Goal: Information Seeking & Learning: Learn about a topic

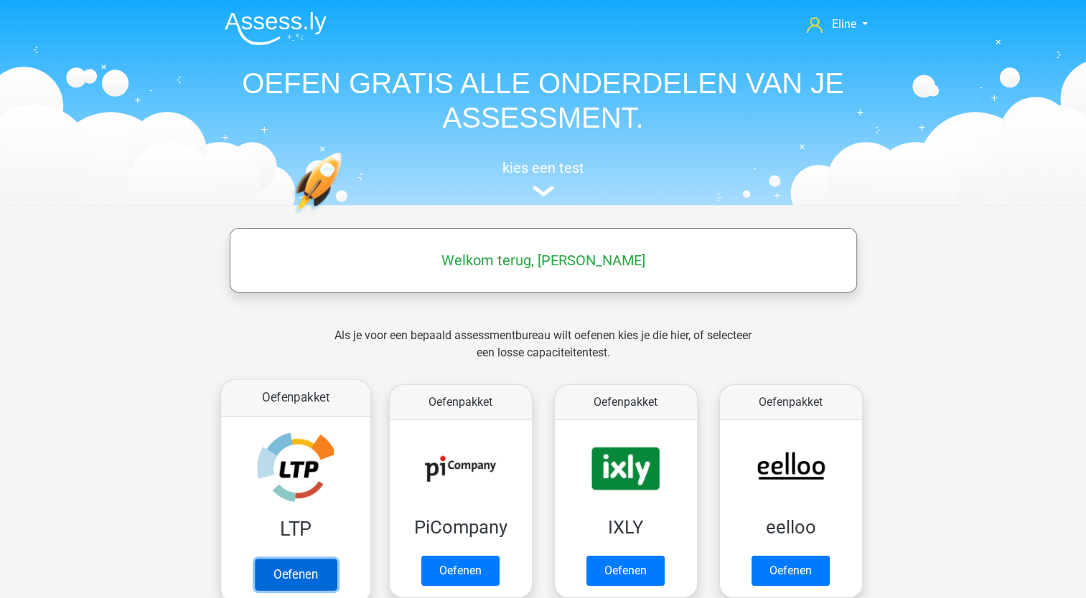
click at [275, 568] on link "Oefenen" at bounding box center [295, 575] width 82 height 32
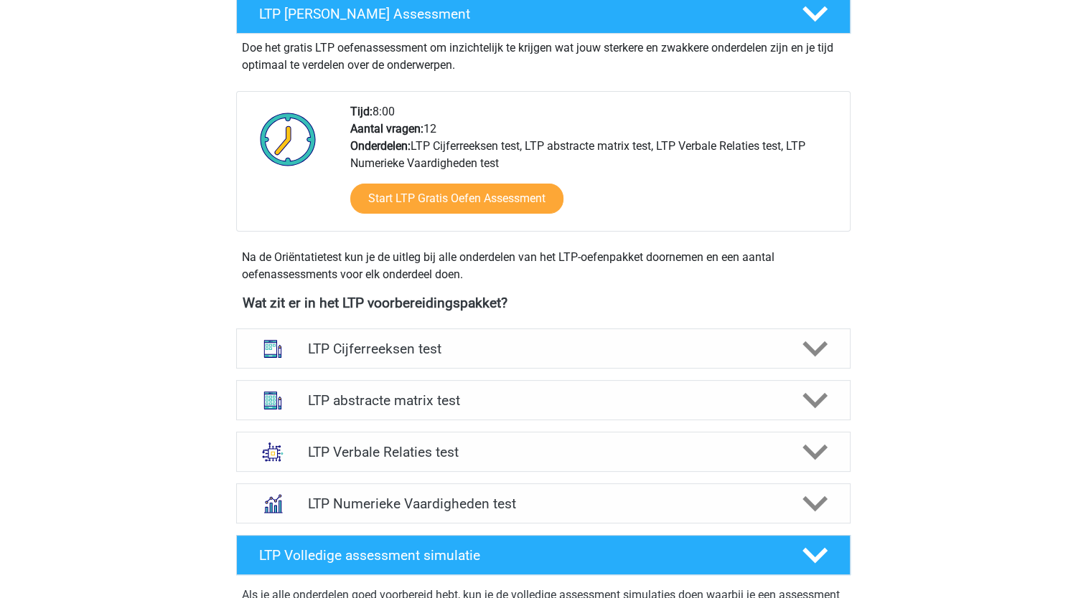
scroll to position [287, 0]
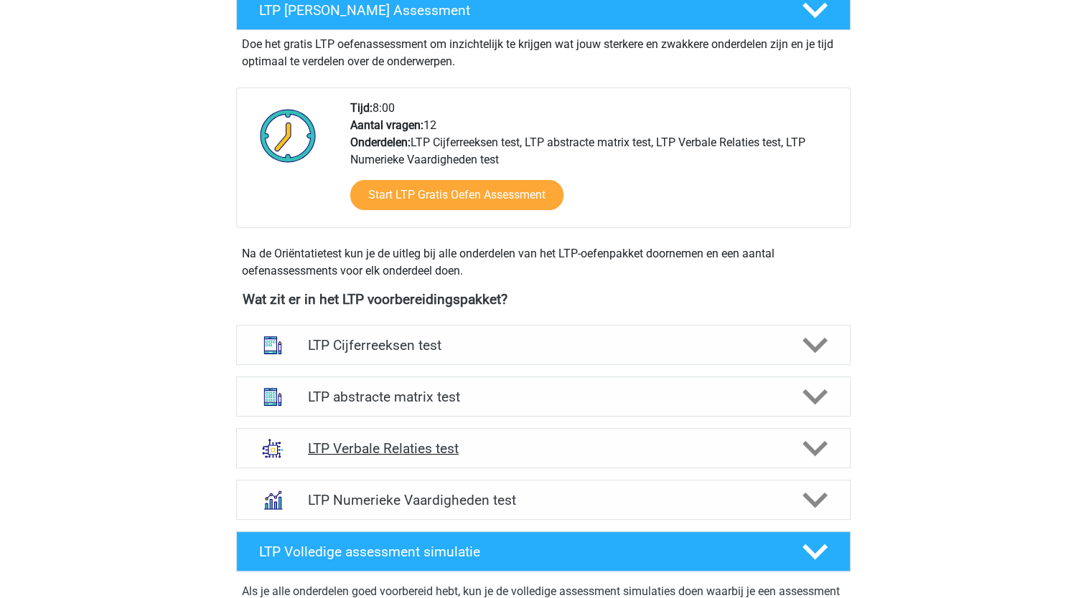
click at [823, 447] on icon at bounding box center [814, 448] width 25 height 25
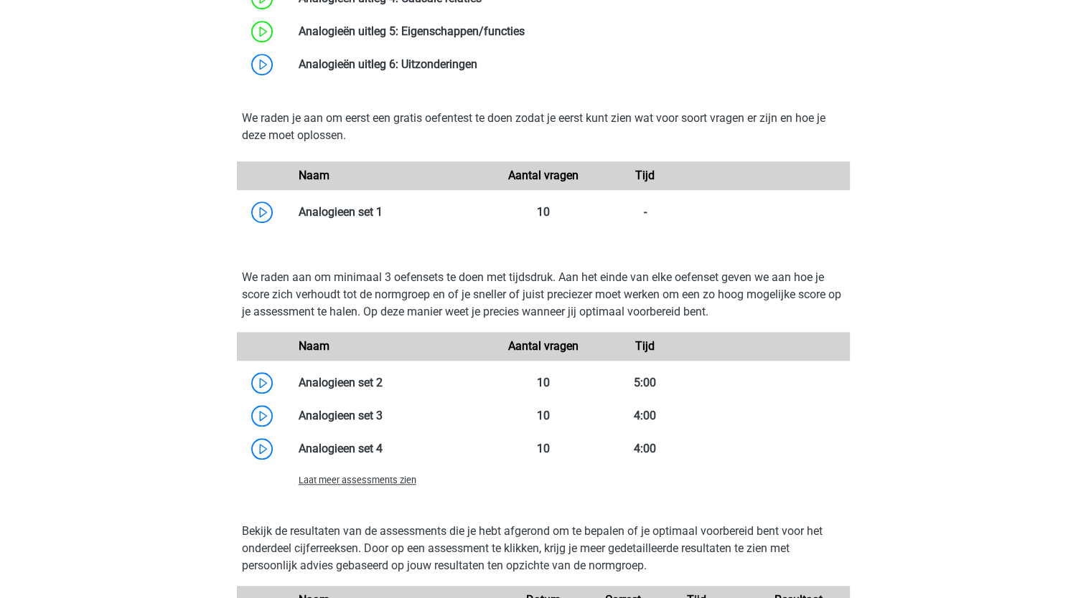
scroll to position [1148, 0]
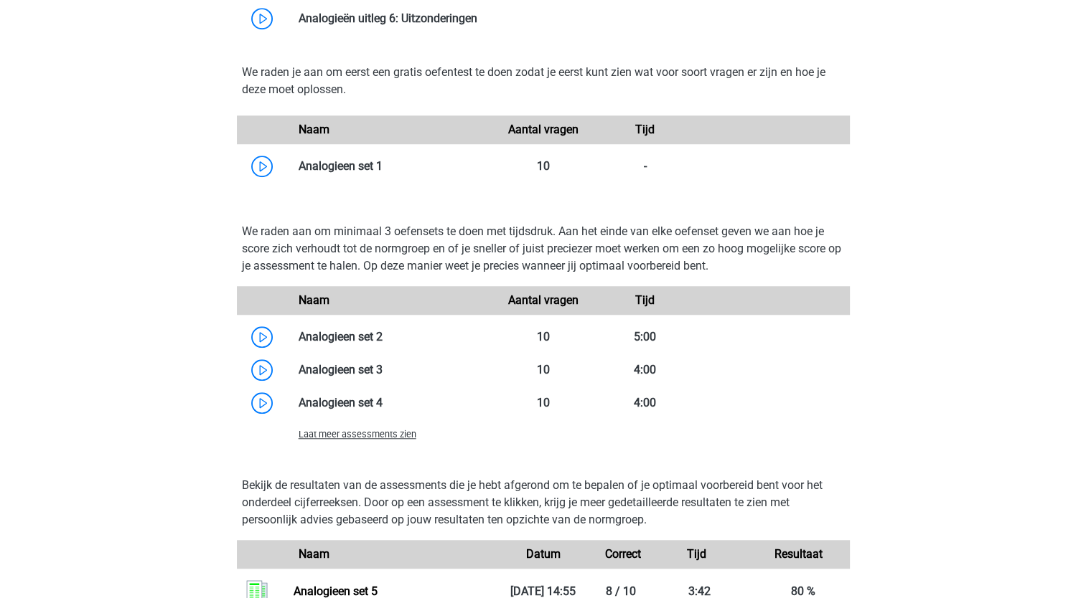
click at [352, 432] on span "Laat meer assessments zien" at bounding box center [357, 434] width 118 height 11
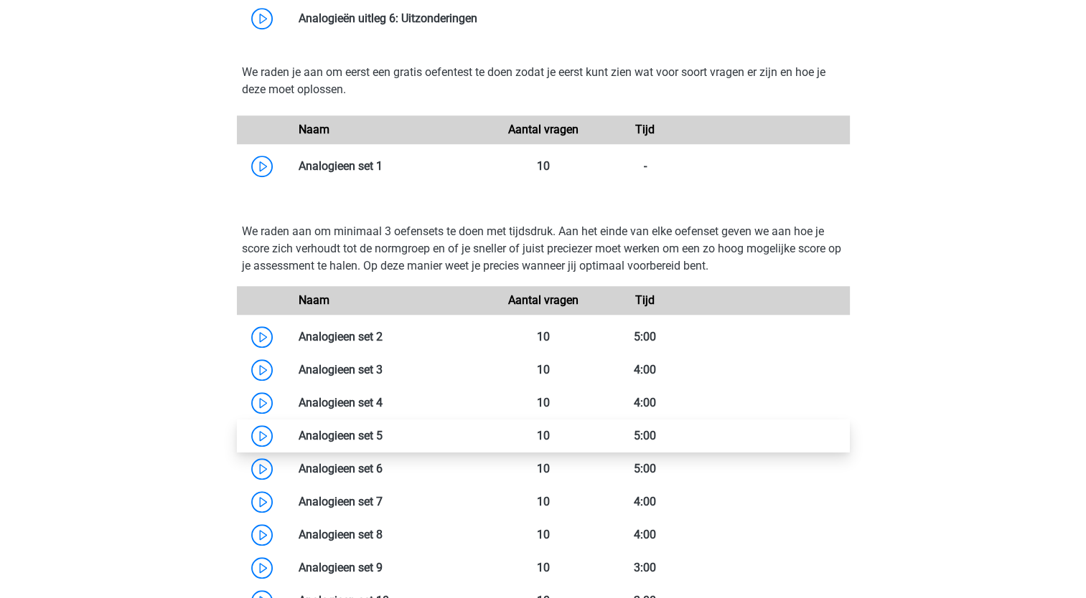
click at [382, 436] on link at bounding box center [382, 436] width 0 height 14
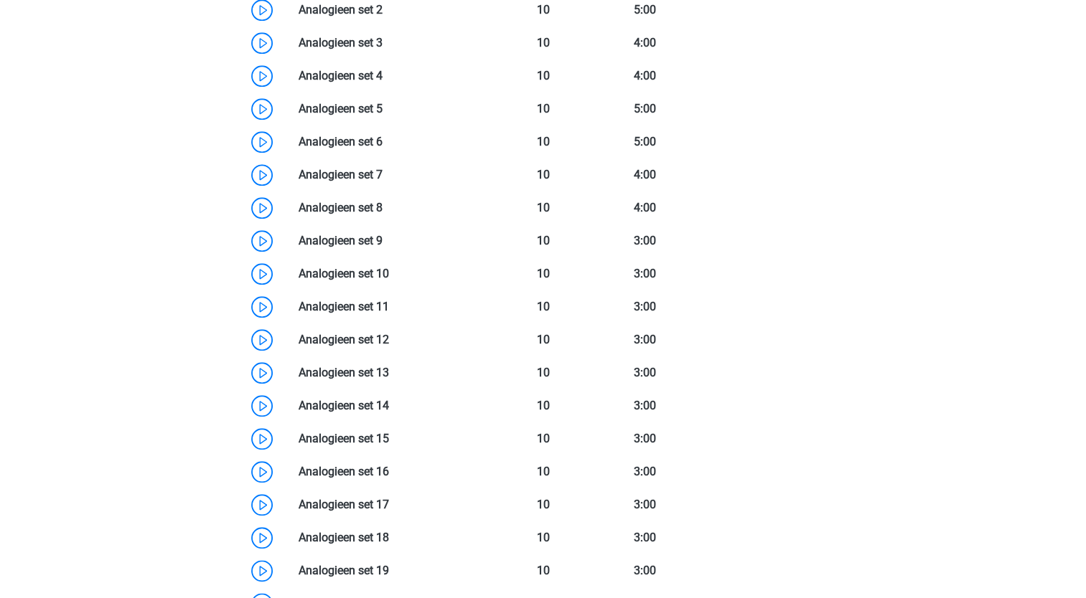
scroll to position [1435, 0]
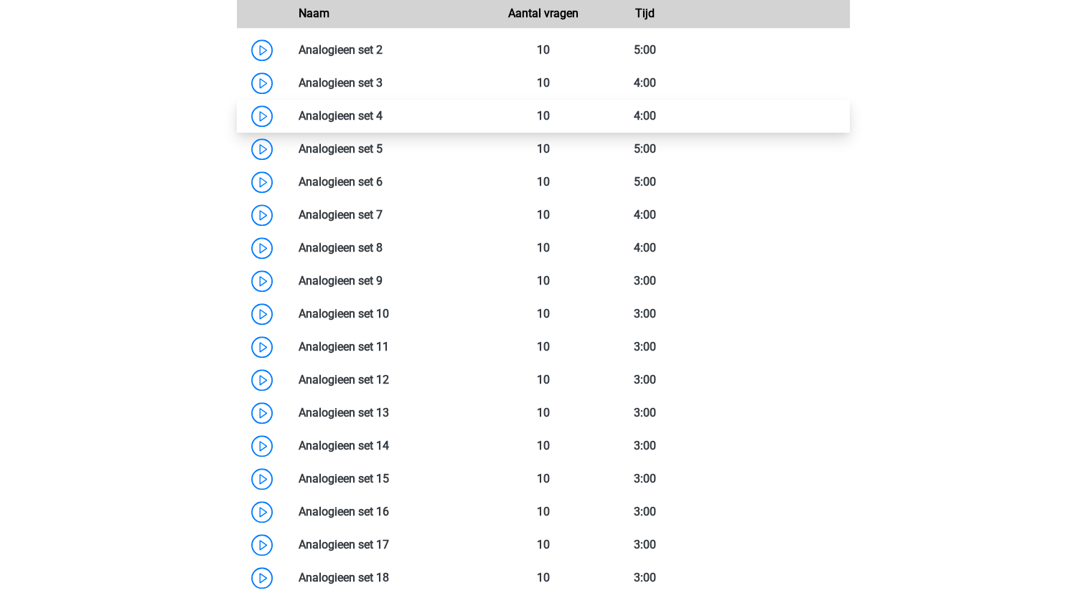
click at [382, 118] on link at bounding box center [382, 116] width 0 height 14
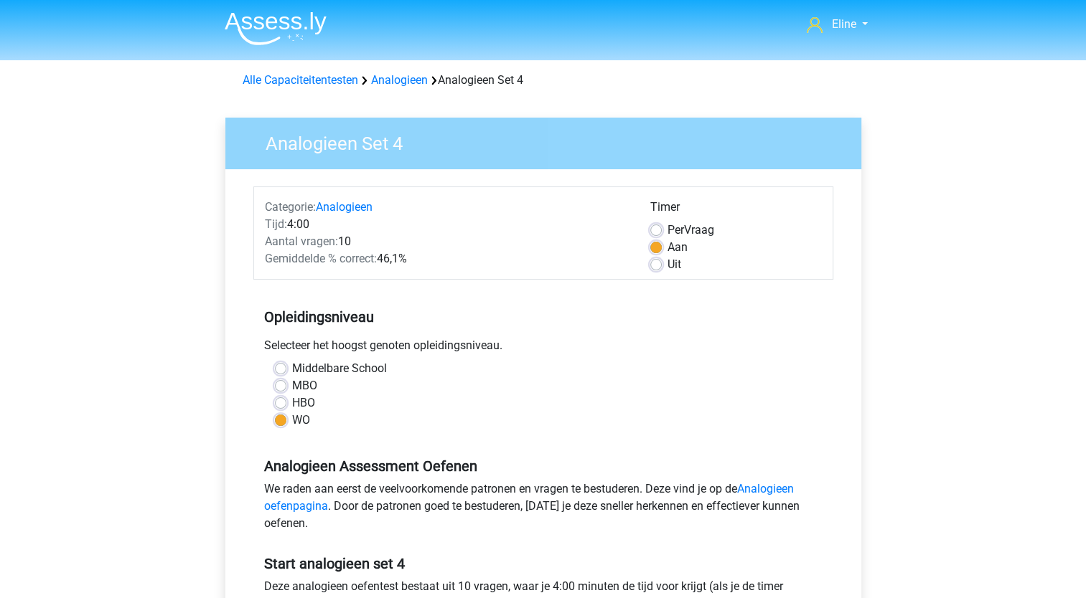
scroll to position [431, 0]
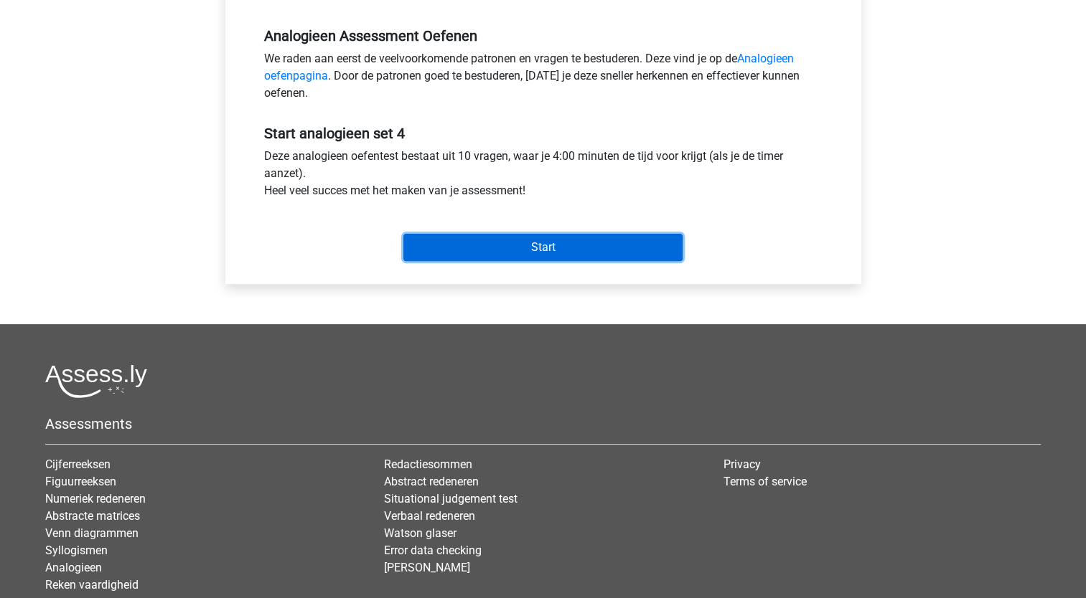
click at [533, 243] on input "Start" at bounding box center [542, 247] width 279 height 27
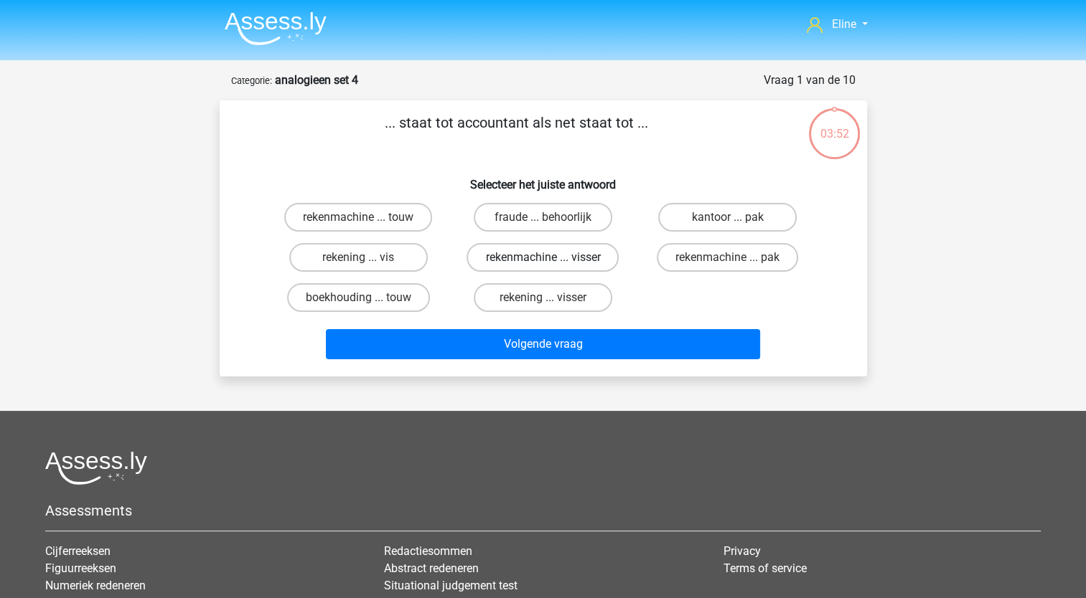
click at [507, 257] on label "rekenmachine ... visser" at bounding box center [542, 257] width 152 height 29
click at [542, 258] on input "rekenmachine ... visser" at bounding box center [546, 262] width 9 height 9
radio input "true"
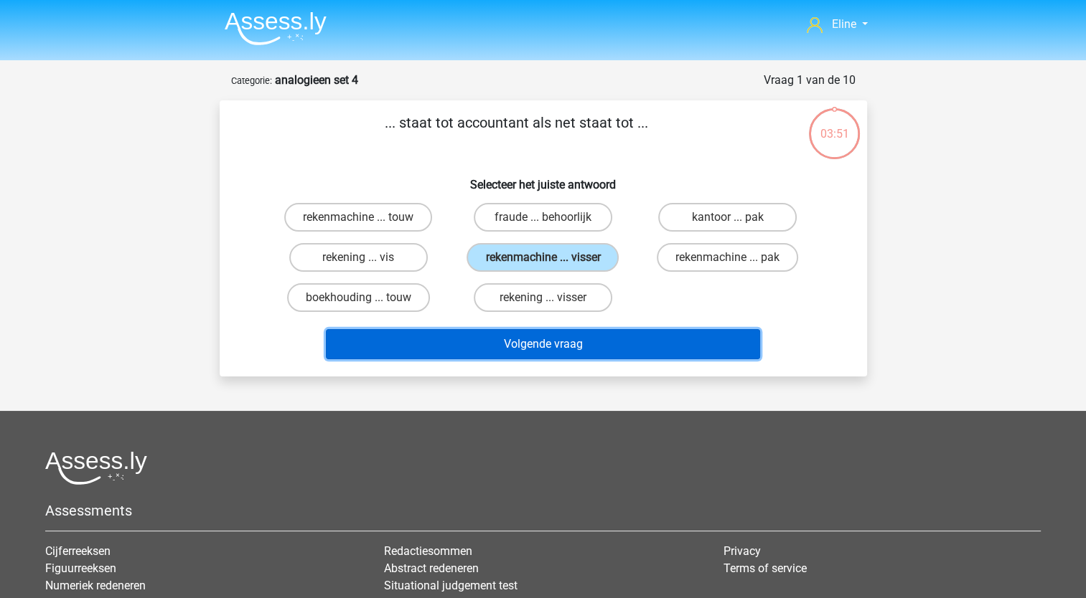
click at [522, 347] on button "Volgende vraag" at bounding box center [543, 344] width 434 height 30
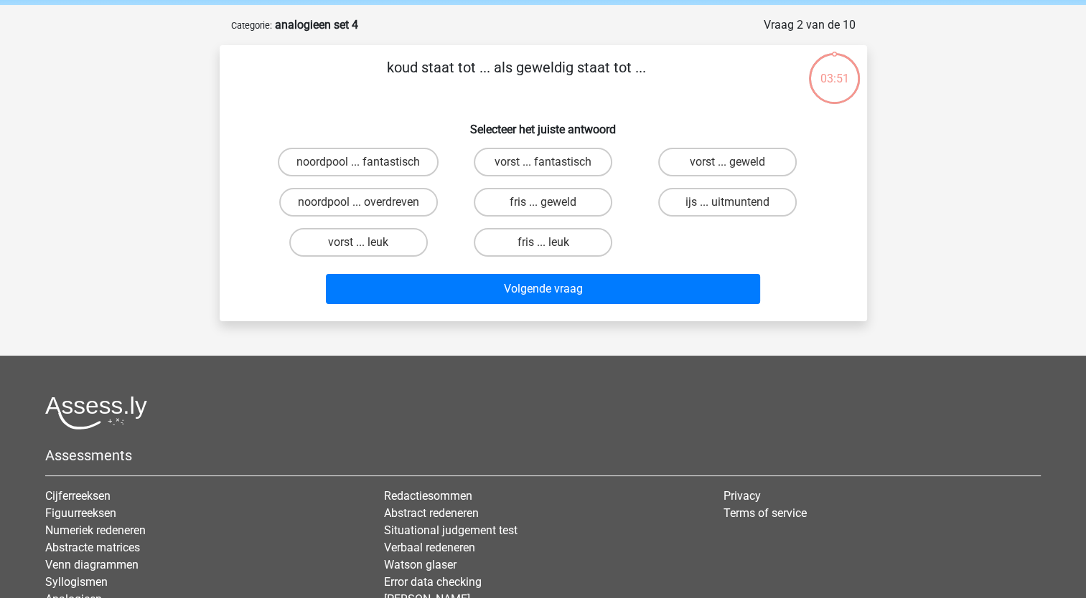
scroll to position [72, 0]
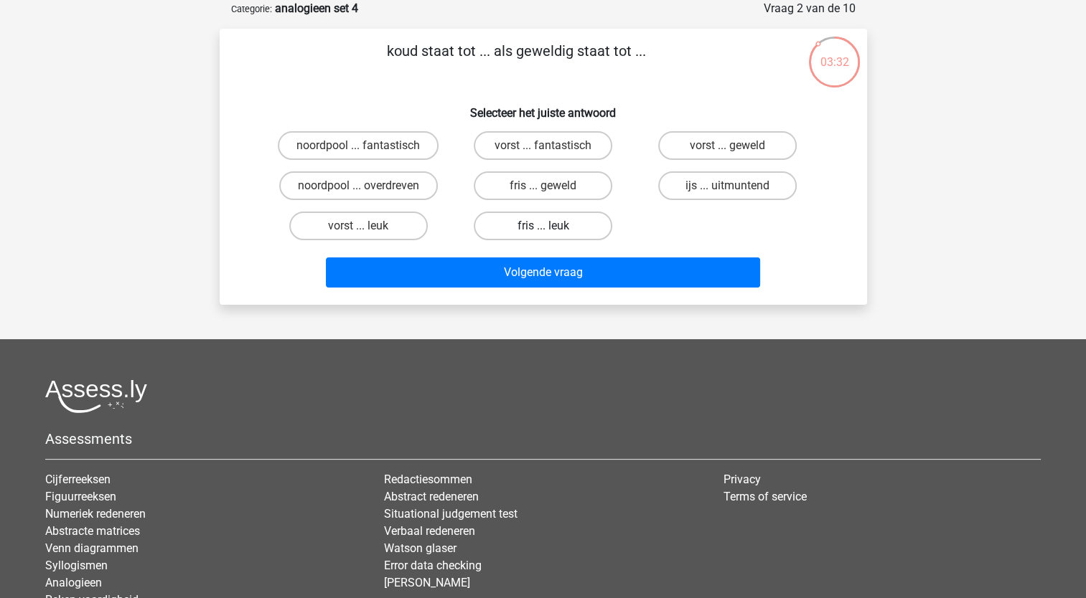
click at [554, 229] on label "fris ... leuk" at bounding box center [543, 226] width 138 height 29
click at [552, 229] on input "fris ... leuk" at bounding box center [546, 230] width 9 height 9
radio input "true"
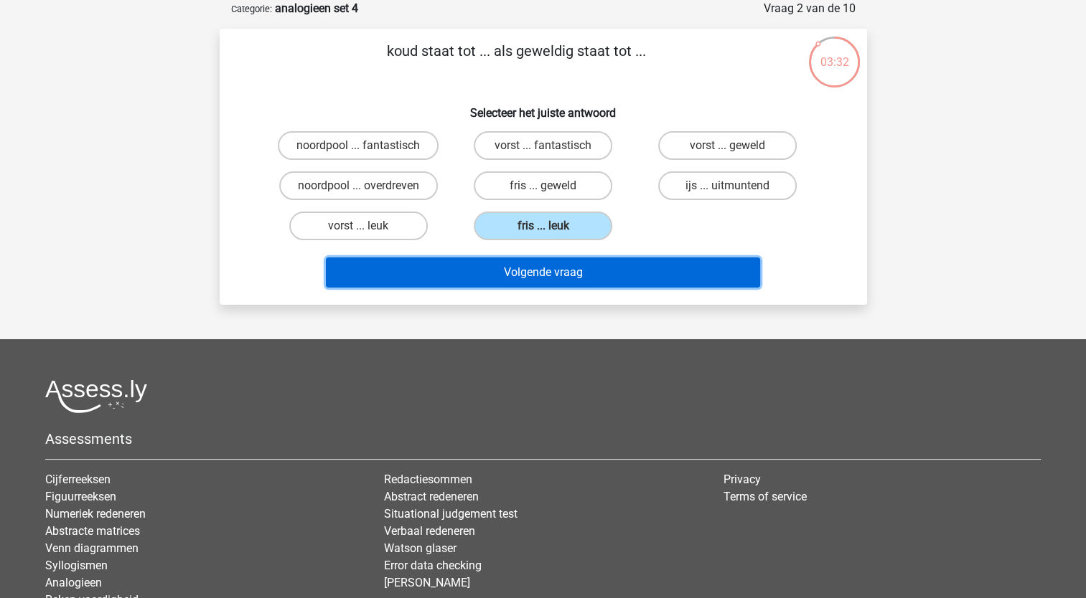
click at [542, 278] on button "Volgende vraag" at bounding box center [543, 273] width 434 height 30
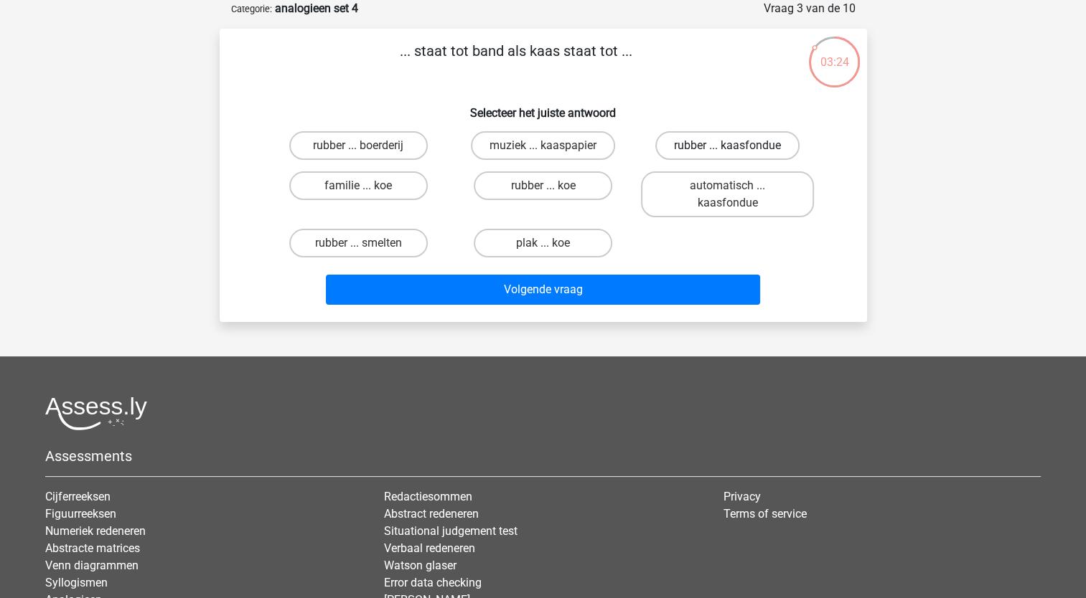
click at [705, 151] on label "rubber ... kaasfondue" at bounding box center [727, 145] width 144 height 29
click at [728, 151] on input "rubber ... kaasfondue" at bounding box center [732, 150] width 9 height 9
radio input "true"
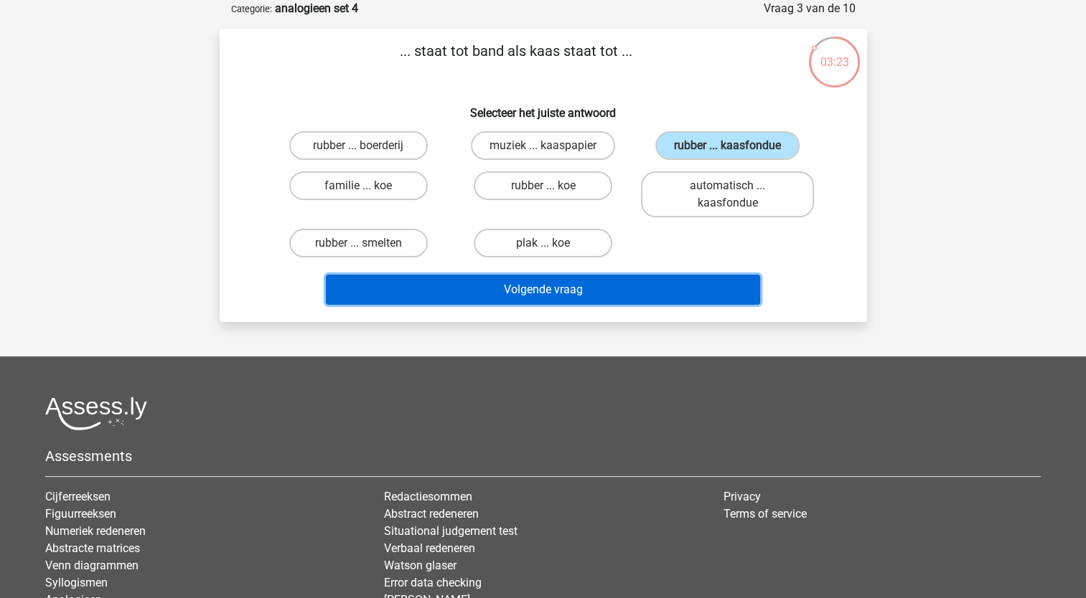
click at [631, 280] on button "Volgende vraag" at bounding box center [543, 290] width 434 height 30
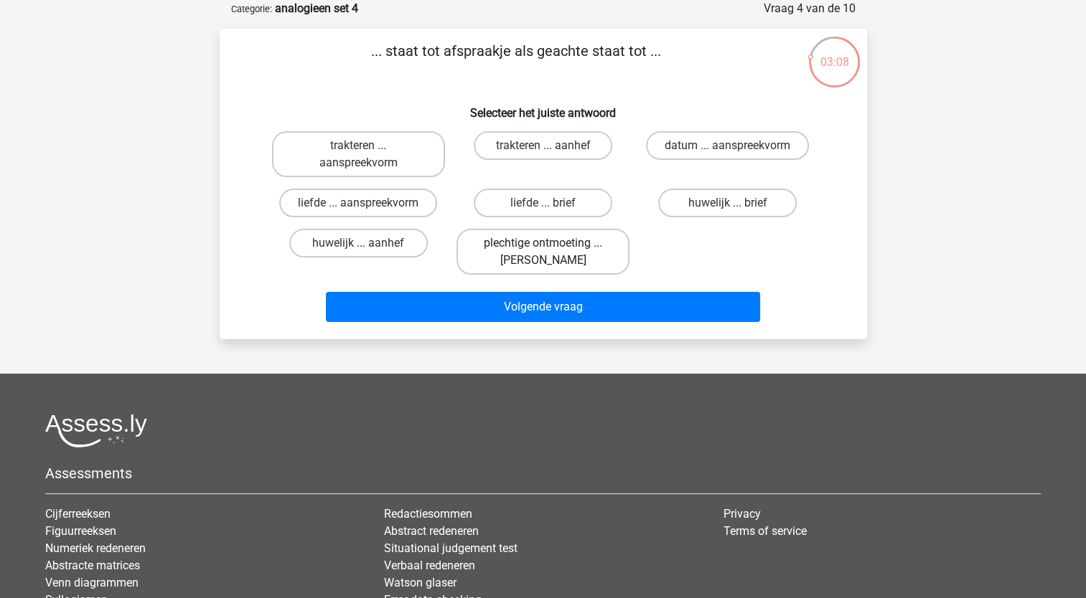
click at [540, 259] on label "plechtige ontmoeting ... hoi" at bounding box center [542, 252] width 173 height 46
click at [542, 253] on input "plechtige ontmoeting ... hoi" at bounding box center [546, 247] width 9 height 9
radio input "true"
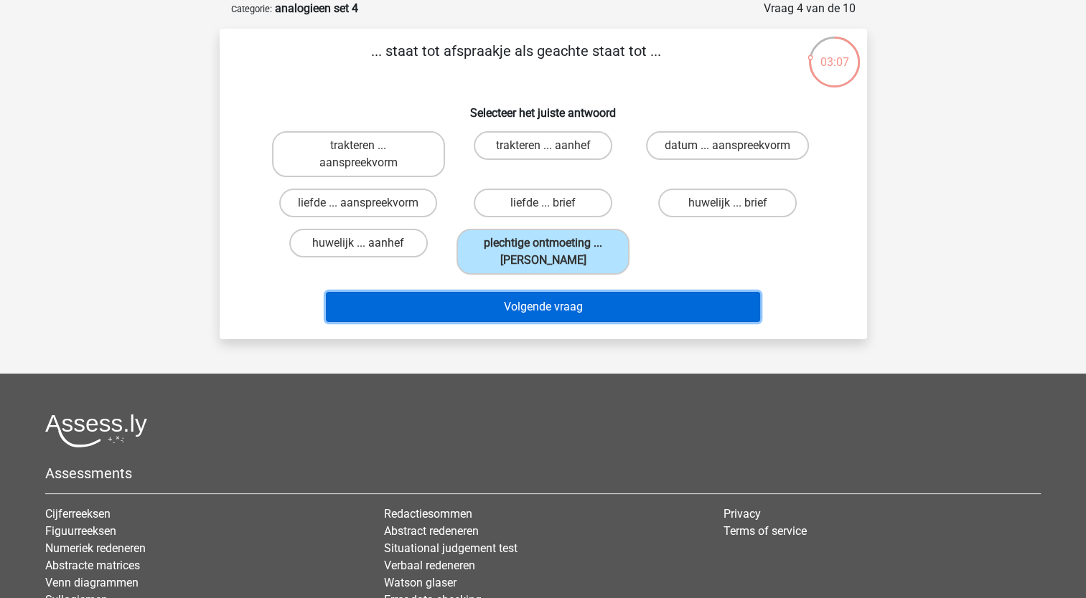
click at [538, 316] on button "Volgende vraag" at bounding box center [543, 307] width 434 height 30
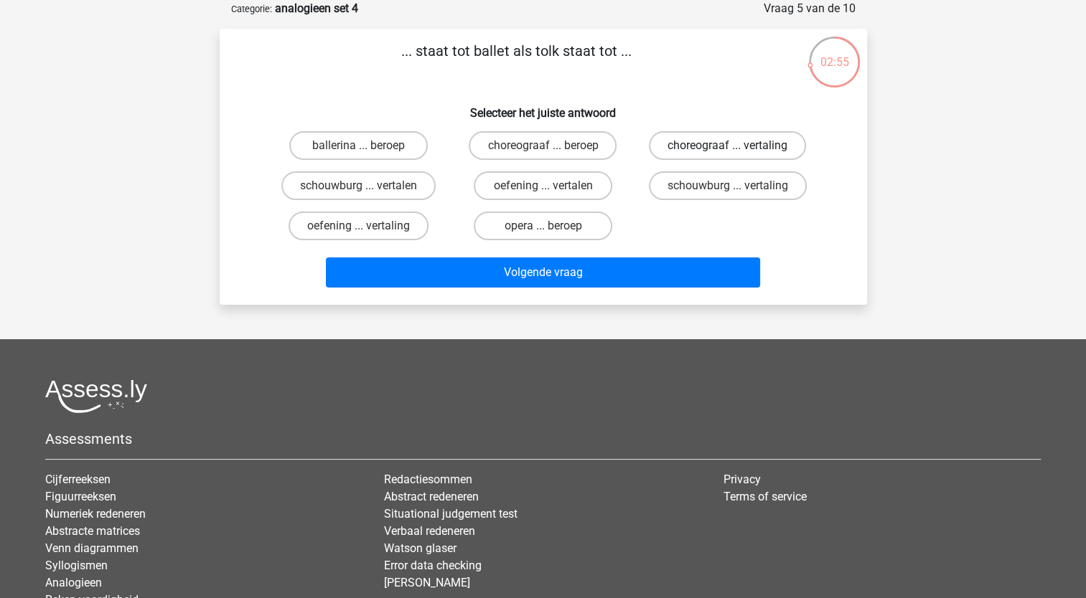
click at [771, 150] on label "choreograaf ... vertaling" at bounding box center [727, 145] width 157 height 29
click at [737, 150] on input "choreograaf ... vertaling" at bounding box center [732, 150] width 9 height 9
radio input "true"
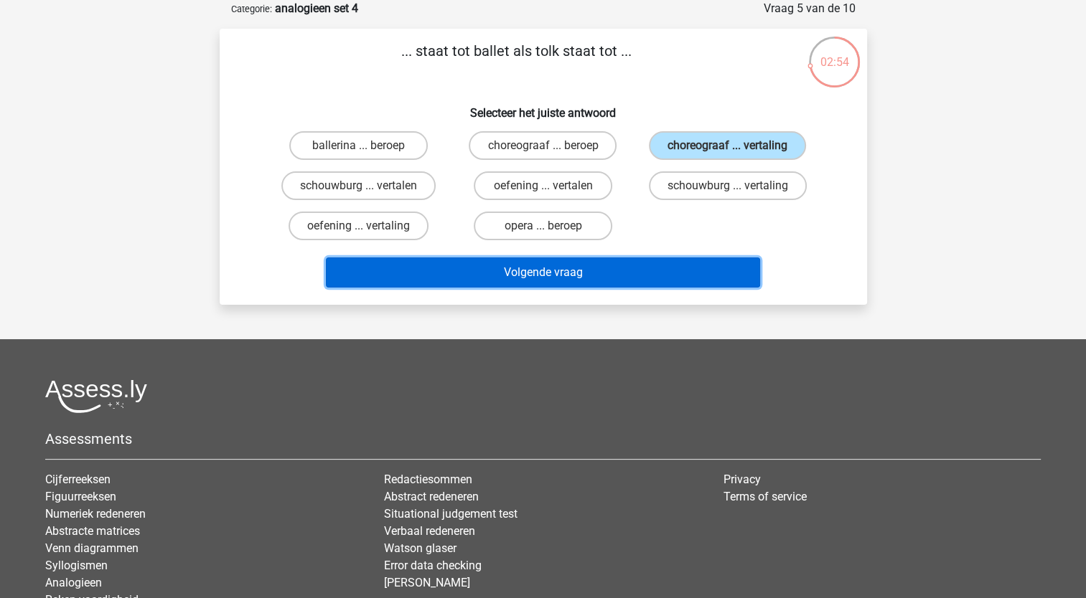
click at [651, 276] on button "Volgende vraag" at bounding box center [543, 273] width 434 height 30
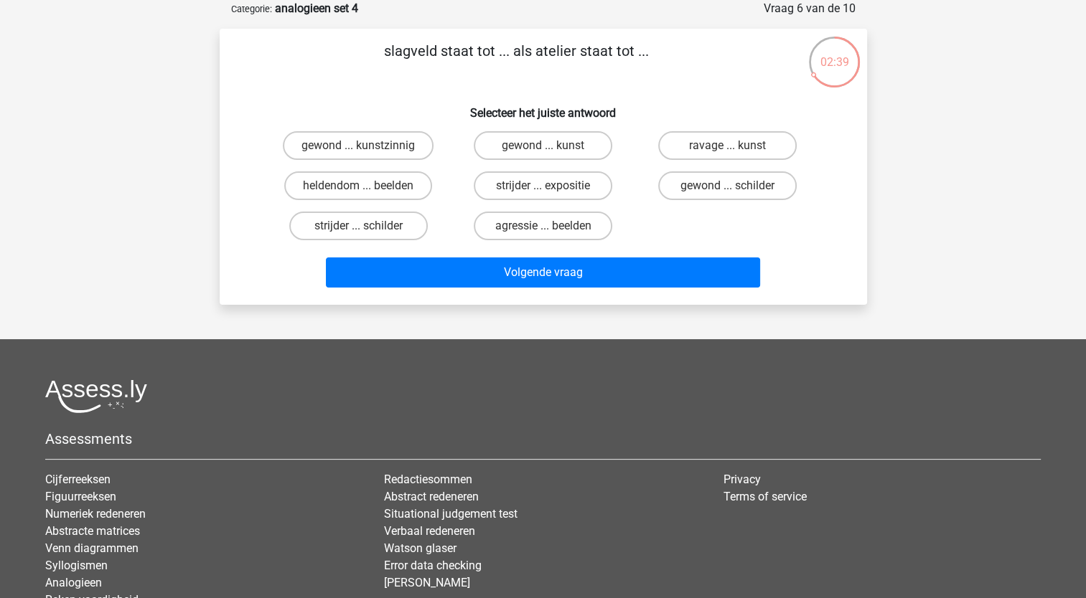
click at [365, 230] on input "strijder ... schilder" at bounding box center [362, 230] width 9 height 9
radio input "true"
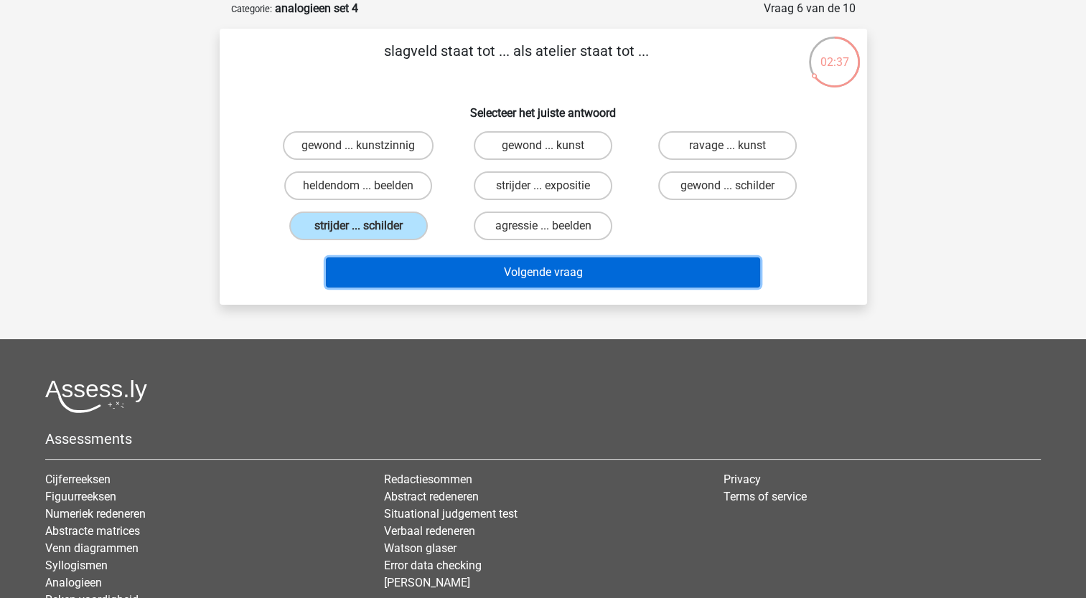
click at [392, 272] on button "Volgende vraag" at bounding box center [543, 273] width 434 height 30
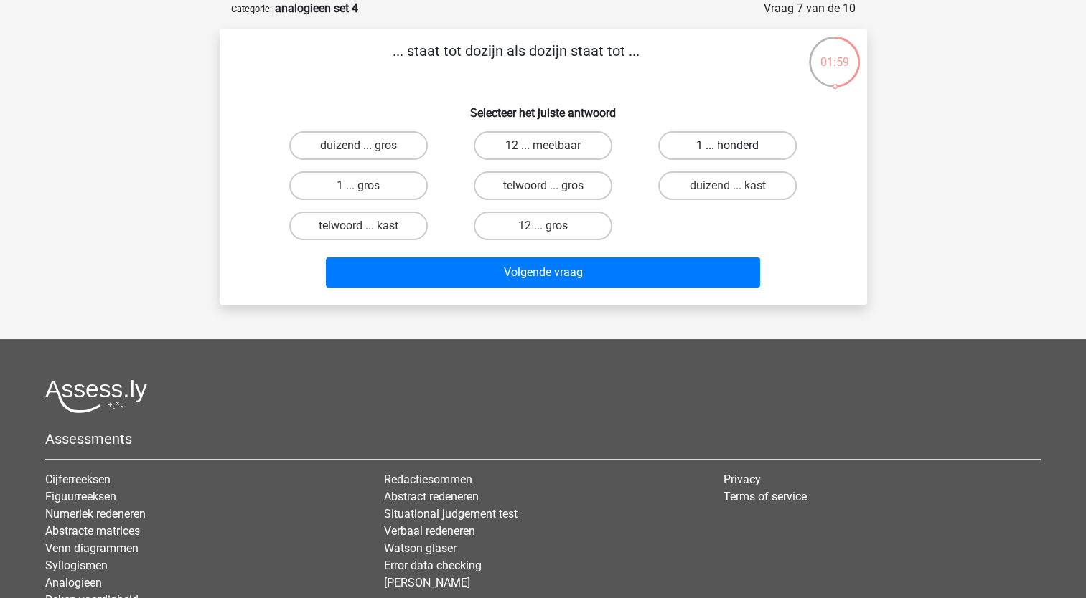
click at [708, 149] on label "1 ... honderd" at bounding box center [727, 145] width 138 height 29
click at [728, 149] on input "1 ... honderd" at bounding box center [732, 150] width 9 height 9
radio input "true"
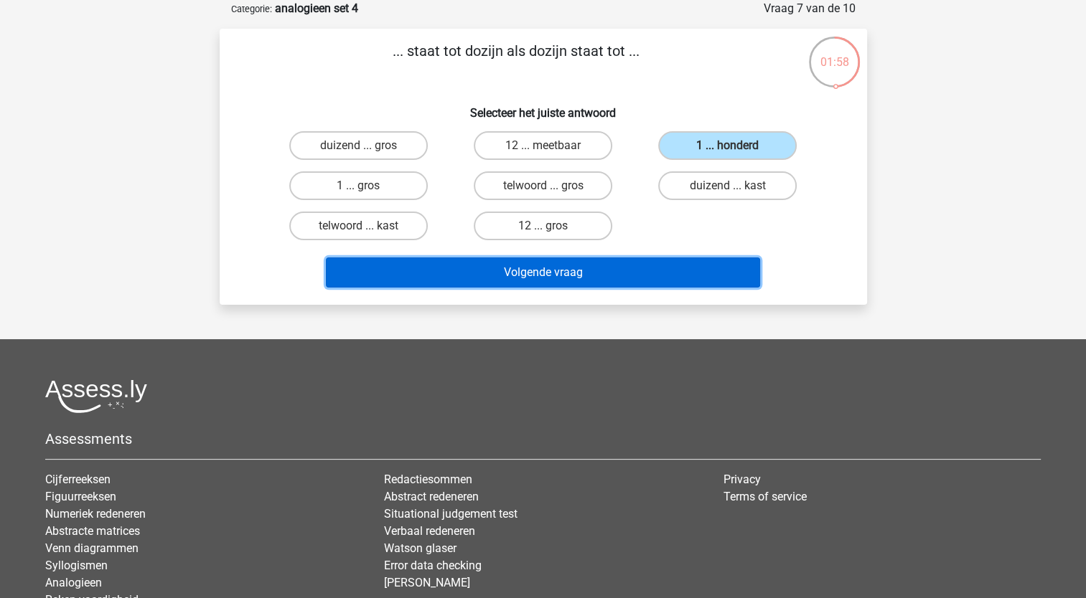
click at [638, 267] on button "Volgende vraag" at bounding box center [543, 273] width 434 height 30
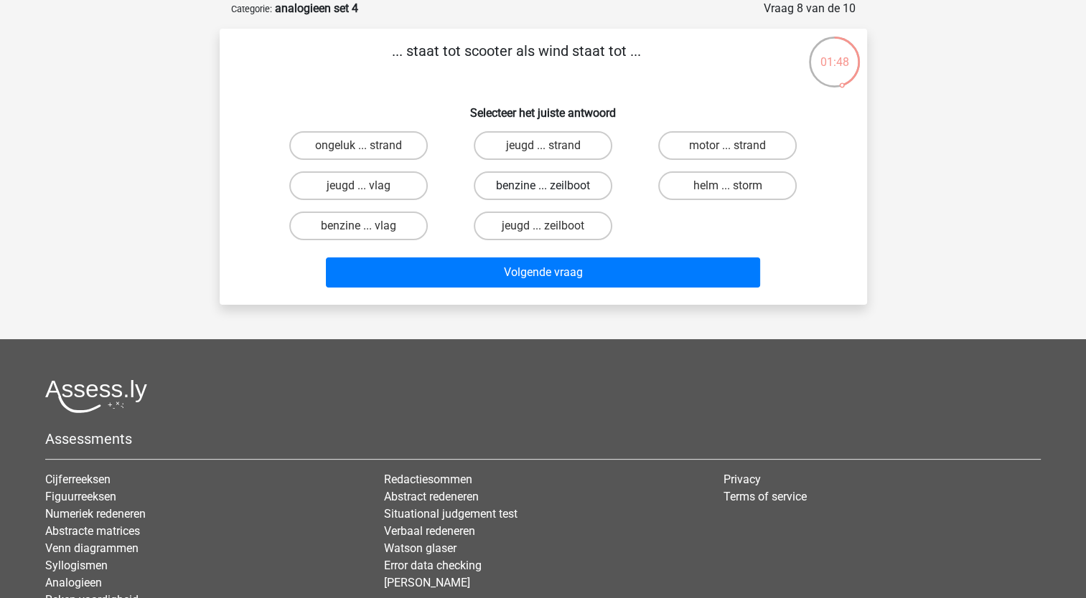
click at [542, 187] on label "benzine ... zeilboot" at bounding box center [543, 185] width 138 height 29
click at [542, 187] on input "benzine ... zeilboot" at bounding box center [546, 190] width 9 height 9
radio input "true"
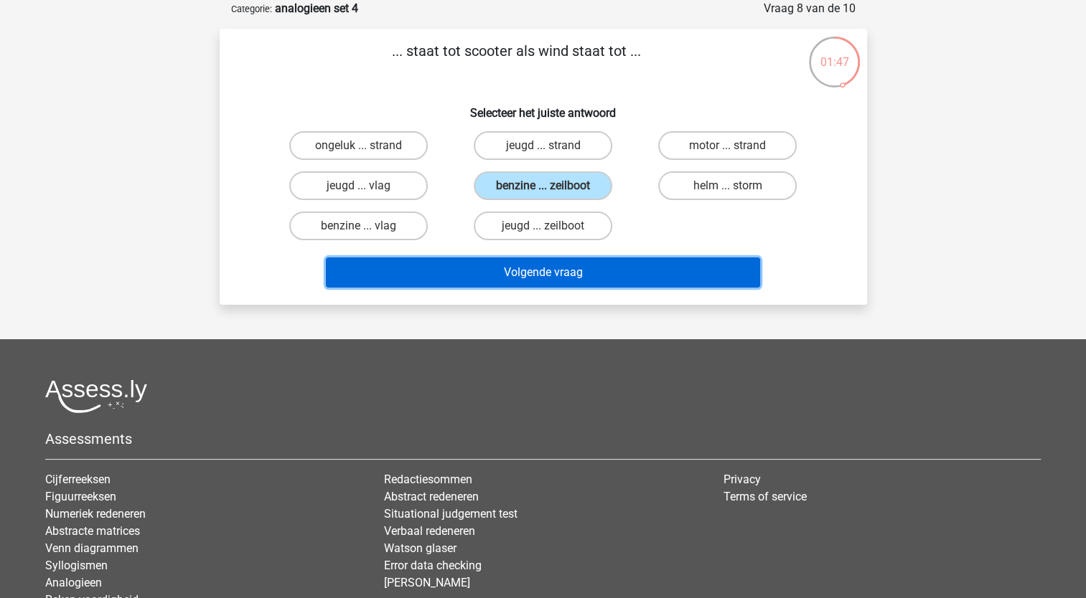
click at [535, 271] on button "Volgende vraag" at bounding box center [543, 273] width 434 height 30
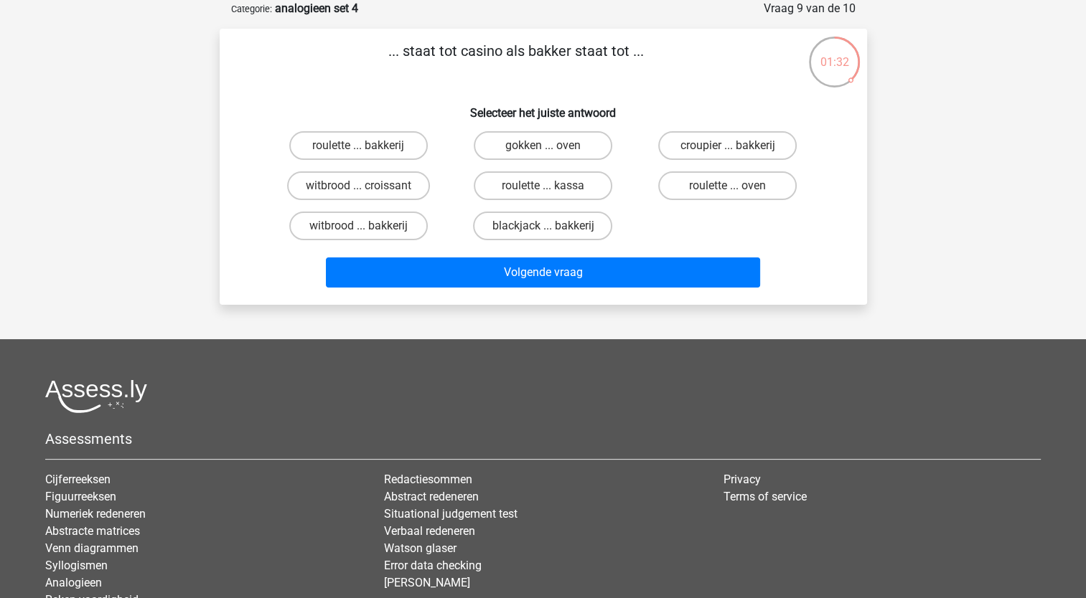
click at [728, 149] on input "croupier ... bakkerij" at bounding box center [732, 150] width 9 height 9
radio input "true"
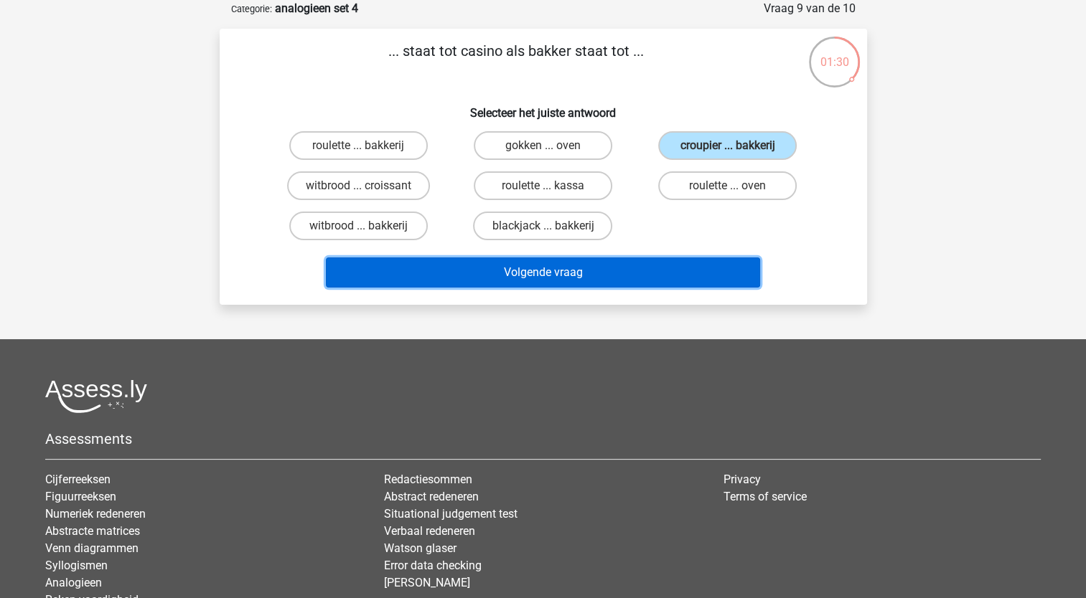
click at [607, 277] on button "Volgende vraag" at bounding box center [543, 273] width 434 height 30
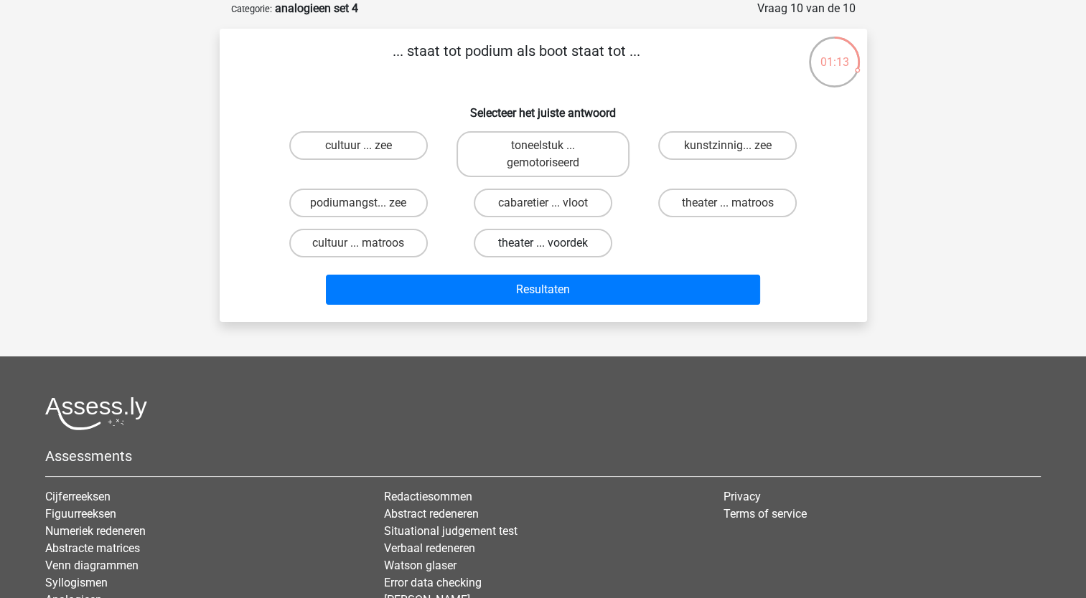
click at [521, 244] on label "theater ... voordek" at bounding box center [543, 243] width 138 height 29
click at [542, 244] on input "theater ... voordek" at bounding box center [546, 247] width 9 height 9
radio input "true"
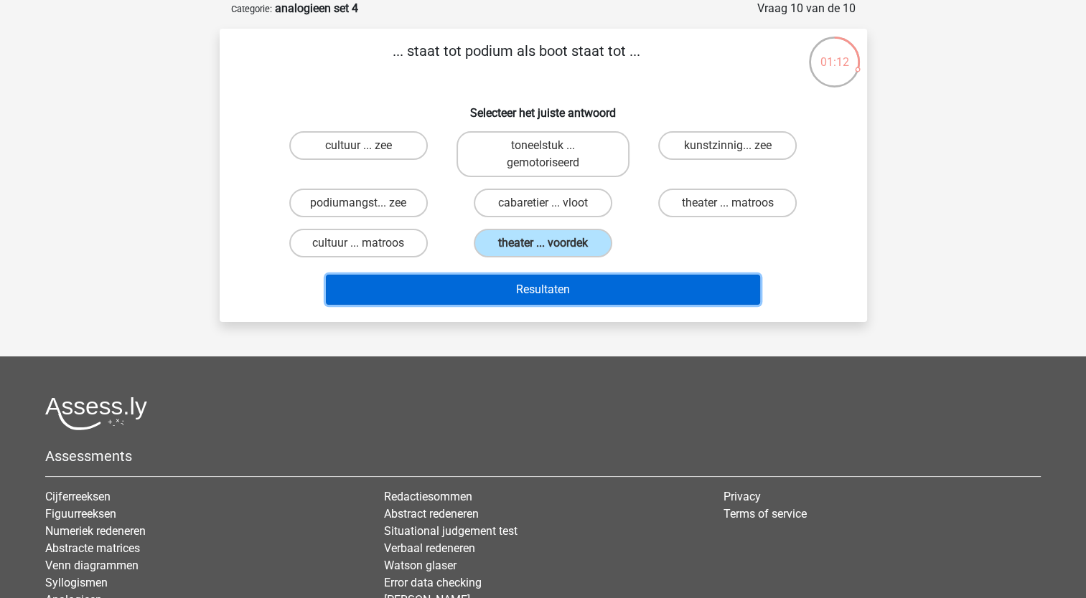
click at [522, 291] on button "Resultaten" at bounding box center [543, 290] width 434 height 30
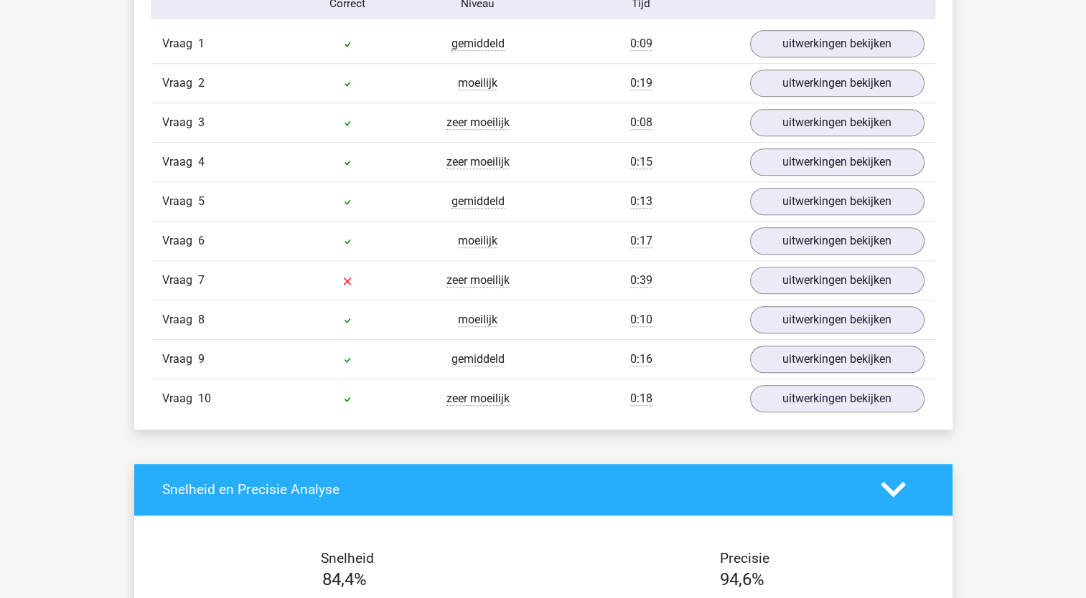
scroll to position [933, 0]
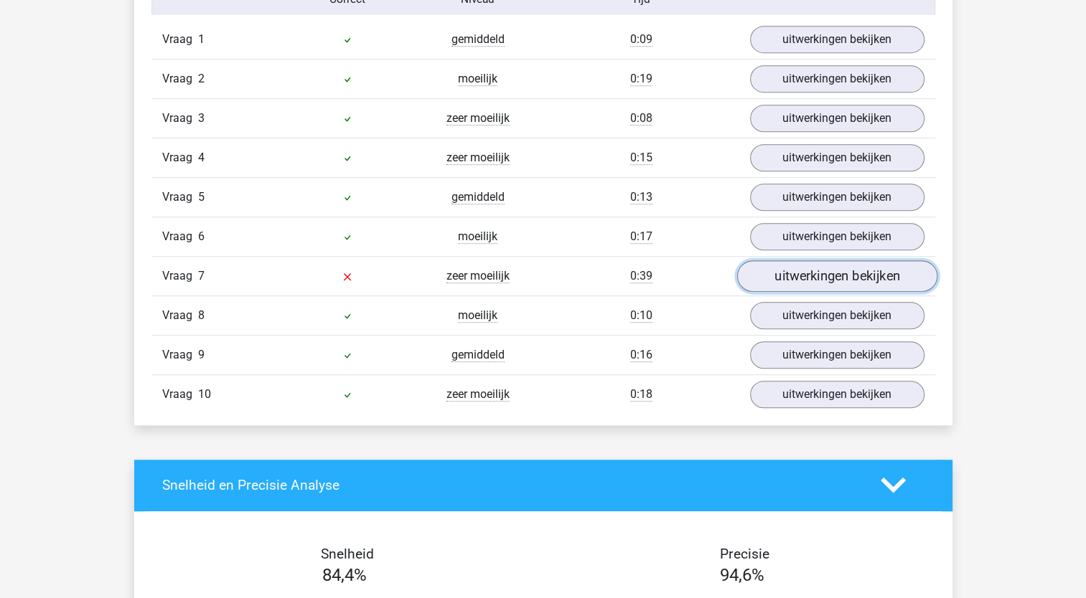
click at [802, 278] on link "uitwerkingen bekijken" at bounding box center [836, 276] width 200 height 32
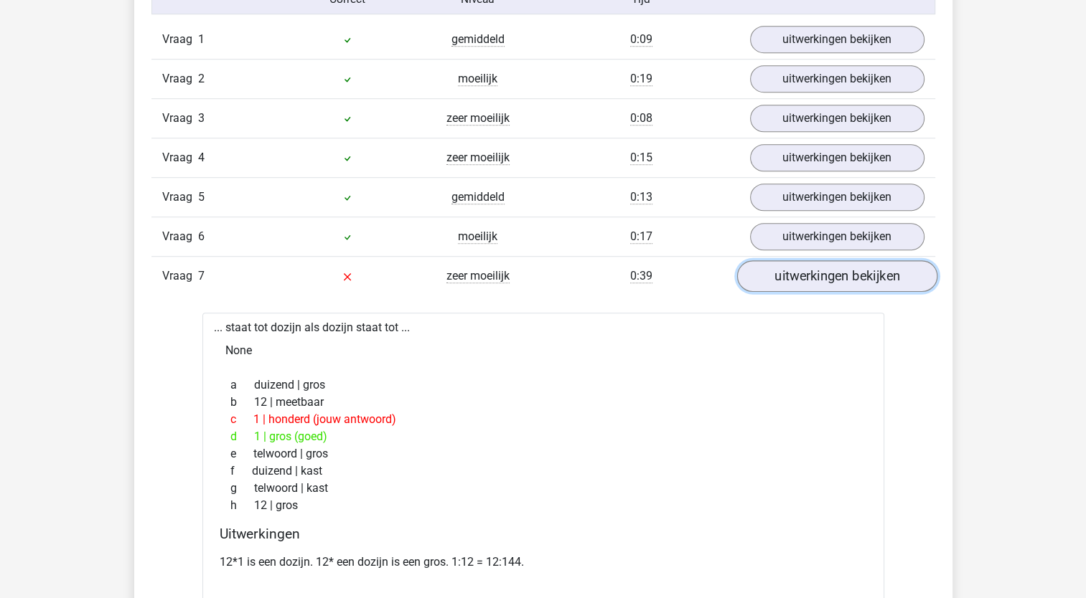
click at [848, 273] on link "uitwerkingen bekijken" at bounding box center [836, 276] width 200 height 32
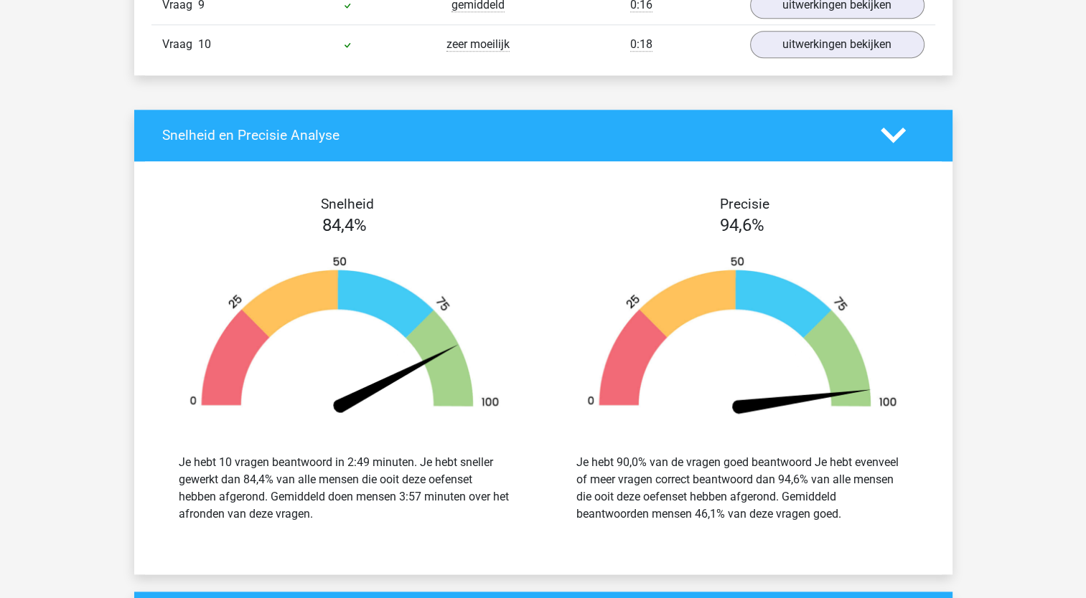
scroll to position [1363, 0]
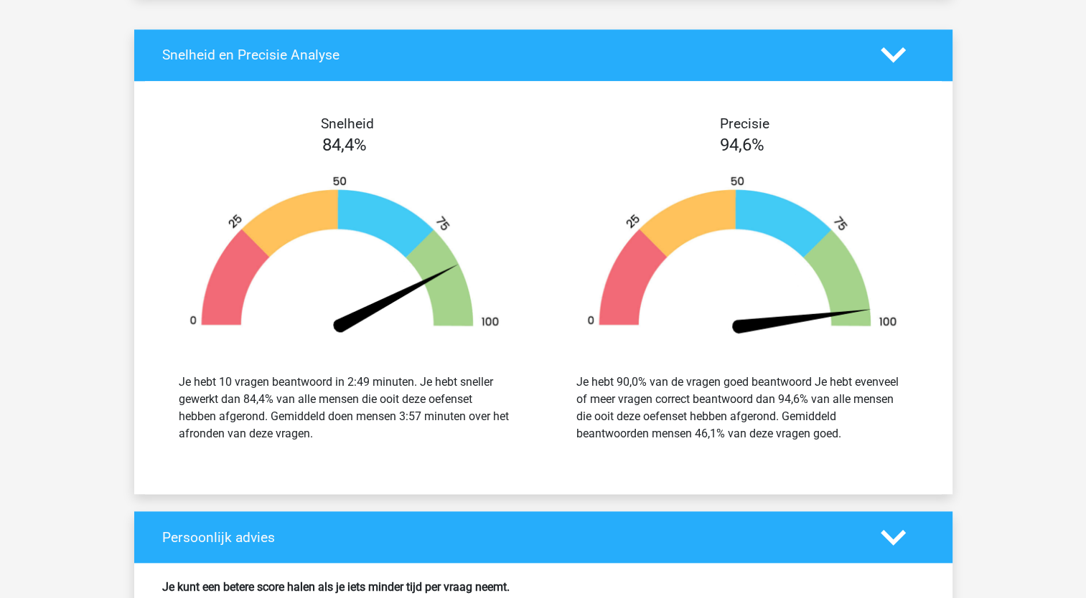
drag, startPoint x: 238, startPoint y: 395, endPoint x: 399, endPoint y: 428, distance: 164.1
click at [399, 428] on div "Je hebt 10 vragen beantwoord in 2:49 minuten. Je hebt sneller gewerkt dan 84,4%…" at bounding box center [345, 408] width 332 height 69
drag, startPoint x: 399, startPoint y: 428, endPoint x: 387, endPoint y: 438, distance: 15.7
click at [387, 438] on div "Je hebt 10 vragen beantwoord in 2:49 minuten. Je hebt sneller gewerkt dan 84,4%…" at bounding box center [344, 408] width 376 height 103
click at [614, 411] on div "Je hebt 90,0% van de vragen goed beantwoord Je hebt evenveel of meer vragen cor…" at bounding box center [742, 408] width 332 height 69
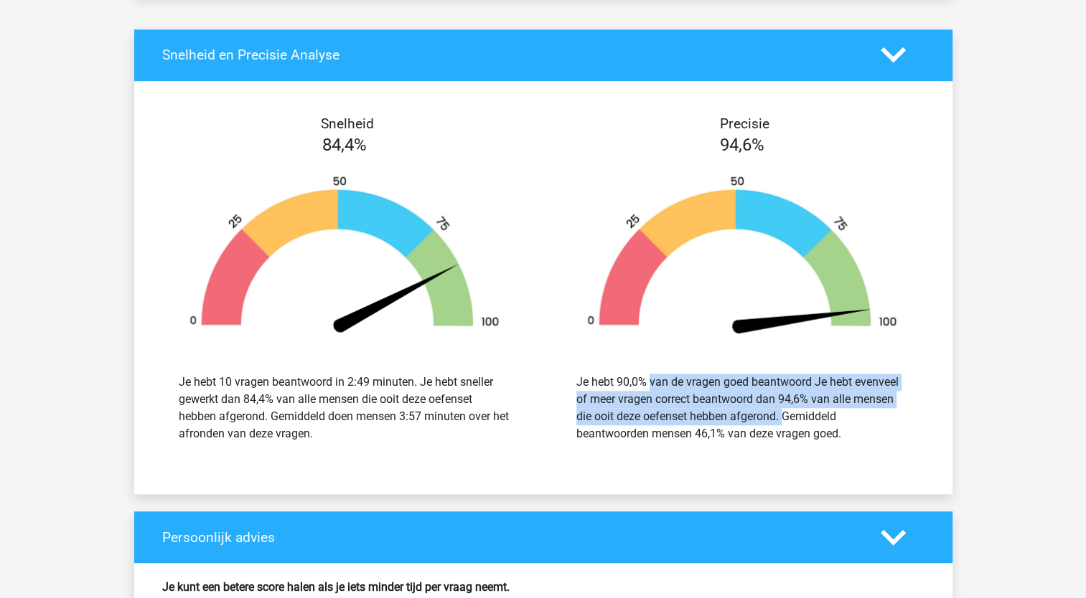
drag, startPoint x: 634, startPoint y: 370, endPoint x: 702, endPoint y: 419, distance: 83.7
click at [702, 419] on div "Je hebt 90,0% van de vragen goed beantwoord Je hebt evenveel of meer vragen cor…" at bounding box center [742, 408] width 332 height 69
click at [698, 422] on div "Je hebt 90,0% van de vragen goed beantwoord Je hebt evenveel of meer vragen cor…" at bounding box center [742, 408] width 332 height 69
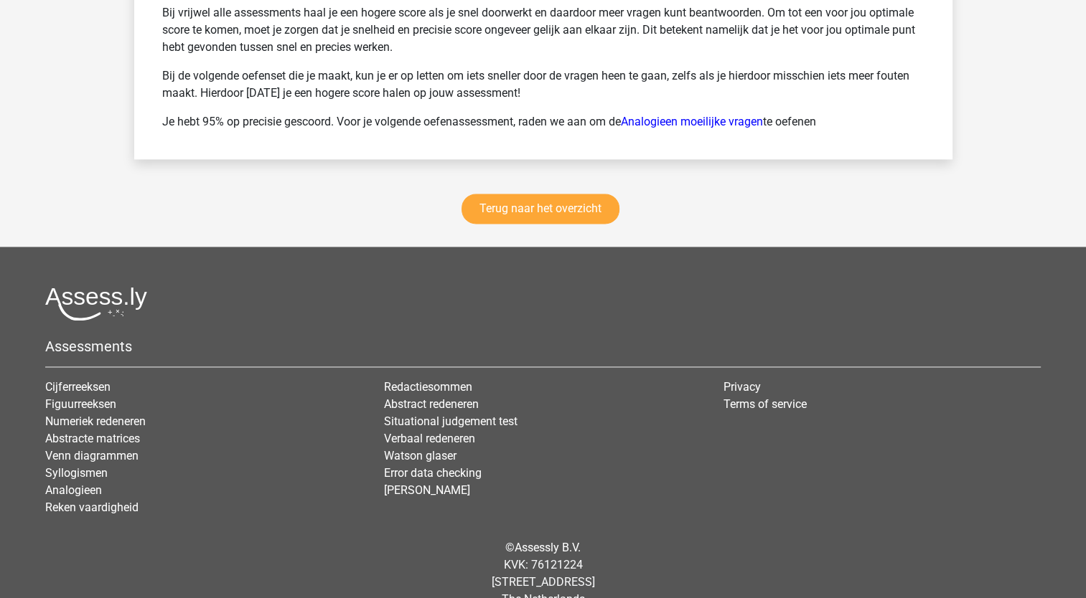
scroll to position [2044, 0]
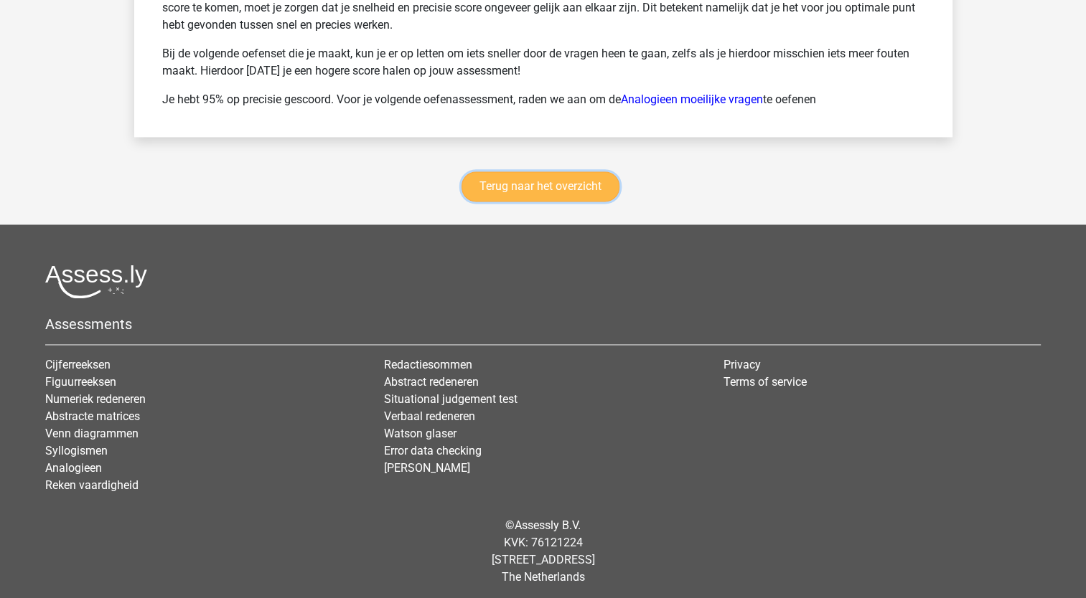
click at [514, 188] on link "Terug naar het overzicht" at bounding box center [540, 186] width 158 height 30
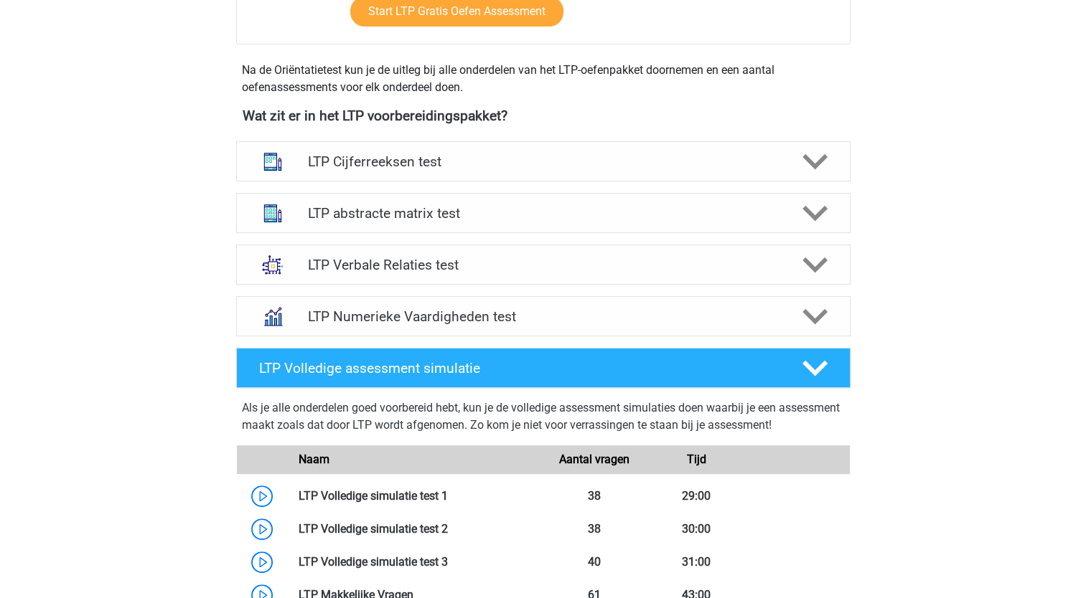
scroll to position [502, 0]
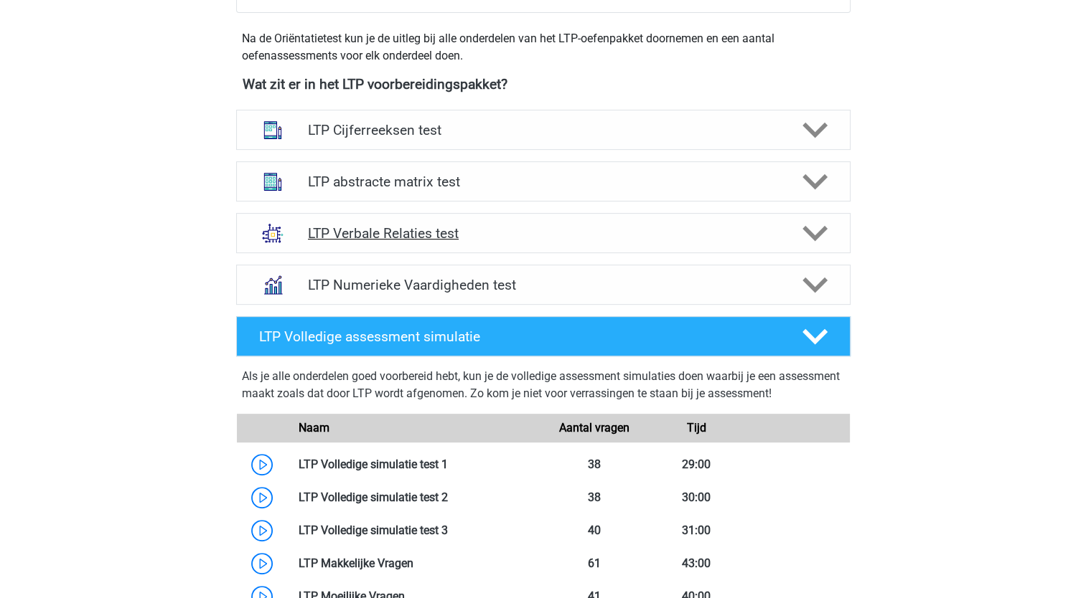
click at [807, 231] on polygon at bounding box center [814, 234] width 25 height 16
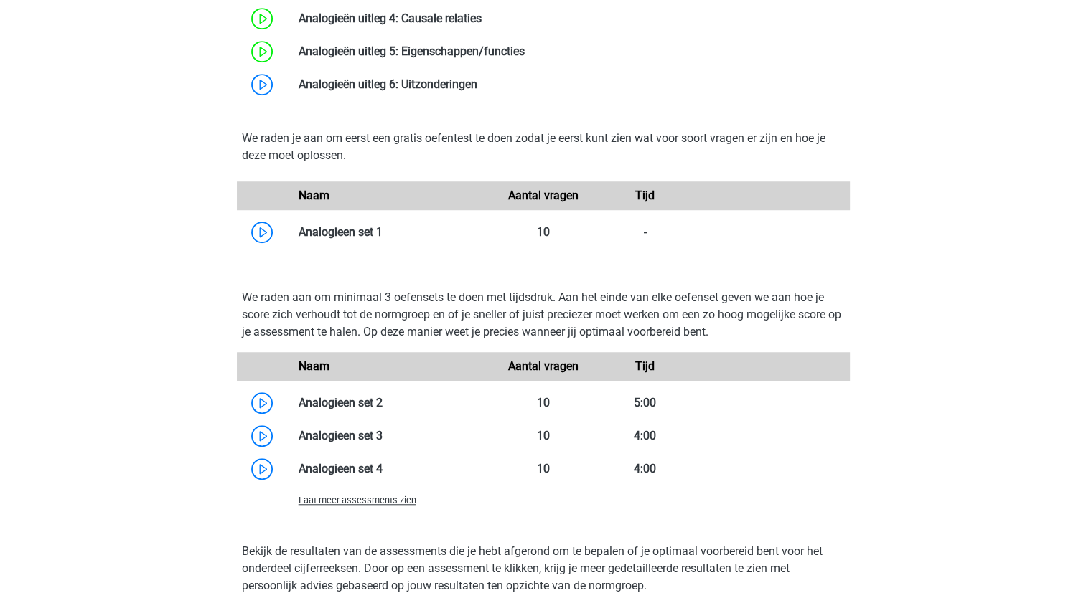
scroll to position [1076, 0]
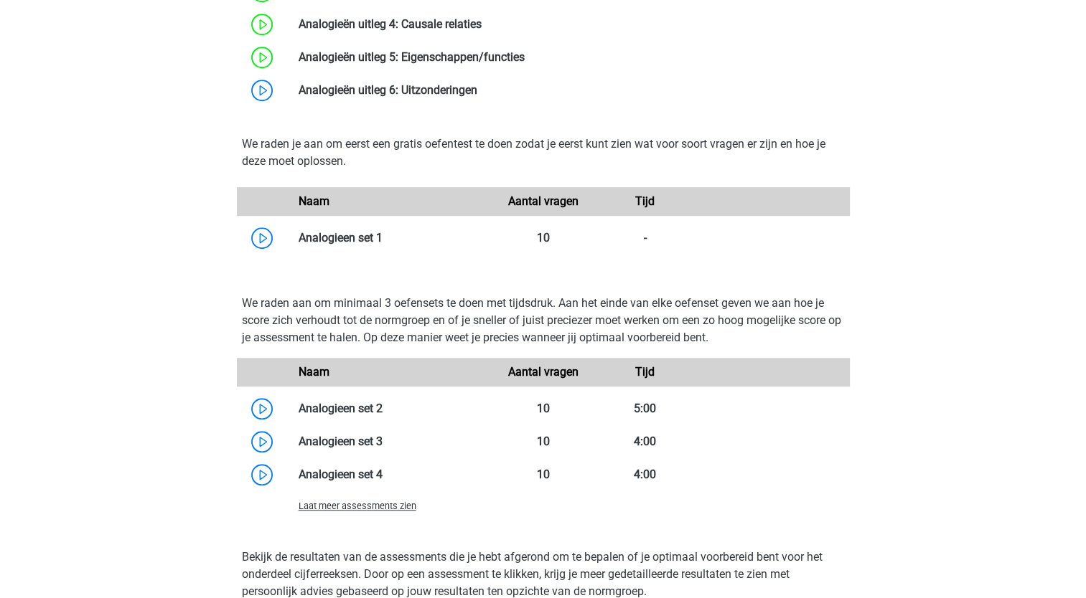
click at [382, 514] on div "Laat meer assessments zien" at bounding box center [390, 505] width 205 height 17
click at [382, 507] on span "Laat meer assessments zien" at bounding box center [357, 506] width 118 height 11
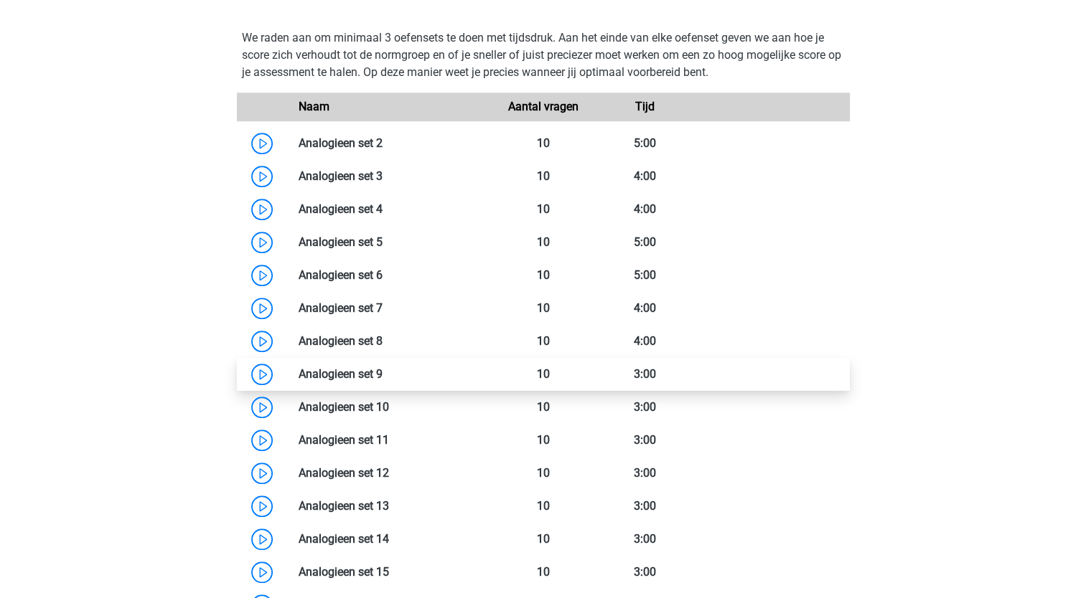
scroll to position [1292, 0]
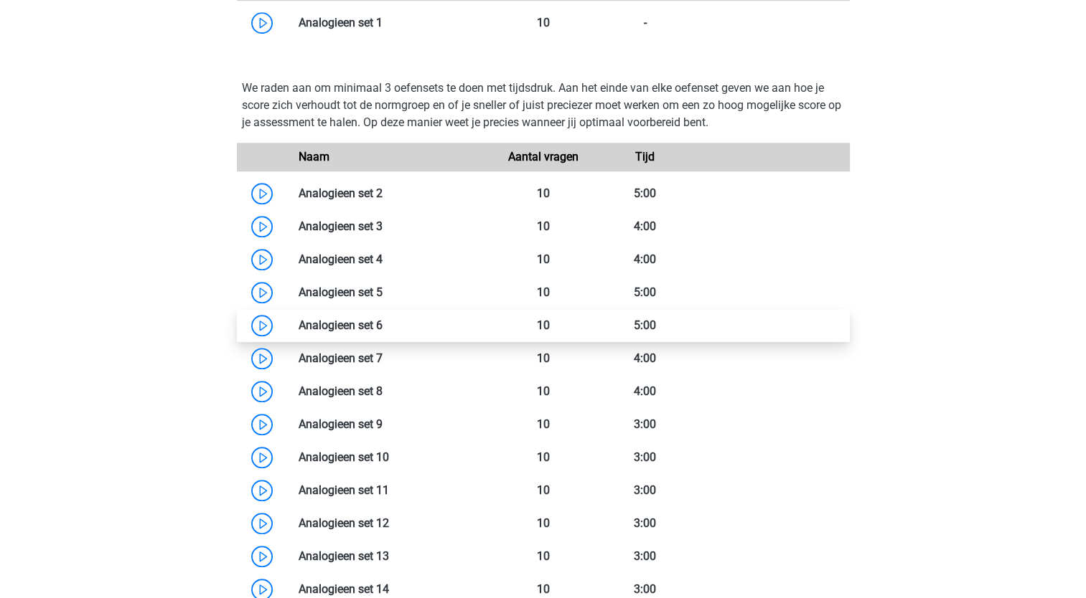
click at [382, 329] on link at bounding box center [382, 326] width 0 height 14
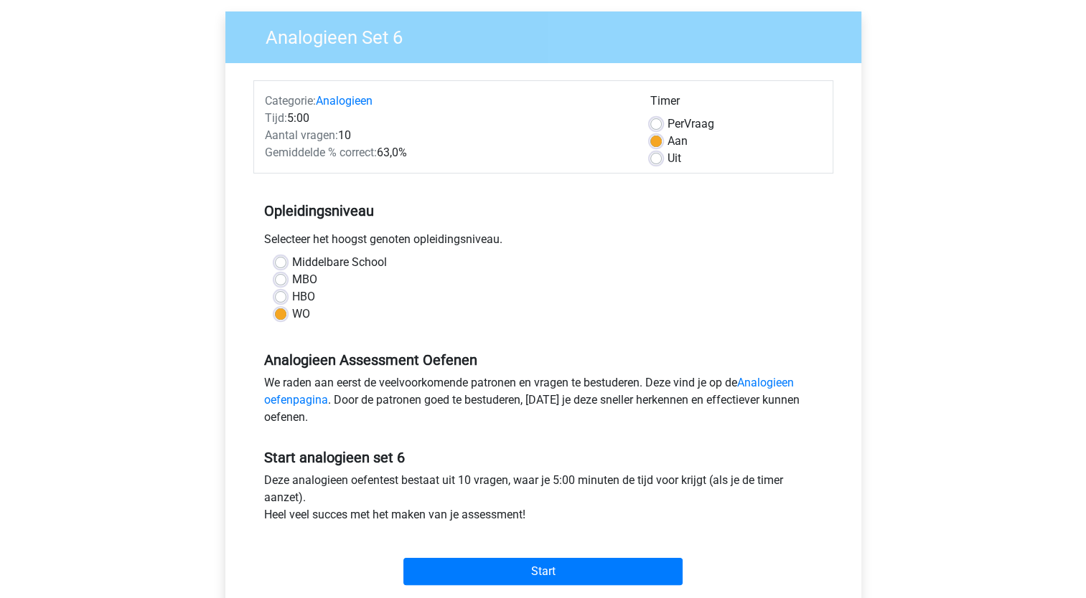
scroll to position [287, 0]
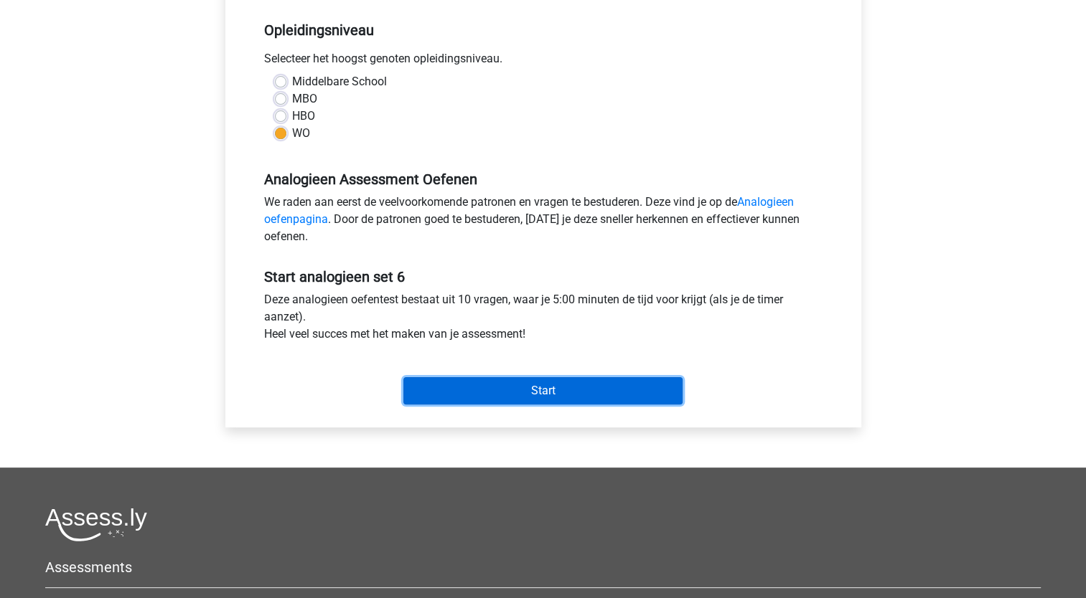
click at [532, 397] on input "Start" at bounding box center [542, 390] width 279 height 27
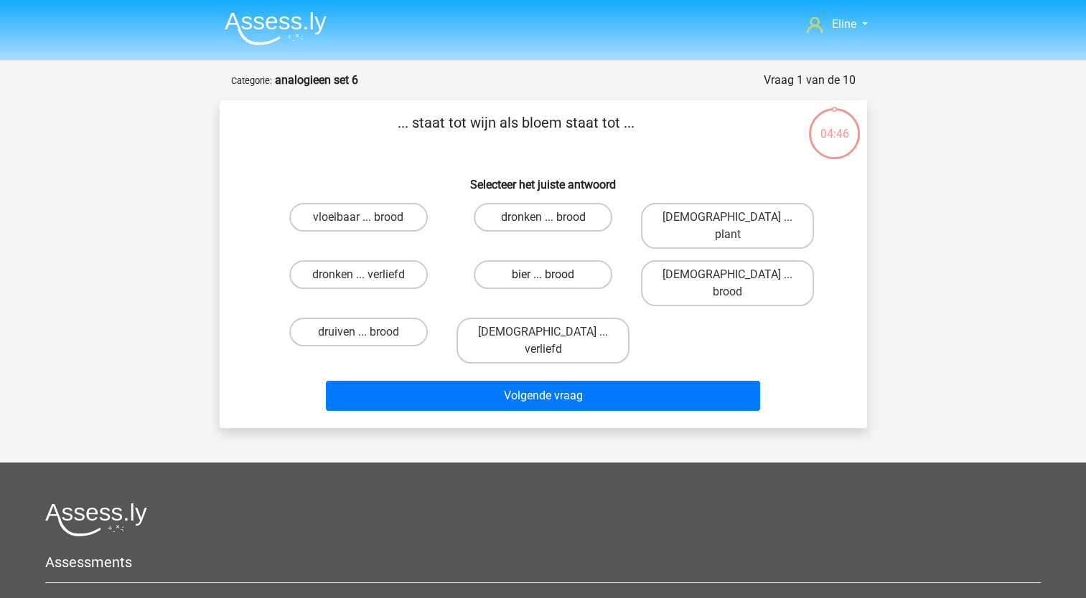
click at [524, 260] on label "bier ... brood" at bounding box center [543, 274] width 138 height 29
click at [542, 275] on input "bier ... brood" at bounding box center [546, 279] width 9 height 9
radio input "true"
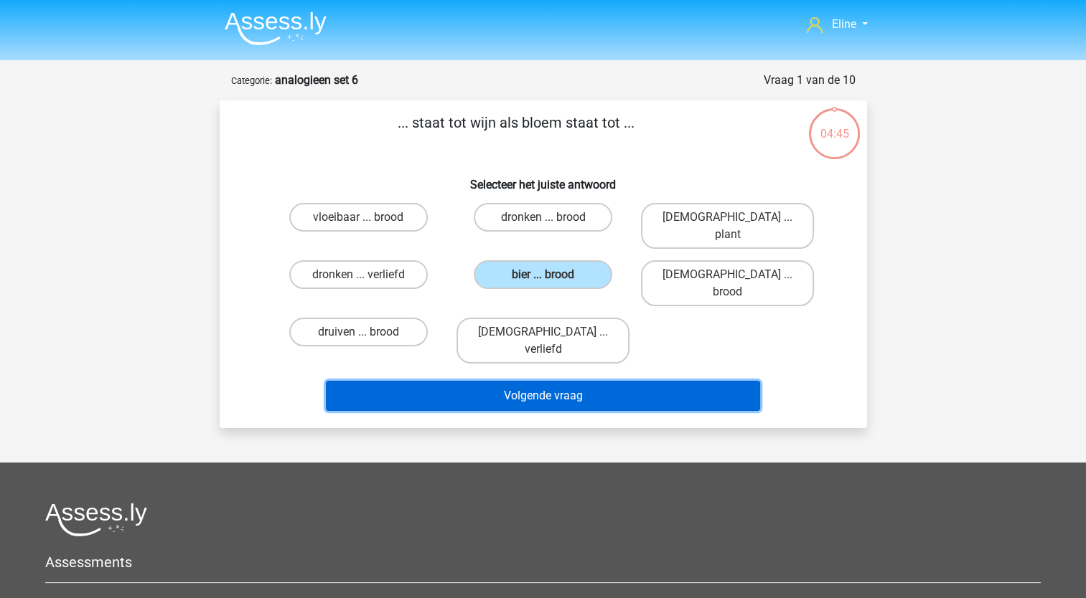
click at [530, 381] on button "Volgende vraag" at bounding box center [543, 396] width 434 height 30
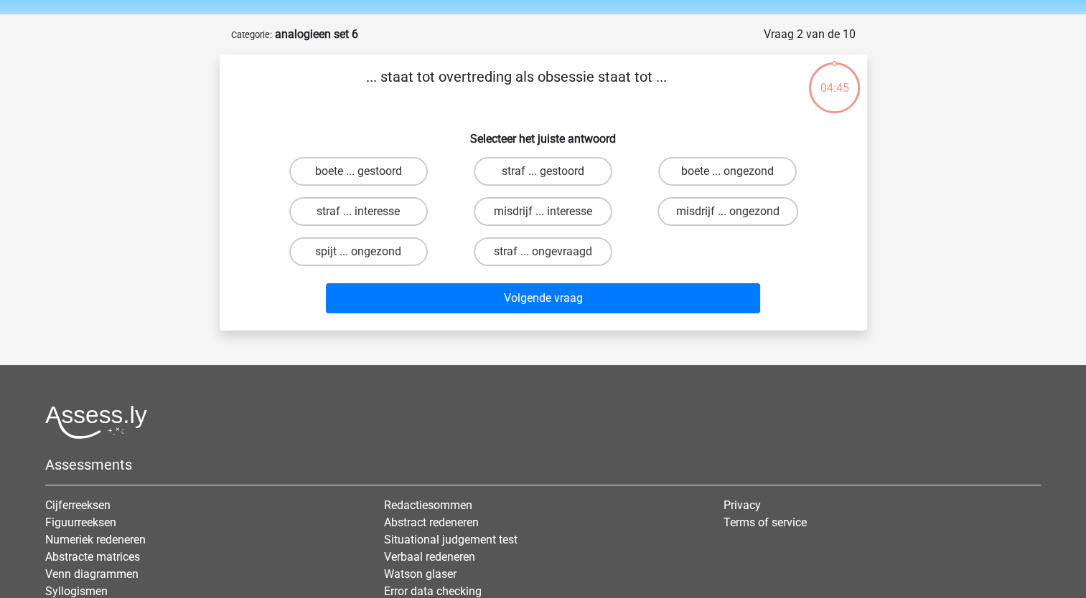
scroll to position [72, 0]
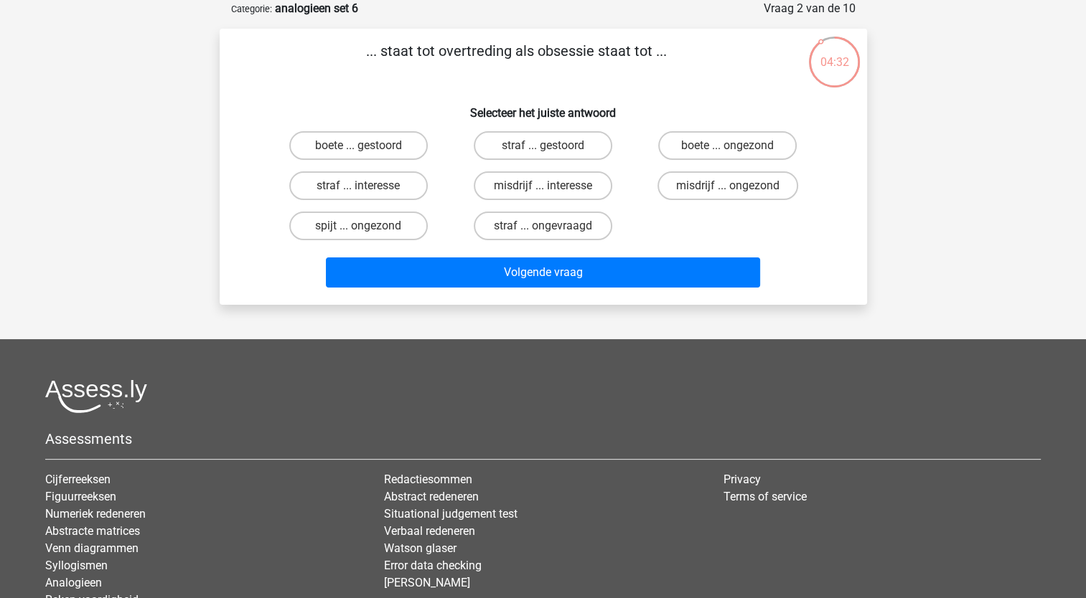
click at [551, 190] on input "misdrijf ... interesse" at bounding box center [546, 190] width 9 height 9
radio input "true"
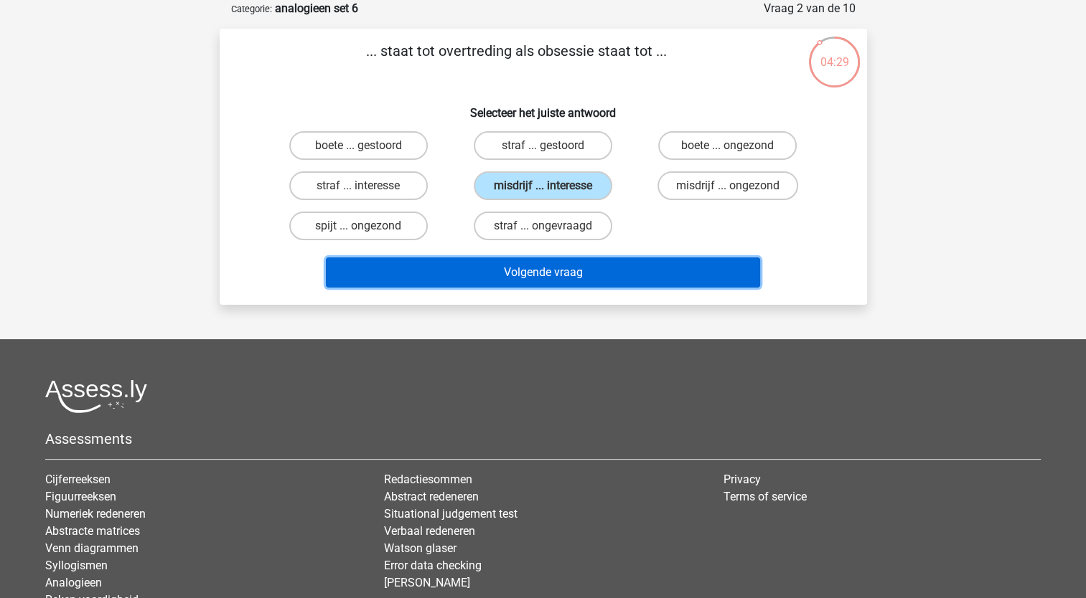
click at [534, 273] on button "Volgende vraag" at bounding box center [543, 273] width 434 height 30
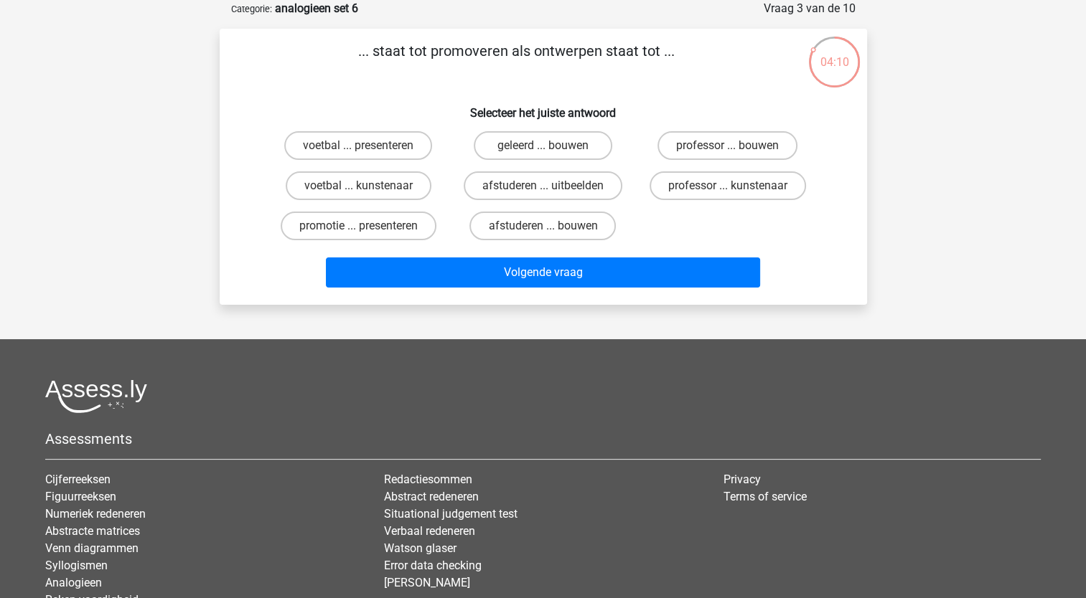
click at [549, 228] on input "afstuderen ... bouwen" at bounding box center [546, 230] width 9 height 9
radio input "true"
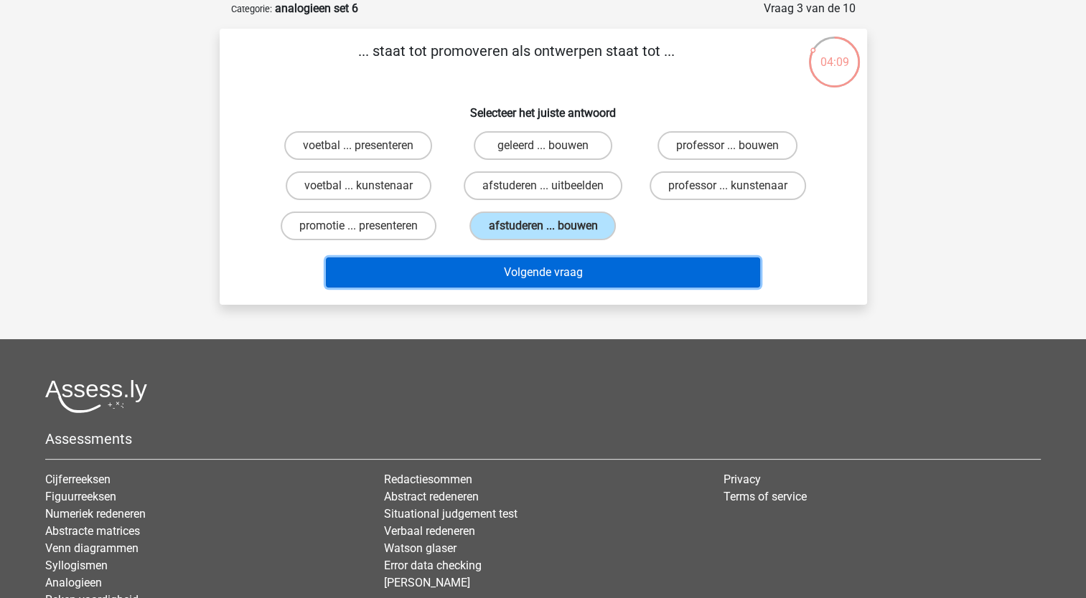
click at [539, 281] on button "Volgende vraag" at bounding box center [543, 273] width 434 height 30
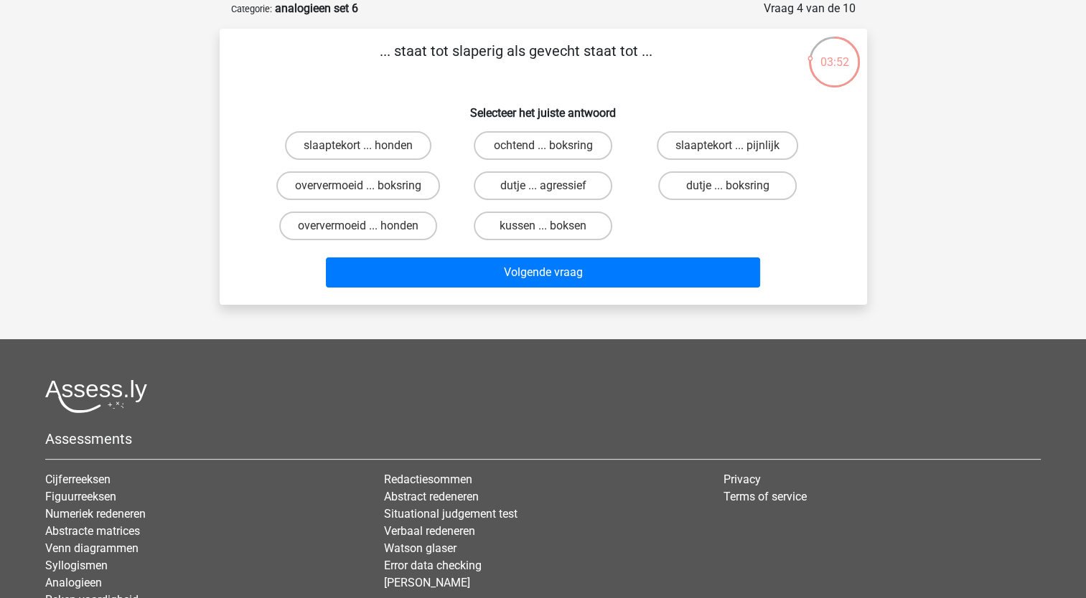
click at [545, 187] on input "dutje ... agressief" at bounding box center [546, 190] width 9 height 9
radio input "true"
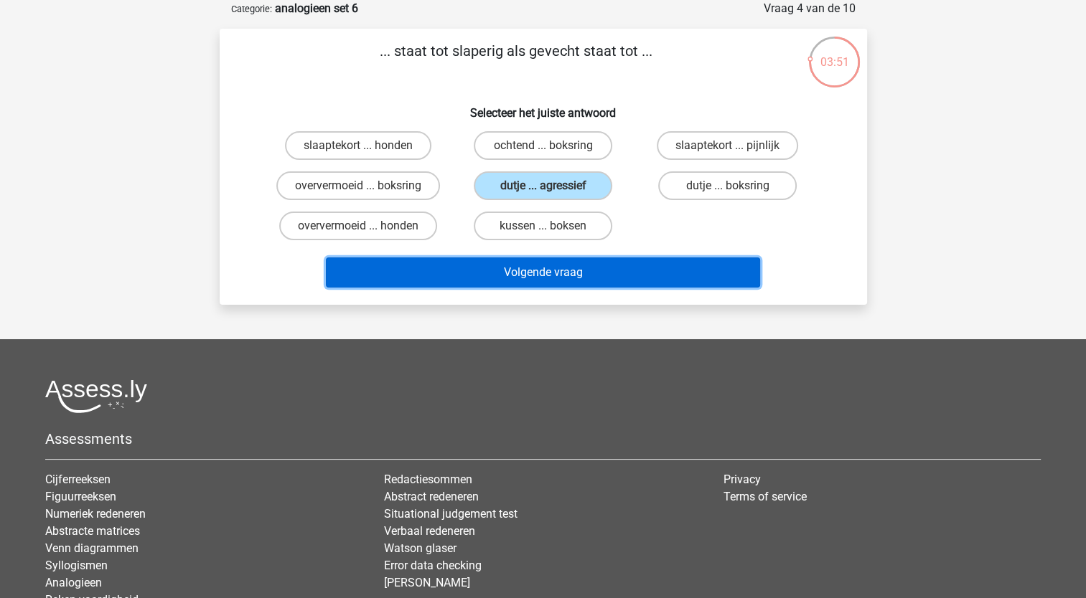
click at [543, 276] on button "Volgende vraag" at bounding box center [543, 273] width 434 height 30
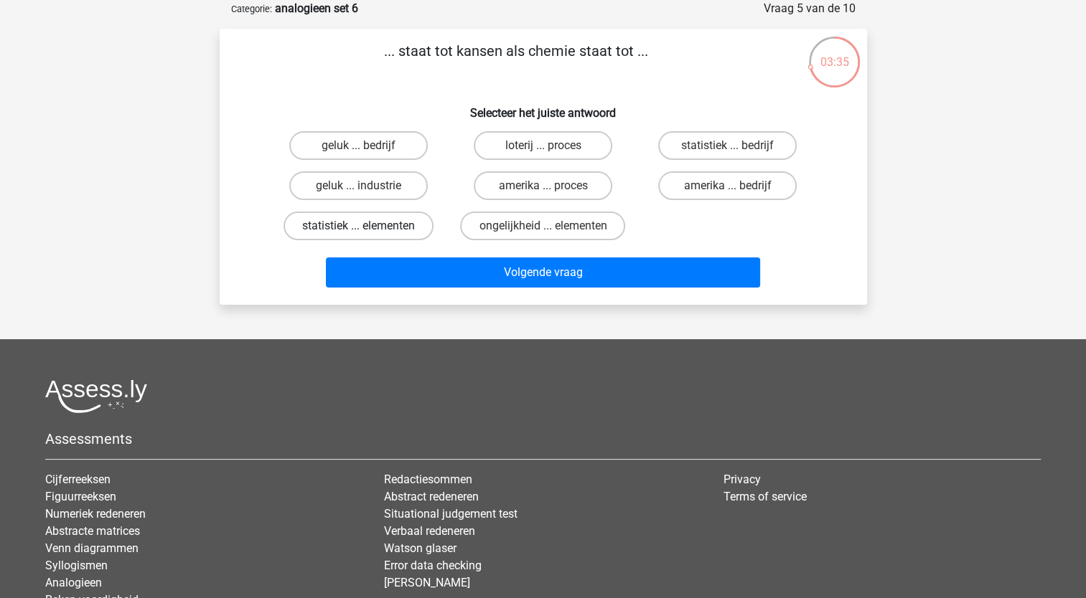
click at [397, 228] on label "statistiek ... elementen" at bounding box center [358, 226] width 150 height 29
click at [367, 228] on input "statistiek ... elementen" at bounding box center [362, 230] width 9 height 9
radio input "true"
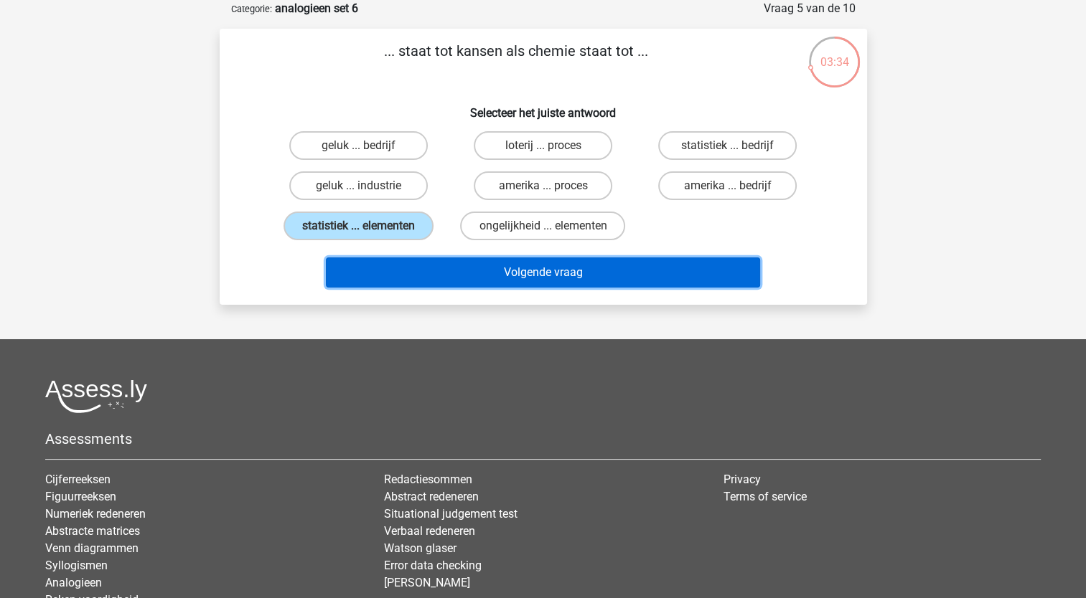
click at [451, 268] on button "Volgende vraag" at bounding box center [543, 273] width 434 height 30
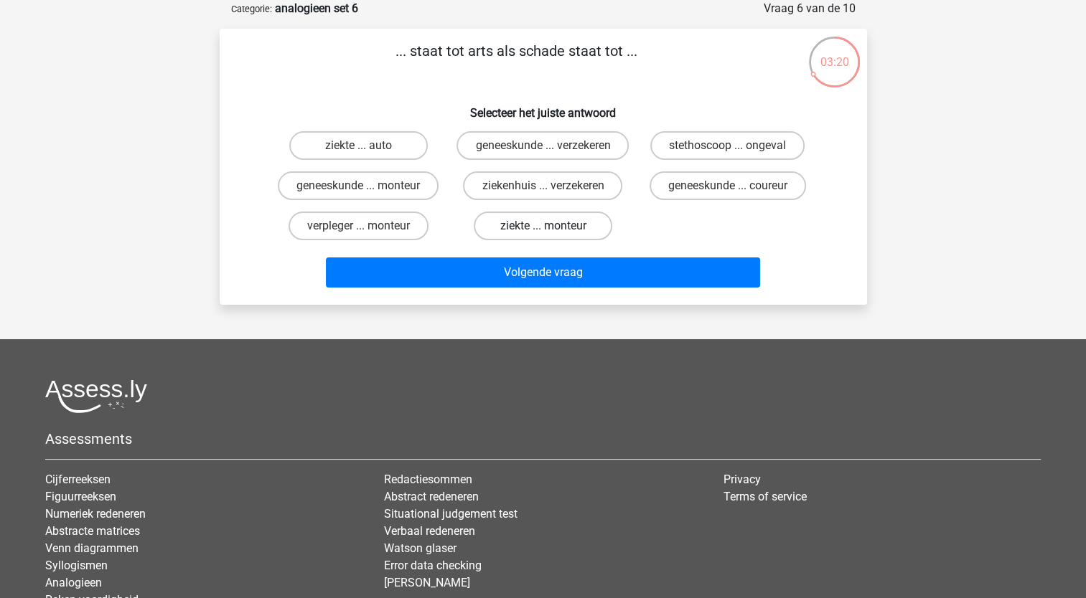
click at [565, 240] on label "ziekte ... monteur" at bounding box center [543, 226] width 138 height 29
click at [552, 235] on input "ziekte ... monteur" at bounding box center [546, 230] width 9 height 9
radio input "true"
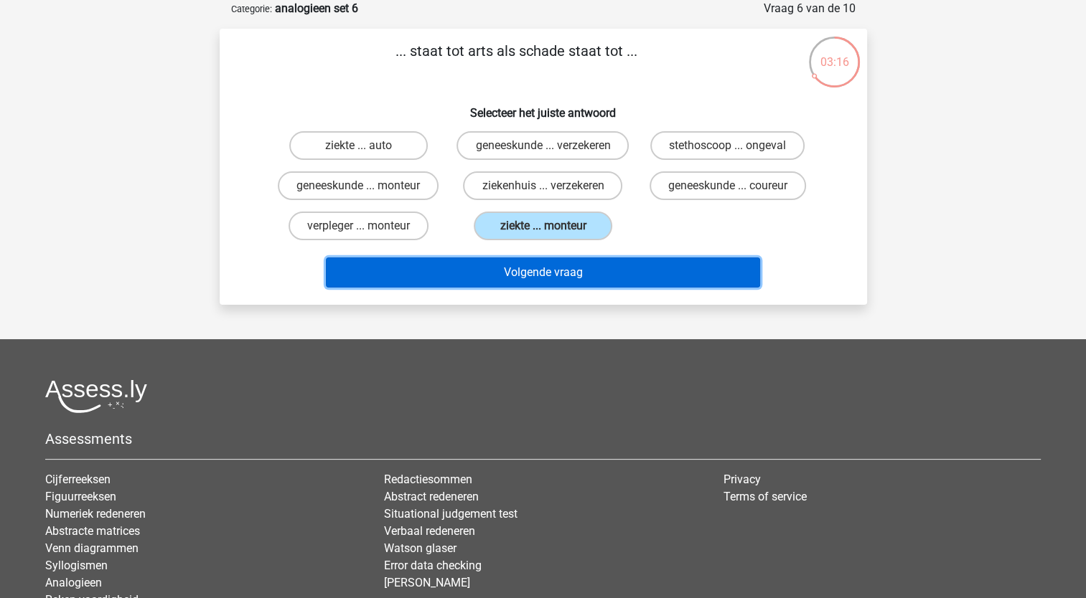
click at [568, 288] on button "Volgende vraag" at bounding box center [543, 273] width 434 height 30
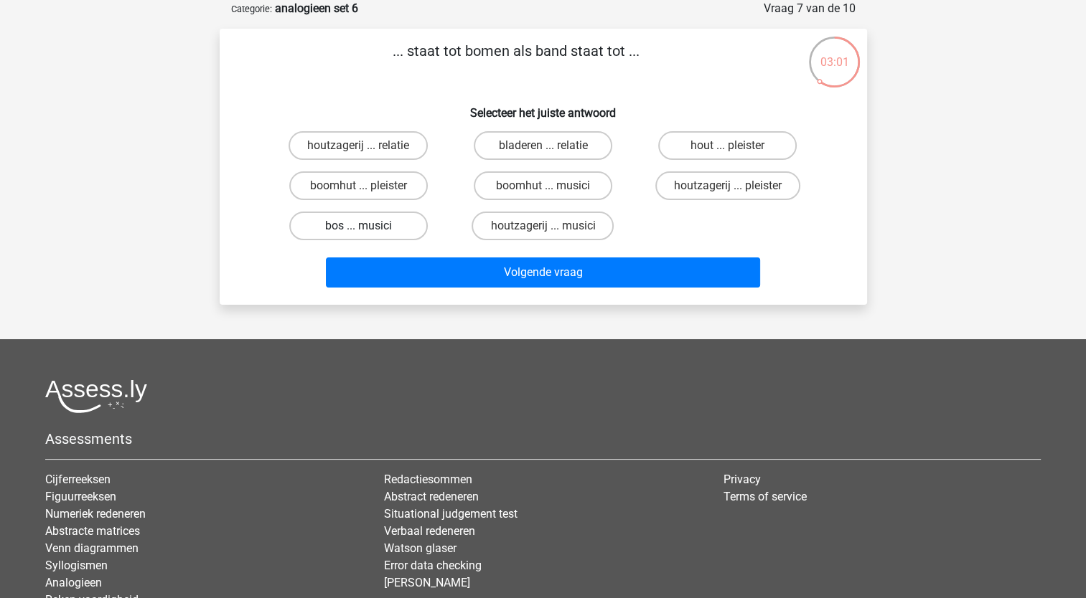
click at [379, 228] on label "bos ... musici" at bounding box center [358, 226] width 138 height 29
click at [367, 228] on input "bos ... musici" at bounding box center [362, 230] width 9 height 9
radio input "true"
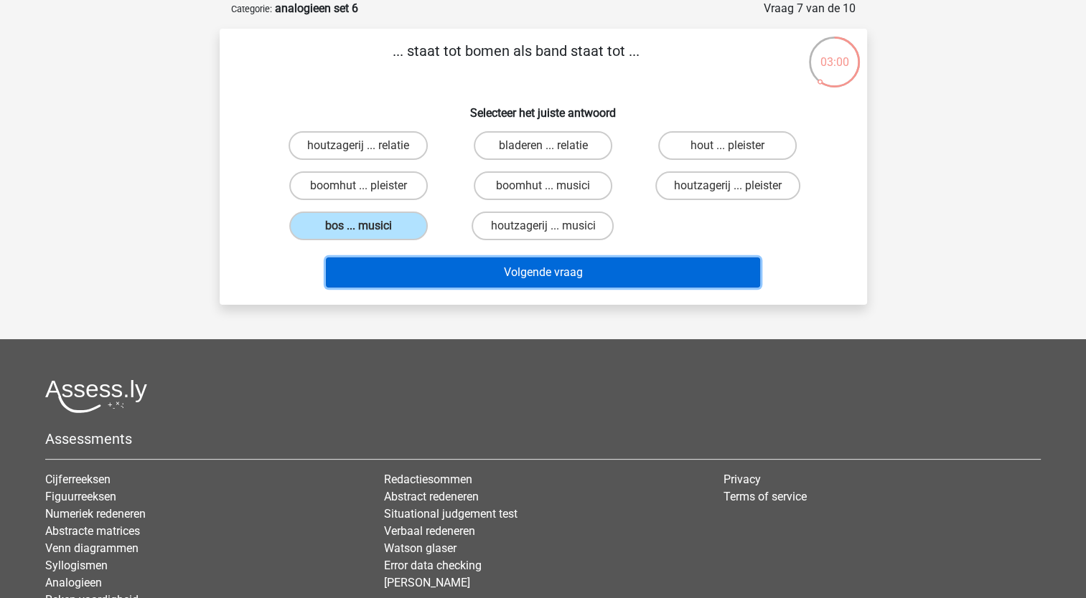
click at [591, 271] on button "Volgende vraag" at bounding box center [543, 273] width 434 height 30
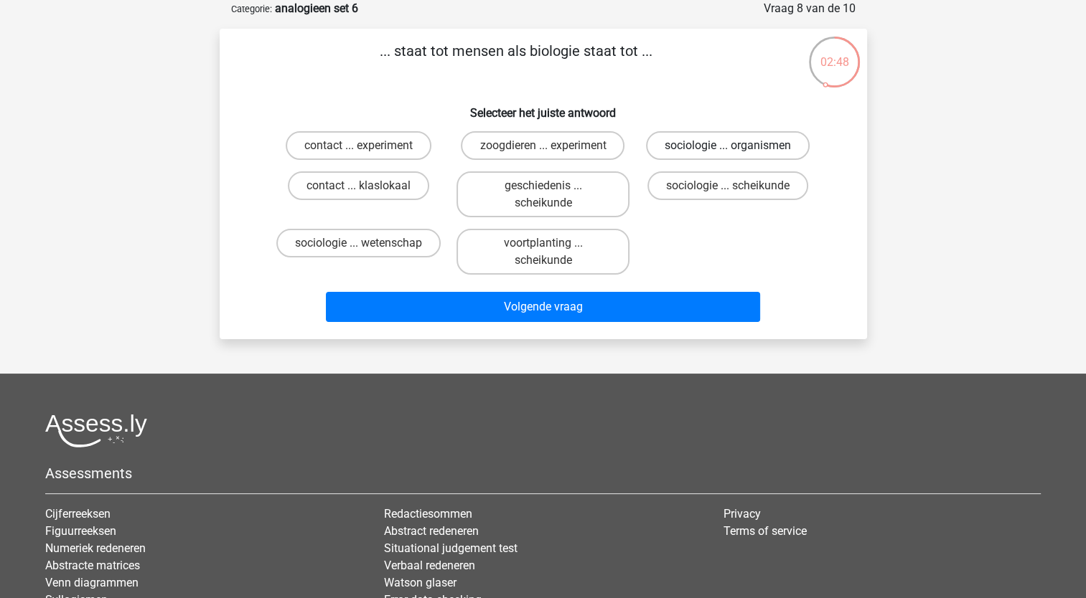
click at [691, 148] on label "sociologie ... organismen" at bounding box center [728, 145] width 164 height 29
click at [728, 148] on input "sociologie ... organismen" at bounding box center [732, 150] width 9 height 9
radio input "true"
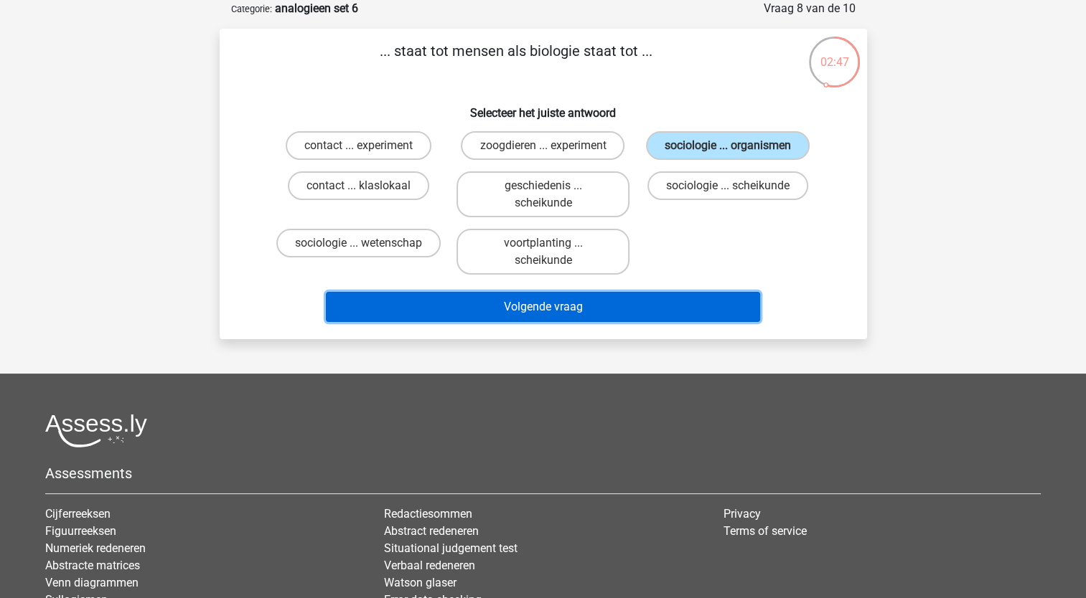
click at [639, 306] on button "Volgende vraag" at bounding box center [543, 307] width 434 height 30
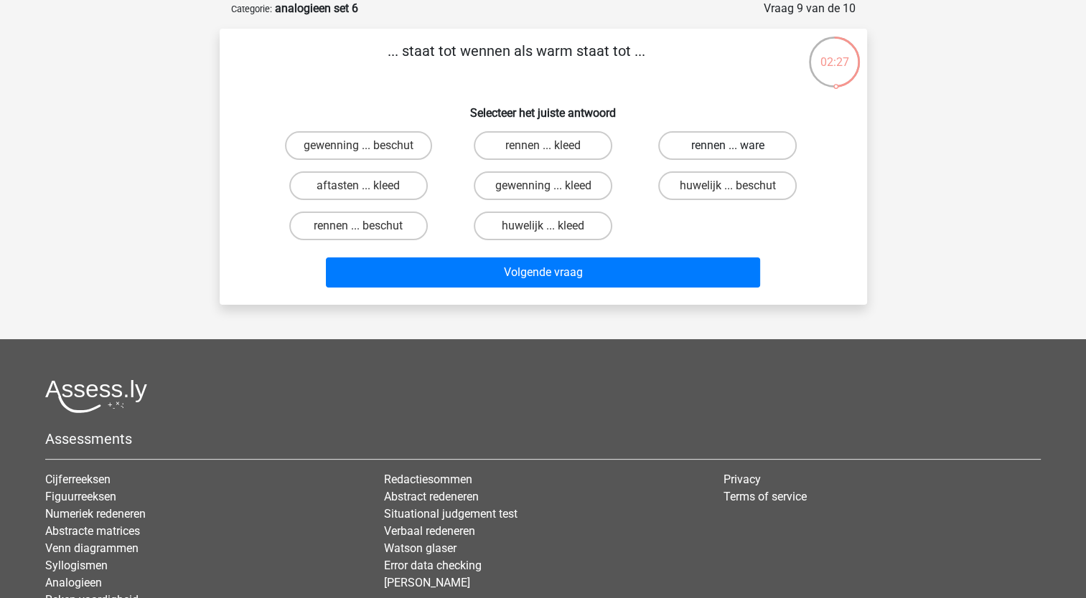
click at [702, 152] on label "rennen ... ware" at bounding box center [727, 145] width 138 height 29
click at [728, 152] on input "rennen ... ware" at bounding box center [732, 150] width 9 height 9
radio input "true"
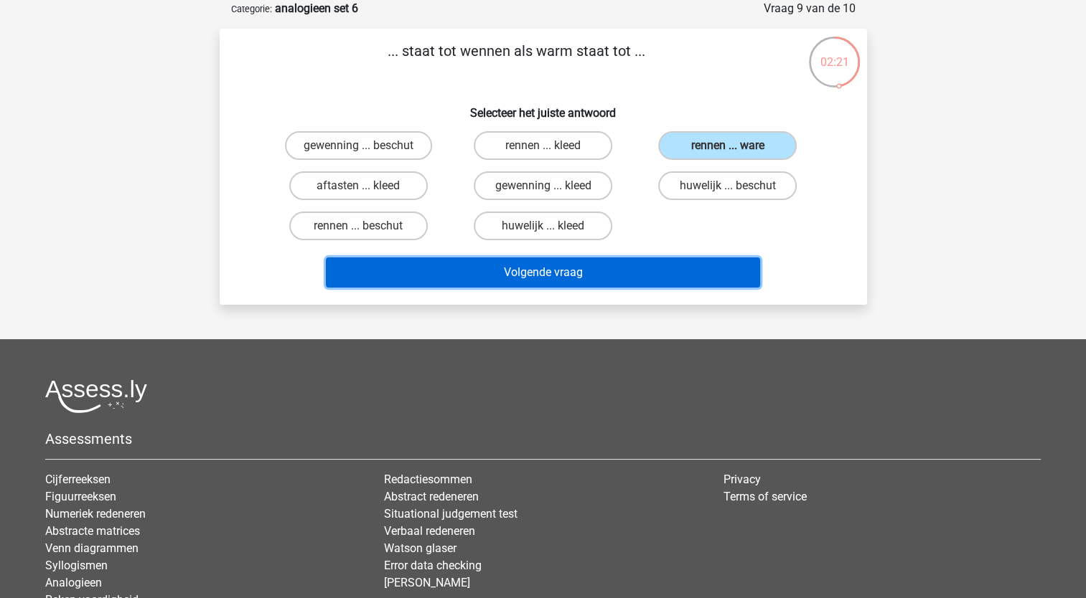
click at [620, 271] on button "Volgende vraag" at bounding box center [543, 273] width 434 height 30
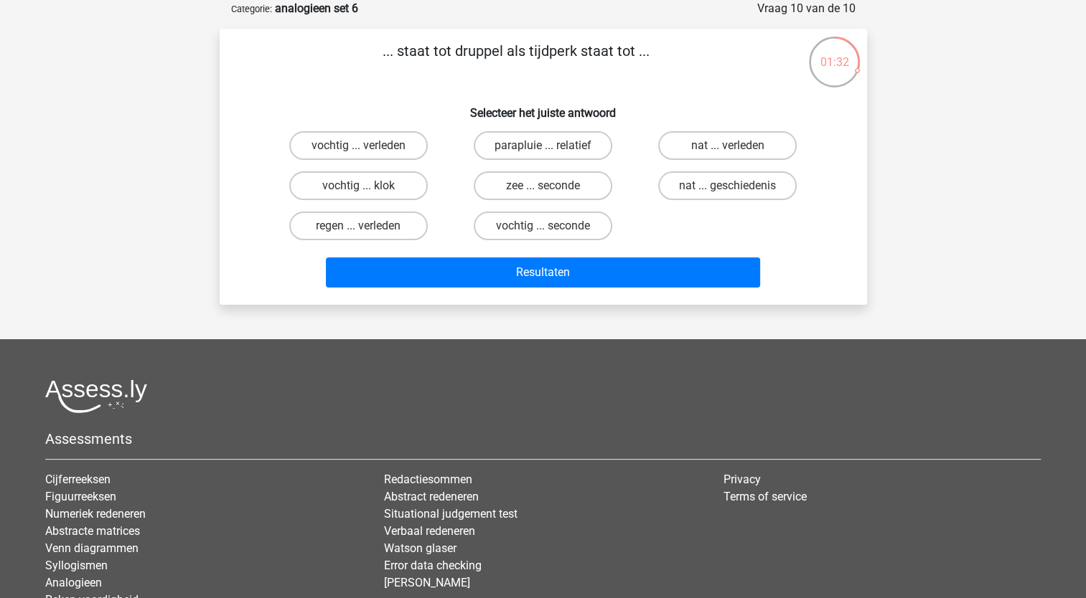
click at [542, 226] on input "vochtig ... seconde" at bounding box center [546, 230] width 9 height 9
radio input "true"
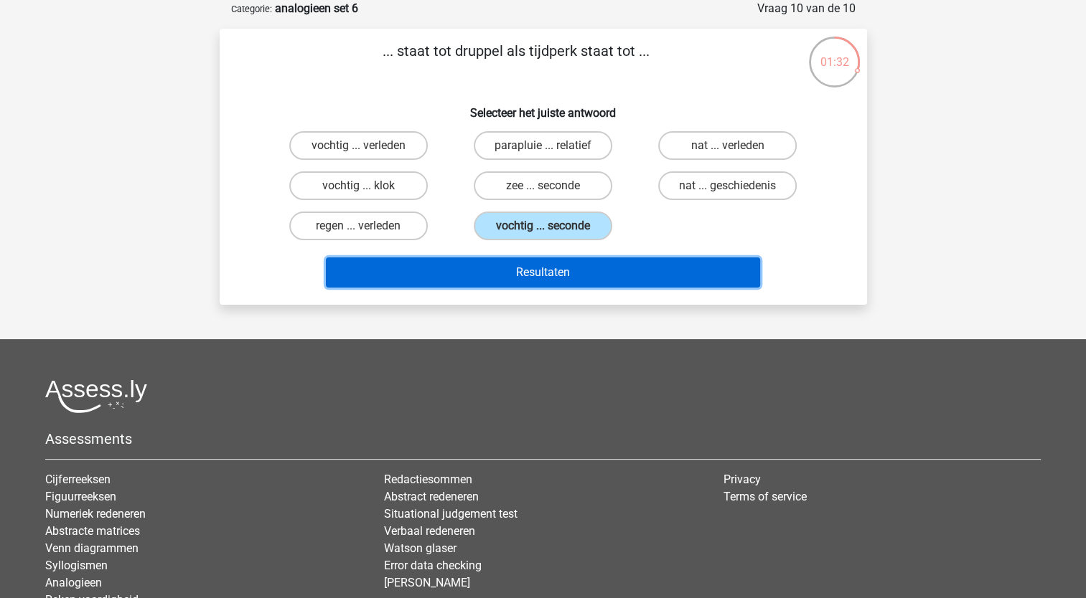
click at [545, 270] on button "Resultaten" at bounding box center [543, 273] width 434 height 30
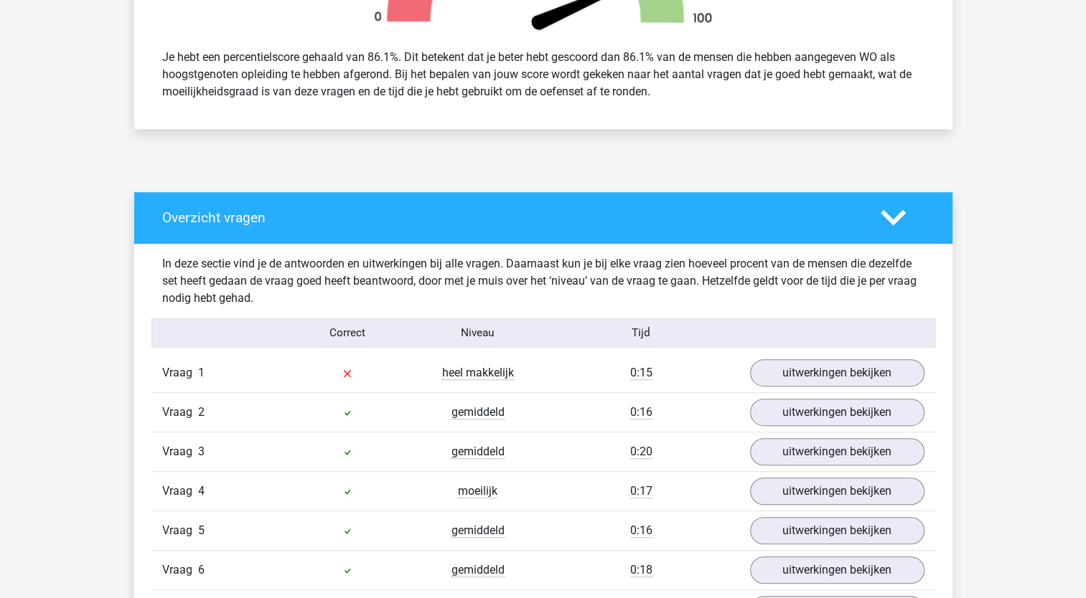
scroll to position [646, 0]
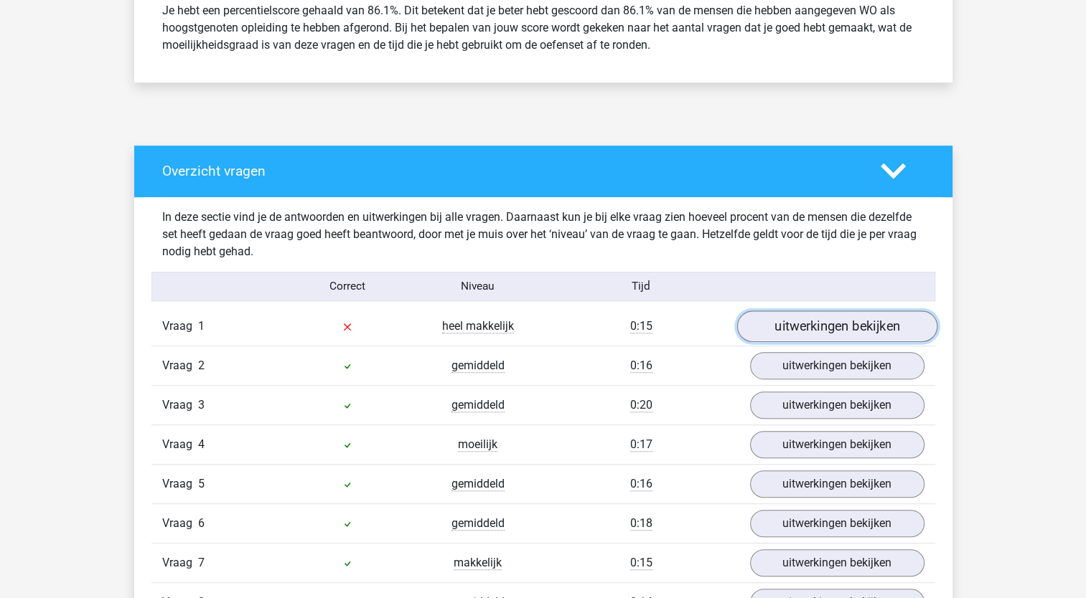
click at [814, 324] on link "uitwerkingen bekijken" at bounding box center [836, 327] width 200 height 32
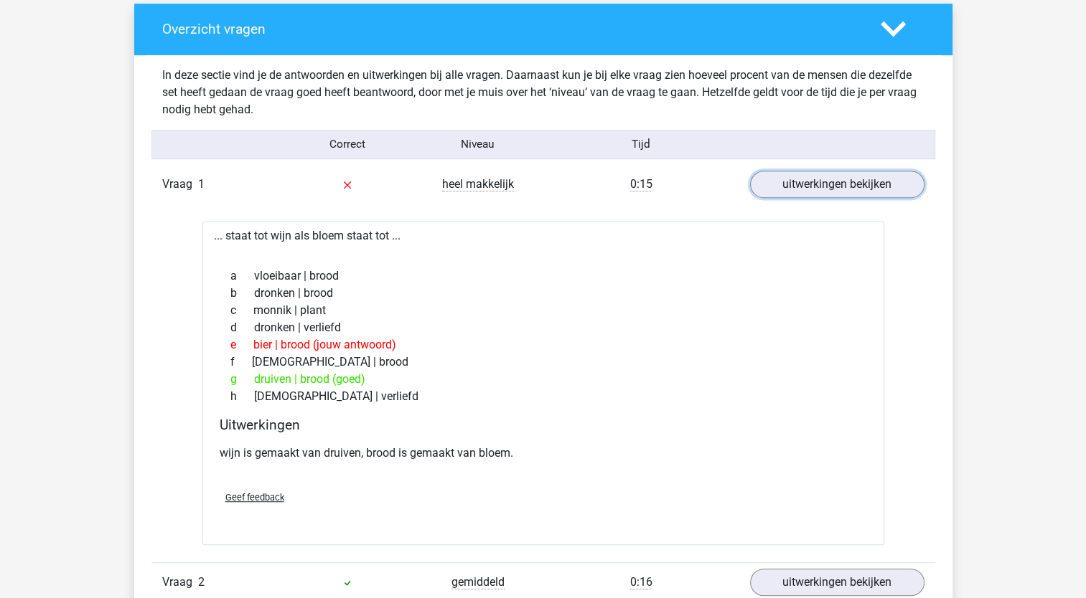
scroll to position [789, 0]
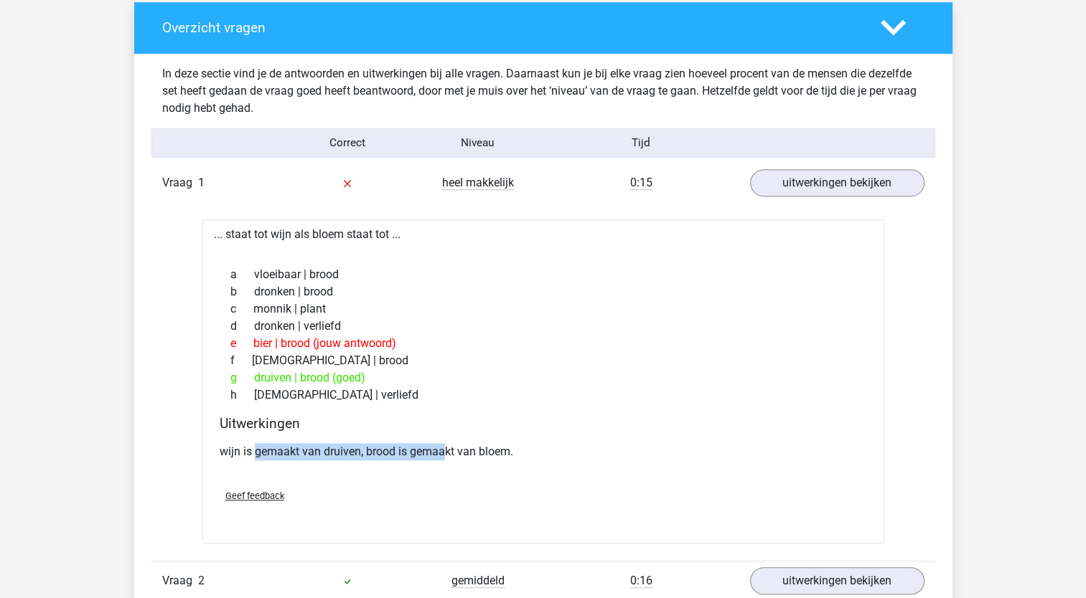
drag, startPoint x: 255, startPoint y: 447, endPoint x: 446, endPoint y: 448, distance: 190.2
click at [446, 448] on p "wijn is gemaakt van druiven, brood is gemaakt van bloem." at bounding box center [543, 451] width 647 height 17
click at [506, 360] on div "f [DEMOGRAPHIC_DATA] | brood" at bounding box center [543, 360] width 647 height 17
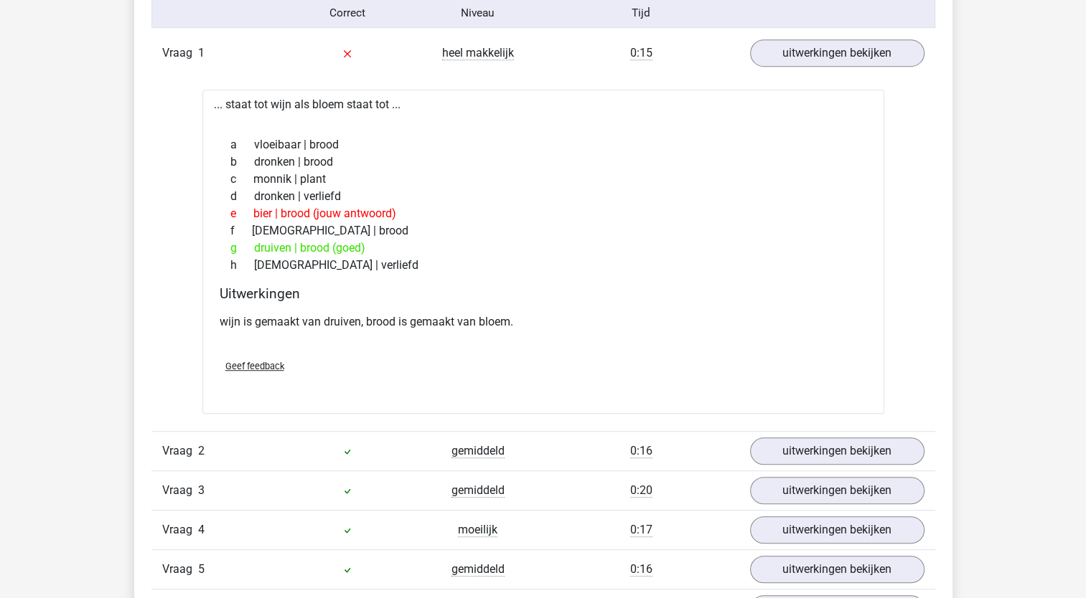
scroll to position [718, 0]
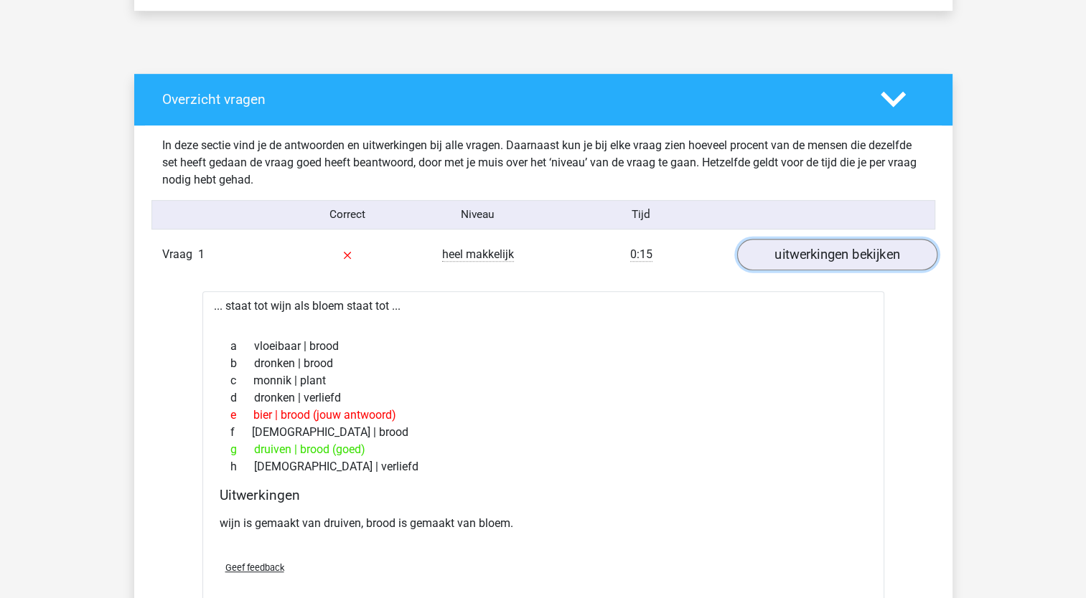
click at [836, 248] on link "uitwerkingen bekijken" at bounding box center [836, 255] width 200 height 32
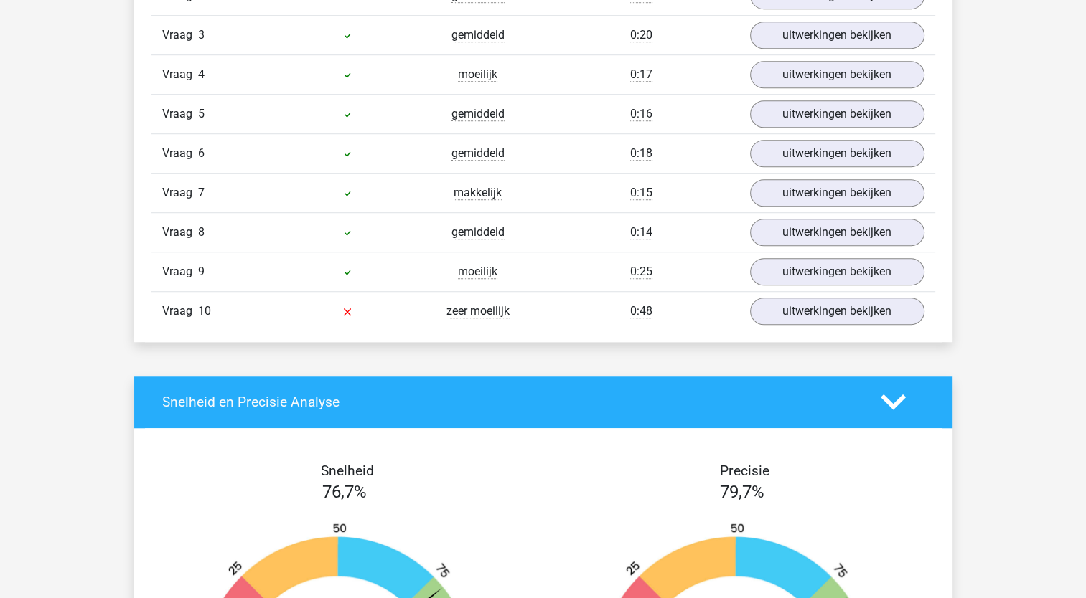
scroll to position [1076, 0]
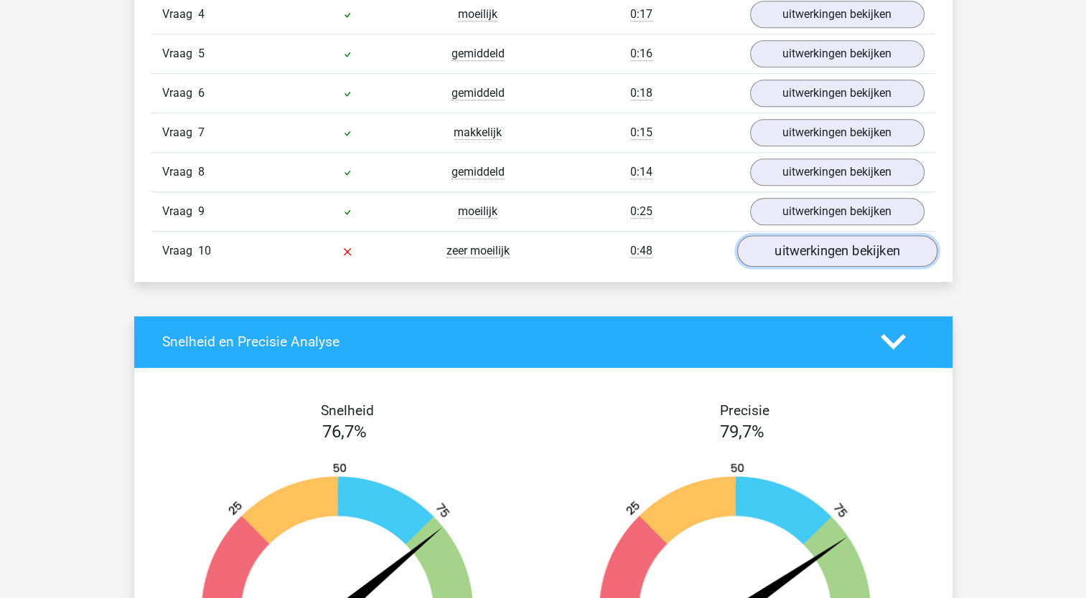
click at [789, 248] on link "uitwerkingen bekijken" at bounding box center [836, 251] width 200 height 32
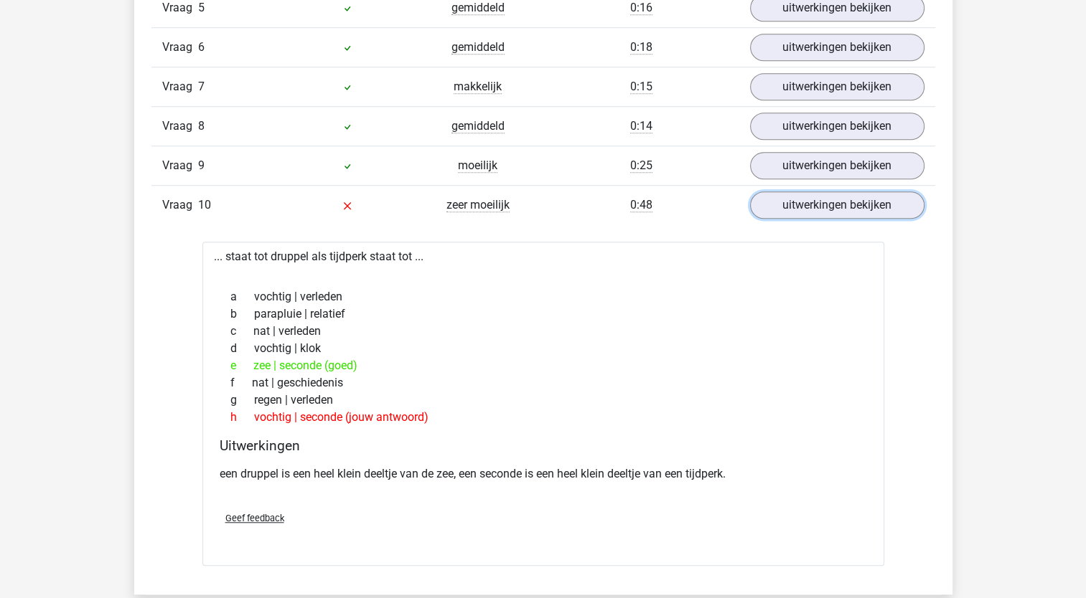
scroll to position [1148, 0]
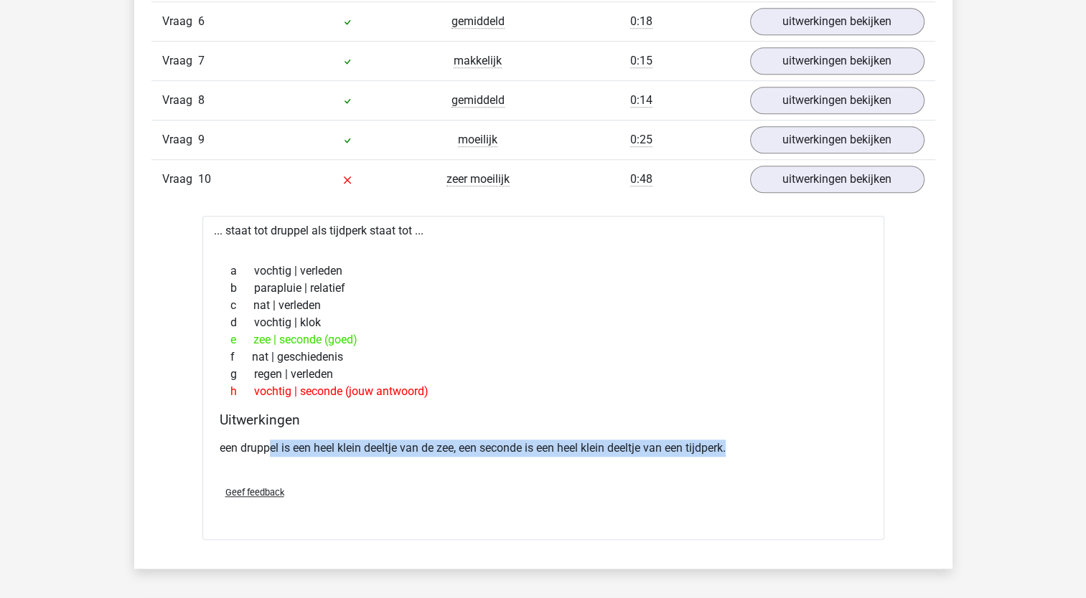
drag, startPoint x: 272, startPoint y: 441, endPoint x: 774, endPoint y: 441, distance: 502.3
click at [774, 441] on p "een druppel is een heel klein deeltje van de zee, een seconde is een heel klein…" at bounding box center [543, 448] width 647 height 17
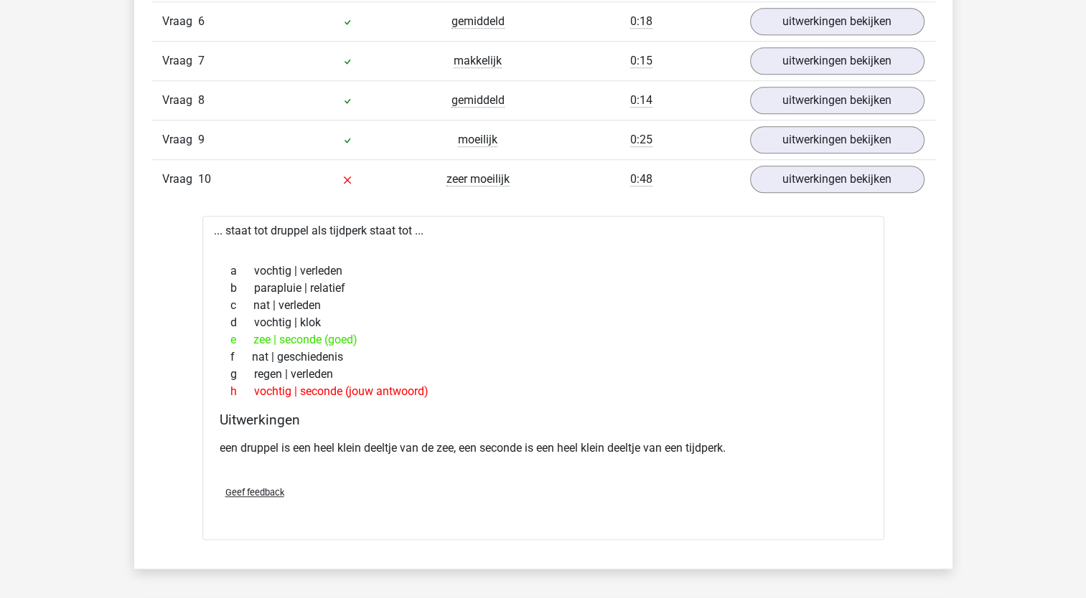
drag, startPoint x: 774, startPoint y: 441, endPoint x: 534, endPoint y: 401, distance: 243.6
click at [534, 401] on div "... staat tot druppel als tijdperk staat tot ... a vochtig | verleden b paraplu…" at bounding box center [543, 378] width 682 height 324
click at [842, 174] on link "uitwerkingen bekijken" at bounding box center [836, 180] width 200 height 32
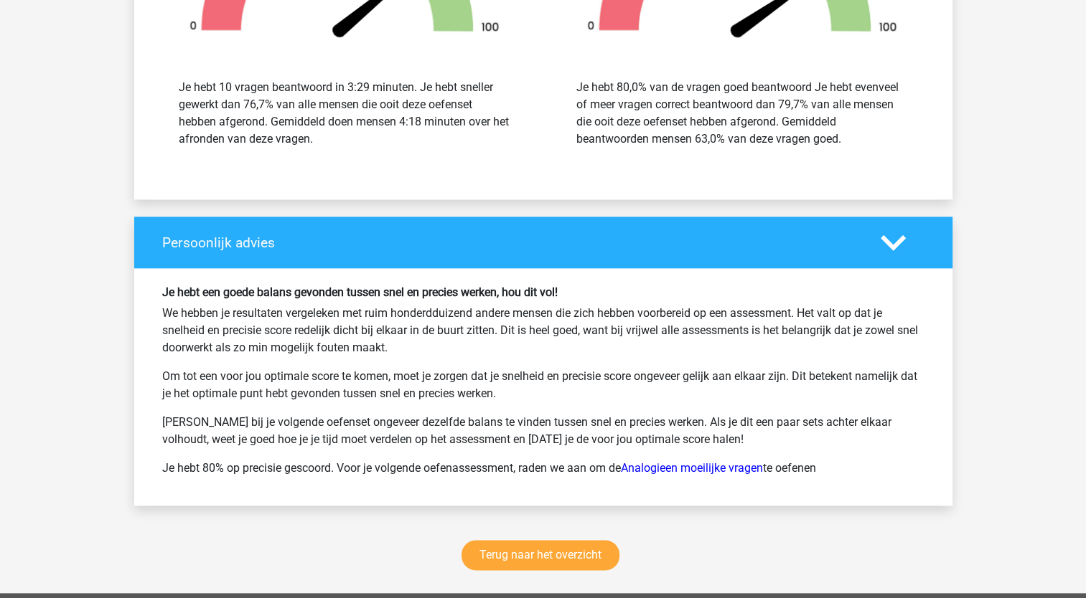
scroll to position [1722, 0]
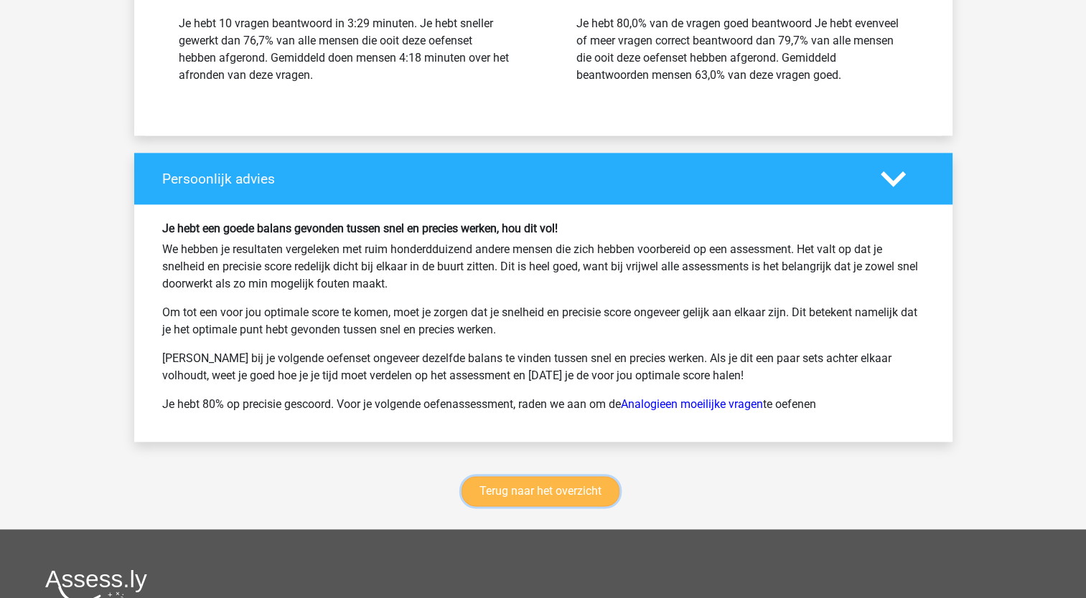
click at [486, 482] on link "Terug naar het overzicht" at bounding box center [540, 491] width 158 height 30
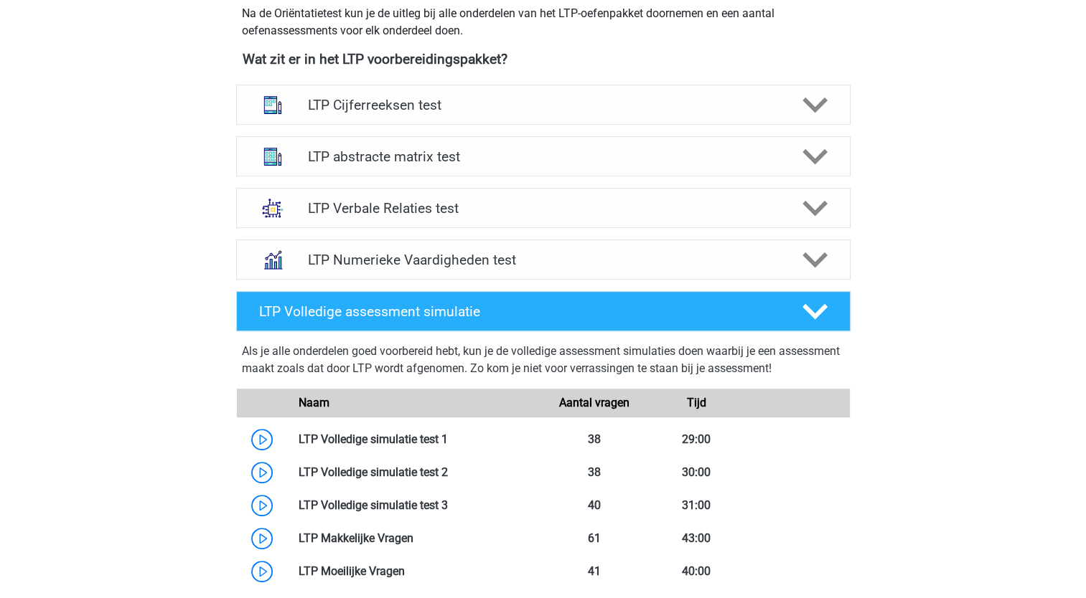
scroll to position [502, 0]
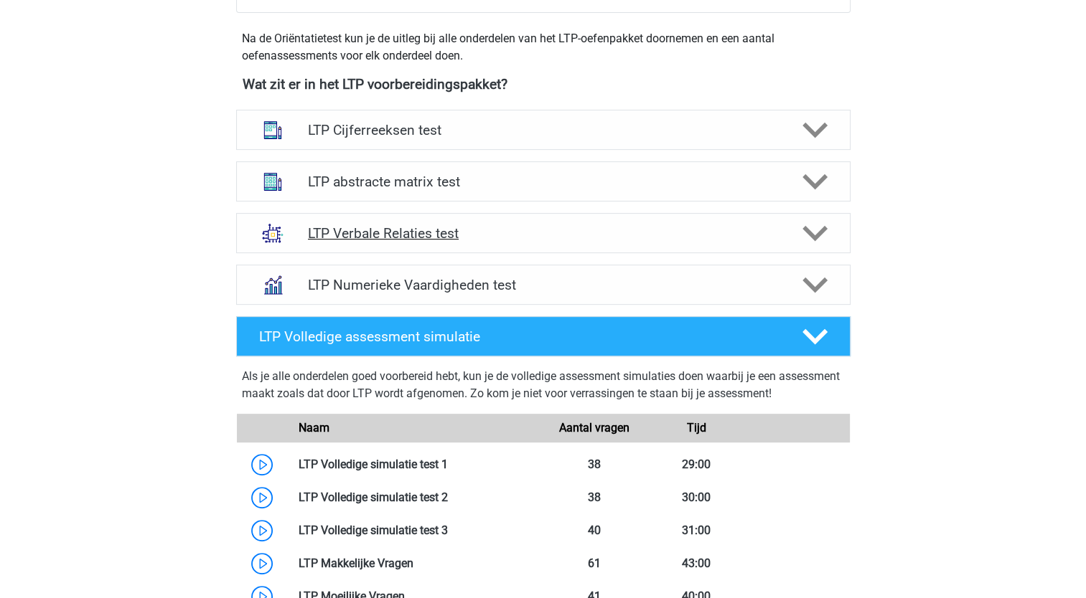
click at [812, 233] on polygon at bounding box center [814, 234] width 25 height 16
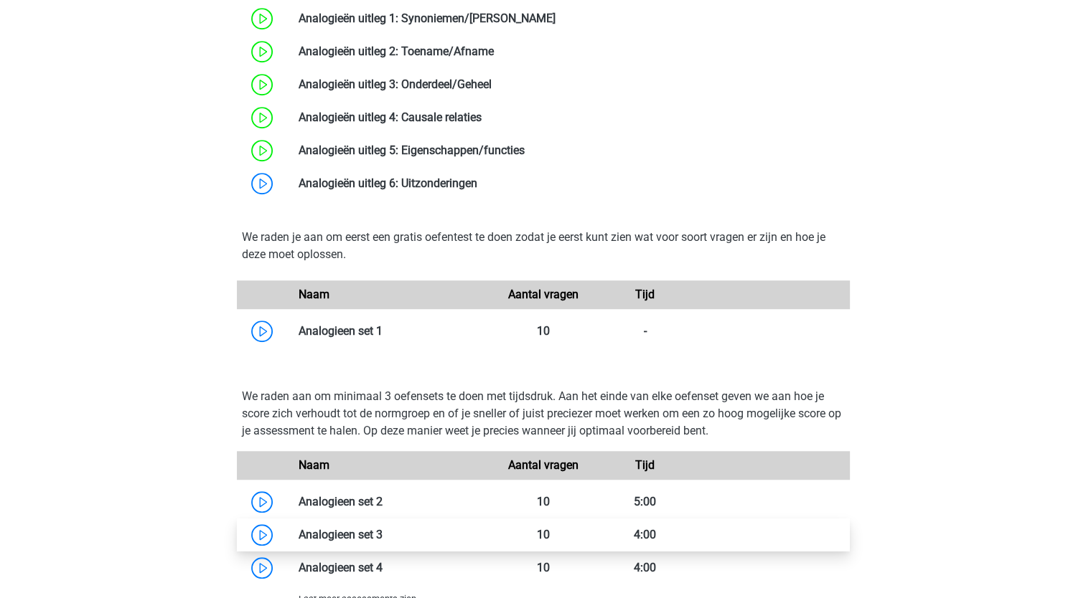
scroll to position [1148, 0]
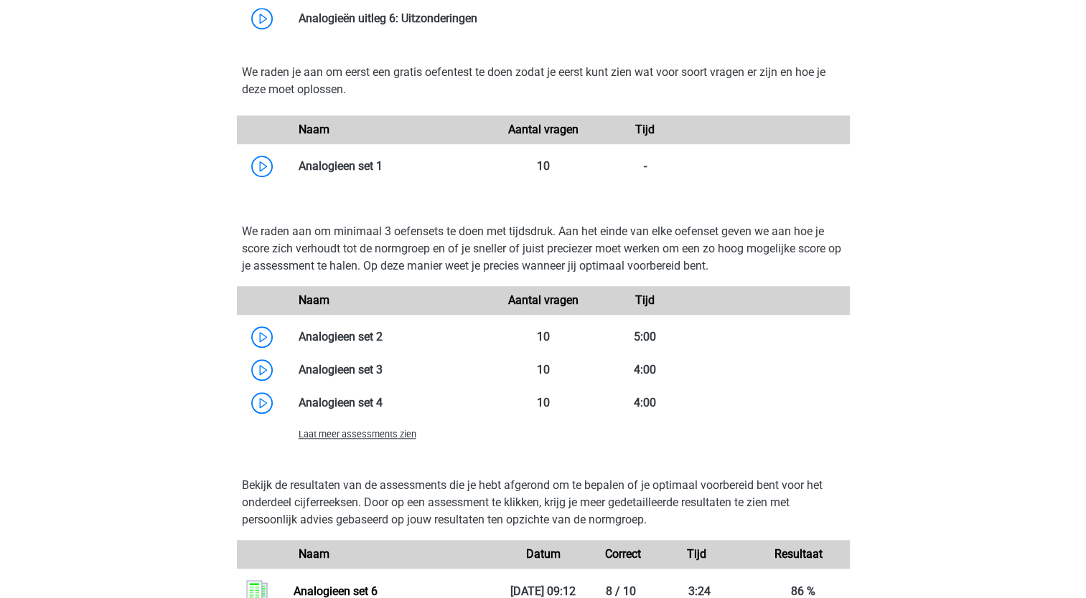
click at [334, 432] on span "Laat meer assessments zien" at bounding box center [357, 434] width 118 height 11
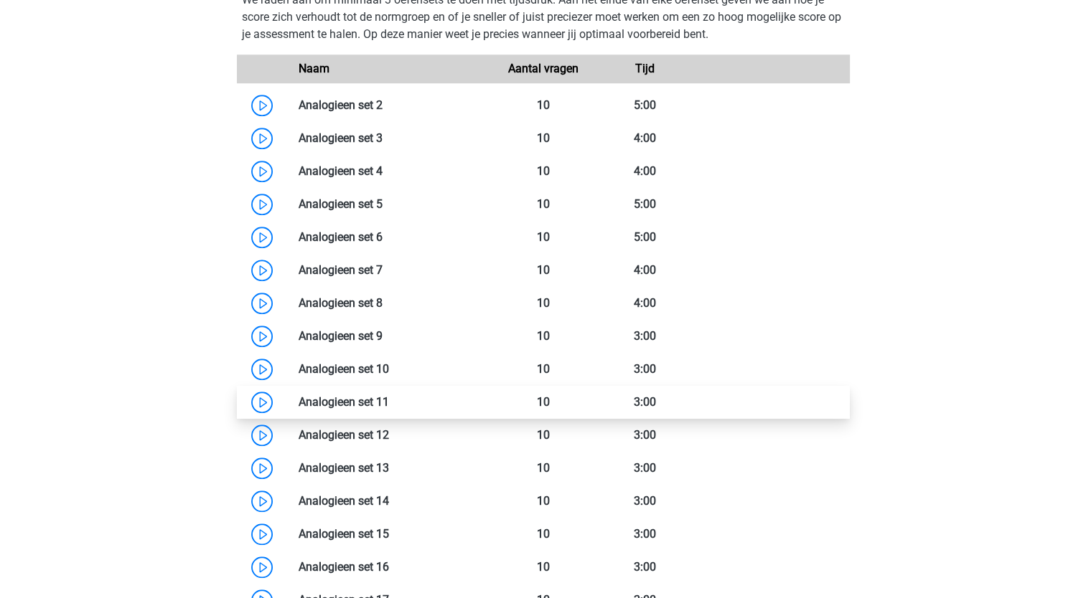
scroll to position [1363, 0]
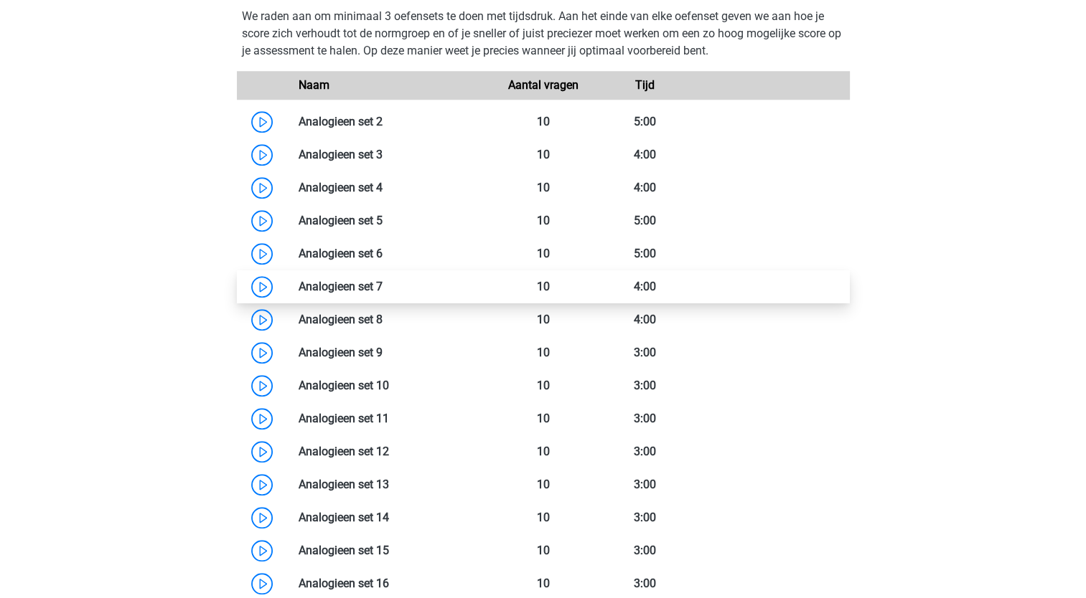
click at [382, 286] on link at bounding box center [382, 287] width 0 height 14
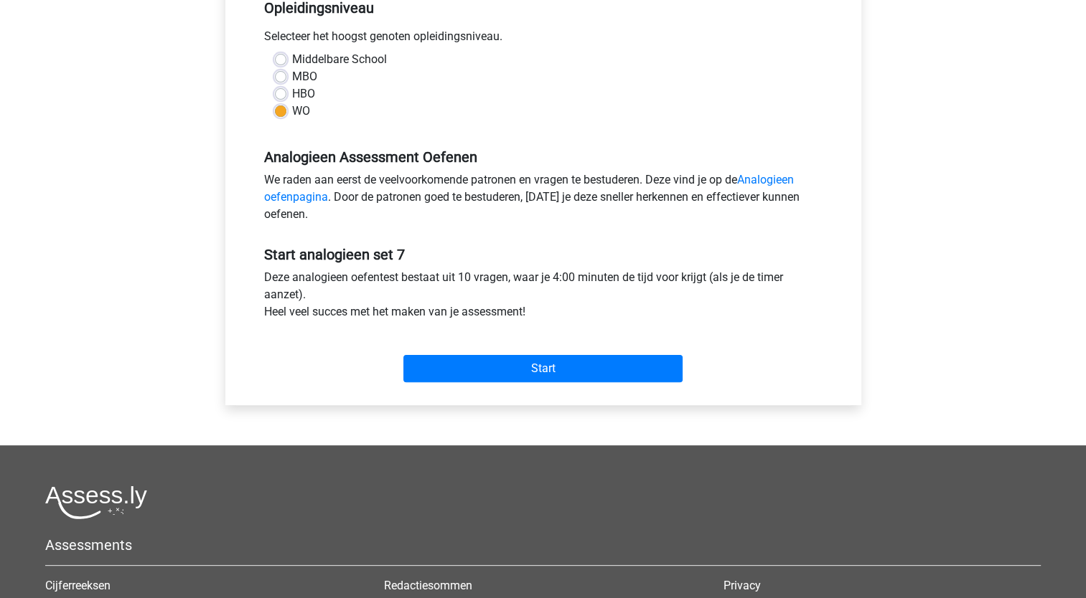
scroll to position [359, 0]
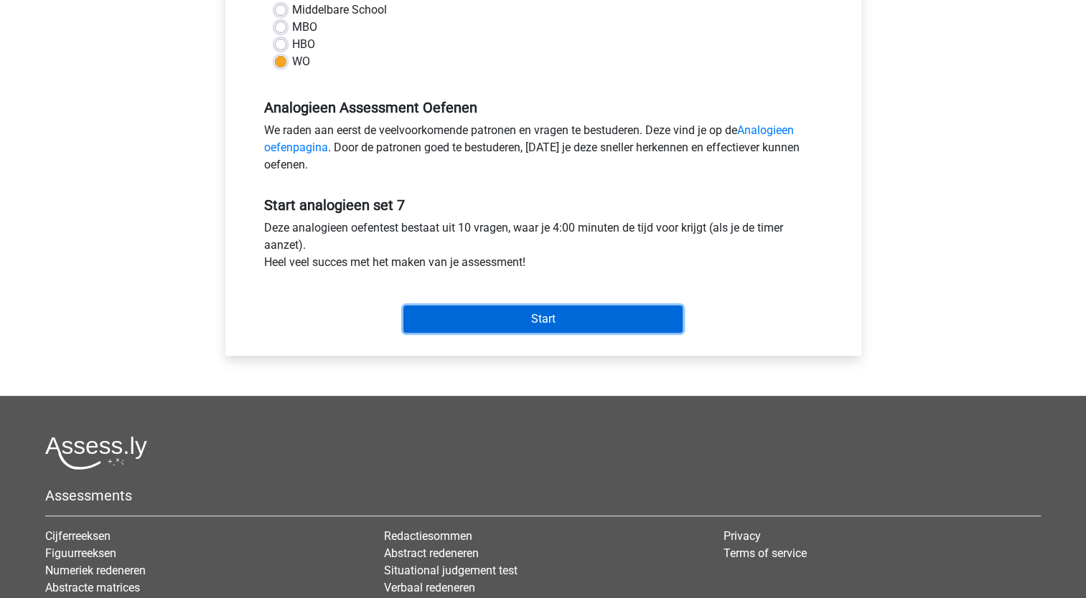
click at [591, 317] on input "Start" at bounding box center [542, 319] width 279 height 27
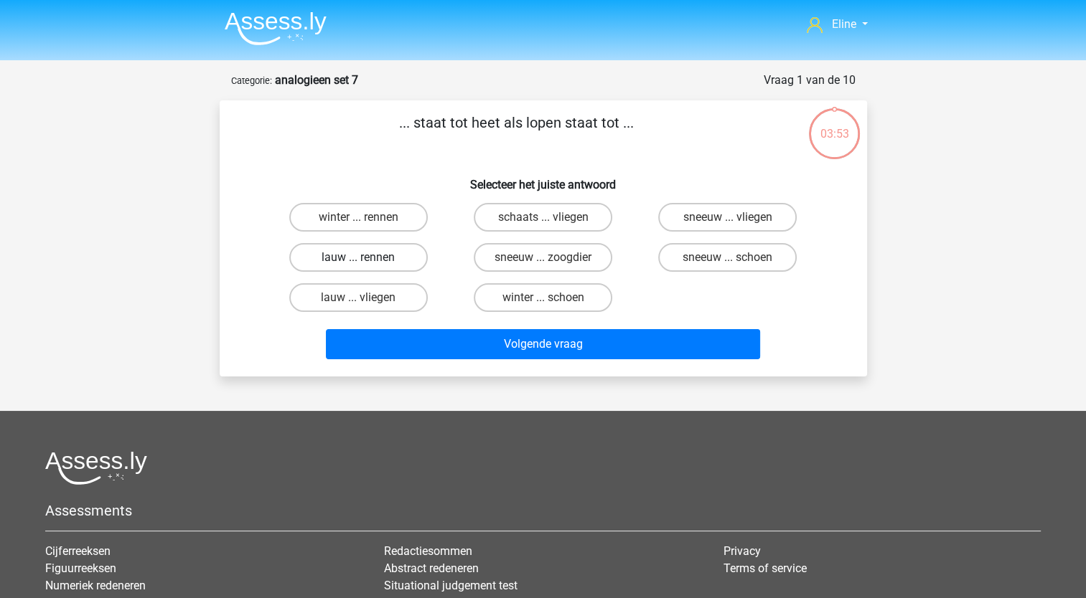
click at [391, 258] on label "lauw ... rennen" at bounding box center [358, 257] width 138 height 29
click at [367, 258] on input "lauw ... rennen" at bounding box center [362, 262] width 9 height 9
radio input "true"
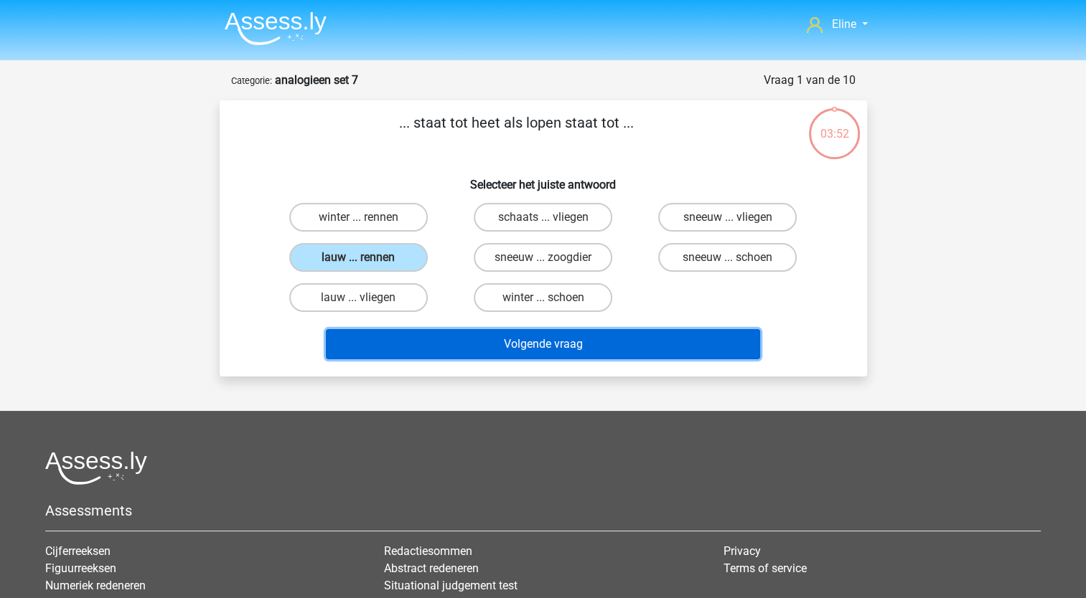
click at [528, 338] on button "Volgende vraag" at bounding box center [543, 344] width 434 height 30
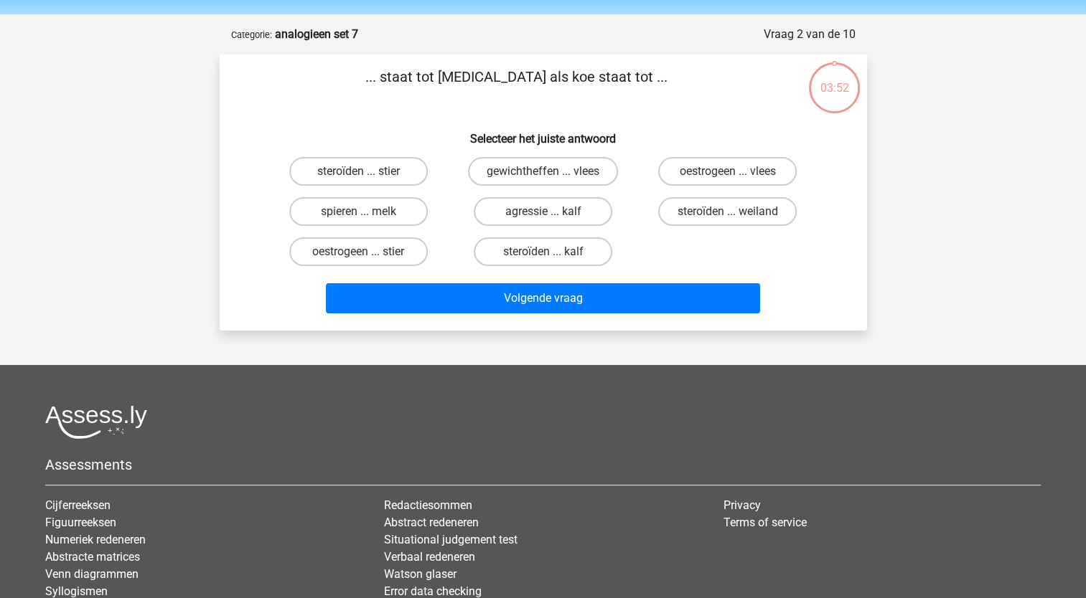
scroll to position [72, 0]
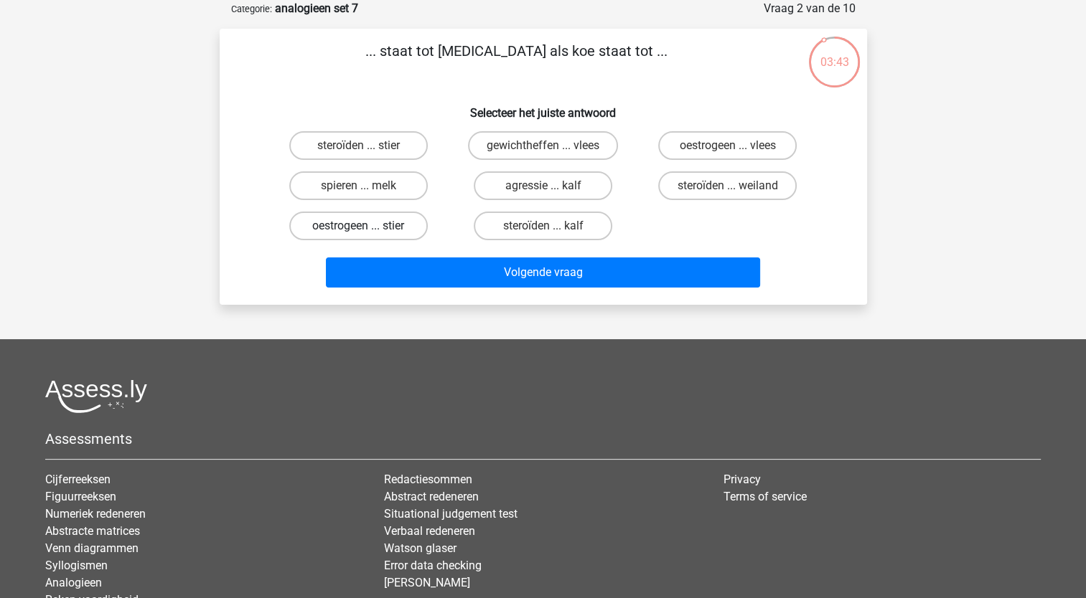
click at [382, 226] on label "oestrogeen ... stier" at bounding box center [358, 226] width 138 height 29
click at [367, 226] on input "oestrogeen ... stier" at bounding box center [362, 230] width 9 height 9
radio input "true"
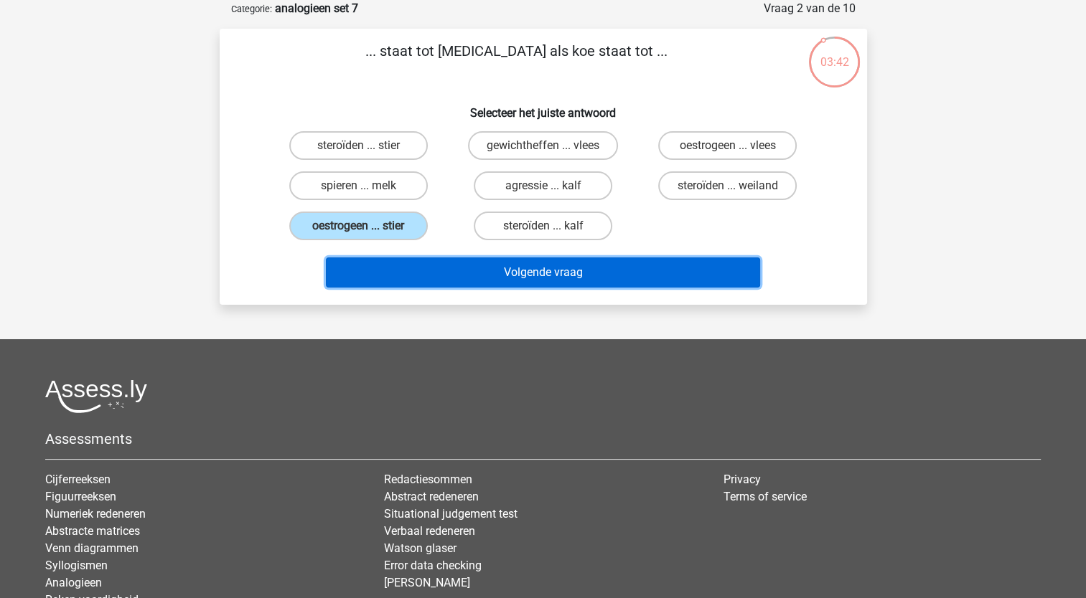
click at [522, 273] on button "Volgende vraag" at bounding box center [543, 273] width 434 height 30
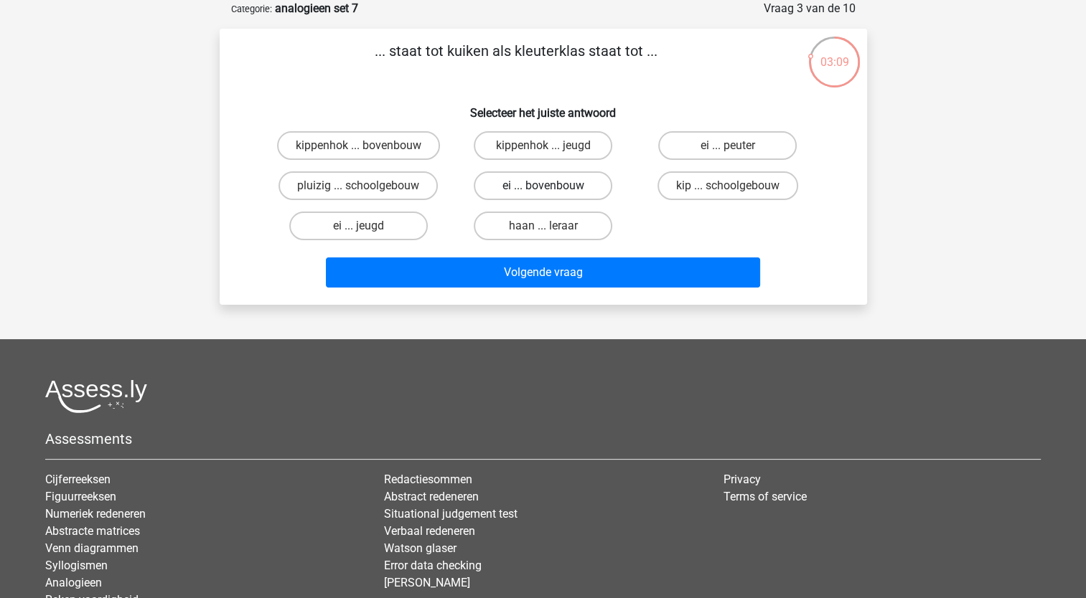
click at [553, 189] on label "ei ... bovenbouw" at bounding box center [543, 185] width 138 height 29
click at [552, 189] on input "ei ... bovenbouw" at bounding box center [546, 190] width 9 height 9
radio input "true"
click at [687, 147] on label "ei ... peuter" at bounding box center [727, 145] width 138 height 29
click at [728, 147] on input "ei ... peuter" at bounding box center [732, 150] width 9 height 9
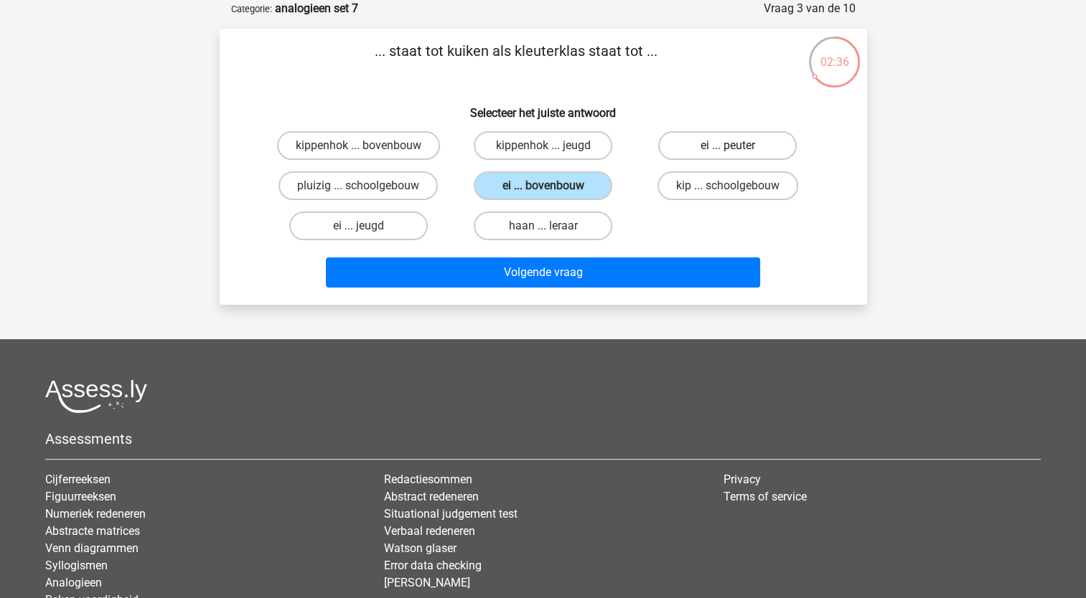
radio input "true"
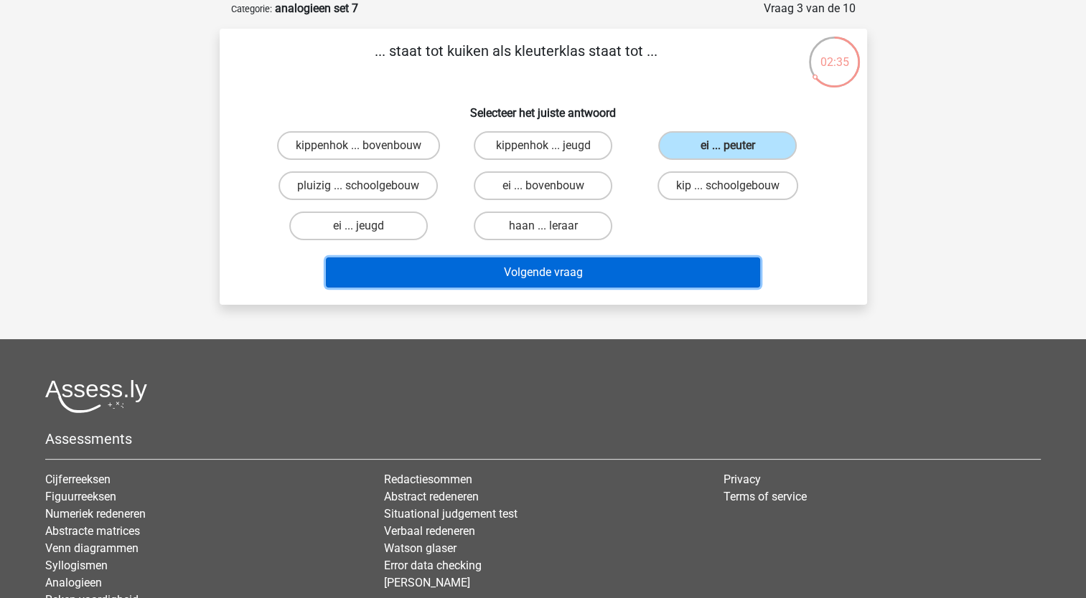
click at [612, 264] on button "Volgende vraag" at bounding box center [543, 273] width 434 height 30
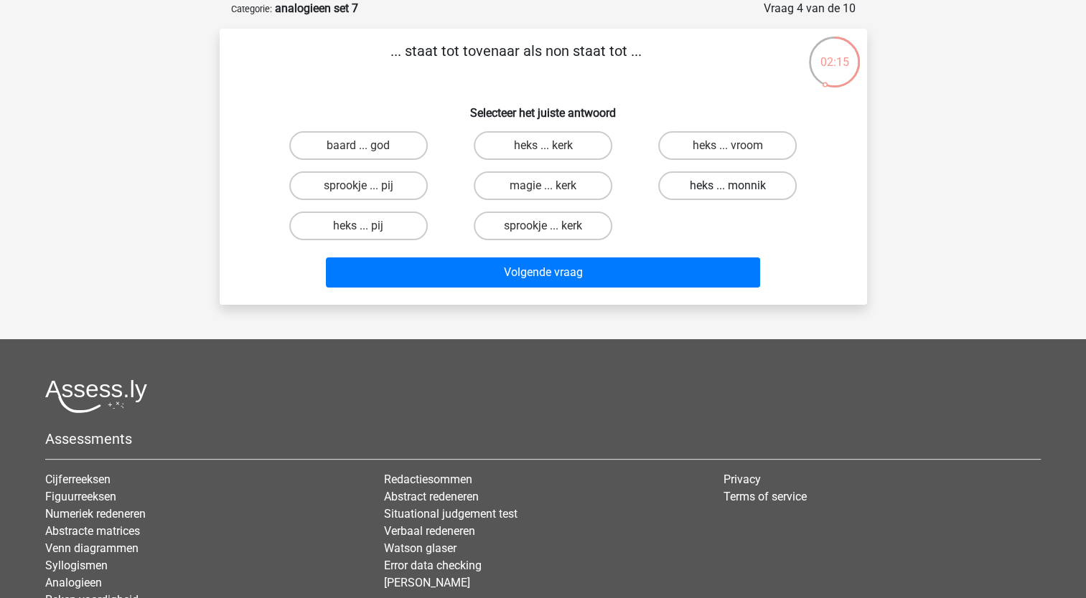
click at [718, 189] on label "heks ... monnik" at bounding box center [727, 185] width 138 height 29
click at [728, 189] on input "heks ... monnik" at bounding box center [732, 190] width 9 height 9
radio input "true"
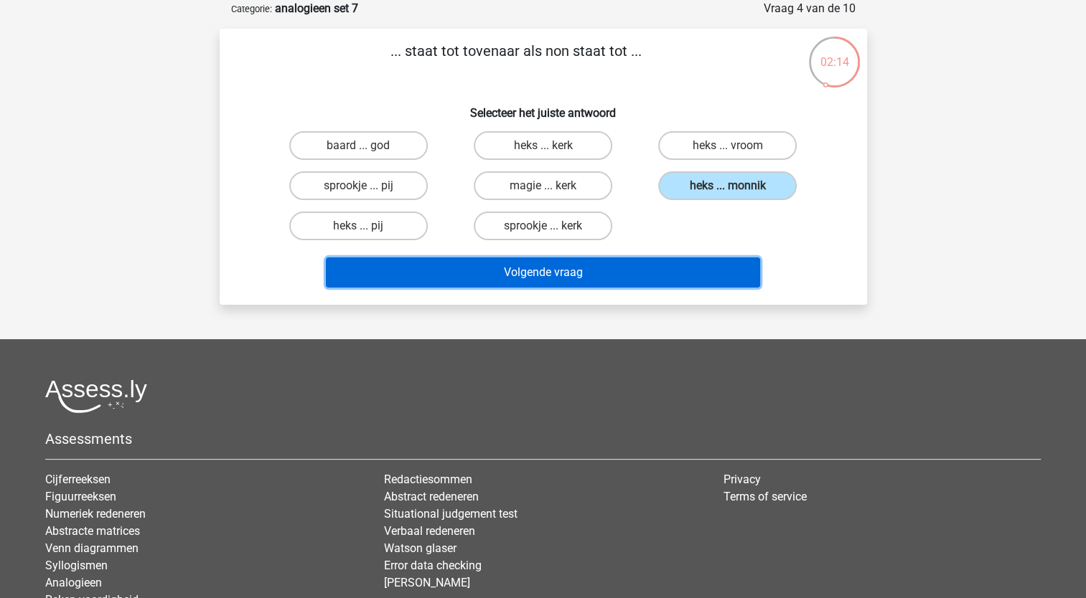
click at [656, 274] on button "Volgende vraag" at bounding box center [543, 273] width 434 height 30
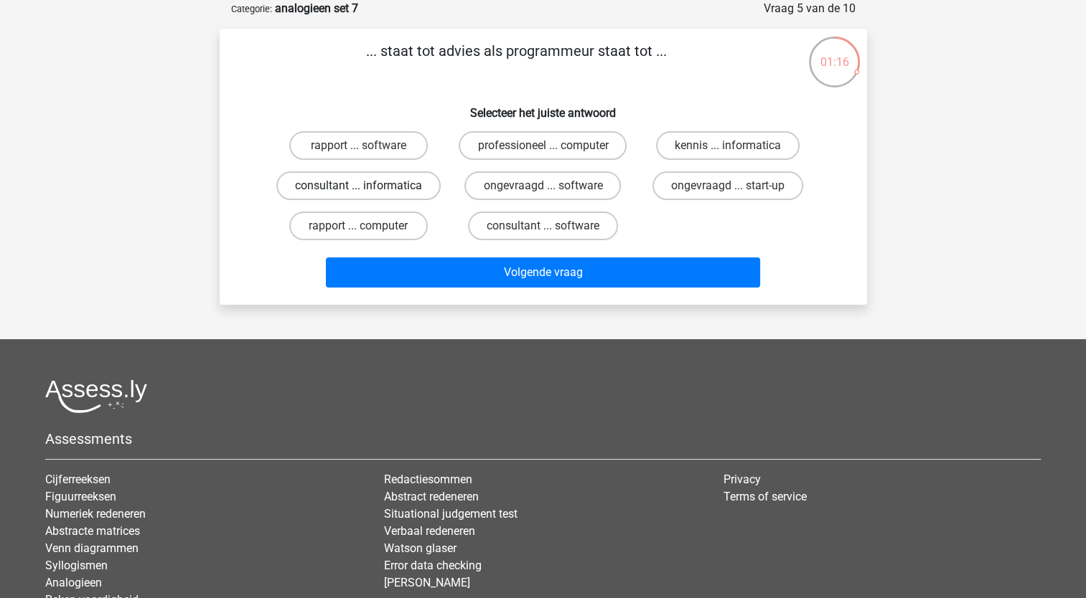
click at [413, 190] on label "consultant ... informatica" at bounding box center [358, 185] width 164 height 29
click at [367, 190] on input "consultant ... informatica" at bounding box center [362, 190] width 9 height 9
radio input "true"
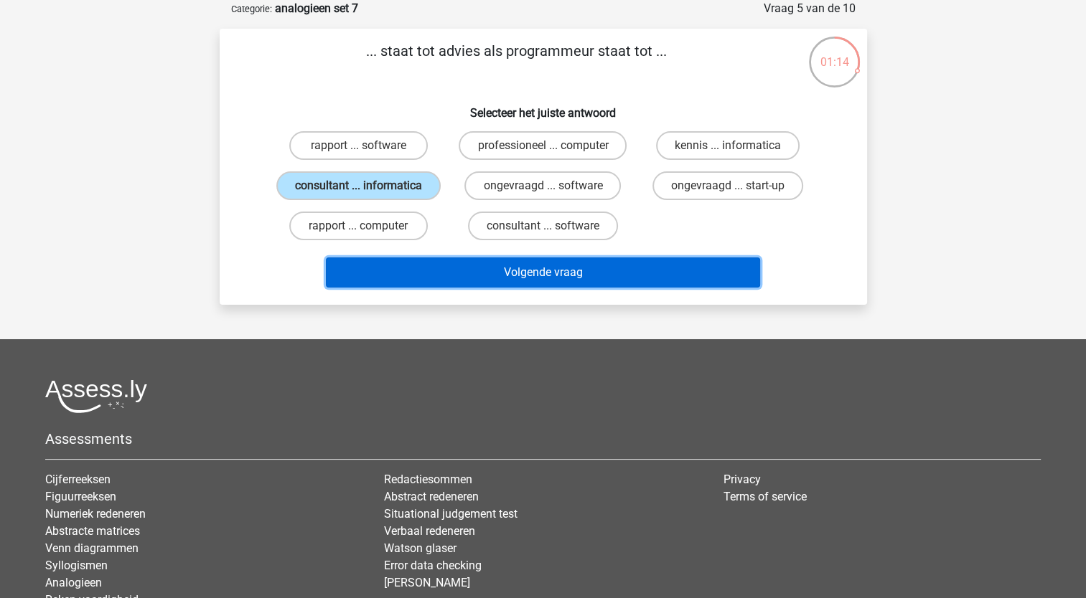
click at [476, 266] on button "Volgende vraag" at bounding box center [543, 273] width 434 height 30
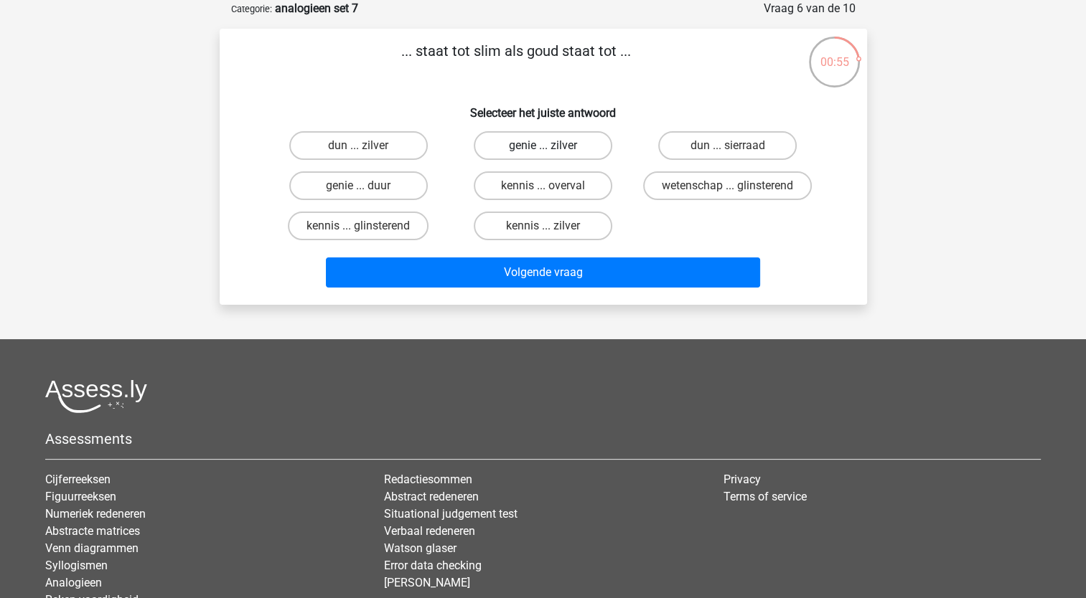
click at [568, 149] on label "genie ... zilver" at bounding box center [543, 145] width 138 height 29
click at [552, 149] on input "genie ... zilver" at bounding box center [546, 150] width 9 height 9
radio input "true"
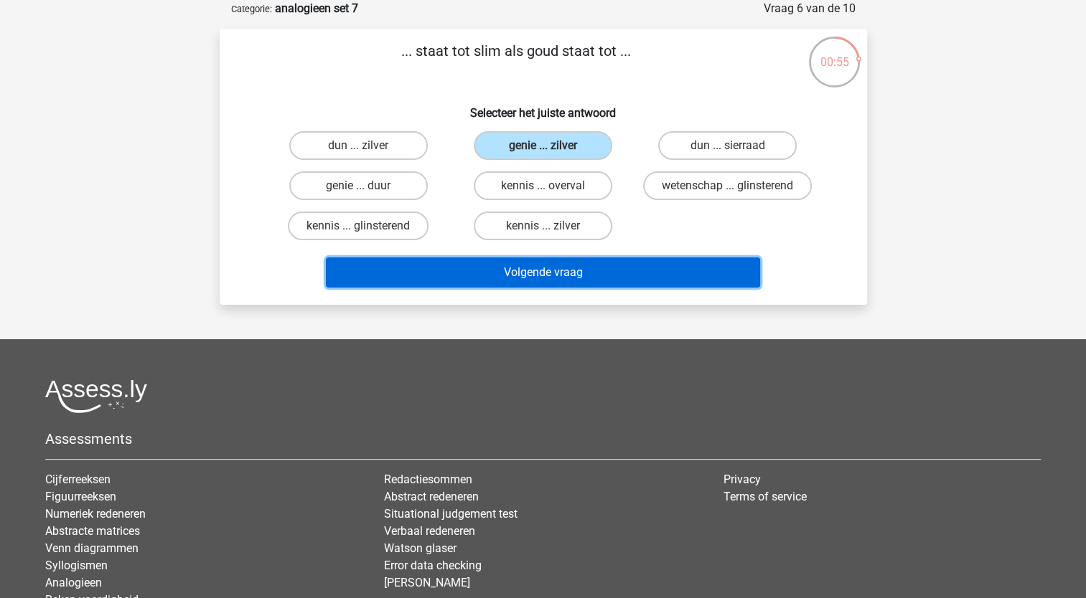
click at [532, 272] on button "Volgende vraag" at bounding box center [543, 273] width 434 height 30
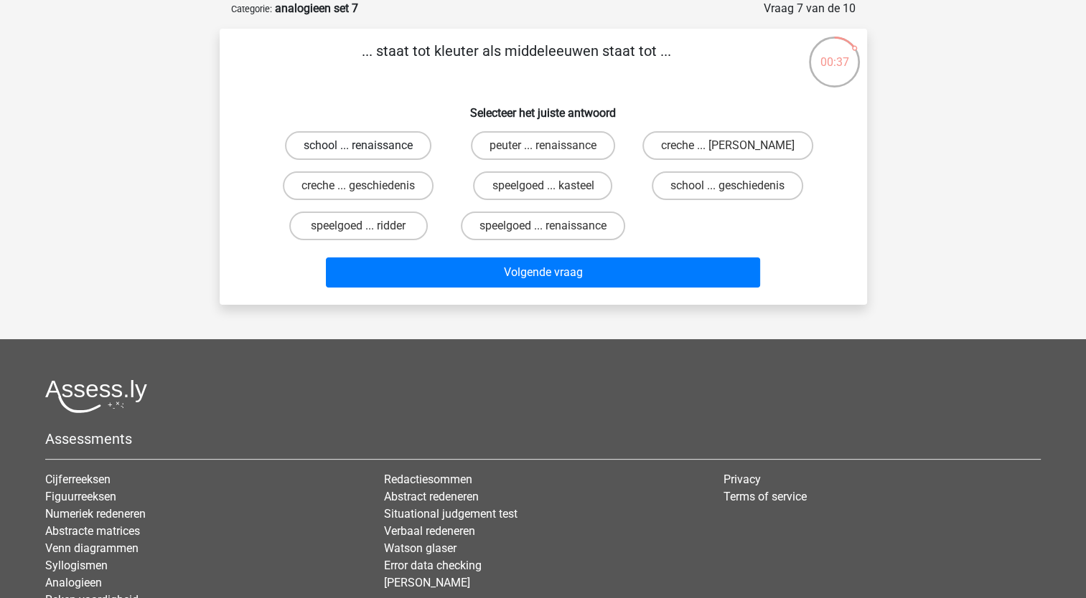
click at [384, 146] on label "school ... renaissance" at bounding box center [358, 145] width 146 height 29
click at [367, 146] on input "school ... renaissance" at bounding box center [362, 150] width 9 height 9
radio input "true"
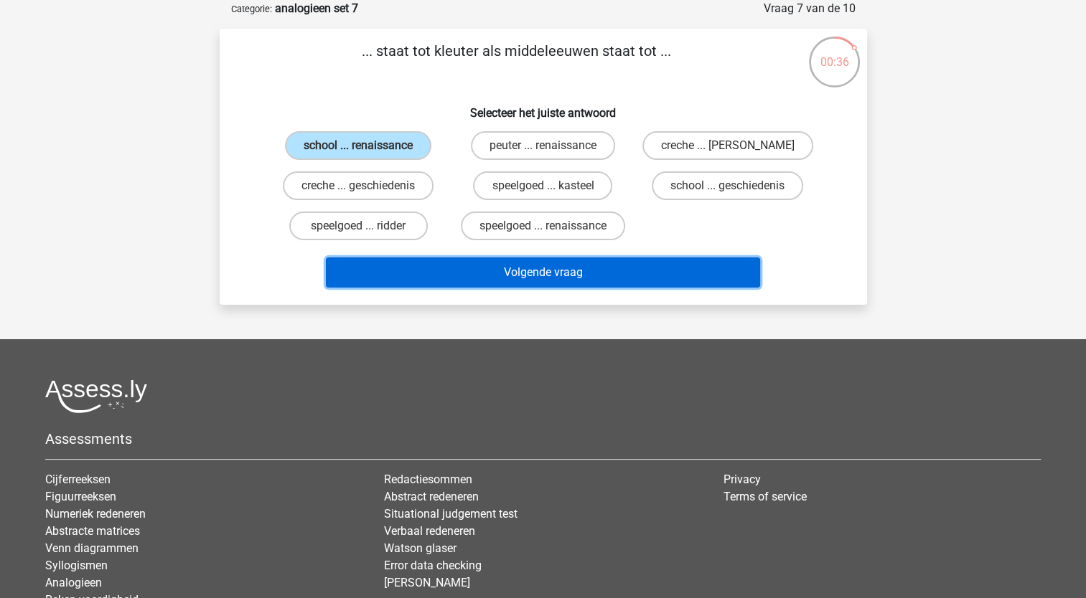
click at [482, 268] on button "Volgende vraag" at bounding box center [543, 273] width 434 height 30
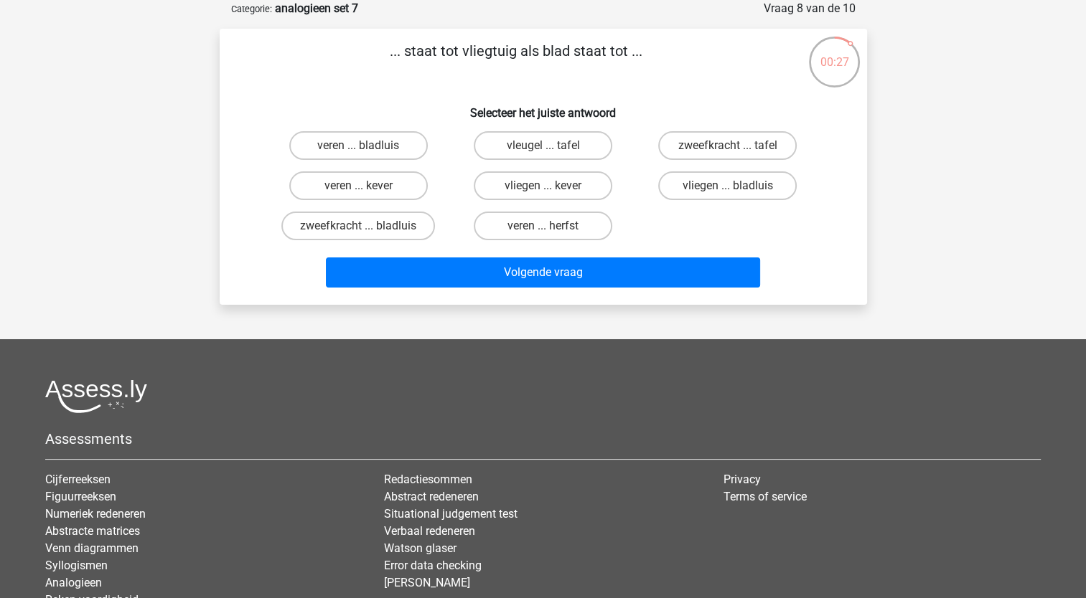
click at [547, 148] on input "vleugel ... tafel" at bounding box center [546, 150] width 9 height 9
radio input "true"
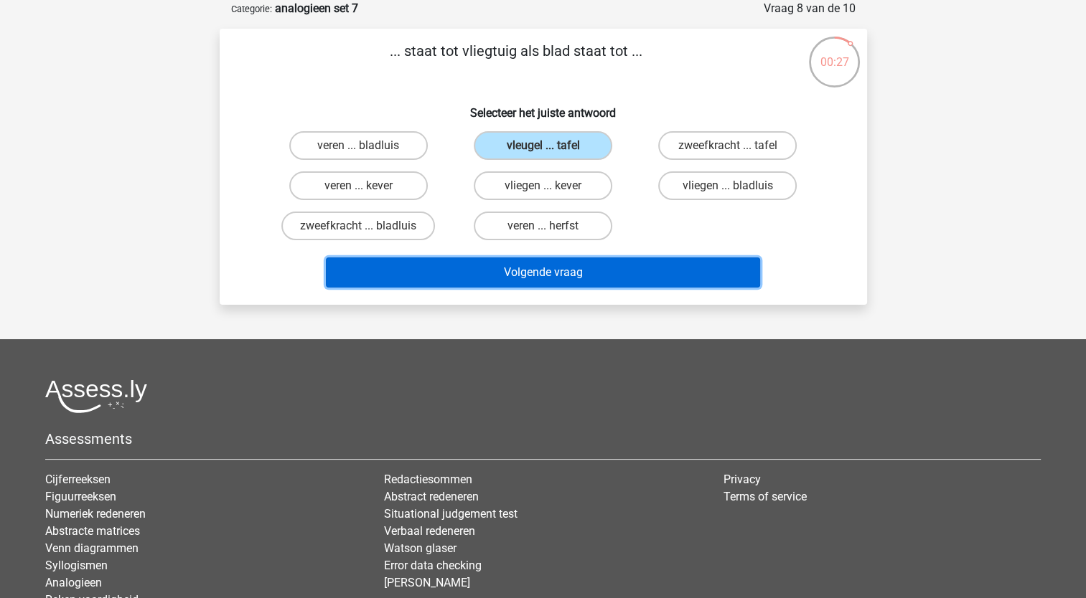
click at [555, 260] on button "Volgende vraag" at bounding box center [543, 273] width 434 height 30
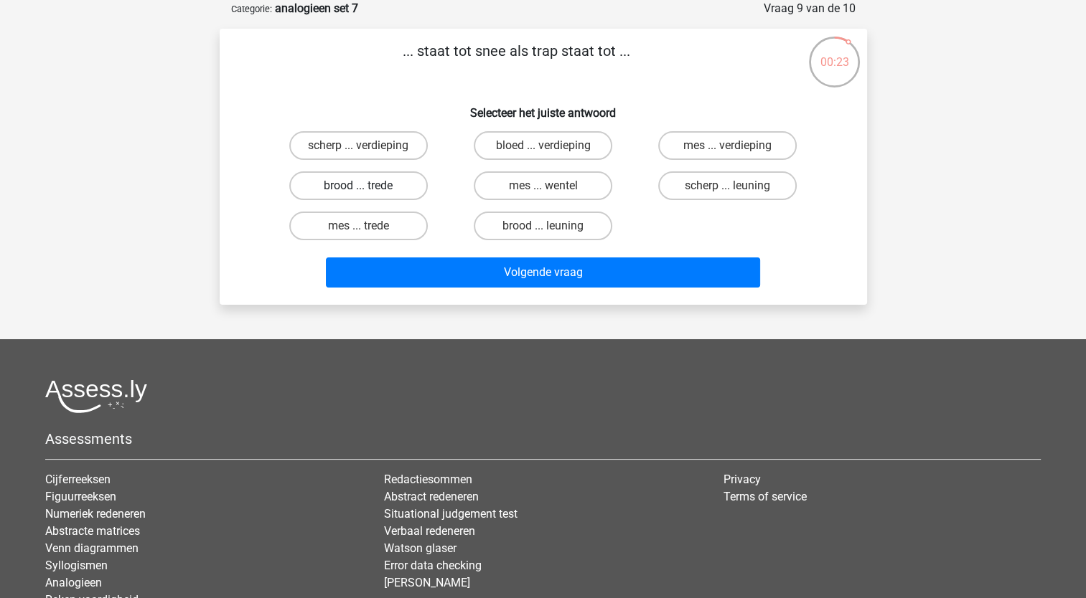
click at [382, 194] on label "brood ... trede" at bounding box center [358, 185] width 138 height 29
click at [367, 194] on input "brood ... trede" at bounding box center [362, 190] width 9 height 9
radio input "true"
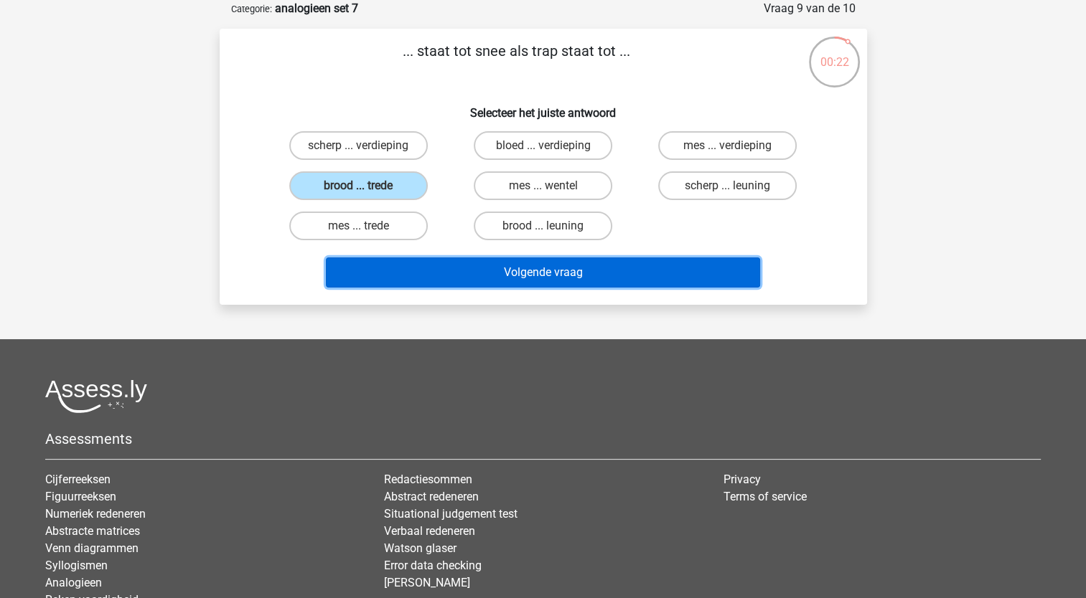
click at [408, 281] on button "Volgende vraag" at bounding box center [543, 273] width 434 height 30
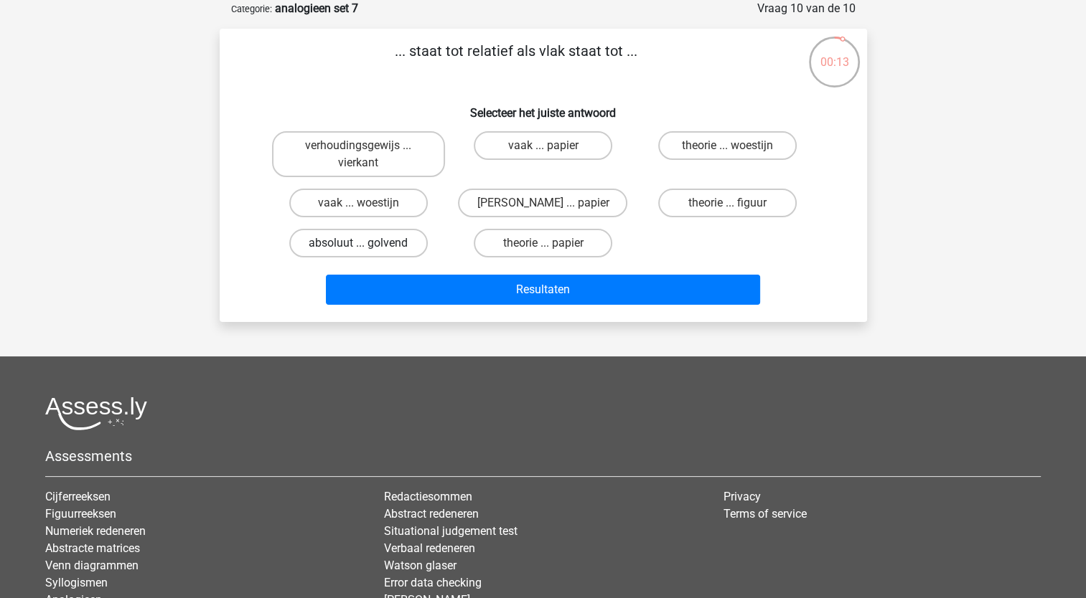
click at [403, 250] on label "absoluut ... golvend" at bounding box center [358, 243] width 138 height 29
click at [367, 250] on input "absoluut ... golvend" at bounding box center [362, 247] width 9 height 9
radio input "true"
click at [417, 304] on div "Resultaten" at bounding box center [543, 293] width 554 height 36
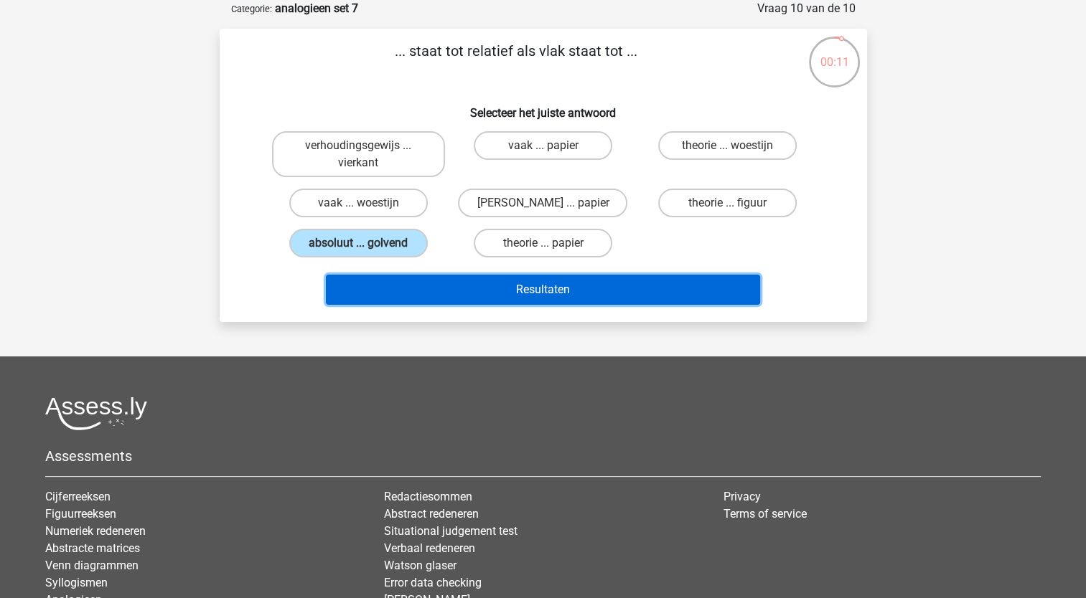
click at [419, 291] on button "Resultaten" at bounding box center [543, 290] width 434 height 30
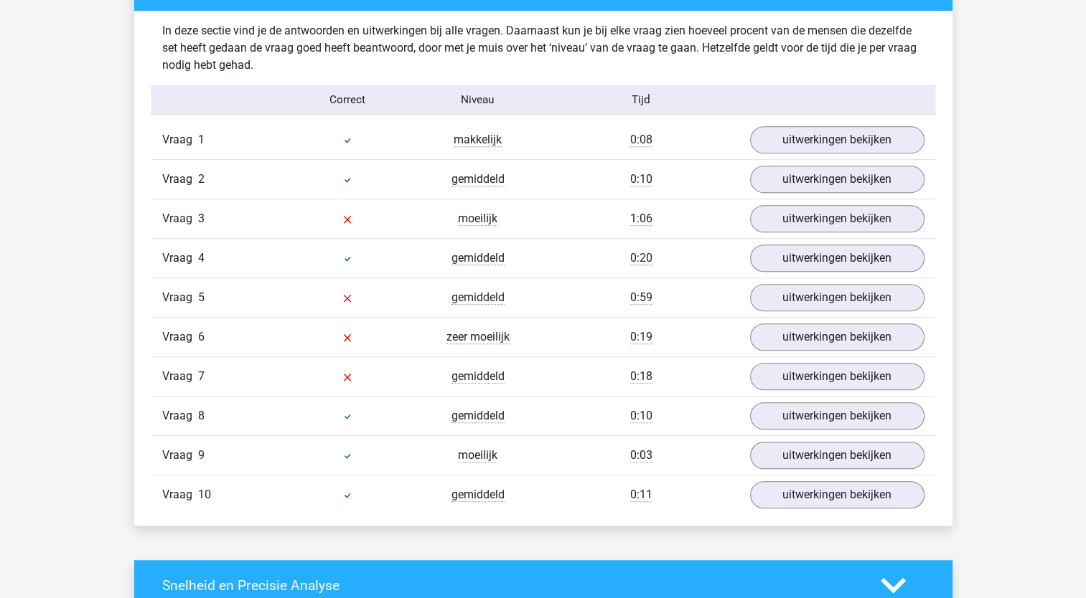
scroll to position [861, 0]
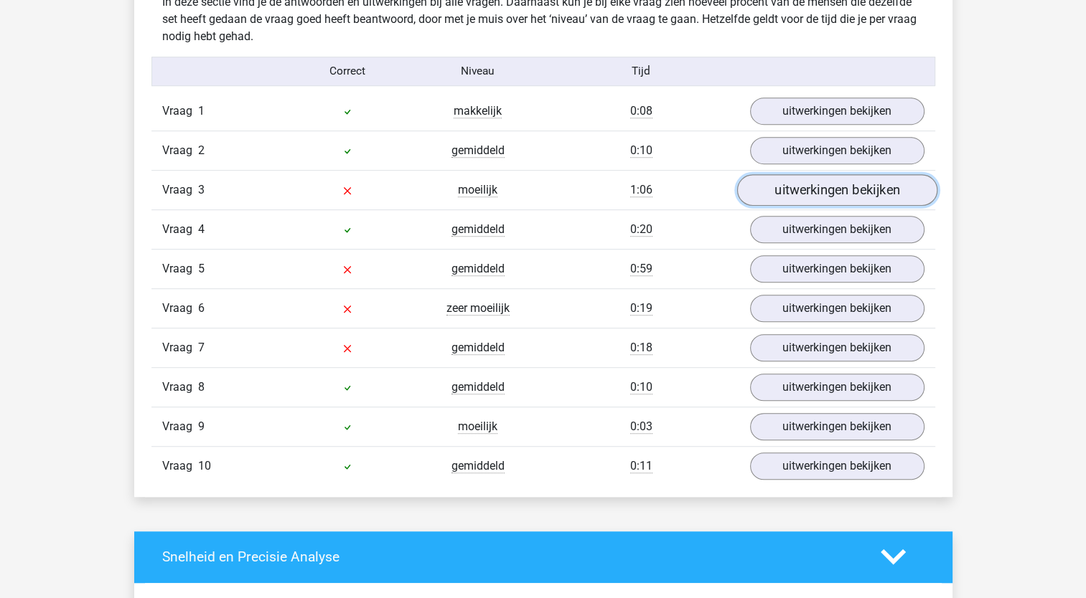
click at [796, 193] on link "uitwerkingen bekijken" at bounding box center [836, 190] width 200 height 32
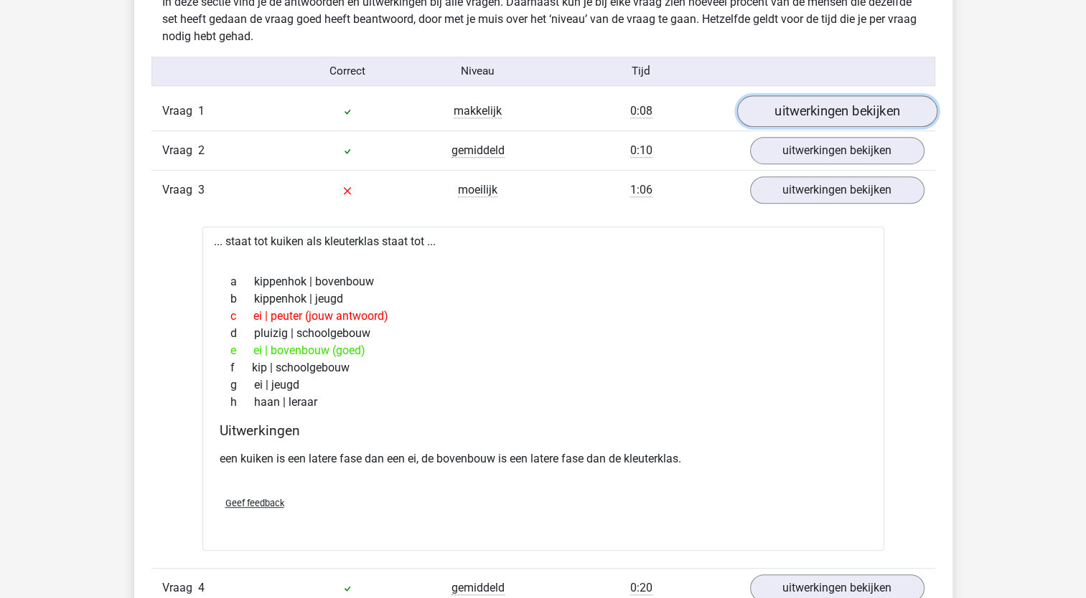
click at [813, 108] on link "uitwerkingen bekijken" at bounding box center [836, 111] width 200 height 32
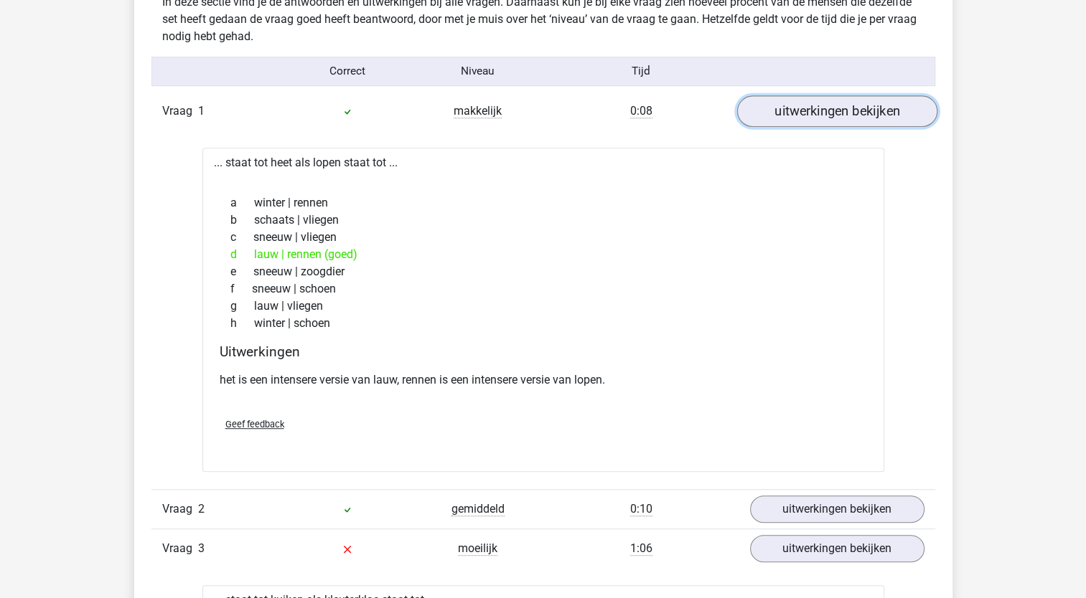
click at [812, 116] on link "uitwerkingen bekijken" at bounding box center [836, 111] width 200 height 32
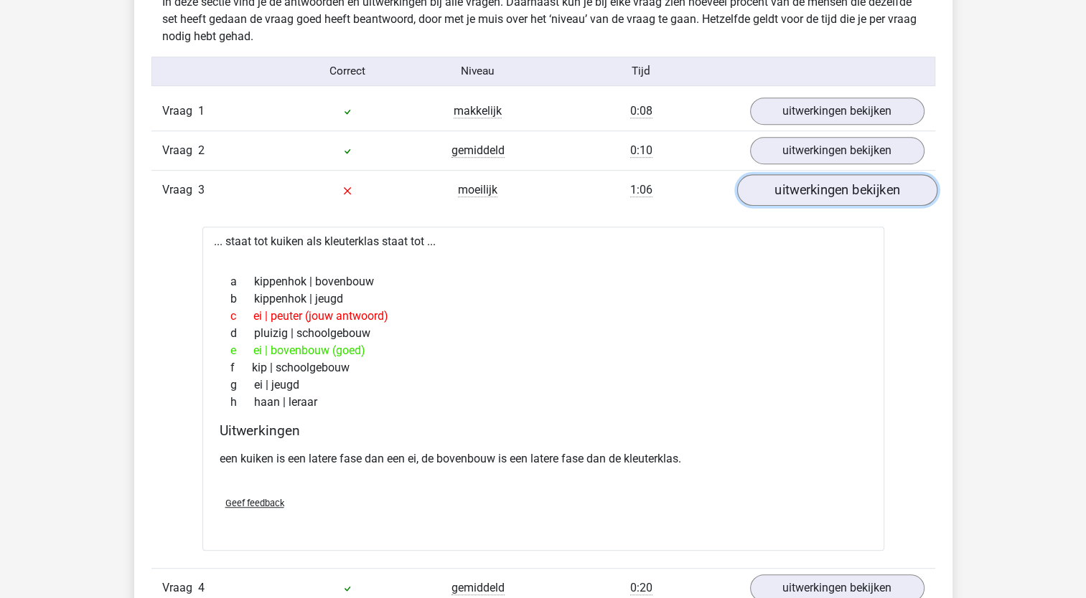
click at [812, 177] on link "uitwerkingen bekijken" at bounding box center [836, 190] width 200 height 32
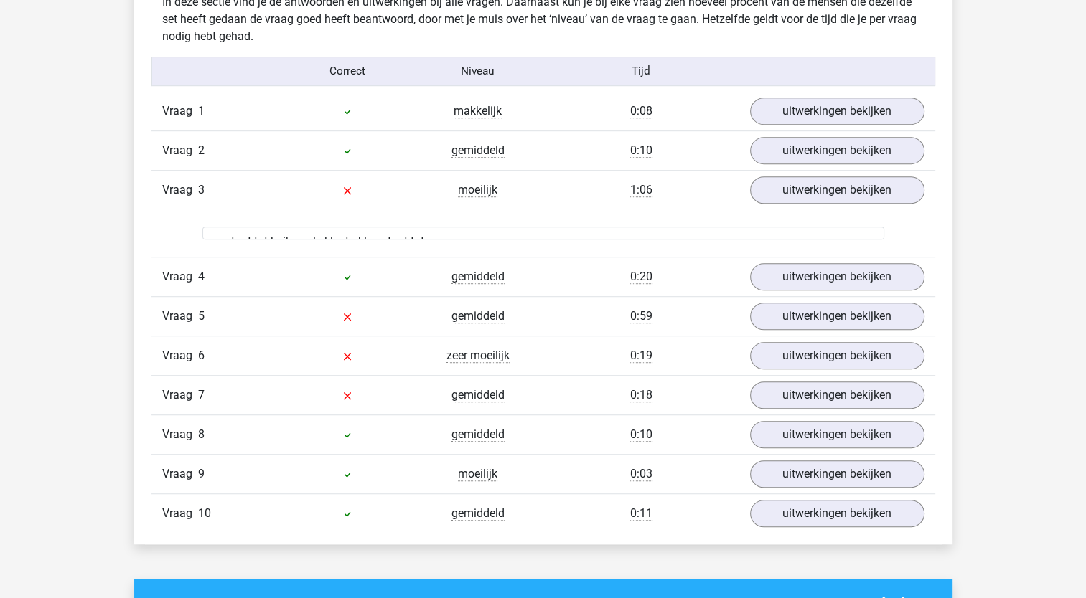
click at [809, 165] on div "Vraag 2 gemiddeld 0:10 uitwerkingen bekijken" at bounding box center [543, 150] width 784 height 39
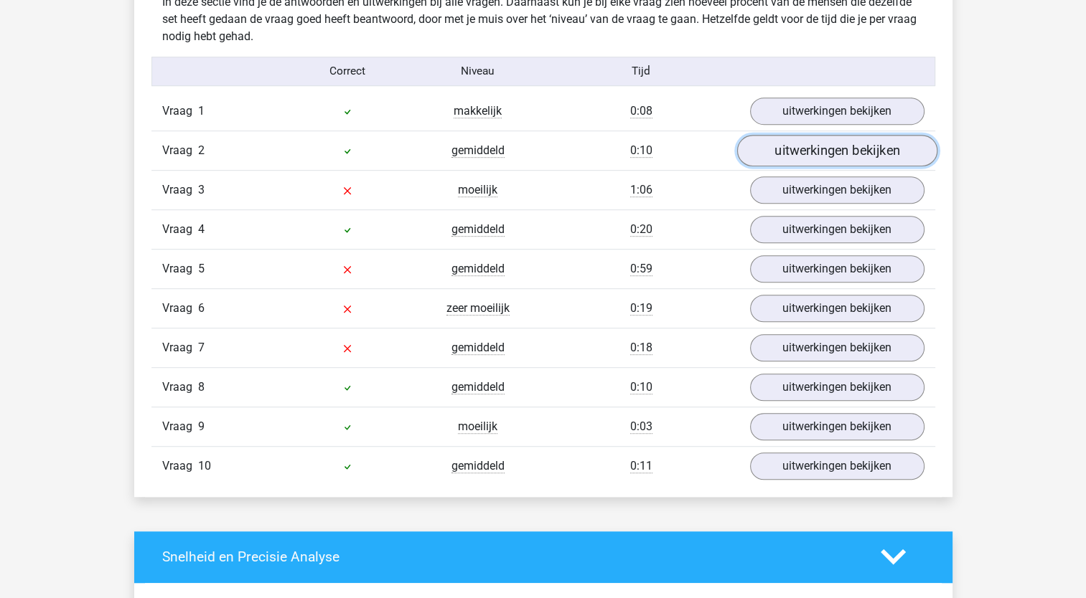
click at [809, 154] on link "uitwerkingen bekijken" at bounding box center [836, 151] width 200 height 32
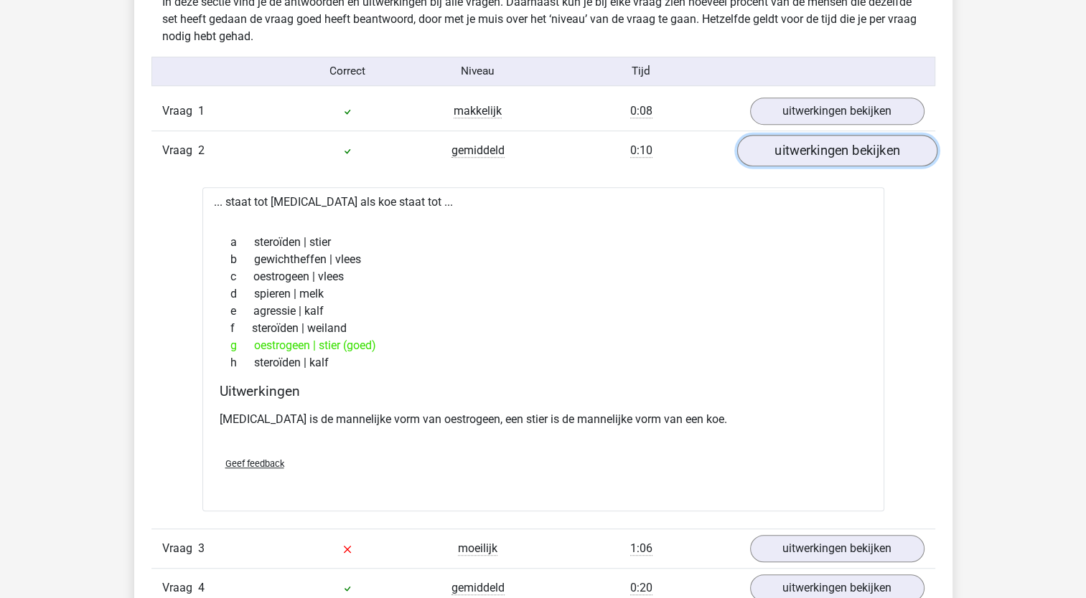
click at [809, 154] on link "uitwerkingen bekijken" at bounding box center [836, 151] width 200 height 32
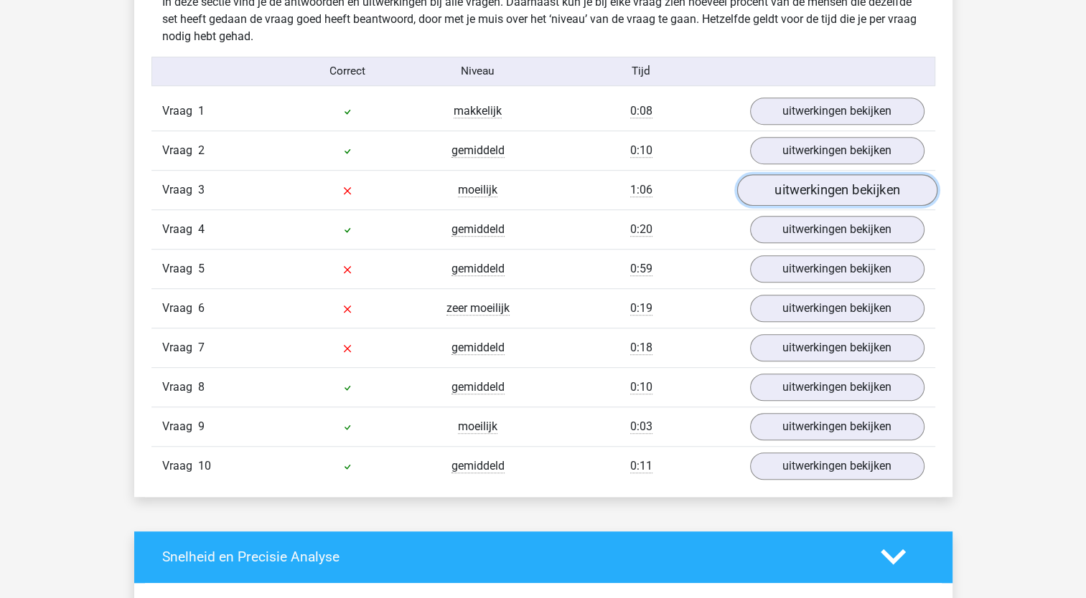
click at [792, 189] on link "uitwerkingen bekijken" at bounding box center [836, 190] width 200 height 32
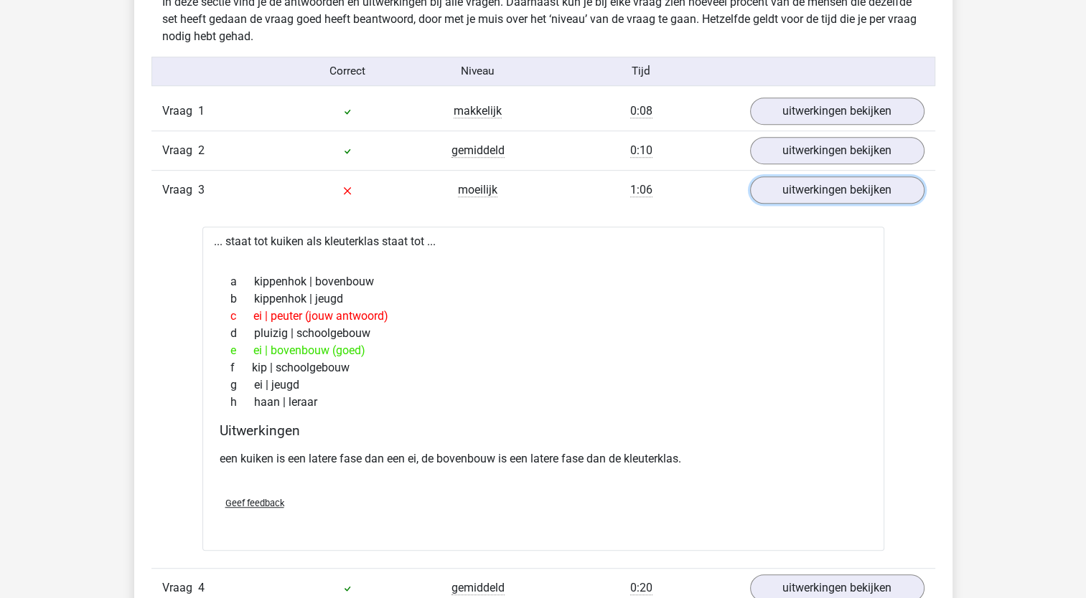
scroll to position [933, 0]
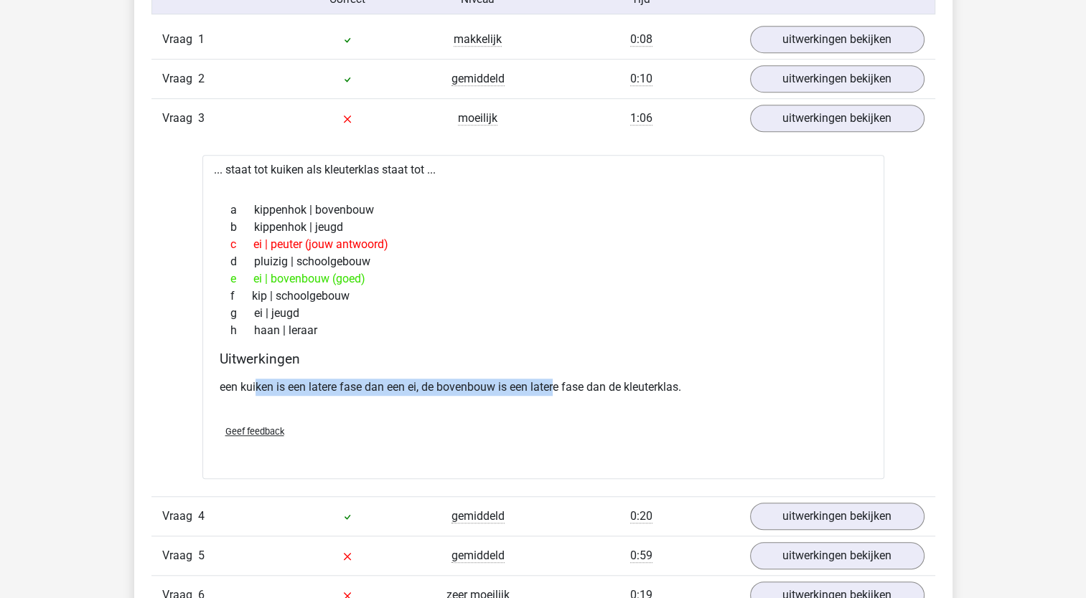
drag, startPoint x: 255, startPoint y: 385, endPoint x: 554, endPoint y: 385, distance: 299.2
click at [554, 385] on p "een kuiken is een latere fase dan een ei, de bovenbouw is een latere fase dan d…" at bounding box center [543, 387] width 647 height 17
drag, startPoint x: 554, startPoint y: 385, endPoint x: 544, endPoint y: 405, distance: 21.8
click at [550, 406] on div "een kuiken is een latere fase dan een ei, de bovenbouw is een latere fase dan d…" at bounding box center [543, 393] width 647 height 40
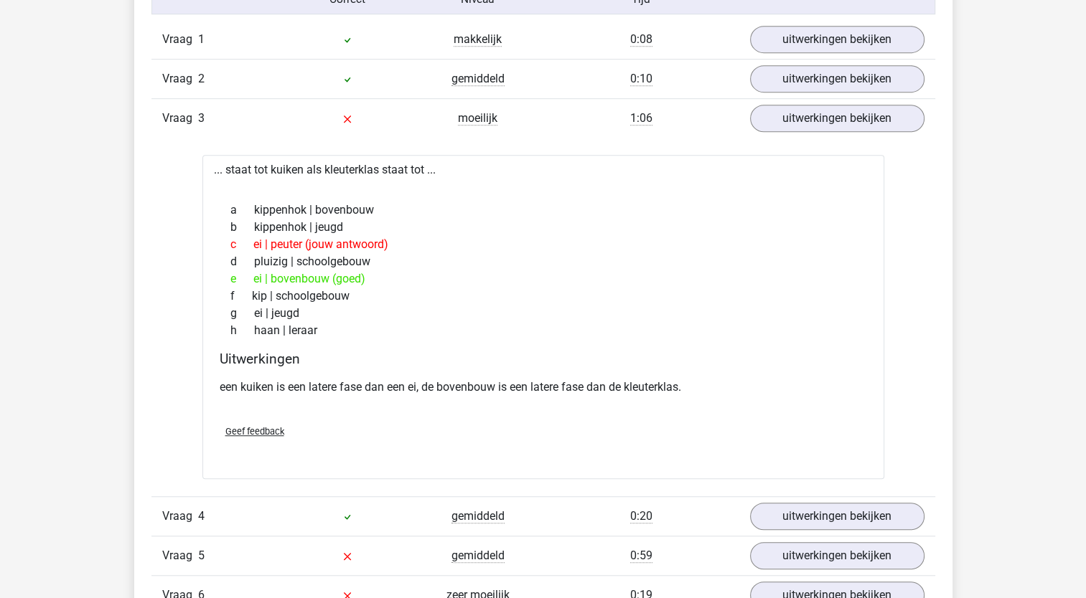
click at [395, 351] on h4 "Uitwerkingen" at bounding box center [543, 359] width 647 height 17
click at [845, 118] on link "uitwerkingen bekijken" at bounding box center [836, 119] width 200 height 32
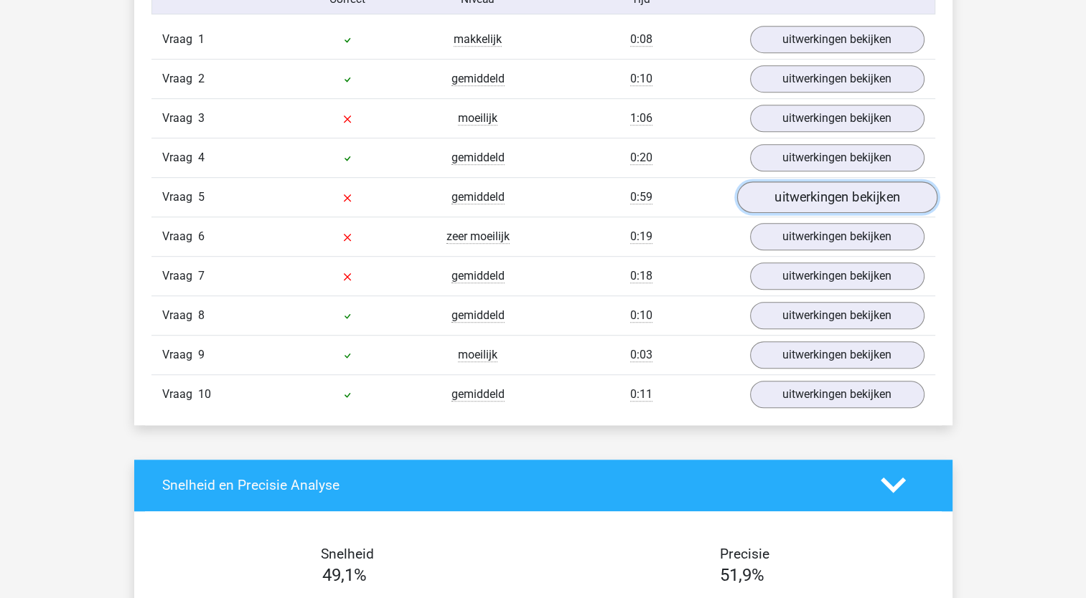
click at [793, 195] on link "uitwerkingen bekijken" at bounding box center [836, 198] width 200 height 32
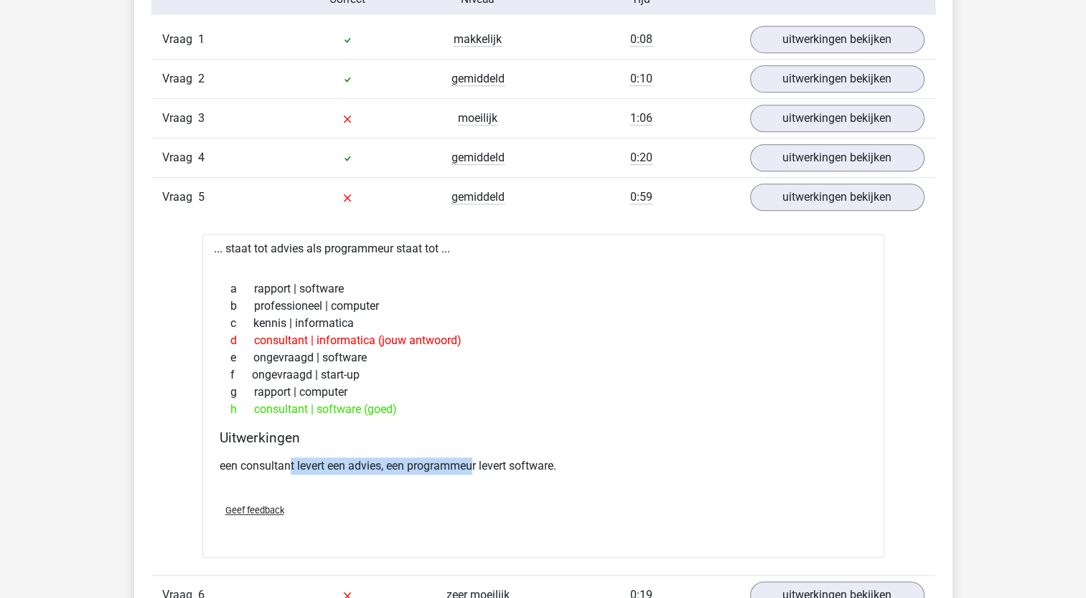
drag, startPoint x: 290, startPoint y: 461, endPoint x: 474, endPoint y: 466, distance: 183.8
click at [474, 466] on p "een consultant levert een advies, een programmeur levert software." at bounding box center [543, 466] width 647 height 17
drag, startPoint x: 474, startPoint y: 466, endPoint x: 471, endPoint y: 486, distance: 20.2
click at [471, 486] on div "een consultant levert een advies, een programmeur levert software." at bounding box center [543, 472] width 647 height 40
click at [486, 466] on p "een consultant levert een advies, een programmeur levert software." at bounding box center [543, 466] width 647 height 17
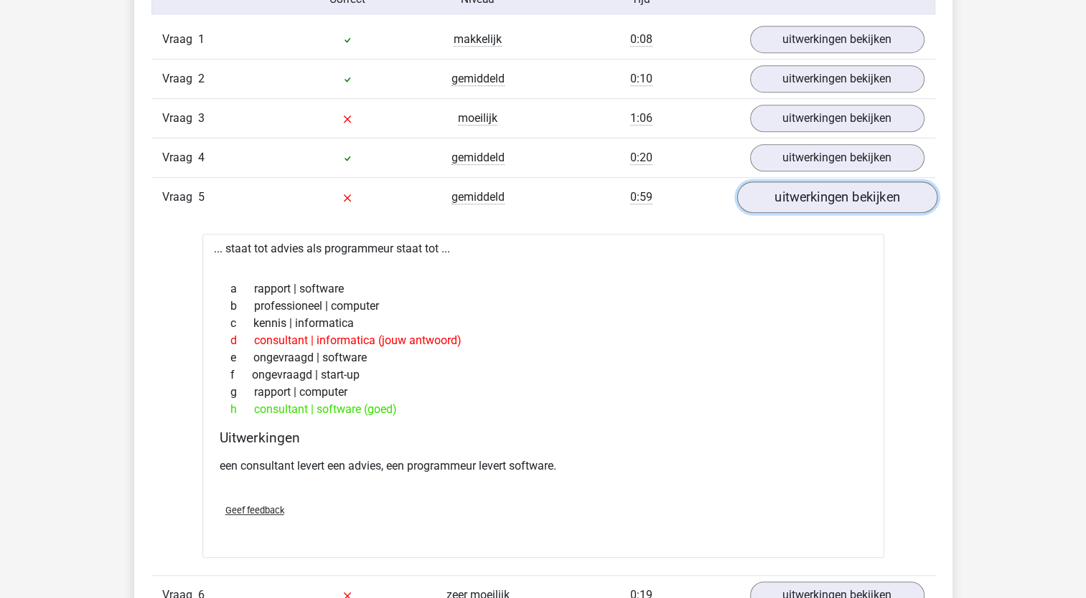
click at [799, 196] on link "uitwerkingen bekijken" at bounding box center [836, 198] width 200 height 32
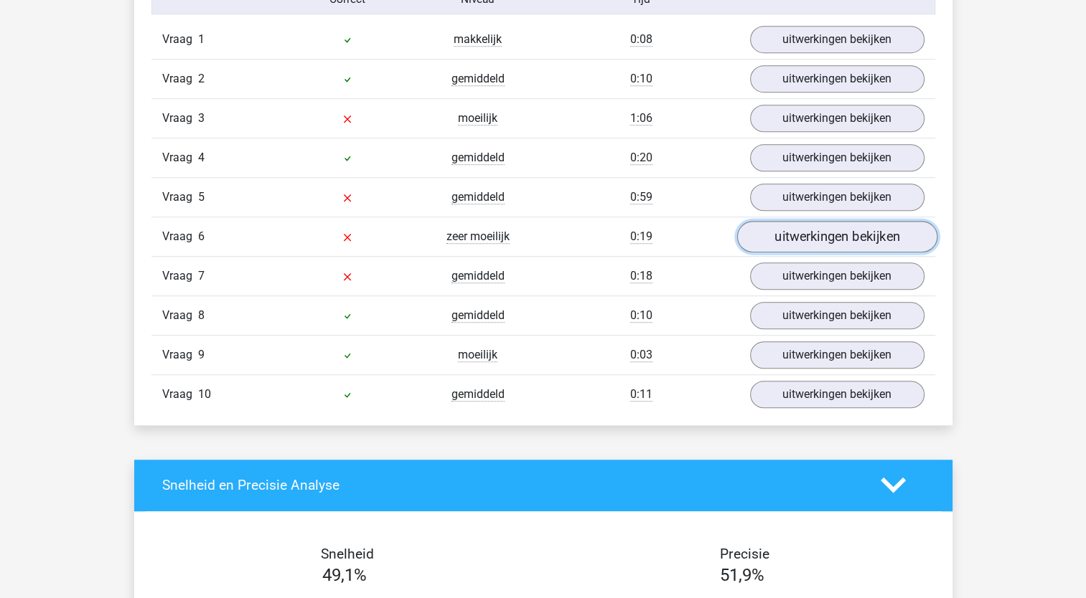
click at [786, 243] on link "uitwerkingen bekijken" at bounding box center [836, 237] width 200 height 32
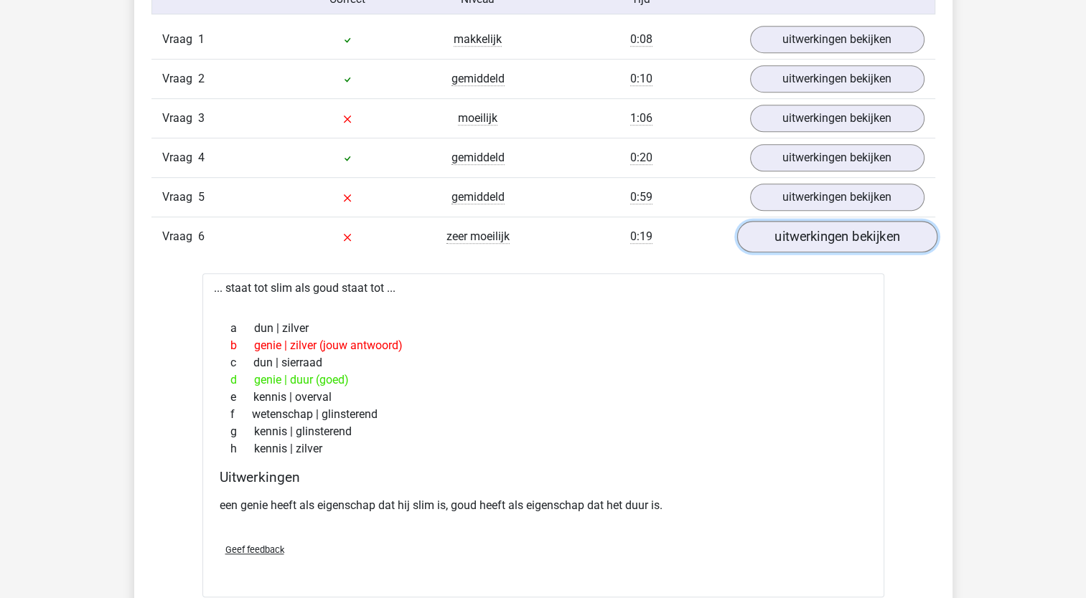
click at [786, 243] on link "uitwerkingen bekijken" at bounding box center [836, 237] width 200 height 32
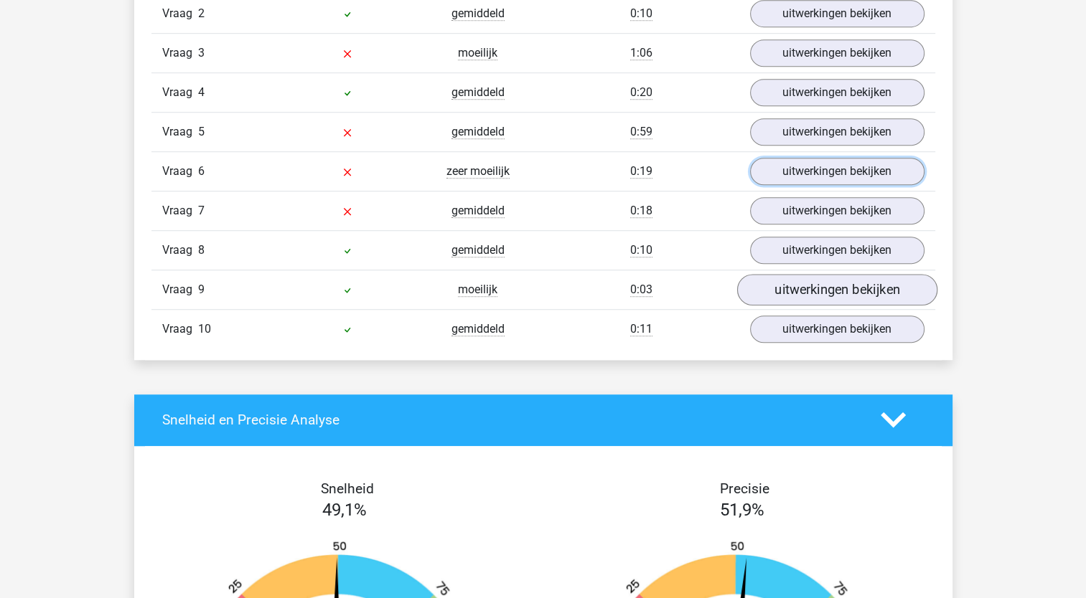
scroll to position [1005, 0]
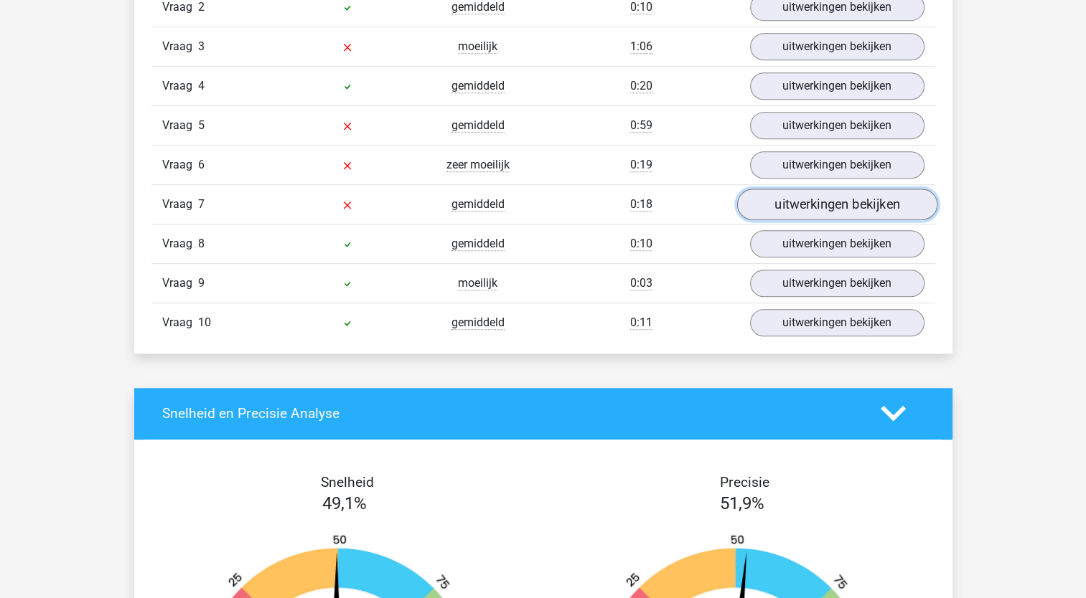
click at [825, 203] on link "uitwerkingen bekijken" at bounding box center [836, 205] width 200 height 32
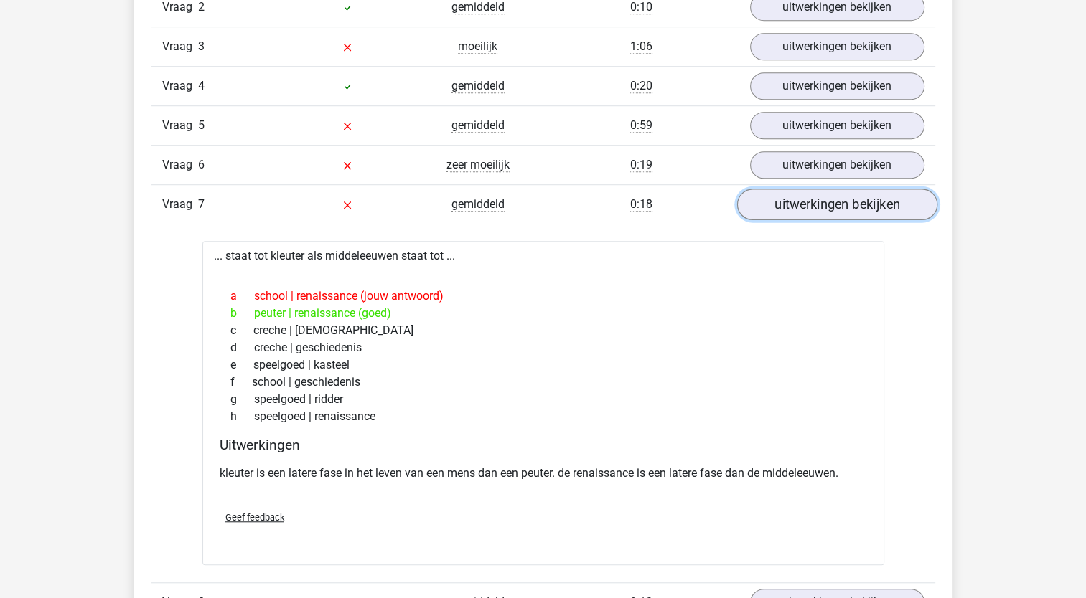
click at [825, 204] on link "uitwerkingen bekijken" at bounding box center [836, 205] width 200 height 32
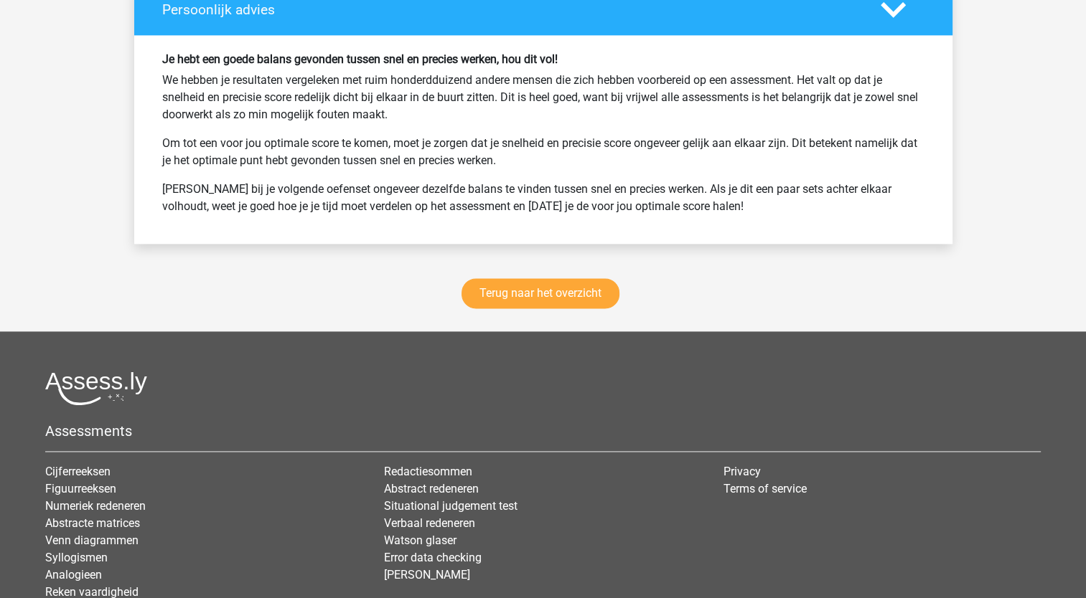
scroll to position [1937, 0]
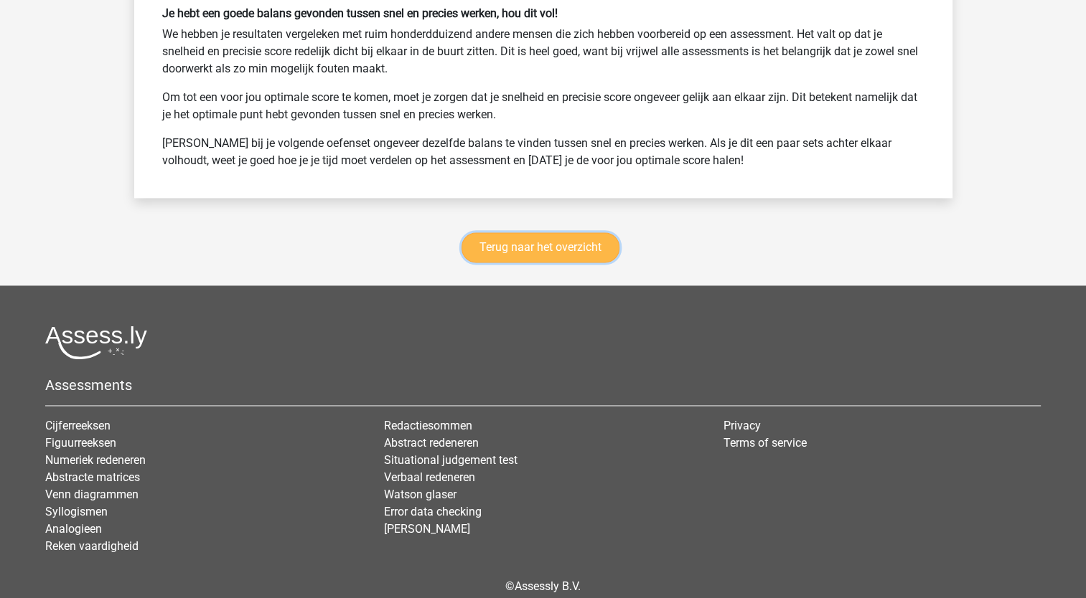
click at [541, 245] on link "Terug naar het overzicht" at bounding box center [540, 247] width 158 height 30
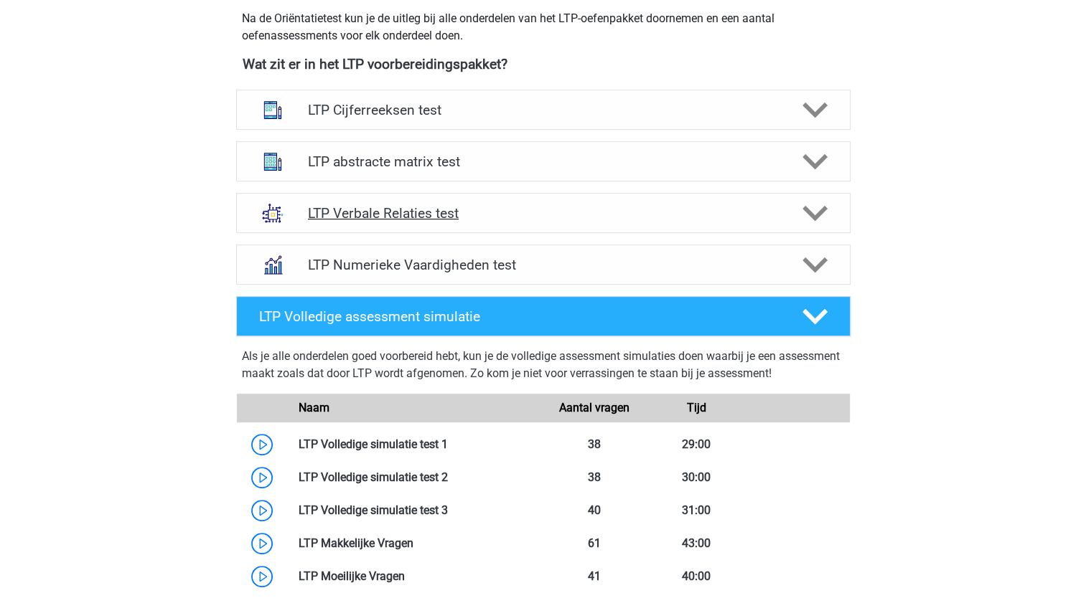
scroll to position [574, 0]
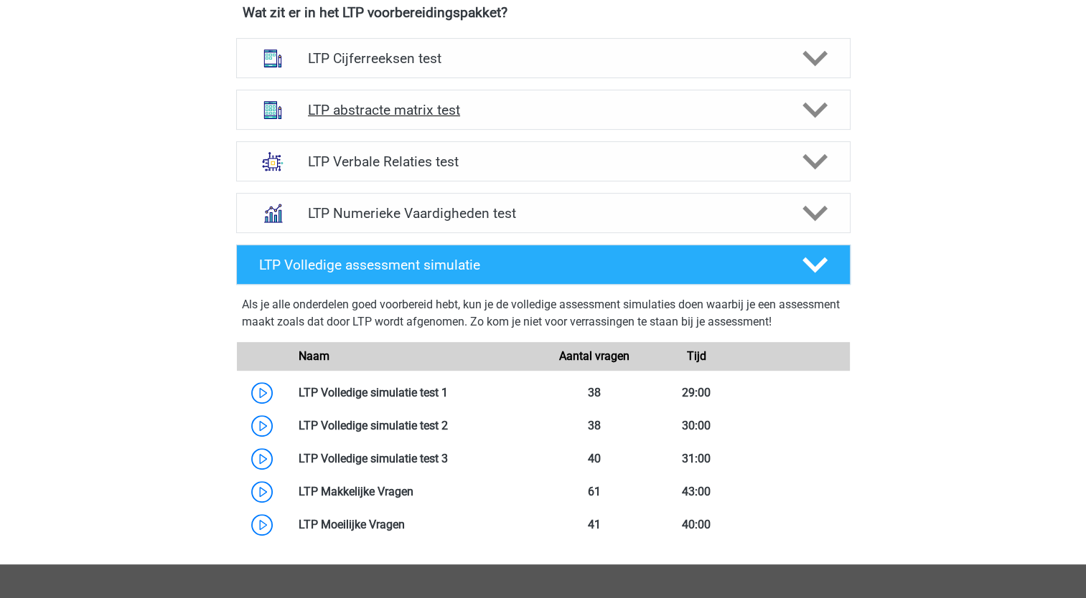
click at [824, 105] on polygon at bounding box center [814, 111] width 25 height 16
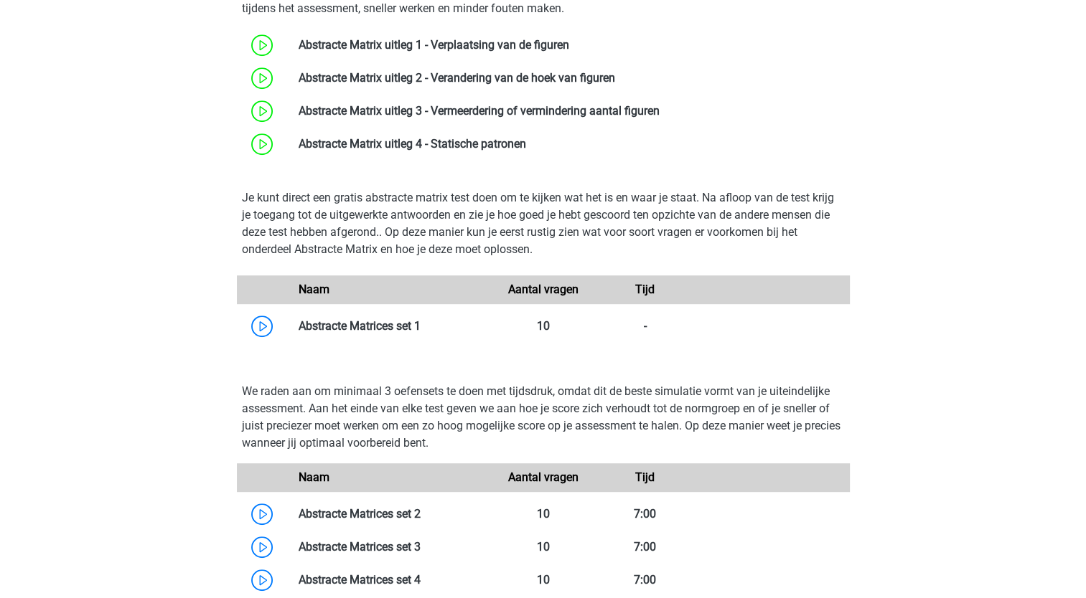
scroll to position [861, 0]
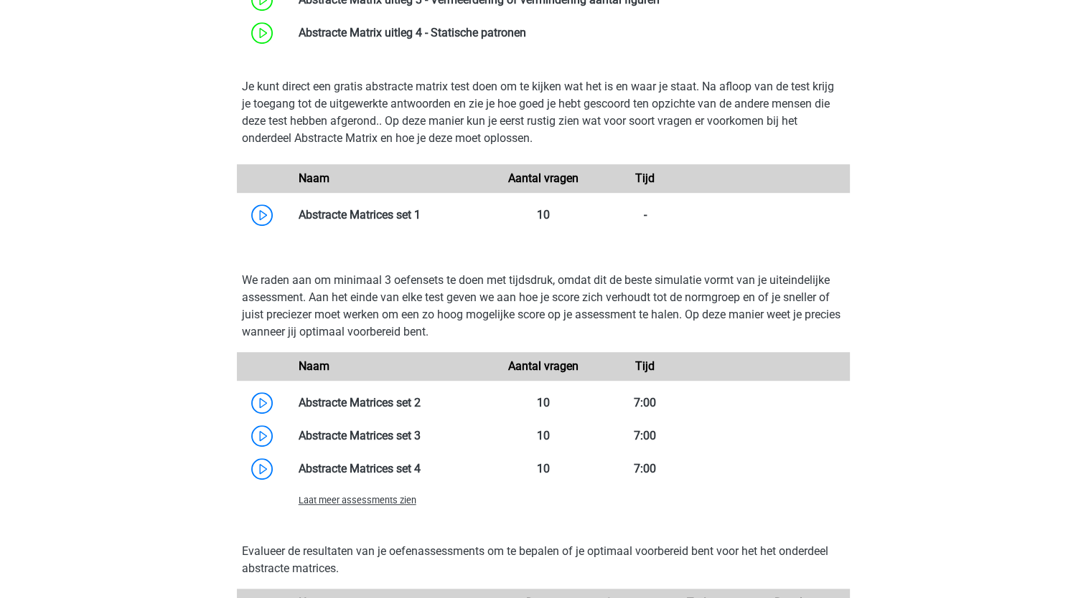
click at [330, 501] on span "Laat meer assessments zien" at bounding box center [357, 500] width 118 height 11
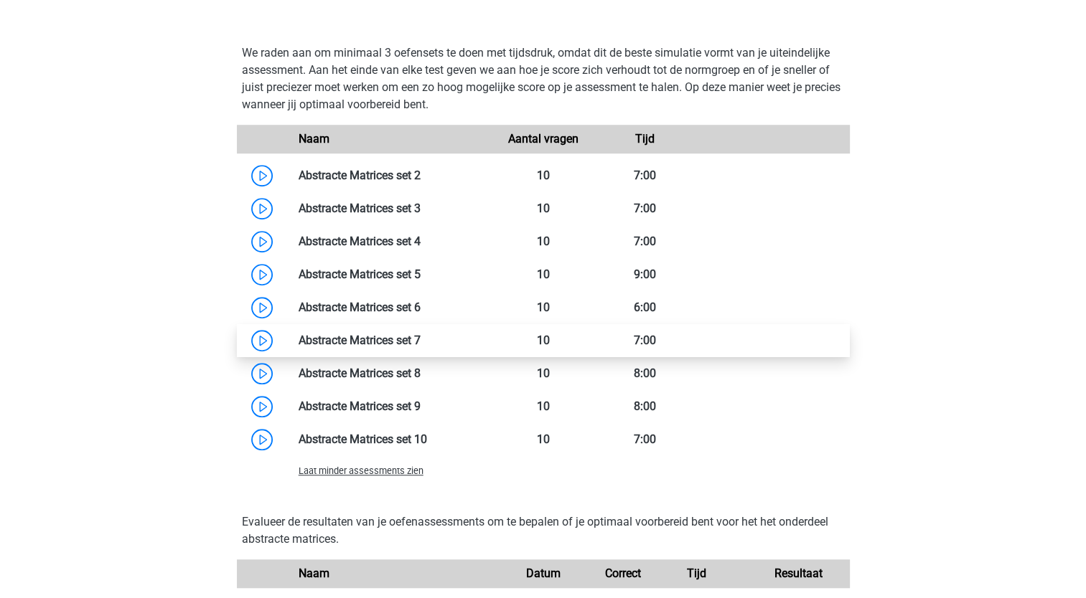
scroll to position [1076, 0]
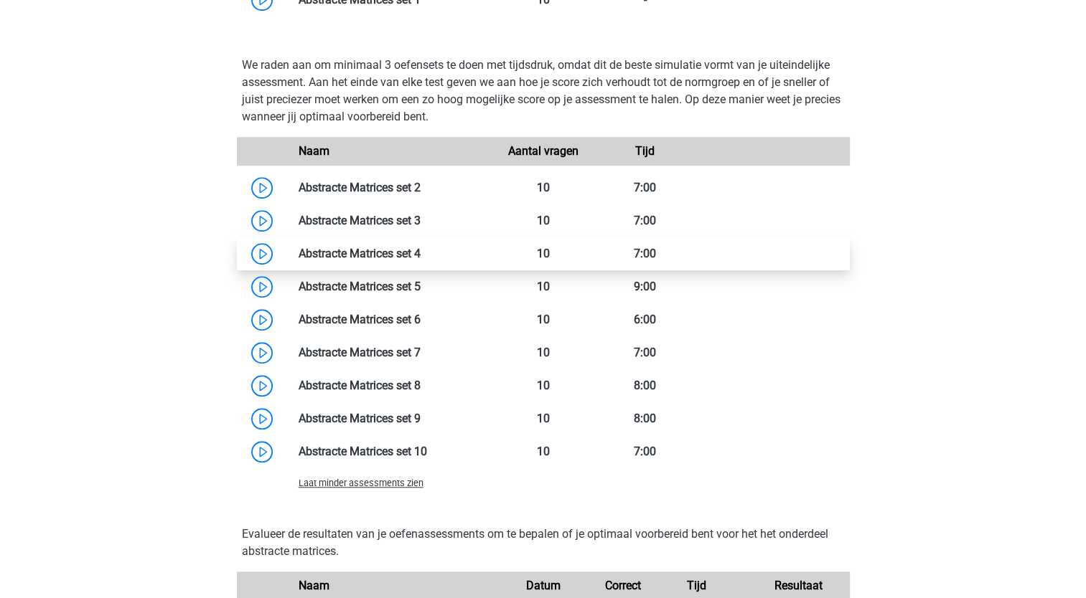
click at [420, 250] on link at bounding box center [420, 254] width 0 height 14
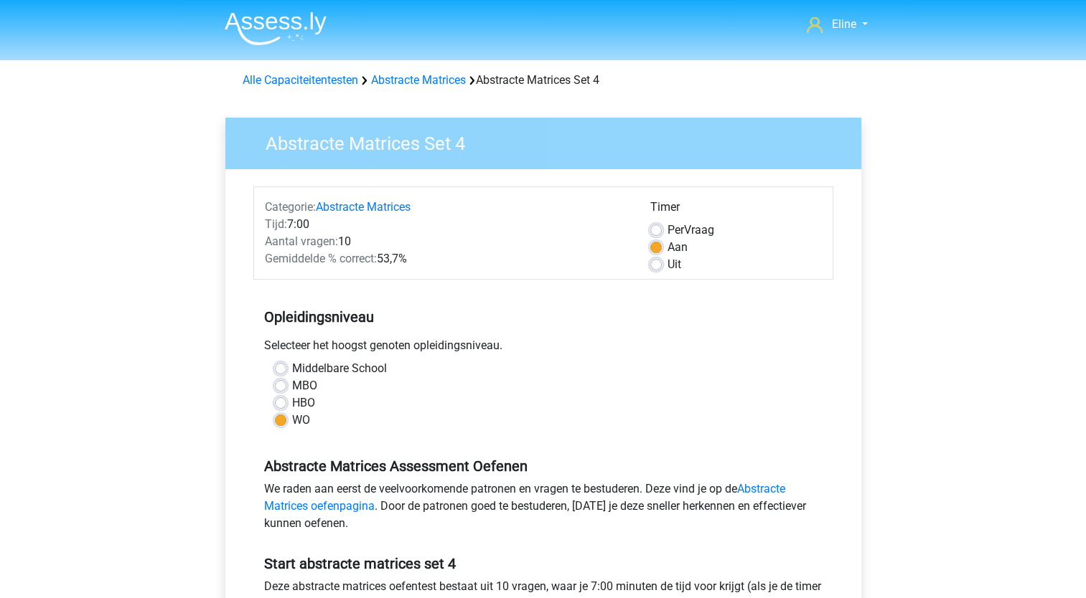
scroll to position [287, 0]
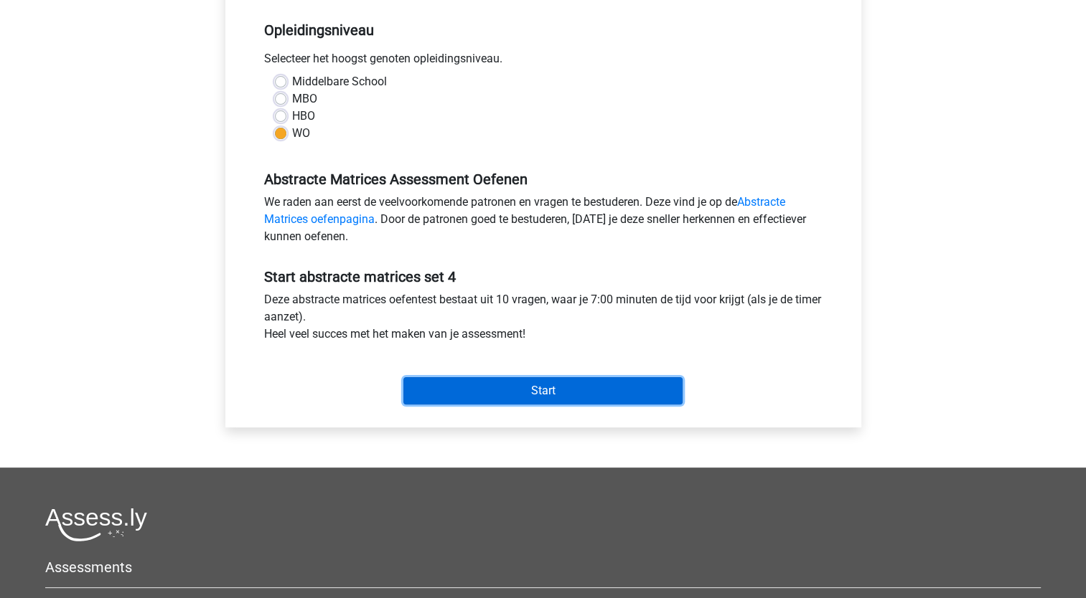
click at [520, 395] on input "Start" at bounding box center [542, 390] width 279 height 27
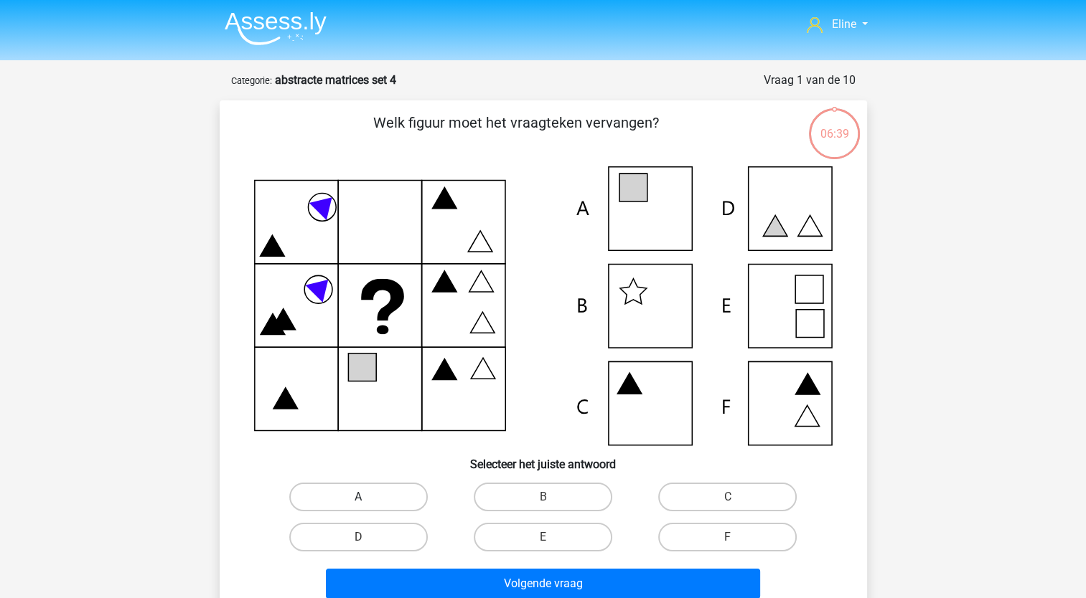
click at [362, 493] on label "A" at bounding box center [358, 497] width 138 height 29
click at [362, 497] on input "A" at bounding box center [362, 501] width 9 height 9
radio input "true"
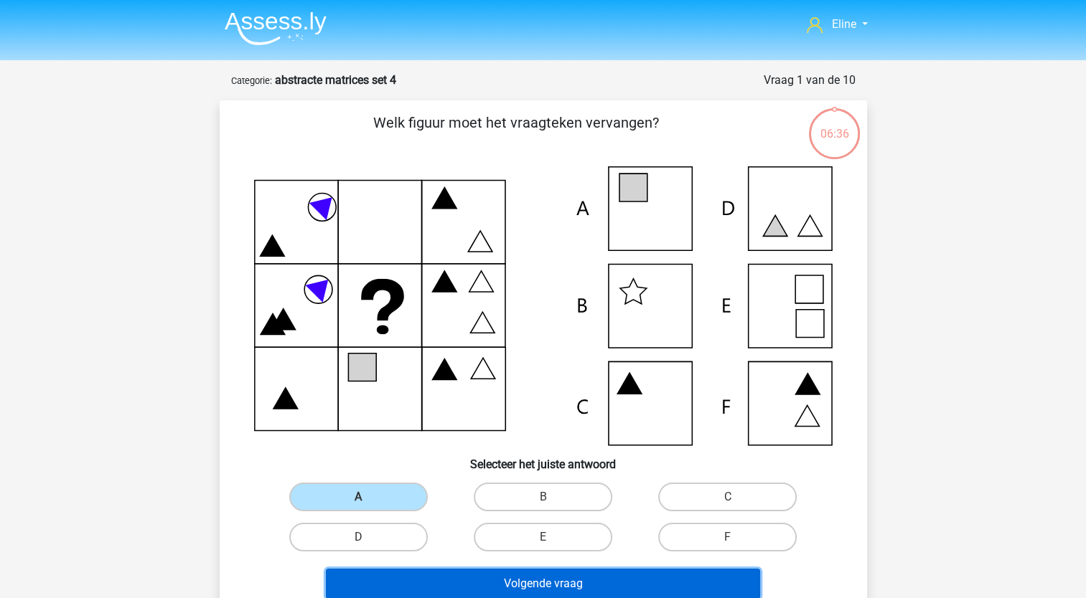
click at [433, 586] on button "Volgende vraag" at bounding box center [543, 584] width 434 height 30
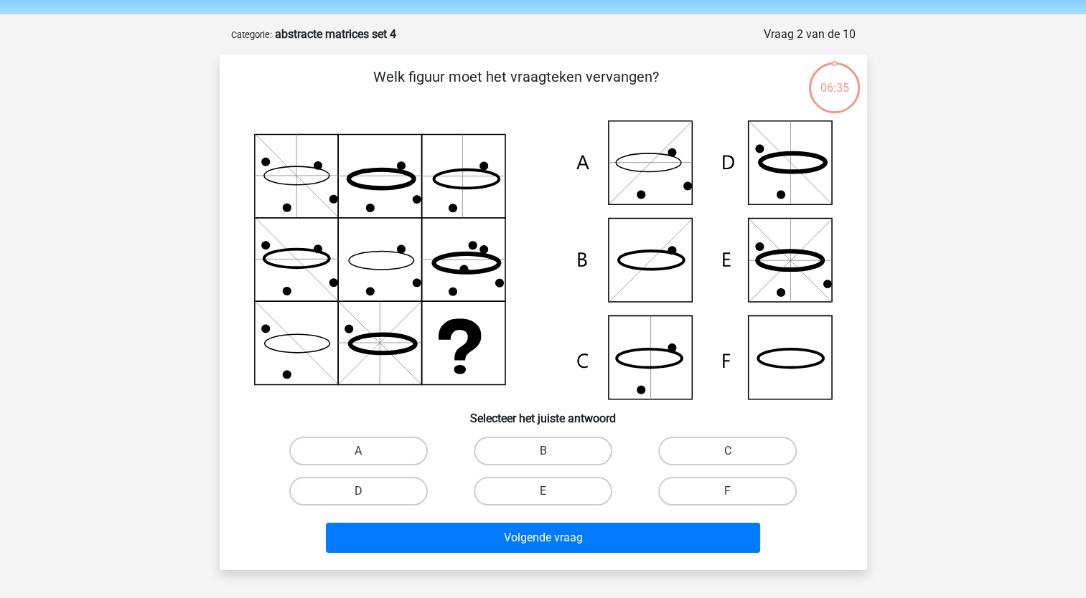
scroll to position [72, 0]
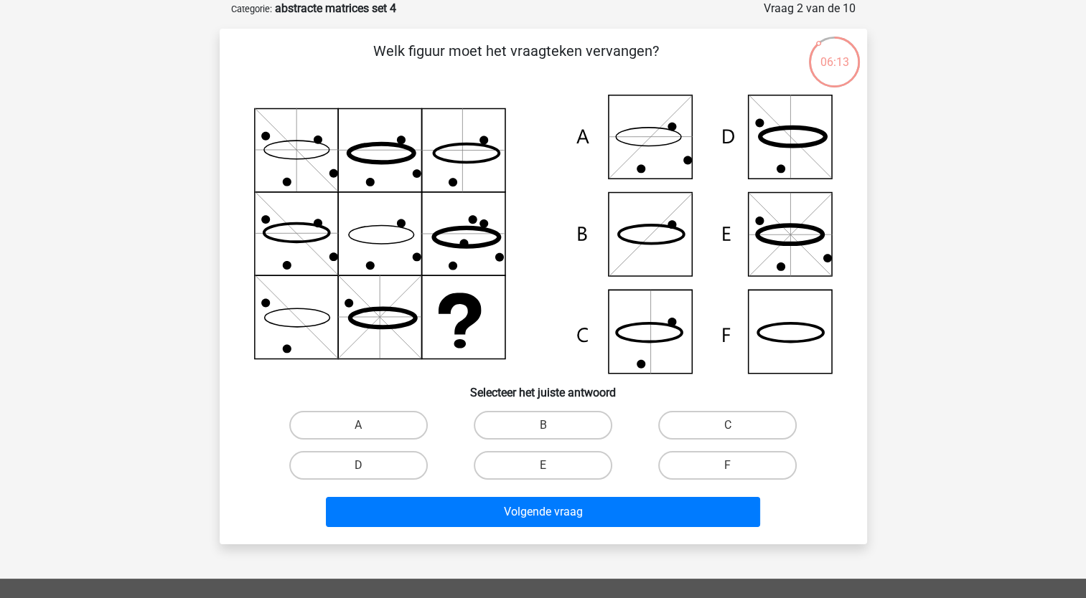
click at [728, 467] on input "F" at bounding box center [732, 470] width 9 height 9
radio input "true"
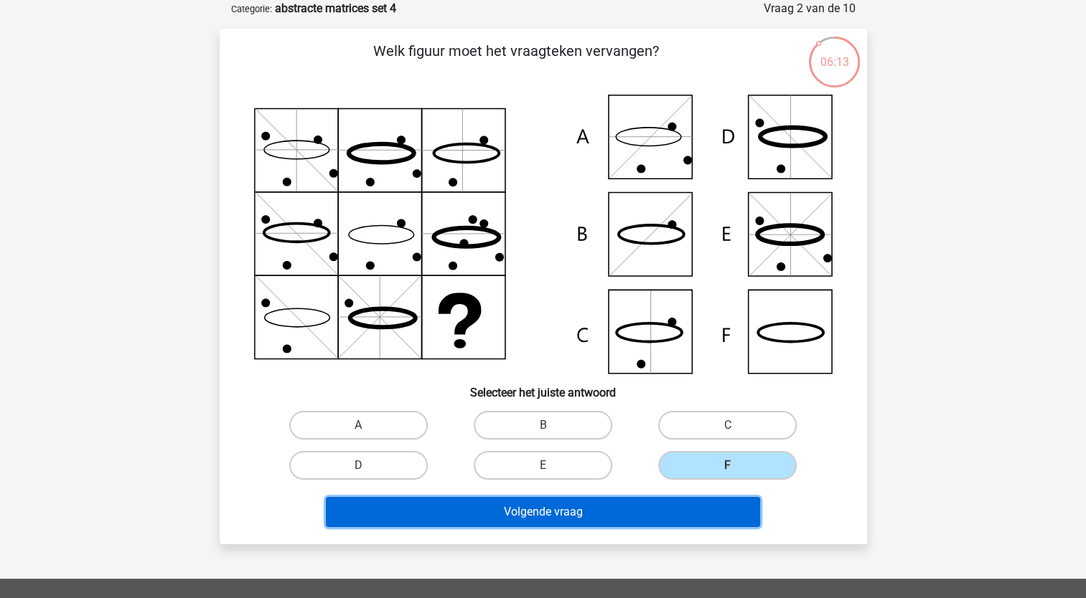
click at [674, 509] on button "Volgende vraag" at bounding box center [543, 512] width 434 height 30
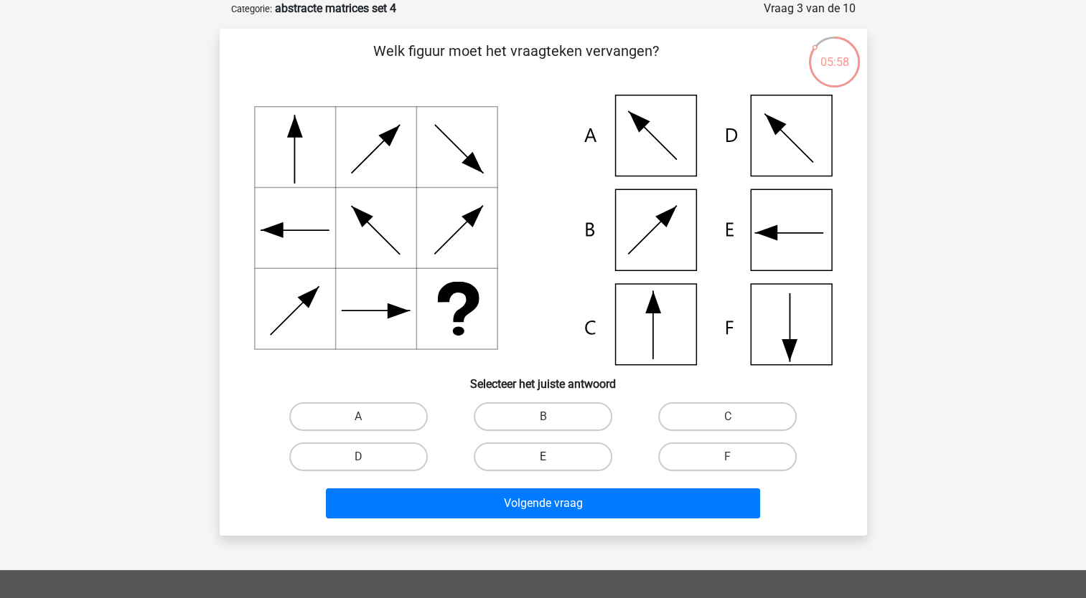
click at [562, 459] on label "E" at bounding box center [543, 457] width 138 height 29
click at [552, 459] on input "E" at bounding box center [546, 461] width 9 height 9
radio input "true"
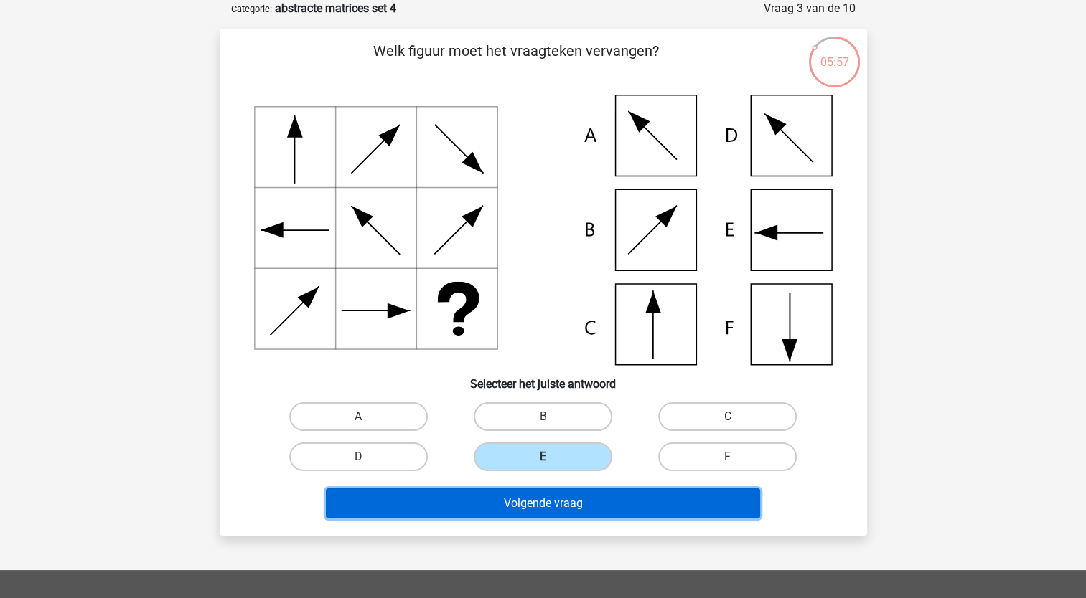
click at [522, 503] on button "Volgende vraag" at bounding box center [543, 504] width 434 height 30
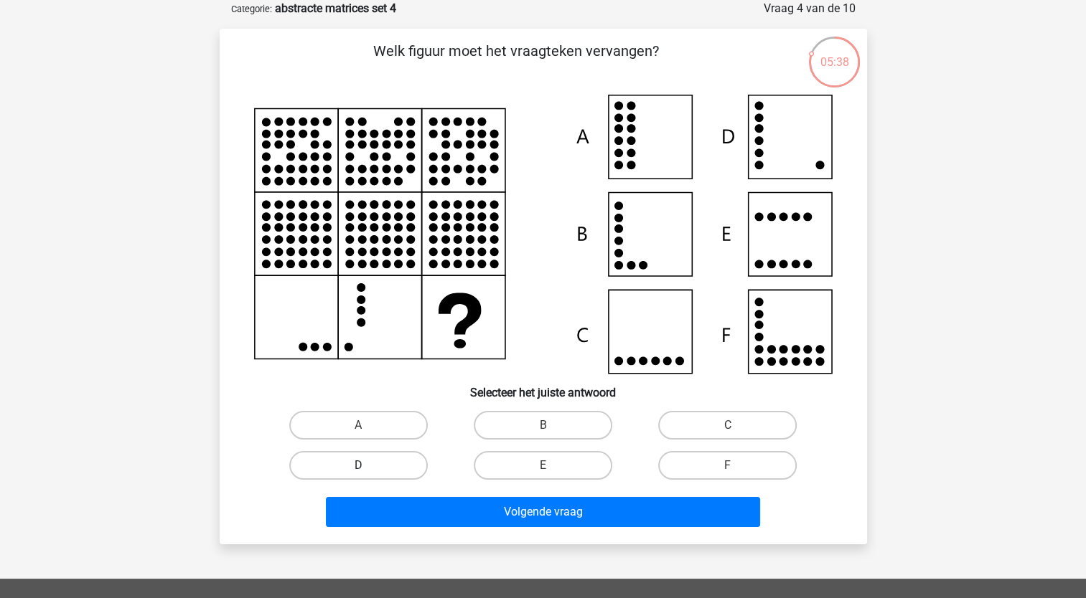
click at [313, 464] on label "D" at bounding box center [358, 465] width 138 height 29
click at [358, 466] on input "D" at bounding box center [362, 470] width 9 height 9
radio input "true"
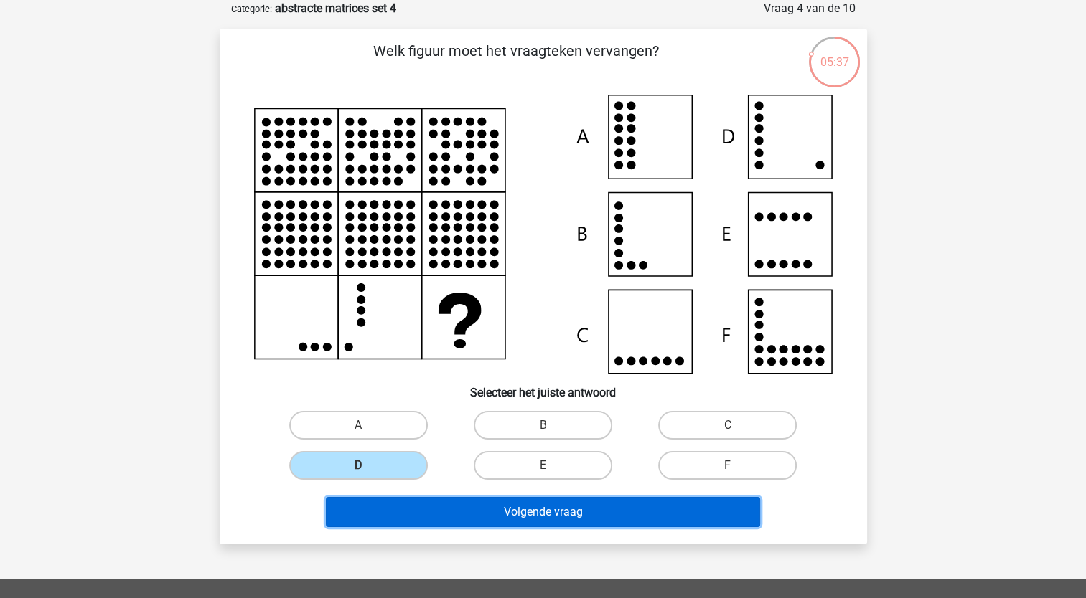
click at [401, 515] on button "Volgende vraag" at bounding box center [543, 512] width 434 height 30
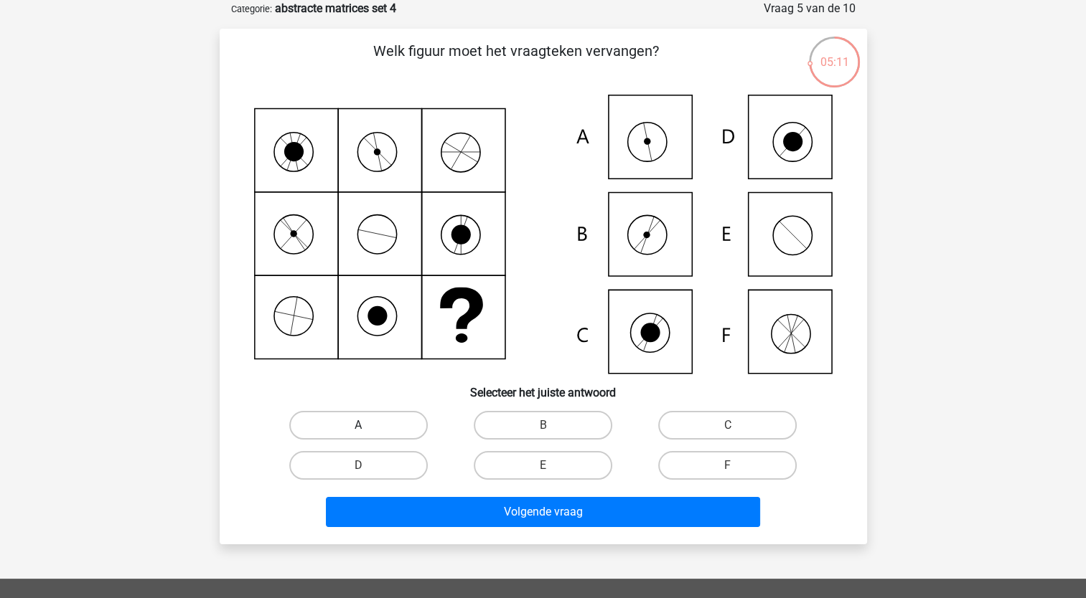
click at [392, 420] on label "A" at bounding box center [358, 425] width 138 height 29
click at [367, 426] on input "A" at bounding box center [362, 430] width 9 height 9
radio input "true"
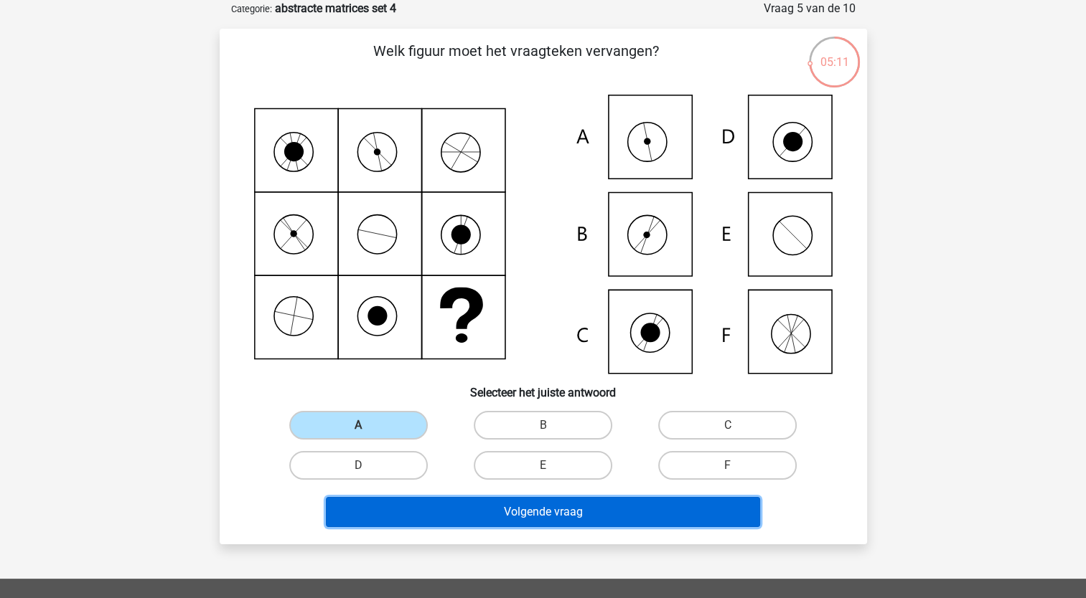
click at [465, 508] on button "Volgende vraag" at bounding box center [543, 512] width 434 height 30
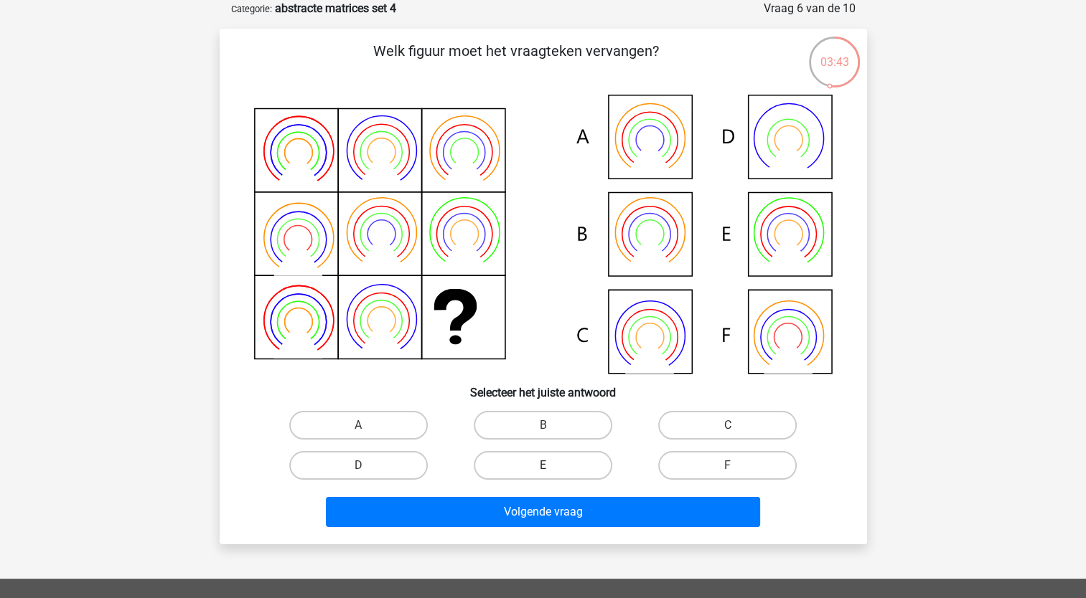
click at [499, 458] on label "E" at bounding box center [543, 465] width 138 height 29
click at [542, 466] on input "E" at bounding box center [546, 470] width 9 height 9
radio input "true"
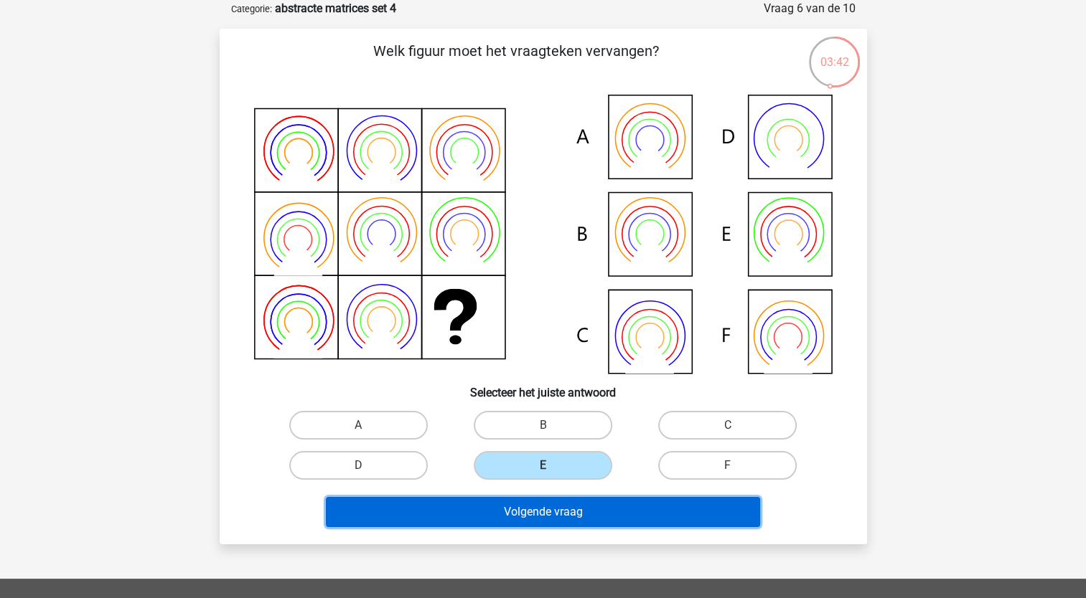
click at [466, 507] on button "Volgende vraag" at bounding box center [543, 512] width 434 height 30
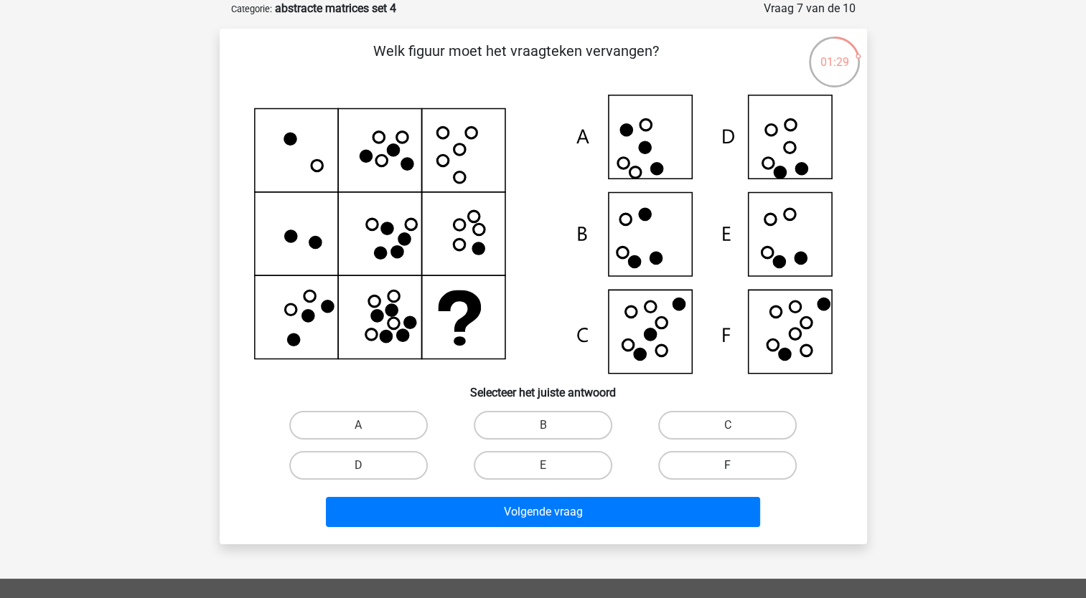
click at [746, 463] on label "F" at bounding box center [727, 465] width 138 height 29
click at [737, 466] on input "F" at bounding box center [732, 470] width 9 height 9
radio input "true"
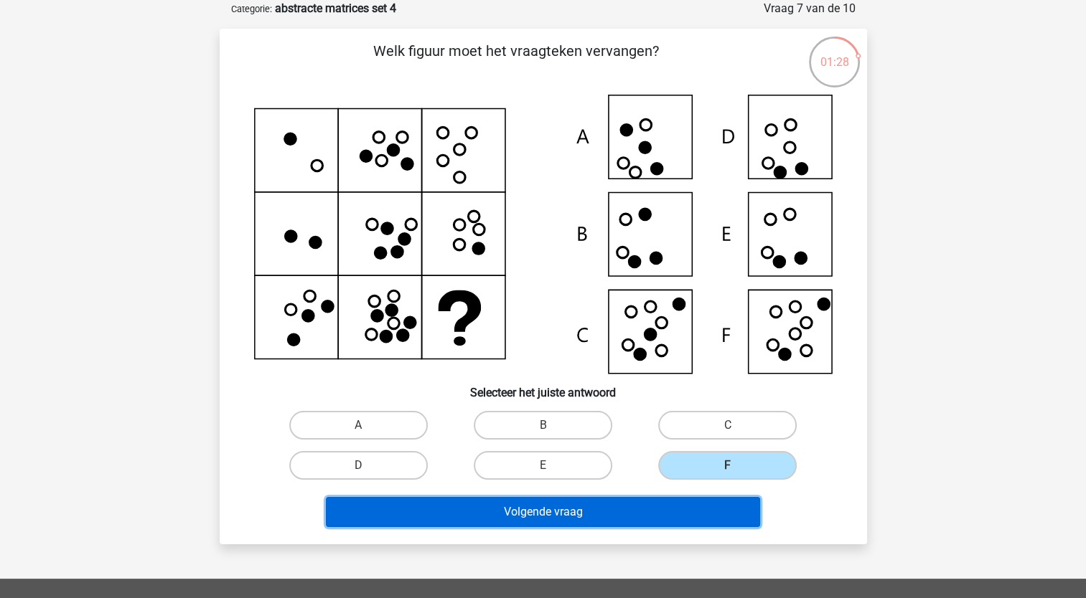
click at [652, 505] on button "Volgende vraag" at bounding box center [543, 512] width 434 height 30
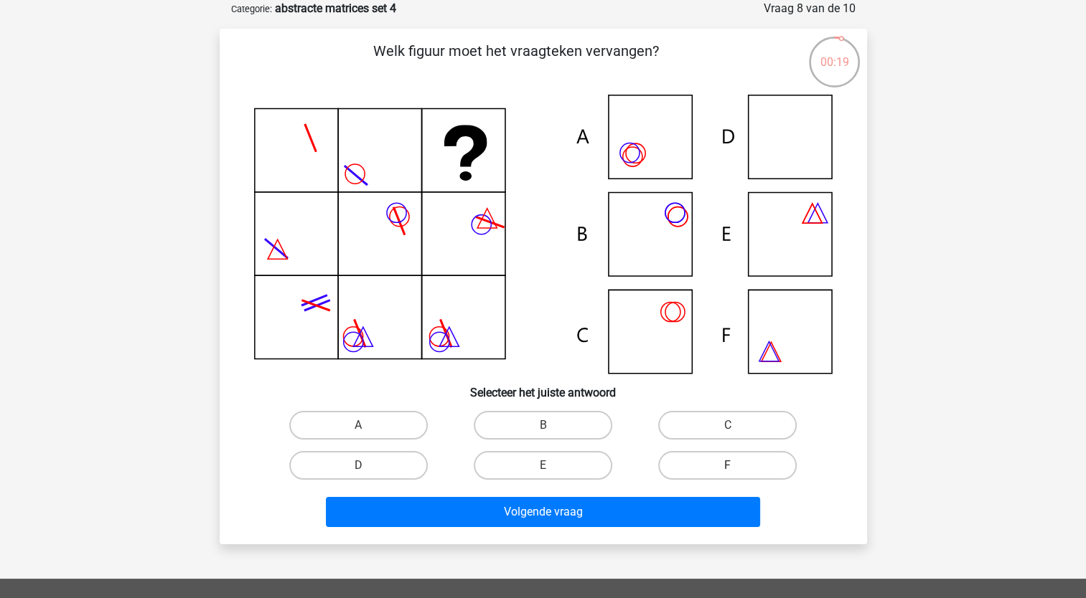
click at [718, 456] on label "F" at bounding box center [727, 465] width 138 height 29
click at [728, 466] on input "F" at bounding box center [732, 470] width 9 height 9
radio input "true"
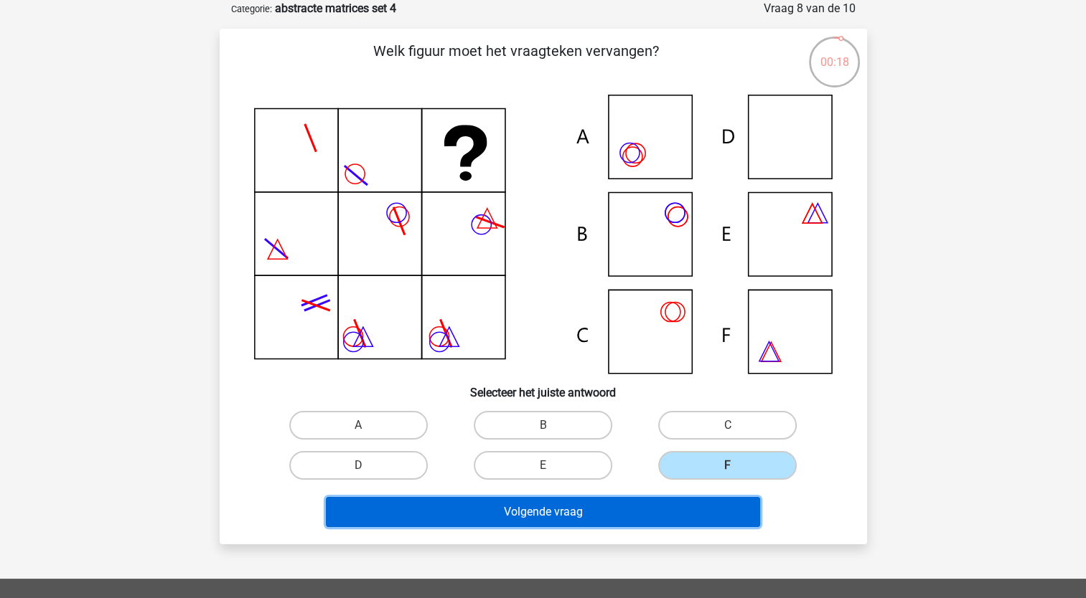
click at [695, 512] on button "Volgende vraag" at bounding box center [543, 512] width 434 height 30
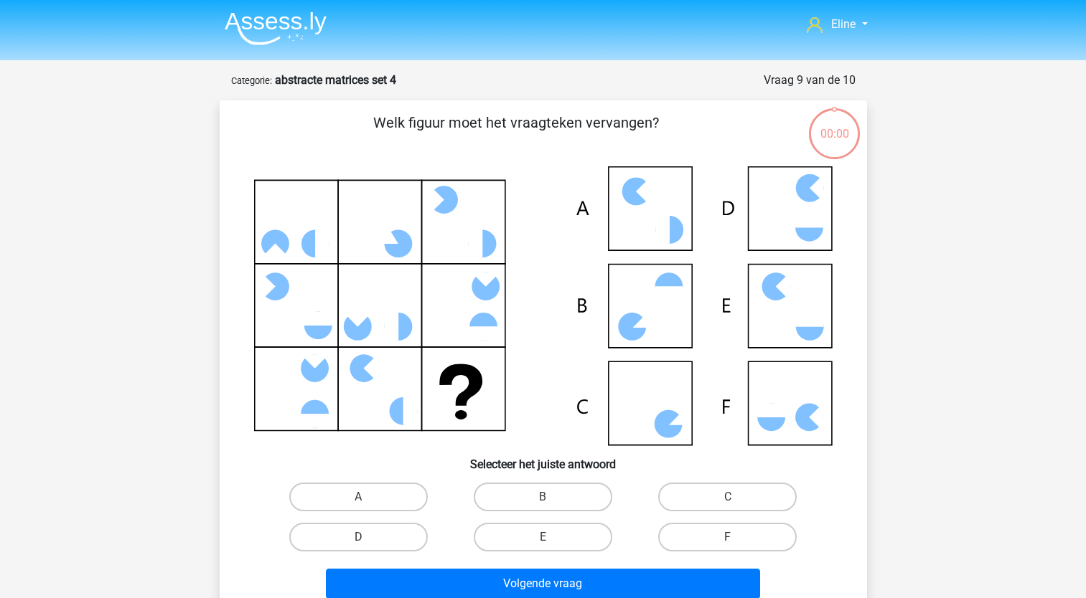
scroll to position [72, 0]
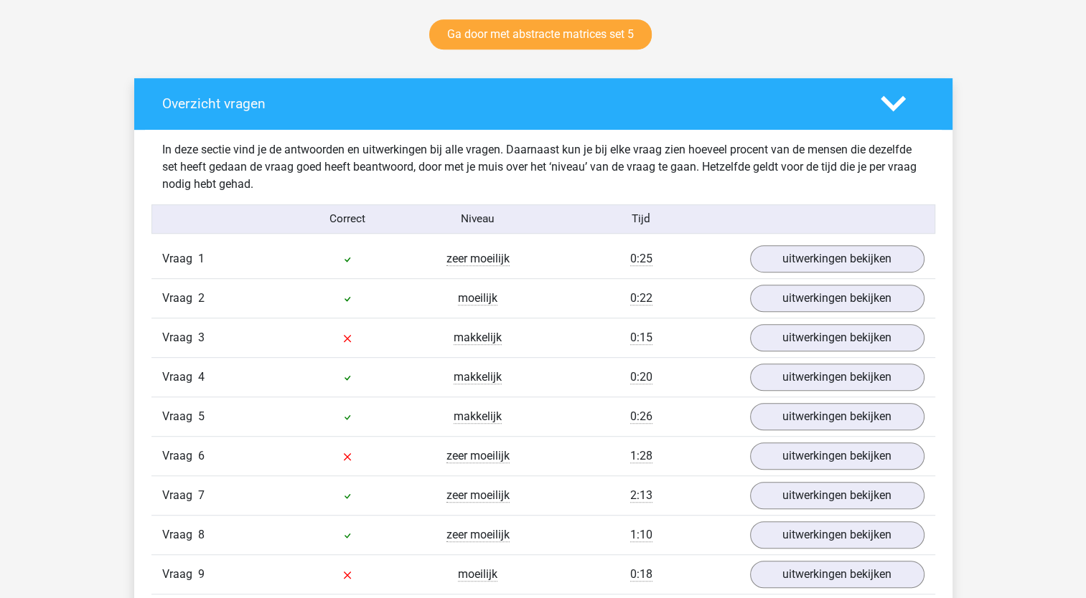
scroll to position [789, 0]
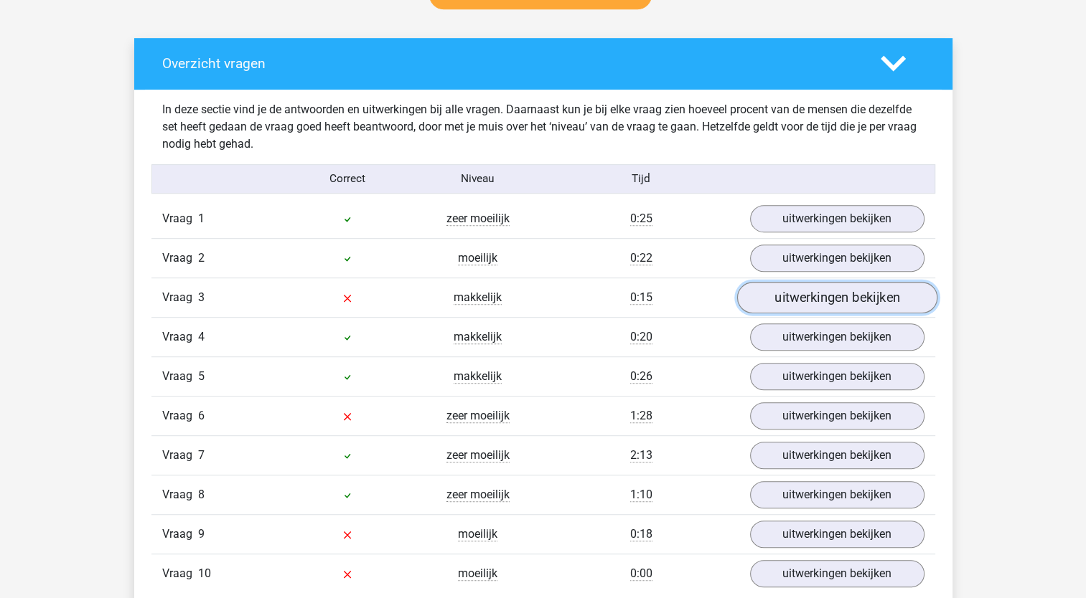
click at [840, 294] on link "uitwerkingen bekijken" at bounding box center [836, 298] width 200 height 32
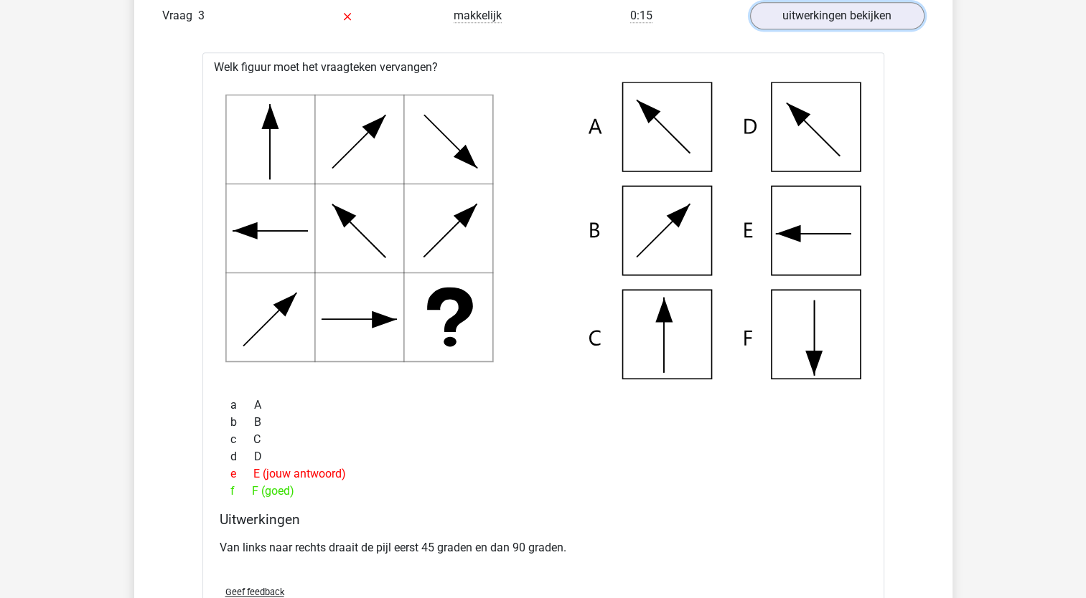
scroll to position [718, 0]
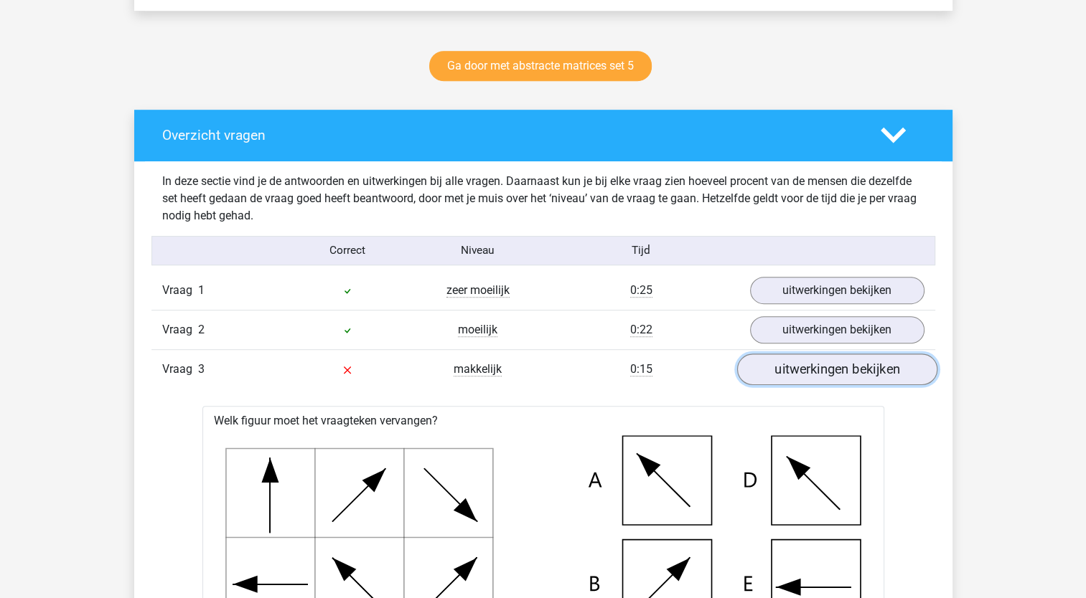
click at [814, 370] on link "uitwerkingen bekijken" at bounding box center [836, 370] width 200 height 32
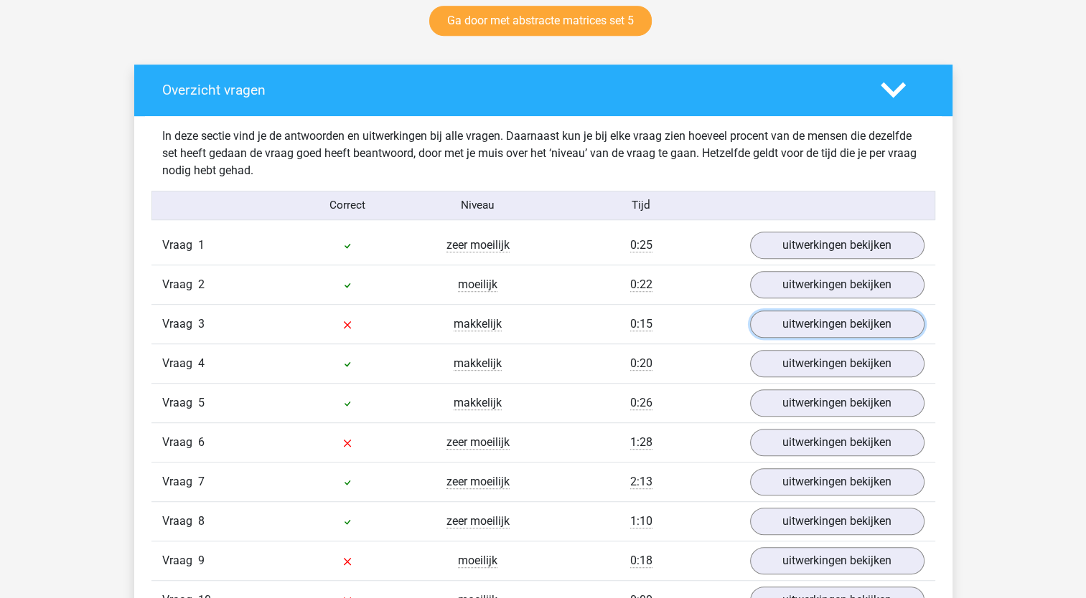
scroll to position [789, 0]
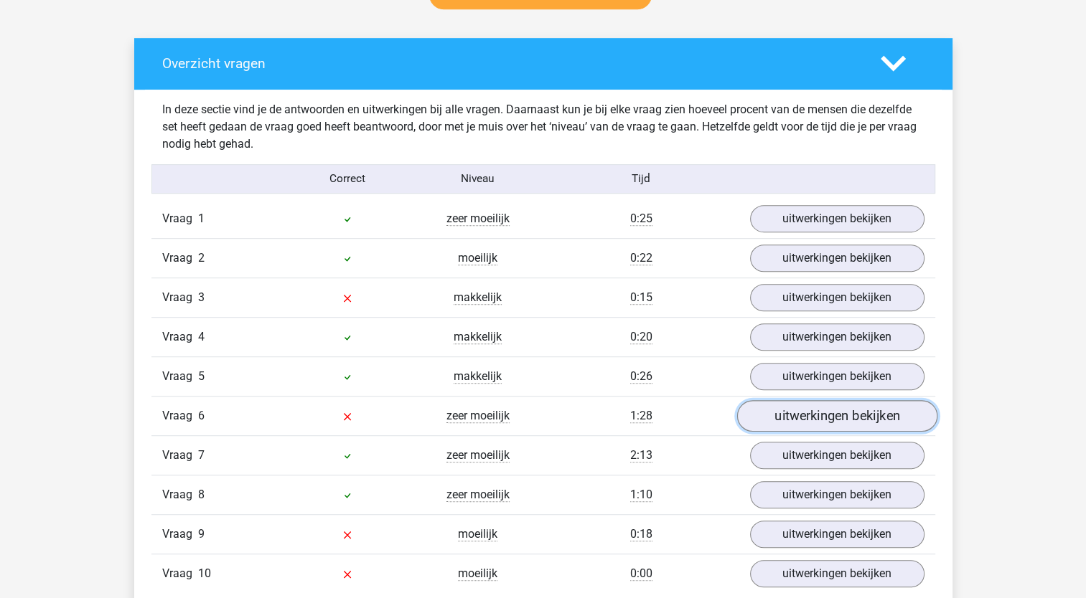
click at [833, 418] on link "uitwerkingen bekijken" at bounding box center [836, 416] width 200 height 32
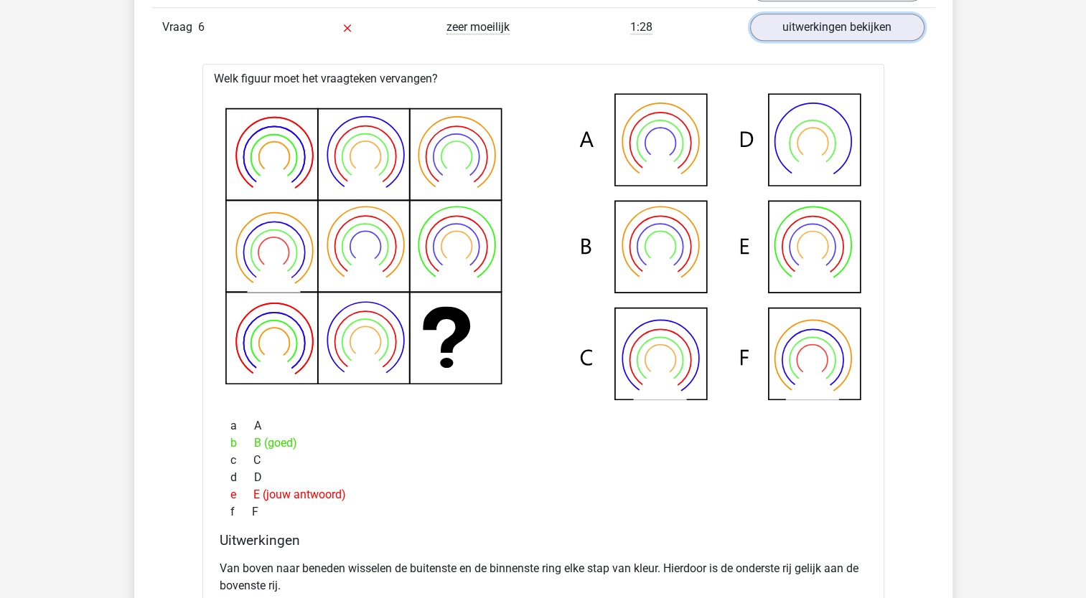
scroll to position [1220, 0]
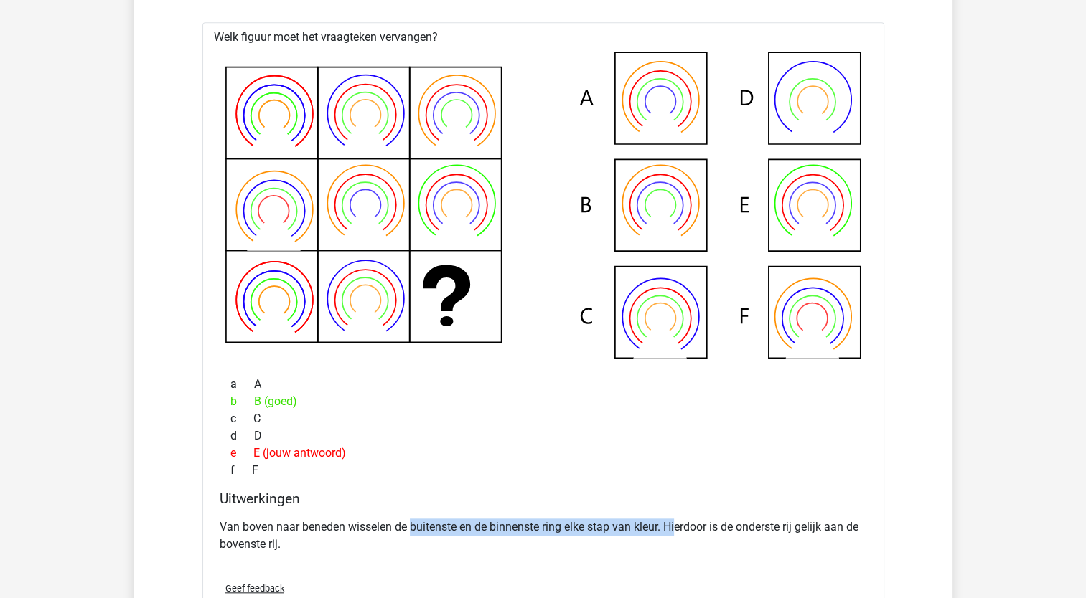
drag, startPoint x: 462, startPoint y: 519, endPoint x: 680, endPoint y: 518, distance: 217.4
click at [680, 519] on p "Van boven naar beneden wisselen de buitenste en de binnenste ring elke stap van…" at bounding box center [543, 536] width 647 height 34
drag, startPoint x: 680, startPoint y: 518, endPoint x: 554, endPoint y: 538, distance: 127.2
click at [554, 538] on p "Van boven naar beneden wisselen de buitenste en de binnenste ring elke stap van…" at bounding box center [543, 536] width 647 height 34
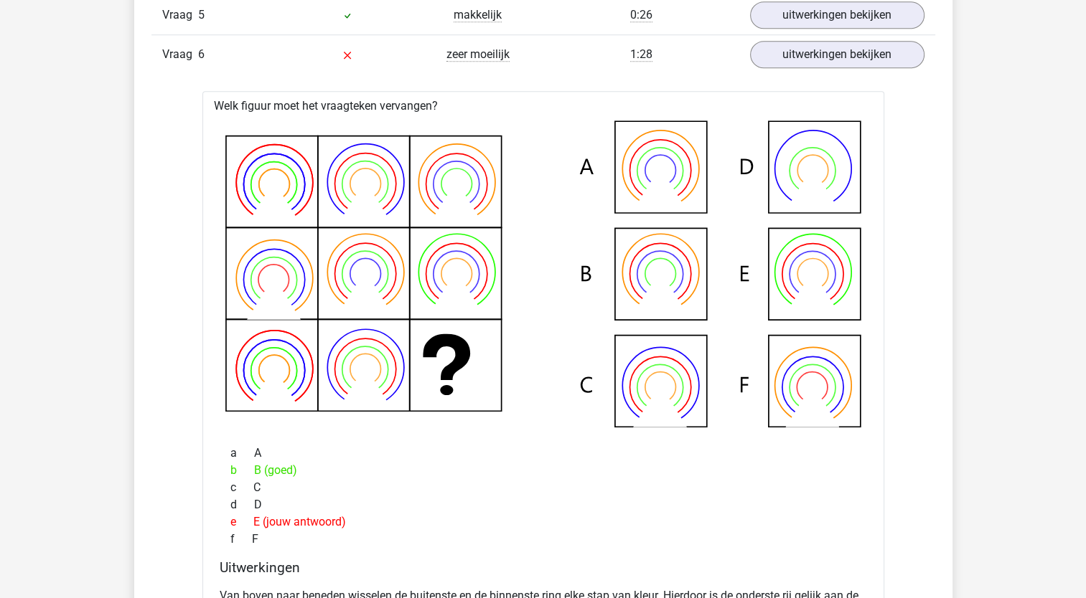
scroll to position [933, 0]
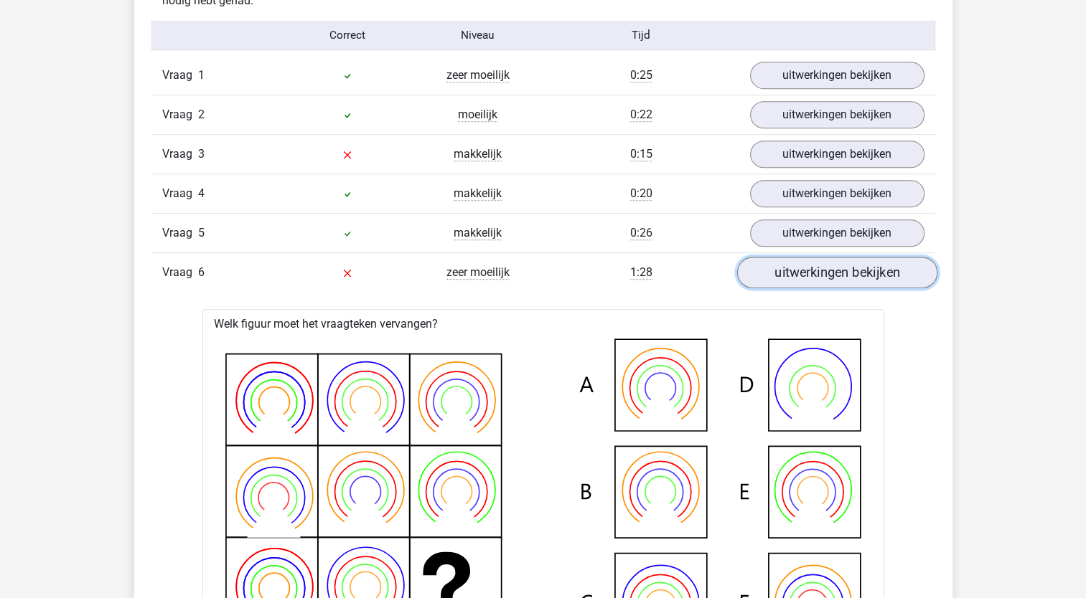
click at [822, 276] on link "uitwerkingen bekijken" at bounding box center [836, 273] width 200 height 32
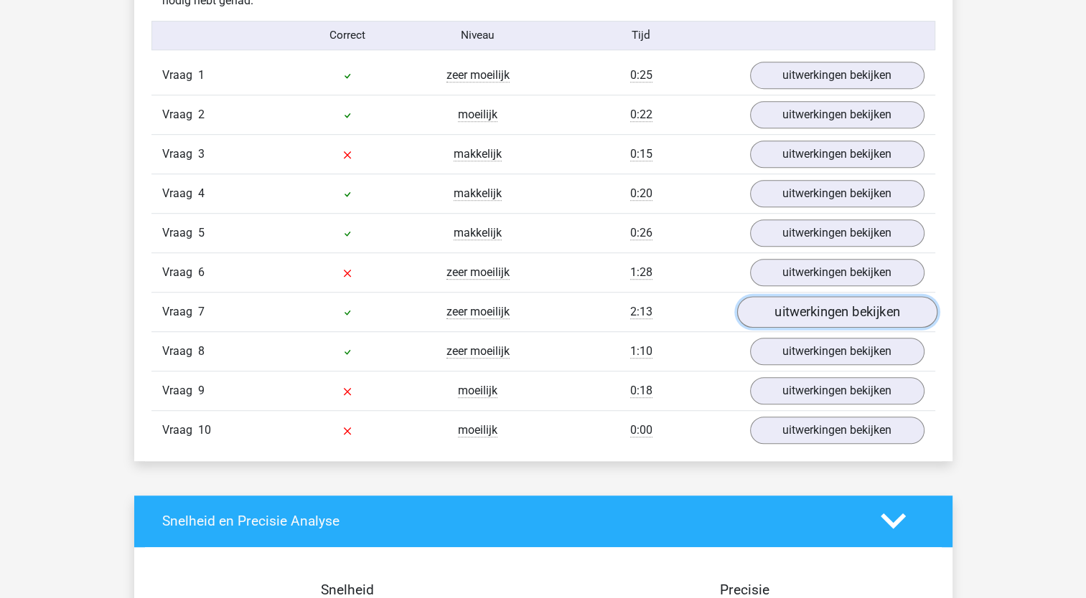
click at [820, 320] on link "uitwerkingen bekijken" at bounding box center [836, 312] width 200 height 32
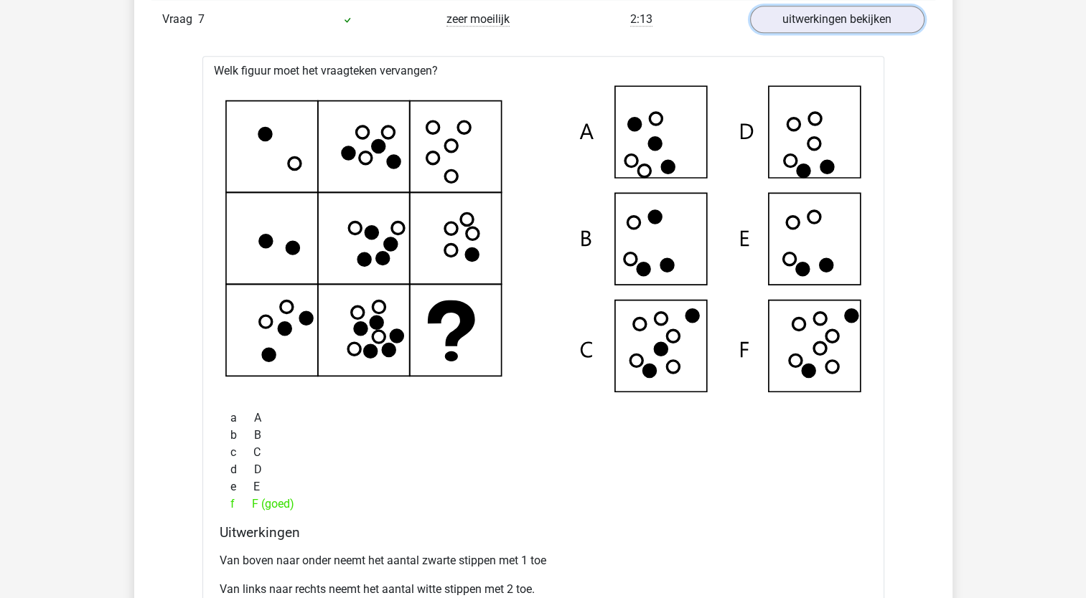
scroll to position [1220, 0]
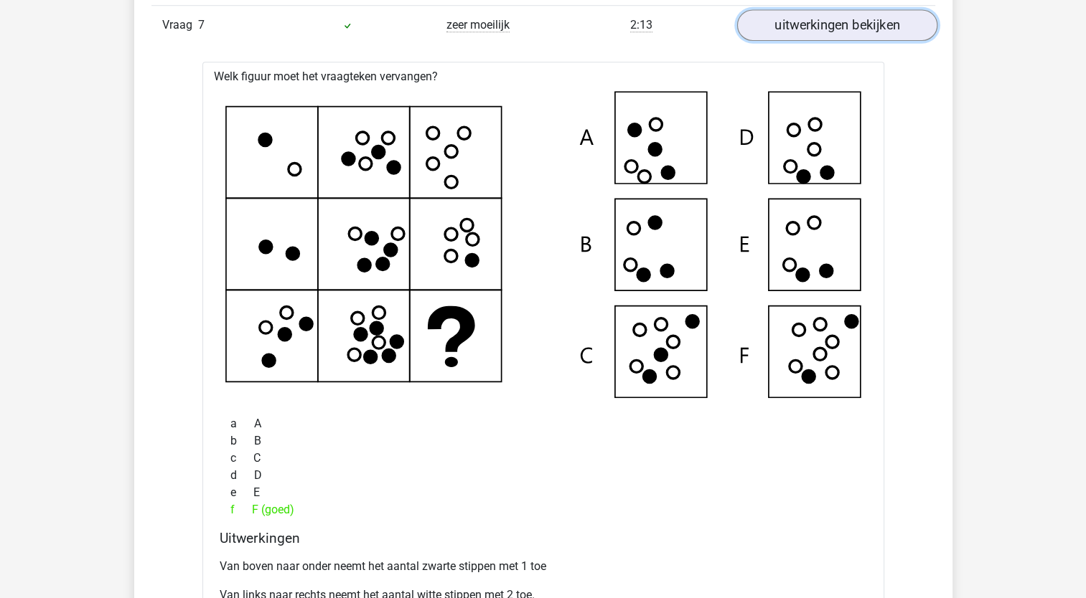
click at [826, 33] on link "uitwerkingen bekijken" at bounding box center [836, 25] width 200 height 32
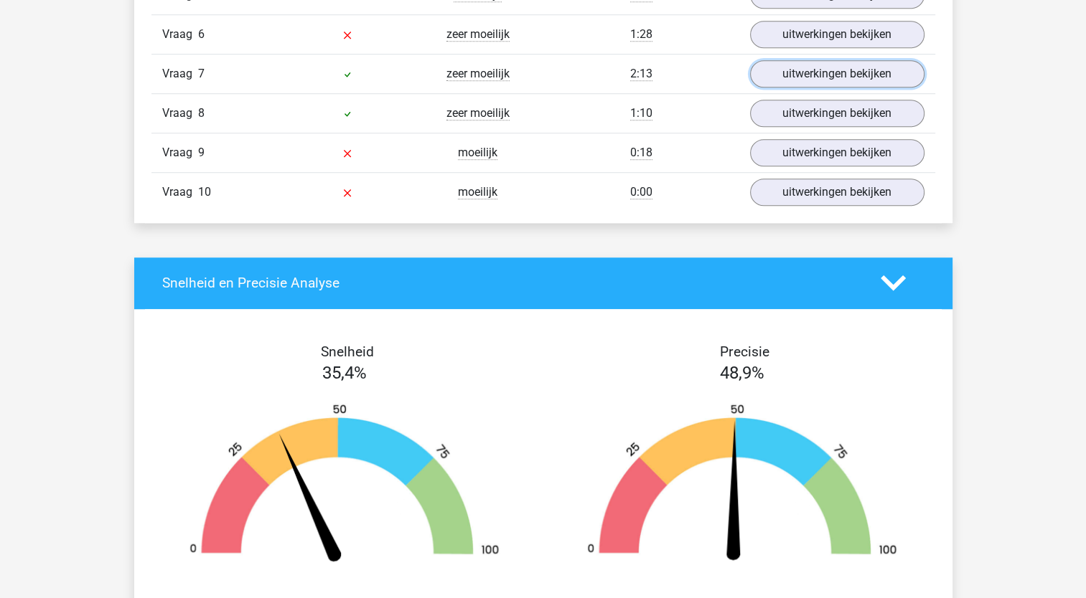
scroll to position [1005, 0]
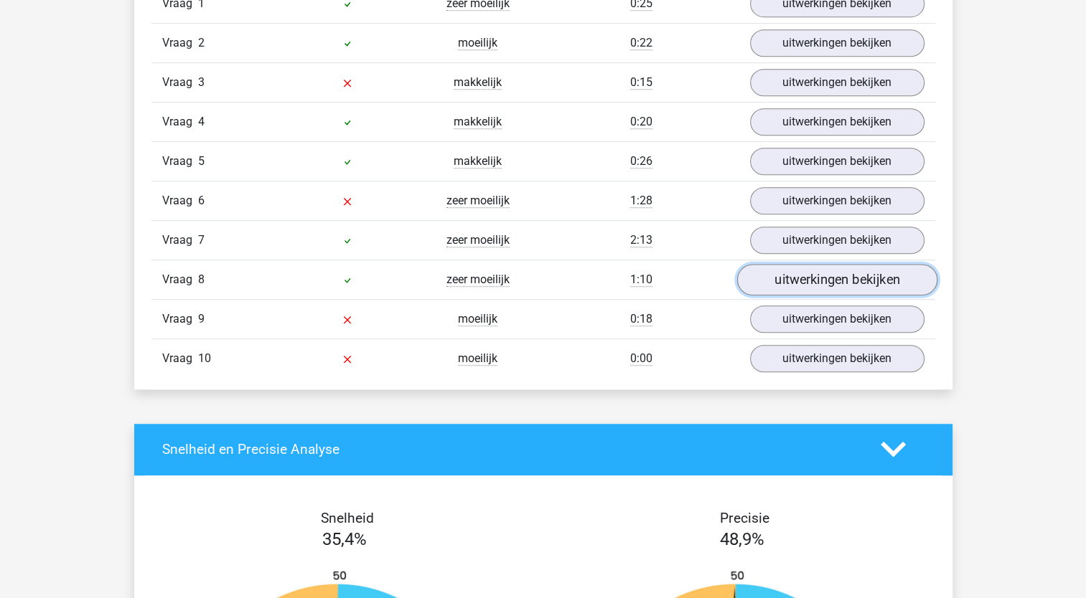
click at [775, 277] on link "uitwerkingen bekijken" at bounding box center [836, 280] width 200 height 32
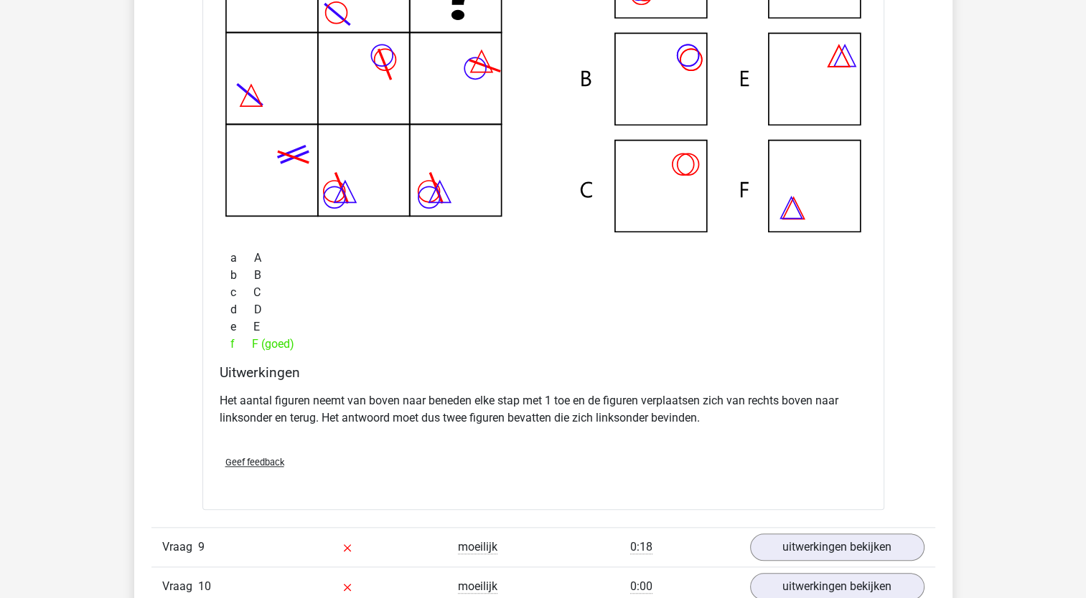
scroll to position [1435, 0]
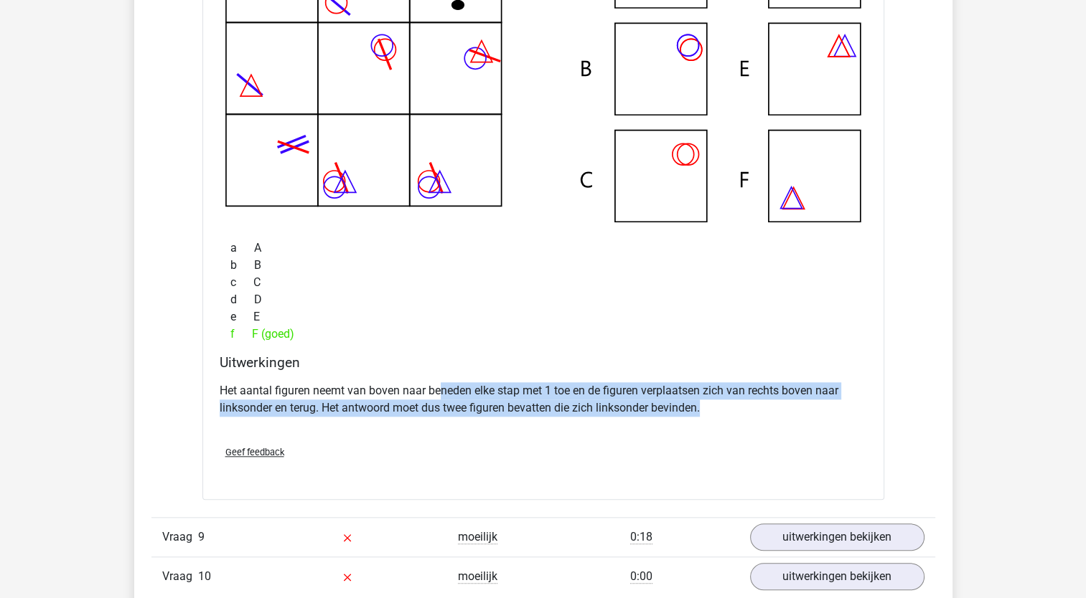
drag, startPoint x: 443, startPoint y: 387, endPoint x: 782, endPoint y: 400, distance: 339.6
click at [782, 400] on p "Het aantal figuren neemt van boven naar beneden elke stap met 1 toe en de figur…" at bounding box center [543, 399] width 647 height 34
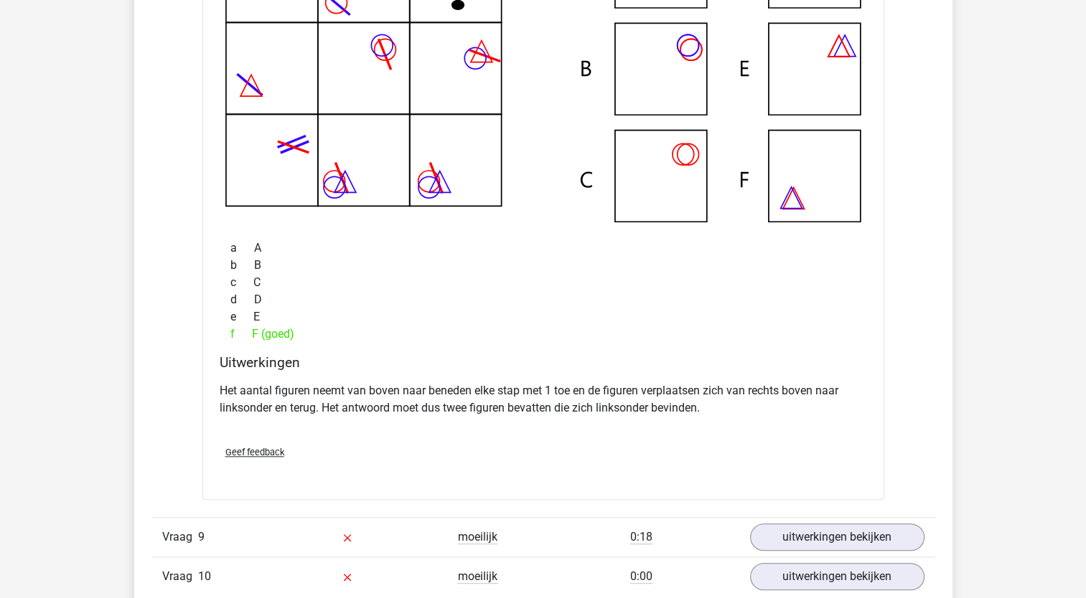
drag, startPoint x: 782, startPoint y: 400, endPoint x: 706, endPoint y: 457, distance: 94.9
click at [749, 440] on div "Geef feedback" at bounding box center [543, 452] width 659 height 37
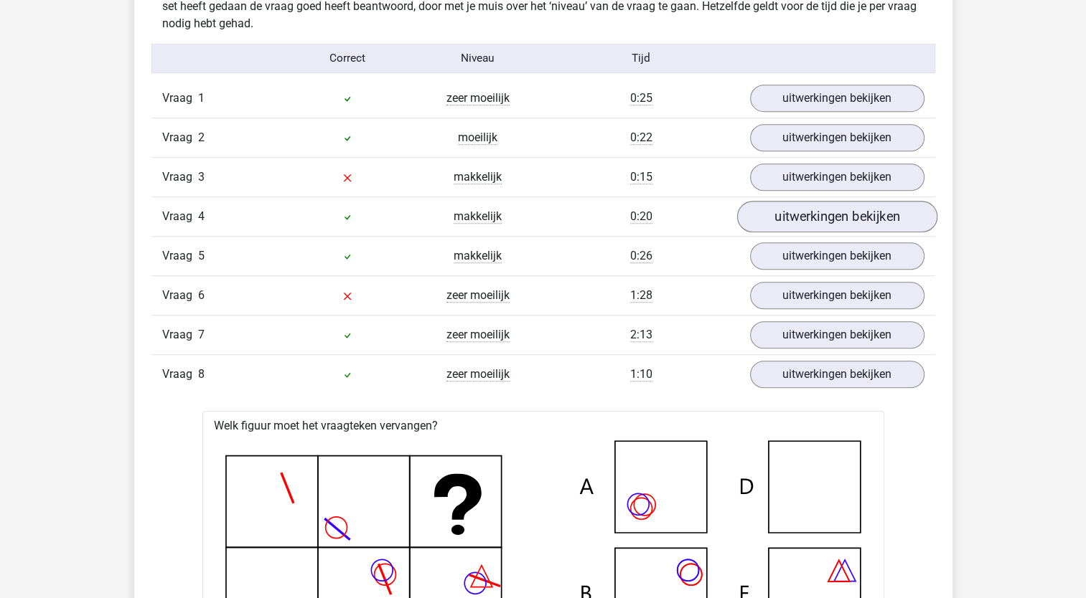
scroll to position [861, 0]
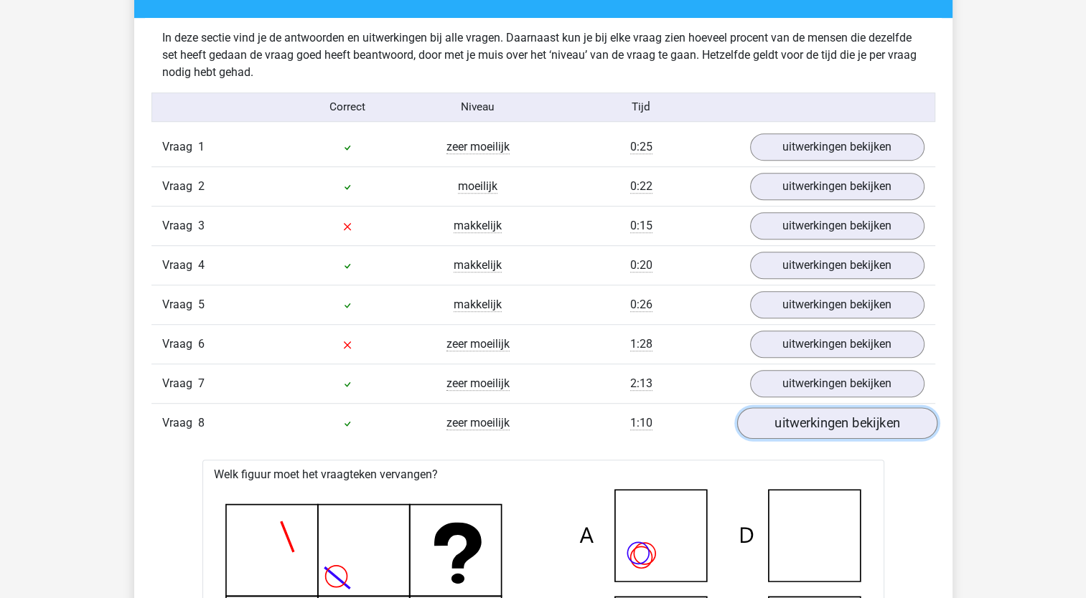
click at [812, 424] on link "uitwerkingen bekijken" at bounding box center [836, 424] width 200 height 32
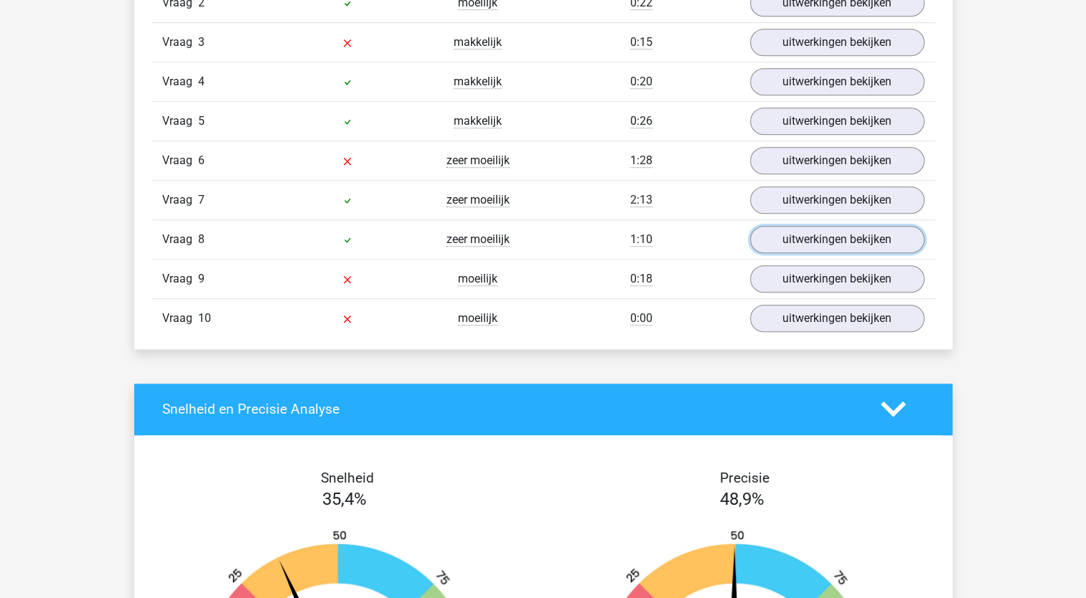
scroll to position [1076, 0]
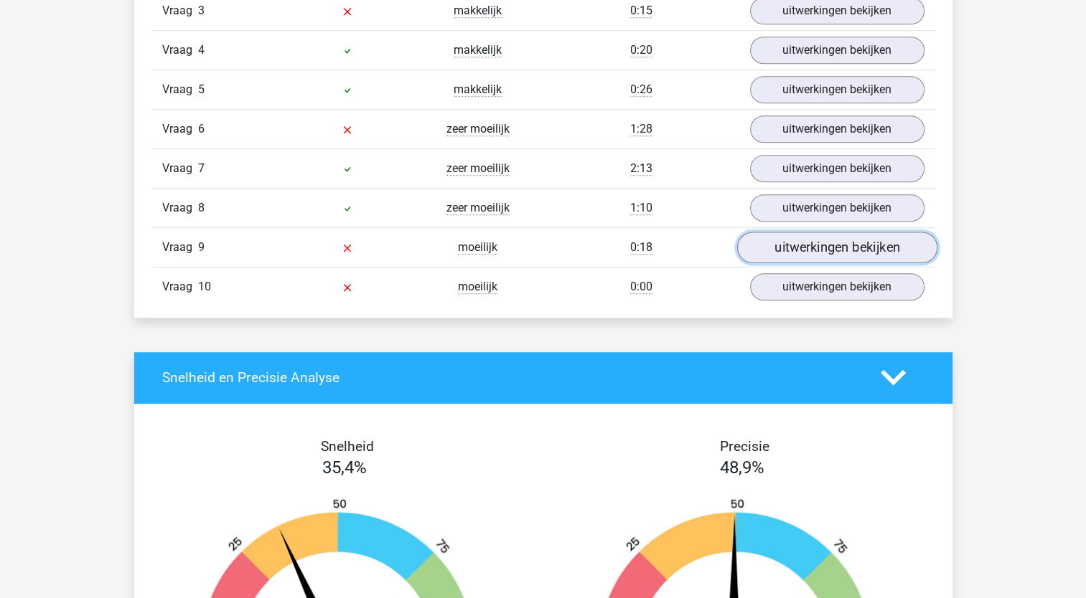
click at [804, 244] on link "uitwerkingen bekijken" at bounding box center [836, 248] width 200 height 32
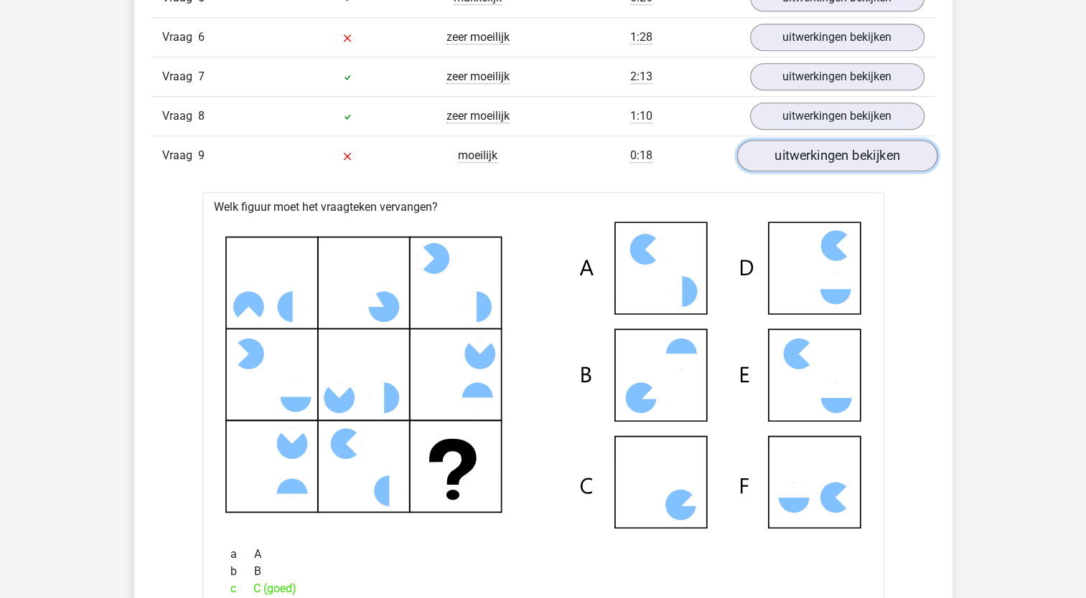
scroll to position [1148, 0]
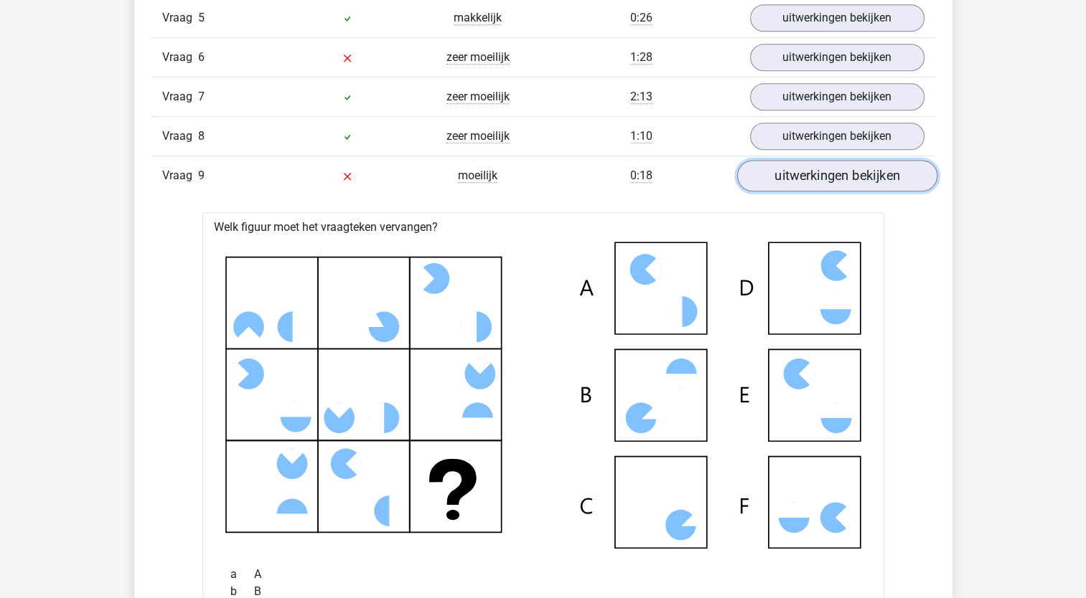
click at [855, 168] on link "uitwerkingen bekijken" at bounding box center [836, 176] width 200 height 32
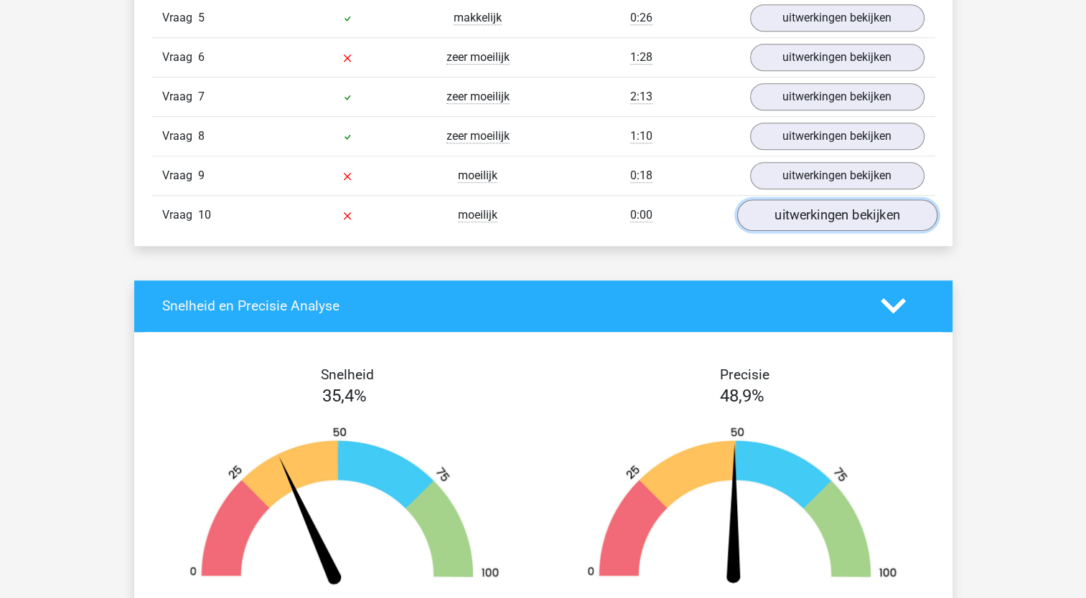
click at [805, 218] on link "uitwerkingen bekijken" at bounding box center [836, 215] width 200 height 32
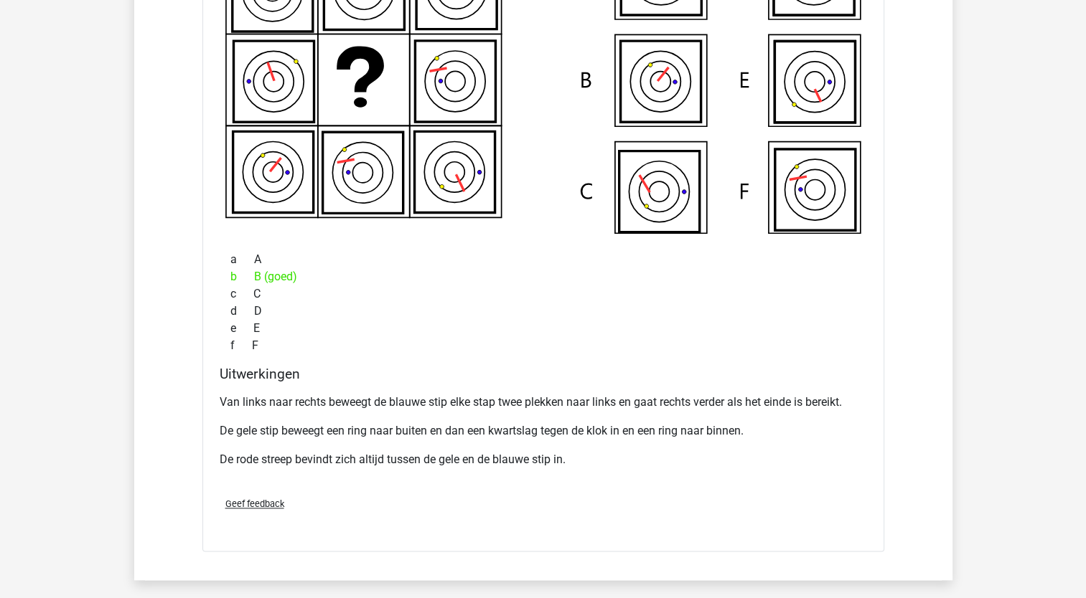
scroll to position [1507, 0]
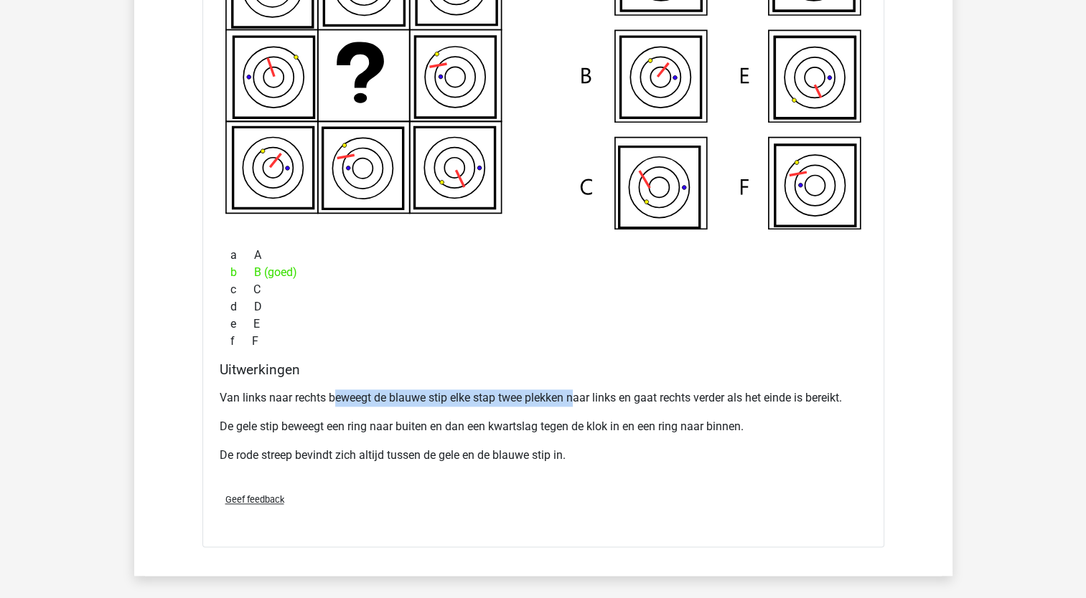
drag, startPoint x: 336, startPoint y: 389, endPoint x: 575, endPoint y: 397, distance: 239.8
click at [575, 397] on p "Van links naar rechts beweegt de blauwe stip elke stap twee plekken naar links …" at bounding box center [543, 398] width 647 height 17
drag, startPoint x: 575, startPoint y: 397, endPoint x: 571, endPoint y: 420, distance: 23.4
click at [571, 420] on p "De gele stip beweegt een ring naar buiten en dan een kwartslag tegen de klok in…" at bounding box center [543, 426] width 647 height 17
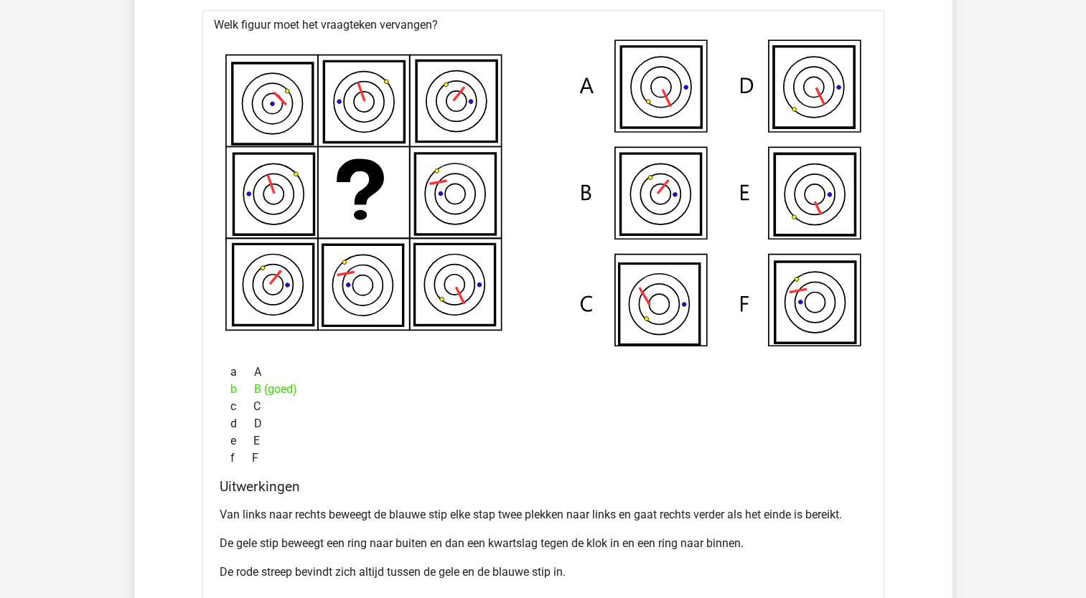
scroll to position [1363, 0]
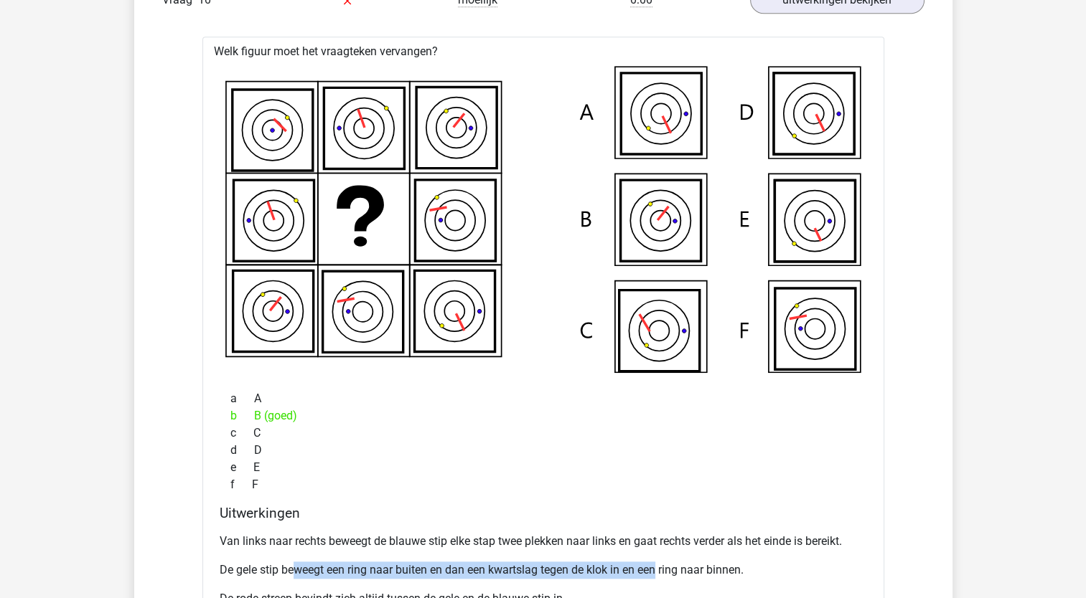
drag, startPoint x: 293, startPoint y: 566, endPoint x: 660, endPoint y: 562, distance: 367.4
click at [660, 562] on p "De gele stip beweegt een ring naar buiten en dan een kwartslag tegen de klok in…" at bounding box center [543, 570] width 647 height 17
click at [662, 563] on p "De gele stip beweegt een ring naar buiten en dan een kwartslag tegen de klok in…" at bounding box center [543, 570] width 647 height 17
click at [365, 555] on div "Van links naar rechts beweegt de blauwe stip elke stap twee plekken naar links …" at bounding box center [543, 576] width 647 height 98
drag, startPoint x: 359, startPoint y: 564, endPoint x: 680, endPoint y: 573, distance: 320.9
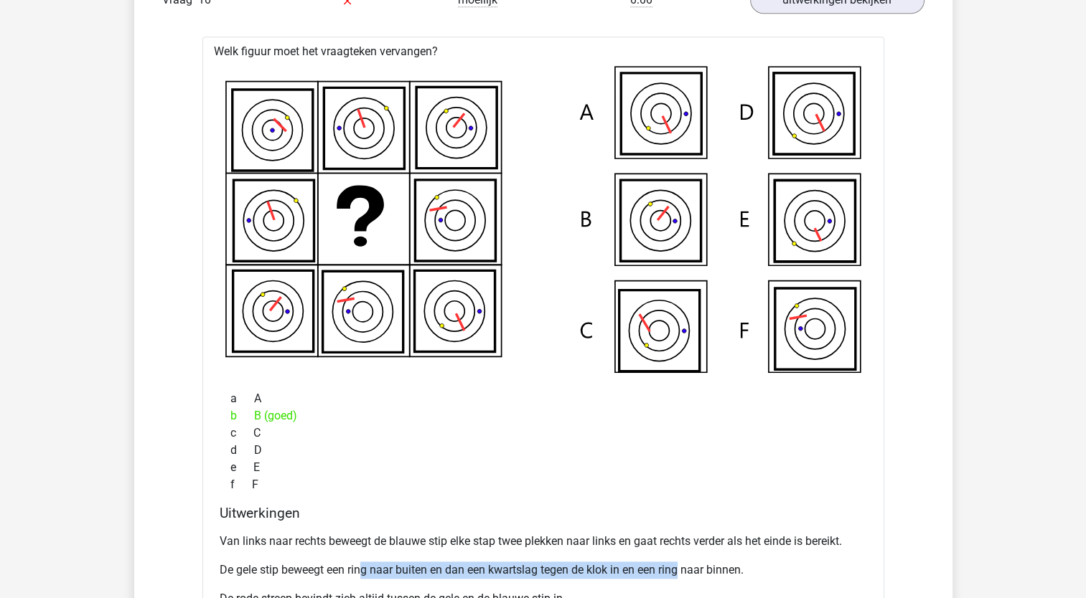
click at [680, 573] on p "De gele stip beweegt een ring naar buiten en dan een kwartslag tegen de klok in…" at bounding box center [543, 570] width 647 height 17
drag, startPoint x: 680, startPoint y: 573, endPoint x: 647, endPoint y: 542, distance: 45.2
click at [680, 573] on p "De gele stip beweegt een ring naar buiten en dan een kwartslag tegen de klok in…" at bounding box center [543, 570] width 647 height 17
click at [498, 568] on p "De gele stip beweegt een ring naar buiten en dan een kwartslag tegen de klok in…" at bounding box center [543, 570] width 647 height 17
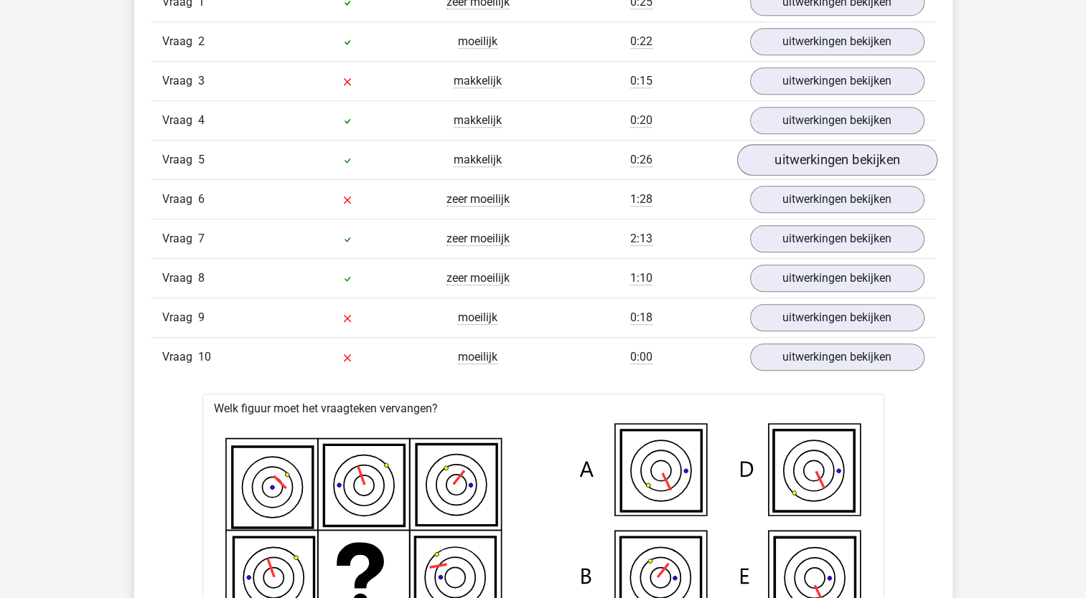
scroll to position [1005, 0]
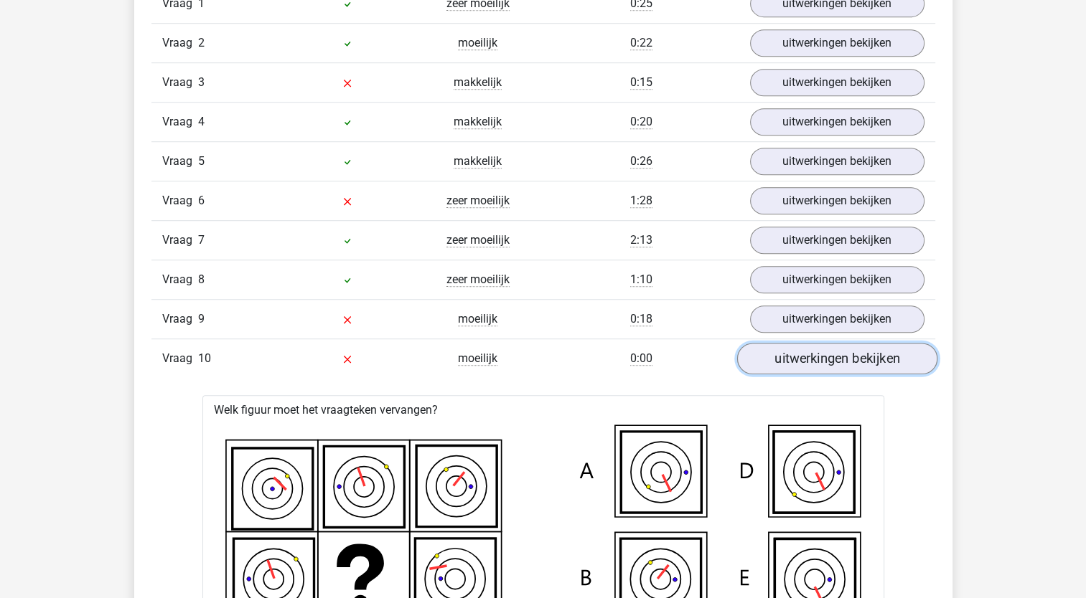
click at [837, 354] on link "uitwerkingen bekijken" at bounding box center [836, 359] width 200 height 32
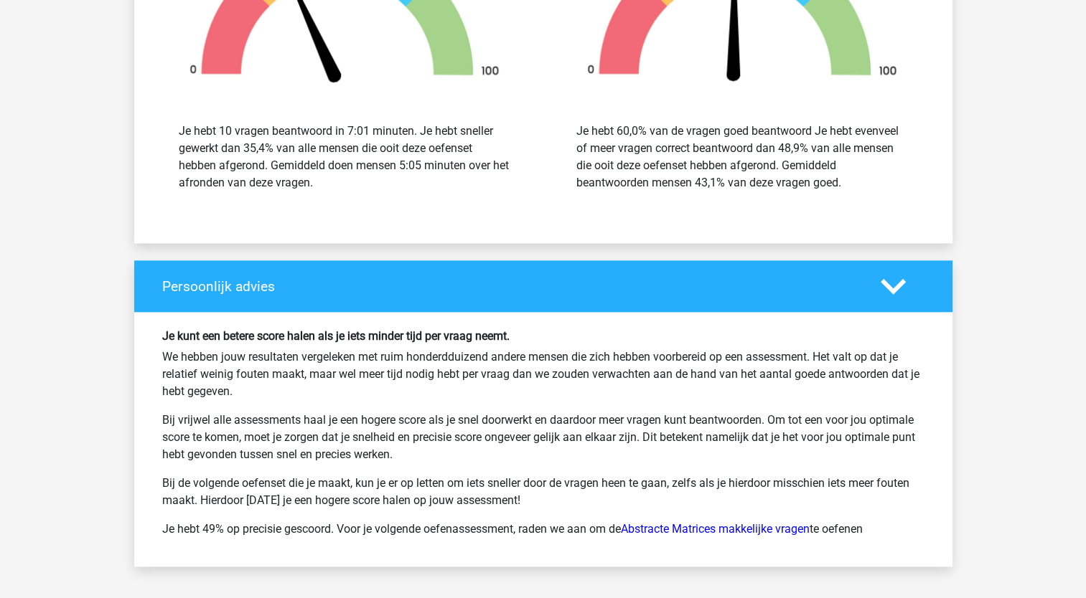
scroll to position [1722, 0]
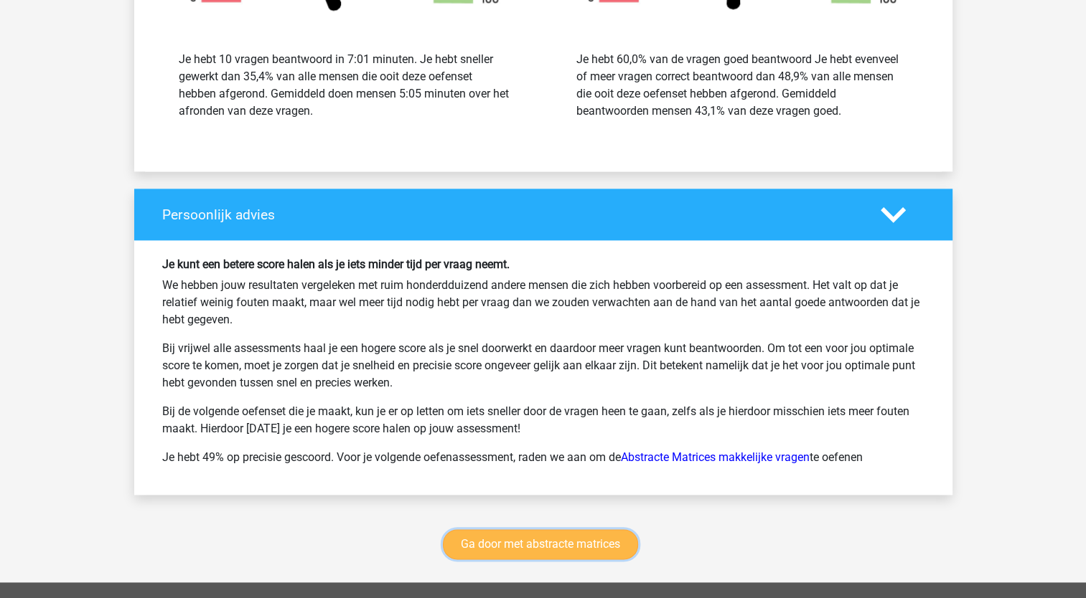
click at [563, 542] on link "Ga door met abstracte matrices" at bounding box center [540, 545] width 195 height 30
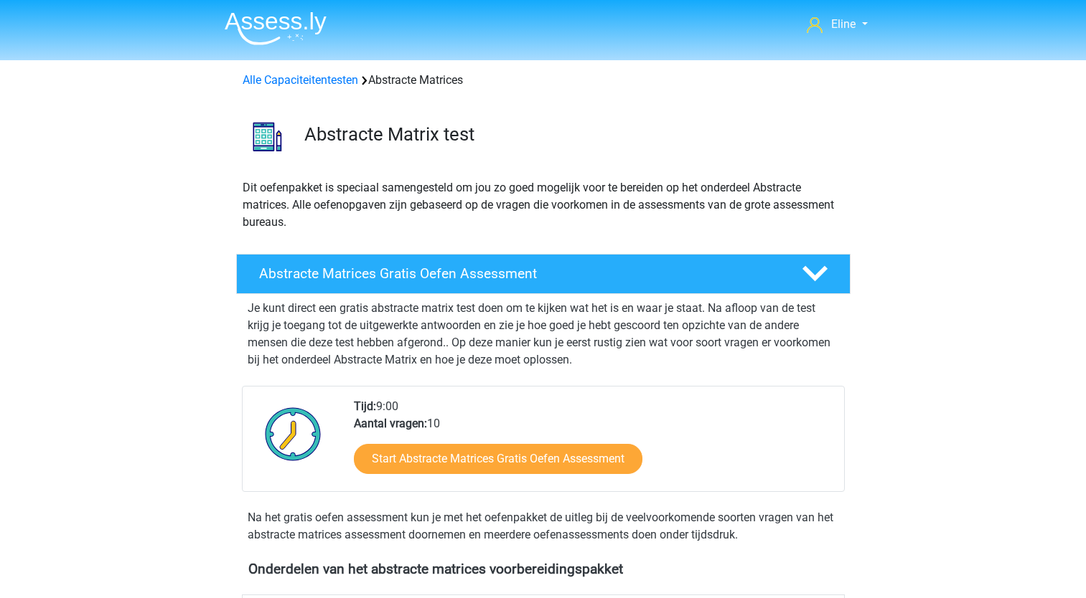
scroll to position [640, 0]
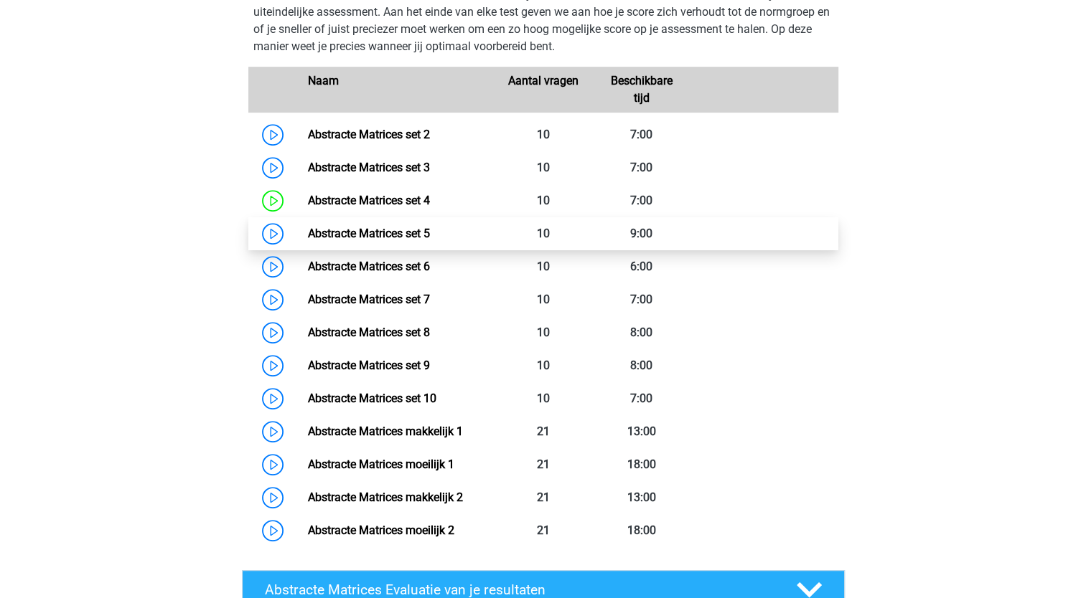
click at [372, 234] on link "Abstracte Matrices set 5" at bounding box center [369, 234] width 122 height 14
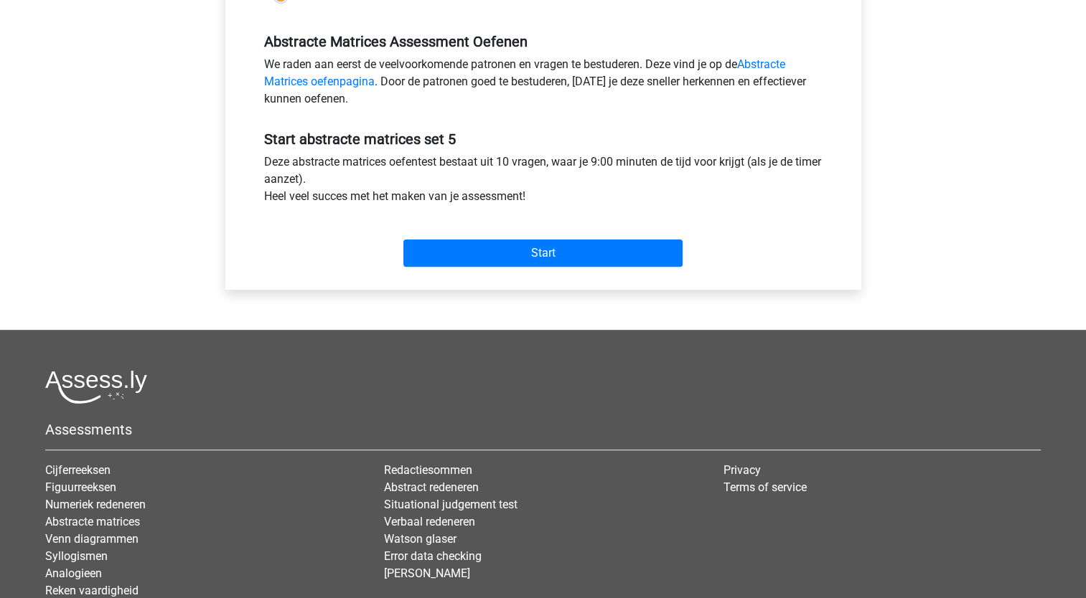
scroll to position [431, 0]
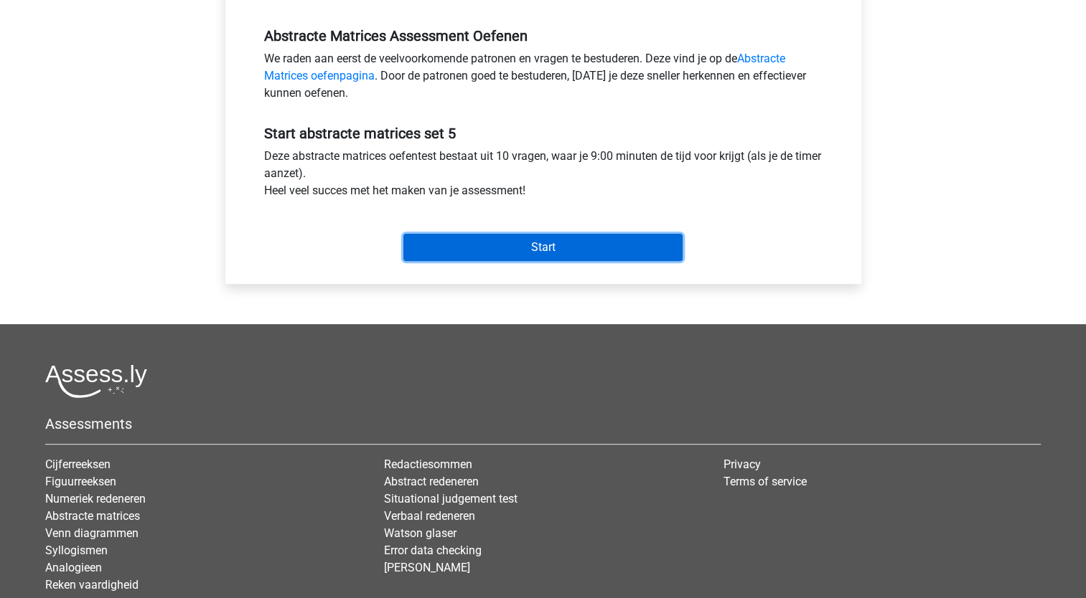
click at [537, 248] on input "Start" at bounding box center [542, 247] width 279 height 27
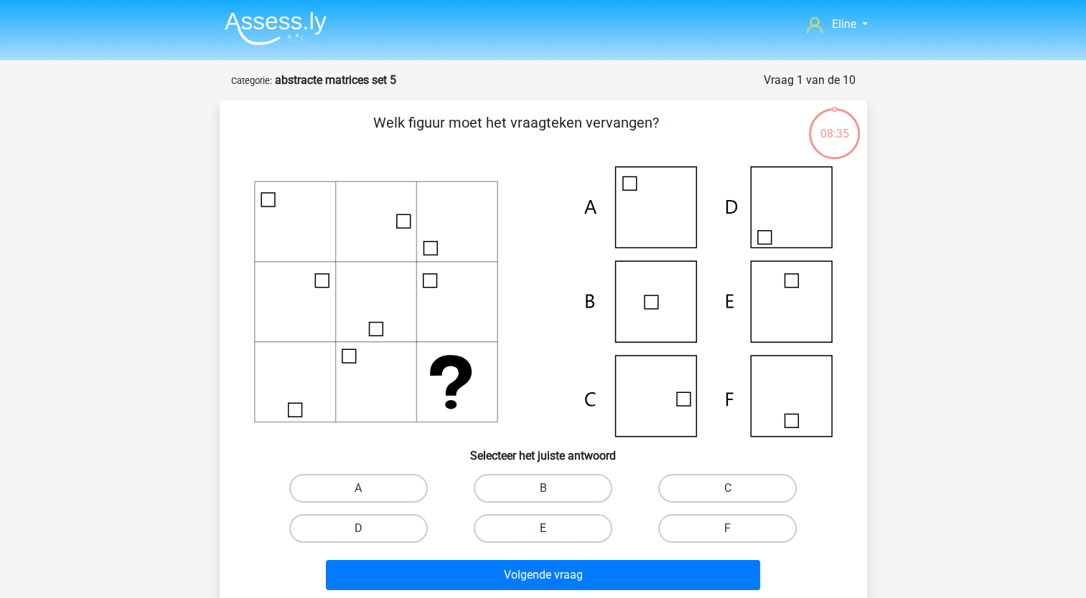
click at [527, 525] on label "E" at bounding box center [543, 528] width 138 height 29
click at [542, 529] on input "E" at bounding box center [546, 533] width 9 height 9
radio input "true"
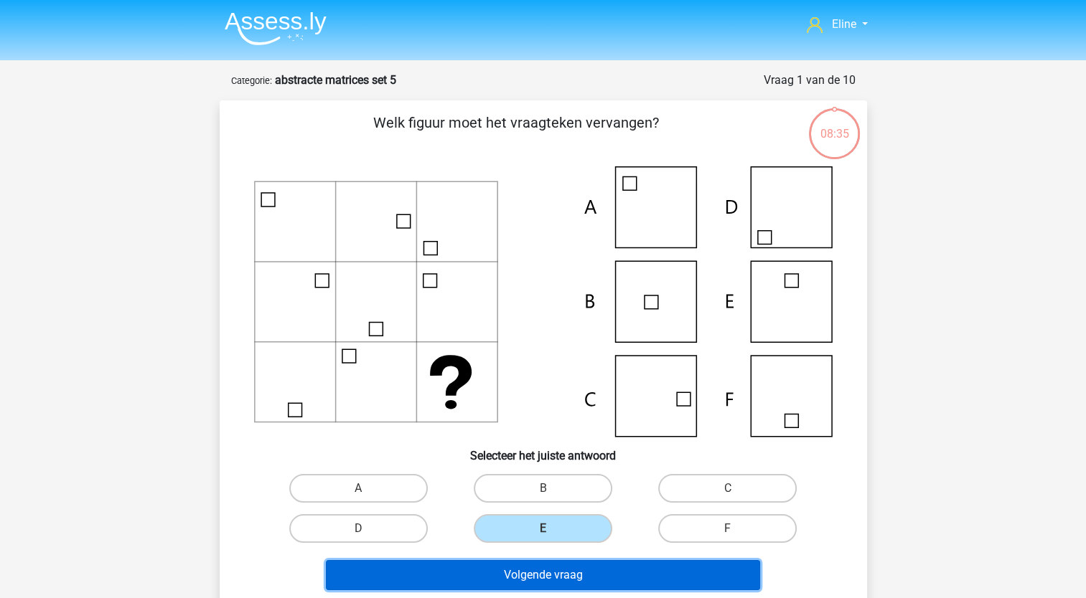
click at [525, 565] on button "Volgende vraag" at bounding box center [543, 575] width 434 height 30
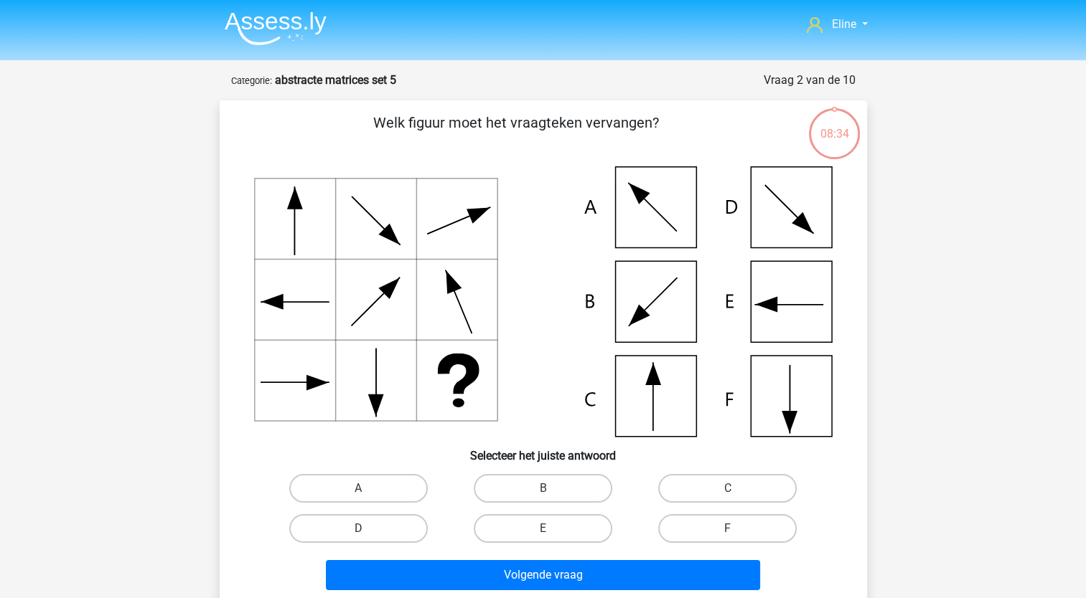
scroll to position [72, 0]
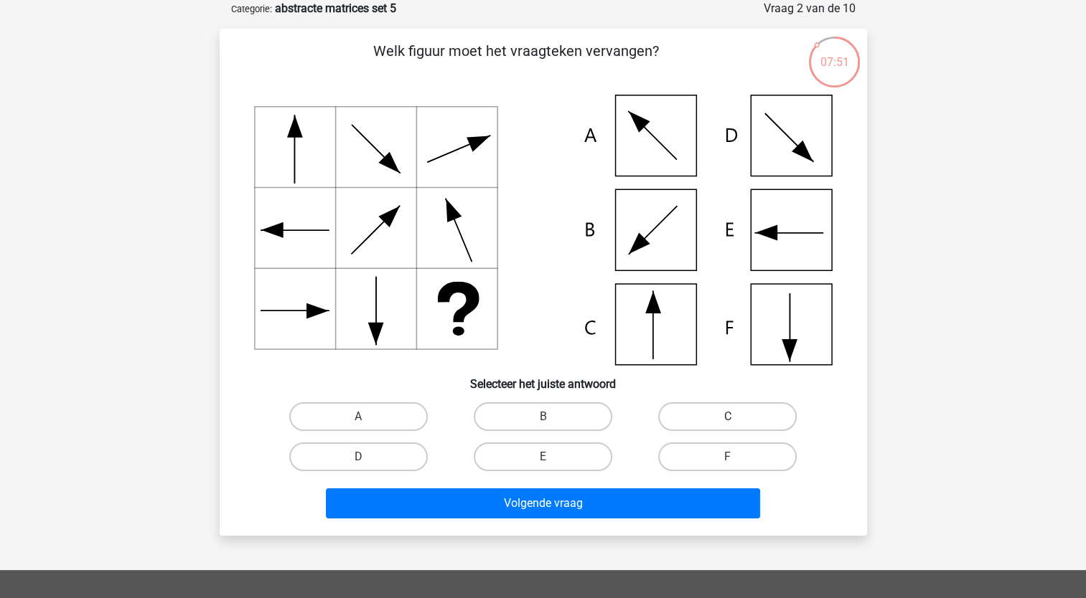
click at [695, 415] on label "C" at bounding box center [727, 417] width 138 height 29
click at [728, 417] on input "C" at bounding box center [732, 421] width 9 height 9
radio input "true"
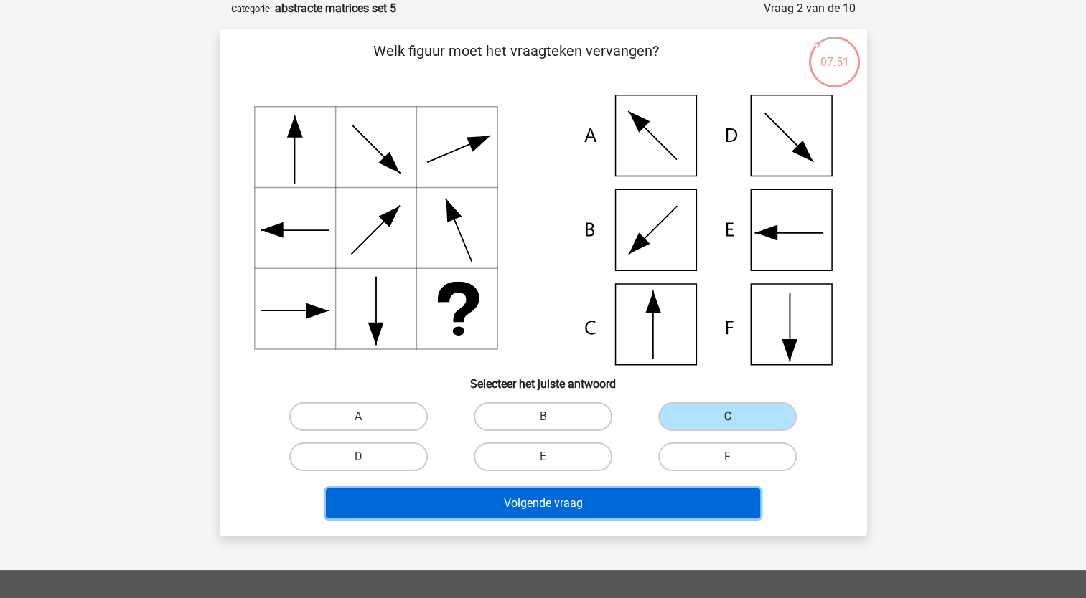
click at [627, 501] on button "Volgende vraag" at bounding box center [543, 504] width 434 height 30
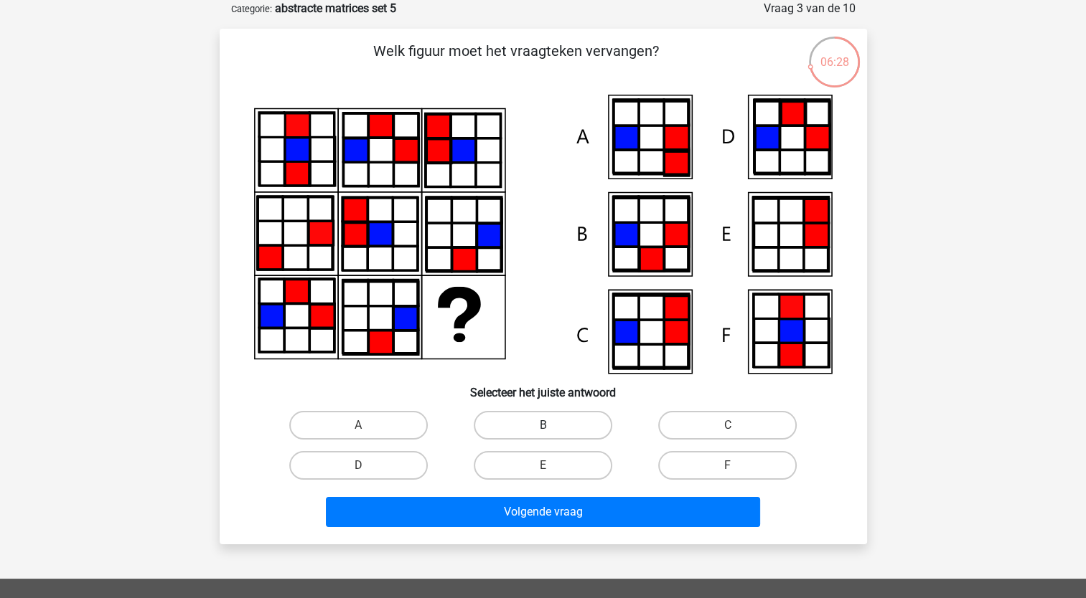
click at [570, 418] on label "B" at bounding box center [543, 425] width 138 height 29
click at [552, 426] on input "B" at bounding box center [546, 430] width 9 height 9
radio input "true"
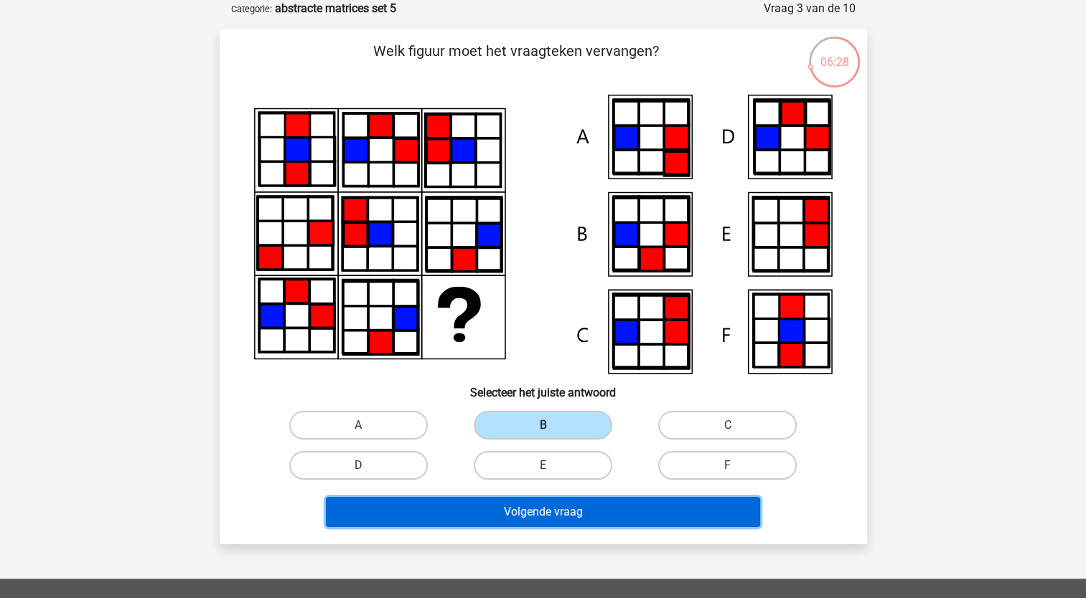
click at [530, 515] on button "Volgende vraag" at bounding box center [543, 512] width 434 height 30
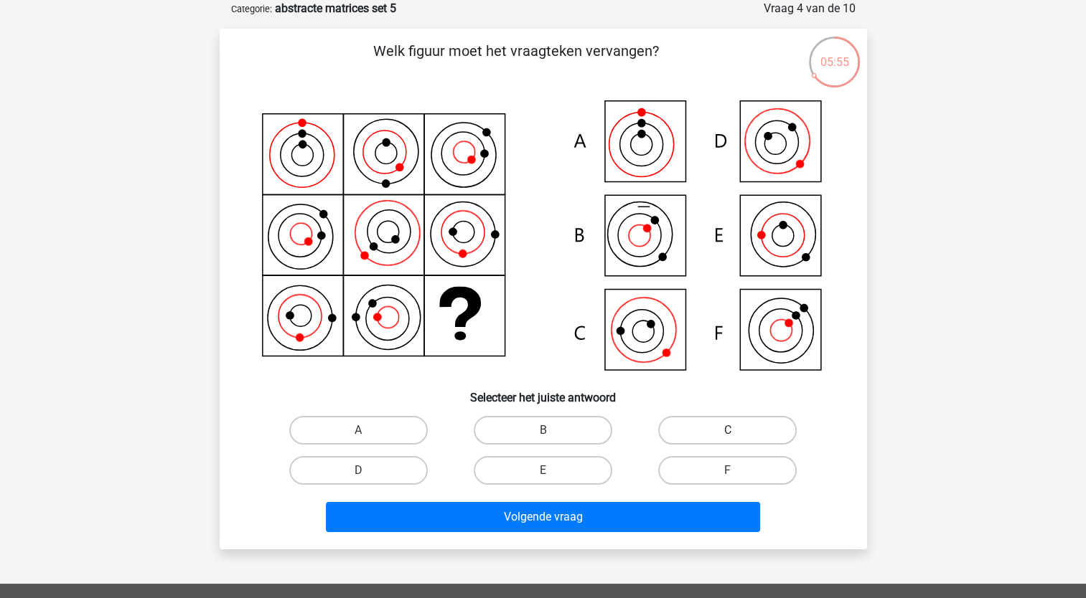
click at [685, 433] on label "C" at bounding box center [727, 430] width 138 height 29
click at [728, 433] on input "C" at bounding box center [732, 435] width 9 height 9
radio input "true"
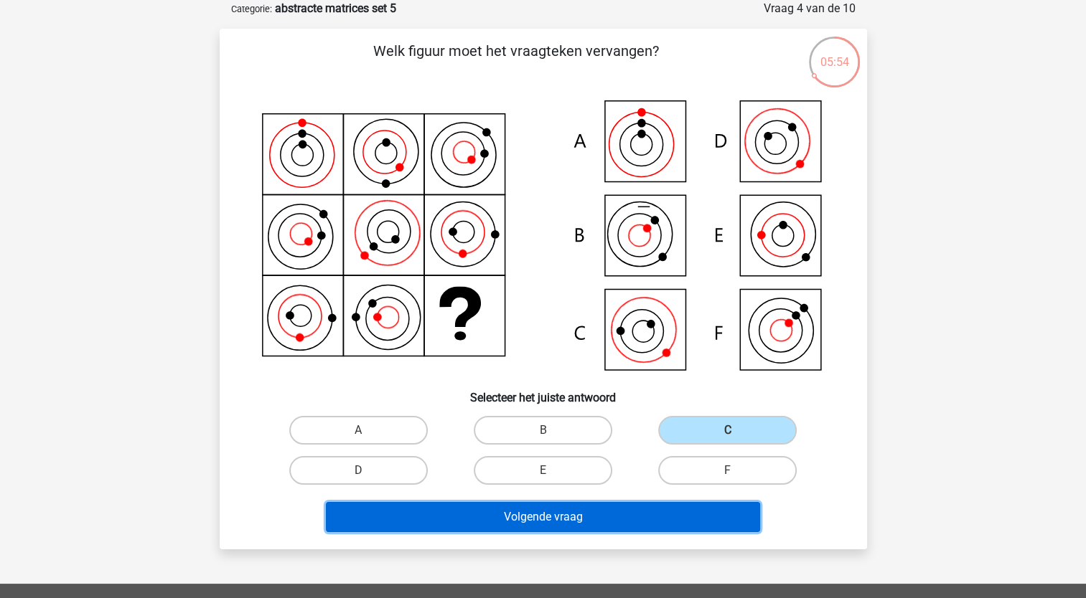
click at [617, 519] on button "Volgende vraag" at bounding box center [543, 517] width 434 height 30
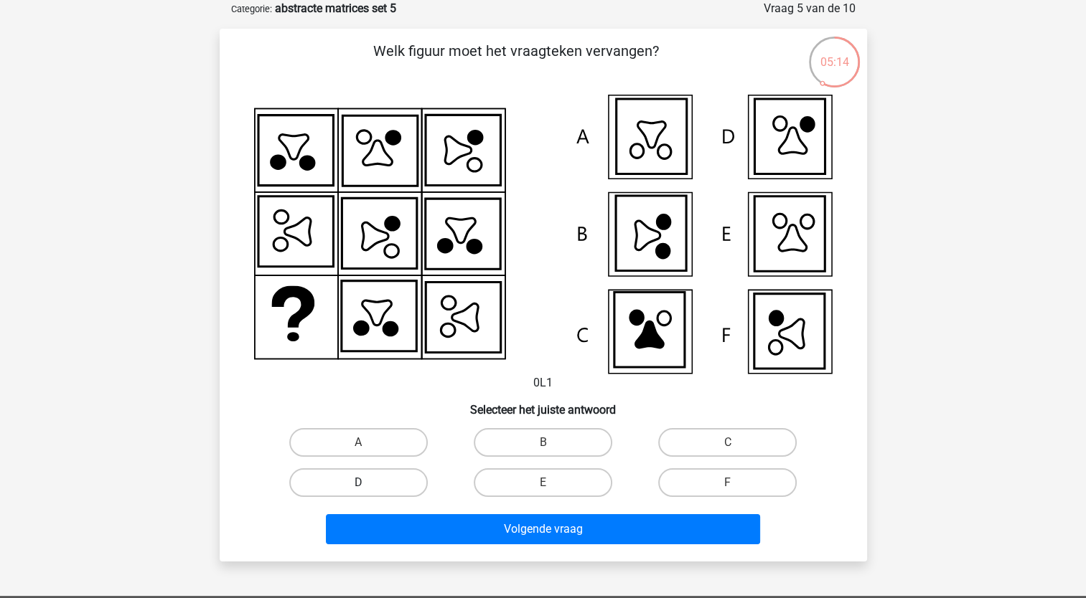
click at [414, 486] on label "D" at bounding box center [358, 483] width 138 height 29
click at [367, 486] on input "D" at bounding box center [362, 487] width 9 height 9
radio input "true"
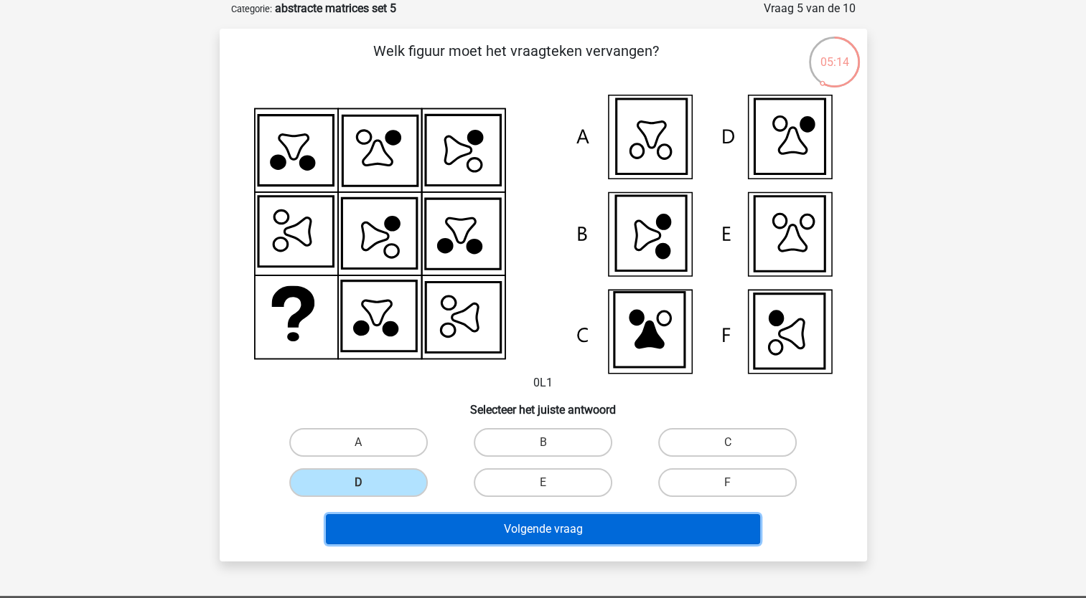
click at [432, 532] on button "Volgende vraag" at bounding box center [543, 529] width 434 height 30
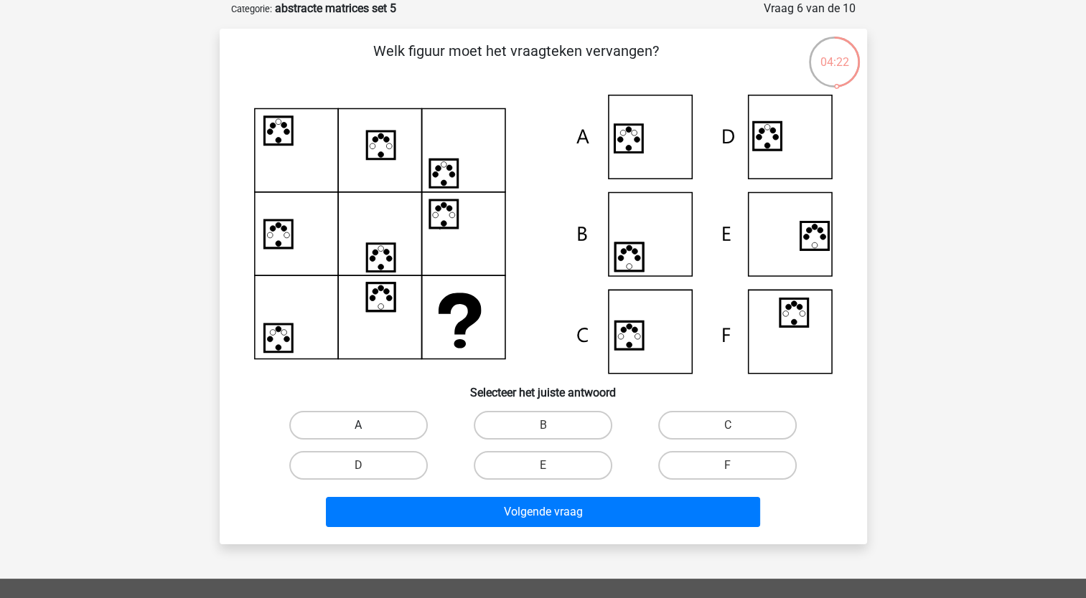
drag, startPoint x: 422, startPoint y: 400, endPoint x: 417, endPoint y: 414, distance: 14.5
click at [422, 402] on div "Welk figuur moet het vraagteken vervangen?" at bounding box center [543, 286] width 636 height 493
click at [413, 423] on label "A" at bounding box center [358, 425] width 138 height 29
click at [367, 426] on input "A" at bounding box center [362, 430] width 9 height 9
radio input "true"
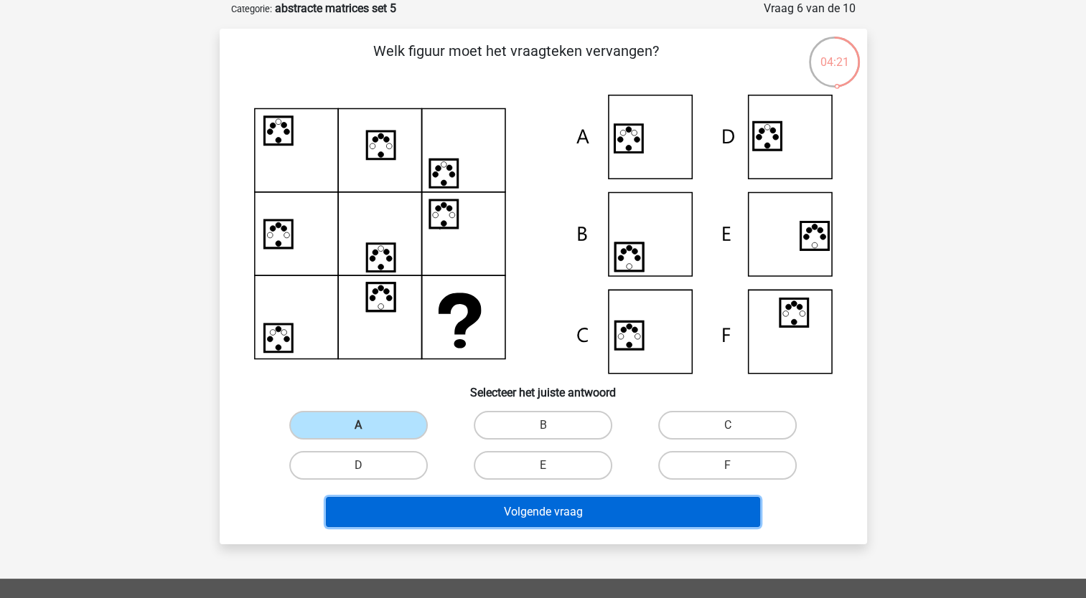
click at [410, 501] on button "Volgende vraag" at bounding box center [543, 512] width 434 height 30
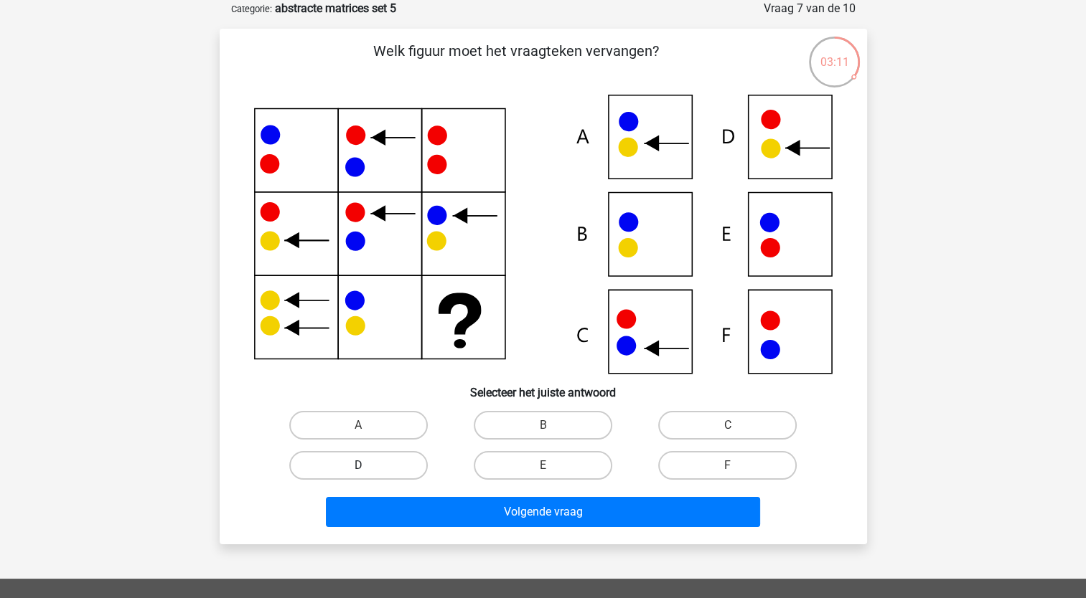
click at [384, 461] on label "D" at bounding box center [358, 465] width 138 height 29
click at [367, 466] on input "D" at bounding box center [362, 470] width 9 height 9
radio input "true"
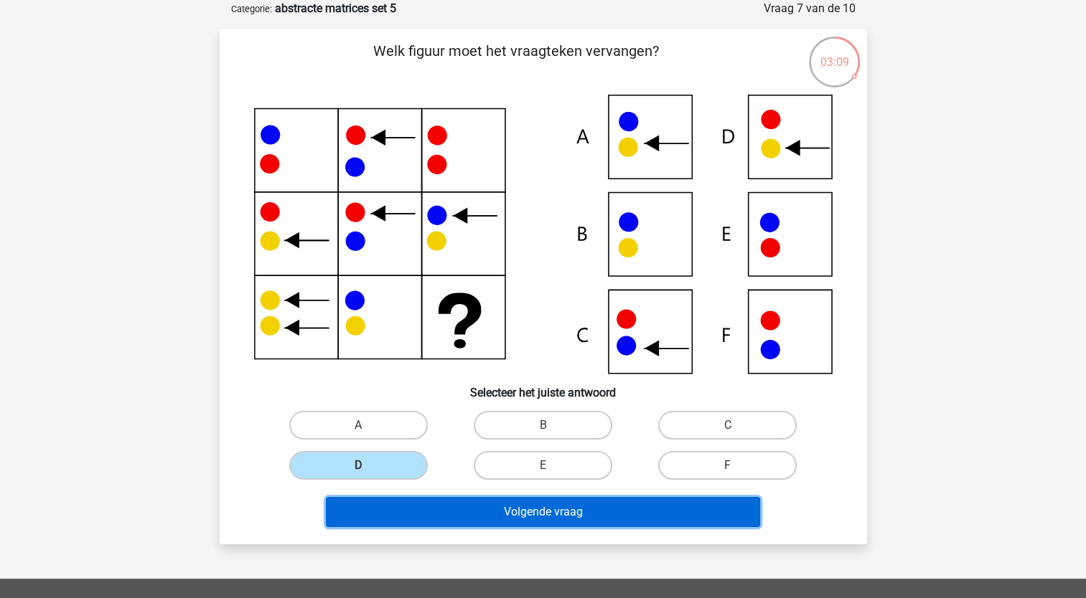
click at [429, 517] on button "Volgende vraag" at bounding box center [543, 512] width 434 height 30
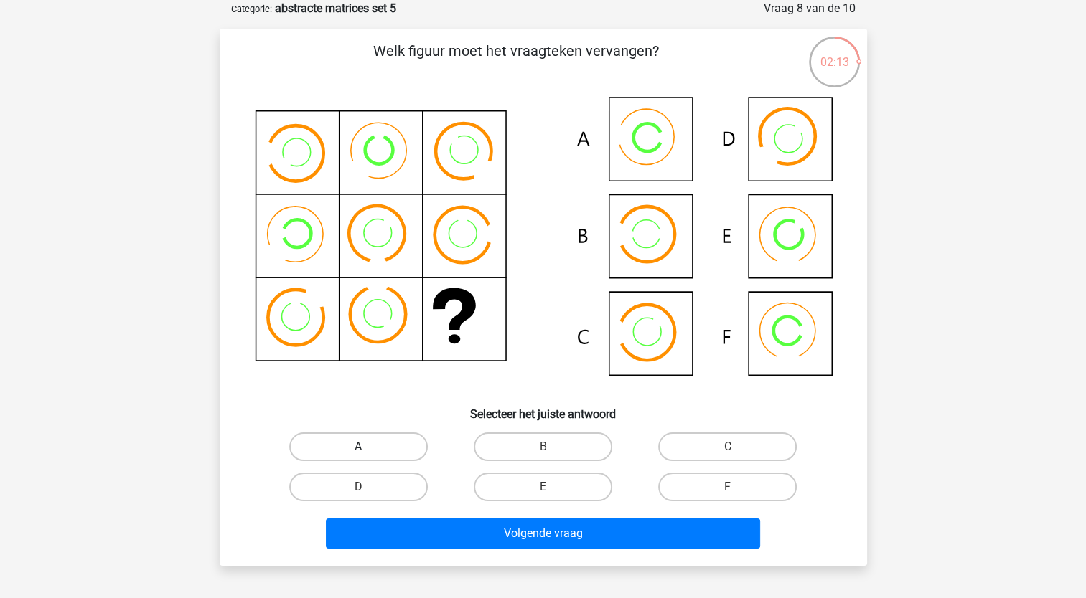
click at [408, 442] on label "A" at bounding box center [358, 447] width 138 height 29
click at [367, 447] on input "A" at bounding box center [362, 451] width 9 height 9
radio input "true"
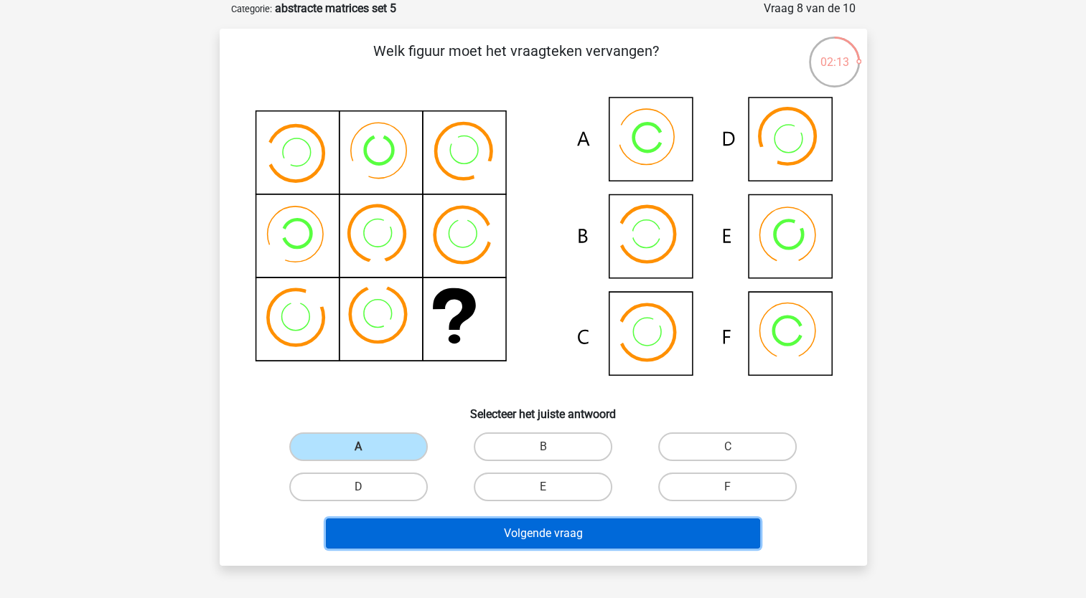
click at [408, 537] on button "Volgende vraag" at bounding box center [543, 534] width 434 height 30
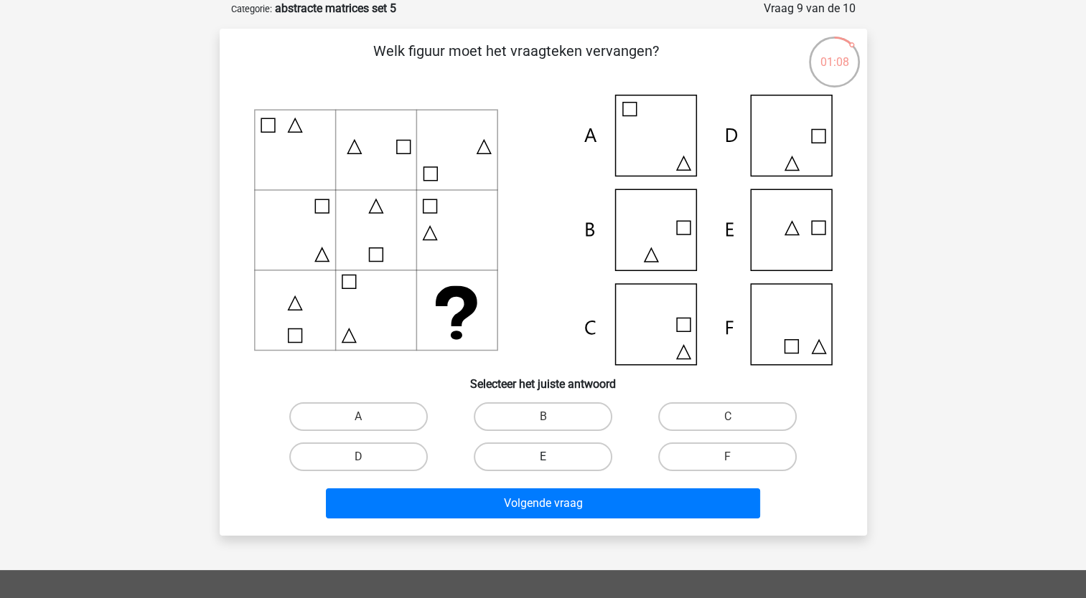
click at [552, 459] on label "E" at bounding box center [543, 457] width 138 height 29
click at [552, 459] on input "E" at bounding box center [546, 461] width 9 height 9
radio input "true"
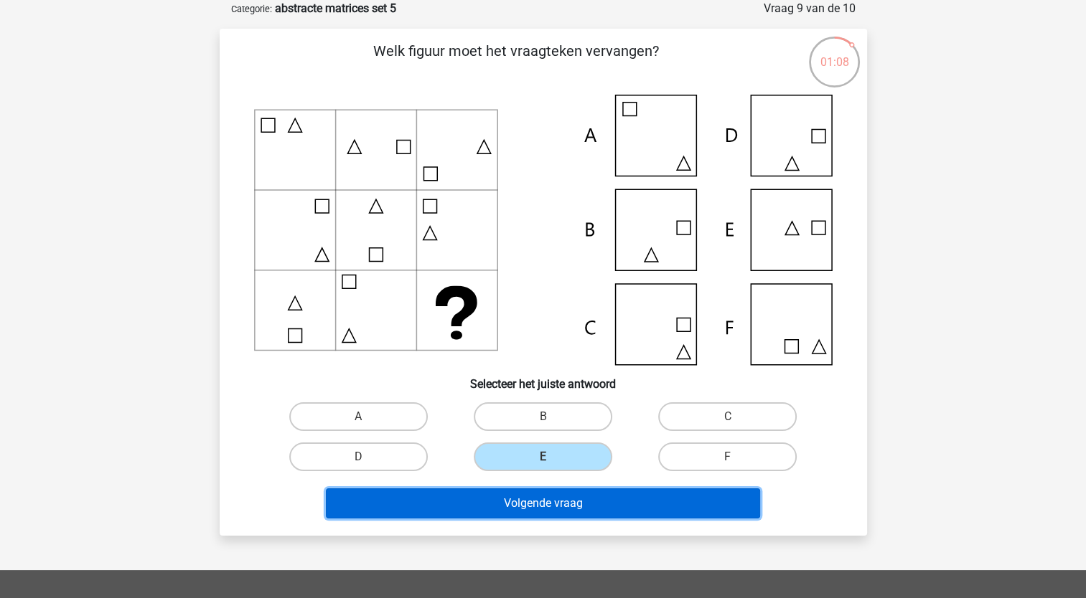
click at [540, 507] on button "Volgende vraag" at bounding box center [543, 504] width 434 height 30
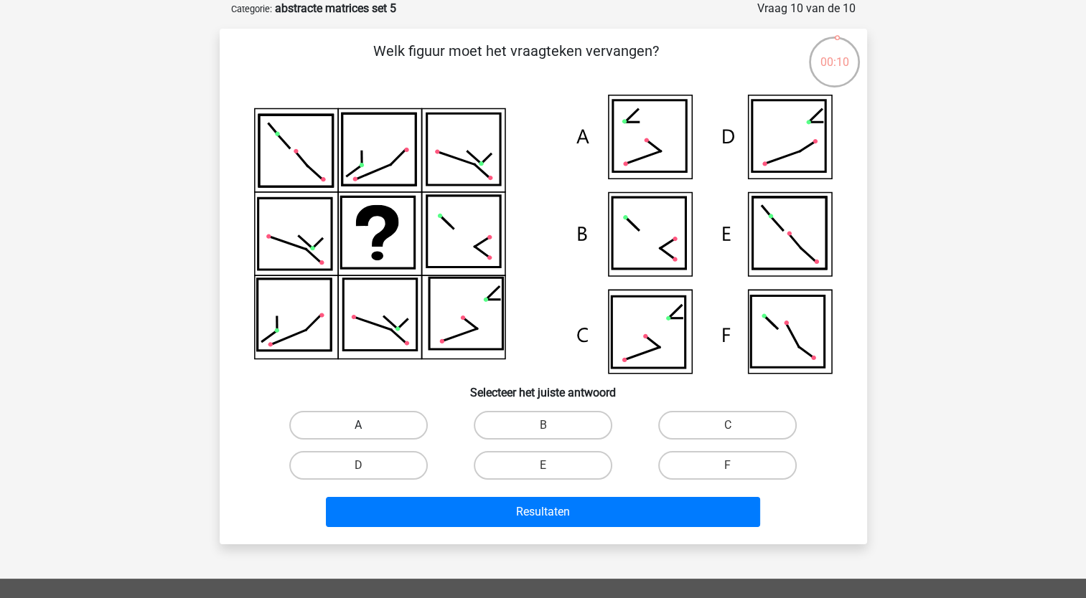
click at [352, 418] on label "A" at bounding box center [358, 425] width 138 height 29
click at [358, 426] on input "A" at bounding box center [362, 430] width 9 height 9
radio input "true"
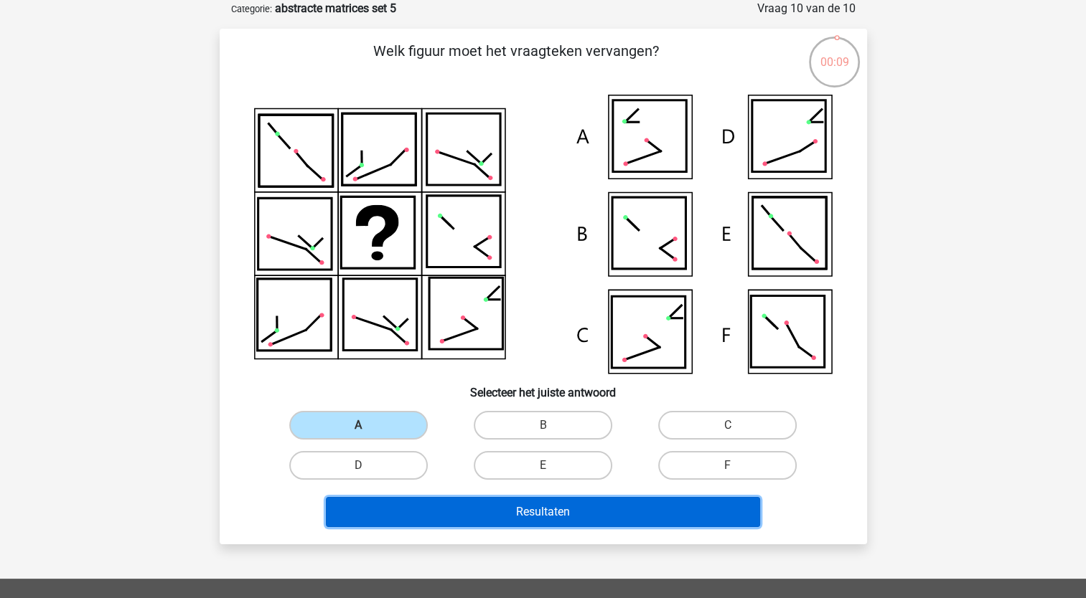
click at [407, 507] on button "Resultaten" at bounding box center [543, 512] width 434 height 30
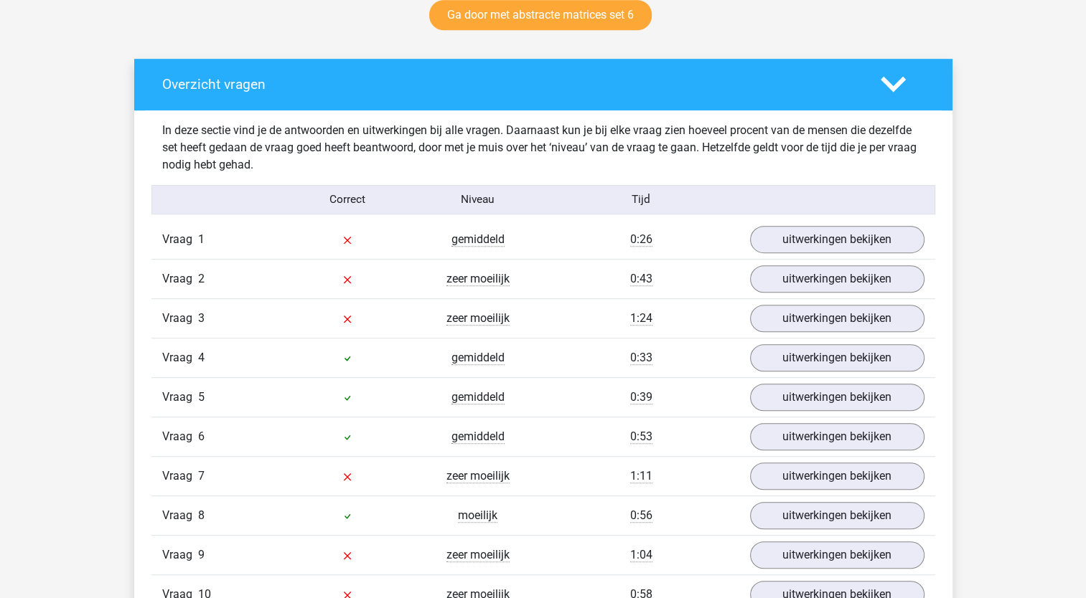
scroll to position [789, 0]
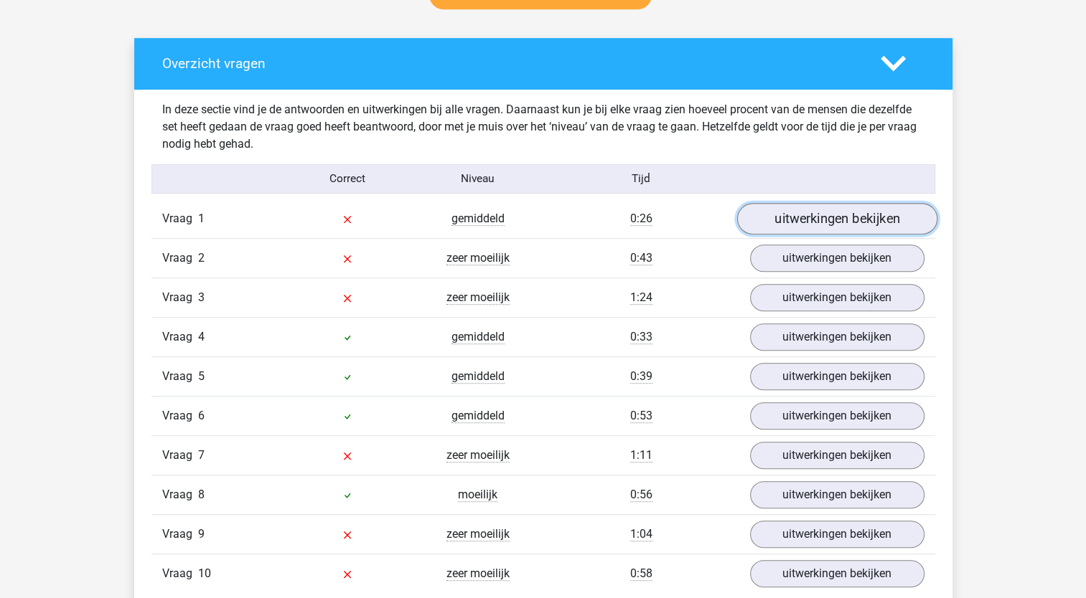
click at [804, 211] on link "uitwerkingen bekijken" at bounding box center [836, 219] width 200 height 32
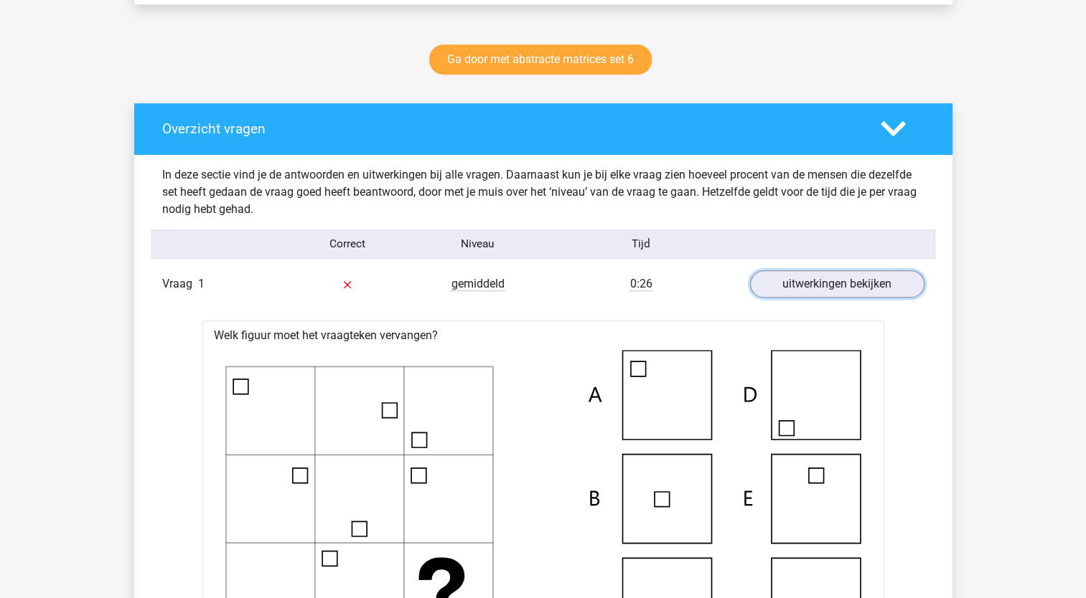
scroll to position [718, 0]
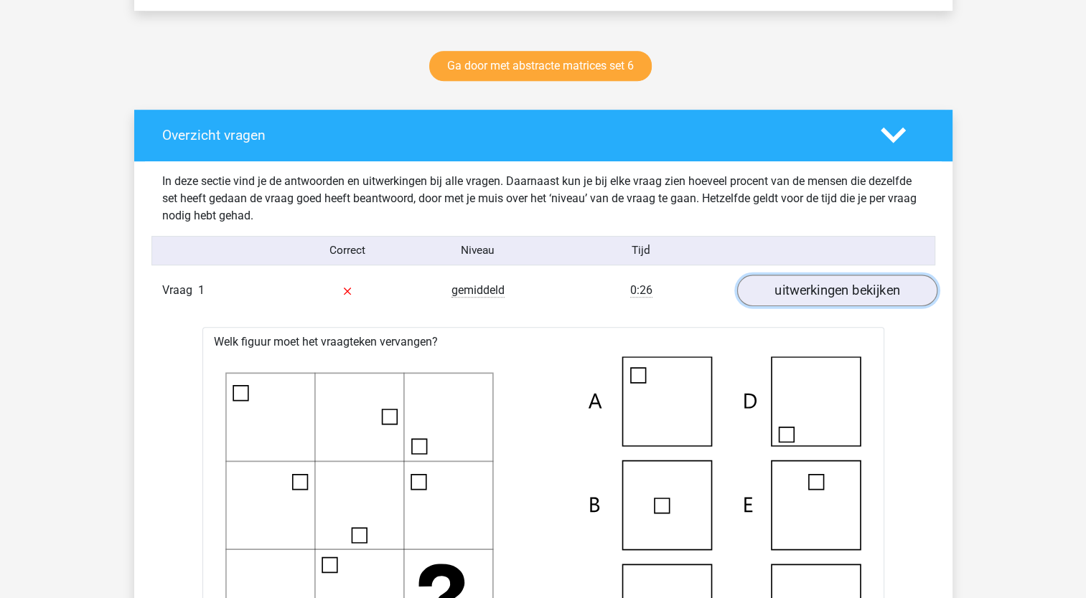
click at [786, 291] on link "uitwerkingen bekijken" at bounding box center [836, 291] width 200 height 32
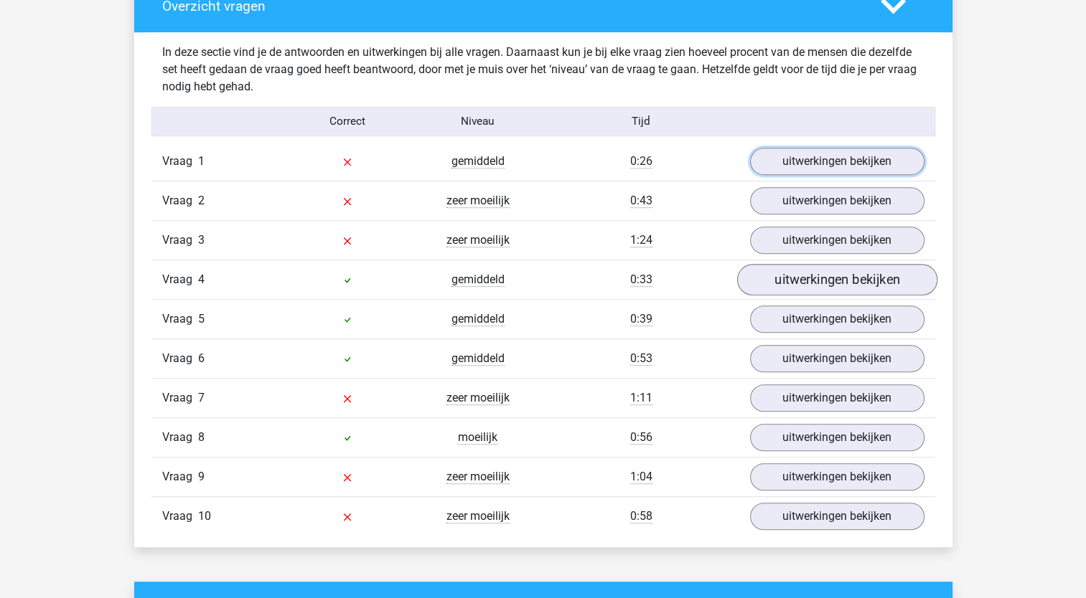
scroll to position [861, 0]
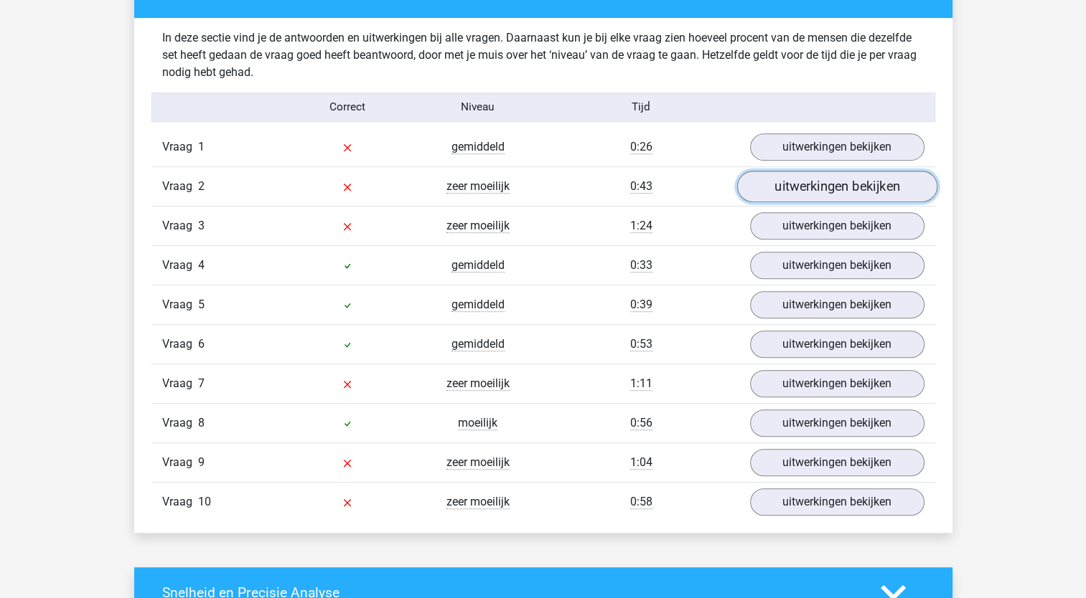
click at [788, 182] on link "uitwerkingen bekijken" at bounding box center [836, 187] width 200 height 32
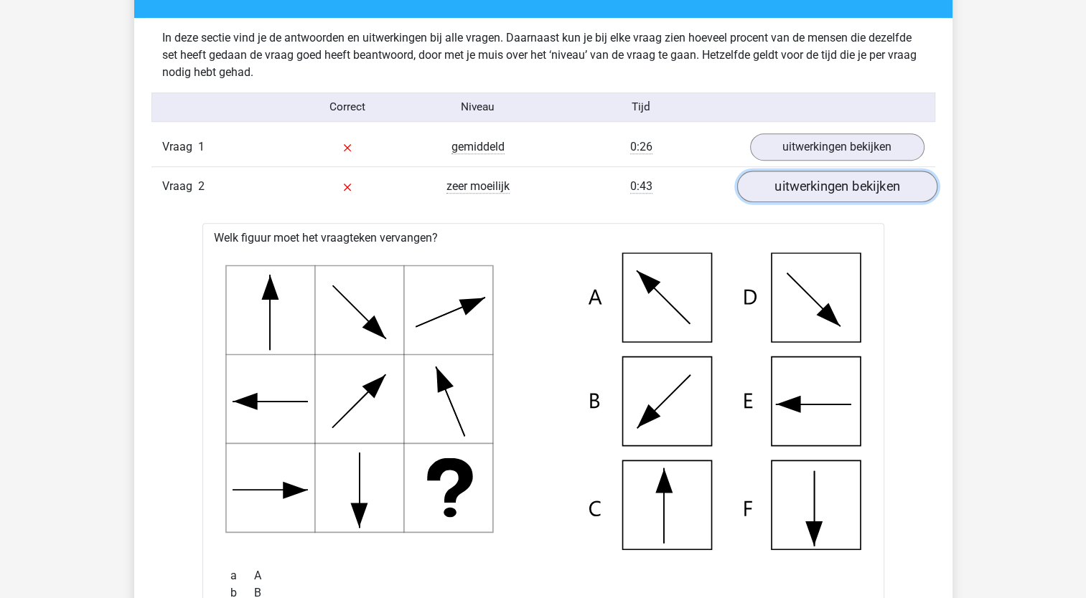
click at [841, 191] on link "uitwerkingen bekijken" at bounding box center [836, 187] width 200 height 32
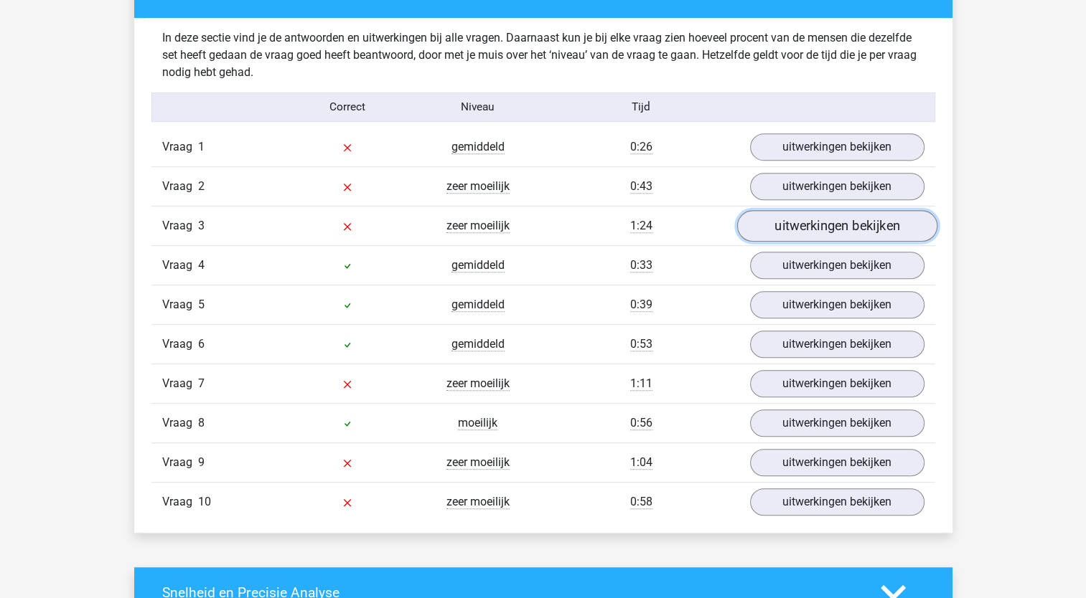
click at [802, 229] on link "uitwerkingen bekijken" at bounding box center [836, 226] width 200 height 32
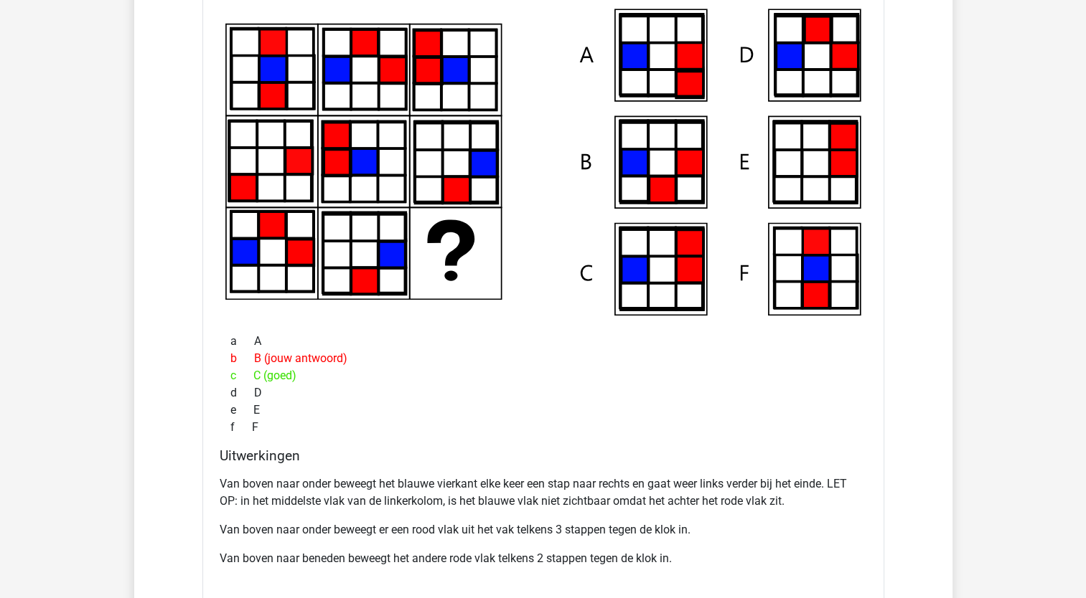
scroll to position [1220, 0]
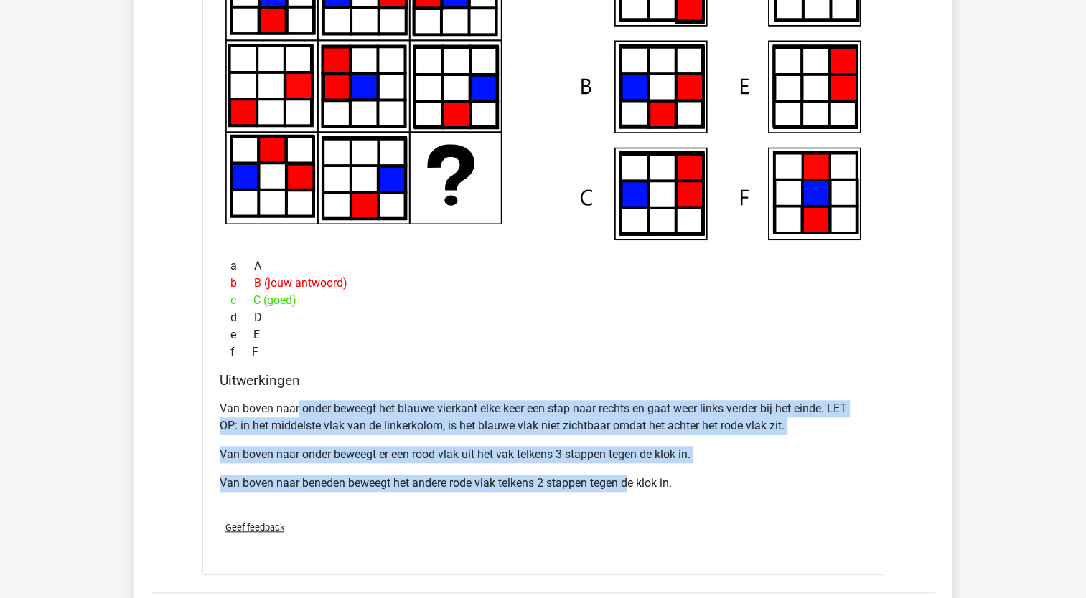
drag, startPoint x: 297, startPoint y: 410, endPoint x: 631, endPoint y: 486, distance: 342.9
click at [631, 486] on div "Van boven naar onder beweegt het blauwe vierkant elke keer een stap naar rechts…" at bounding box center [543, 452] width 647 height 115
click at [396, 409] on p "Van boven naar onder beweegt het blauwe vierkant elke keer een stap naar rechts…" at bounding box center [543, 417] width 647 height 34
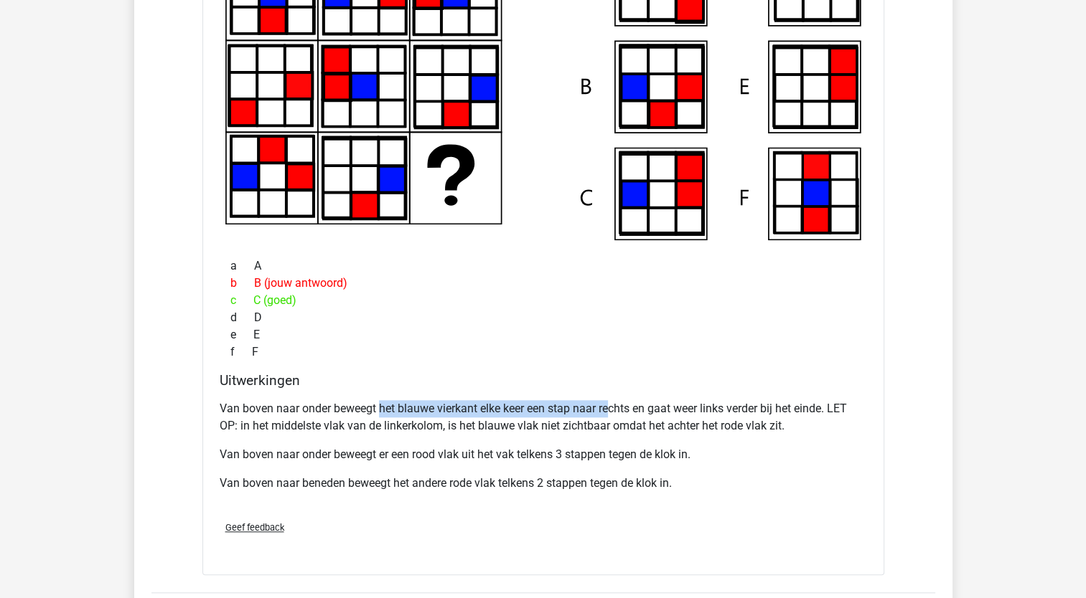
drag, startPoint x: 381, startPoint y: 393, endPoint x: 614, endPoint y: 400, distance: 233.3
click at [614, 400] on div "Van boven naar onder beweegt het blauwe vierkant elke keer een stap naar rechts…" at bounding box center [543, 452] width 647 height 115
drag, startPoint x: 614, startPoint y: 400, endPoint x: 614, endPoint y: 444, distance: 43.8
click at [614, 444] on div "Van boven naar onder beweegt het blauwe vierkant elke keer een stap naar rechts…" at bounding box center [543, 452] width 647 height 115
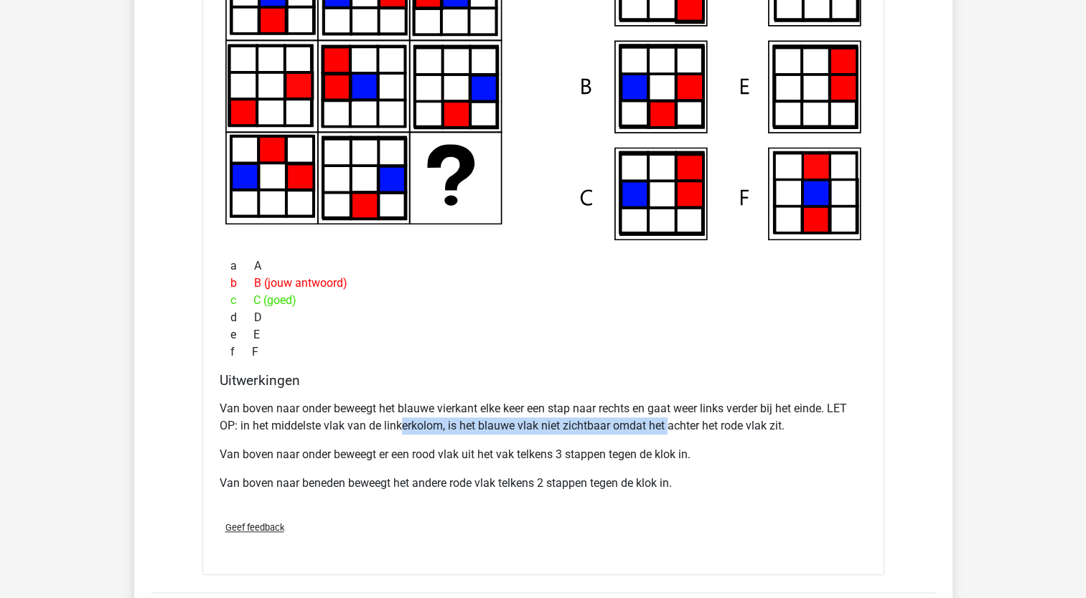
drag, startPoint x: 401, startPoint y: 418, endPoint x: 667, endPoint y: 429, distance: 265.7
click at [667, 429] on p "Van boven naar onder beweegt het blauwe vierkant elke keer een stap naar rechts…" at bounding box center [543, 417] width 647 height 34
drag, startPoint x: 667, startPoint y: 429, endPoint x: 674, endPoint y: 443, distance: 15.8
click at [675, 443] on div "Van boven naar onder beweegt het blauwe vierkant elke keer een stap naar rechts…" at bounding box center [543, 452] width 647 height 115
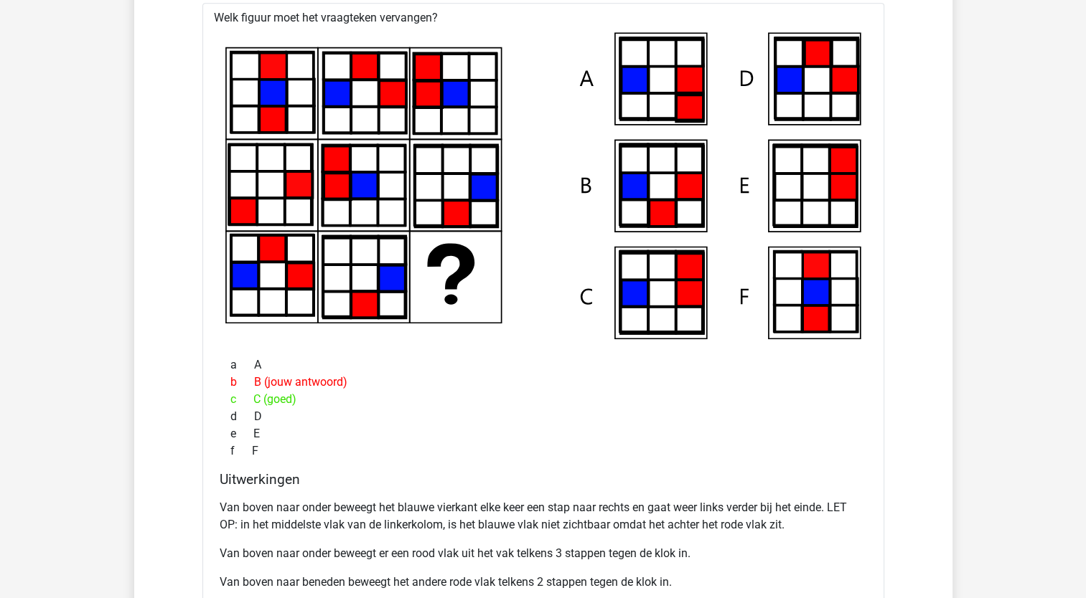
scroll to position [1148, 0]
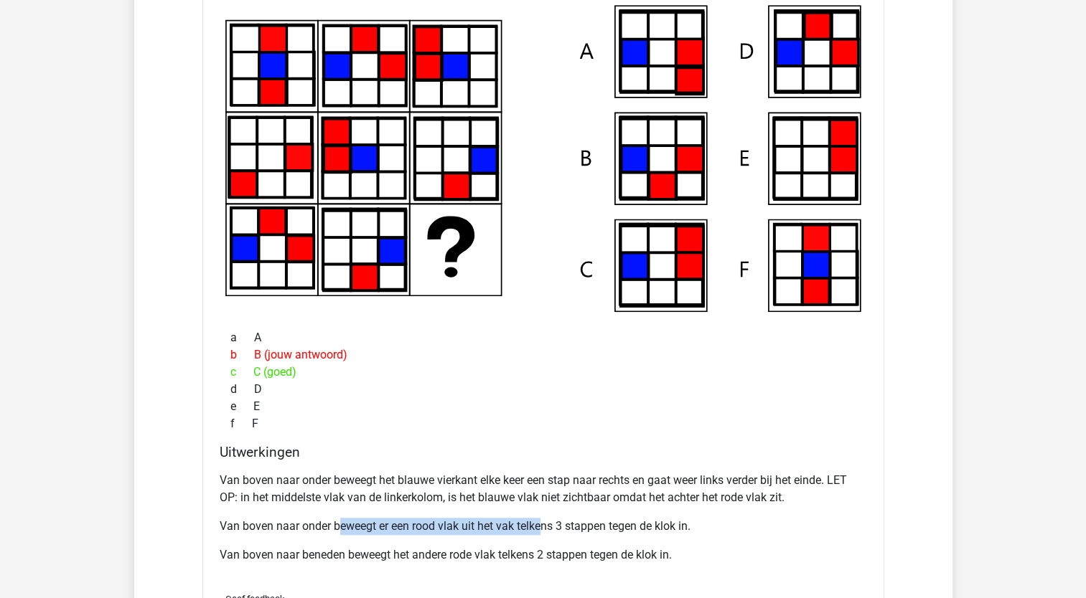
drag, startPoint x: 336, startPoint y: 525, endPoint x: 542, endPoint y: 530, distance: 206.0
click at [542, 530] on p "Van boven naar onder beweegt er een rood vlak uit het vak telkens 3 stappen teg…" at bounding box center [543, 526] width 647 height 17
drag, startPoint x: 611, startPoint y: 526, endPoint x: 623, endPoint y: 525, distance: 11.6
click at [611, 527] on p "Van boven naar onder beweegt er een rood vlak uit het vak telkens 3 stappen teg…" at bounding box center [543, 526] width 647 height 17
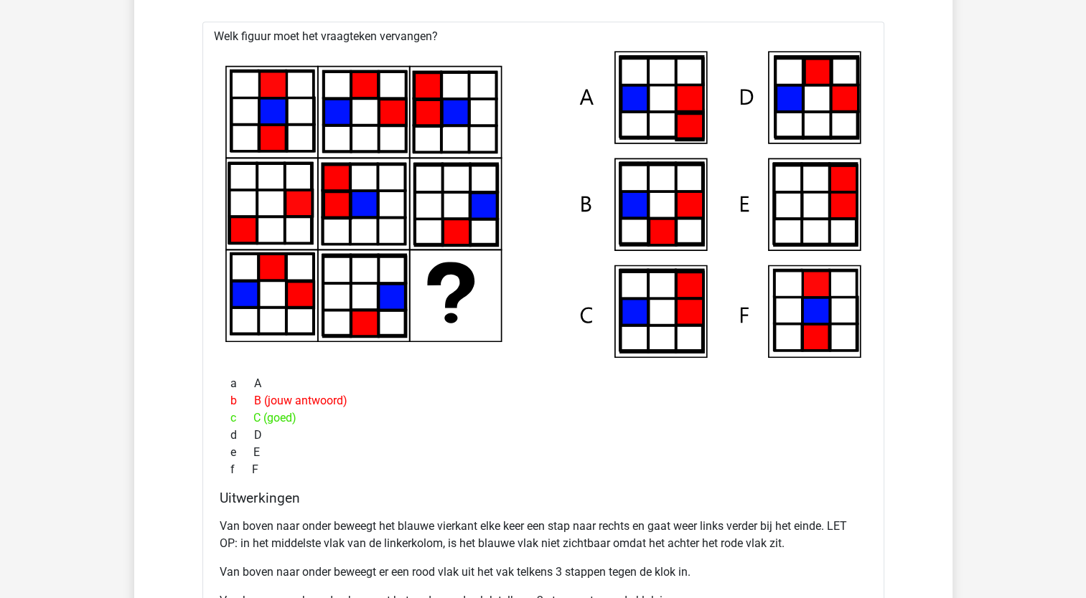
scroll to position [718, 0]
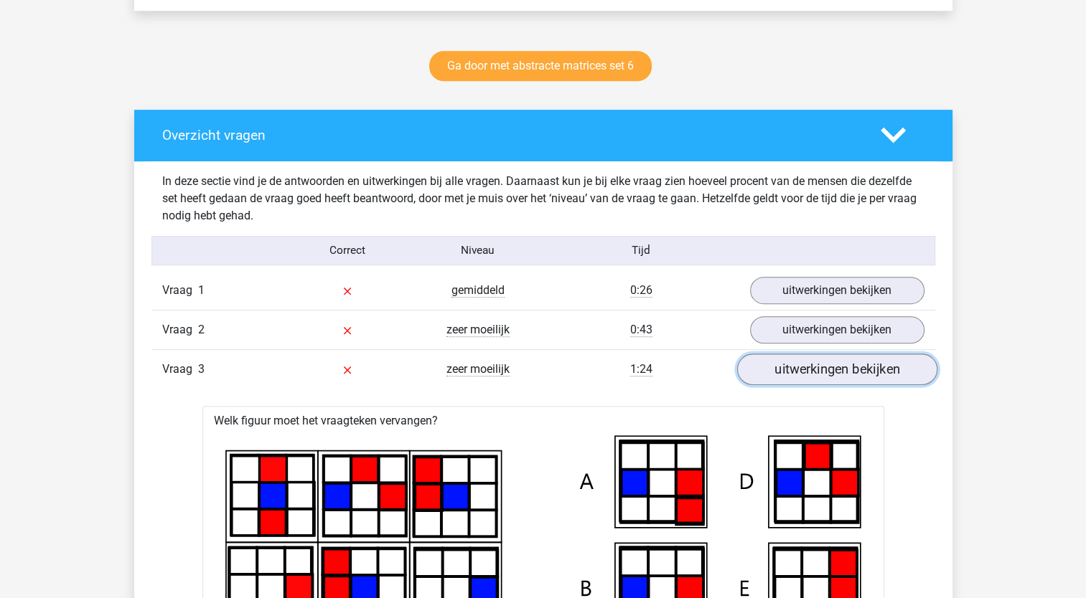
click at [847, 369] on link "uitwerkingen bekijken" at bounding box center [836, 370] width 200 height 32
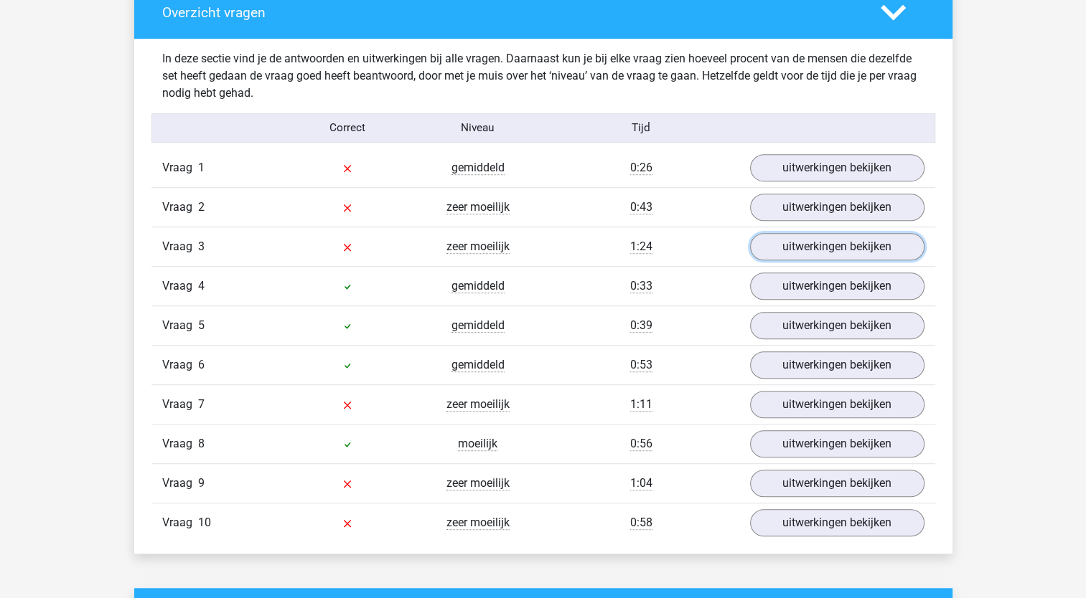
scroll to position [861, 0]
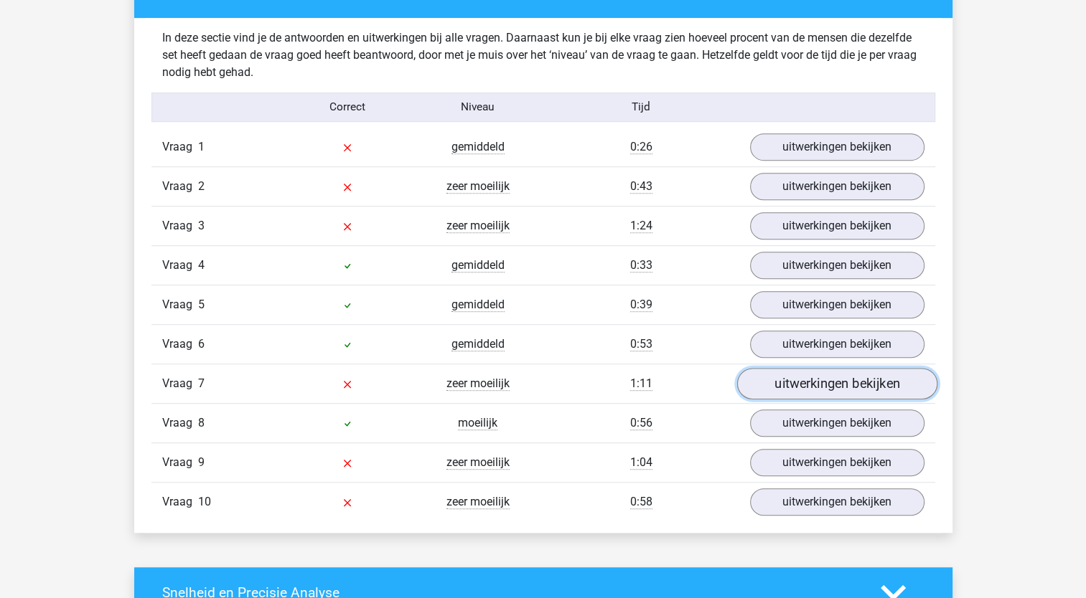
click at [782, 382] on link "uitwerkingen bekijken" at bounding box center [836, 384] width 200 height 32
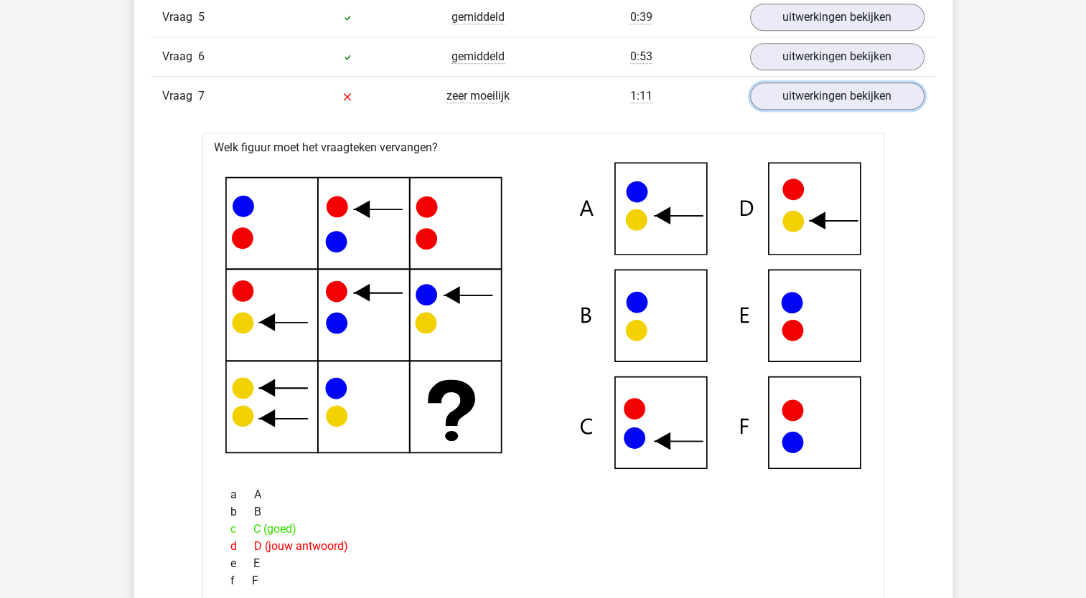
scroll to position [1292, 0]
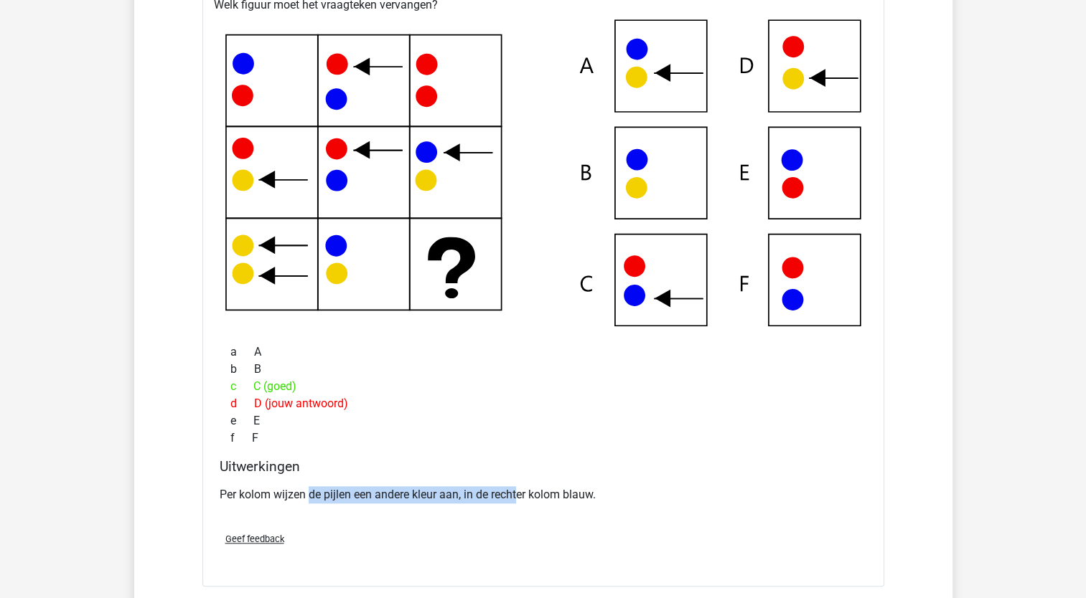
drag, startPoint x: 309, startPoint y: 489, endPoint x: 517, endPoint y: 487, distance: 207.4
click at [517, 487] on p "Per kolom wijzen de pijlen een andere kleur aan, in de rechter kolom blauw." at bounding box center [543, 494] width 647 height 17
drag, startPoint x: 517, startPoint y: 487, endPoint x: 434, endPoint y: 433, distance: 98.5
click at [434, 433] on div "f F" at bounding box center [543, 438] width 647 height 17
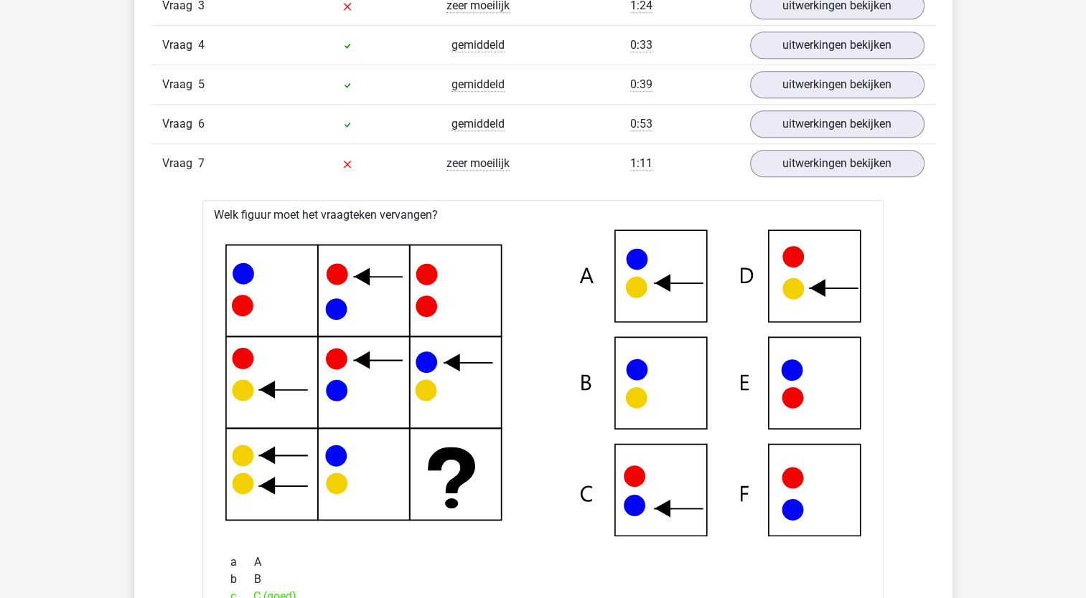
scroll to position [1076, 0]
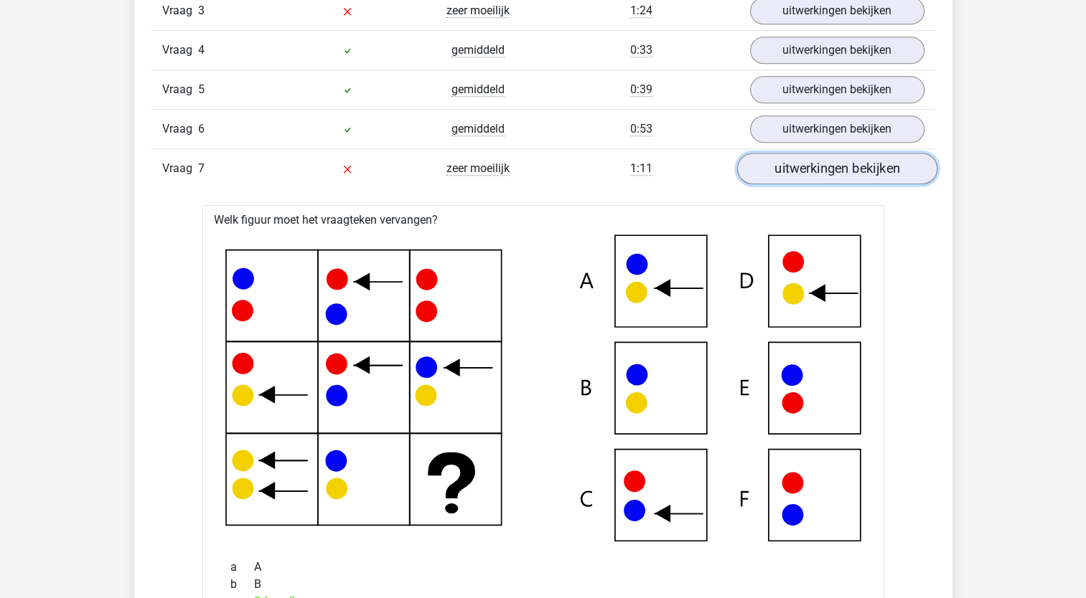
click at [800, 165] on link "uitwerkingen bekijken" at bounding box center [836, 169] width 200 height 32
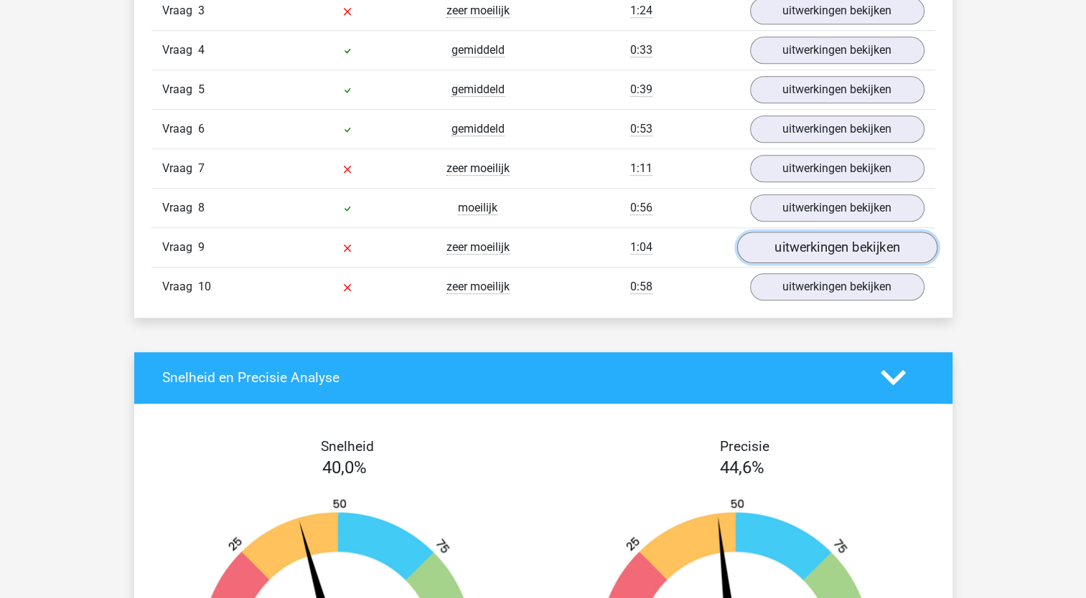
click at [802, 248] on link "uitwerkingen bekijken" at bounding box center [836, 248] width 200 height 32
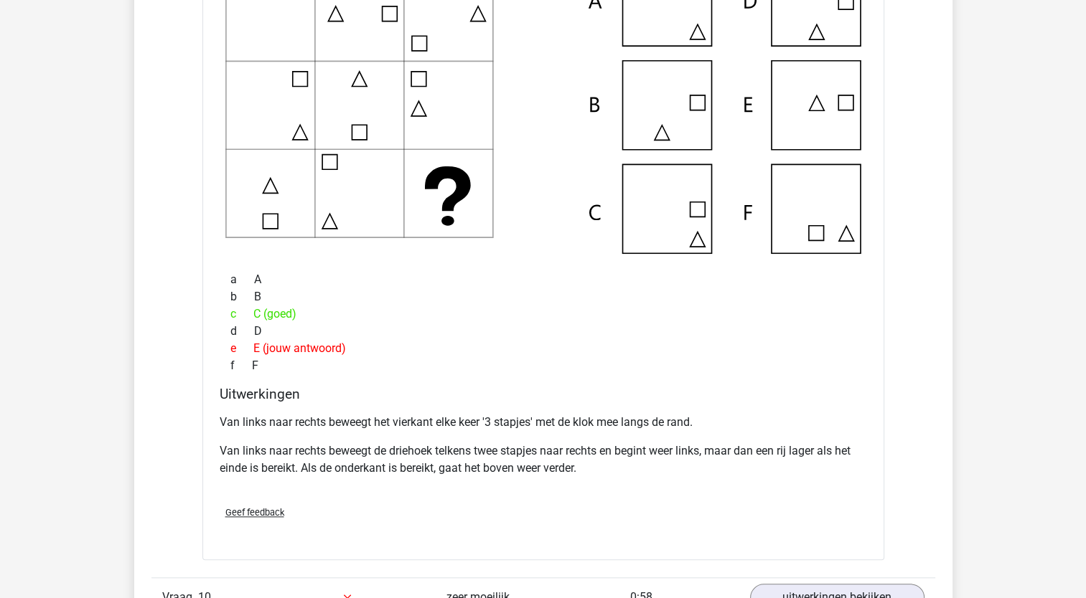
scroll to position [1435, 0]
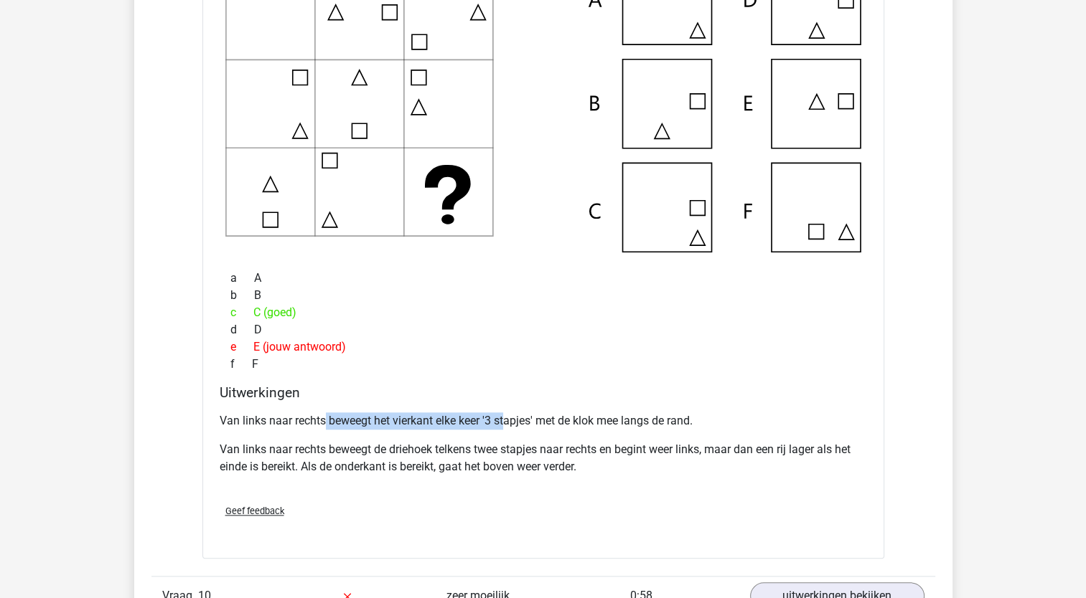
drag, startPoint x: 324, startPoint y: 418, endPoint x: 507, endPoint y: 418, distance: 182.3
click at [507, 418] on p "Van links naar rechts beweegt het vierkant elke keer '3 stapjes' met de klok me…" at bounding box center [543, 421] width 647 height 17
drag, startPoint x: 507, startPoint y: 418, endPoint x: 507, endPoint y: 437, distance: 19.4
click at [509, 438] on div "Van links naar rechts beweegt het vierkant elke keer '3 stapjes' met de klok me…" at bounding box center [543, 450] width 647 height 86
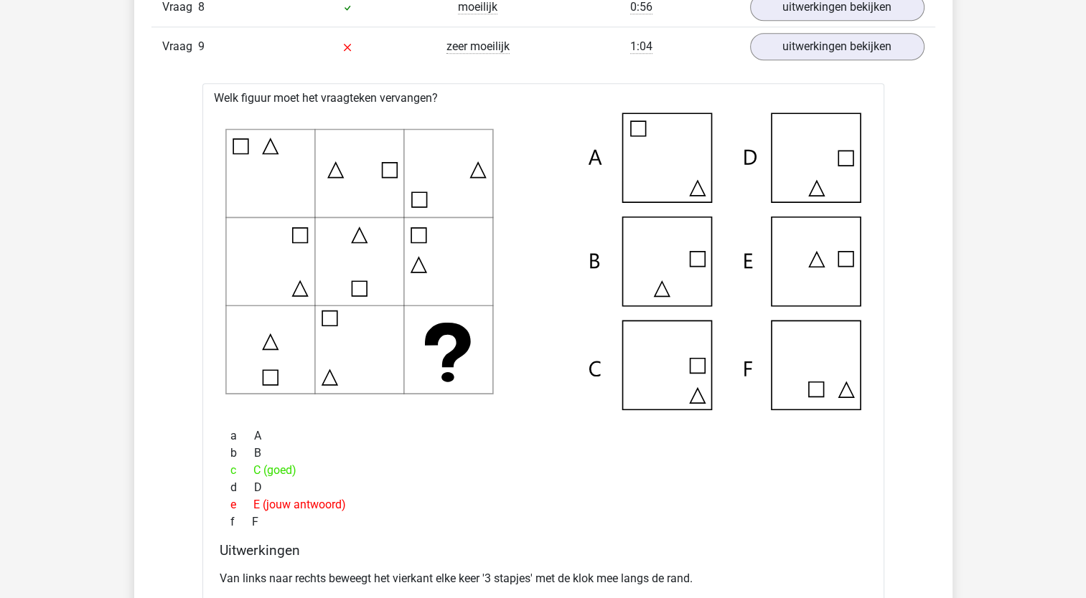
scroll to position [1076, 0]
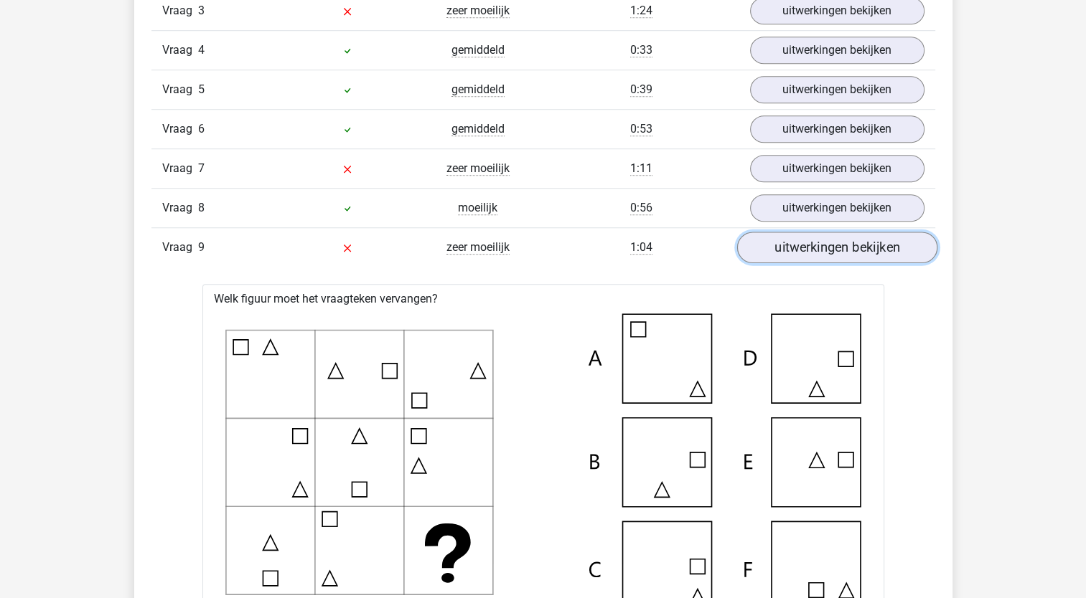
click at [768, 245] on link "uitwerkingen bekijken" at bounding box center [836, 248] width 200 height 32
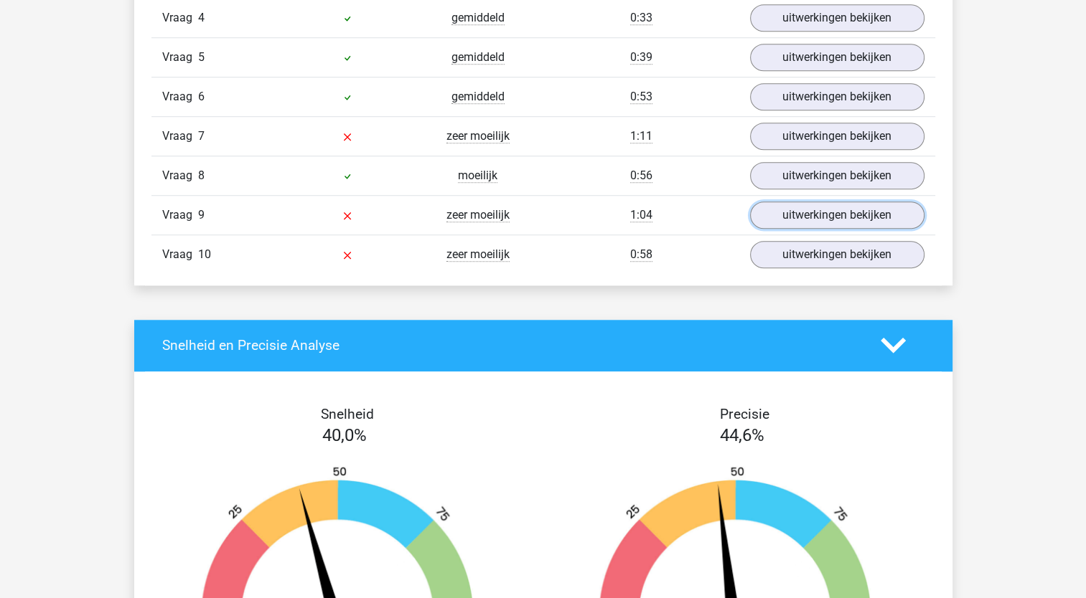
scroll to position [1148, 0]
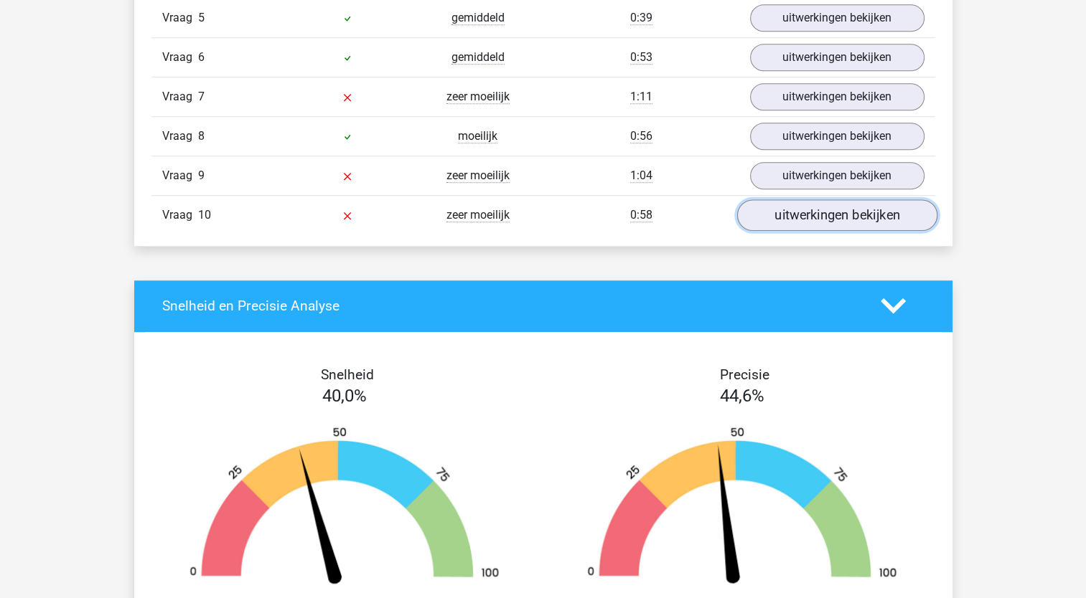
click at [801, 220] on link "uitwerkingen bekijken" at bounding box center [836, 215] width 200 height 32
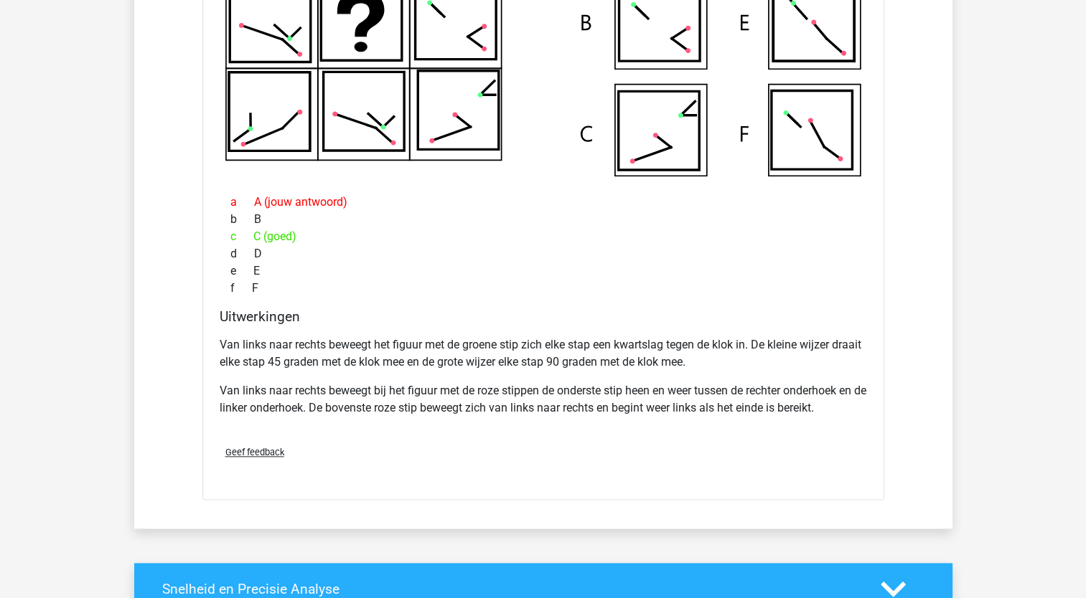
scroll to position [1579, 0]
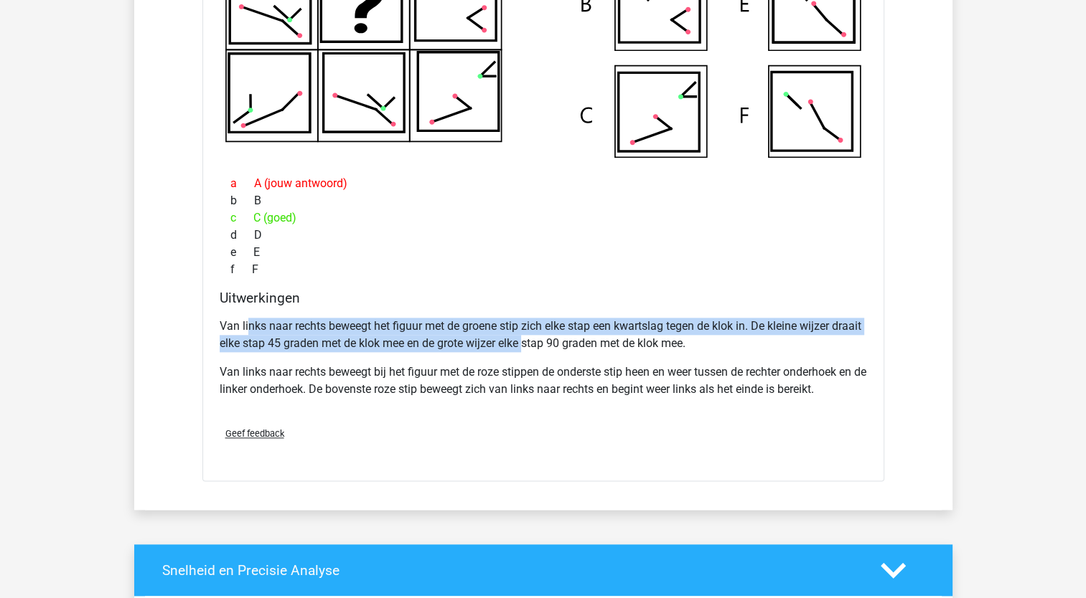
drag, startPoint x: 249, startPoint y: 321, endPoint x: 560, endPoint y: 336, distance: 311.0
click at [560, 336] on p "Van links naar rechts beweegt het figuur met de groene stip zich elke stap een …" at bounding box center [543, 335] width 647 height 34
click at [476, 332] on p "Van links naar rechts beweegt het figuur met de groene stip zich elke stap een …" at bounding box center [543, 335] width 647 height 34
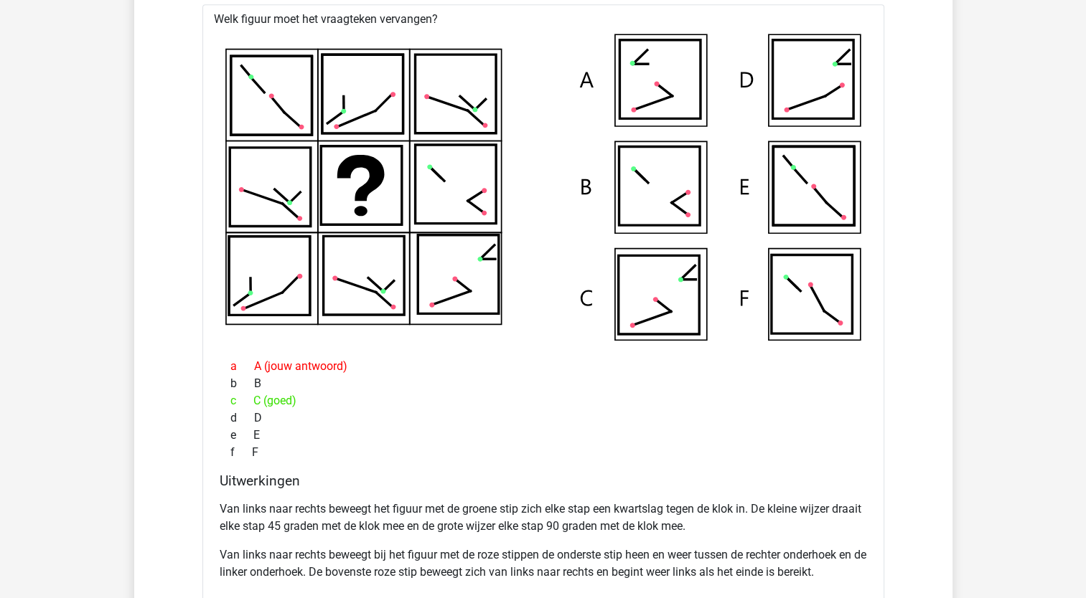
scroll to position [1435, 0]
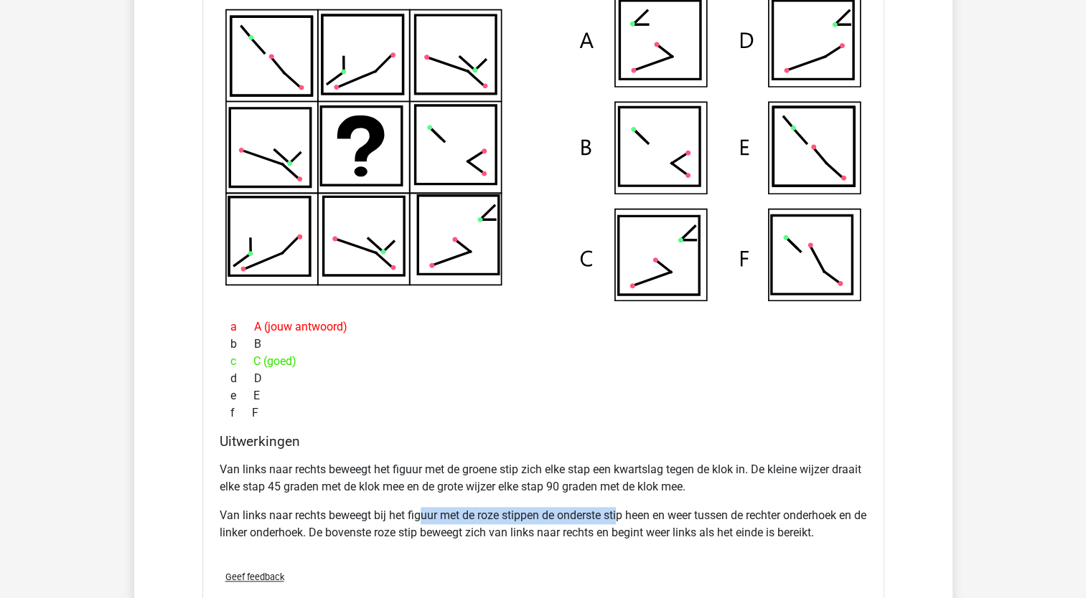
drag, startPoint x: 419, startPoint y: 515, endPoint x: 620, endPoint y: 518, distance: 200.9
click at [620, 518] on p "Van links naar rechts beweegt bij het figuur met de roze stippen de onderste st…" at bounding box center [543, 524] width 647 height 34
drag, startPoint x: 620, startPoint y: 518, endPoint x: 624, endPoint y: 531, distance: 13.6
click at [624, 531] on p "Van links naar rechts beweegt bij het figuur met de roze stippen de onderste st…" at bounding box center [543, 524] width 647 height 34
drag, startPoint x: 624, startPoint y: 531, endPoint x: 564, endPoint y: 501, distance: 67.4
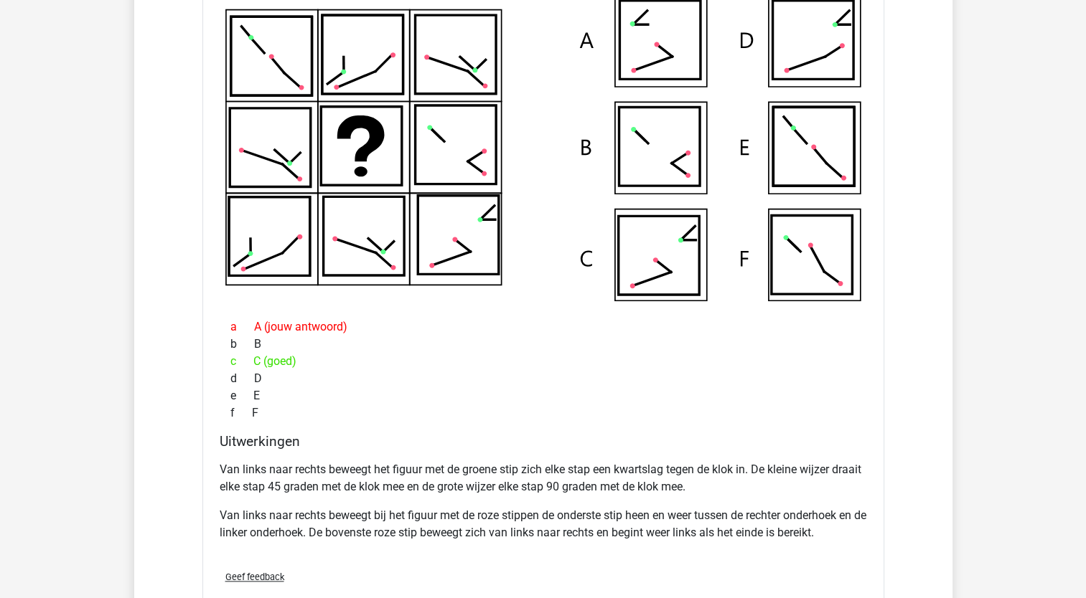
click at [564, 501] on div "Van links naar rechts beweegt het figuur met de groene stip zich elke stap een …" at bounding box center [543, 507] width 647 height 103
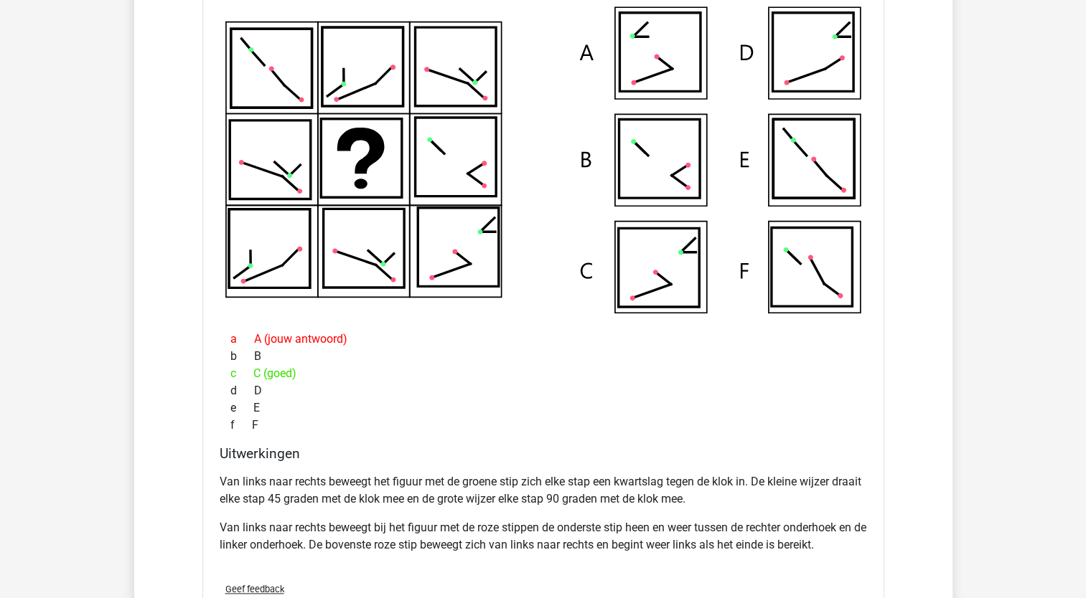
scroll to position [1076, 0]
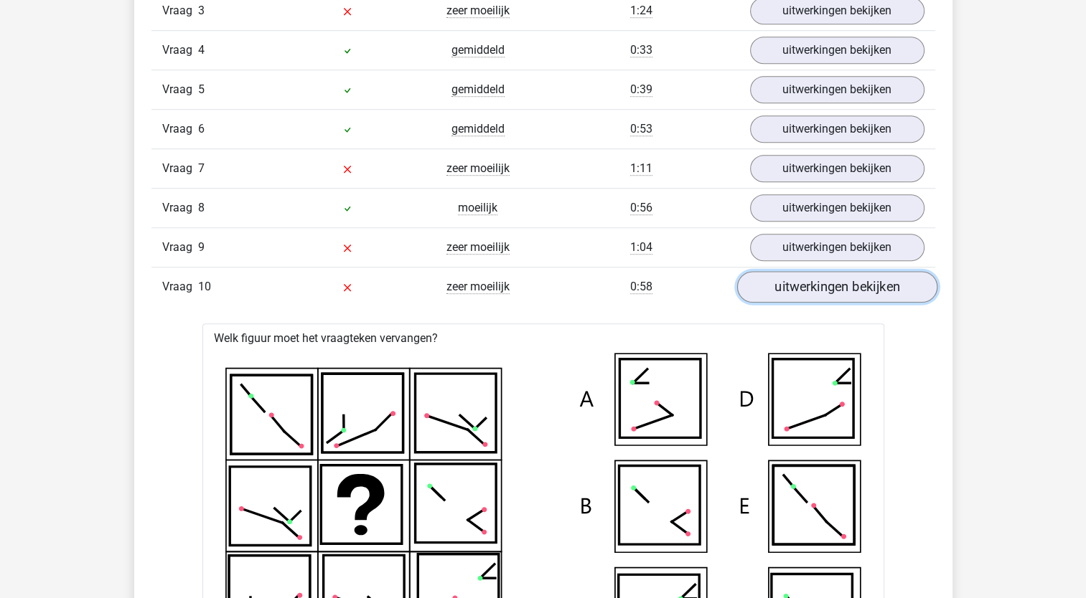
click at [809, 291] on link "uitwerkingen bekijken" at bounding box center [836, 287] width 200 height 32
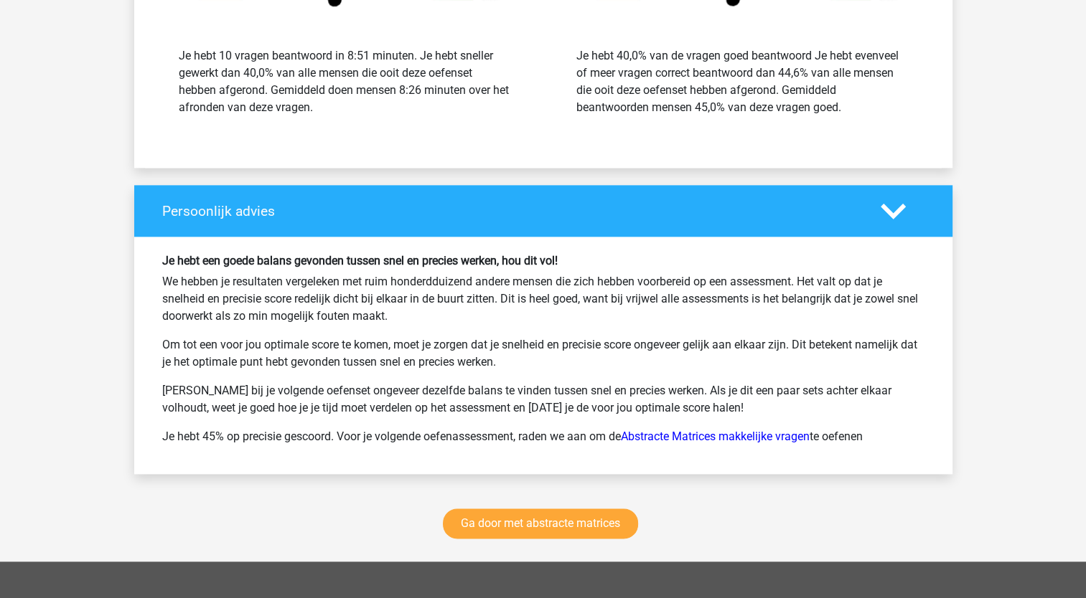
scroll to position [1776, 0]
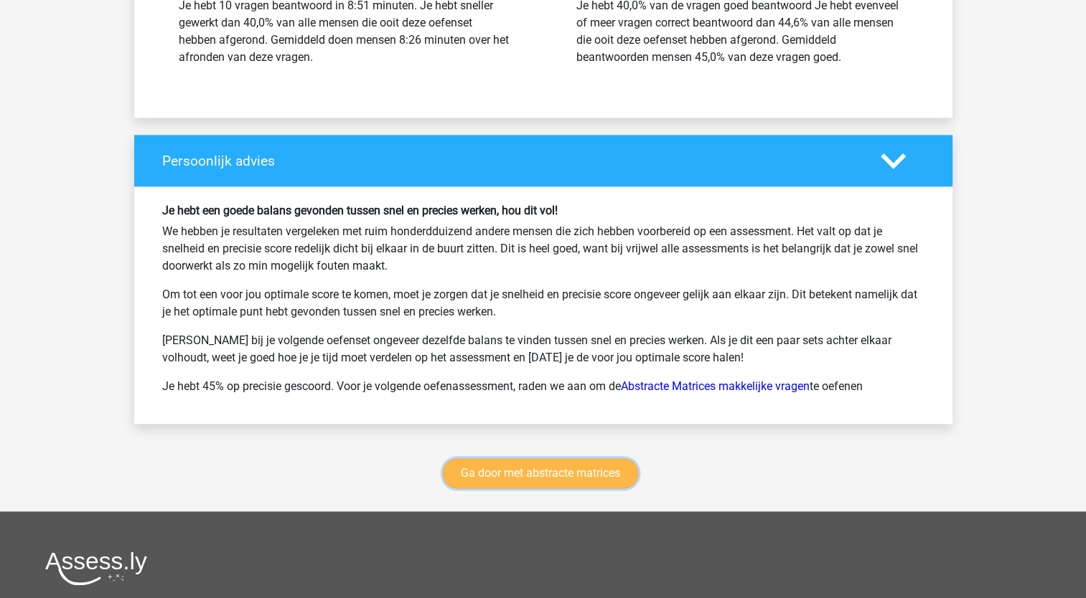
click at [503, 475] on link "Ga door met abstracte matrices" at bounding box center [540, 474] width 195 height 30
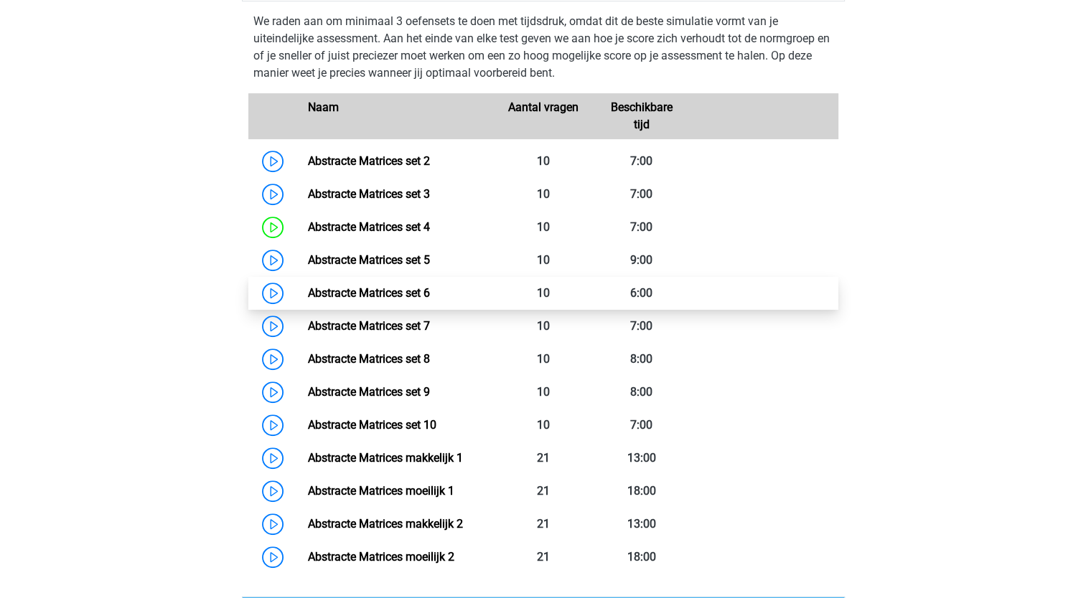
scroll to position [712, 0]
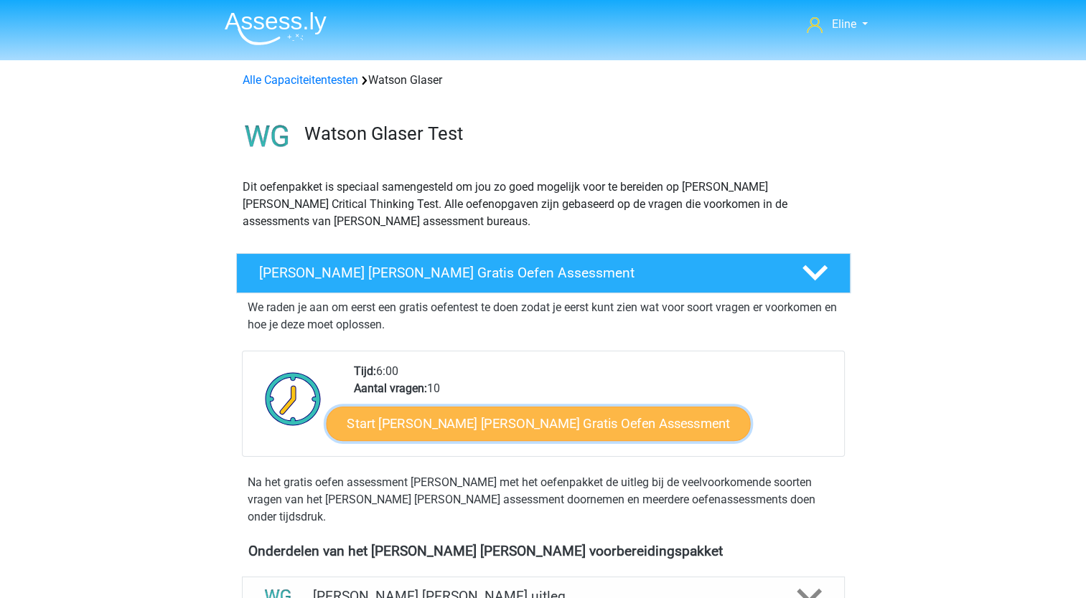
click at [439, 426] on link "Start [PERSON_NAME] [PERSON_NAME] Gratis Oefen Assessment" at bounding box center [538, 424] width 424 height 34
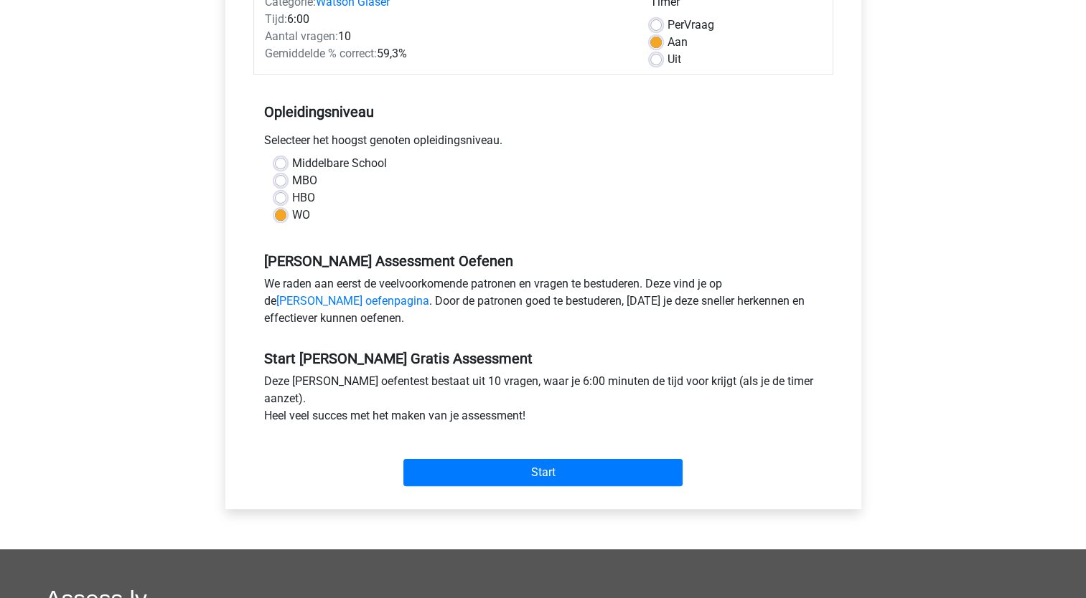
scroll to position [215, 0]
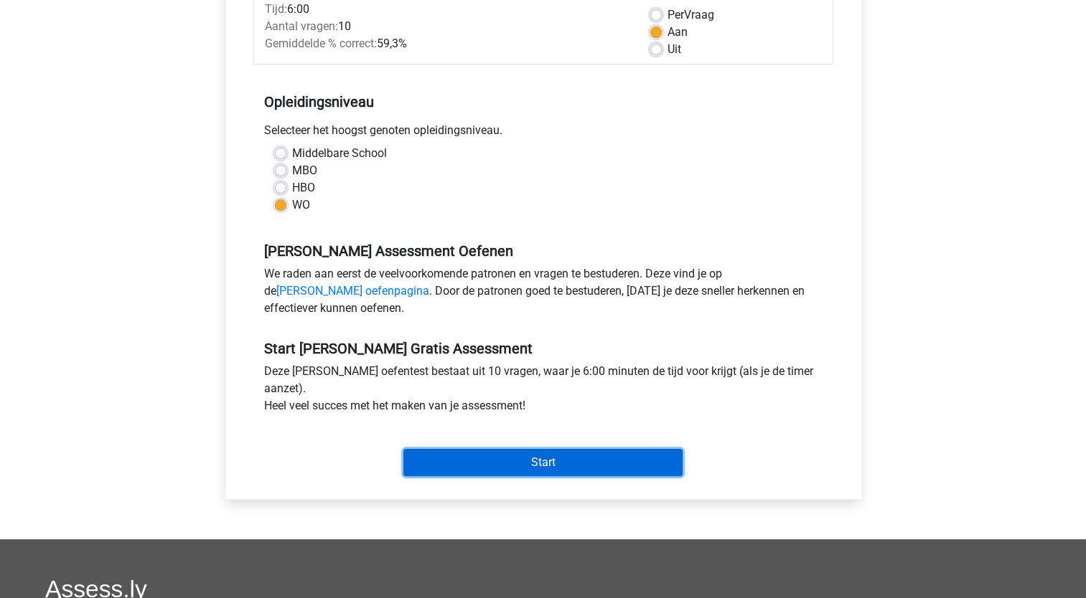
click at [431, 459] on input "Start" at bounding box center [542, 462] width 279 height 27
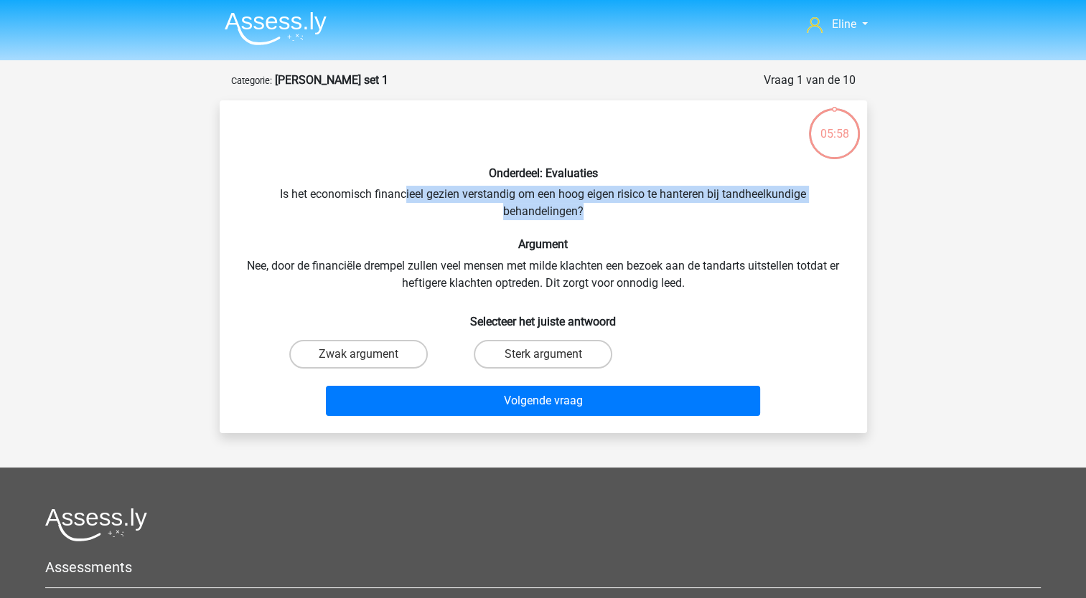
drag, startPoint x: 403, startPoint y: 194, endPoint x: 645, endPoint y: 213, distance: 243.2
click at [645, 213] on div "Onderdeel: Evaluaties Is het economisch financieel gezien verstandig om een hoo…" at bounding box center [543, 267] width 636 height 310
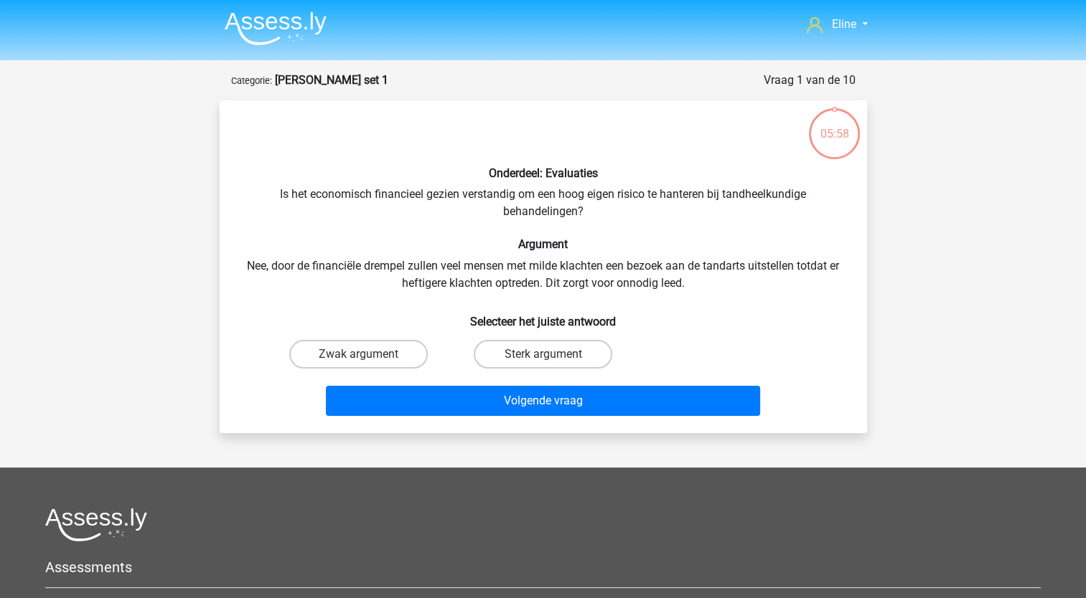
drag, startPoint x: 645, startPoint y: 213, endPoint x: 639, endPoint y: 228, distance: 16.4
click at [639, 225] on div "Onderdeel: Evaluaties Is het economisch financieel gezien verstandig om een hoo…" at bounding box center [543, 267] width 636 height 310
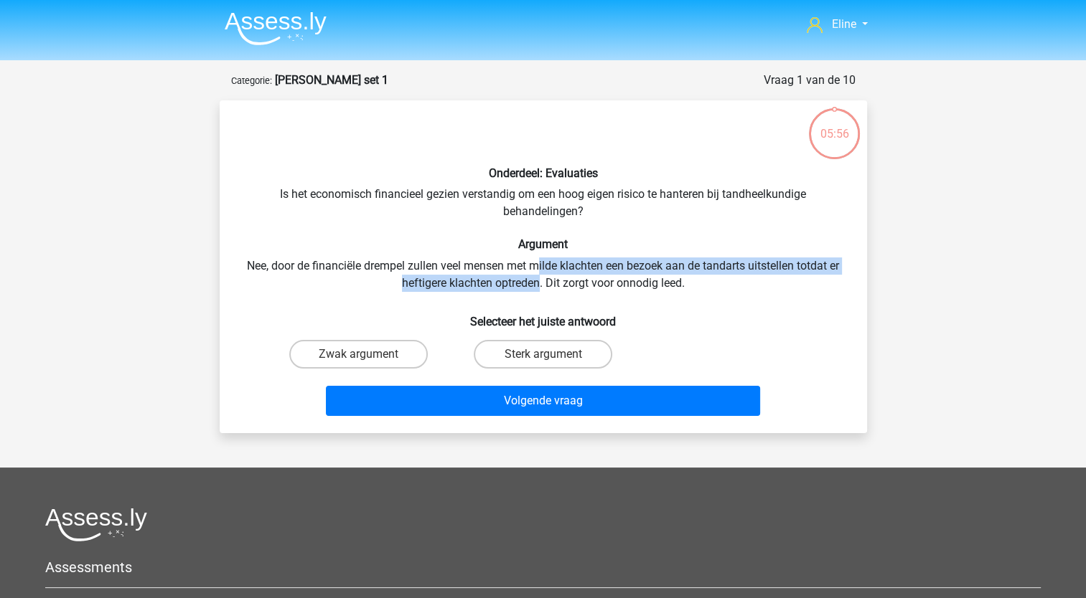
drag, startPoint x: 538, startPoint y: 268, endPoint x: 539, endPoint y: 291, distance: 23.0
click at [539, 291] on div "Onderdeel: Evaluaties Is het economisch financieel gezien verstandig om een hoo…" at bounding box center [543, 267] width 636 height 310
click at [337, 276] on div "Onderdeel: Evaluaties Is het economisch financieel gezien verstandig om een hoo…" at bounding box center [543, 267] width 636 height 310
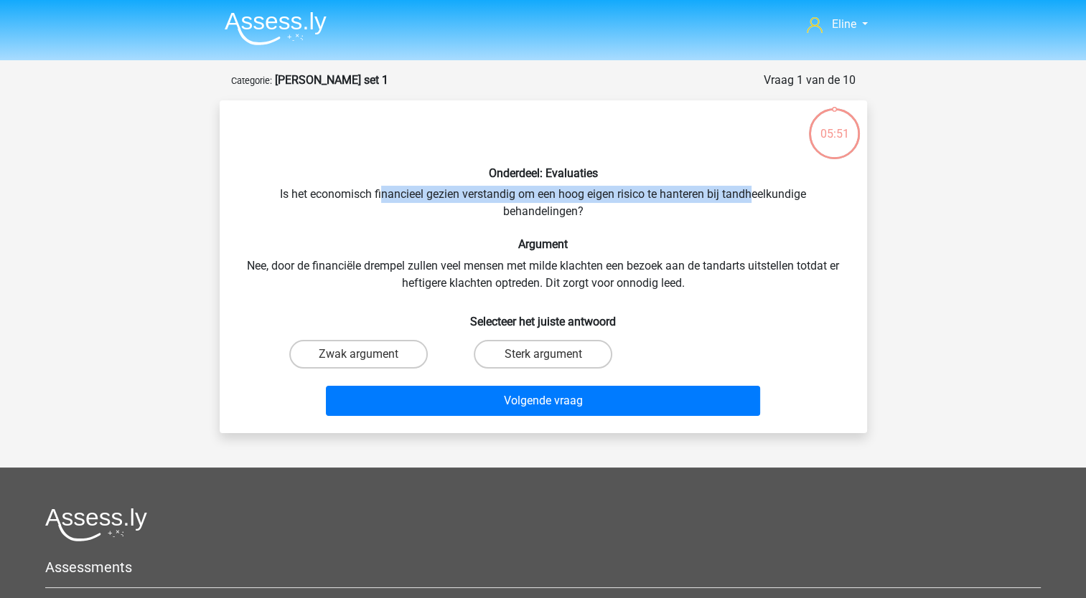
drag, startPoint x: 379, startPoint y: 195, endPoint x: 753, endPoint y: 199, distance: 374.6
click at [753, 199] on div "Onderdeel: Evaluaties Is het economisch financieel gezien verstandig om een hoo…" at bounding box center [543, 267] width 636 height 310
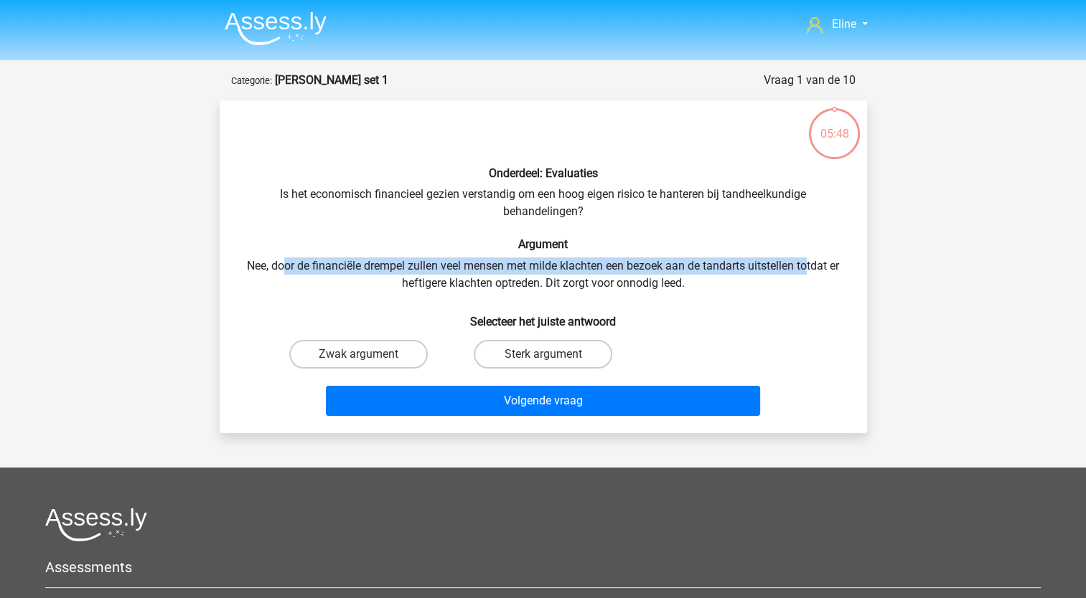
drag, startPoint x: 285, startPoint y: 265, endPoint x: 809, endPoint y: 263, distance: 524.5
click at [809, 263] on div "Onderdeel: Evaluaties Is het economisch financieel gezien verstandig om een hoo…" at bounding box center [543, 267] width 636 height 310
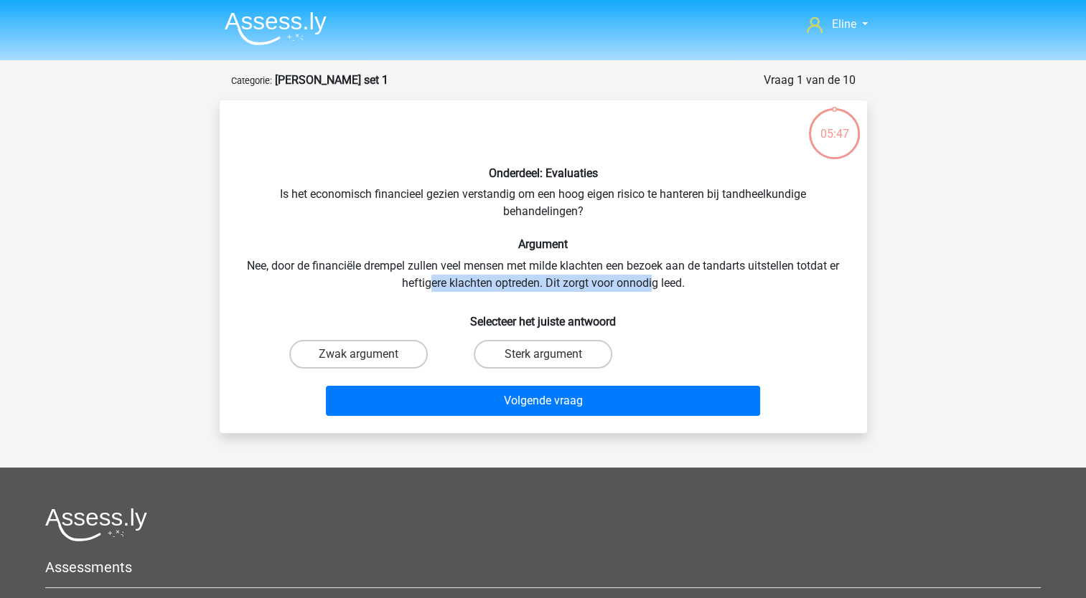
drag, startPoint x: 429, startPoint y: 283, endPoint x: 652, endPoint y: 278, distance: 222.5
click at [652, 278] on div "Onderdeel: Evaluaties Is het economisch financieel gezien verstandig om een hoo…" at bounding box center [543, 267] width 636 height 310
drag, startPoint x: 652, startPoint y: 278, endPoint x: 652, endPoint y: 286, distance: 8.6
click at [652, 286] on div "Onderdeel: Evaluaties Is het economisch financieel gezien verstandig om een hoo…" at bounding box center [543, 267] width 636 height 310
drag, startPoint x: 652, startPoint y: 286, endPoint x: 592, endPoint y: 247, distance: 71.4
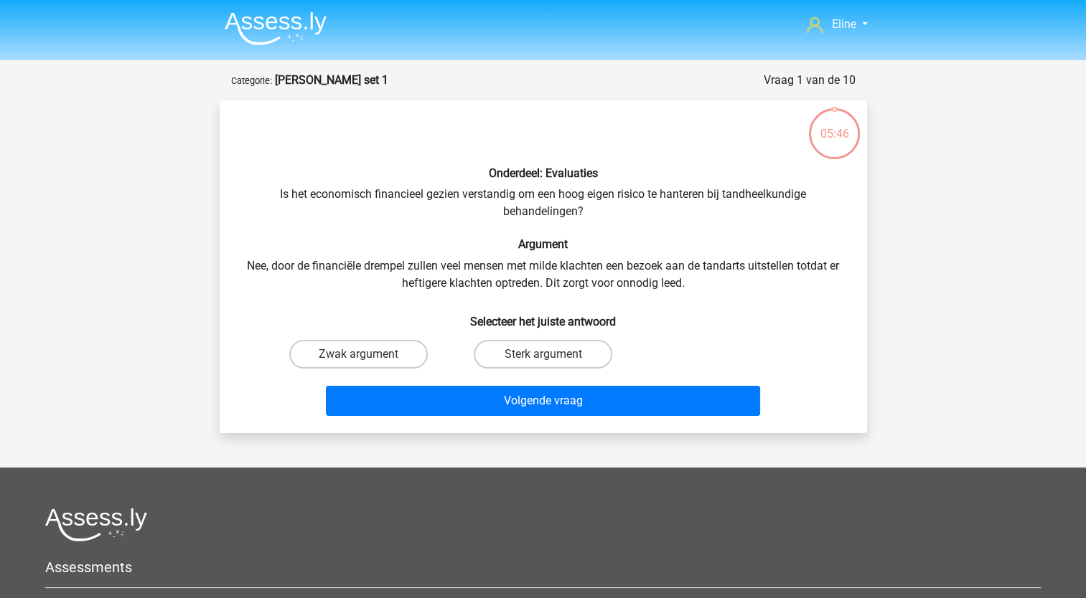
click at [592, 247] on h6 "Argument" at bounding box center [543, 245] width 601 height 14
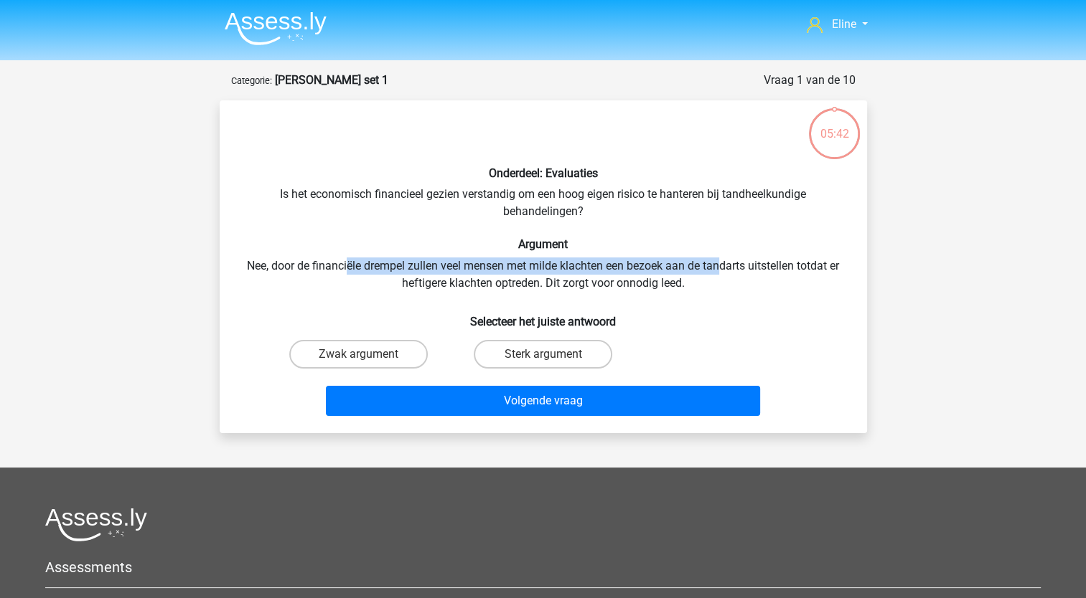
drag, startPoint x: 345, startPoint y: 265, endPoint x: 718, endPoint y: 265, distance: 373.1
click at [718, 265] on div "Onderdeel: Evaluaties Is het economisch financieel gezien verstandig om een hoo…" at bounding box center [543, 267] width 636 height 310
drag, startPoint x: 718, startPoint y: 265, endPoint x: 643, endPoint y: 291, distance: 79.6
click at [718, 267] on div "Onderdeel: Evaluaties Is het economisch financieel gezien verstandig om een hoo…" at bounding box center [543, 267] width 636 height 310
click at [520, 366] on label "Sterk argument" at bounding box center [543, 354] width 138 height 29
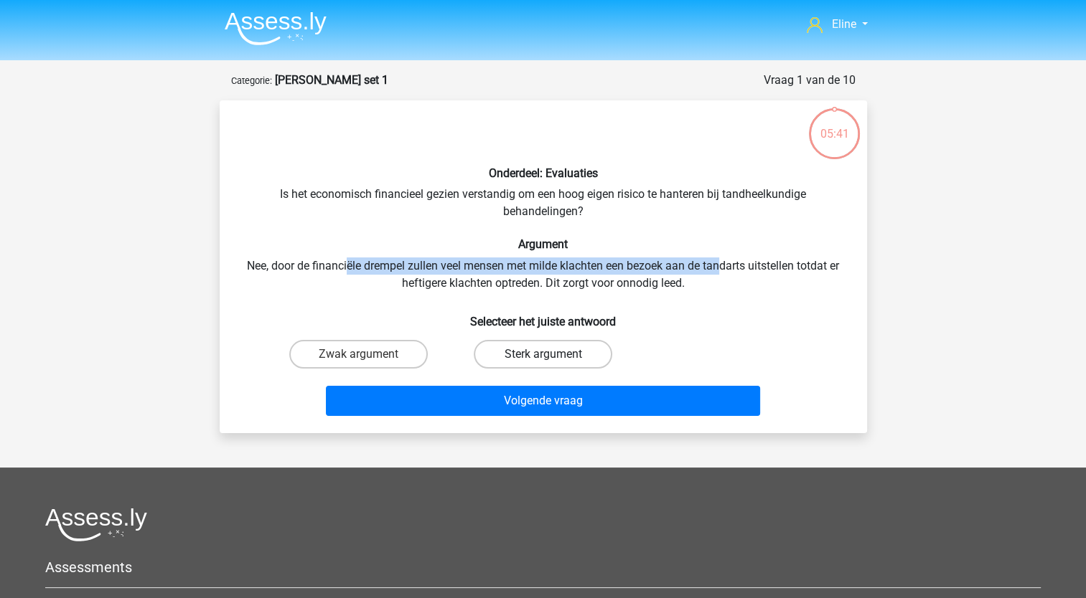
click at [542, 364] on input "Sterk argument" at bounding box center [546, 358] width 9 height 9
radio input "true"
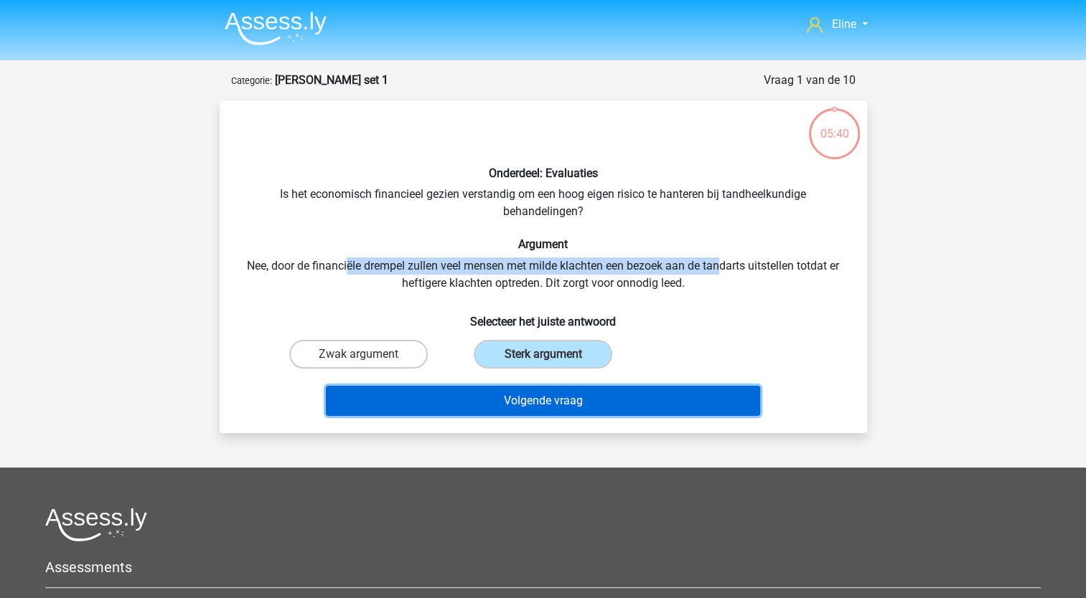
click at [521, 395] on button "Volgende vraag" at bounding box center [543, 401] width 434 height 30
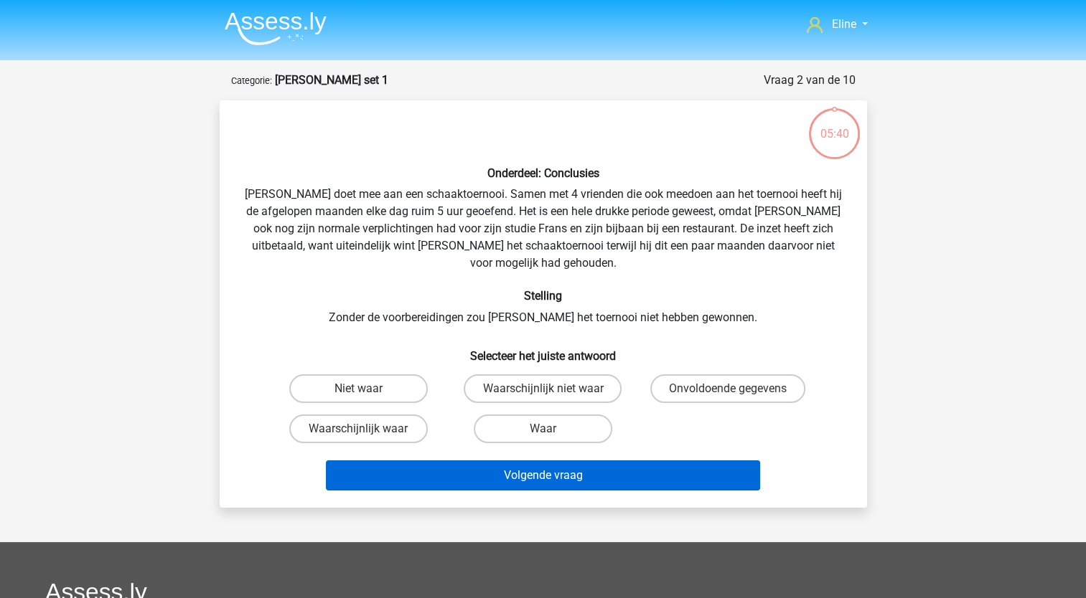
scroll to position [72, 0]
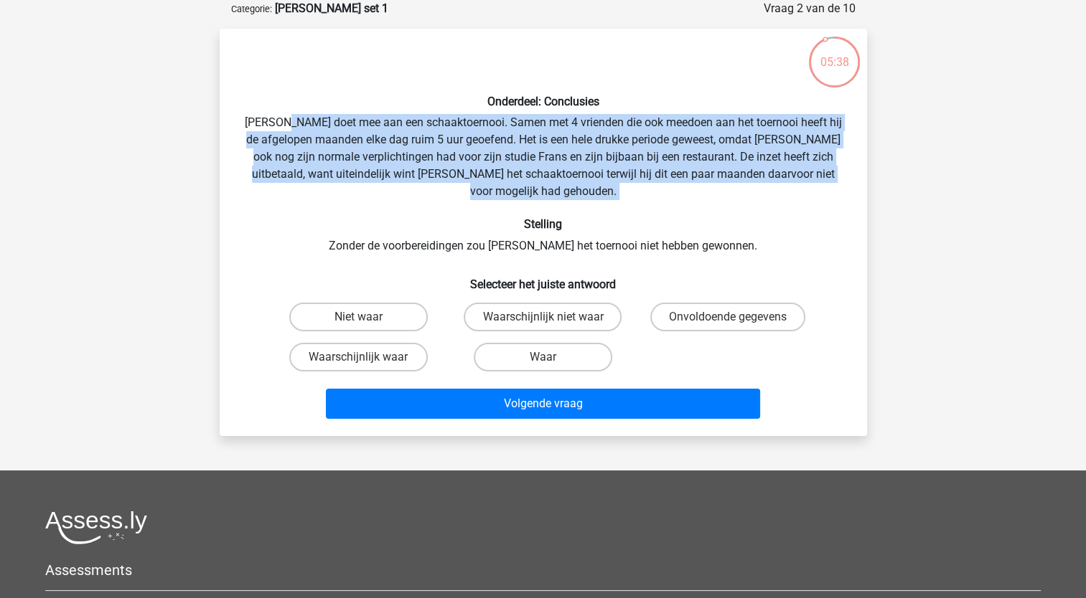
drag, startPoint x: 301, startPoint y: 126, endPoint x: 626, endPoint y: 191, distance: 331.4
click at [626, 191] on div "Onderdeel: Conclusies [PERSON_NAME] doet mee aan een schaaktoernooi. Samen met …" at bounding box center [543, 232] width 636 height 385
click at [356, 131] on div "Onderdeel: Conclusies [PERSON_NAME] doet mee aan een schaaktoernooi. Samen met …" at bounding box center [543, 232] width 636 height 385
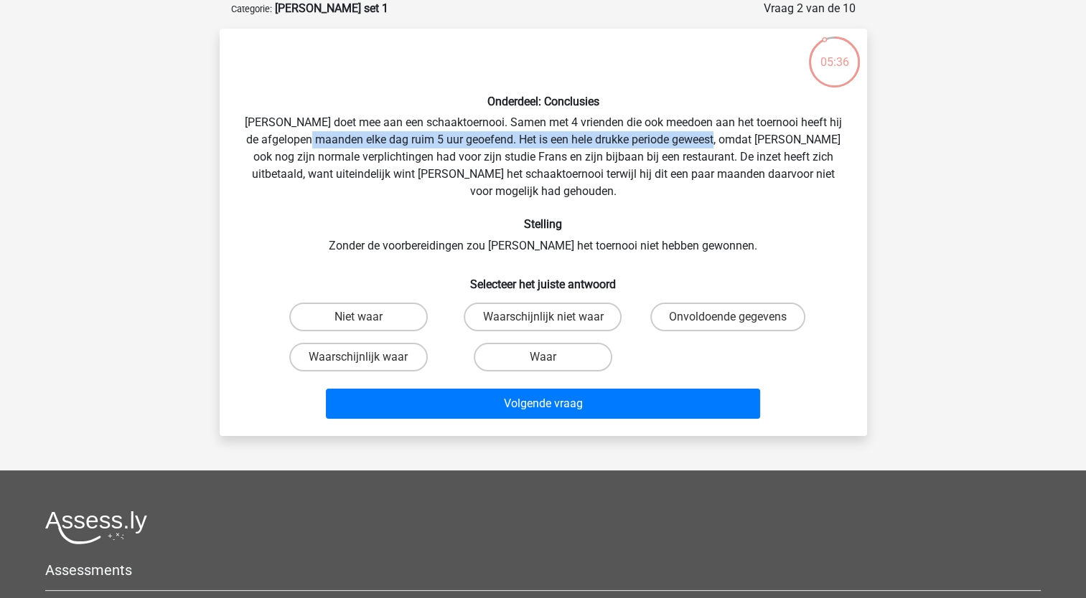
drag, startPoint x: 347, startPoint y: 139, endPoint x: 748, endPoint y: 146, distance: 401.9
click at [748, 146] on div "Onderdeel: Conclusies [PERSON_NAME] doet mee aan een schaaktoernooi. Samen met …" at bounding box center [543, 232] width 636 height 385
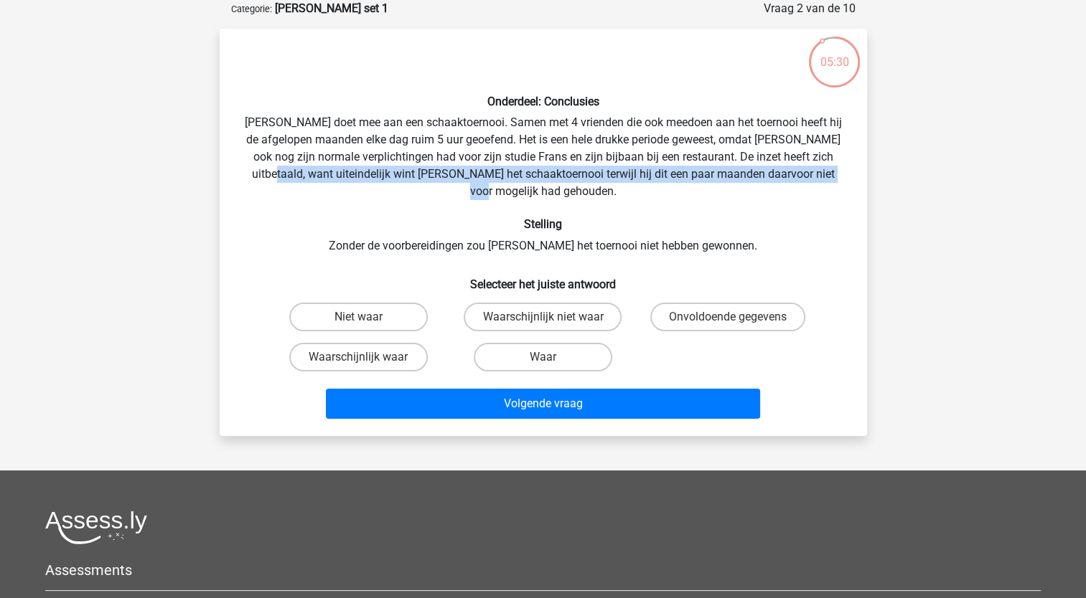
drag, startPoint x: 263, startPoint y: 179, endPoint x: 849, endPoint y: 174, distance: 586.3
click at [849, 174] on div "Onderdeel: Conclusies [PERSON_NAME] doet mee aan een schaaktoernooi. Samen met …" at bounding box center [543, 232] width 636 height 385
drag, startPoint x: 849, startPoint y: 174, endPoint x: 808, endPoint y: 179, distance: 41.2
click at [808, 179] on div "Onderdeel: Conclusies [PERSON_NAME] doet mee aan een schaaktoernooi. Samen met …" at bounding box center [543, 232] width 636 height 385
drag, startPoint x: 662, startPoint y: 182, endPoint x: 639, endPoint y: 187, distance: 23.5
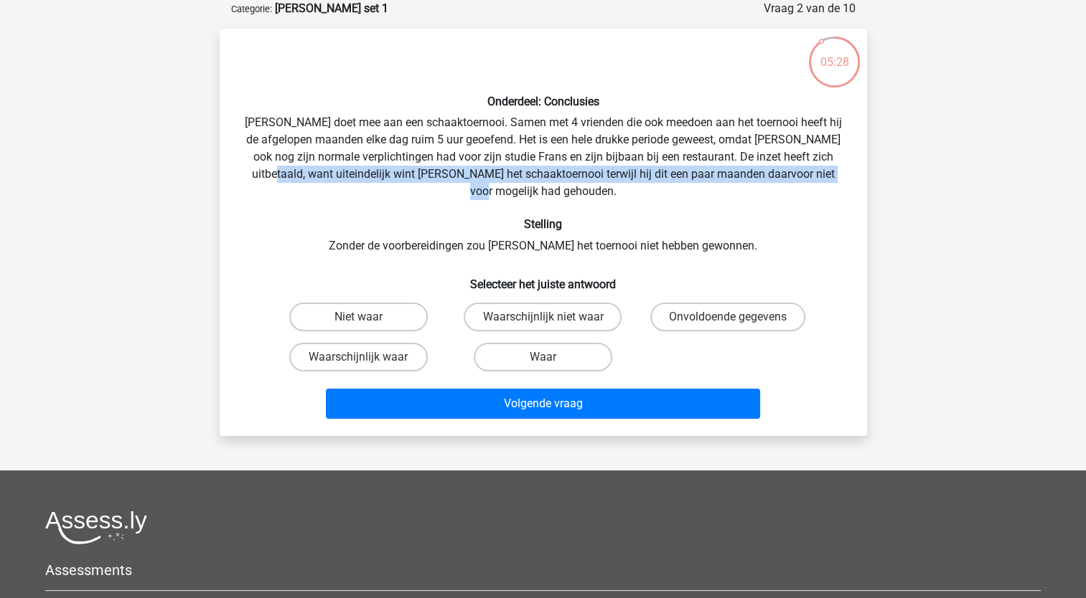
click at [662, 182] on div "Onderdeel: Conclusies [PERSON_NAME] doet mee aan een schaaktoernooi. Samen met …" at bounding box center [543, 232] width 636 height 385
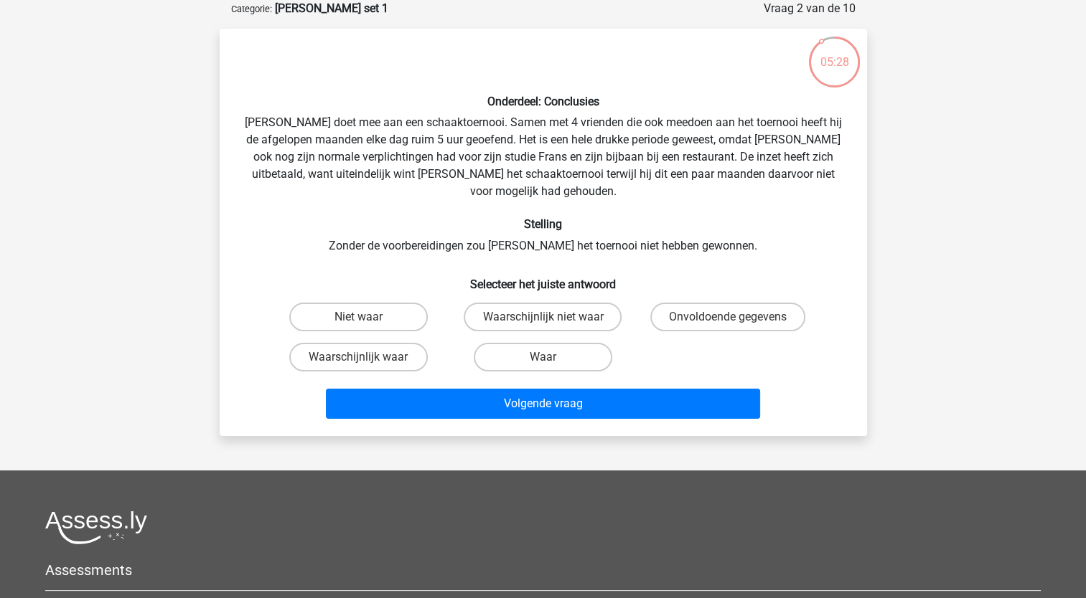
click at [445, 217] on h6 "Stelling" at bounding box center [543, 224] width 601 height 14
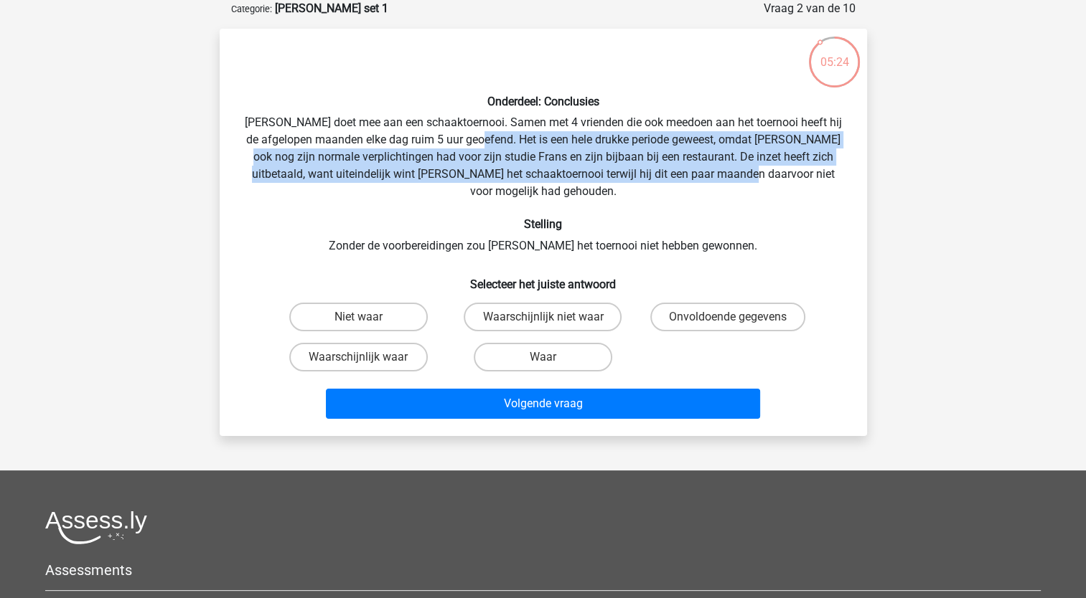
drag, startPoint x: 514, startPoint y: 135, endPoint x: 739, endPoint y: 177, distance: 229.1
click at [739, 177] on div "Onderdeel: Conclusies [PERSON_NAME] doet mee aan een schaaktoernooi. Samen met …" at bounding box center [543, 232] width 636 height 385
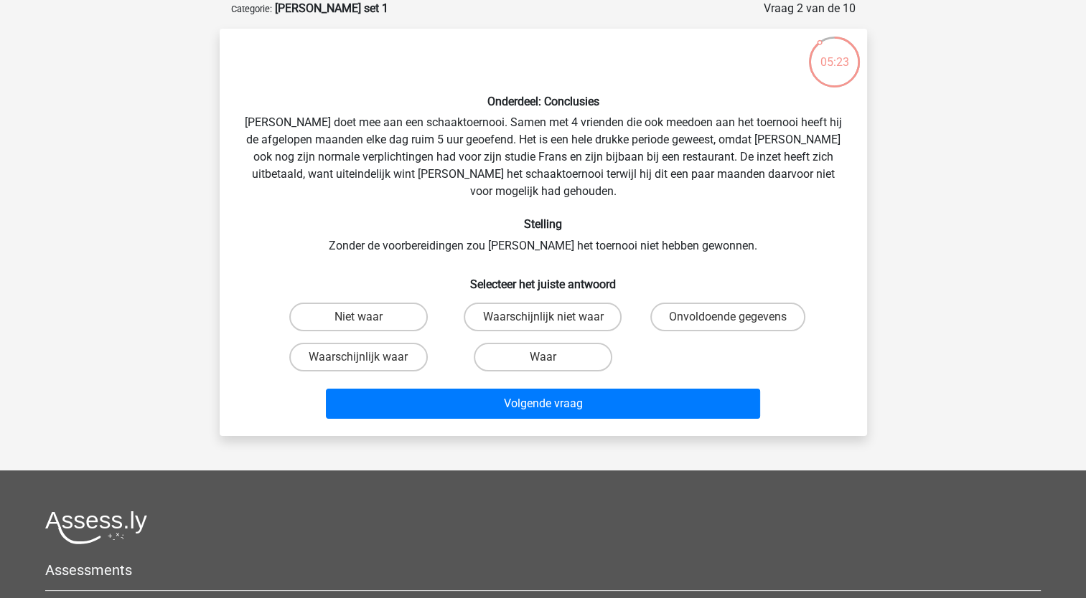
drag, startPoint x: 739, startPoint y: 177, endPoint x: 733, endPoint y: 197, distance: 21.6
click at [733, 197] on div "Onderdeel: Conclusies [PERSON_NAME] doet mee aan een schaaktoernooi. Samen met …" at bounding box center [543, 232] width 636 height 385
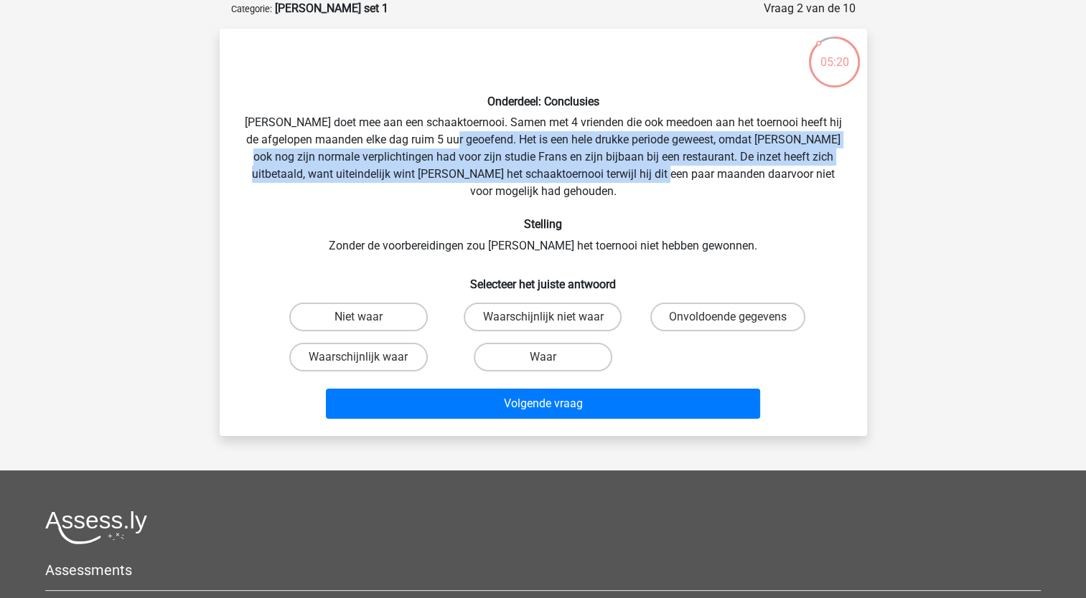
drag, startPoint x: 494, startPoint y: 149, endPoint x: 662, endPoint y: 176, distance: 170.0
click at [662, 176] on div "Onderdeel: Conclusies [PERSON_NAME] doet mee aan een schaaktoernooi. Samen met …" at bounding box center [543, 232] width 636 height 385
click at [365, 357] on input "Waarschijnlijk waar" at bounding box center [362, 361] width 9 height 9
radio input "true"
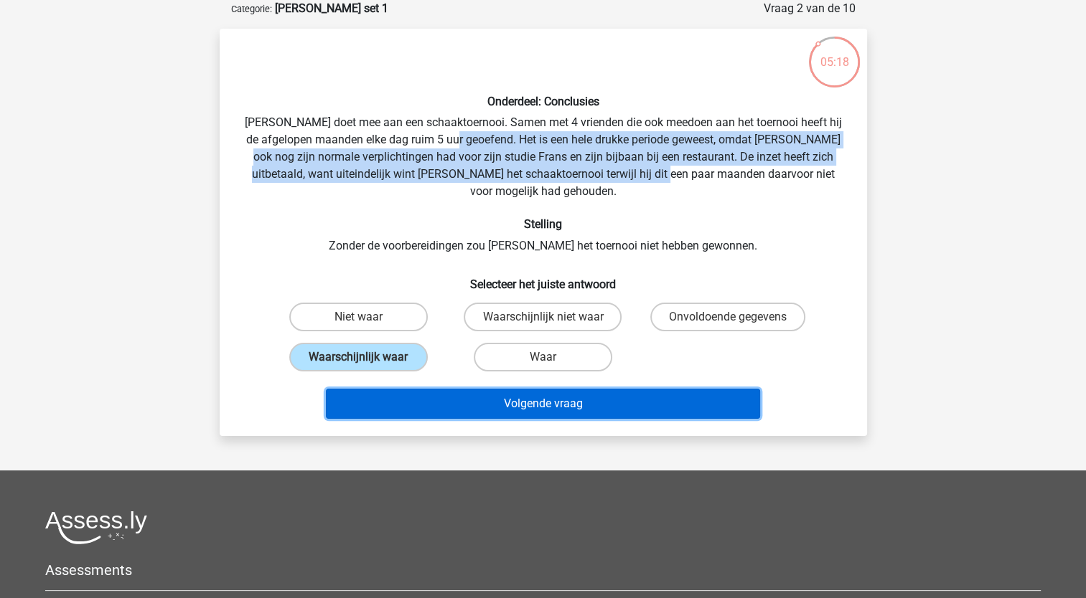
click at [403, 395] on button "Volgende vraag" at bounding box center [543, 404] width 434 height 30
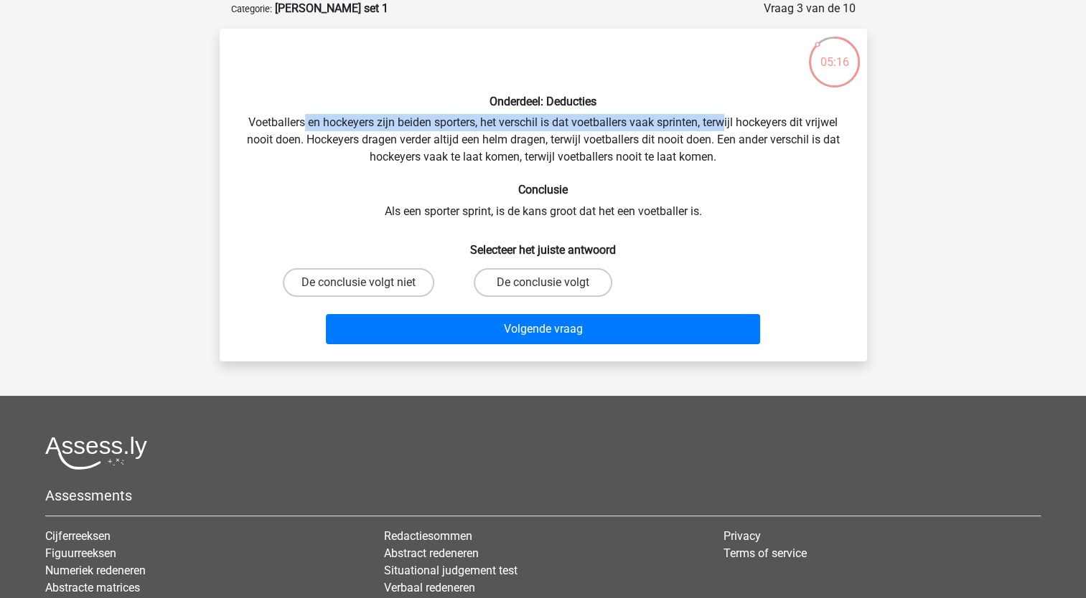
drag, startPoint x: 301, startPoint y: 119, endPoint x: 724, endPoint y: 125, distance: 422.7
click at [724, 125] on div "Onderdeel: Deducties Voetballers en hockeyers zijn beiden sporters, het verschi…" at bounding box center [543, 195] width 636 height 310
drag, startPoint x: 724, startPoint y: 125, endPoint x: 720, endPoint y: 133, distance: 8.7
click at [720, 133] on div "Onderdeel: Deducties Voetballers en hockeyers zijn beiden sporters, het verschi…" at bounding box center [543, 195] width 636 height 310
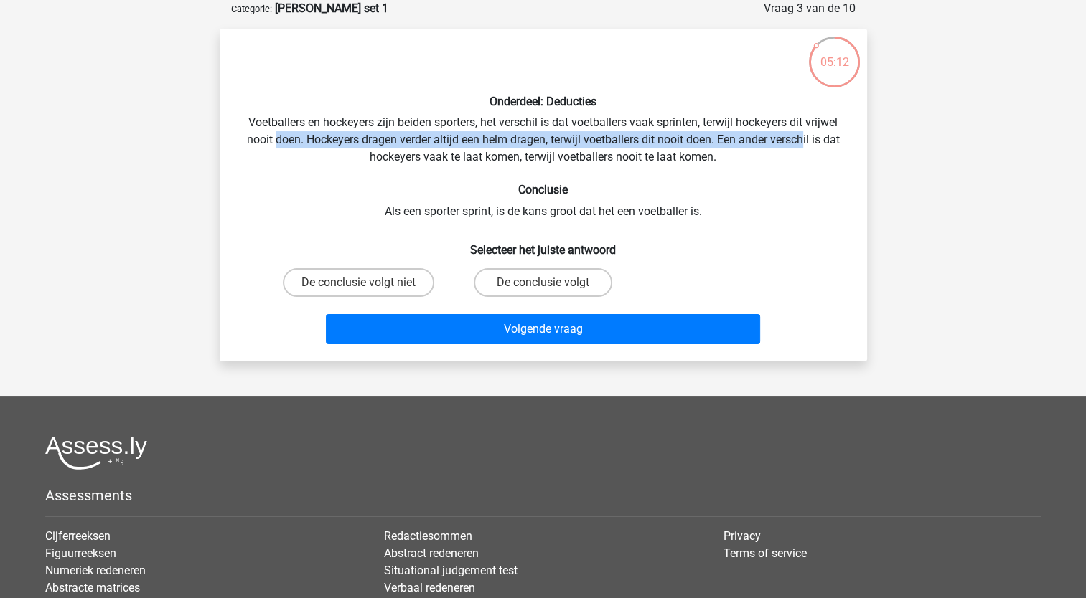
drag, startPoint x: 273, startPoint y: 139, endPoint x: 804, endPoint y: 135, distance: 531.7
click at [804, 135] on div "Onderdeel: Deducties Voetballers en hockeyers zijn beiden sporters, het verschi…" at bounding box center [543, 195] width 636 height 310
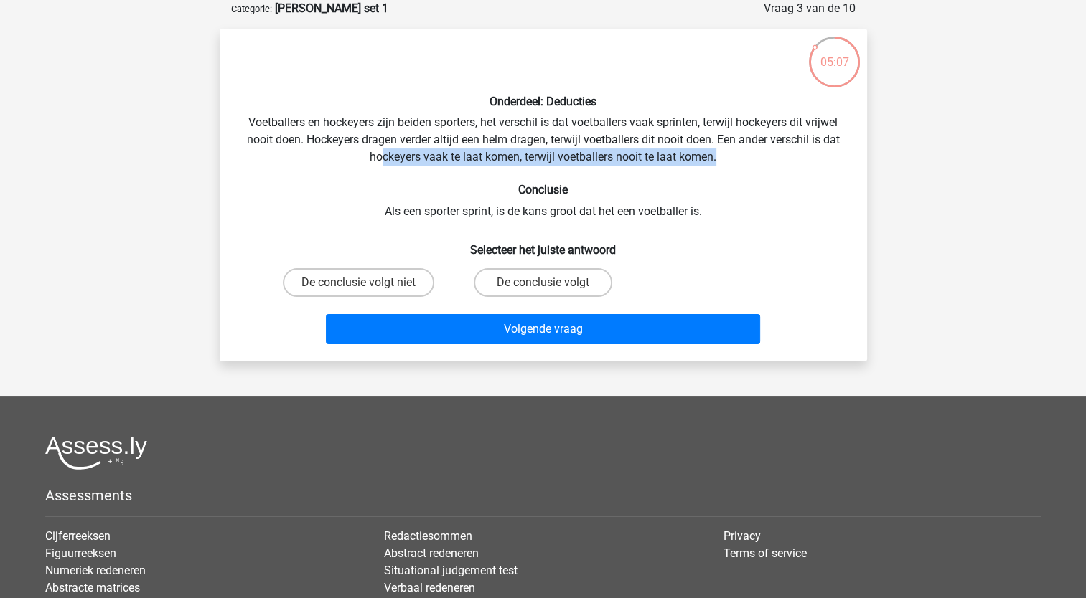
drag, startPoint x: 382, startPoint y: 155, endPoint x: 723, endPoint y: 151, distance: 341.6
click at [723, 151] on div "Onderdeel: Deducties Voetballers en hockeyers zijn beiden sporters, het verschi…" at bounding box center [543, 195] width 636 height 310
drag, startPoint x: 723, startPoint y: 151, endPoint x: 746, endPoint y: 151, distance: 23.0
click at [747, 151] on div "Onderdeel: Deducties Voetballers en hockeyers zijn beiden sporters, het verschi…" at bounding box center [543, 195] width 636 height 310
click at [468, 207] on div "Onderdeel: Deducties Voetballers en hockeyers zijn beiden sporters, het verschi…" at bounding box center [543, 195] width 636 height 310
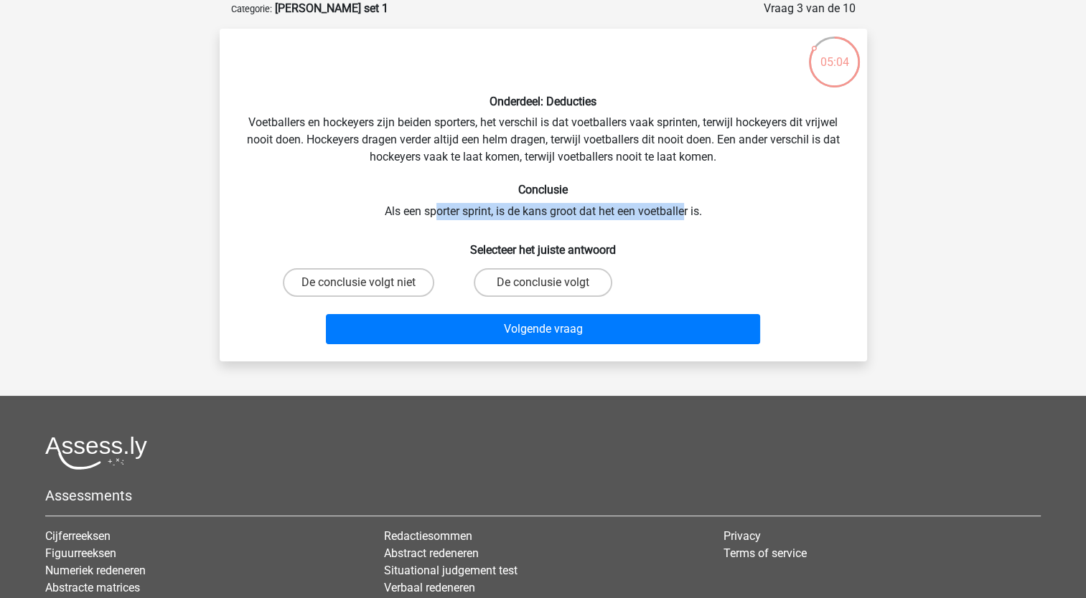
drag, startPoint x: 435, startPoint y: 212, endPoint x: 685, endPoint y: 210, distance: 250.4
click at [685, 210] on div "Onderdeel: Deducties Voetballers en hockeyers zijn beiden sporters, het verschi…" at bounding box center [543, 195] width 636 height 310
drag, startPoint x: 685, startPoint y: 210, endPoint x: 630, endPoint y: 146, distance: 84.4
click at [631, 146] on div "Onderdeel: Deducties Voetballers en hockeyers zijn beiden sporters, het verschi…" at bounding box center [543, 195] width 636 height 310
click at [365, 281] on label "De conclusie volgt niet" at bounding box center [358, 282] width 151 height 29
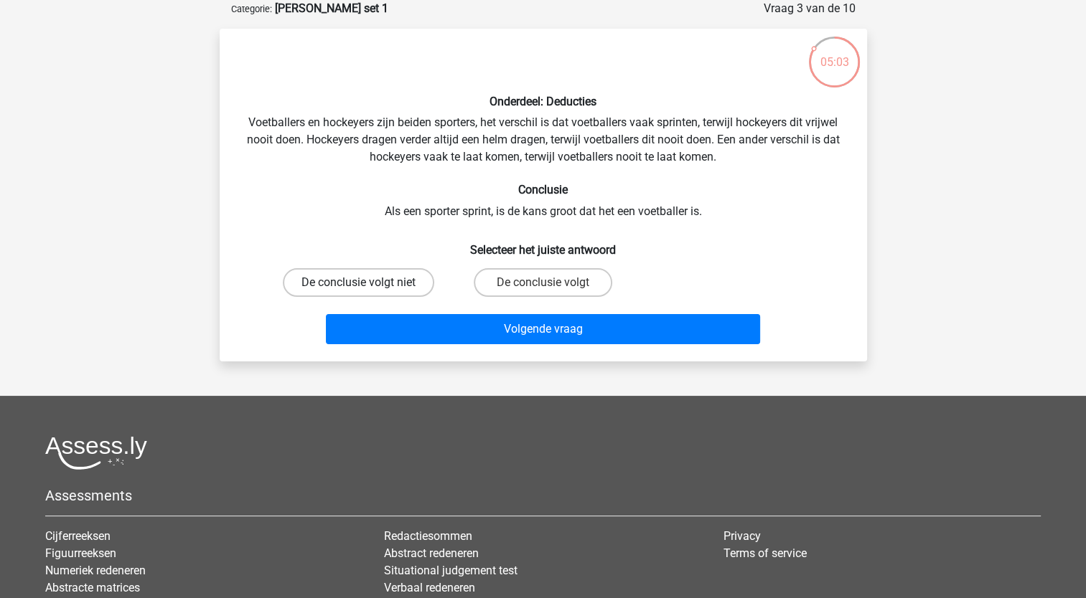
click at [365, 283] on input "De conclusie volgt niet" at bounding box center [362, 287] width 9 height 9
radio input "true"
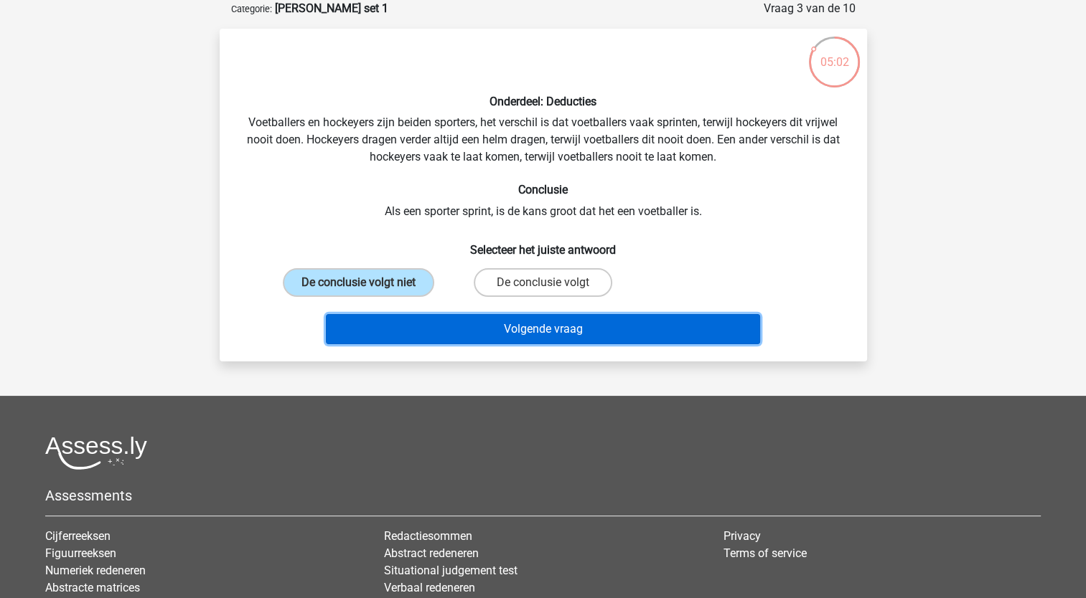
click at [395, 328] on button "Volgende vraag" at bounding box center [543, 329] width 434 height 30
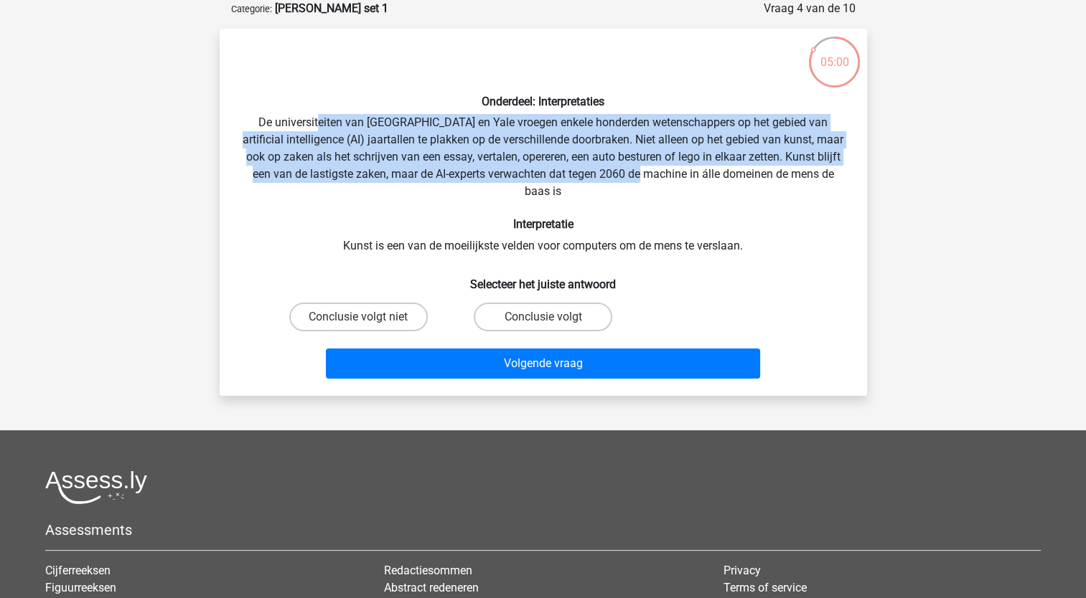
drag, startPoint x: 329, startPoint y: 128, endPoint x: 673, endPoint y: 171, distance: 347.1
click at [673, 171] on div "Onderdeel: Interpretaties De universiteiten van [GEOGRAPHIC_DATA] en Yale vroeg…" at bounding box center [543, 212] width 636 height 344
click at [482, 144] on div "Onderdeel: Interpretaties De universiteiten van [GEOGRAPHIC_DATA] en Yale vroeg…" at bounding box center [543, 212] width 636 height 344
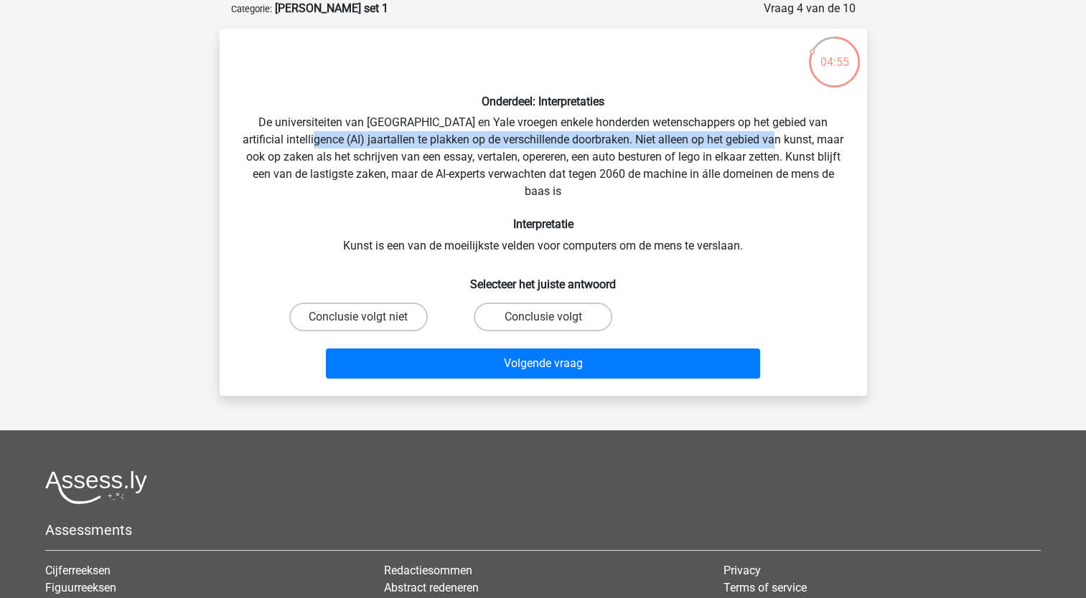
drag, startPoint x: 325, startPoint y: 132, endPoint x: 797, endPoint y: 148, distance: 472.4
click at [797, 148] on div "Onderdeel: Interpretaties De universiteiten van [GEOGRAPHIC_DATA] en Yale vroeg…" at bounding box center [543, 212] width 636 height 344
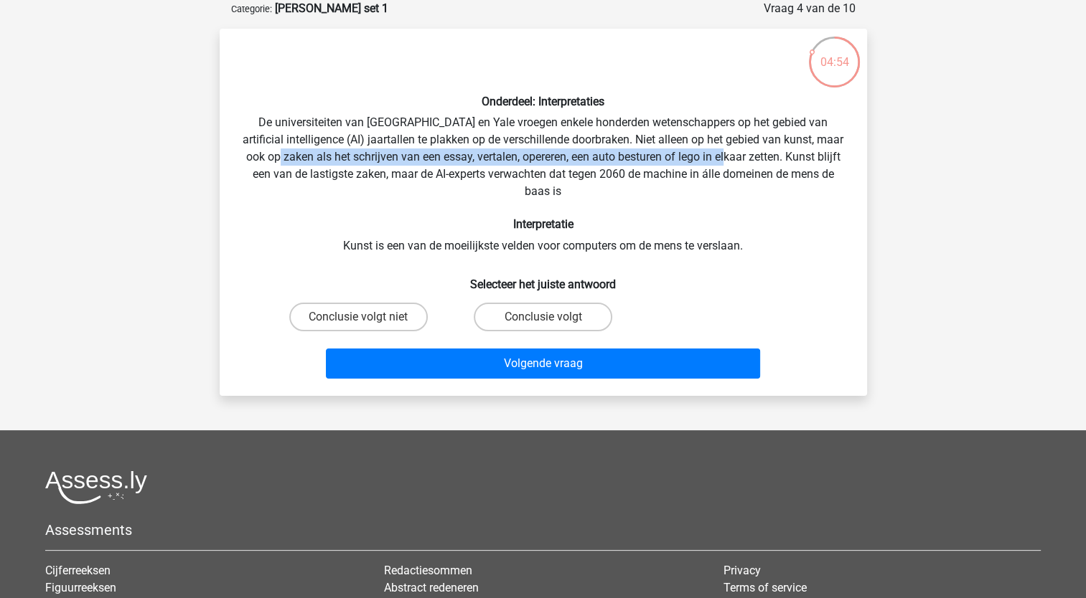
drag, startPoint x: 301, startPoint y: 161, endPoint x: 751, endPoint y: 156, distance: 449.2
click at [751, 156] on div "Onderdeel: Interpretaties De universiteiten van [GEOGRAPHIC_DATA] en Yale vroeg…" at bounding box center [543, 212] width 636 height 344
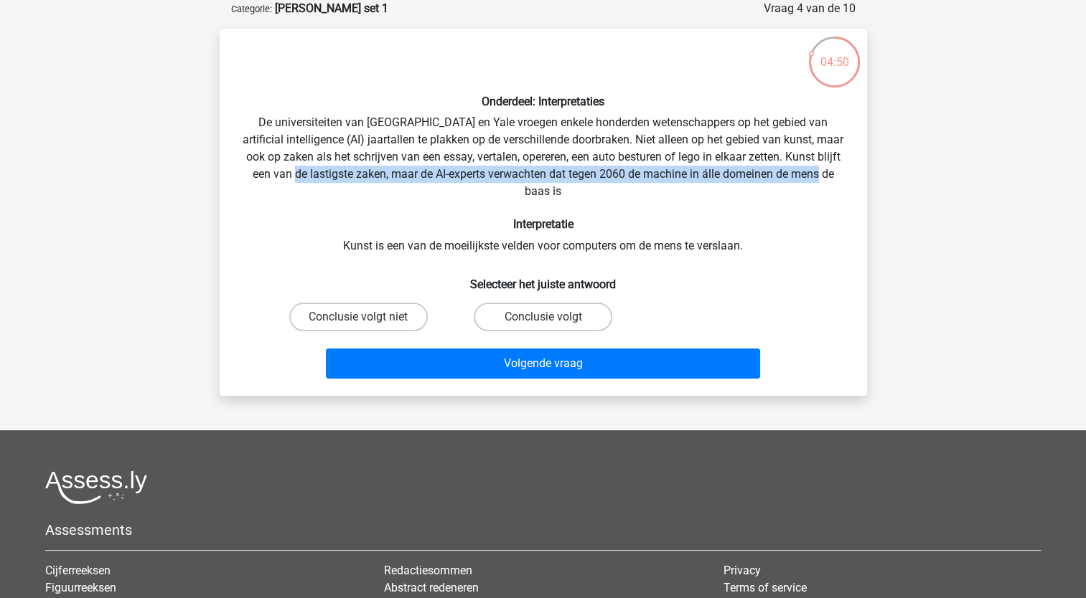
drag, startPoint x: 319, startPoint y: 174, endPoint x: 693, endPoint y: 190, distance: 374.9
click at [693, 190] on div "Onderdeel: Interpretaties De universiteiten van [GEOGRAPHIC_DATA] en Yale vroeg…" at bounding box center [543, 212] width 636 height 344
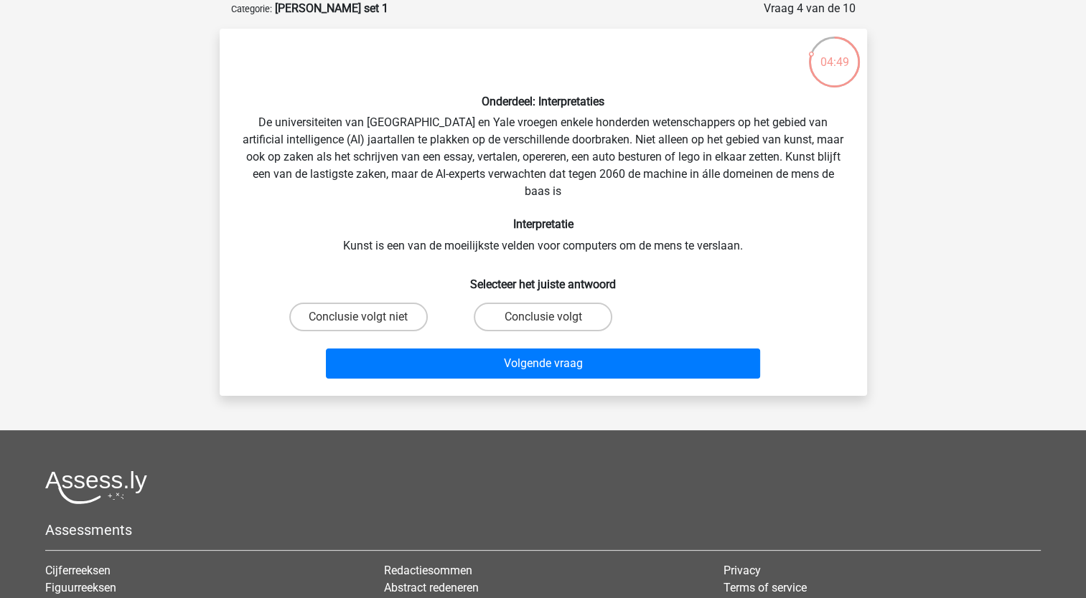
click at [557, 164] on div "Onderdeel: Interpretaties De universiteiten van [GEOGRAPHIC_DATA] en Yale vroeg…" at bounding box center [543, 212] width 636 height 344
drag, startPoint x: 408, startPoint y: 244, endPoint x: 722, endPoint y: 237, distance: 314.4
click at [722, 237] on div "Onderdeel: Interpretaties De universiteiten van [GEOGRAPHIC_DATA] en Yale vroeg…" at bounding box center [543, 212] width 636 height 344
click at [555, 136] on div "Onderdeel: Interpretaties De universiteiten van [GEOGRAPHIC_DATA] en Yale vroeg…" at bounding box center [543, 212] width 636 height 344
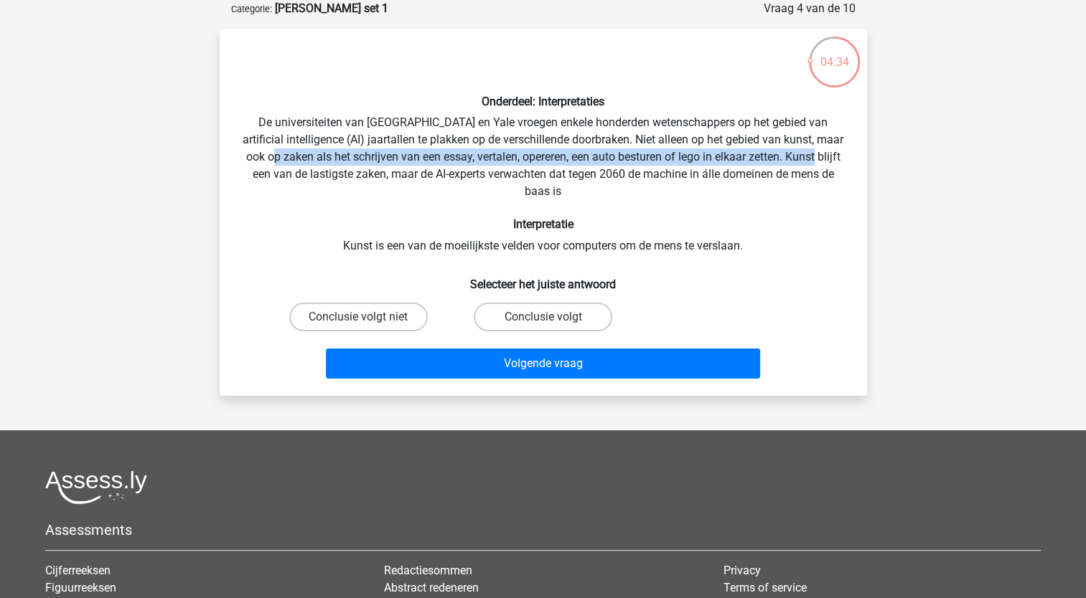
drag, startPoint x: 298, startPoint y: 159, endPoint x: 850, endPoint y: 153, distance: 551.1
click at [850, 153] on div "Onderdeel: Interpretaties De universiteiten van [GEOGRAPHIC_DATA] en Yale vroeg…" at bounding box center [543, 212] width 636 height 344
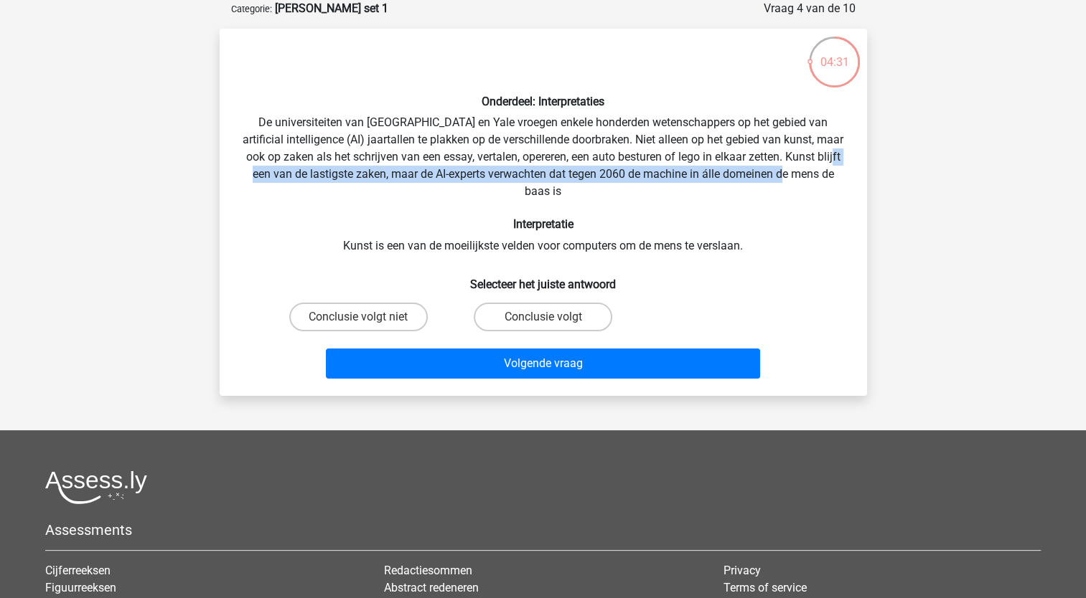
drag, startPoint x: 268, startPoint y: 182, endPoint x: 822, endPoint y: 173, distance: 554.0
click at [822, 173] on div "Onderdeel: Interpretaties De universiteiten van [GEOGRAPHIC_DATA] en Yale vroeg…" at bounding box center [543, 212] width 636 height 344
drag, startPoint x: 822, startPoint y: 173, endPoint x: 692, endPoint y: 169, distance: 129.2
click at [692, 169] on div "Onderdeel: Interpretaties De universiteiten van [GEOGRAPHIC_DATA] en Yale vroeg…" at bounding box center [543, 212] width 636 height 344
click at [547, 317] on input "Conclusie volgt" at bounding box center [546, 321] width 9 height 9
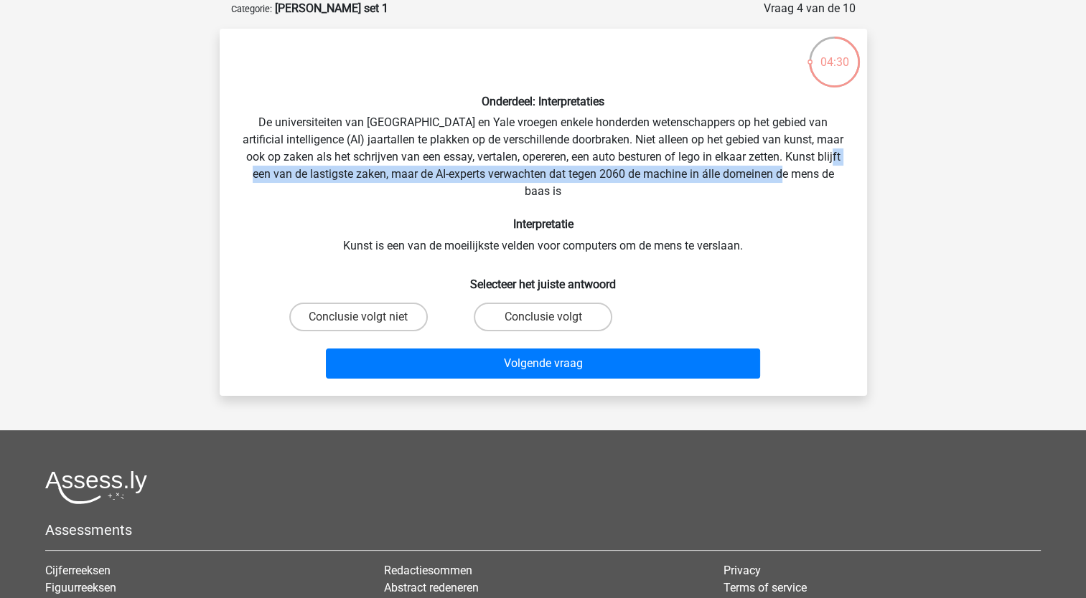
radio input "true"
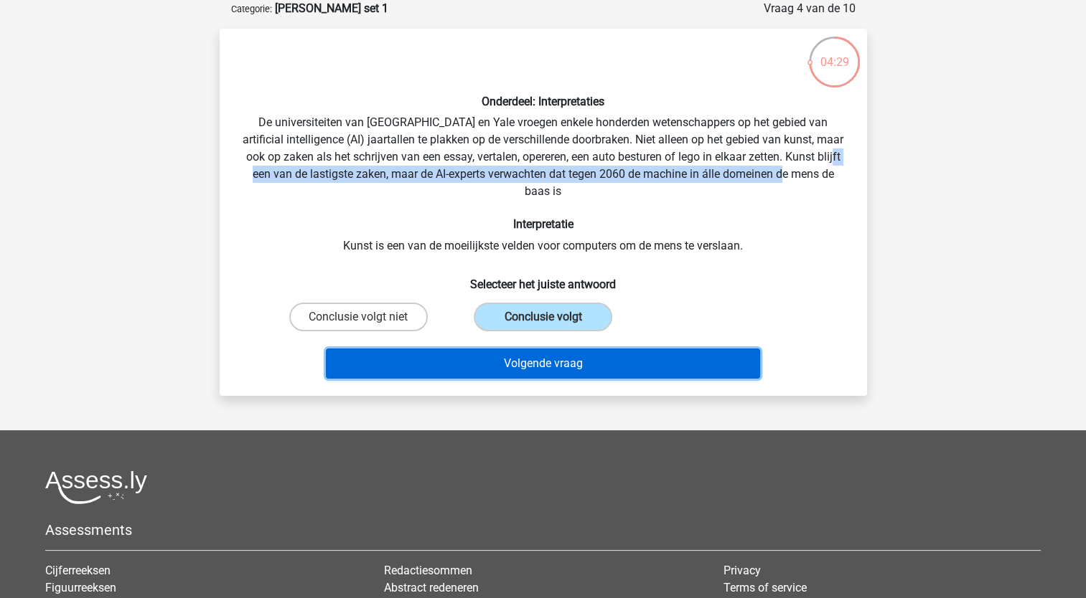
click at [520, 364] on button "Volgende vraag" at bounding box center [543, 364] width 434 height 30
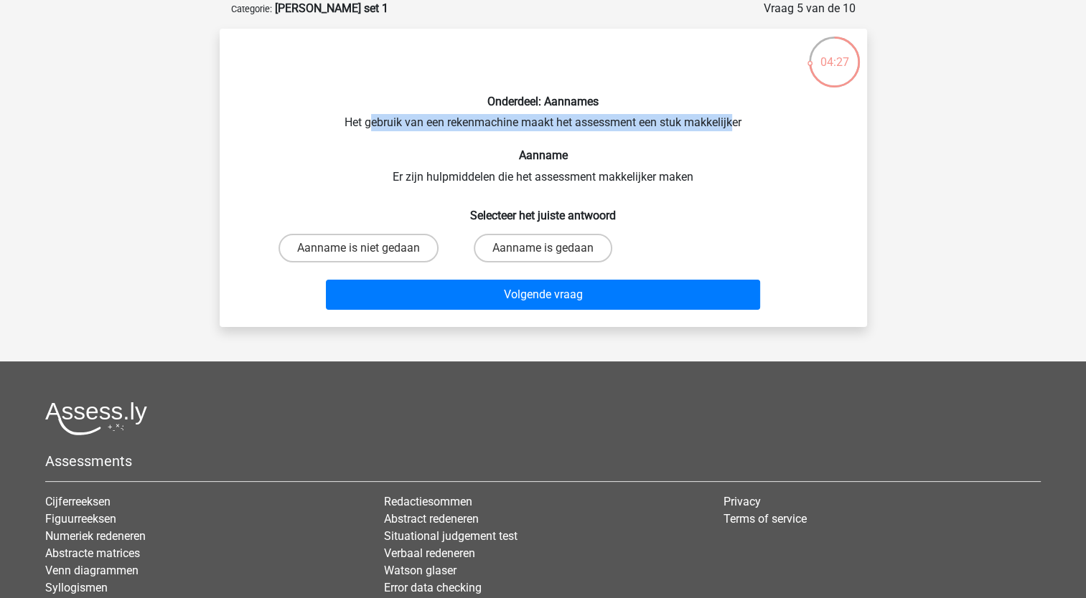
drag, startPoint x: 371, startPoint y: 128, endPoint x: 735, endPoint y: 125, distance: 363.8
click at [735, 125] on div "Onderdeel: Aannames Het gebruik van een rekenmachine maakt het assessment een s…" at bounding box center [543, 178] width 636 height 276
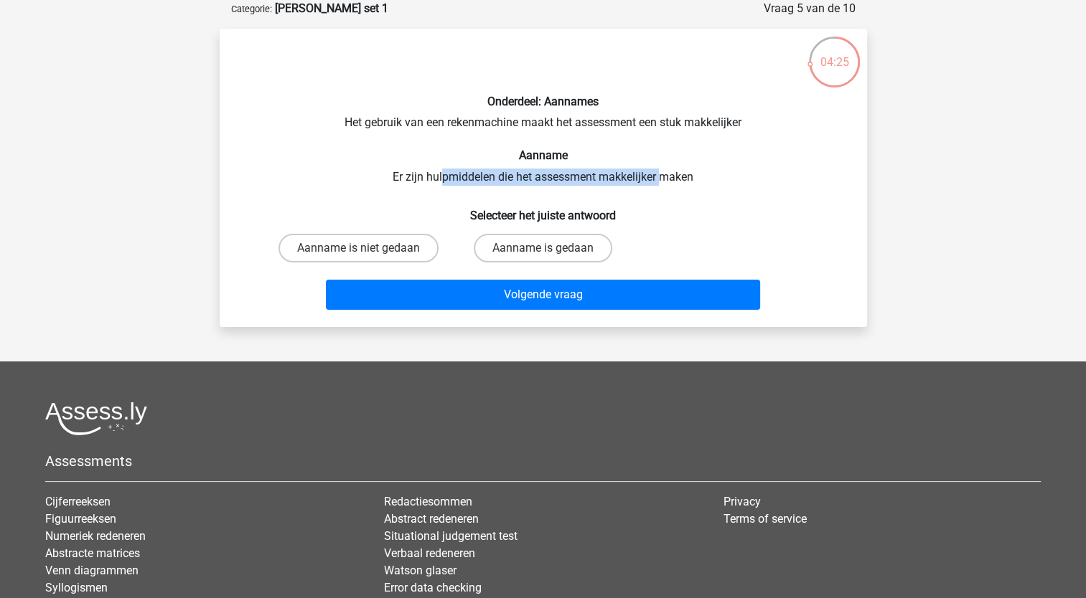
drag, startPoint x: 439, startPoint y: 171, endPoint x: 659, endPoint y: 170, distance: 219.6
click at [659, 170] on div "Onderdeel: Aannames Het gebruik van een rekenmachine maakt het assessment een s…" at bounding box center [543, 178] width 636 height 276
drag, startPoint x: 659, startPoint y: 170, endPoint x: 474, endPoint y: 145, distance: 186.8
click at [474, 145] on div "Onderdeel: Aannames Het gebruik van een rekenmachine maakt het assessment een s…" at bounding box center [543, 178] width 636 height 276
drag, startPoint x: 470, startPoint y: 175, endPoint x: 617, endPoint y: 173, distance: 147.1
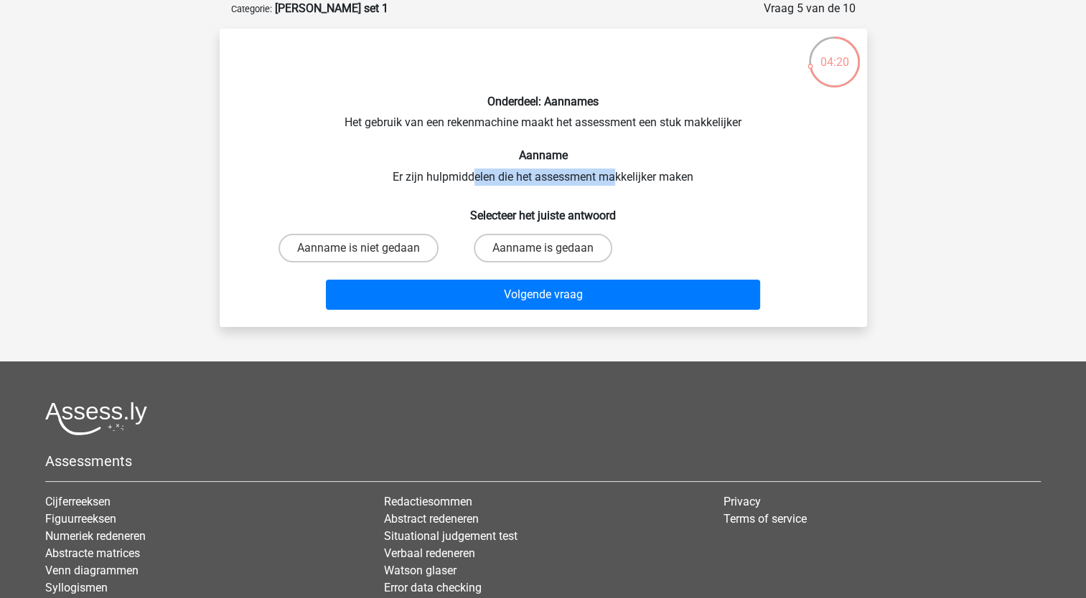
click at [617, 173] on div "Onderdeel: Aannames Het gebruik van een rekenmachine maakt het assessment een s…" at bounding box center [543, 178] width 636 height 276
drag, startPoint x: 617, startPoint y: 173, endPoint x: 640, endPoint y: 173, distance: 23.0
click at [640, 173] on div "Onderdeel: Aannames Het gebruik van een rekenmachine maakt het assessment een s…" at bounding box center [543, 178] width 636 height 276
drag, startPoint x: 640, startPoint y: 173, endPoint x: 557, endPoint y: 142, distance: 88.8
click at [557, 142] on div "Onderdeel: Aannames Het gebruik van een rekenmachine maakt het assessment een s…" at bounding box center [543, 178] width 636 height 276
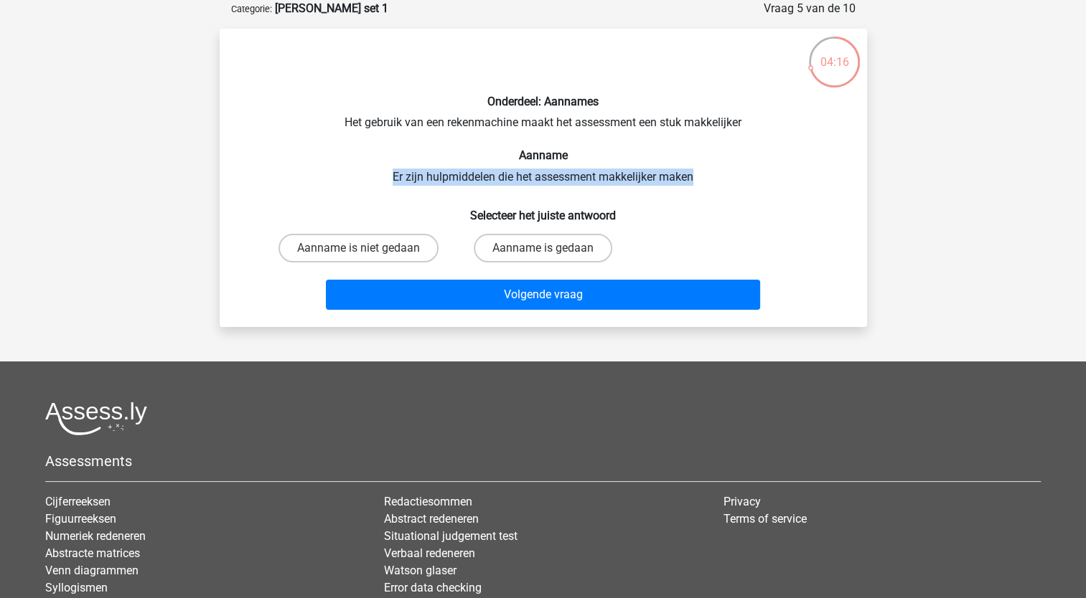
drag, startPoint x: 390, startPoint y: 174, endPoint x: 703, endPoint y: 169, distance: 312.9
click at [703, 169] on div "Onderdeel: Aannames Het gebruik van een rekenmachine maakt het assessment een s…" at bounding box center [543, 178] width 636 height 276
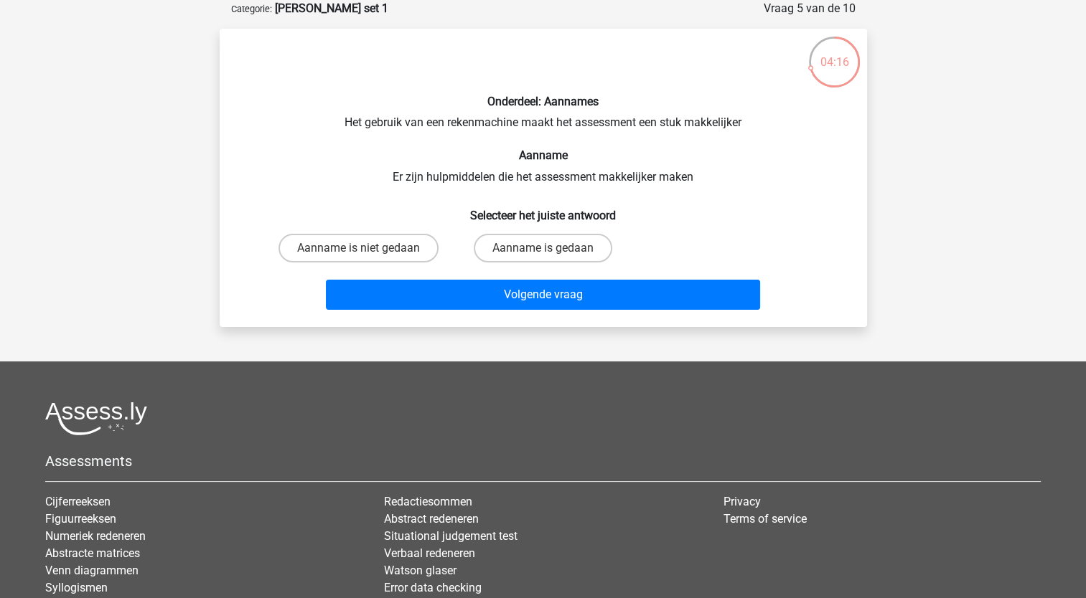
click at [505, 140] on div "Onderdeel: Aannames Het gebruik van een rekenmachine maakt het assessment een s…" at bounding box center [543, 178] width 636 height 276
click at [542, 247] on label "Aanname is gedaan" at bounding box center [543, 248] width 138 height 29
click at [542, 248] on input "Aanname is gedaan" at bounding box center [546, 252] width 9 height 9
radio input "true"
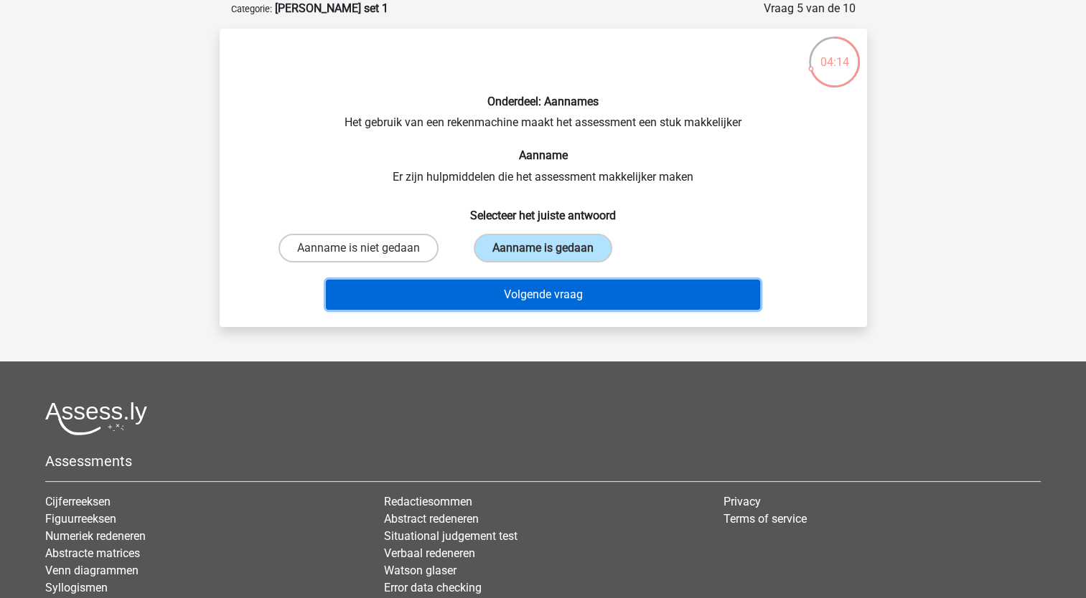
click at [544, 300] on button "Volgende vraag" at bounding box center [543, 295] width 434 height 30
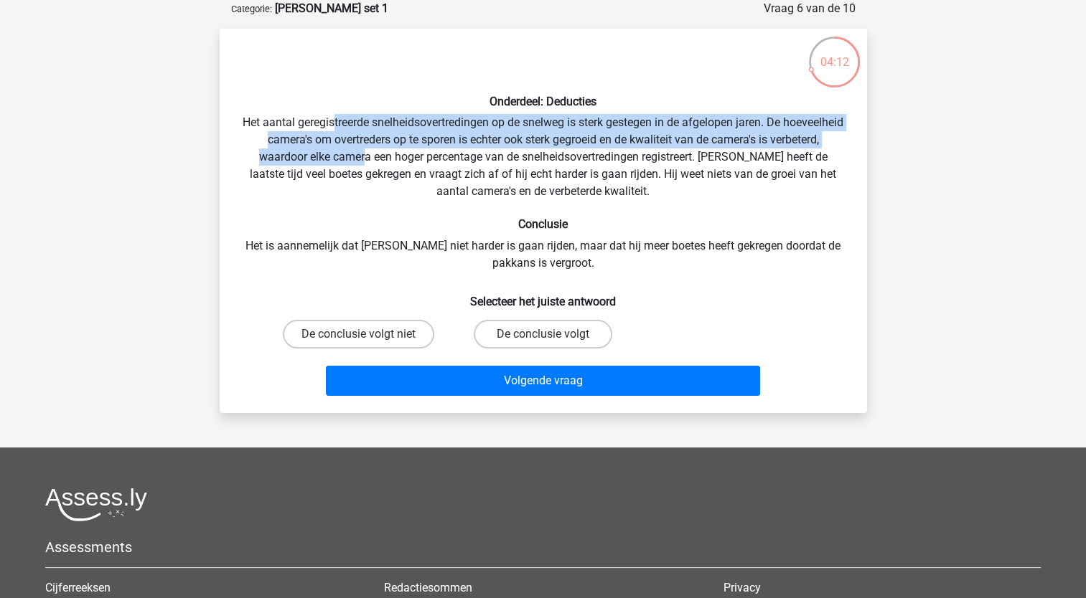
drag, startPoint x: 362, startPoint y: 116, endPoint x: 419, endPoint y: 156, distance: 69.5
click at [419, 156] on div "Onderdeel: Deducties Het aantal geregistreerde snelheidsovertredingen op de sne…" at bounding box center [543, 221] width 636 height 362
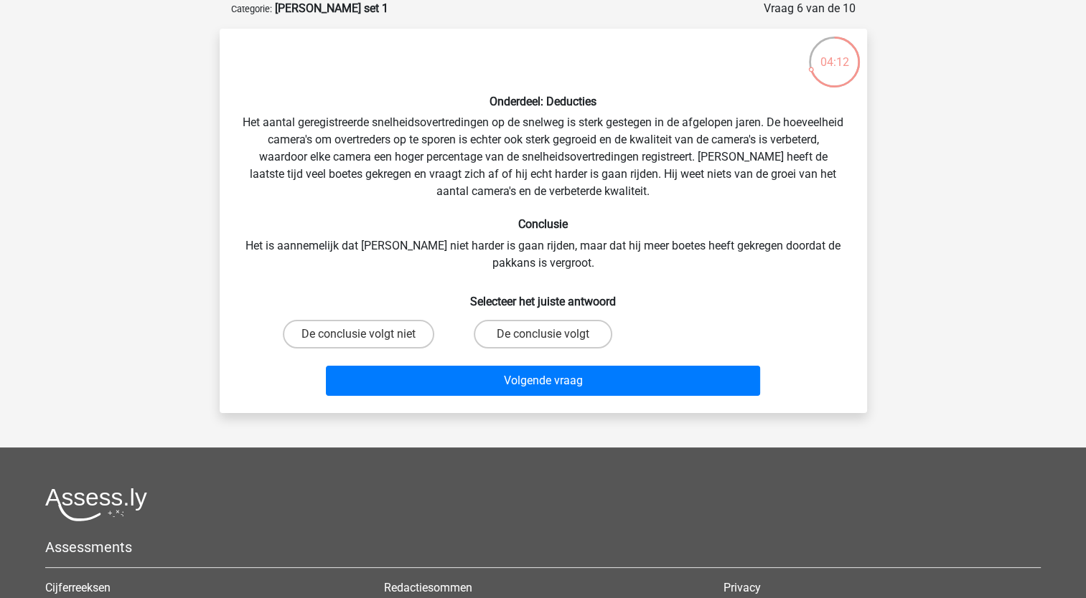
click at [422, 161] on div "Onderdeel: Deducties Het aantal geregistreerde snelheidsovertredingen op de sne…" at bounding box center [543, 221] width 636 height 362
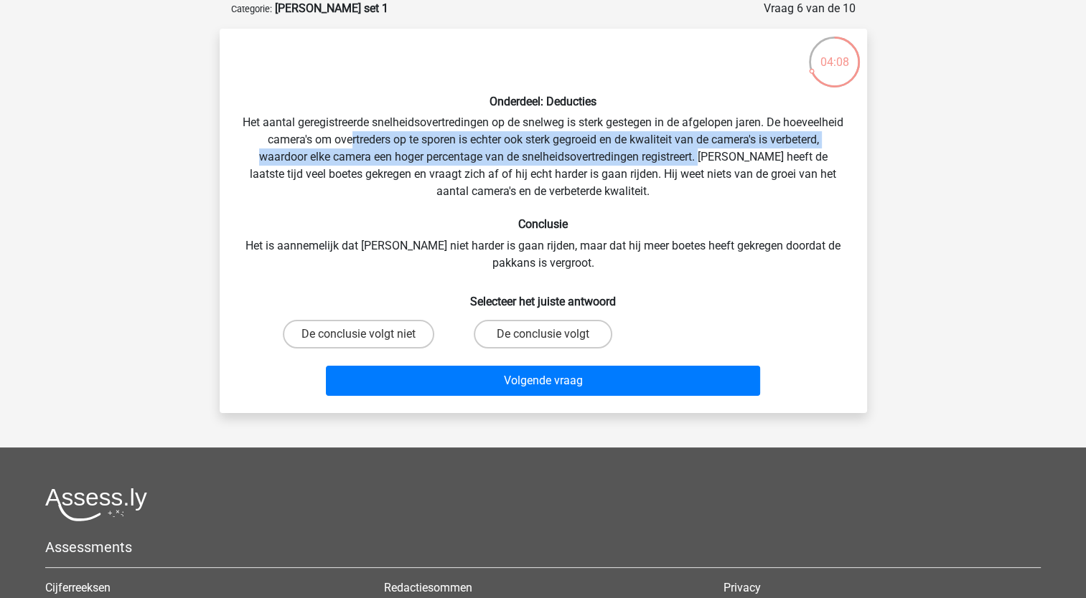
drag, startPoint x: 403, startPoint y: 136, endPoint x: 760, endPoint y: 160, distance: 357.4
click at [760, 160] on div "Onderdeel: Deducties Het aantal geregistreerde snelheidsovertredingen op de sne…" at bounding box center [543, 221] width 636 height 362
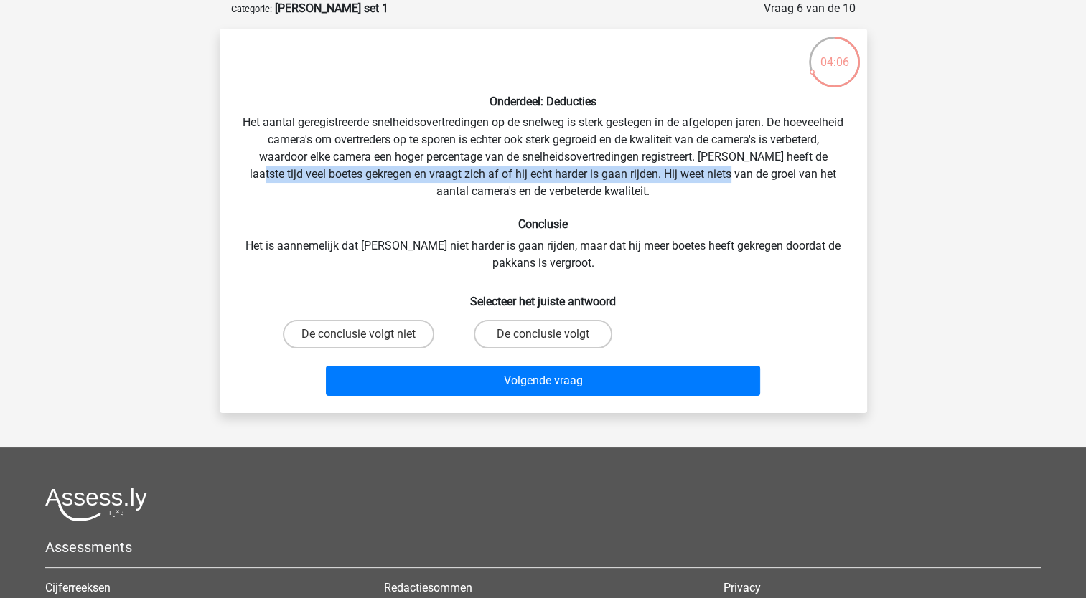
drag, startPoint x: 295, startPoint y: 174, endPoint x: 772, endPoint y: 171, distance: 477.2
click at [772, 171] on div "Onderdeel: Deducties Het aantal geregistreerde snelheidsovertredingen op de sne…" at bounding box center [543, 221] width 636 height 362
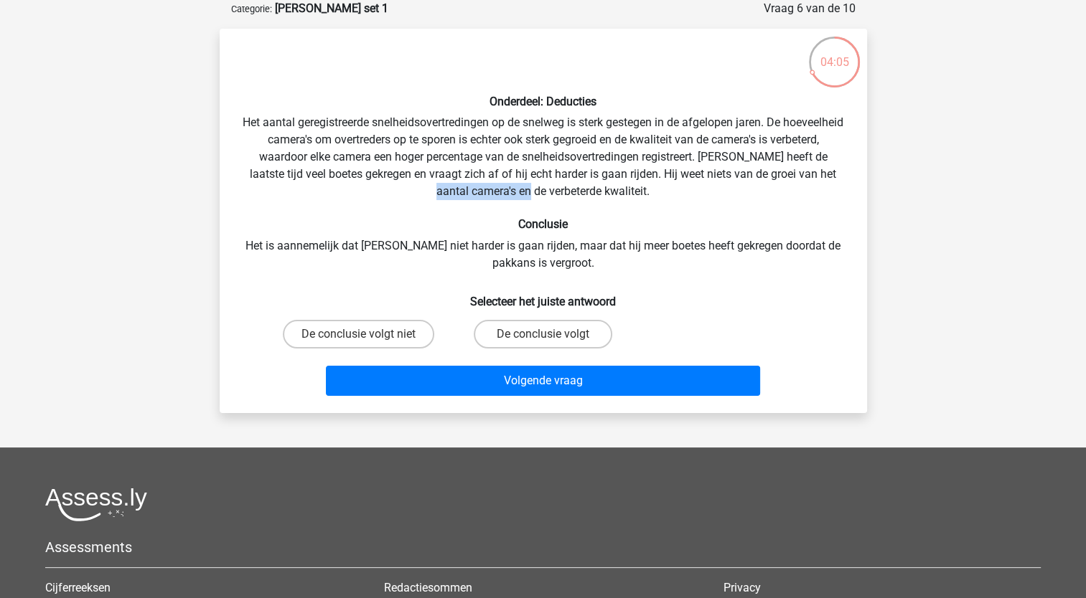
drag, startPoint x: 469, startPoint y: 191, endPoint x: 568, endPoint y: 192, distance: 99.0
click at [568, 192] on div "Onderdeel: Deducties Het aantal geregistreerde snelheidsovertredingen op de sne…" at bounding box center [543, 221] width 636 height 362
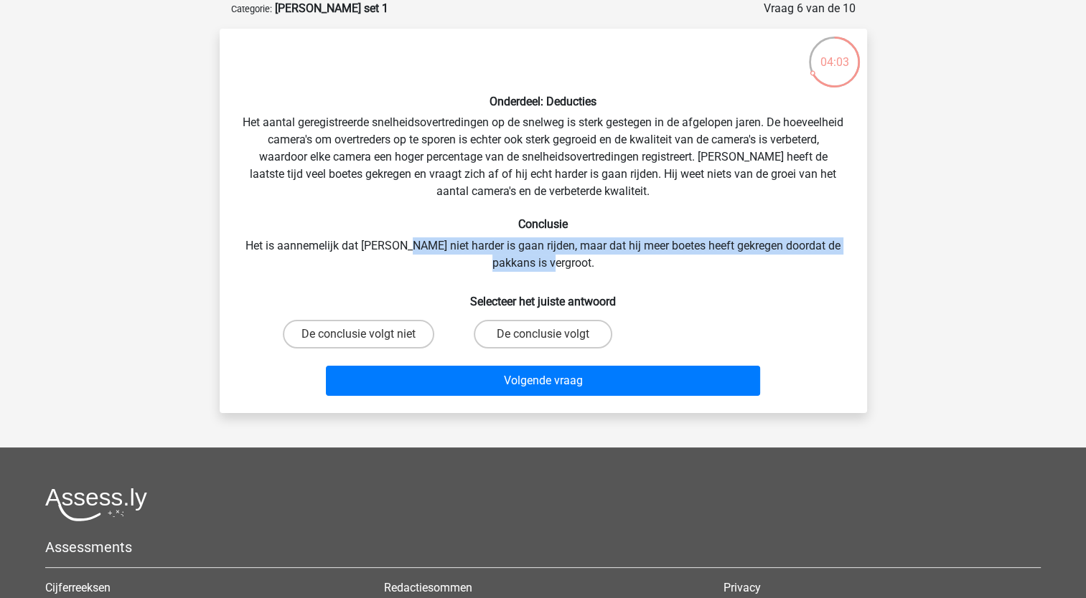
drag, startPoint x: 399, startPoint y: 248, endPoint x: 691, endPoint y: 260, distance: 292.3
click at [691, 260] on div "Onderdeel: Deducties Het aantal geregistreerde snelheidsovertredingen op de sne…" at bounding box center [543, 221] width 636 height 362
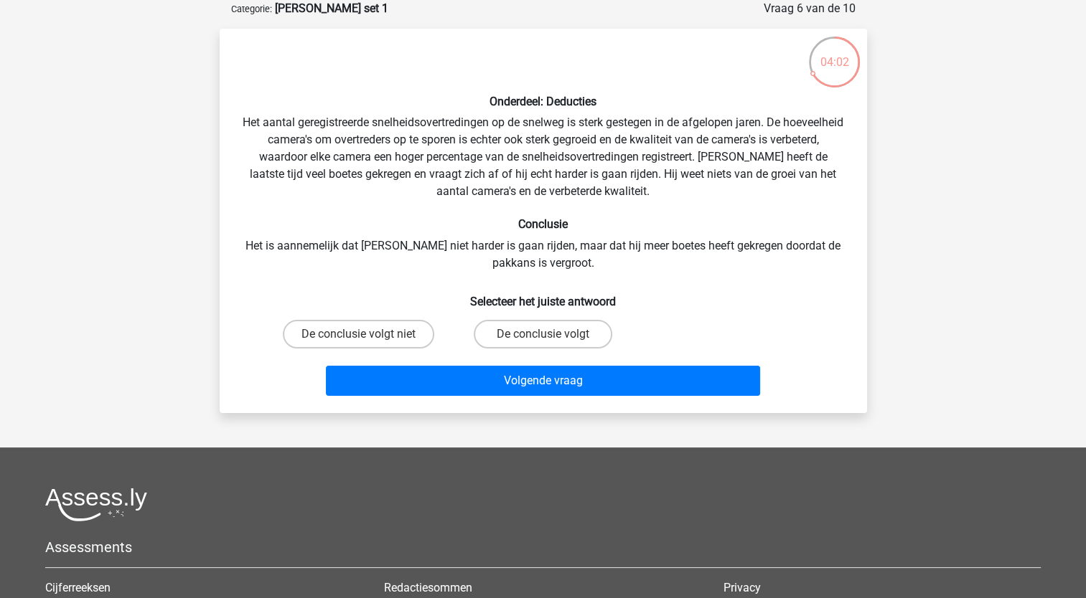
drag, startPoint x: 691, startPoint y: 260, endPoint x: 626, endPoint y: 170, distance: 111.5
click at [626, 170] on div "Onderdeel: Deducties Het aantal geregistreerde snelheidsovertredingen op de sne…" at bounding box center [543, 221] width 636 height 362
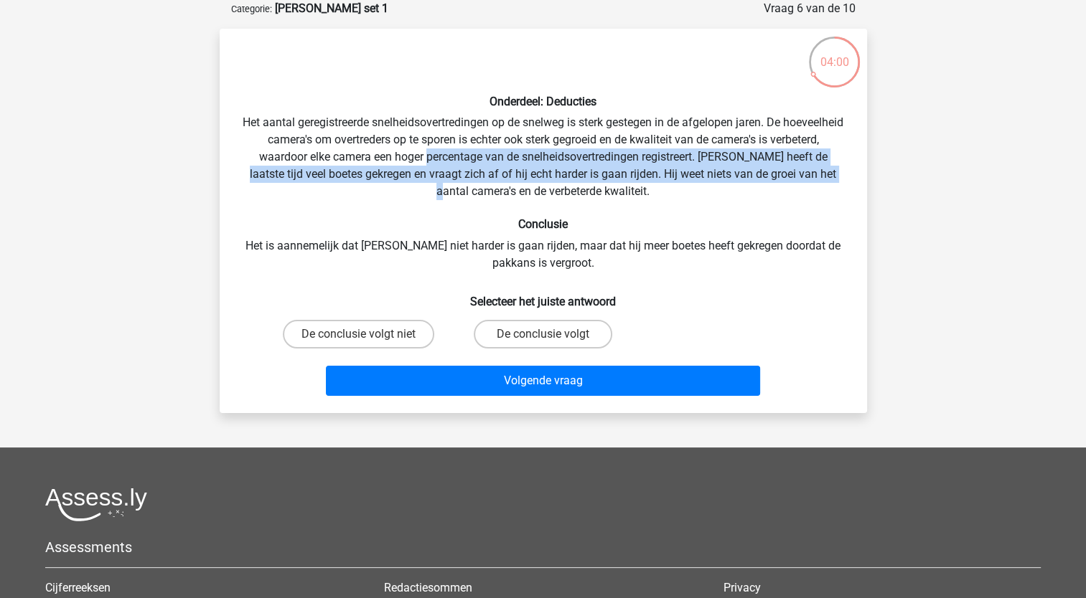
drag, startPoint x: 480, startPoint y: 162, endPoint x: 485, endPoint y: 188, distance: 26.3
click at [485, 188] on div "Onderdeel: Deducties Het aantal geregistreerde snelheidsovertredingen op de sne…" at bounding box center [543, 221] width 636 height 362
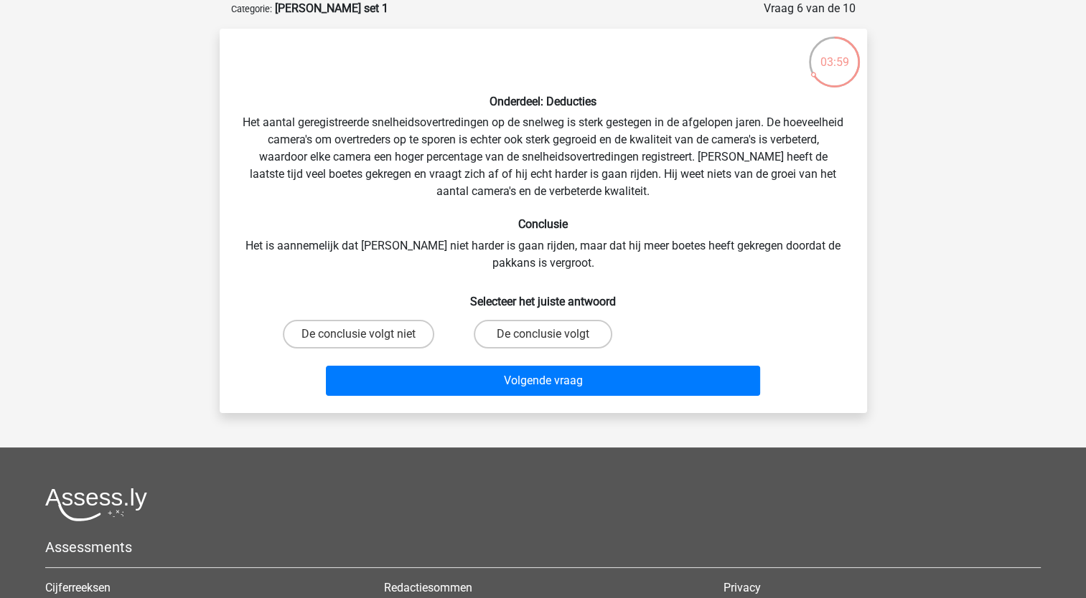
click at [495, 149] on div "Onderdeel: Deducties Het aantal geregistreerde snelheidsovertredingen op de sne…" at bounding box center [543, 221] width 636 height 362
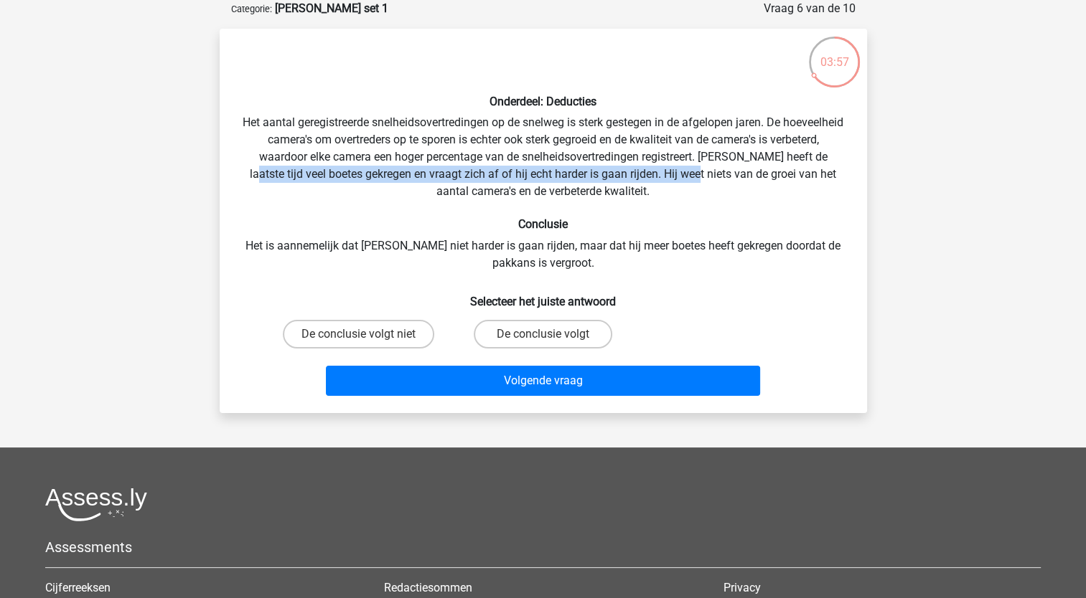
drag, startPoint x: 293, startPoint y: 171, endPoint x: 735, endPoint y: 173, distance: 442.7
click at [735, 173] on div "Onderdeel: Deducties Het aantal geregistreerde snelheidsovertredingen op de sne…" at bounding box center [543, 221] width 636 height 362
click at [469, 166] on div "Onderdeel: Deducties Het aantal geregistreerde snelheidsovertredingen op de sne…" at bounding box center [543, 221] width 636 height 362
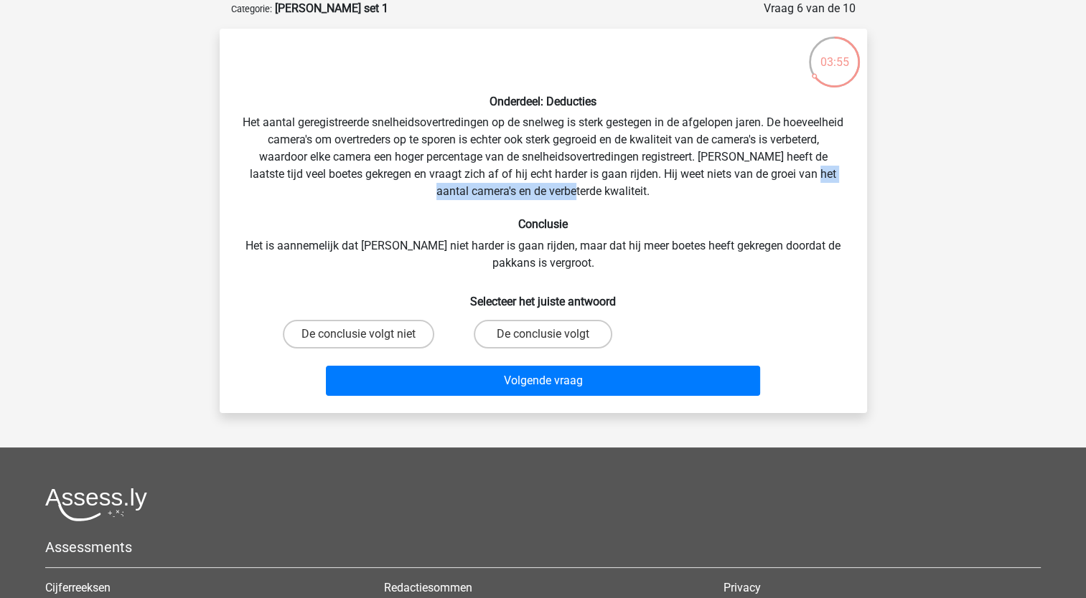
drag, startPoint x: 459, startPoint y: 194, endPoint x: 623, endPoint y: 187, distance: 163.8
click at [623, 187] on div "Onderdeel: Deducties Het aantal geregistreerde snelheidsovertredingen op de sne…" at bounding box center [543, 221] width 636 height 362
drag, startPoint x: 623, startPoint y: 187, endPoint x: 570, endPoint y: 187, distance: 52.4
click at [623, 186] on div "Onderdeel: Deducties Het aantal geregistreerde snelheidsovertredingen op de sne…" at bounding box center [543, 221] width 636 height 362
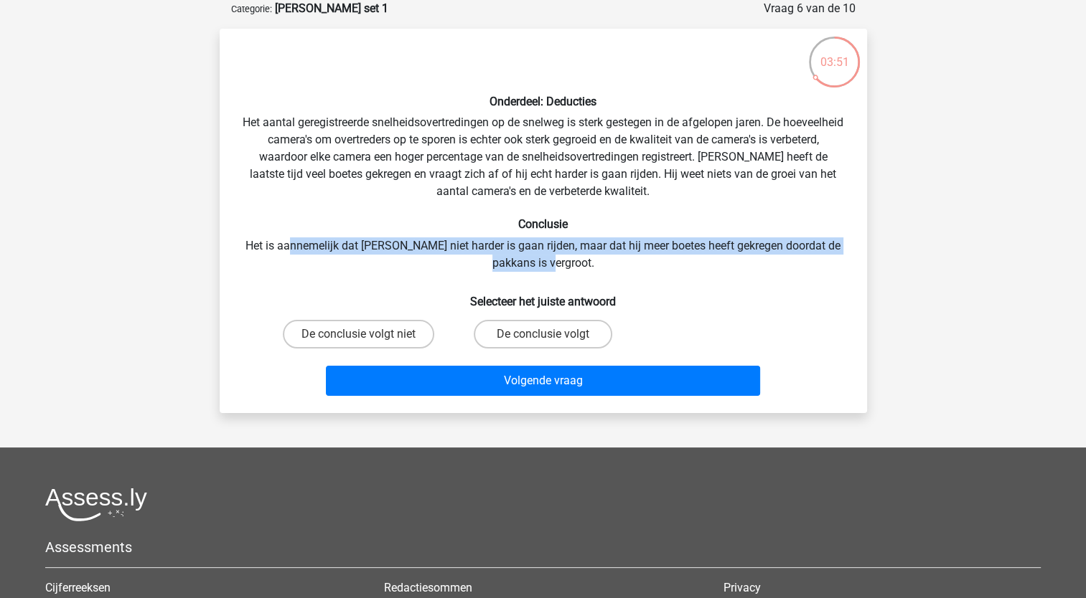
drag, startPoint x: 289, startPoint y: 243, endPoint x: 751, endPoint y: 260, distance: 461.7
click at [751, 260] on div "Onderdeel: Deducties Het aantal geregistreerde snelheidsovertredingen op de sne…" at bounding box center [543, 221] width 636 height 362
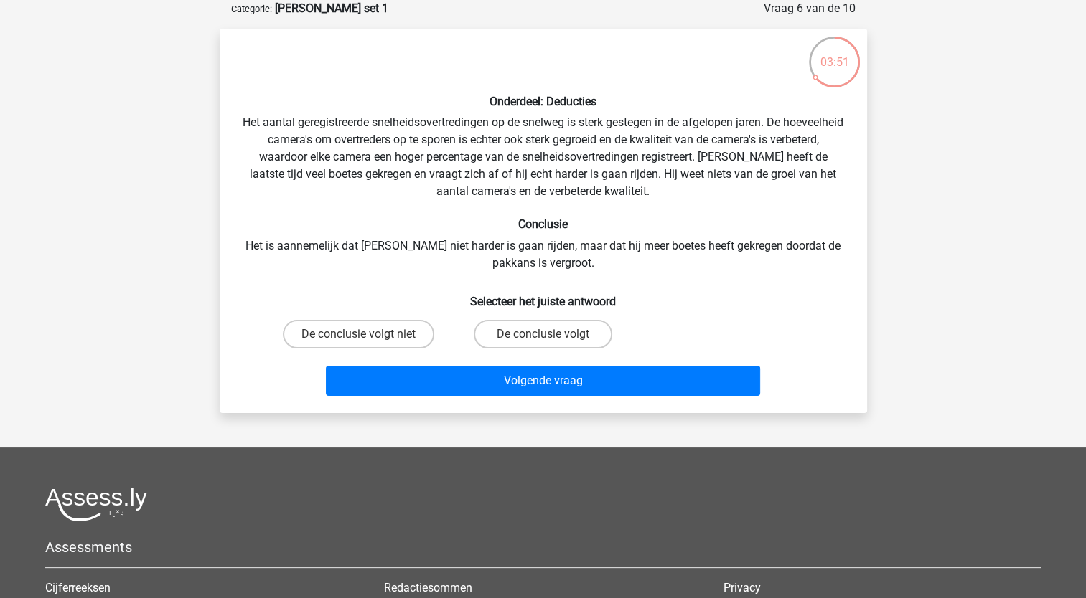
drag, startPoint x: 751, startPoint y: 260, endPoint x: 616, endPoint y: 171, distance: 161.0
click at [616, 171] on div "Onderdeel: Deducties Het aantal geregistreerde snelheidsovertredingen op de sne…" at bounding box center [543, 221] width 636 height 362
drag, startPoint x: 479, startPoint y: 241, endPoint x: 766, endPoint y: 260, distance: 287.6
click at [766, 260] on div "Onderdeel: Deducties Het aantal geregistreerde snelheidsovertredingen op de sne…" at bounding box center [543, 221] width 636 height 362
drag, startPoint x: 766, startPoint y: 260, endPoint x: 679, endPoint y: 179, distance: 118.8
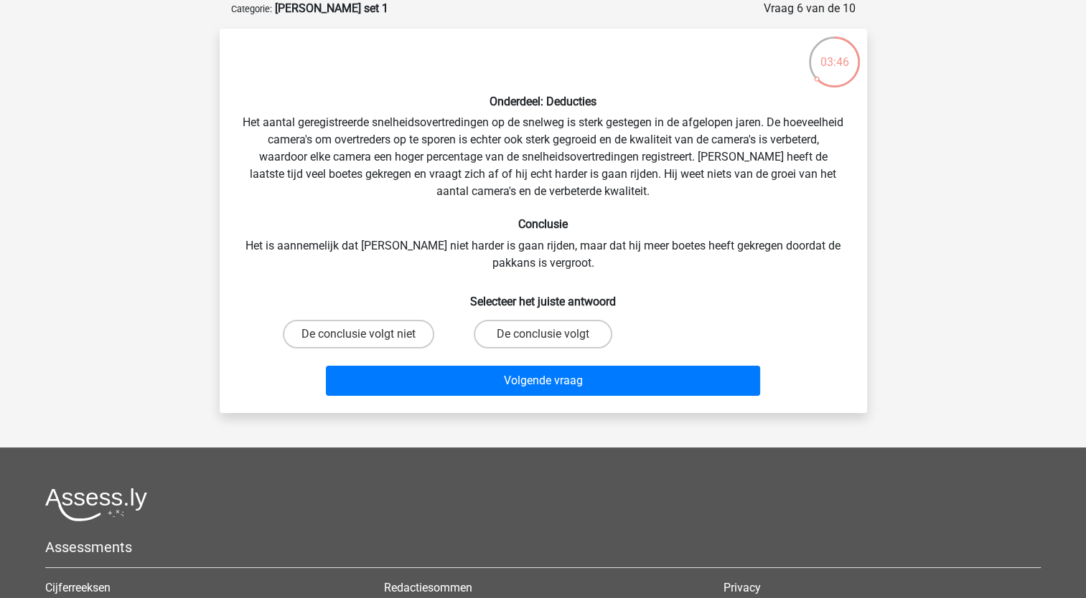
click at [679, 179] on div "Onderdeel: Deducties Het aantal geregistreerde snelheidsovertredingen op de sne…" at bounding box center [543, 221] width 636 height 362
click at [517, 339] on label "De conclusie volgt" at bounding box center [543, 334] width 138 height 29
click at [542, 339] on input "De conclusie volgt" at bounding box center [546, 338] width 9 height 9
radio input "true"
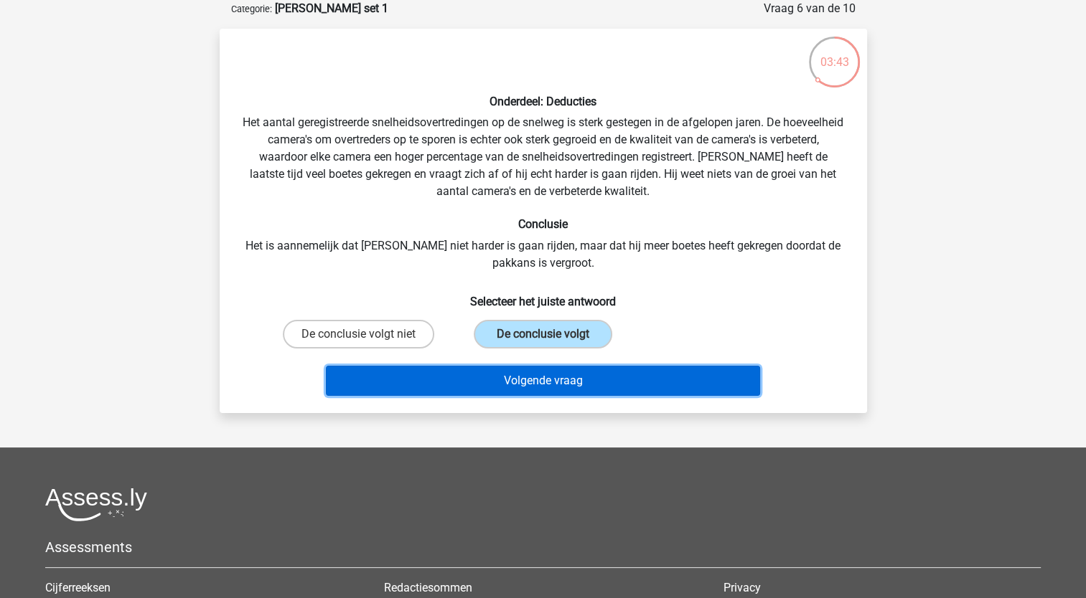
click at [493, 381] on button "Volgende vraag" at bounding box center [543, 381] width 434 height 30
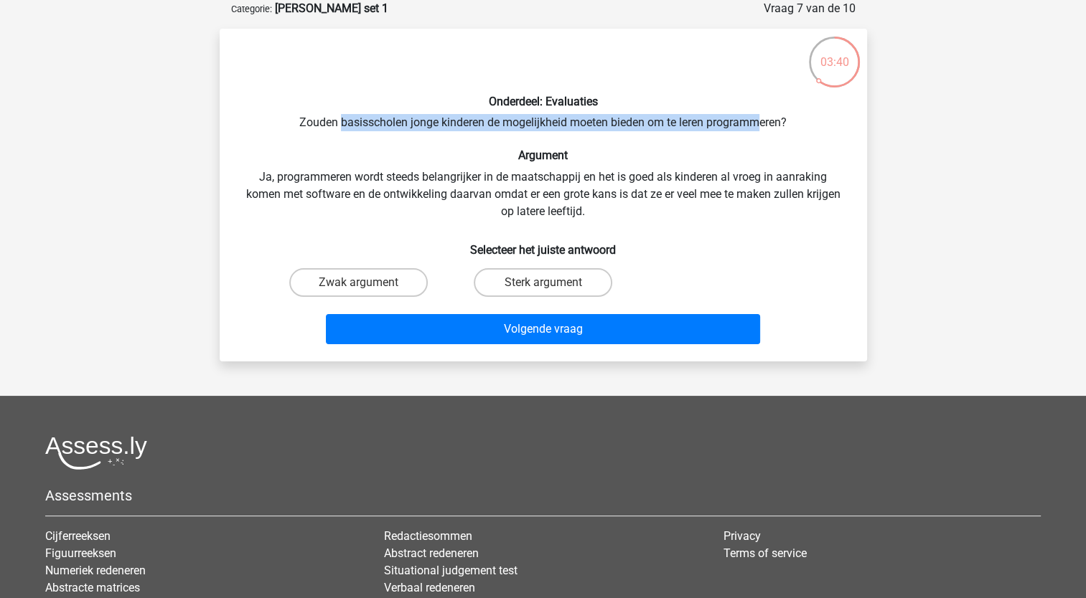
drag, startPoint x: 338, startPoint y: 121, endPoint x: 763, endPoint y: 123, distance: 424.8
click at [763, 123] on div "Onderdeel: Evaluaties Zouden basisscholen jonge kinderen de mogelijkheid moeten…" at bounding box center [543, 195] width 636 height 310
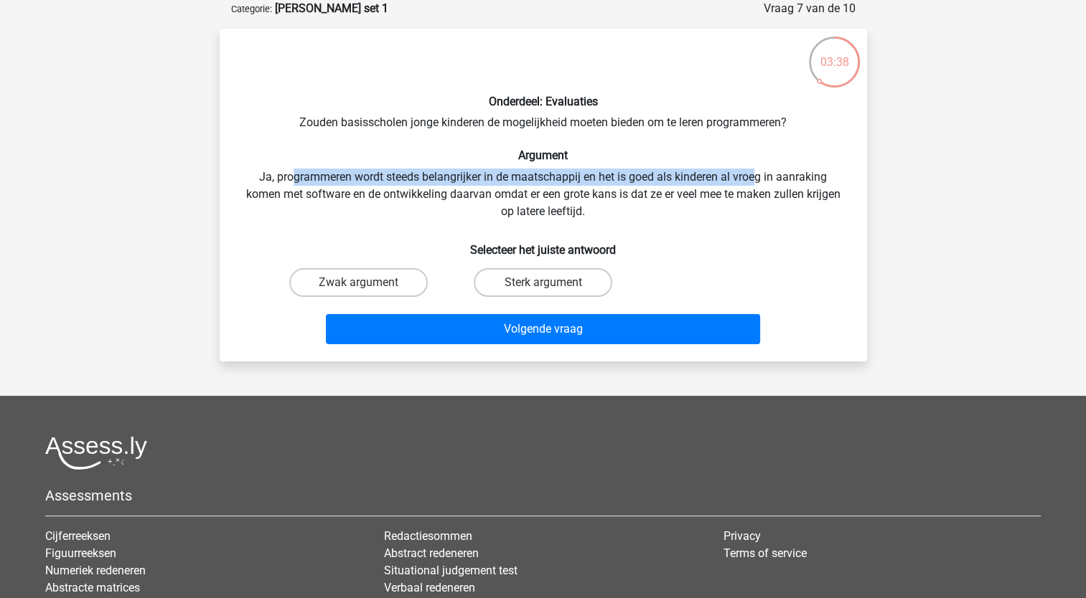
drag, startPoint x: 293, startPoint y: 179, endPoint x: 756, endPoint y: 179, distance: 462.8
click at [756, 179] on div "Onderdeel: Evaluaties Zouden basisscholen jonge kinderen de mogelijkheid moeten…" at bounding box center [543, 195] width 636 height 310
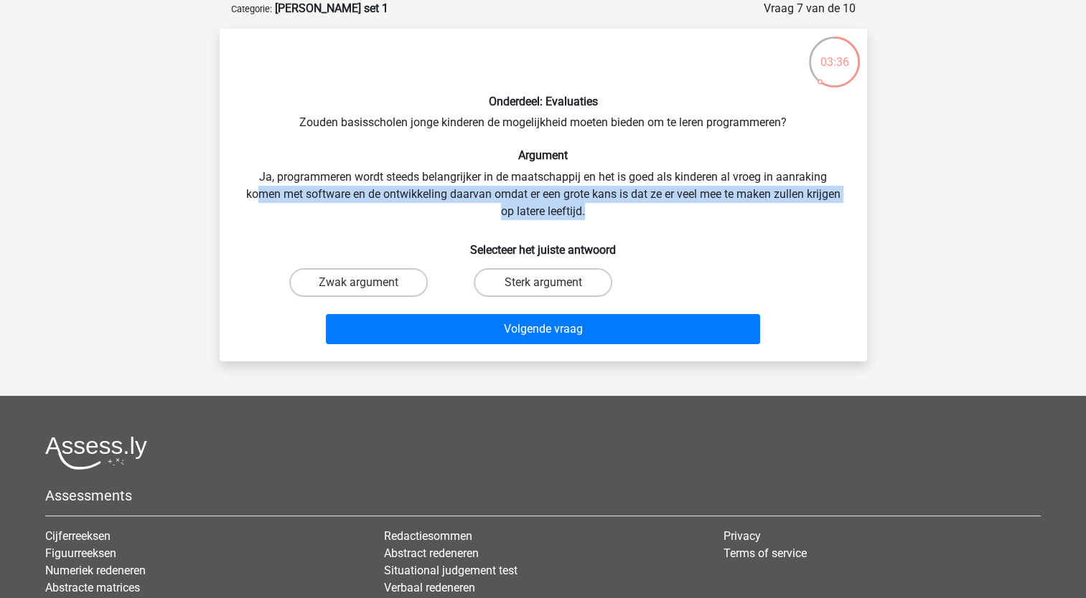
drag, startPoint x: 284, startPoint y: 194, endPoint x: 768, endPoint y: 211, distance: 484.7
click at [768, 211] on div "Onderdeel: Evaluaties Zouden basisscholen jonge kinderen de mogelijkheid moeten…" at bounding box center [543, 195] width 636 height 310
drag, startPoint x: 768, startPoint y: 211, endPoint x: 761, endPoint y: 211, distance: 7.9
click at [768, 211] on div "Onderdeel: Evaluaties Zouden basisscholen jonge kinderen de mogelijkheid moeten…" at bounding box center [543, 195] width 636 height 310
click at [541, 199] on div "Onderdeel: Evaluaties Zouden basisscholen jonge kinderen de mogelijkheid moeten…" at bounding box center [543, 195] width 636 height 310
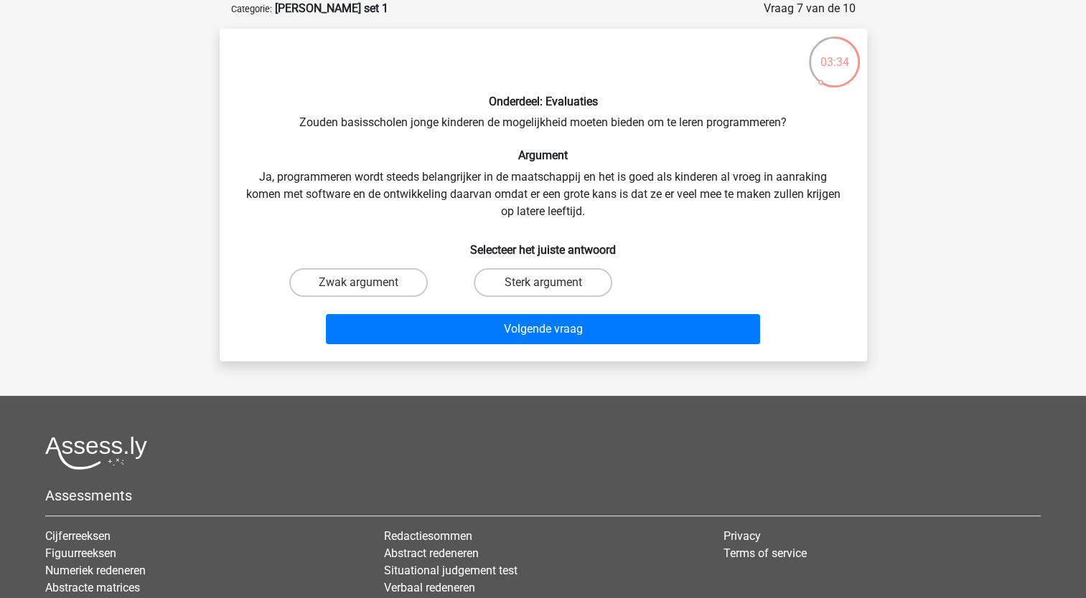
click at [442, 181] on div "Onderdeel: Evaluaties Zouden basisscholen jonge kinderen de mogelijkheid moeten…" at bounding box center [543, 195] width 636 height 310
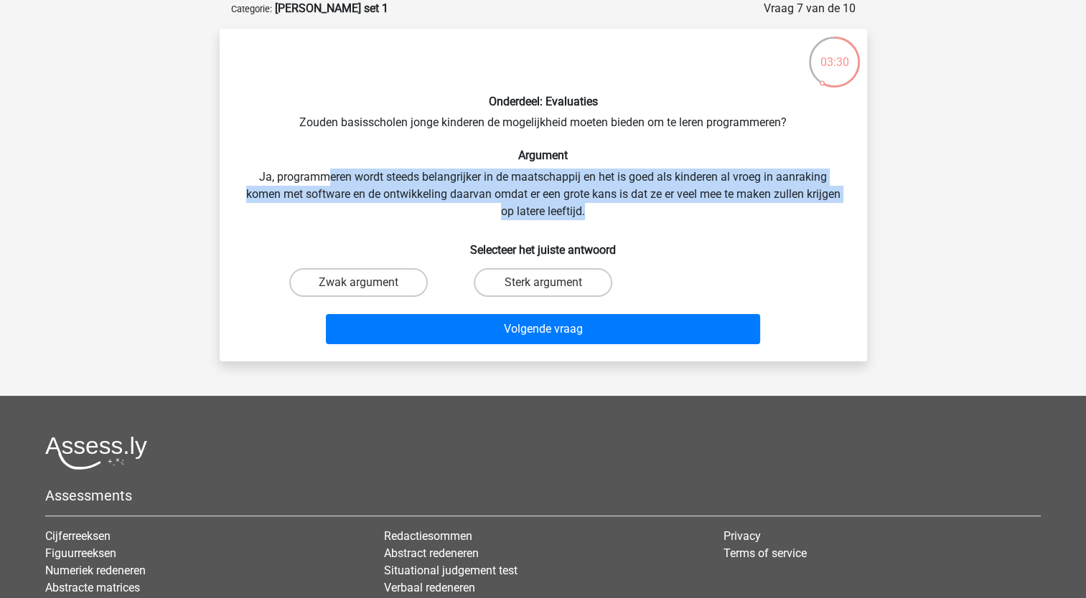
drag, startPoint x: 324, startPoint y: 170, endPoint x: 697, endPoint y: 207, distance: 375.7
click at [697, 207] on div "Onderdeel: Evaluaties Zouden basisscholen jonge kinderen de mogelijkheid moeten…" at bounding box center [543, 195] width 636 height 310
click at [562, 192] on div "Onderdeel: Evaluaties Zouden basisscholen jonge kinderen de mogelijkheid moeten…" at bounding box center [543, 195] width 636 height 310
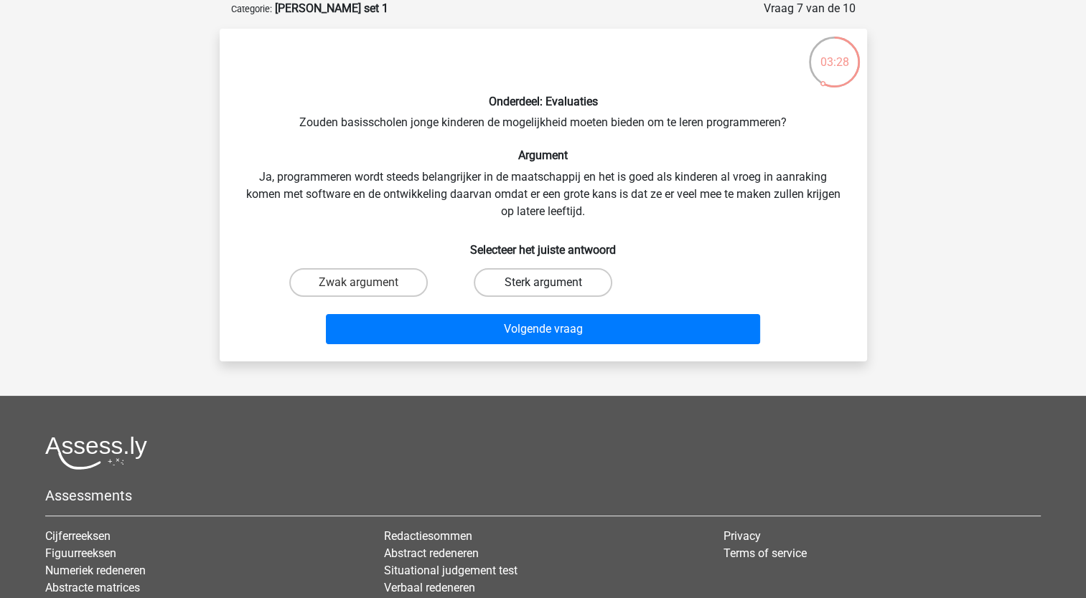
click at [520, 282] on label "Sterk argument" at bounding box center [543, 282] width 138 height 29
click at [542, 283] on input "Sterk argument" at bounding box center [546, 287] width 9 height 9
radio input "true"
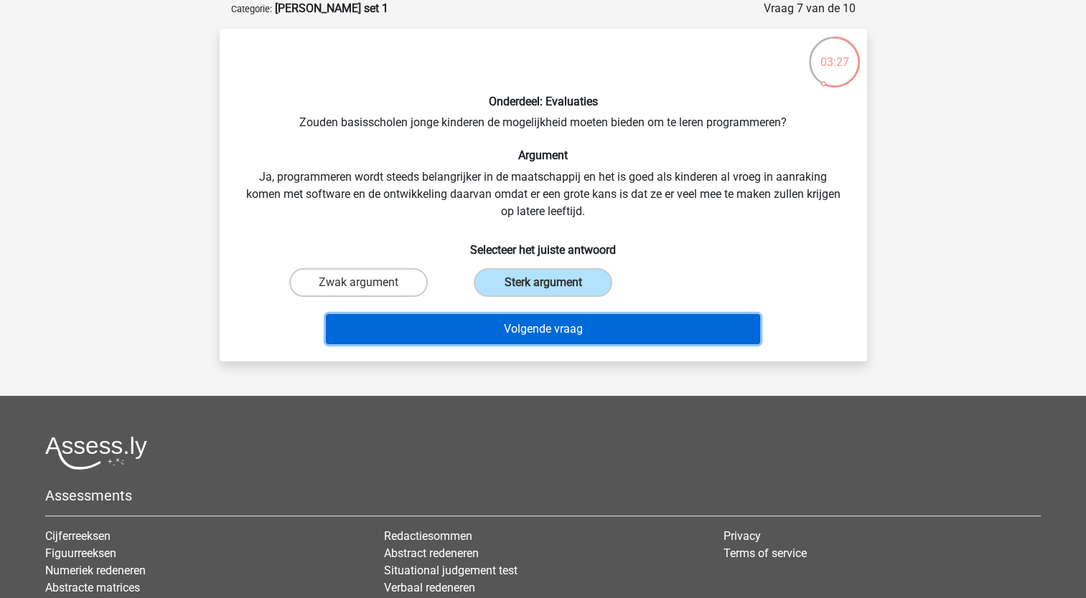
click at [499, 332] on button "Volgende vraag" at bounding box center [543, 329] width 434 height 30
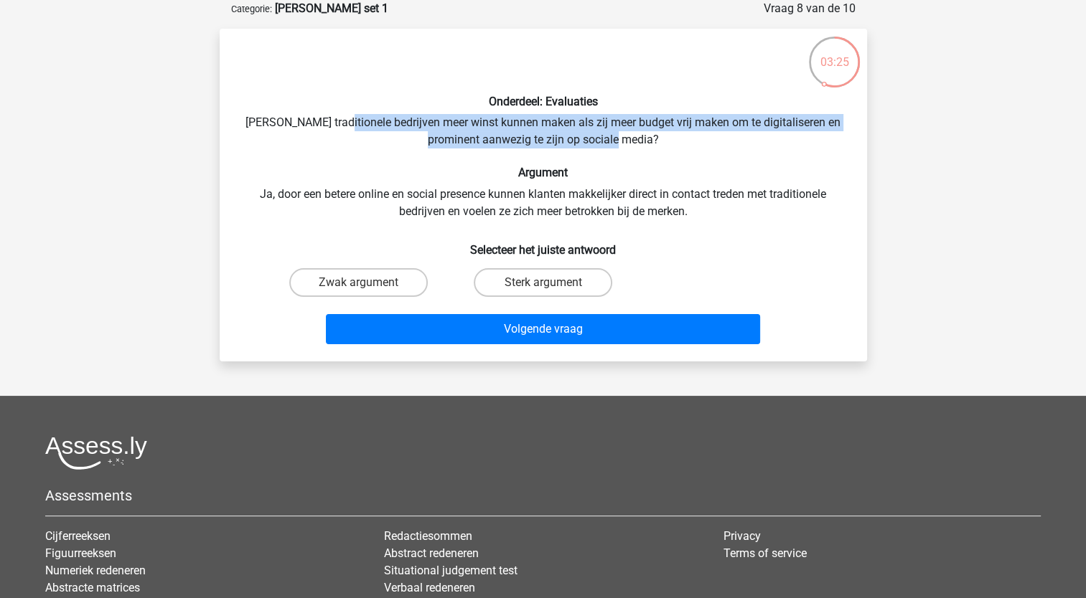
drag, startPoint x: 414, startPoint y: 121, endPoint x: 769, endPoint y: 133, distance: 355.4
click at [769, 133] on div "Onderdeel: Evaluaties Zouden traditionele bedrijven meer winst kunnen maken als…" at bounding box center [543, 195] width 636 height 310
drag, startPoint x: 769, startPoint y: 133, endPoint x: 751, endPoint y: 140, distance: 19.7
click at [754, 140] on div "Onderdeel: Evaluaties Zouden traditionele bedrijven meer winst kunnen maken als…" at bounding box center [543, 195] width 636 height 310
click at [485, 142] on div "Onderdeel: Evaluaties Zouden traditionele bedrijven meer winst kunnen maken als…" at bounding box center [543, 195] width 636 height 310
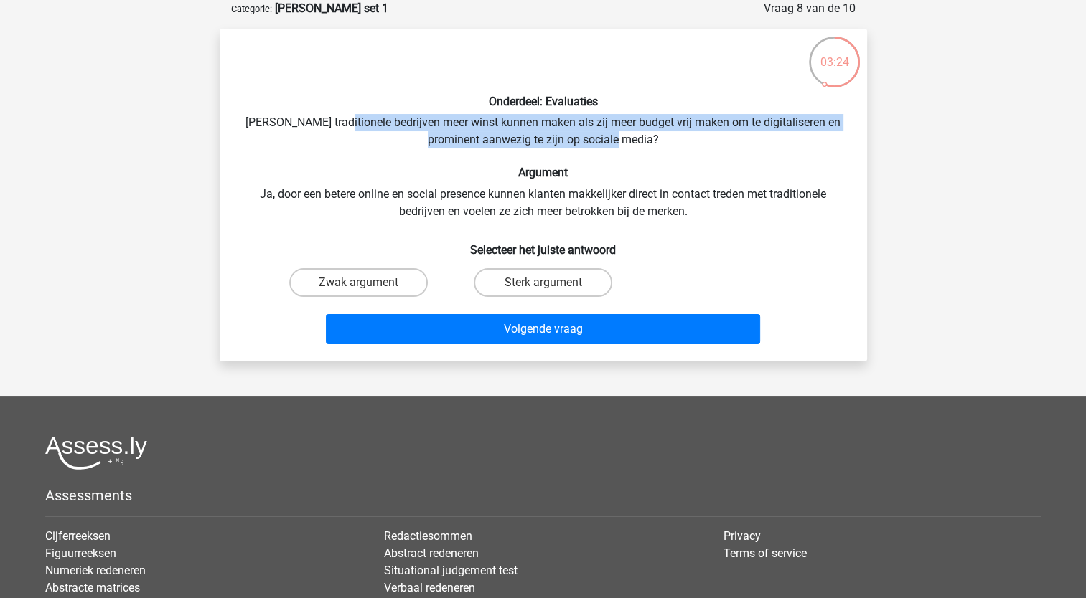
click at [444, 139] on div "Onderdeel: Evaluaties Zouden traditionele bedrijven meer winst kunnen maken als…" at bounding box center [543, 195] width 636 height 310
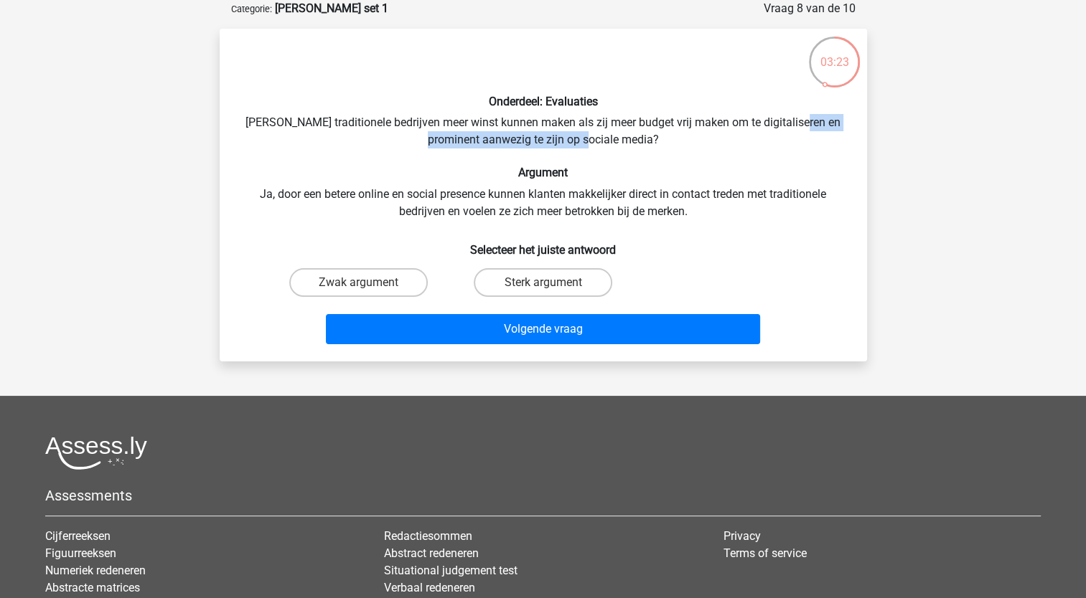
drag, startPoint x: 430, startPoint y: 137, endPoint x: 626, endPoint y: 136, distance: 195.9
click at [626, 136] on div "Onderdeel: Evaluaties Zouden traditionele bedrijven meer winst kunnen maken als…" at bounding box center [543, 195] width 636 height 310
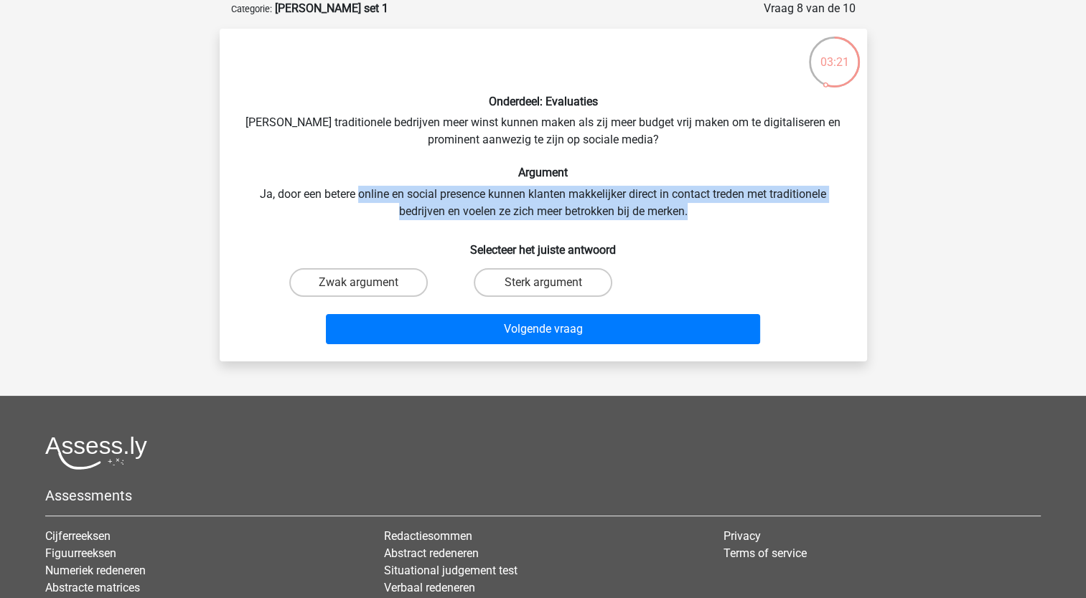
drag, startPoint x: 355, startPoint y: 192, endPoint x: 758, endPoint y: 212, distance: 403.7
click at [758, 212] on div "Onderdeel: Evaluaties Zouden traditionele bedrijven meer winst kunnen maken als…" at bounding box center [543, 195] width 636 height 310
click at [758, 216] on div "Onderdeel: Evaluaties Zouden traditionele bedrijven meer winst kunnen maken als…" at bounding box center [543, 195] width 636 height 310
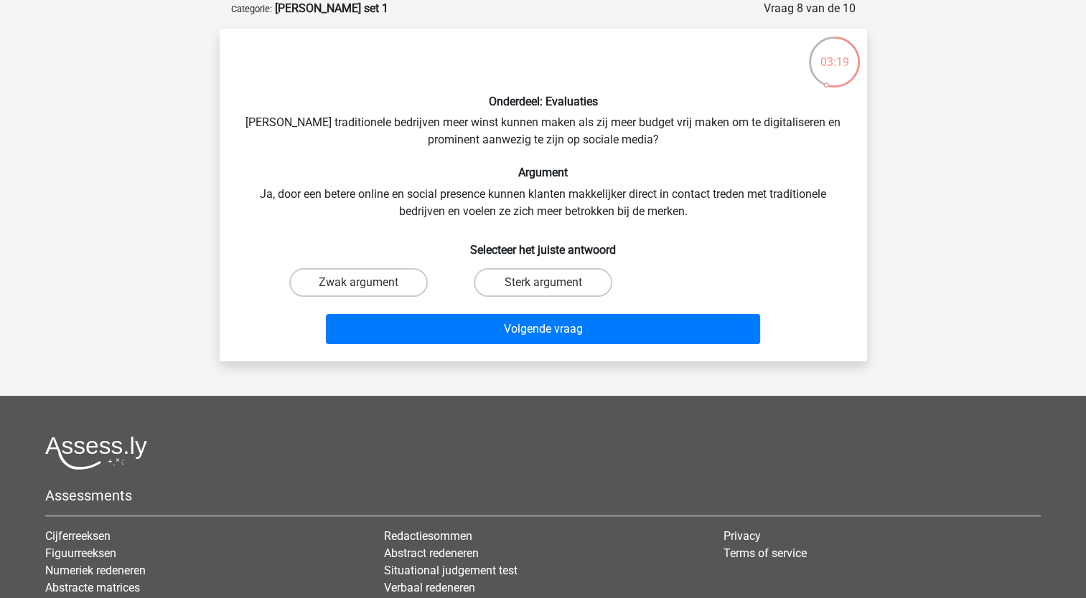
click at [718, 224] on div "Onderdeel: Evaluaties Zouden traditionele bedrijven meer winst kunnen maken als…" at bounding box center [543, 195] width 636 height 310
click at [526, 281] on label "Sterk argument" at bounding box center [543, 282] width 138 height 29
click at [542, 283] on input "Sterk argument" at bounding box center [546, 287] width 9 height 9
radio input "true"
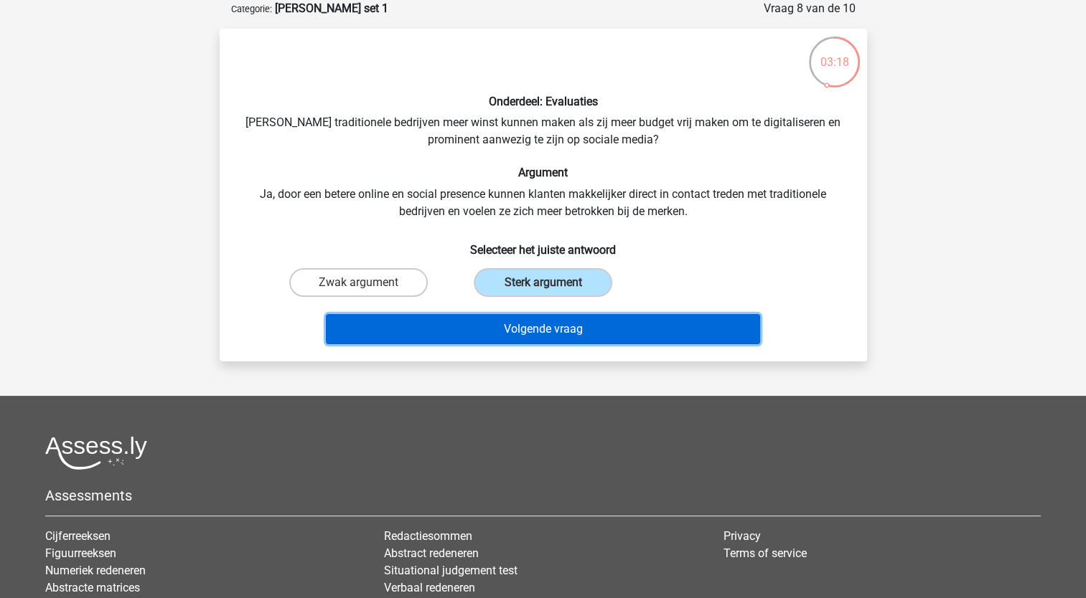
click at [525, 323] on button "Volgende vraag" at bounding box center [543, 329] width 434 height 30
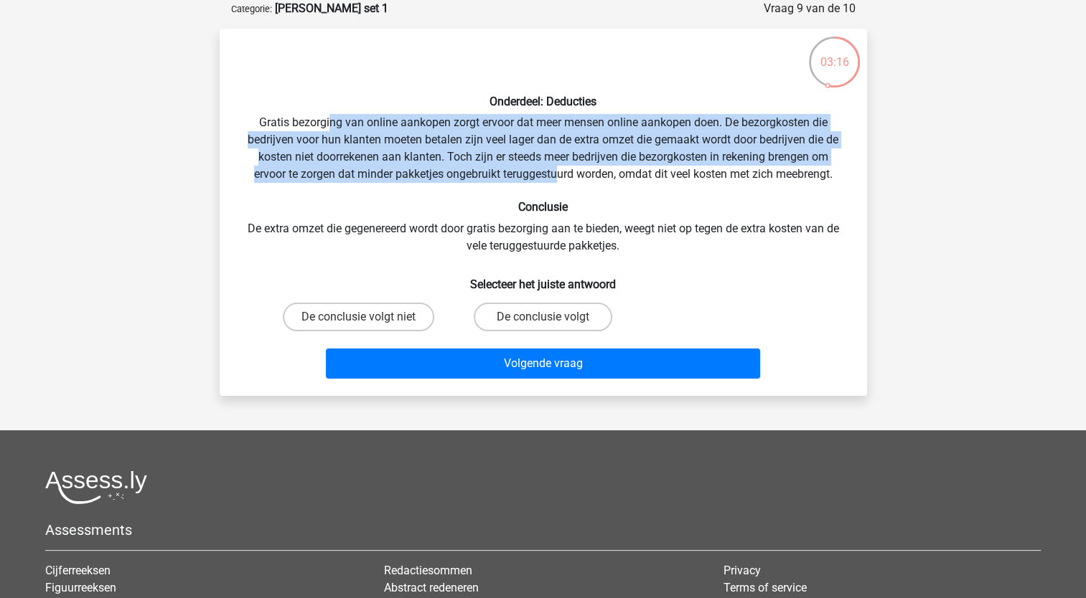
drag, startPoint x: 326, startPoint y: 125, endPoint x: 556, endPoint y: 182, distance: 236.7
click at [556, 182] on div "Onderdeel: Deducties Gratis bezorging van online aankopen zorgt ervoor dat meer…" at bounding box center [543, 212] width 636 height 344
drag, startPoint x: 556, startPoint y: 182, endPoint x: 545, endPoint y: 177, distance: 12.2
click at [556, 182] on div "Onderdeel: Deducties Gratis bezorging van online aankopen zorgt ervoor dat meer…" at bounding box center [543, 212] width 636 height 344
click at [420, 127] on div "Onderdeel: Deducties Gratis bezorging van online aankopen zorgt ervoor dat meer…" at bounding box center [543, 212] width 636 height 344
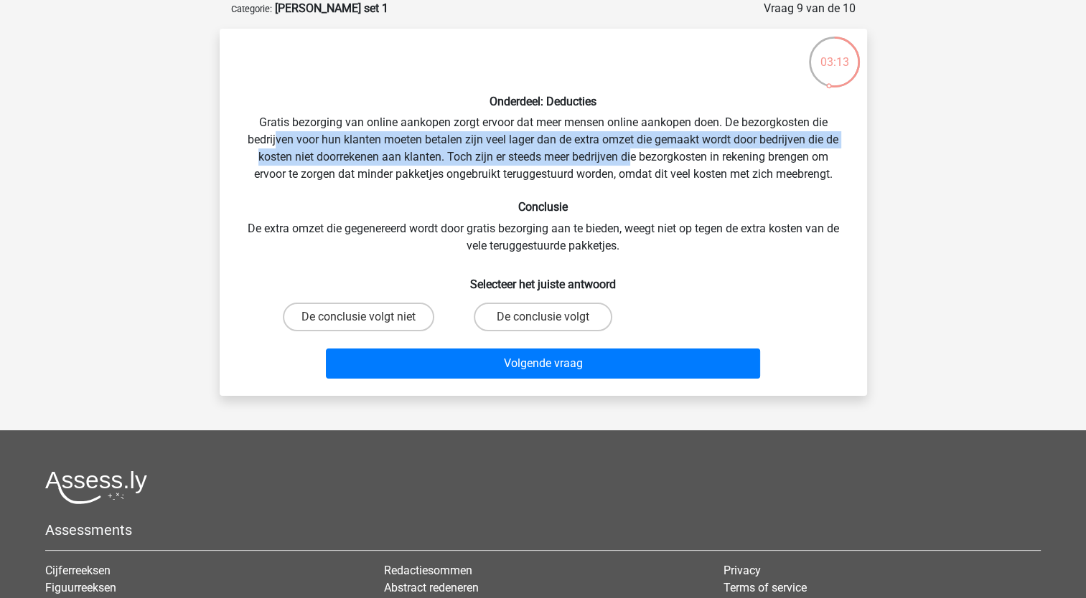
drag, startPoint x: 273, startPoint y: 144, endPoint x: 629, endPoint y: 167, distance: 357.4
click at [629, 167] on div "Onderdeel: Deducties Gratis bezorging van online aankopen zorgt ervoor dat meer…" at bounding box center [543, 212] width 636 height 344
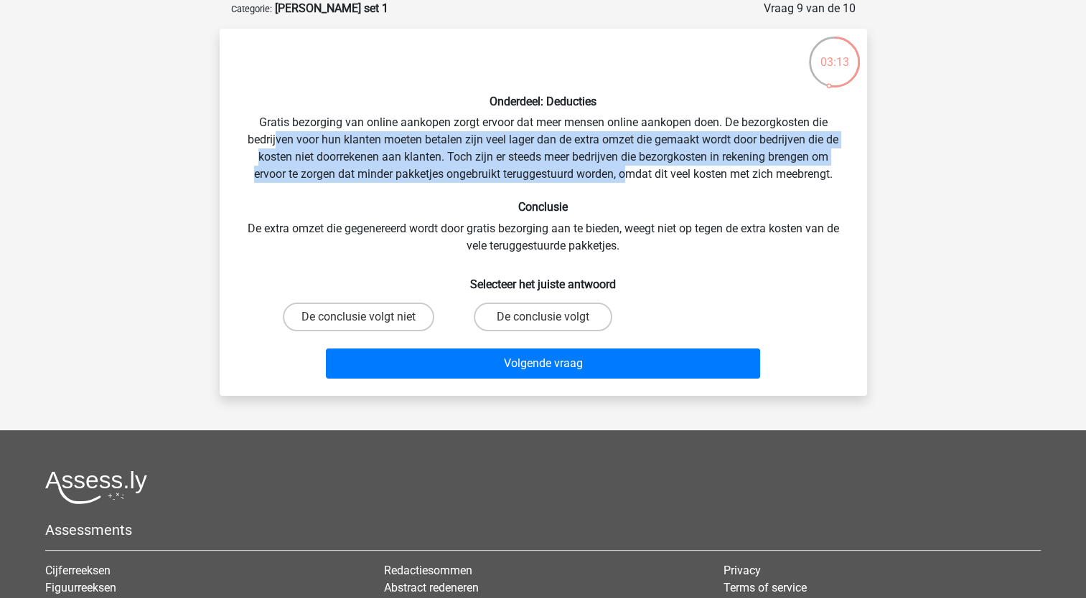
click at [629, 169] on div "Onderdeel: Deducties Gratis bezorging van online aankopen zorgt ervoor dat meer…" at bounding box center [543, 212] width 636 height 344
click at [517, 141] on div "Onderdeel: Deducties Gratis bezorging van online aankopen zorgt ervoor dat meer…" at bounding box center [543, 212] width 636 height 344
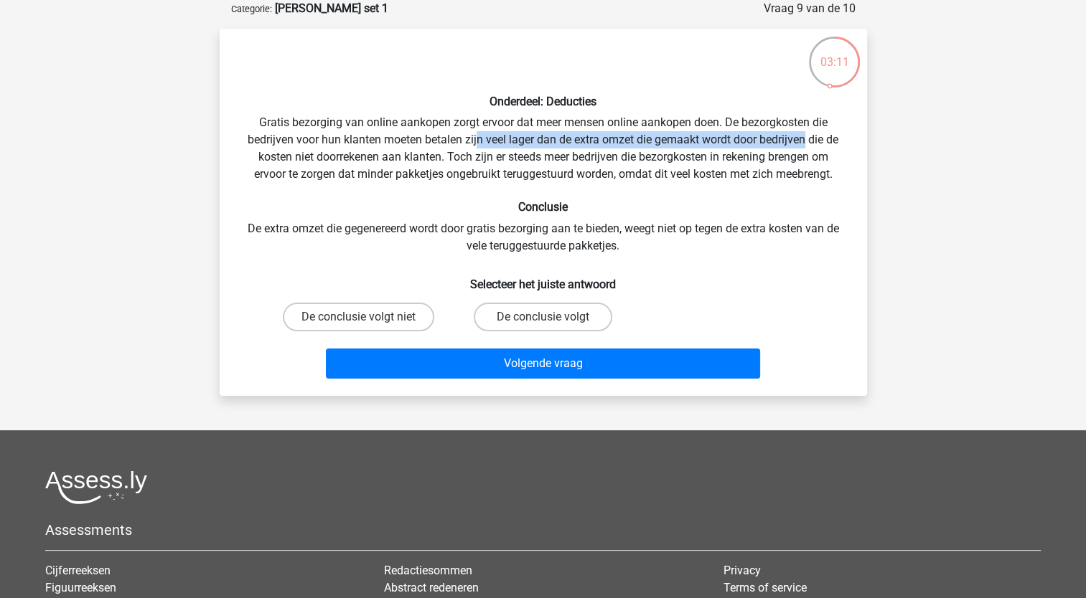
drag, startPoint x: 484, startPoint y: 140, endPoint x: 807, endPoint y: 141, distance: 322.9
click at [807, 141] on div "Onderdeel: Deducties Gratis bezorging van online aankopen zorgt ervoor dat meer…" at bounding box center [543, 212] width 636 height 344
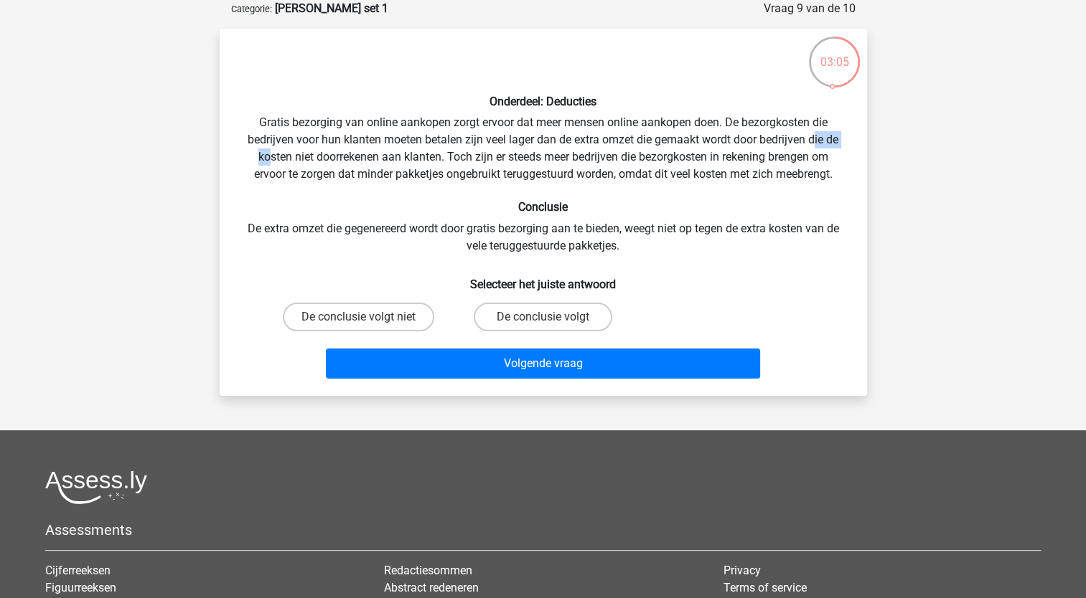
drag, startPoint x: 267, startPoint y: 154, endPoint x: 817, endPoint y: 149, distance: 549.7
click at [817, 149] on div "Onderdeel: Deducties Gratis bezorging van online aankopen zorgt ervoor dat meer…" at bounding box center [543, 212] width 636 height 344
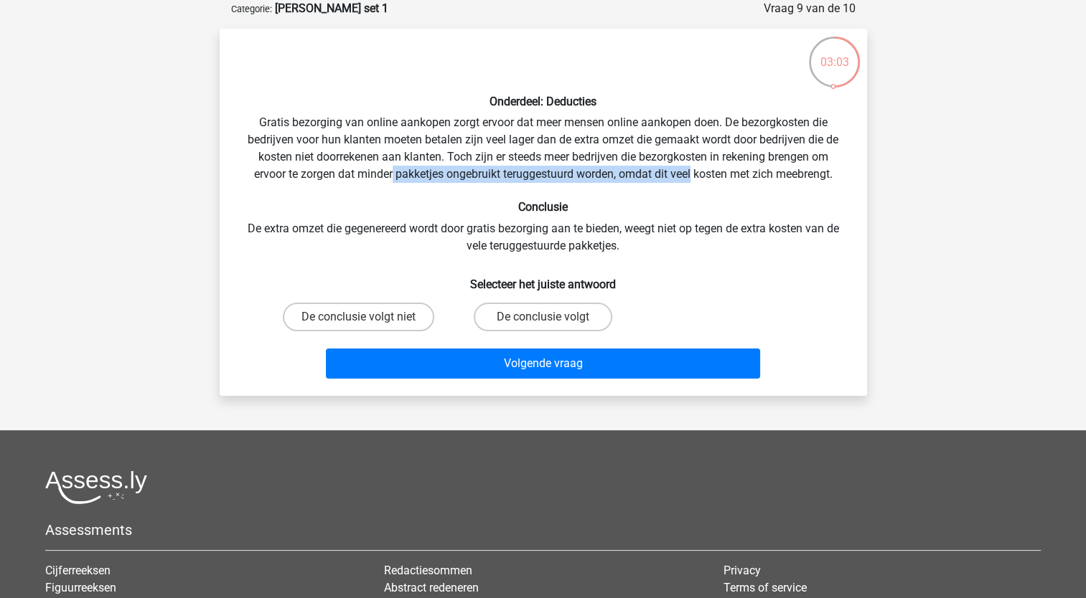
drag, startPoint x: 390, startPoint y: 174, endPoint x: 692, endPoint y: 177, distance: 302.1
click at [692, 177] on div "Onderdeel: Deducties Gratis bezorging van online aankopen zorgt ervoor dat meer…" at bounding box center [543, 212] width 636 height 344
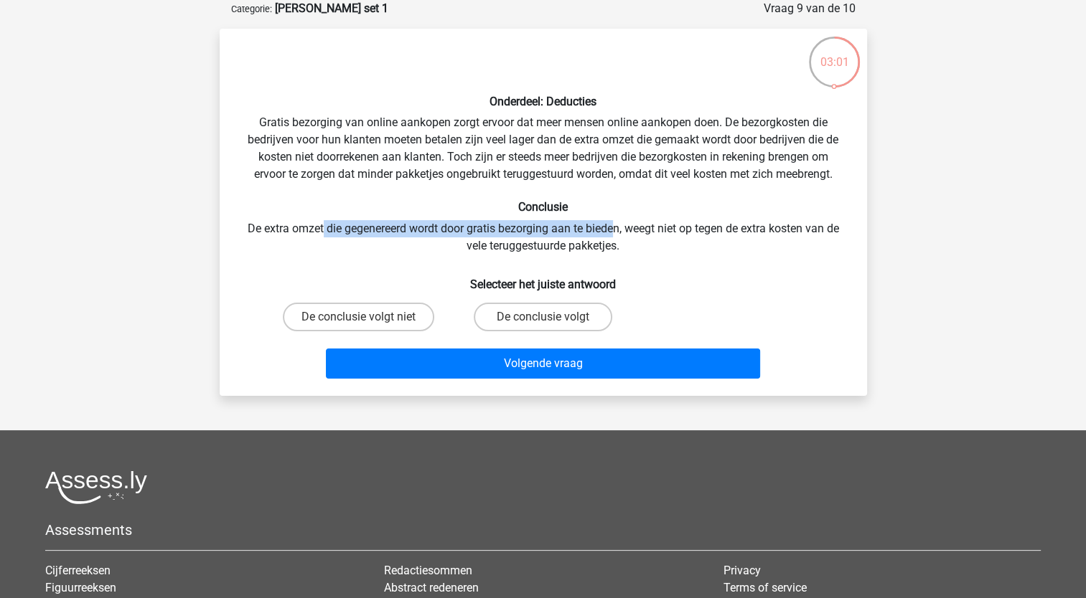
drag, startPoint x: 321, startPoint y: 230, endPoint x: 616, endPoint y: 231, distance: 294.9
click at [616, 231] on div "Onderdeel: Deducties Gratis bezorging van online aankopen zorgt ervoor dat meer…" at bounding box center [543, 212] width 636 height 344
drag, startPoint x: 616, startPoint y: 231, endPoint x: 591, endPoint y: 243, distance: 27.0
click at [616, 231] on div "Onderdeel: Deducties Gratis bezorging van online aankopen zorgt ervoor dat meer…" at bounding box center [543, 212] width 636 height 344
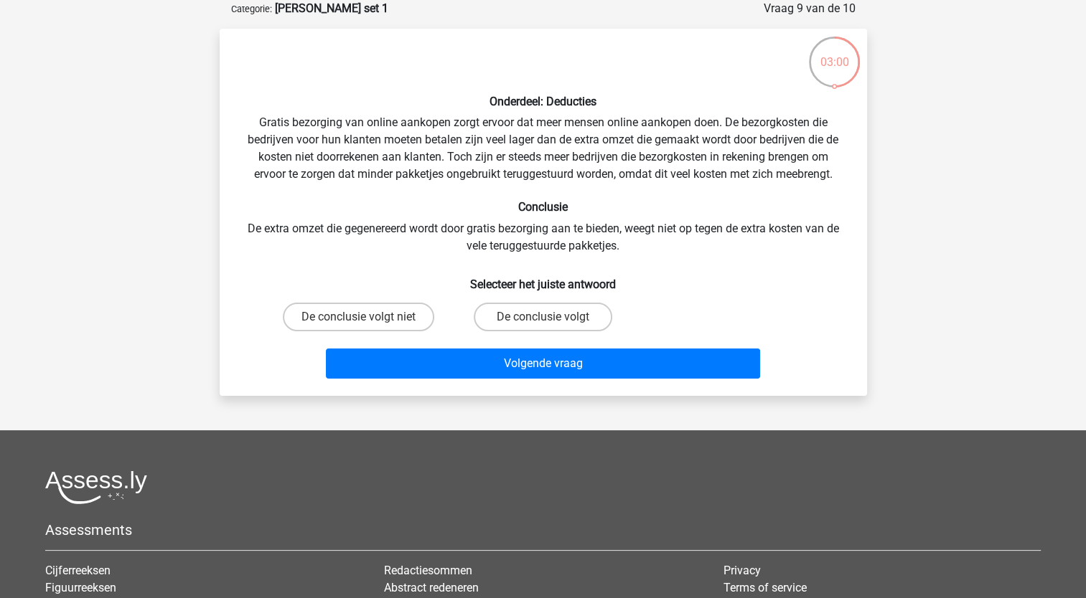
click at [644, 216] on div "Onderdeel: Deducties Gratis bezorging van online aankopen zorgt ervoor dat meer…" at bounding box center [543, 212] width 636 height 344
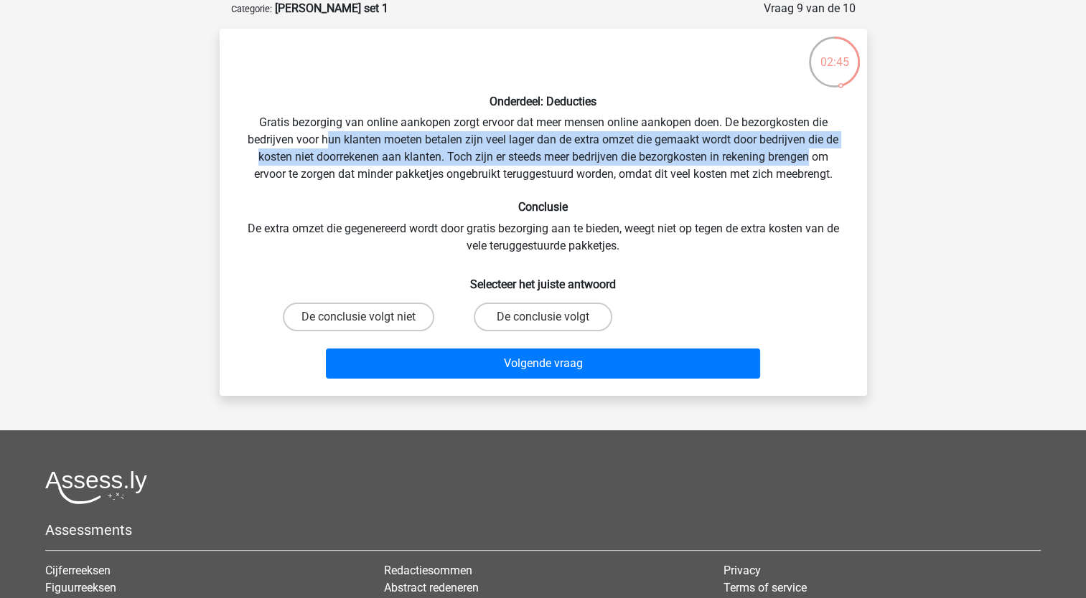
drag, startPoint x: 330, startPoint y: 142, endPoint x: 809, endPoint y: 160, distance: 478.9
click at [809, 160] on div "Onderdeel: Deducties Gratis bezorging van online aankopen zorgt ervoor dat meer…" at bounding box center [543, 212] width 636 height 344
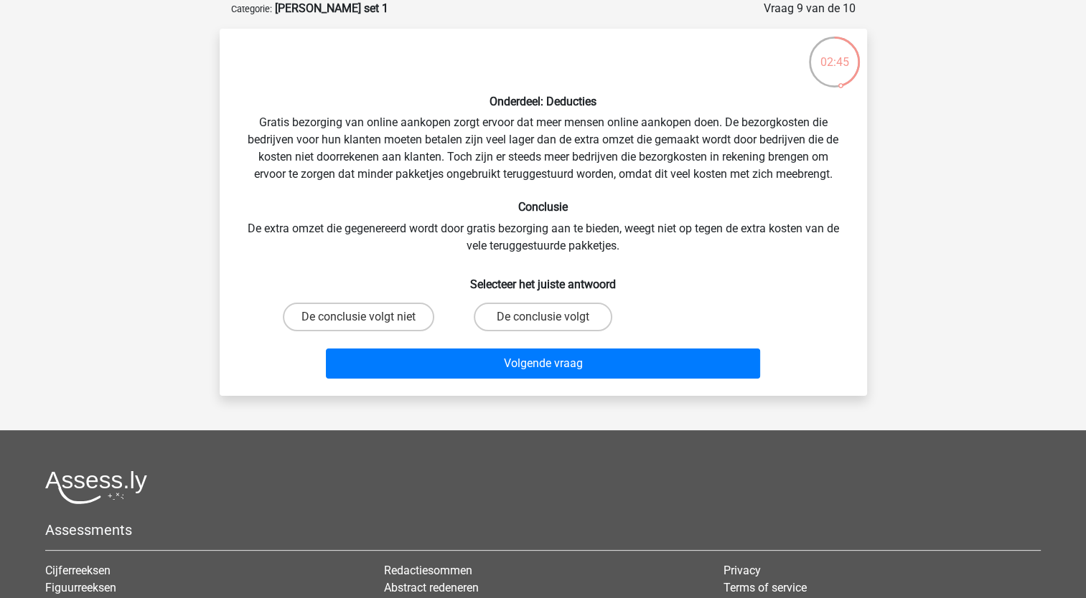
drag, startPoint x: 809, startPoint y: 160, endPoint x: 737, endPoint y: 194, distance: 79.6
click at [769, 178] on div "Onderdeel: Deducties Gratis bezorging van online aankopen zorgt ervoor dat meer…" at bounding box center [543, 212] width 636 height 344
click at [537, 319] on label "De conclusie volgt" at bounding box center [543, 317] width 138 height 29
click at [542, 319] on input "De conclusie volgt" at bounding box center [546, 321] width 9 height 9
radio input "true"
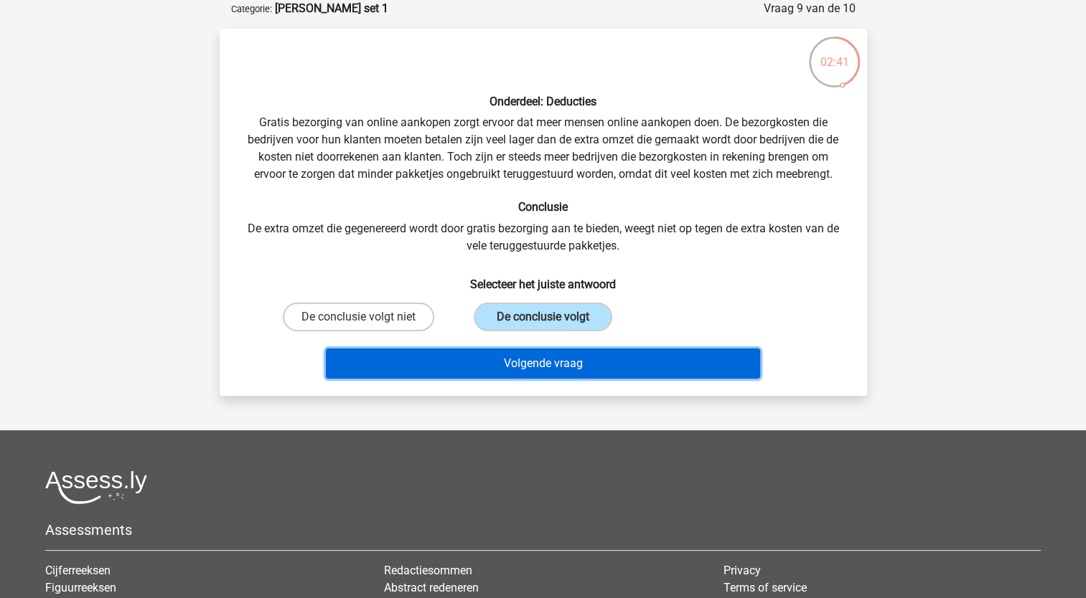
click at [511, 367] on button "Volgende vraag" at bounding box center [543, 364] width 434 height 30
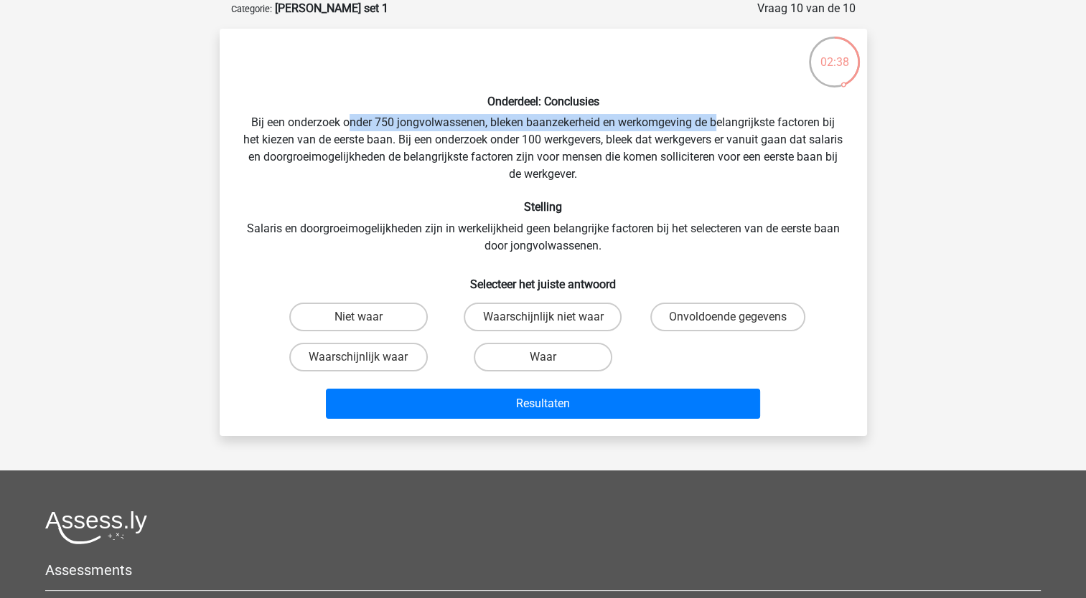
drag, startPoint x: 464, startPoint y: 124, endPoint x: 719, endPoint y: 122, distance: 254.7
click at [719, 122] on div "Onderdeel: Conclusies Bij een onderzoek onder 750 jongvolwassenen, bleken baanz…" at bounding box center [543, 232] width 636 height 385
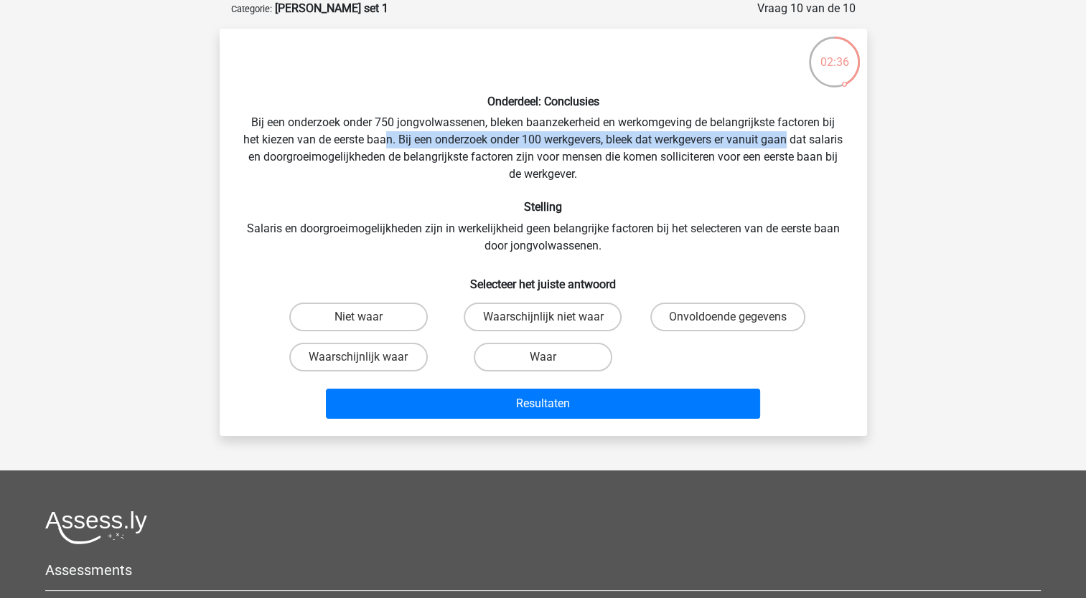
drag, startPoint x: 402, startPoint y: 136, endPoint x: 806, endPoint y: 142, distance: 404.0
click at [806, 142] on div "Onderdeel: Conclusies Bij een onderzoek onder 750 jongvolwassenen, bleken baanz…" at bounding box center [543, 232] width 636 height 385
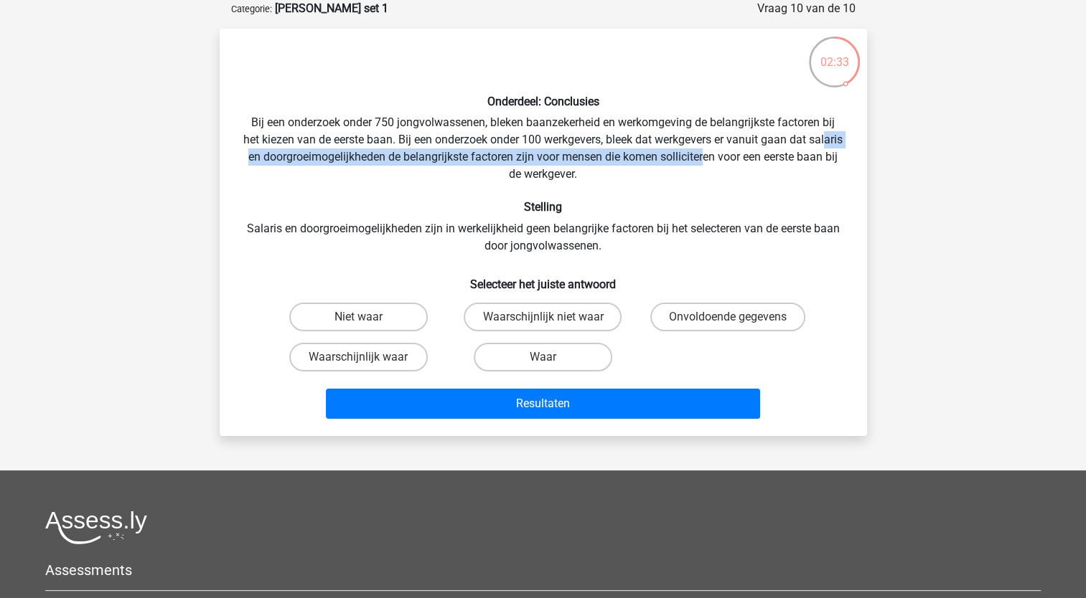
drag, startPoint x: 265, startPoint y: 156, endPoint x: 746, endPoint y: 165, distance: 481.6
click at [746, 165] on div "Onderdeel: Conclusies Bij een onderzoek onder 750 jongvolwassenen, bleken baanz…" at bounding box center [543, 232] width 636 height 385
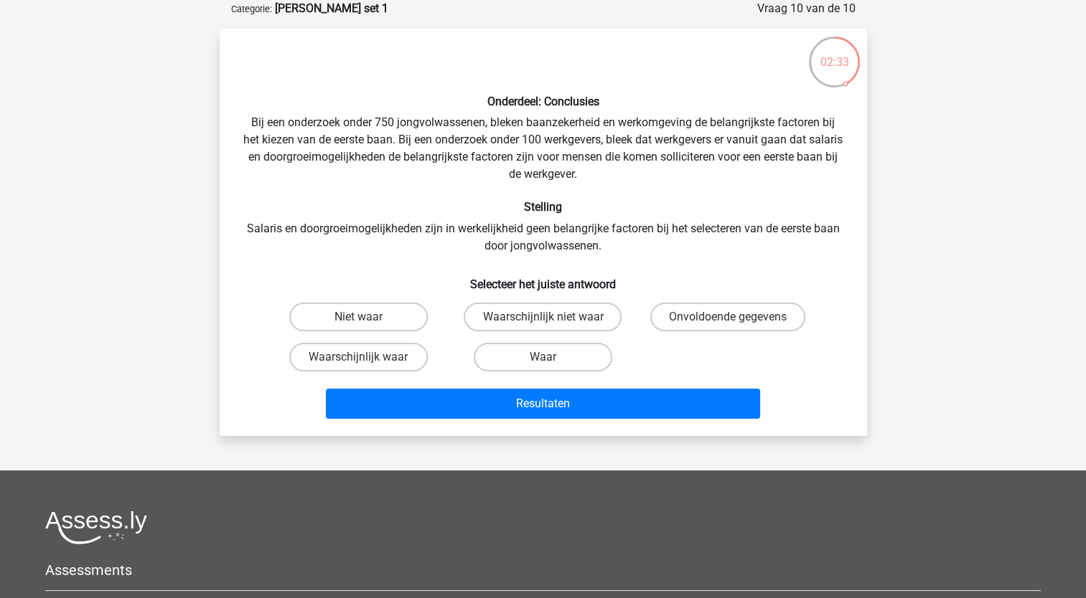
click at [748, 171] on div "Onderdeel: Conclusies Bij een onderzoek onder 750 jongvolwassenen, bleken baanz…" at bounding box center [543, 232] width 636 height 385
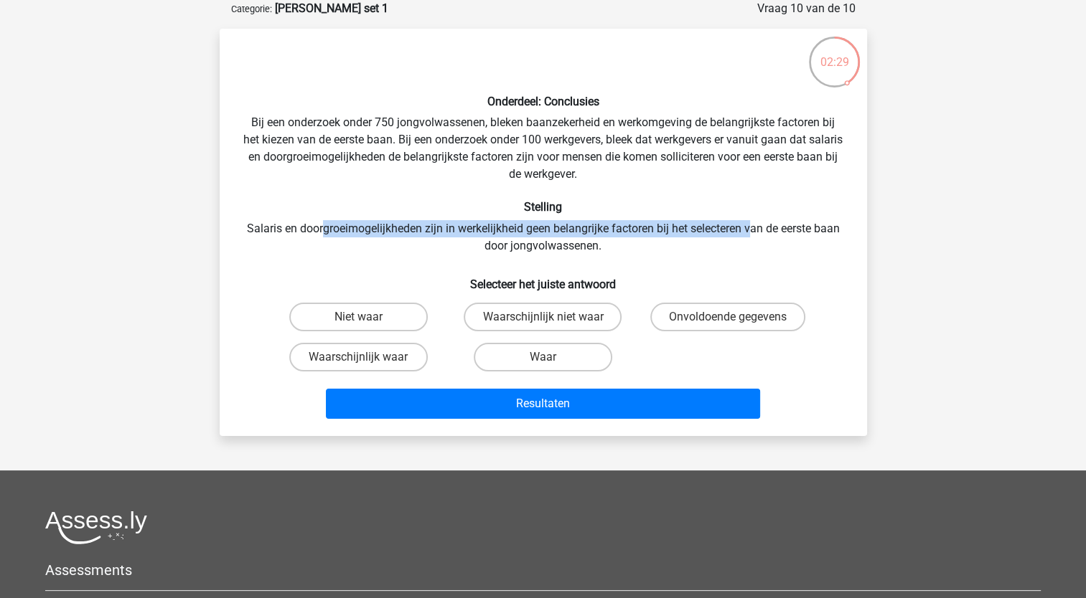
drag, startPoint x: 324, startPoint y: 225, endPoint x: 752, endPoint y: 228, distance: 427.7
click at [752, 228] on div "Onderdeel: Conclusies Bij een onderzoek onder 750 jongvolwassenen, bleken baanz…" at bounding box center [543, 232] width 636 height 385
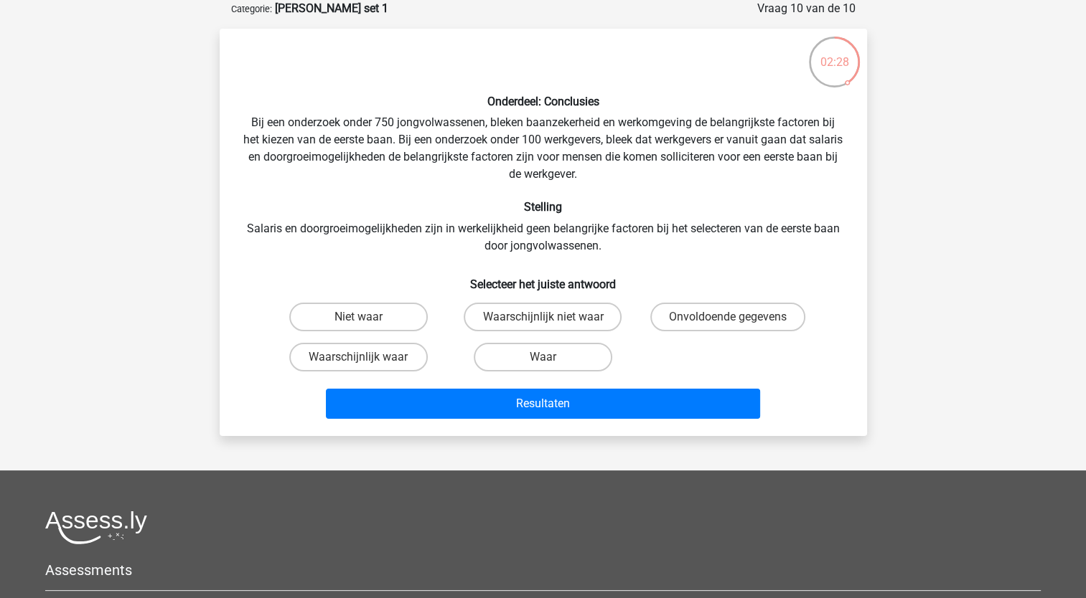
drag, startPoint x: 752, startPoint y: 228, endPoint x: 658, endPoint y: 179, distance: 105.9
click at [658, 179] on div "Onderdeel: Conclusies Bij een onderzoek onder 750 jongvolwassenen, bleken baanz…" at bounding box center [543, 232] width 636 height 385
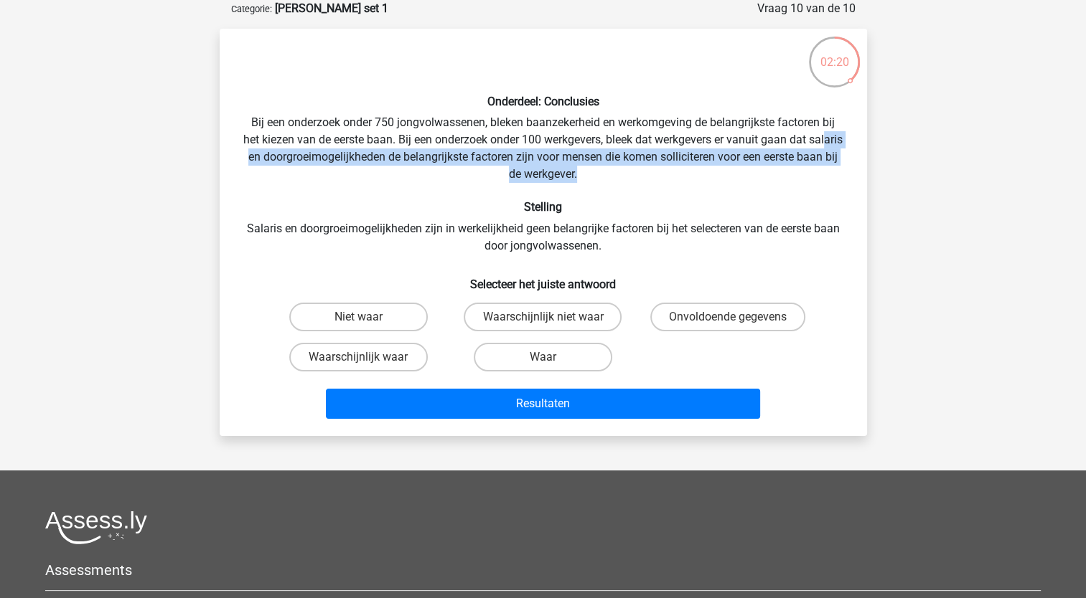
drag, startPoint x: 264, startPoint y: 156, endPoint x: 784, endPoint y: 171, distance: 519.7
click at [784, 171] on div "Onderdeel: Conclusies Bij een onderzoek onder 750 jongvolwassenen, bleken baanz…" at bounding box center [543, 232] width 636 height 385
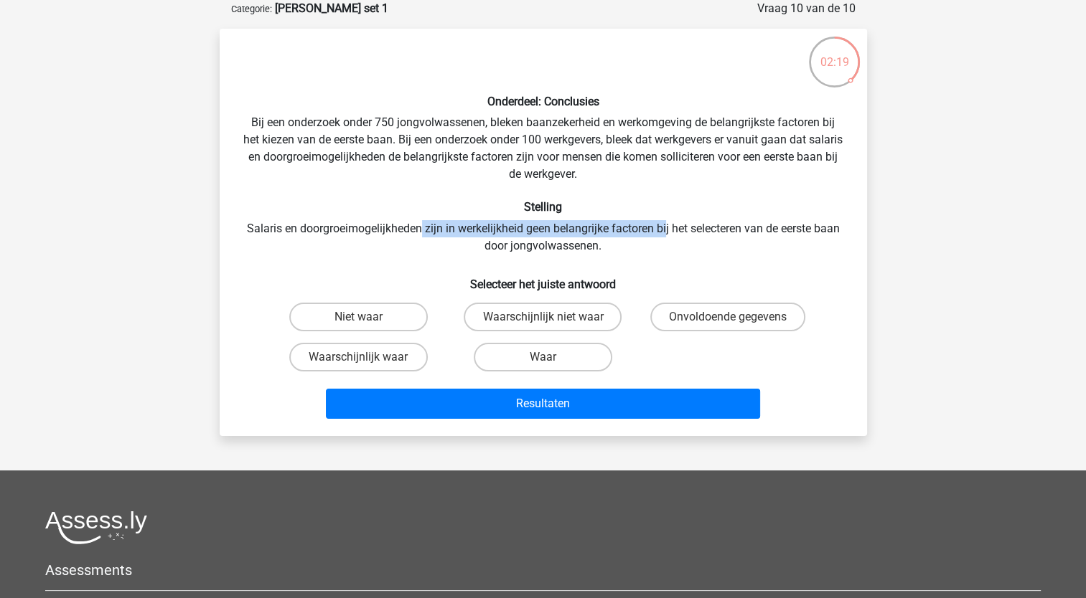
drag, startPoint x: 417, startPoint y: 228, endPoint x: 665, endPoint y: 234, distance: 248.3
click at [665, 234] on div "Onderdeel: Conclusies Bij een onderzoek onder 750 jongvolwassenen, bleken baanz…" at bounding box center [543, 232] width 636 height 385
drag, startPoint x: 665, startPoint y: 234, endPoint x: 671, endPoint y: 253, distance: 19.5
click at [677, 254] on div "Onderdeel: Conclusies Bij een onderzoek onder 750 jongvolwassenen, bleken baanz…" at bounding box center [543, 232] width 636 height 385
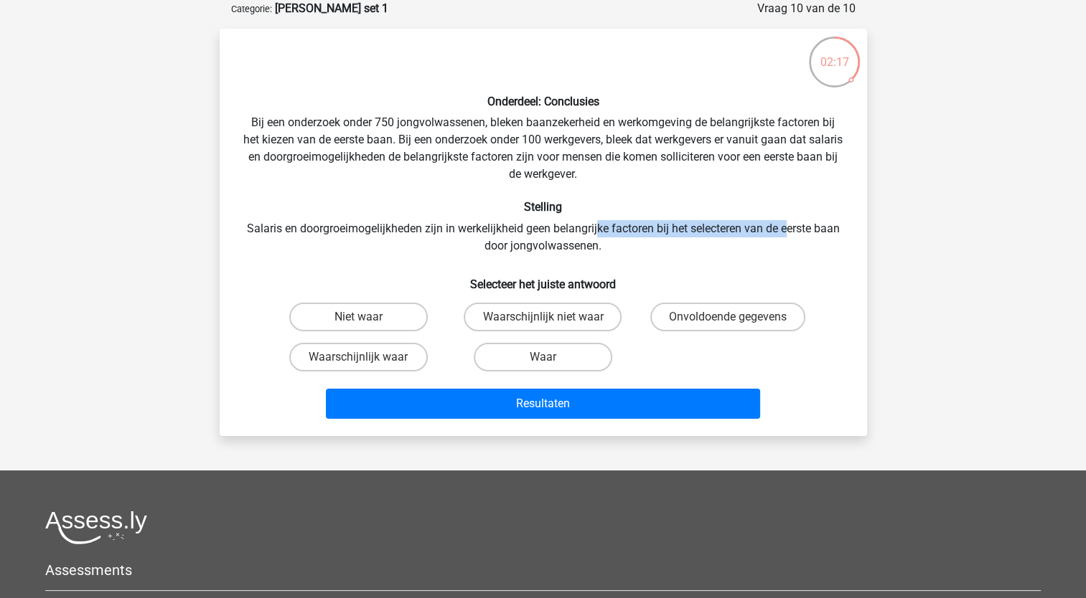
drag, startPoint x: 598, startPoint y: 226, endPoint x: 790, endPoint y: 230, distance: 192.3
click at [790, 230] on div "Onderdeel: Conclusies Bij een onderzoek onder 750 jongvolwassenen, bleken baanz…" at bounding box center [543, 232] width 636 height 385
drag, startPoint x: 790, startPoint y: 230, endPoint x: 772, endPoint y: 253, distance: 29.7
click at [772, 253] on div "Onderdeel: Conclusies Bij een onderzoek onder 750 jongvolwassenen, bleken baanz…" at bounding box center [543, 232] width 636 height 385
click at [716, 315] on label "Onvoldoende gegevens" at bounding box center [727, 317] width 155 height 29
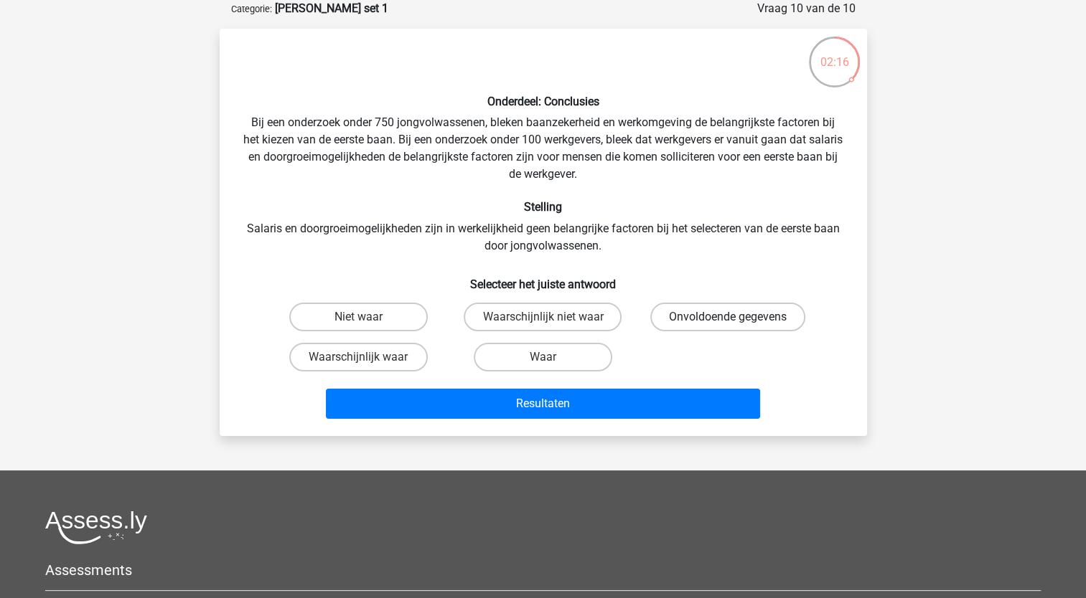
click at [728, 317] on input "Onvoldoende gegevens" at bounding box center [732, 321] width 9 height 9
radio input "true"
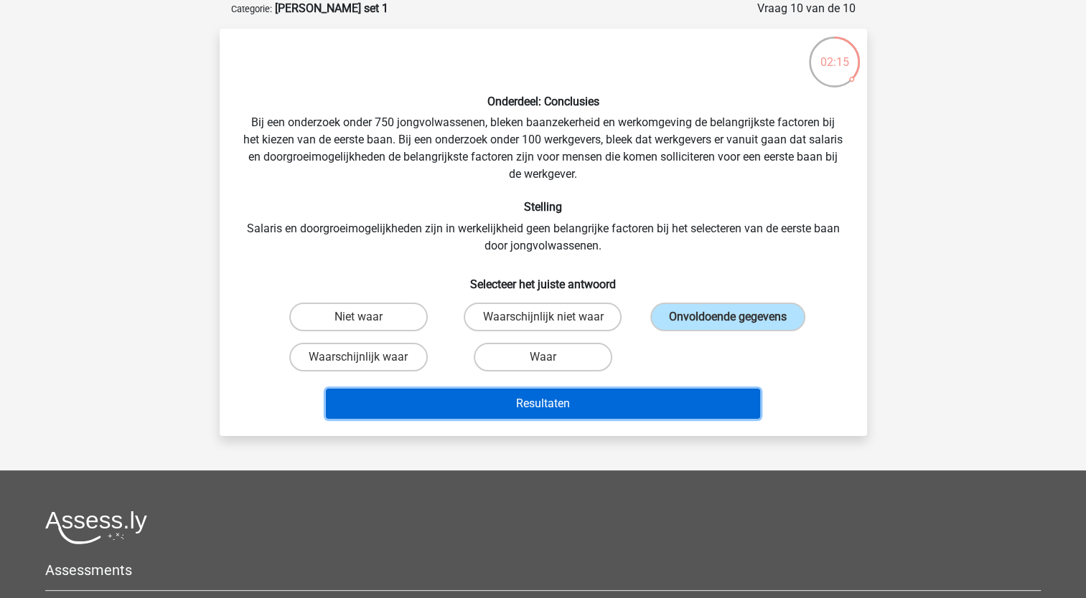
click at [603, 401] on button "Resultaten" at bounding box center [543, 404] width 434 height 30
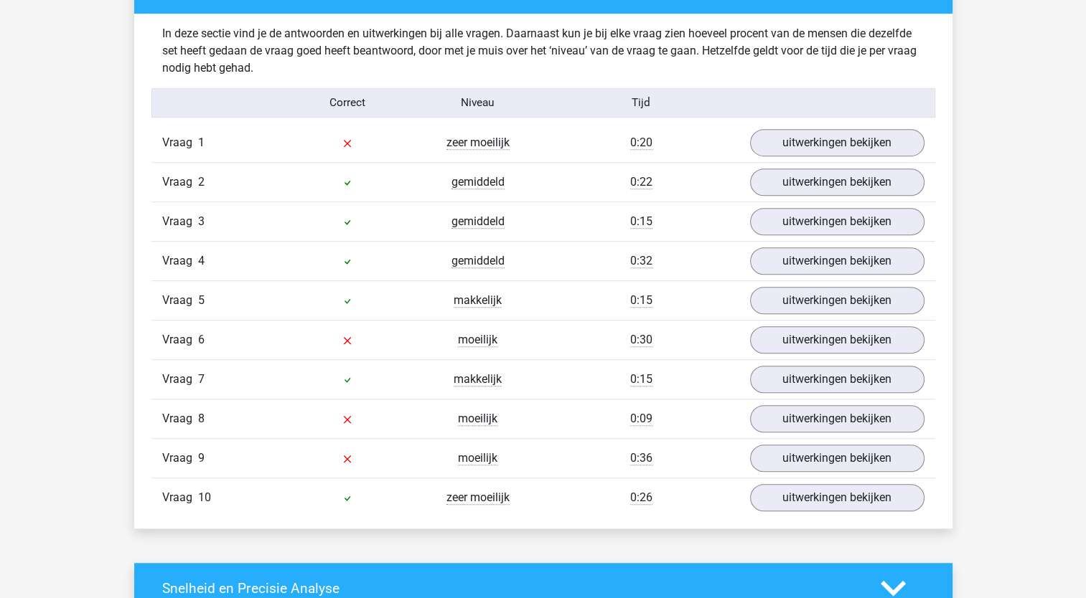
scroll to position [861, 0]
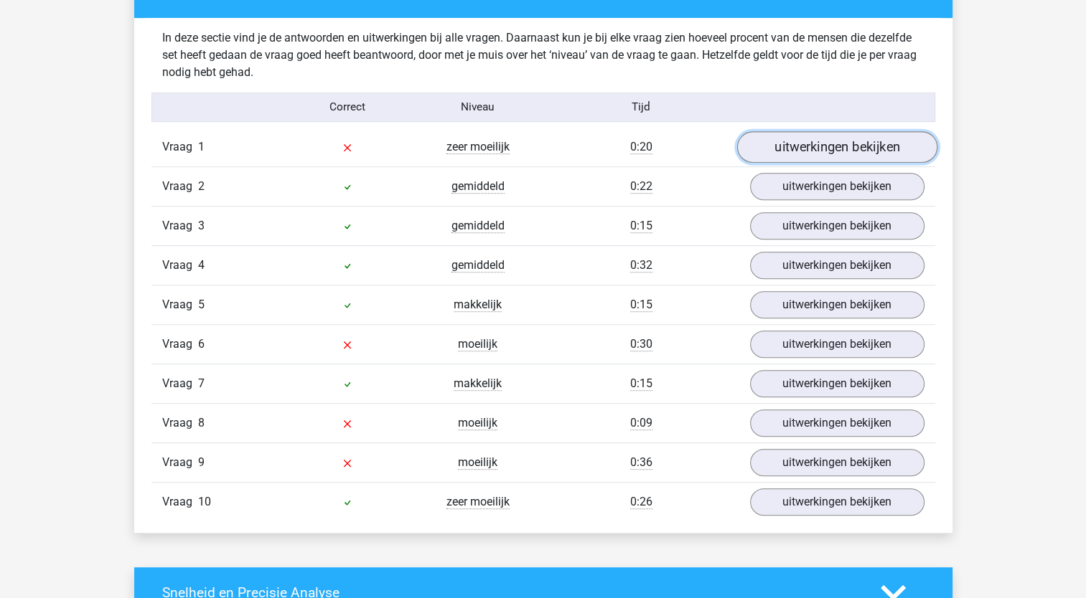
click at [820, 145] on link "uitwerkingen bekijken" at bounding box center [836, 147] width 200 height 32
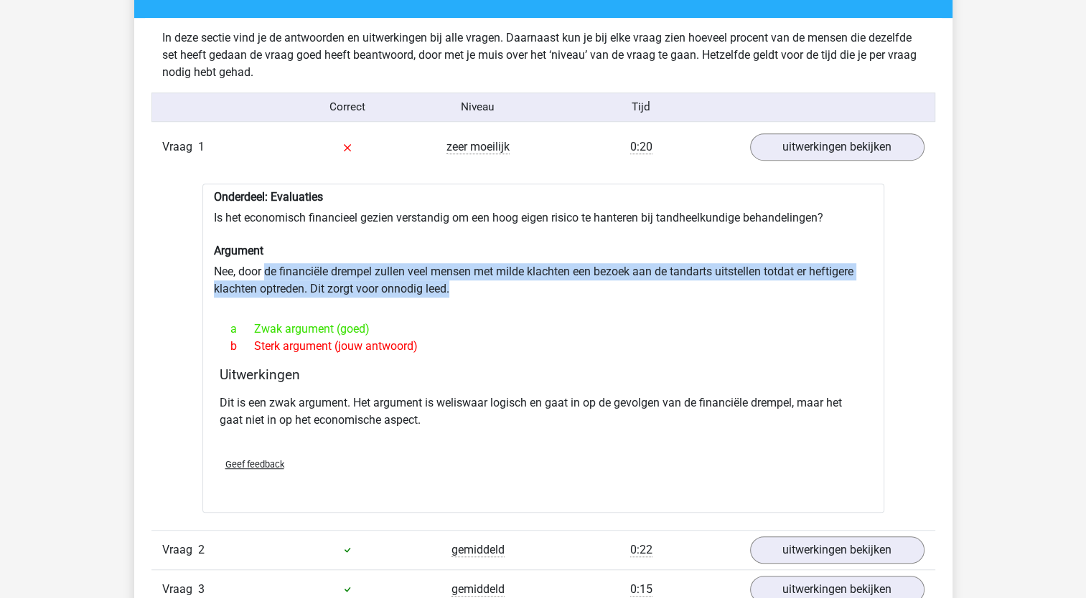
drag, startPoint x: 266, startPoint y: 271, endPoint x: 497, endPoint y: 290, distance: 231.8
click at [497, 290] on div "Onderdeel: Evaluaties Is het economisch financieel gezien verstandig om een hoo…" at bounding box center [543, 348] width 682 height 329
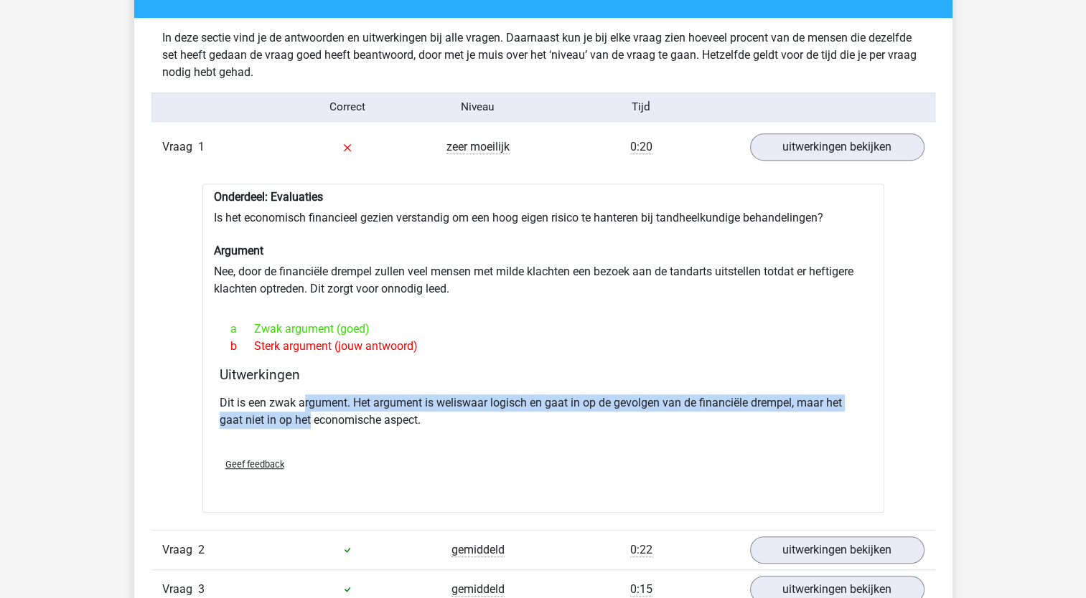
drag, startPoint x: 301, startPoint y: 406, endPoint x: 310, endPoint y: 423, distance: 19.3
click at [310, 423] on p "Dit is een zwak argument. Het argument is weliswaar logisch en gaat in op de ge…" at bounding box center [543, 412] width 647 height 34
click at [276, 424] on p "Dit is een zwak argument. Het argument is weliswaar logisch en gaat in op de ge…" at bounding box center [543, 412] width 647 height 34
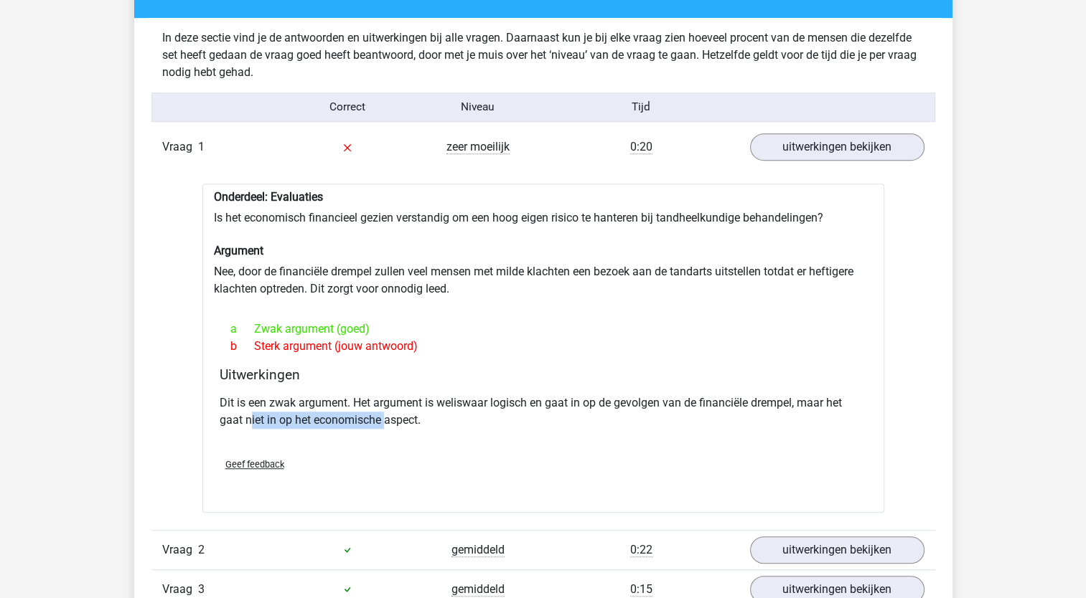
drag, startPoint x: 261, startPoint y: 420, endPoint x: 387, endPoint y: 420, distance: 126.3
click at [387, 420] on p "Dit is een zwak argument. Het argument is weliswaar logisch en gaat in op de ge…" at bounding box center [543, 412] width 647 height 34
drag, startPoint x: 312, startPoint y: 217, endPoint x: 456, endPoint y: 217, distance: 144.2
click at [456, 217] on div "Onderdeel: Evaluaties Is het economisch financieel gezien verstandig om een hoo…" at bounding box center [543, 348] width 682 height 329
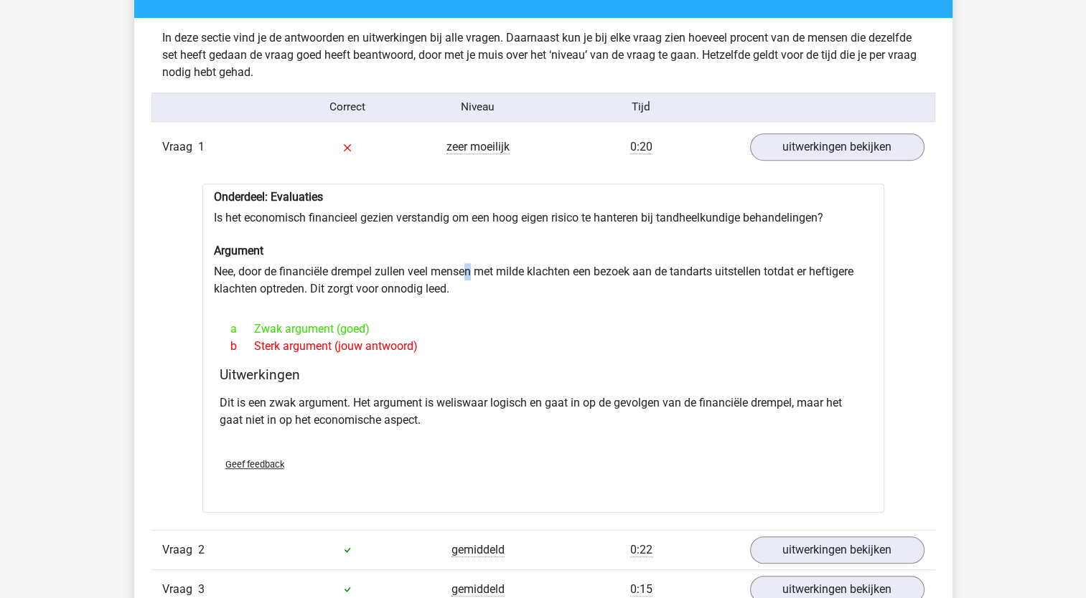
drag, startPoint x: 456, startPoint y: 217, endPoint x: 471, endPoint y: 260, distance: 45.4
click at [471, 260] on div "Onderdeel: Evaluaties Is het economisch financieel gezien verstandig om een hoo…" at bounding box center [543, 348] width 682 height 329
click at [850, 141] on link "uitwerkingen bekijken" at bounding box center [836, 147] width 200 height 32
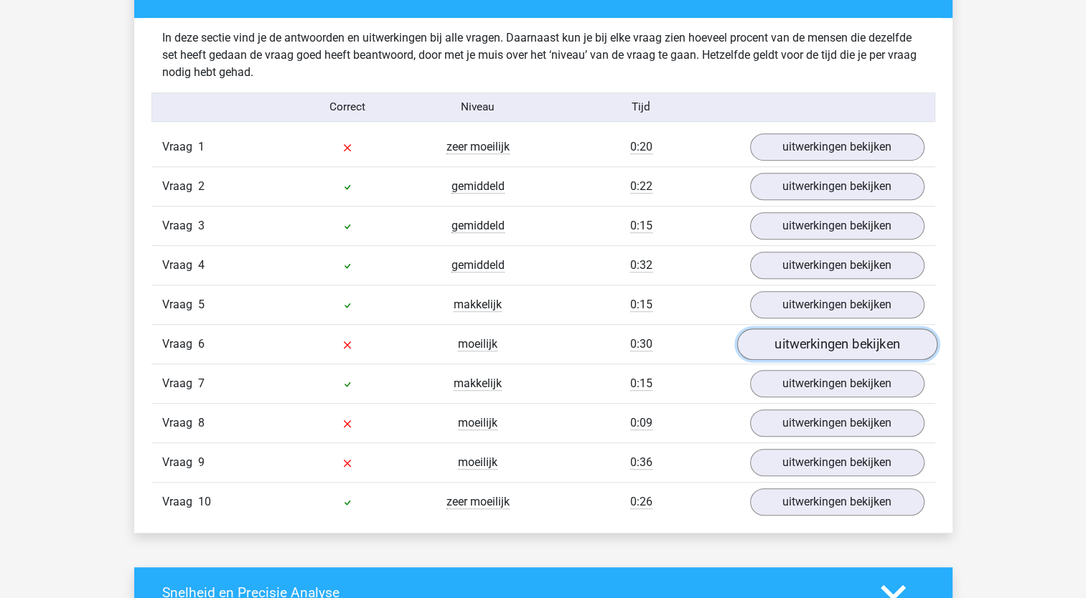
click at [807, 332] on link "uitwerkingen bekijken" at bounding box center [836, 345] width 200 height 32
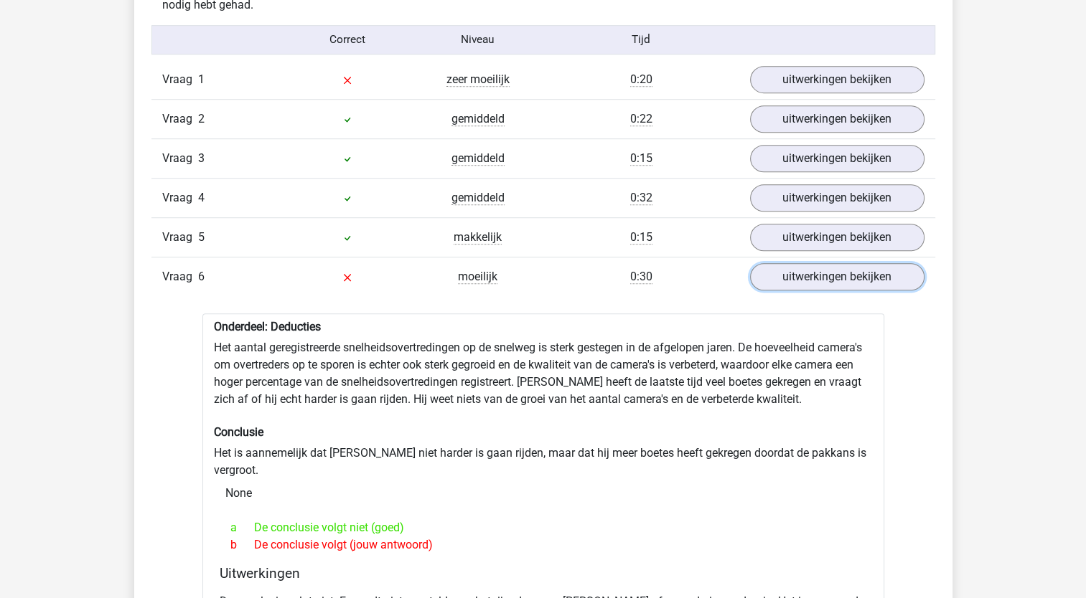
scroll to position [1005, 0]
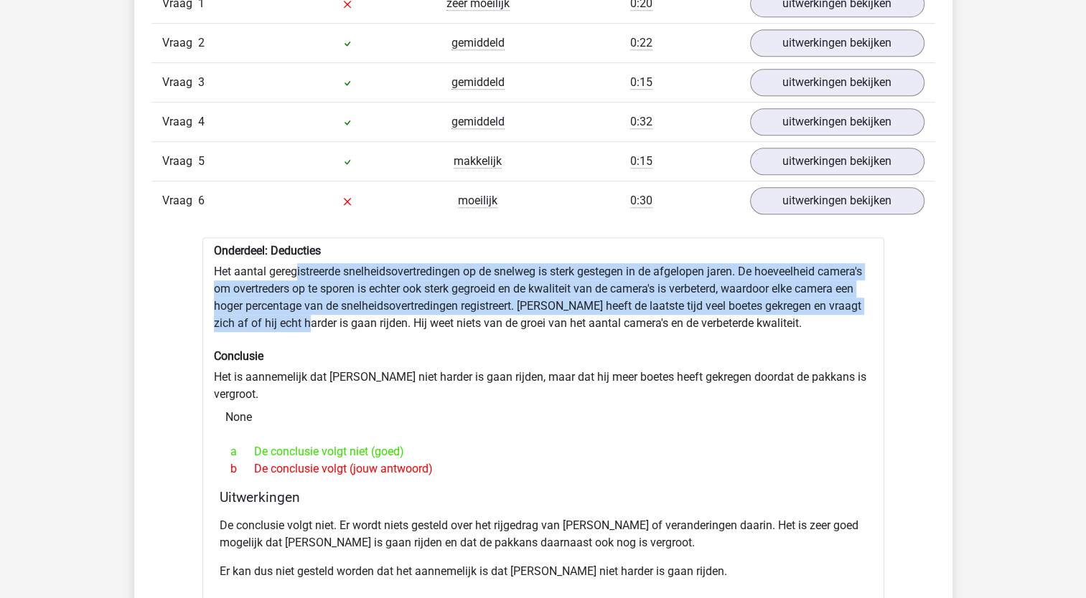
drag, startPoint x: 298, startPoint y: 274, endPoint x: 296, endPoint y: 317, distance: 43.1
click at [296, 317] on div "Onderdeel: Deducties Het aantal geregistreerde snelheidsovertredingen op de sne…" at bounding box center [543, 451] width 682 height 427
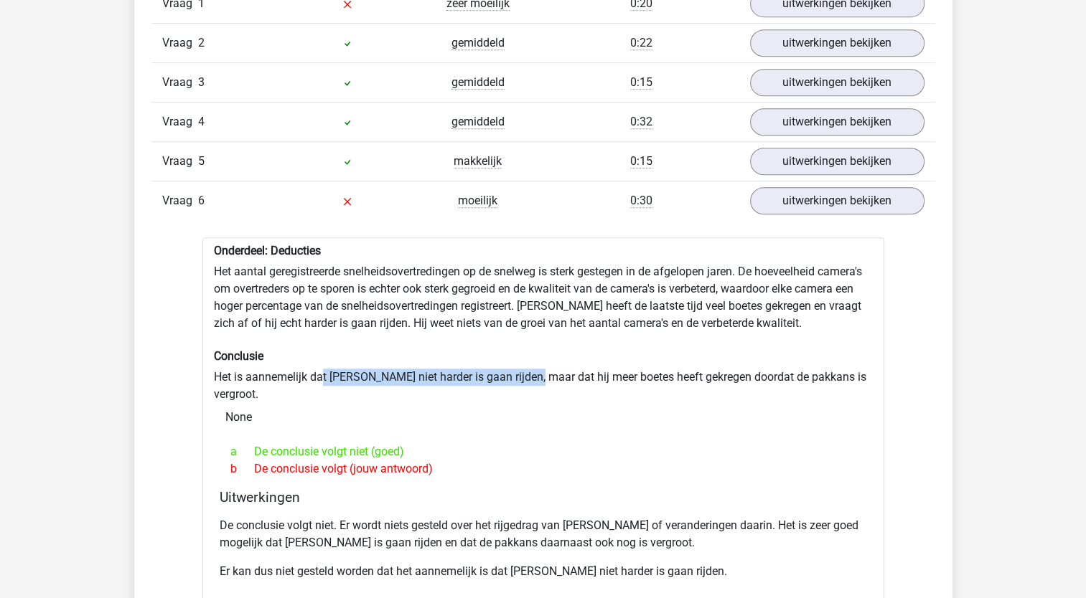
drag, startPoint x: 296, startPoint y: 317, endPoint x: 530, endPoint y: 368, distance: 239.4
click at [530, 368] on div "Onderdeel: Deducties Het aantal geregistreerde snelheidsovertredingen op de sne…" at bounding box center [543, 451] width 682 height 427
drag, startPoint x: 530, startPoint y: 368, endPoint x: 534, endPoint y: 395, distance: 26.8
click at [534, 403] on div "None" at bounding box center [543, 417] width 659 height 29
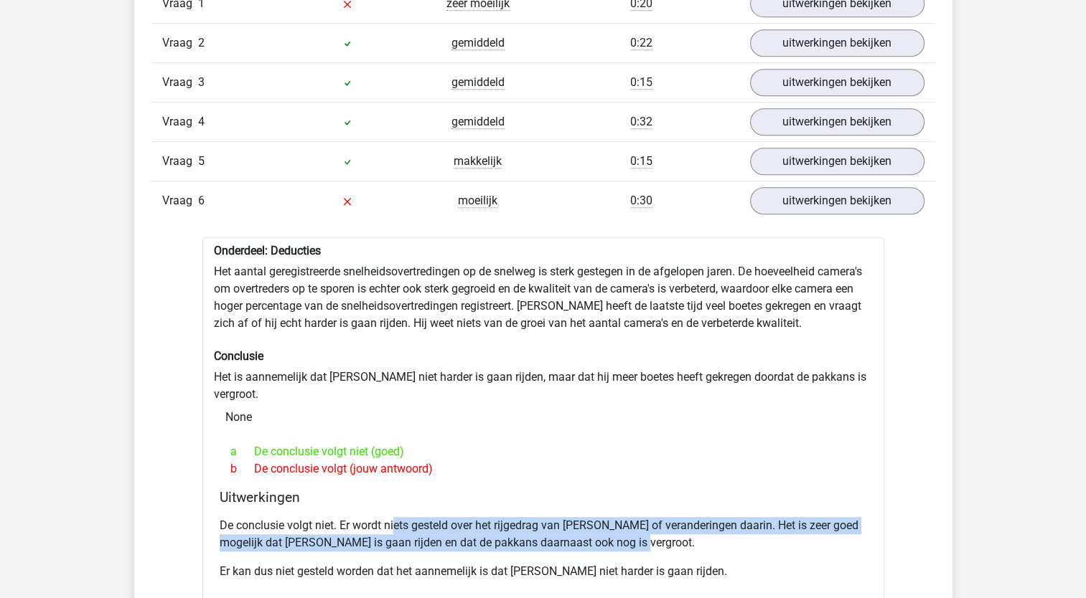
drag, startPoint x: 393, startPoint y: 510, endPoint x: 716, endPoint y: 528, distance: 323.4
click at [716, 528] on p "De conclusie volgt niet. Er wordt niets gesteld over het rijgedrag van Peter of…" at bounding box center [543, 534] width 647 height 34
click at [715, 526] on p "De conclusie volgt niet. Er wordt niets gesteld over het rijgedrag van Peter of…" at bounding box center [543, 534] width 647 height 34
click at [585, 517] on p "De conclusie volgt niet. Er wordt niets gesteld over het rijgedrag van Peter of…" at bounding box center [543, 534] width 647 height 34
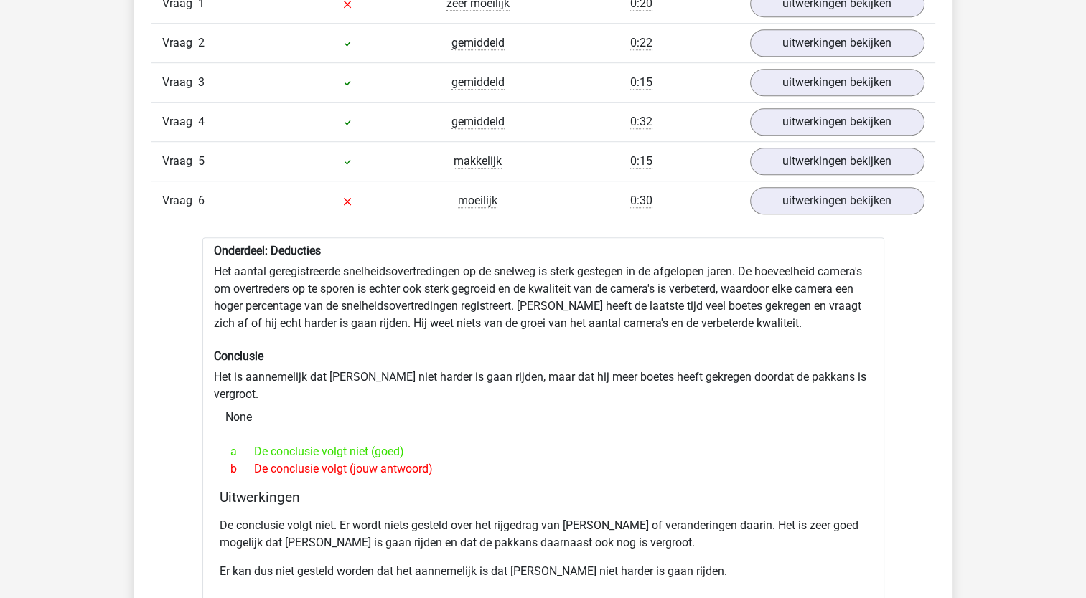
click at [310, 541] on div "De conclusie volgt niet. Er wordt niets gesteld over het rijgedrag van Peter of…" at bounding box center [543, 555] width 647 height 86
drag, startPoint x: 288, startPoint y: 553, endPoint x: 443, endPoint y: 553, distance: 155.7
click at [443, 563] on p "Er kan dus niet gesteld worden dat het aannemelijk is dat Peter niet harder is …" at bounding box center [543, 571] width 647 height 17
click at [445, 563] on p "Er kan dus niet gesteld worden dat het aannemelijk is dat Peter niet harder is …" at bounding box center [543, 571] width 647 height 17
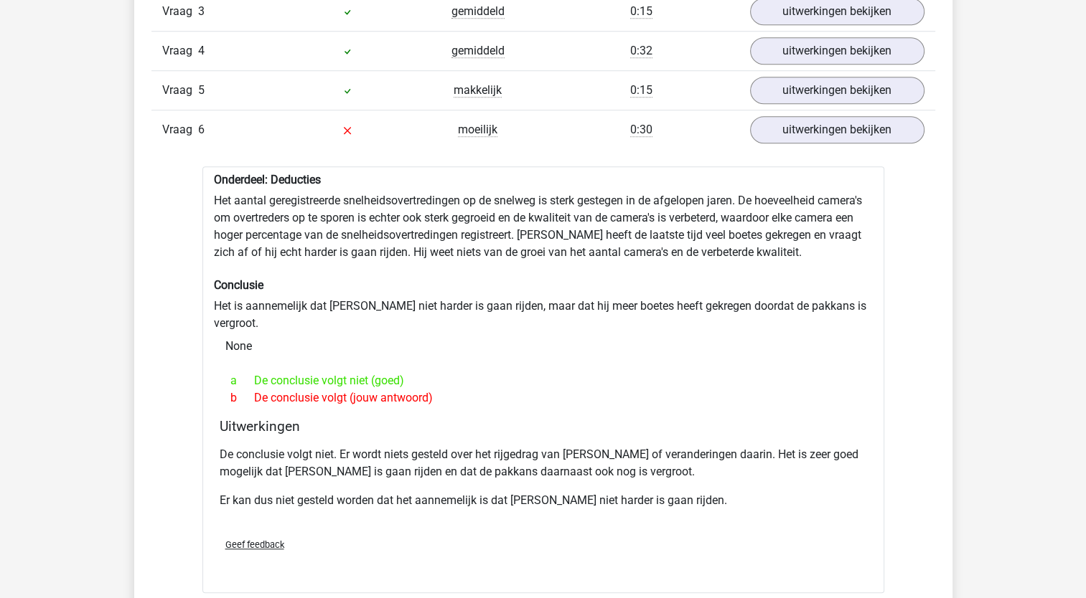
scroll to position [1076, 0]
click at [853, 131] on link "uitwerkingen bekijken" at bounding box center [836, 129] width 200 height 32
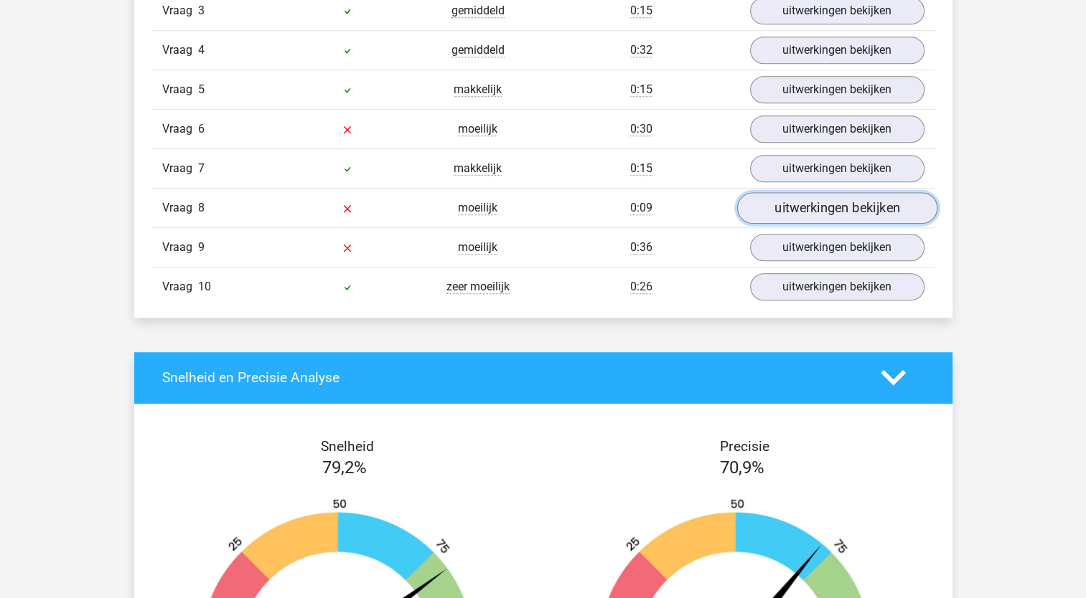
click at [835, 203] on link "uitwerkingen bekijken" at bounding box center [836, 208] width 200 height 32
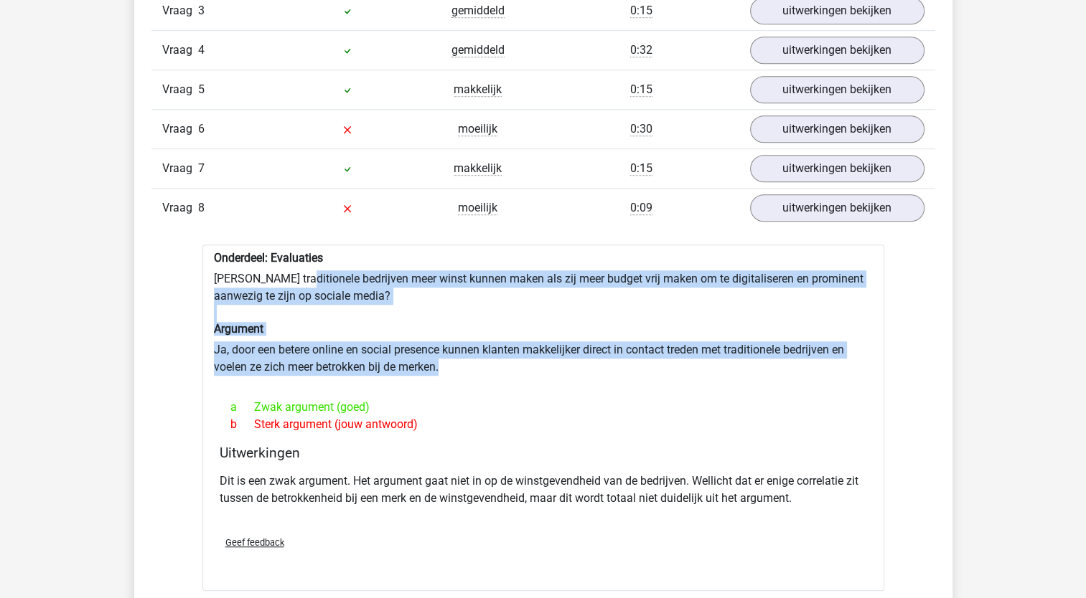
drag, startPoint x: 304, startPoint y: 280, endPoint x: 624, endPoint y: 380, distance: 335.4
click at [624, 380] on div "Onderdeel: Evaluaties Zouden traditionele bedrijven meer winst kunnen maken als…" at bounding box center [543, 418] width 682 height 347
drag, startPoint x: 624, startPoint y: 380, endPoint x: 606, endPoint y: 383, distance: 18.9
click at [624, 380] on div at bounding box center [543, 381] width 659 height 11
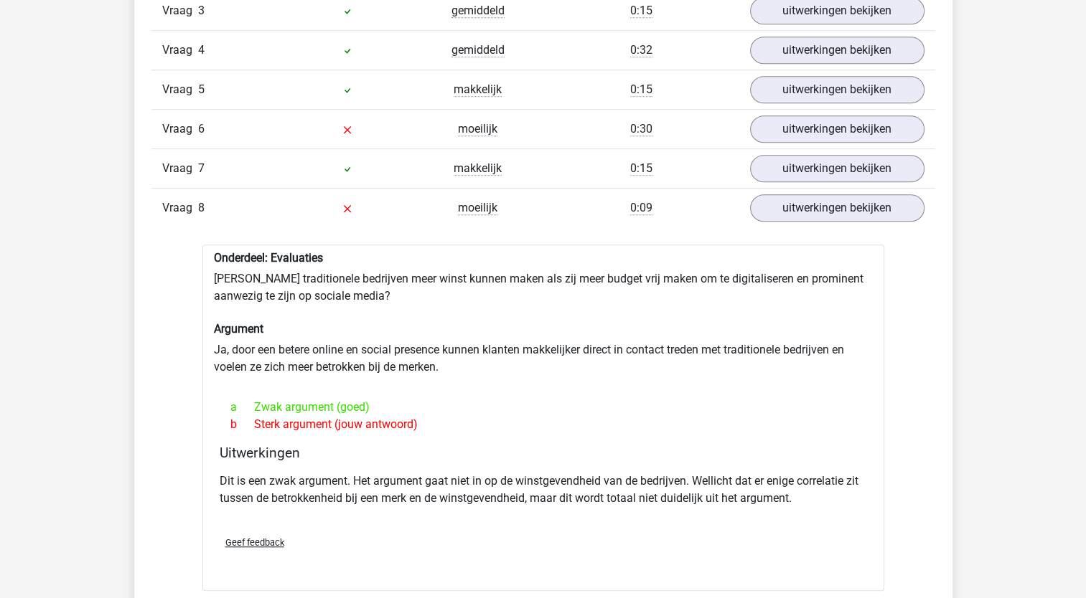
click at [364, 481] on p "Dit is een zwak argument. Het argument gaat niet in op de winstgevendheid van d…" at bounding box center [543, 490] width 647 height 34
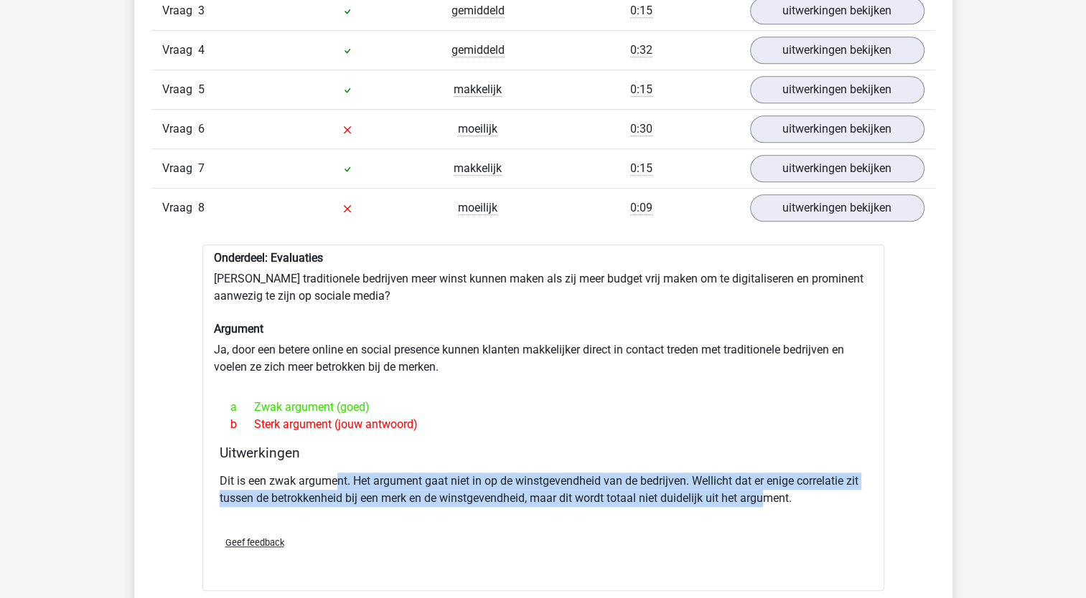
drag, startPoint x: 334, startPoint y: 481, endPoint x: 768, endPoint y: 494, distance: 434.3
click at [768, 494] on p "Dit is een zwak argument. Het argument gaat niet in op de winstgevendheid van d…" at bounding box center [543, 490] width 647 height 34
drag, startPoint x: 768, startPoint y: 494, endPoint x: 602, endPoint y: 506, distance: 166.2
click at [659, 506] on div "Dit is een zwak argument. Het argument gaat niet in op de winstgevendheid van d…" at bounding box center [543, 495] width 647 height 57
click at [433, 495] on p "Dit is een zwak argument. Het argument gaat niet in op de winstgevendheid van d…" at bounding box center [543, 490] width 647 height 34
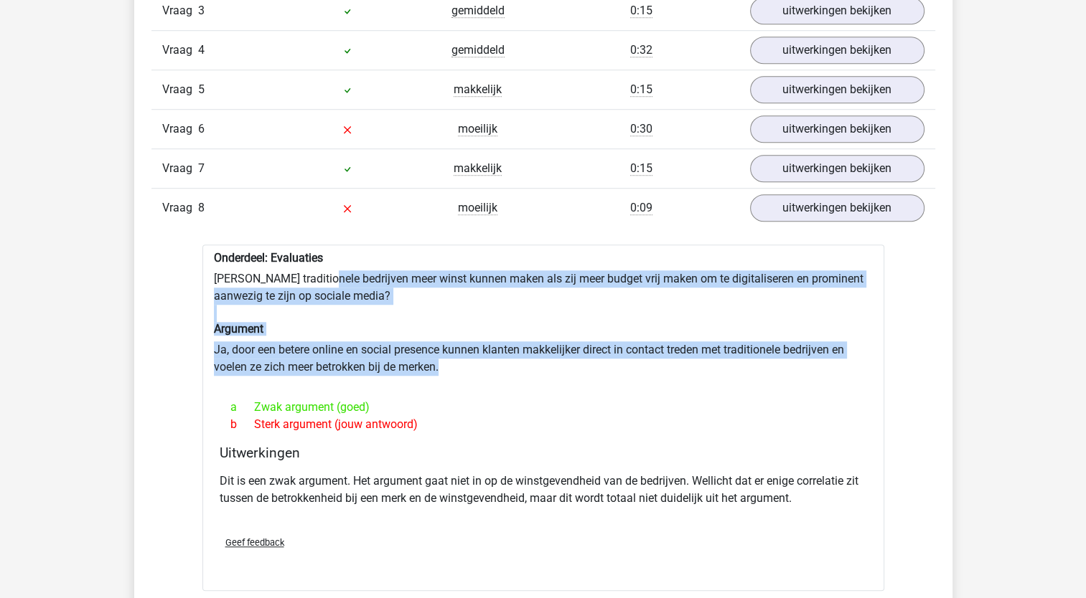
drag, startPoint x: 327, startPoint y: 274, endPoint x: 697, endPoint y: 377, distance: 384.4
click at [697, 377] on div "Onderdeel: Evaluaties Zouden traditionele bedrijven meer winst kunnen maken als…" at bounding box center [543, 418] width 682 height 347
click at [697, 378] on div at bounding box center [543, 381] width 659 height 11
click at [735, 363] on div "Onderdeel: Evaluaties Zouden traditionele bedrijven meer winst kunnen maken als…" at bounding box center [543, 418] width 682 height 347
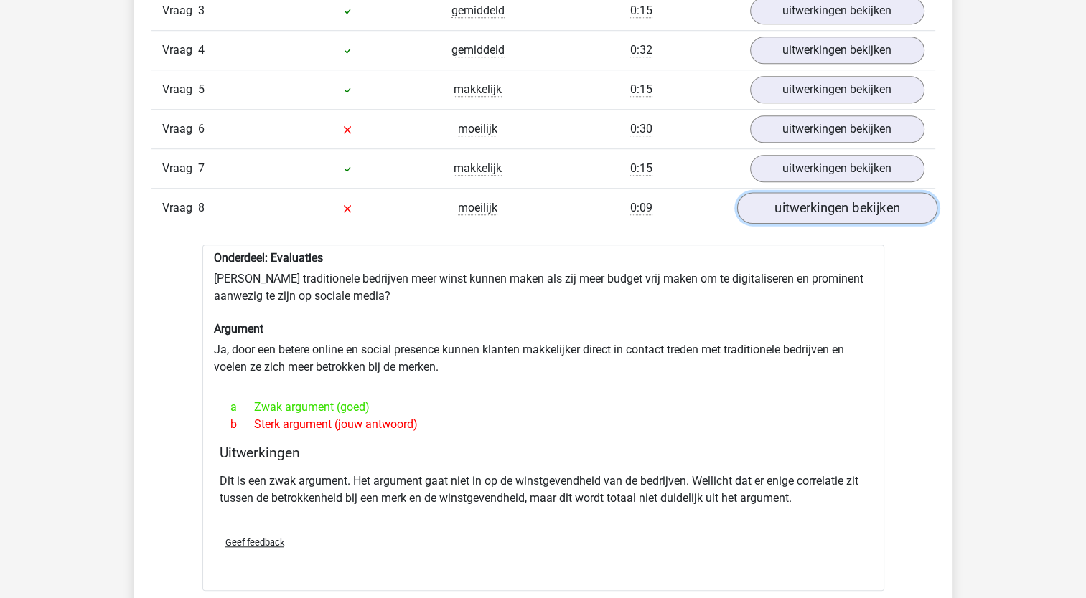
click at [838, 209] on link "uitwerkingen bekijken" at bounding box center [836, 208] width 200 height 32
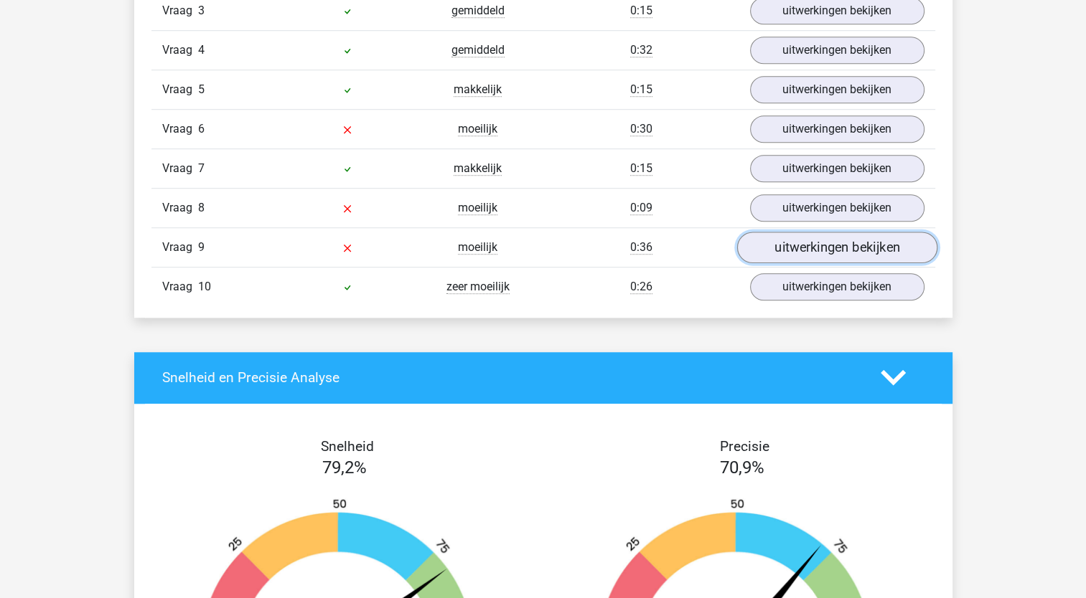
click at [830, 245] on link "uitwerkingen bekijken" at bounding box center [836, 248] width 200 height 32
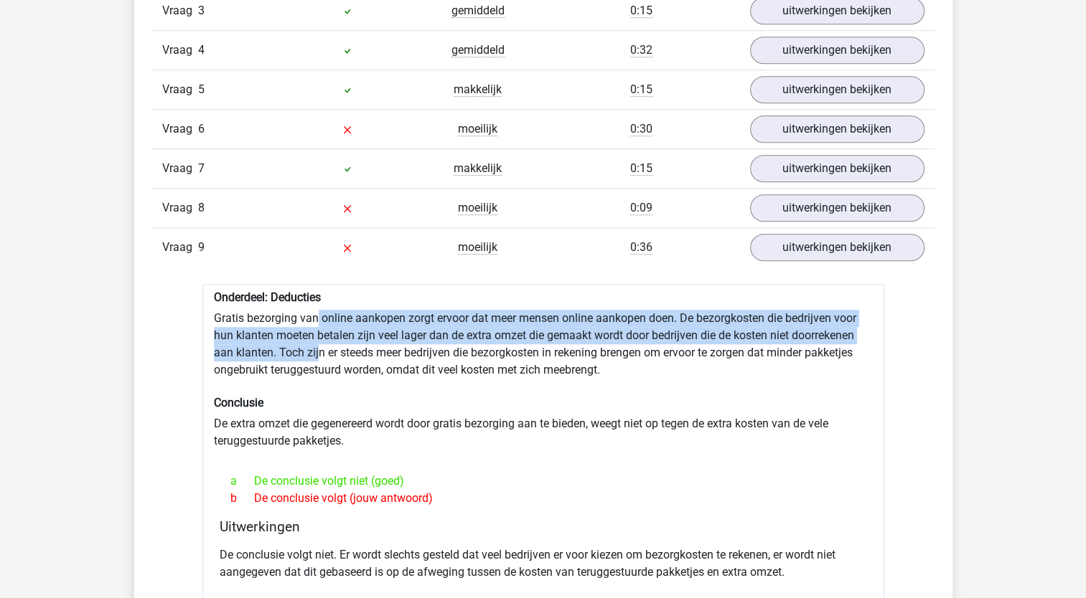
drag, startPoint x: 316, startPoint y: 319, endPoint x: 319, endPoint y: 353, distance: 33.8
click at [319, 353] on div "Onderdeel: Deducties Gratis bezorging van online aankopen zorgt ervoor dat meer…" at bounding box center [543, 474] width 682 height 381
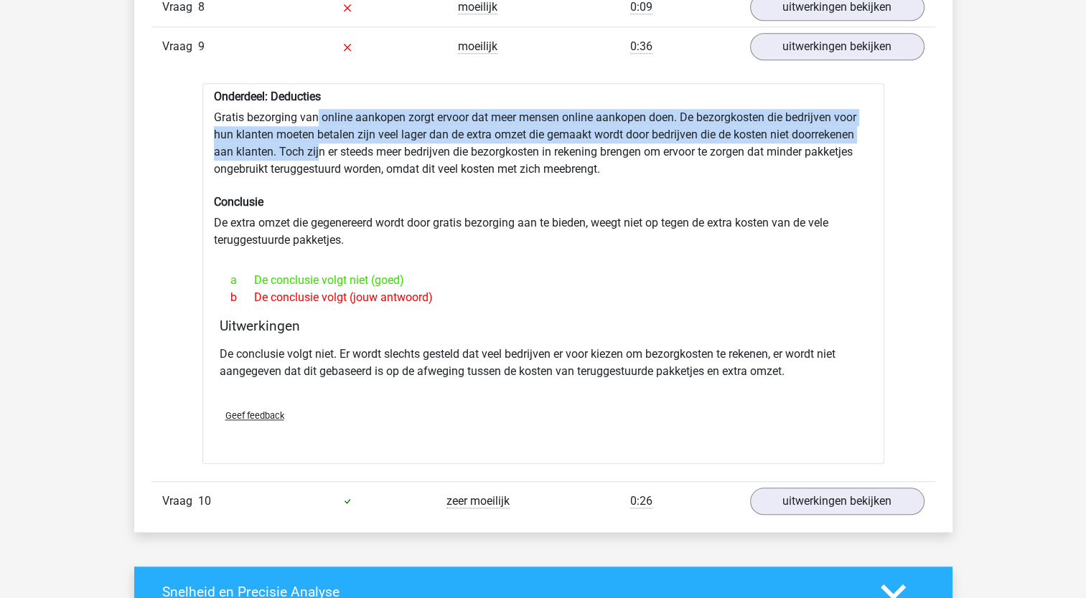
scroll to position [1292, 0]
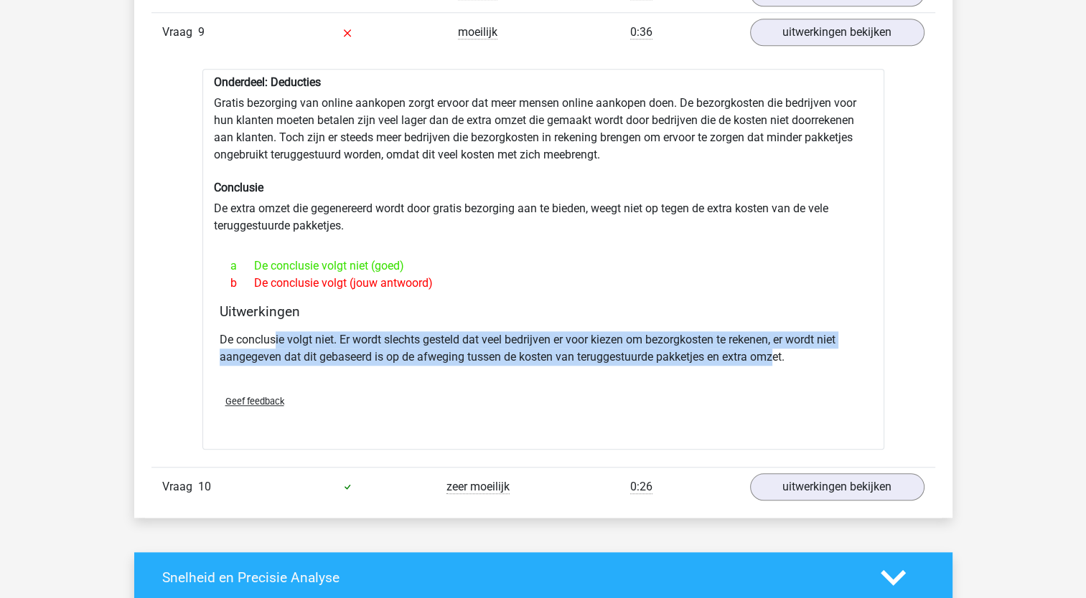
drag, startPoint x: 274, startPoint y: 337, endPoint x: 775, endPoint y: 357, distance: 501.2
click at [775, 357] on p "De conclusie volgt niet. Er wordt slechts gesteld dat veel bedrijven er voor ki…" at bounding box center [543, 349] width 647 height 34
drag, startPoint x: 775, startPoint y: 357, endPoint x: 776, endPoint y: 370, distance: 12.9
click at [776, 370] on div "De conclusie volgt niet. Er wordt slechts gesteld dat veel bedrijven er voor ki…" at bounding box center [543, 354] width 647 height 57
click at [386, 357] on p "De conclusie volgt niet. Er wordt slechts gesteld dat veel bedrijven er voor ki…" at bounding box center [543, 349] width 647 height 34
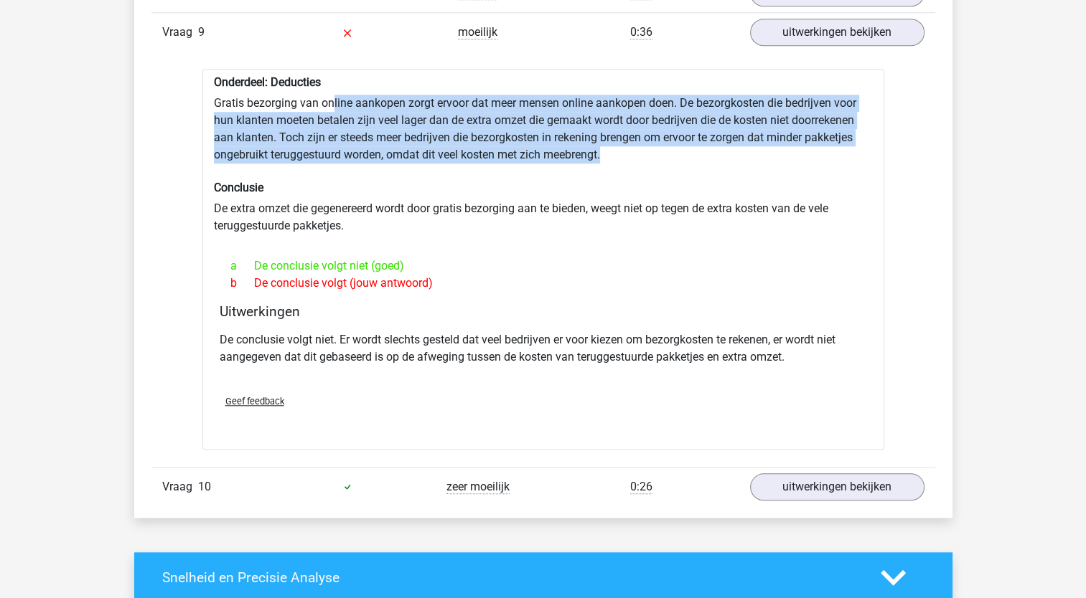
drag, startPoint x: 332, startPoint y: 99, endPoint x: 827, endPoint y: 151, distance: 497.1
click at [827, 151] on div "Onderdeel: Deducties Gratis bezorging van online aankopen zorgt ervoor dat meer…" at bounding box center [543, 259] width 682 height 381
drag, startPoint x: 827, startPoint y: 151, endPoint x: 754, endPoint y: 154, distance: 72.5
click at [754, 154] on div "Onderdeel: Deducties Gratis bezorging van online aankopen zorgt ervoor dat meer…" at bounding box center [543, 259] width 682 height 381
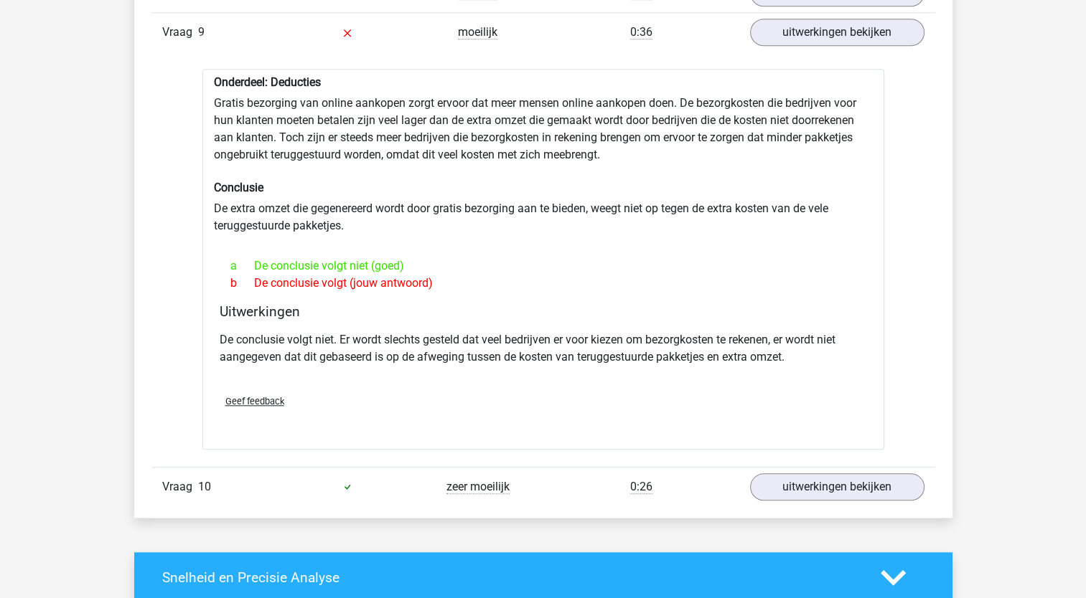
click at [342, 204] on div "Onderdeel: Deducties Gratis bezorging van online aankopen zorgt ervoor dat meer…" at bounding box center [543, 259] width 682 height 381
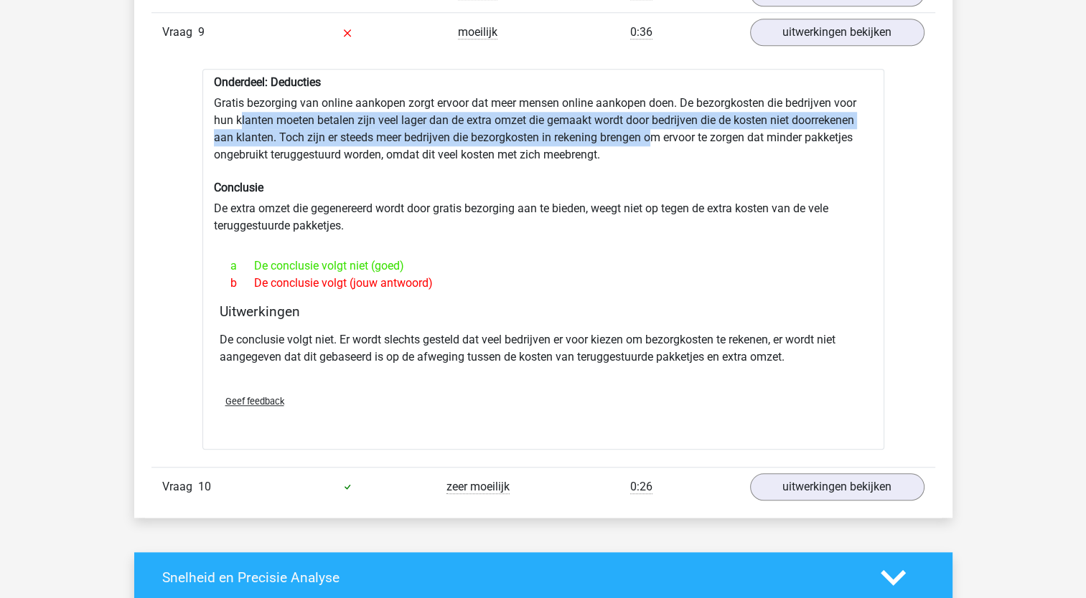
drag, startPoint x: 242, startPoint y: 117, endPoint x: 657, endPoint y: 131, distance: 415.0
click at [657, 131] on div "Onderdeel: Deducties Gratis bezorging van online aankopen zorgt ervoor dat meer…" at bounding box center [543, 259] width 682 height 381
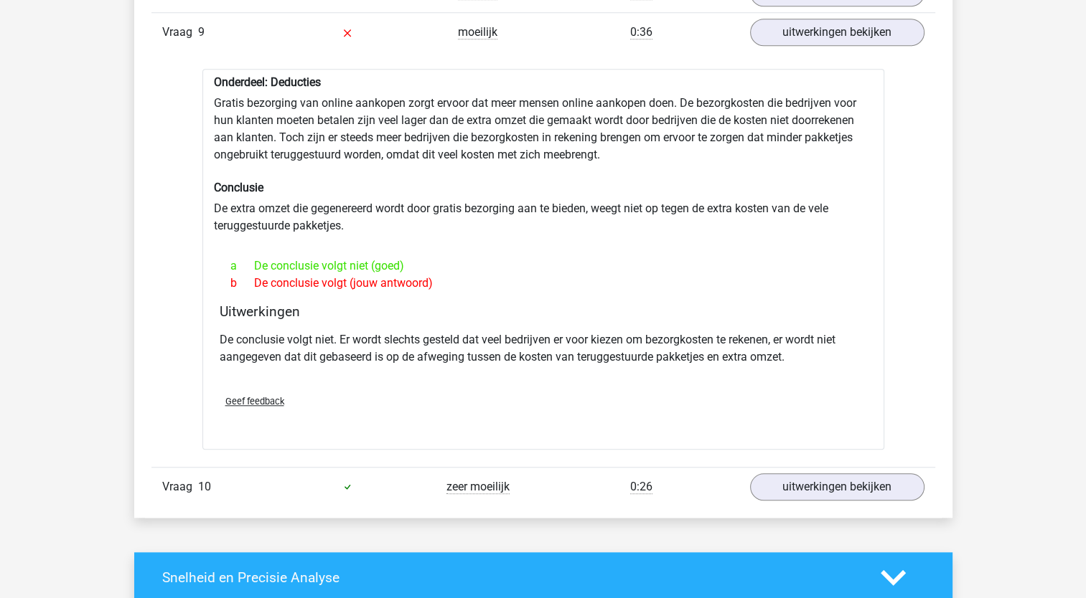
drag, startPoint x: 657, startPoint y: 131, endPoint x: 654, endPoint y: 148, distance: 17.4
click at [654, 148] on div "Onderdeel: Deducties Gratis bezorging van online aankopen zorgt ervoor dat meer…" at bounding box center [543, 259] width 682 height 381
click at [790, 32] on link "uitwerkingen bekijken" at bounding box center [836, 33] width 200 height 32
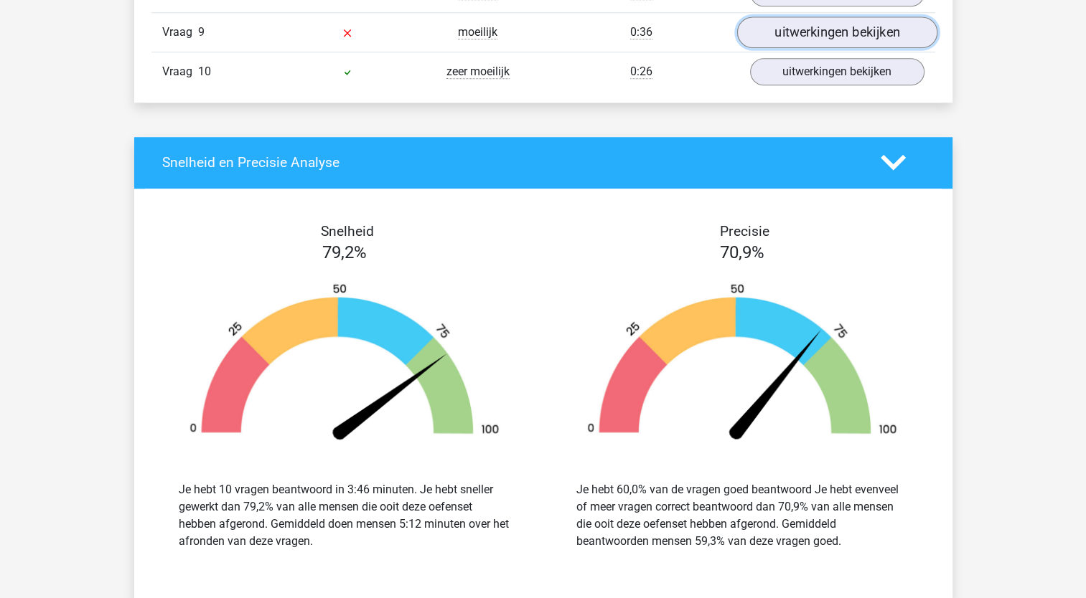
click at [790, 32] on link "uitwerkingen bekijken" at bounding box center [836, 33] width 200 height 32
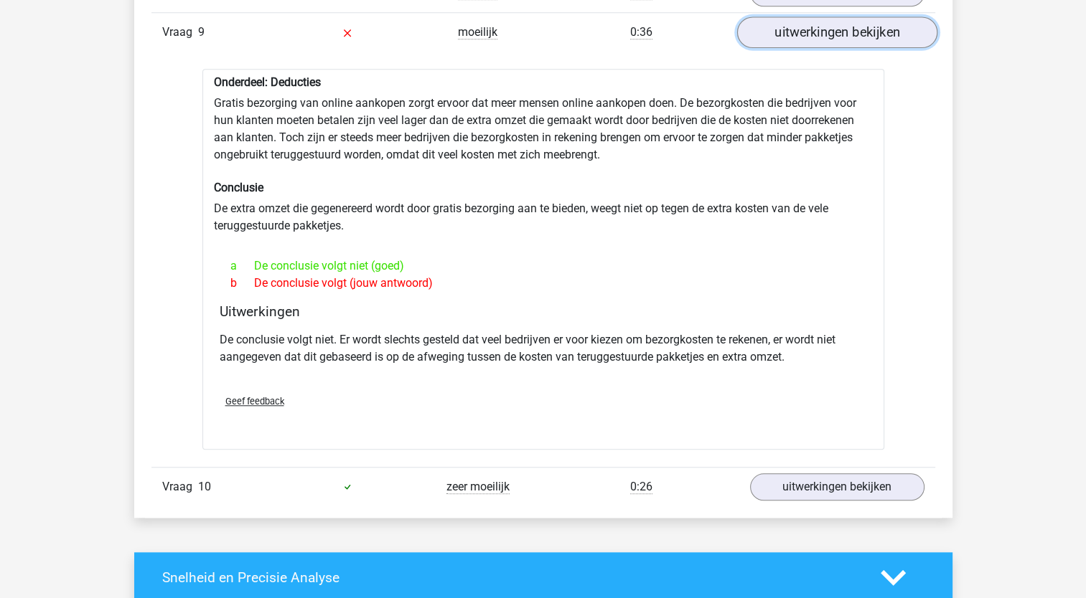
click at [790, 32] on link "uitwerkingen bekijken" at bounding box center [836, 33] width 200 height 32
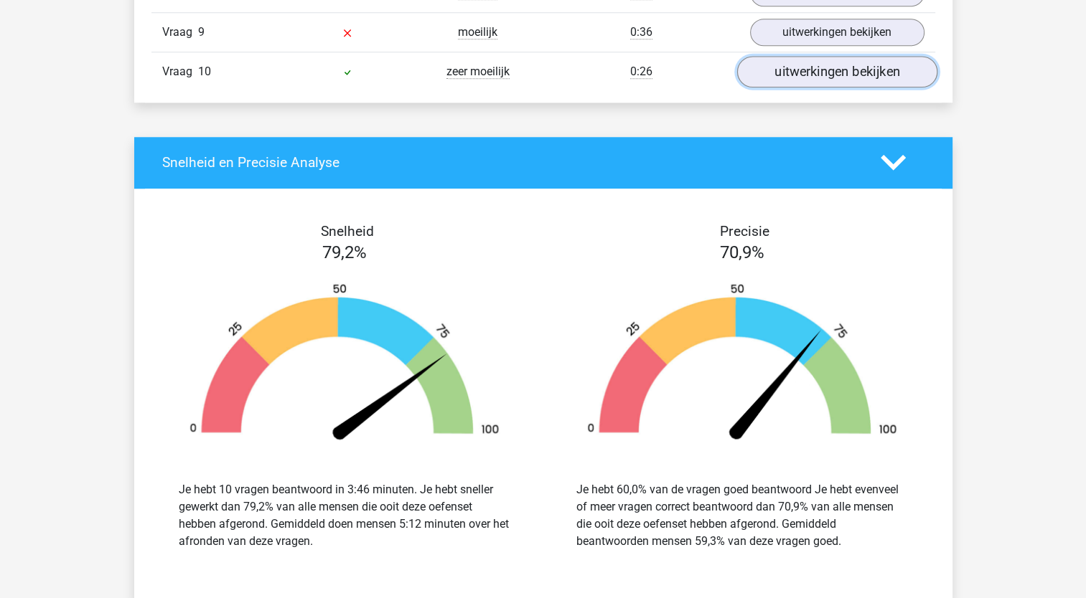
click at [791, 72] on link "uitwerkingen bekijken" at bounding box center [836, 72] width 200 height 32
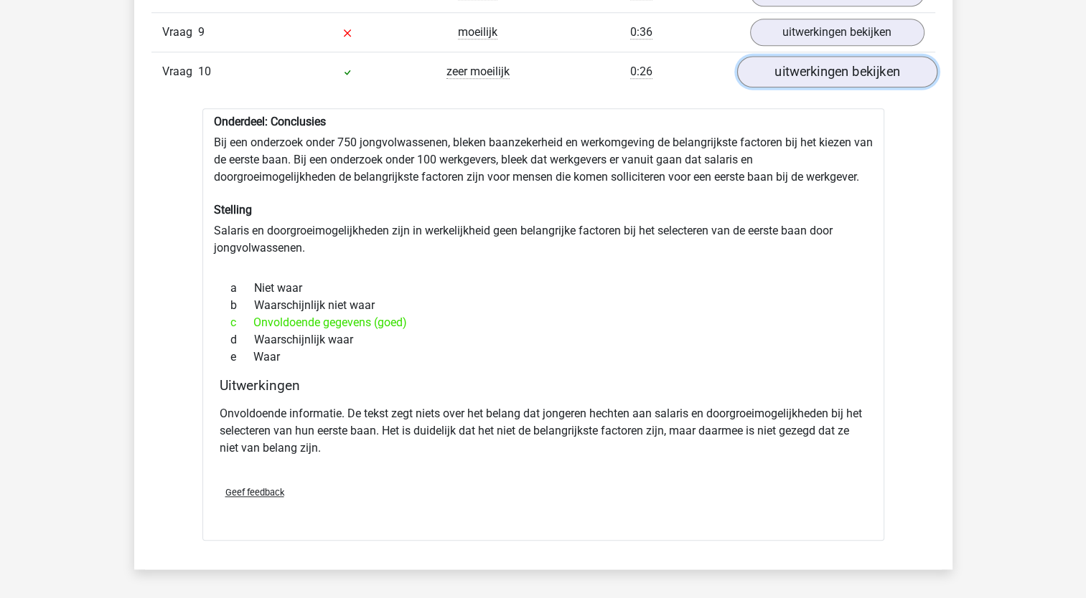
click at [792, 73] on link "uitwerkingen bekijken" at bounding box center [836, 72] width 200 height 32
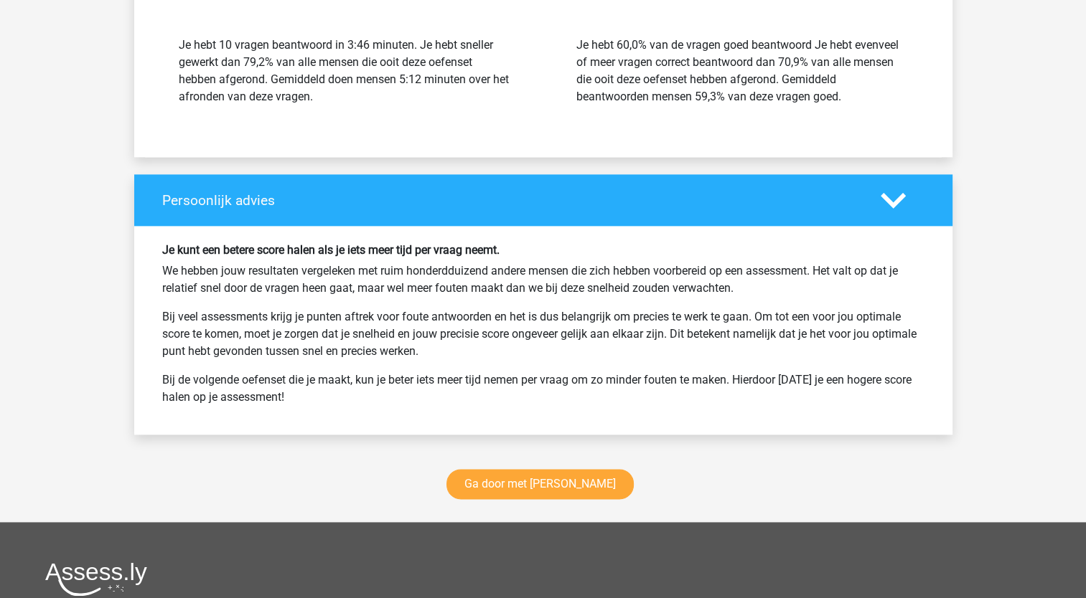
scroll to position [1794, 0]
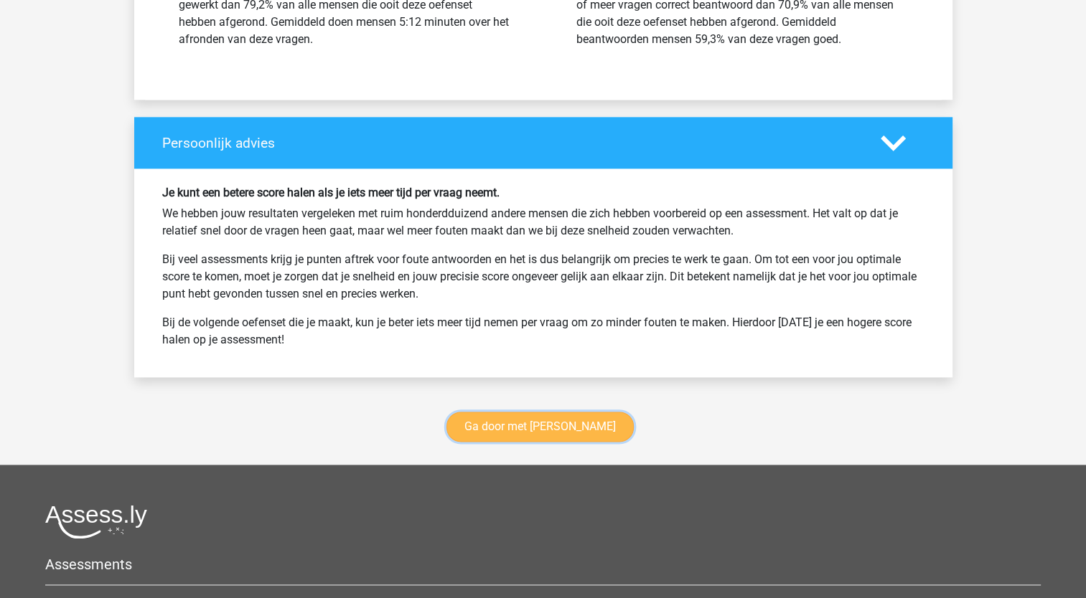
click at [511, 423] on link "Ga door met [PERSON_NAME]" at bounding box center [539, 427] width 187 height 30
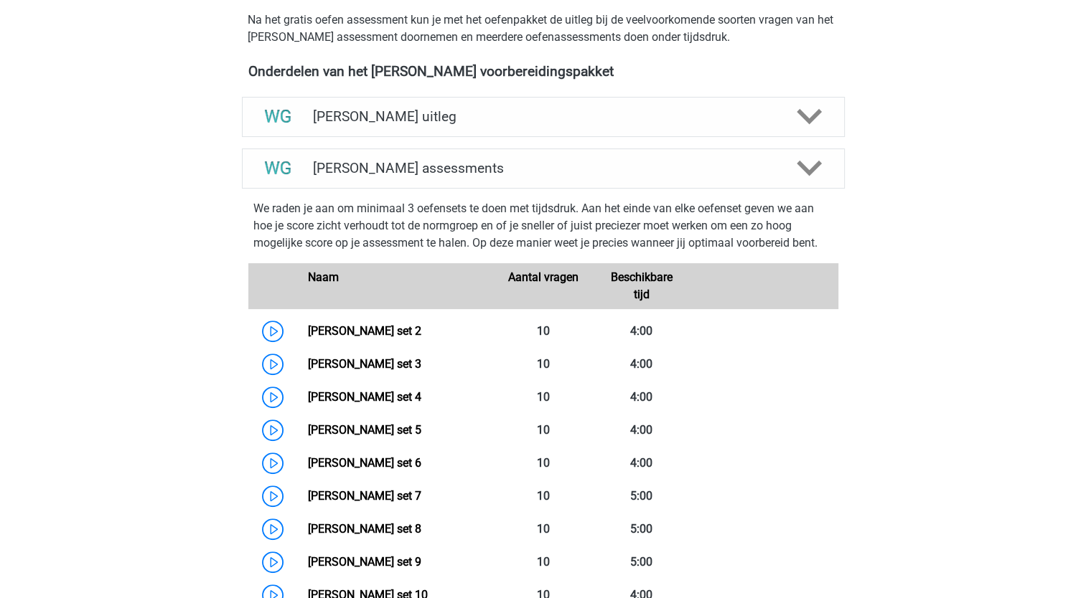
scroll to position [533, 0]
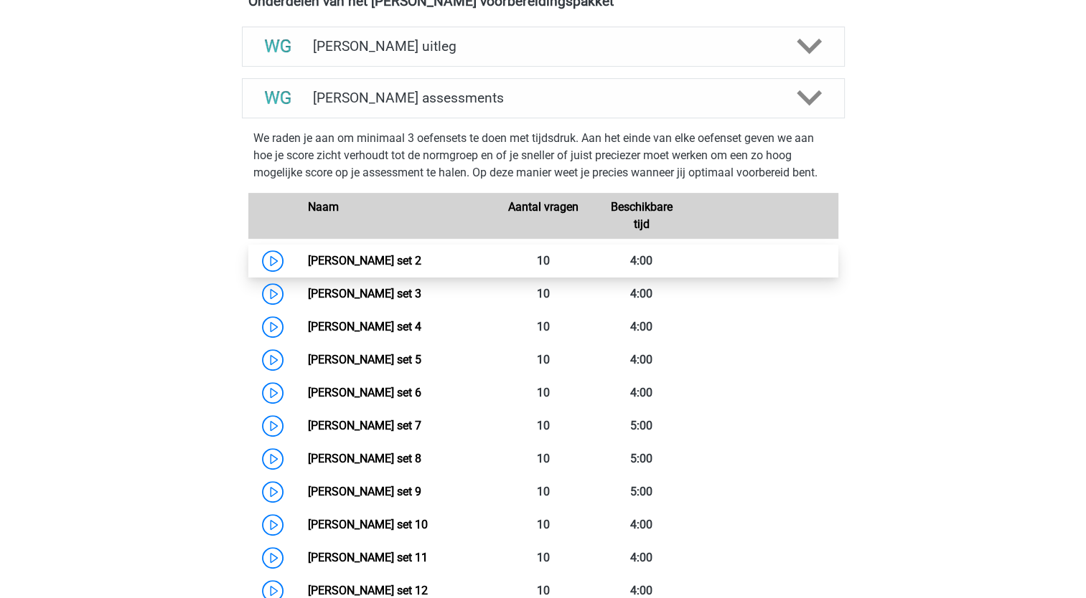
click at [360, 258] on link "[PERSON_NAME] set 2" at bounding box center [364, 261] width 113 height 14
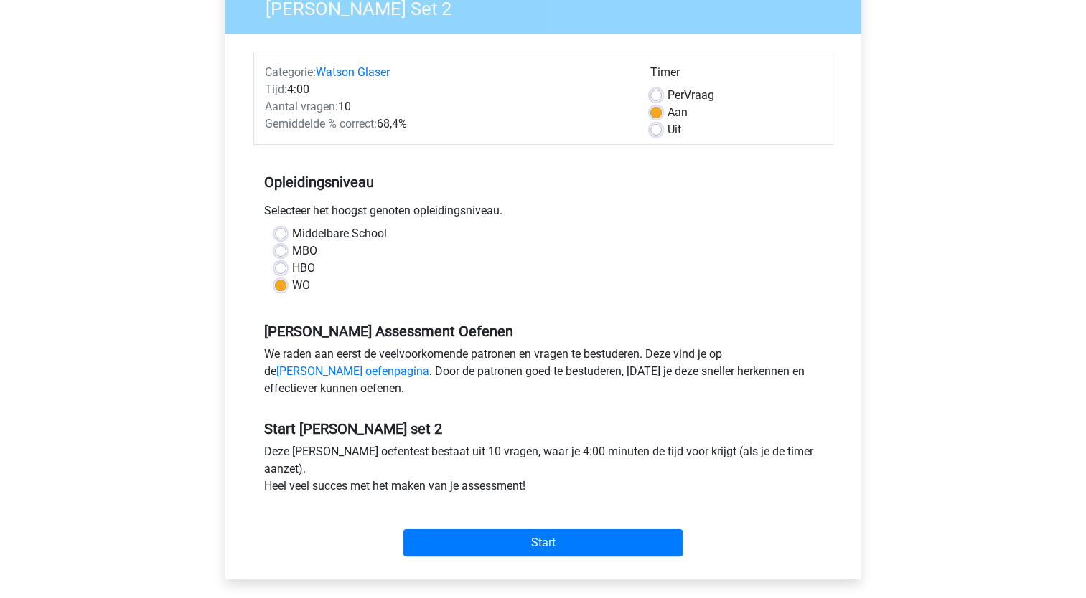
scroll to position [287, 0]
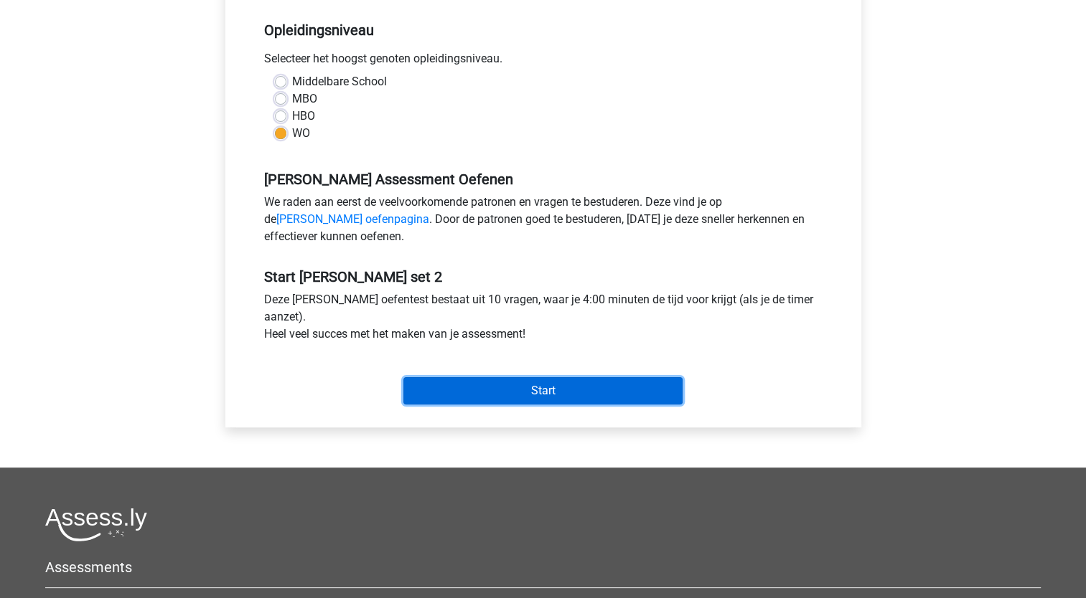
click at [456, 386] on input "Start" at bounding box center [542, 390] width 279 height 27
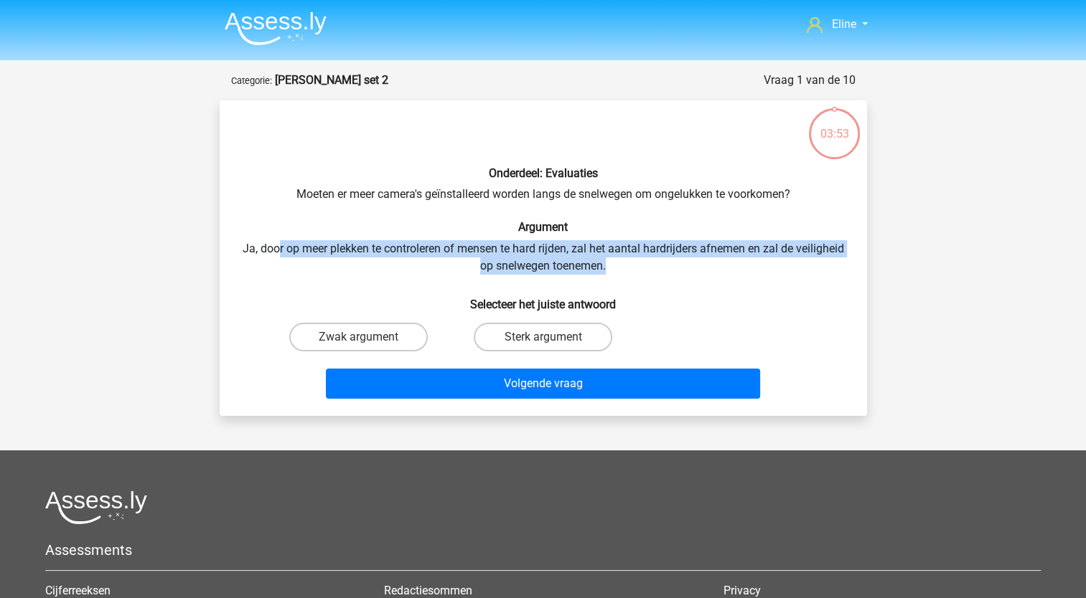
drag, startPoint x: 298, startPoint y: 248, endPoint x: 763, endPoint y: 267, distance: 464.7
click at [763, 267] on div "Onderdeel: Evaluaties Moeten er meer camera's geïnstalleerd worden langs de sne…" at bounding box center [543, 258] width 636 height 293
drag, startPoint x: 763, startPoint y: 267, endPoint x: 720, endPoint y: 268, distance: 42.3
click at [720, 268] on div "Onderdeel: Evaluaties Moeten er meer camera's geïnstalleerd worden langs de sne…" at bounding box center [543, 258] width 636 height 293
click at [415, 250] on div "Onderdeel: Evaluaties Moeten er meer camera's geïnstalleerd worden langs de sne…" at bounding box center [543, 258] width 636 height 293
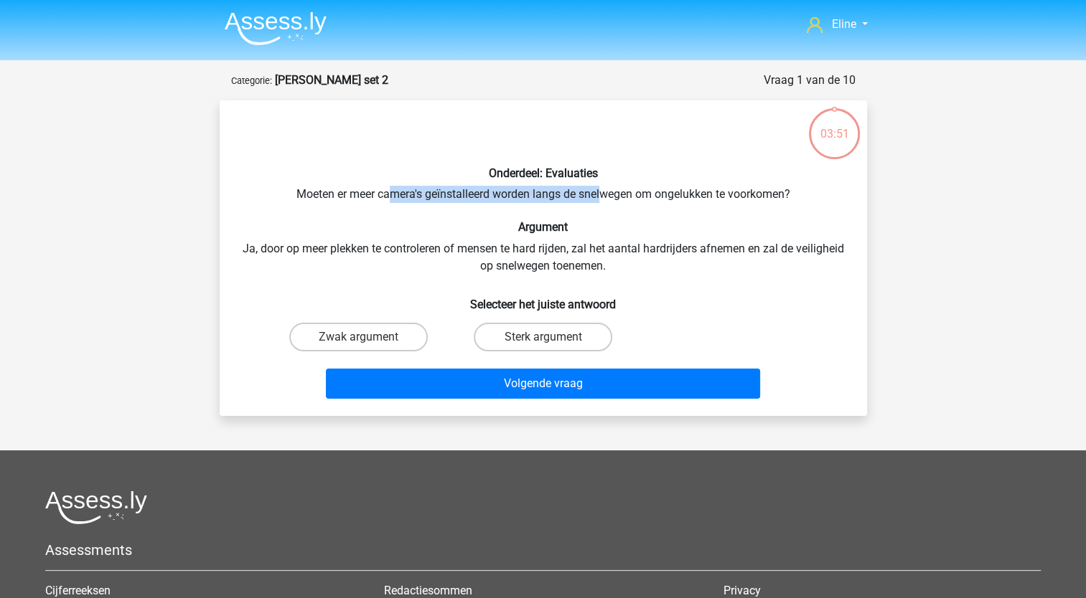
drag, startPoint x: 391, startPoint y: 194, endPoint x: 603, endPoint y: 202, distance: 212.5
click at [603, 202] on div "Onderdeel: Evaluaties Moeten er meer camera's geïnstalleerd worden langs de sne…" at bounding box center [543, 258] width 636 height 293
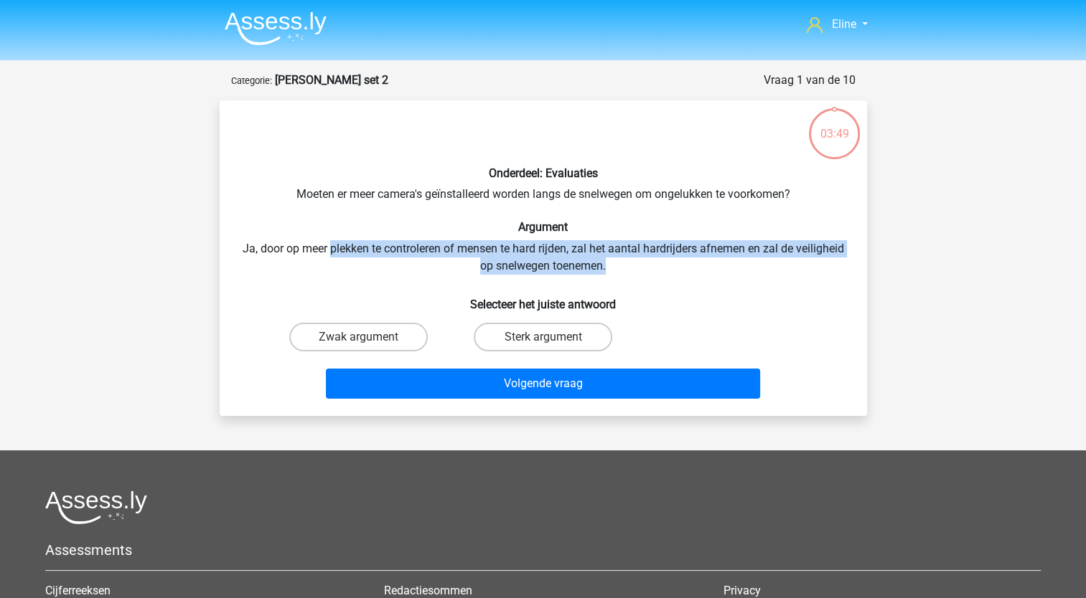
drag, startPoint x: 353, startPoint y: 247, endPoint x: 748, endPoint y: 266, distance: 395.1
click at [748, 266] on div "Onderdeel: Evaluaties Moeten er meer camera's geïnstalleerd worden langs de sne…" at bounding box center [543, 258] width 636 height 293
drag, startPoint x: 748, startPoint y: 266, endPoint x: 695, endPoint y: 265, distance: 53.1
click at [695, 265] on div "Onderdeel: Evaluaties Moeten er meer camera's geïnstalleerd worden langs de sne…" at bounding box center [543, 258] width 636 height 293
click at [371, 240] on div "Onderdeel: Evaluaties Moeten er meer camera's geïnstalleerd worden langs de sne…" at bounding box center [543, 258] width 636 height 293
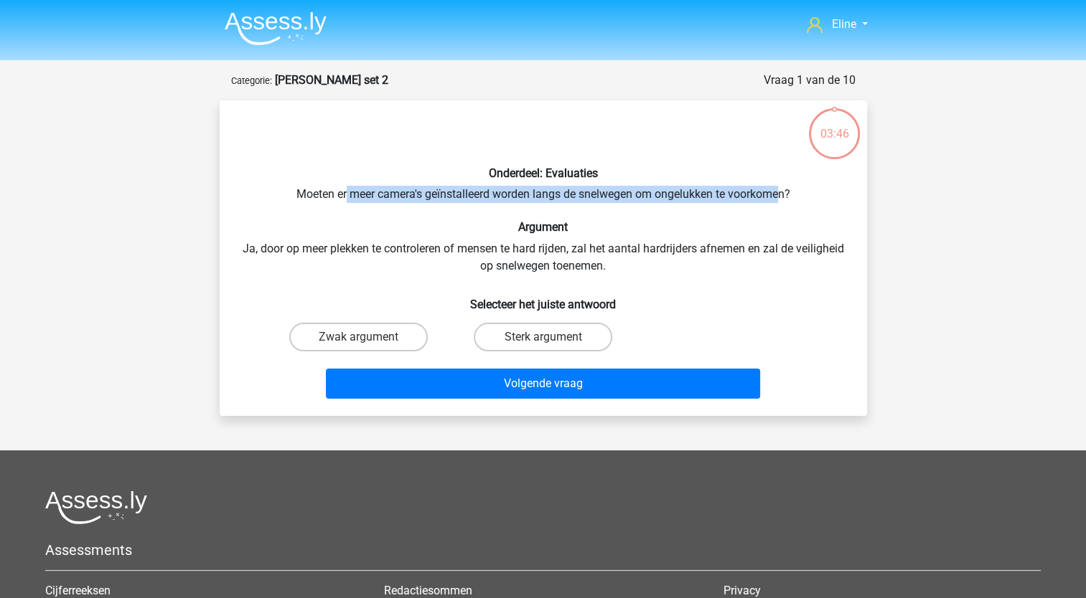
drag, startPoint x: 344, startPoint y: 190, endPoint x: 781, endPoint y: 200, distance: 436.4
click at [781, 200] on div "Onderdeel: Evaluaties Moeten er meer camera's geïnstalleerd worden langs de sne…" at bounding box center [543, 258] width 636 height 293
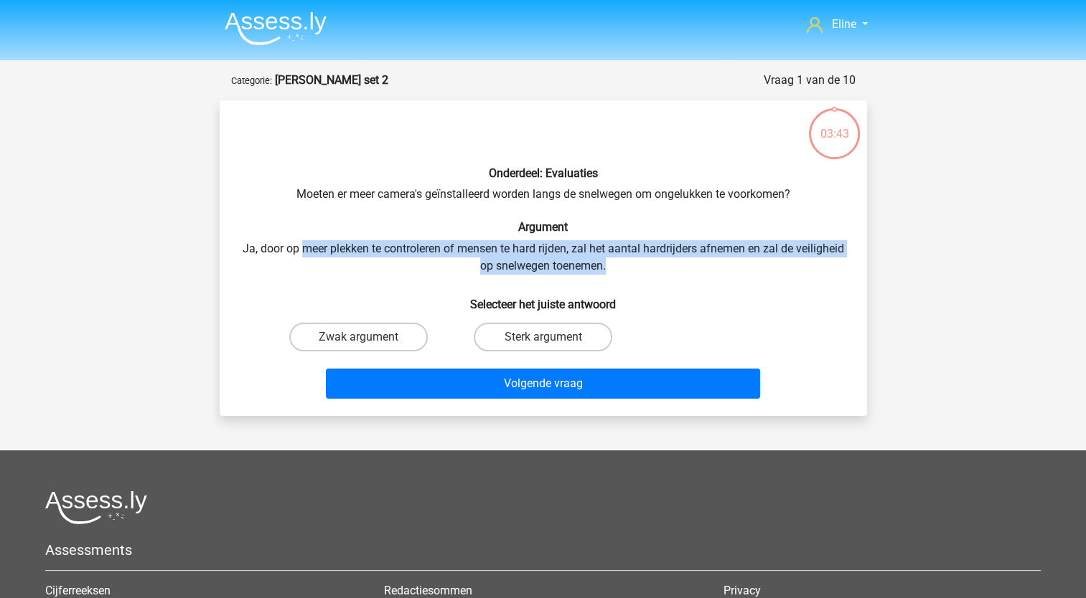
drag, startPoint x: 329, startPoint y: 249, endPoint x: 796, endPoint y: 263, distance: 467.3
click at [796, 263] on div "Onderdeel: Evaluaties Moeten er meer camera's geïnstalleerd worden langs de sne…" at bounding box center [543, 258] width 636 height 293
drag, startPoint x: 796, startPoint y: 263, endPoint x: 608, endPoint y: 260, distance: 188.7
click at [608, 260] on div "Onderdeel: Evaluaties Moeten er meer camera's geïnstalleerd worden langs de sne…" at bounding box center [543, 258] width 636 height 293
click at [354, 245] on div "Onderdeel: Evaluaties Moeten er meer camera's geïnstalleerd worden langs de sne…" at bounding box center [543, 258] width 636 height 293
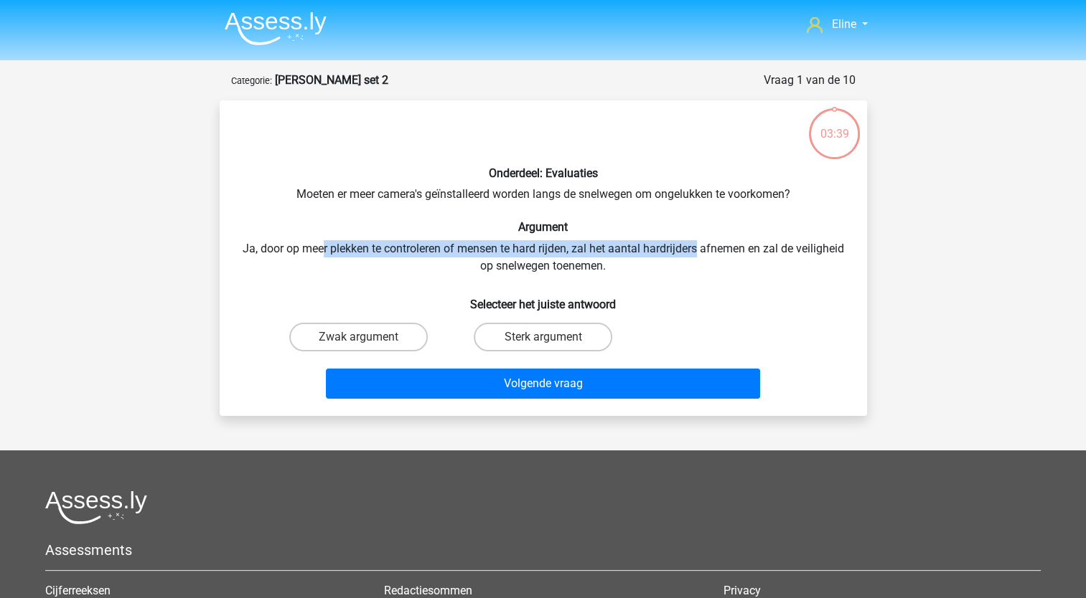
drag, startPoint x: 348, startPoint y: 244, endPoint x: 725, endPoint y: 248, distance: 376.7
click at [725, 248] on div "Onderdeel: Evaluaties Moeten er meer camera's geïnstalleerd worden langs de sne…" at bounding box center [543, 258] width 636 height 293
click at [509, 340] on label "Sterk argument" at bounding box center [543, 337] width 138 height 29
click at [542, 340] on input "Sterk argument" at bounding box center [546, 341] width 9 height 9
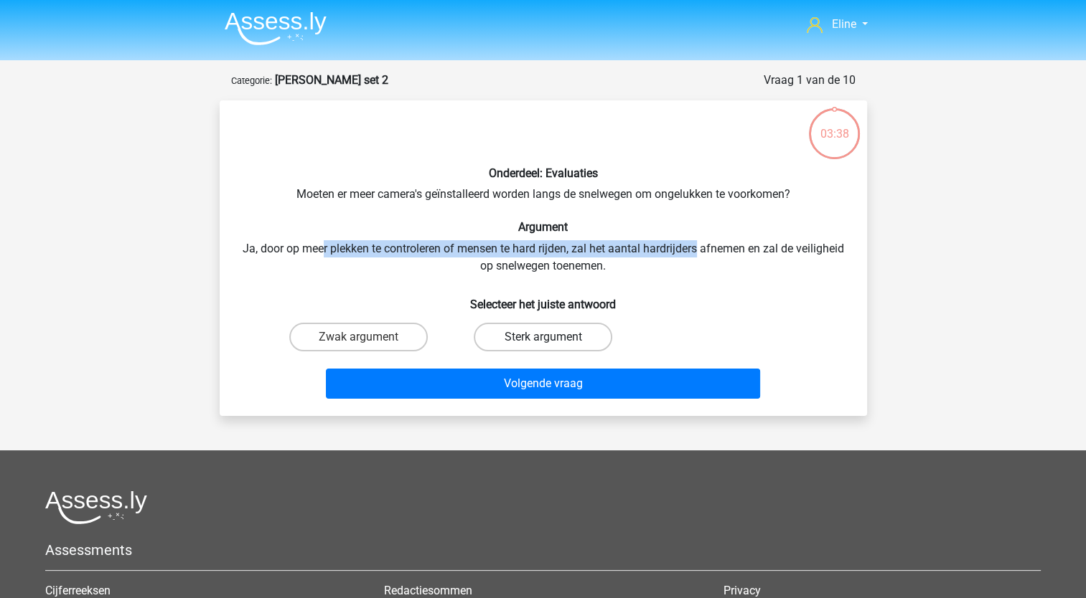
radio input "true"
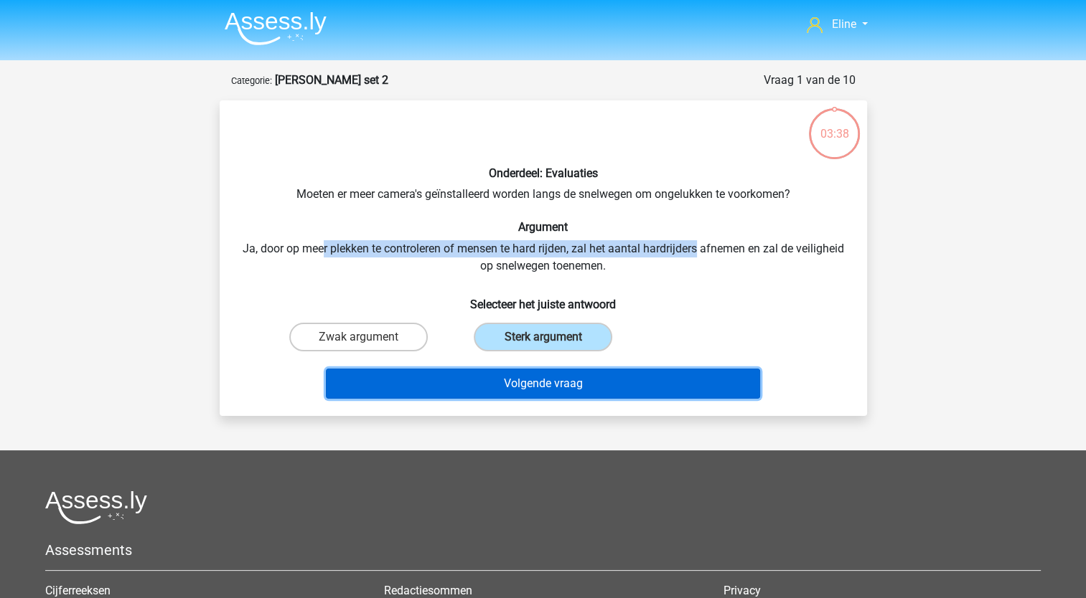
click at [488, 381] on button "Volgende vraag" at bounding box center [543, 384] width 434 height 30
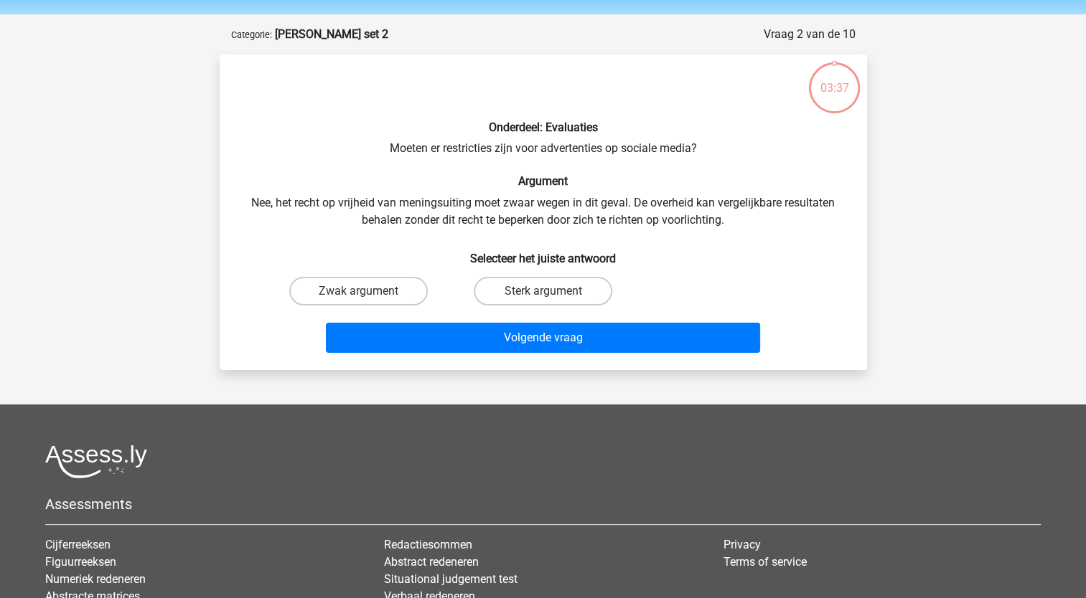
scroll to position [72, 0]
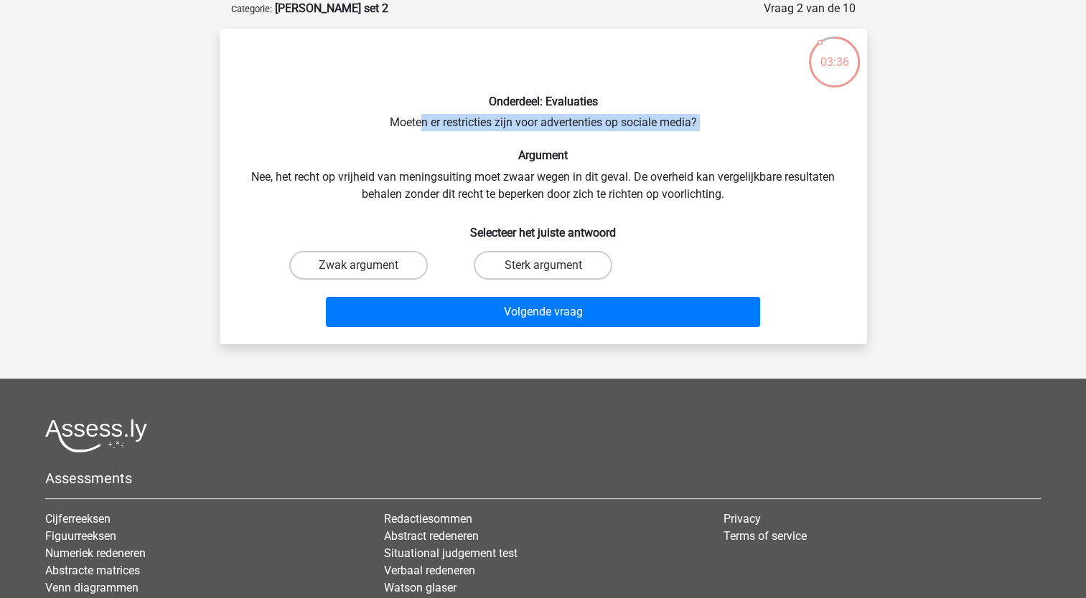
drag, startPoint x: 418, startPoint y: 122, endPoint x: 652, endPoint y: 137, distance: 233.7
click at [652, 137] on div "Onderdeel: Evaluaties Moeten er restricties zijn voor advertenties op sociale m…" at bounding box center [543, 186] width 636 height 293
drag, startPoint x: 652, startPoint y: 137, endPoint x: 369, endPoint y: 142, distance: 282.8
click at [369, 142] on div "Onderdeel: Evaluaties Moeten er restricties zijn voor advertenties op sociale m…" at bounding box center [543, 186] width 636 height 293
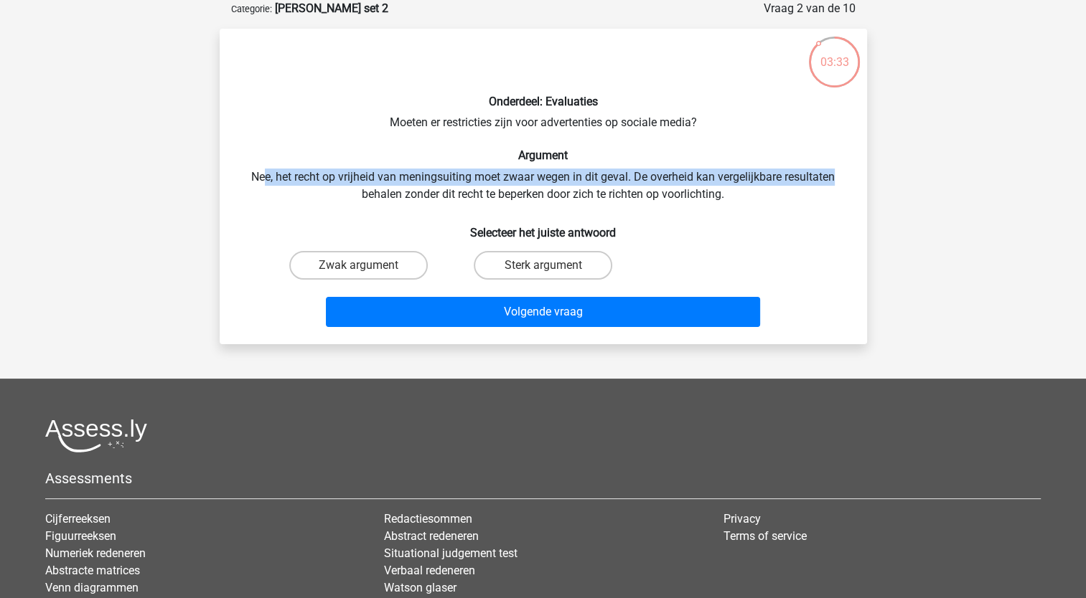
drag, startPoint x: 297, startPoint y: 177, endPoint x: 845, endPoint y: 179, distance: 547.5
click at [845, 179] on div "Onderdeel: Evaluaties Moeten er restricties zijn voor advertenties op sociale m…" at bounding box center [543, 186] width 636 height 293
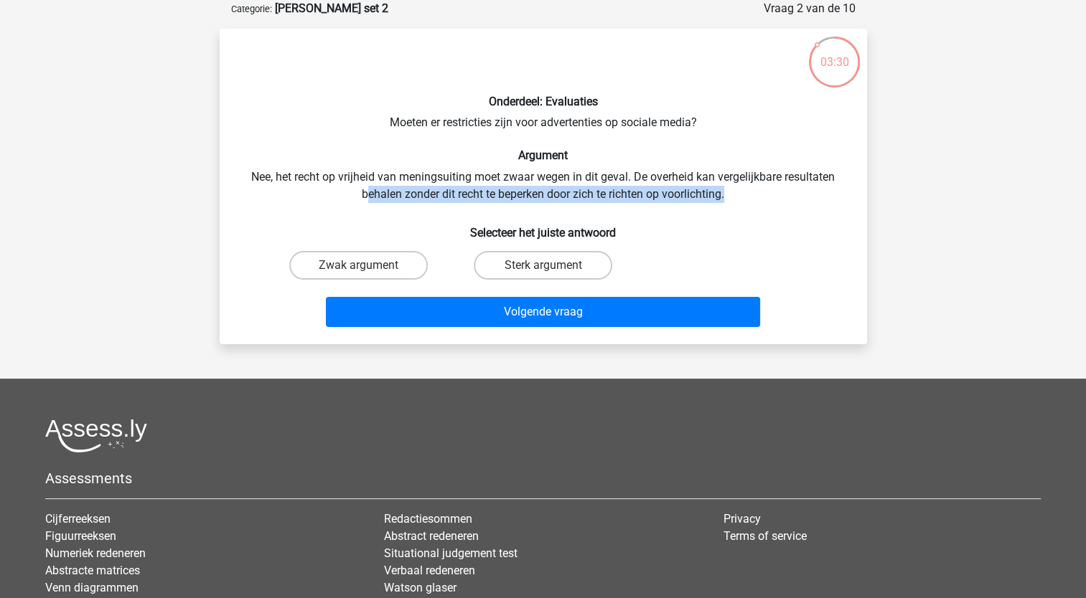
drag, startPoint x: 364, startPoint y: 195, endPoint x: 743, endPoint y: 196, distance: 378.9
click at [743, 196] on div "Onderdeel: Evaluaties Moeten er restricties zijn voor advertenties op sociale m…" at bounding box center [543, 186] width 636 height 293
drag, startPoint x: 743, startPoint y: 196, endPoint x: 642, endPoint y: 185, distance: 101.0
click at [646, 187] on div "Onderdeel: Evaluaties Moeten er restricties zijn voor advertenties op sociale m…" at bounding box center [543, 186] width 636 height 293
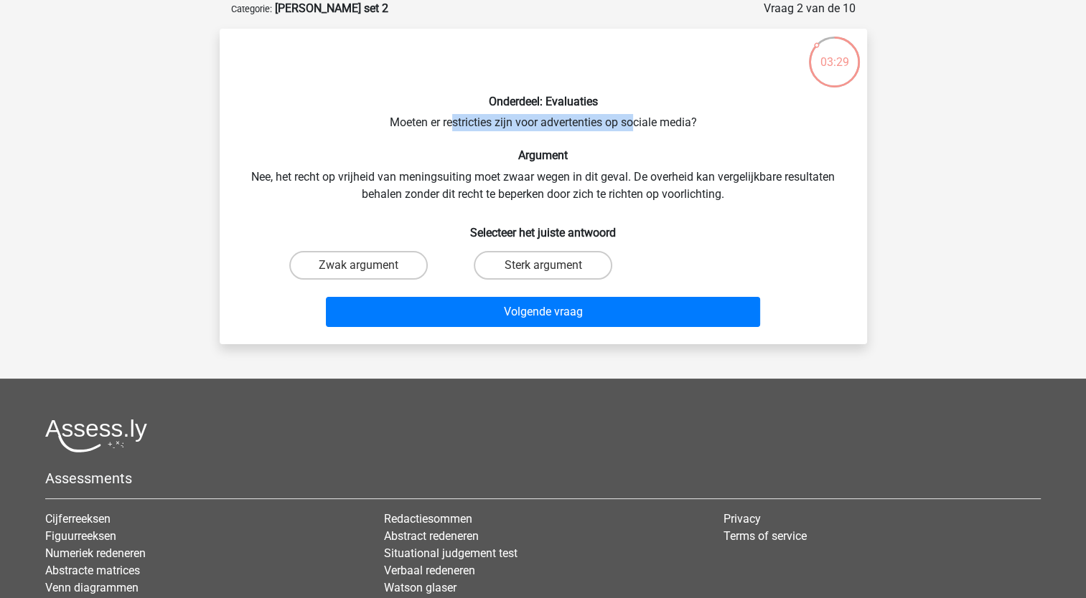
drag, startPoint x: 451, startPoint y: 119, endPoint x: 633, endPoint y: 123, distance: 182.3
click at [633, 123] on div "Onderdeel: Evaluaties Moeten er restricties zijn voor advertenties op sociale m…" at bounding box center [543, 186] width 636 height 293
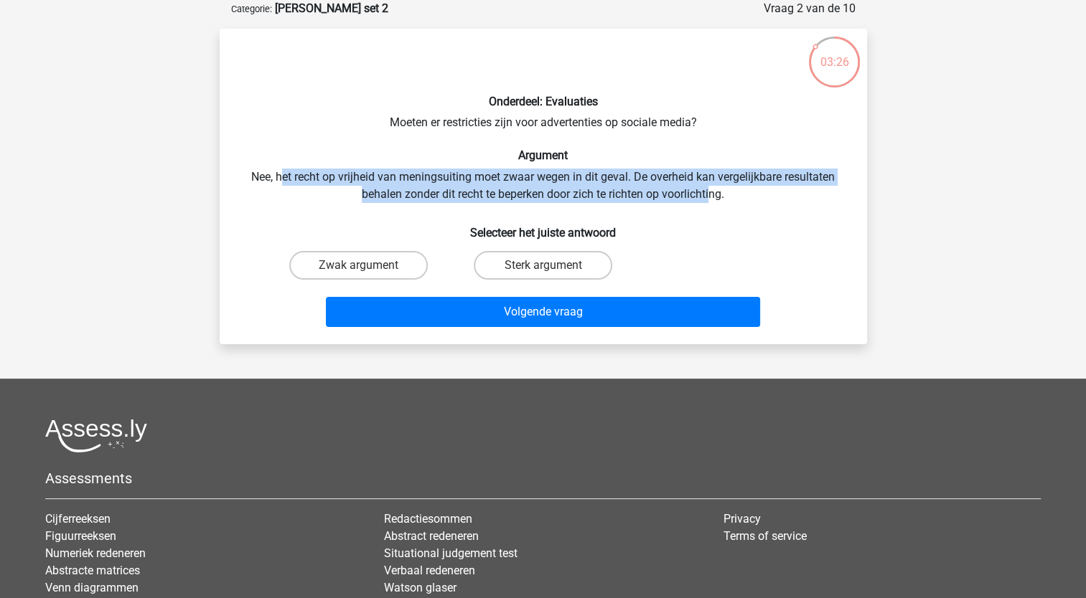
drag, startPoint x: 281, startPoint y: 177, endPoint x: 710, endPoint y: 187, distance: 429.9
click at [710, 187] on div "Onderdeel: Evaluaties Moeten er restricties zijn voor advertenties op sociale m…" at bounding box center [543, 186] width 636 height 293
drag, startPoint x: 710, startPoint y: 187, endPoint x: 603, endPoint y: 187, distance: 107.6
click at [603, 187] on div "Onderdeel: Evaluaties Moeten er restricties zijn voor advertenties op sociale m…" at bounding box center [543, 186] width 636 height 293
click at [489, 179] on div "Onderdeel: Evaluaties Moeten er restricties zijn voor advertenties op sociale m…" at bounding box center [543, 186] width 636 height 293
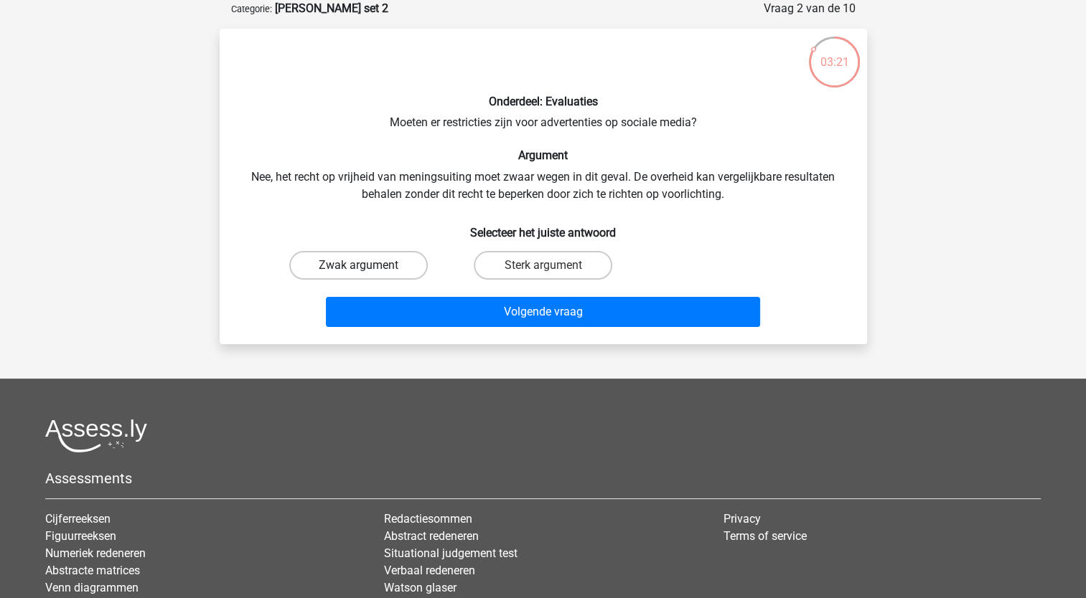
click at [337, 265] on label "Zwak argument" at bounding box center [358, 265] width 138 height 29
click at [358, 265] on input "Zwak argument" at bounding box center [362, 269] width 9 height 9
radio input "true"
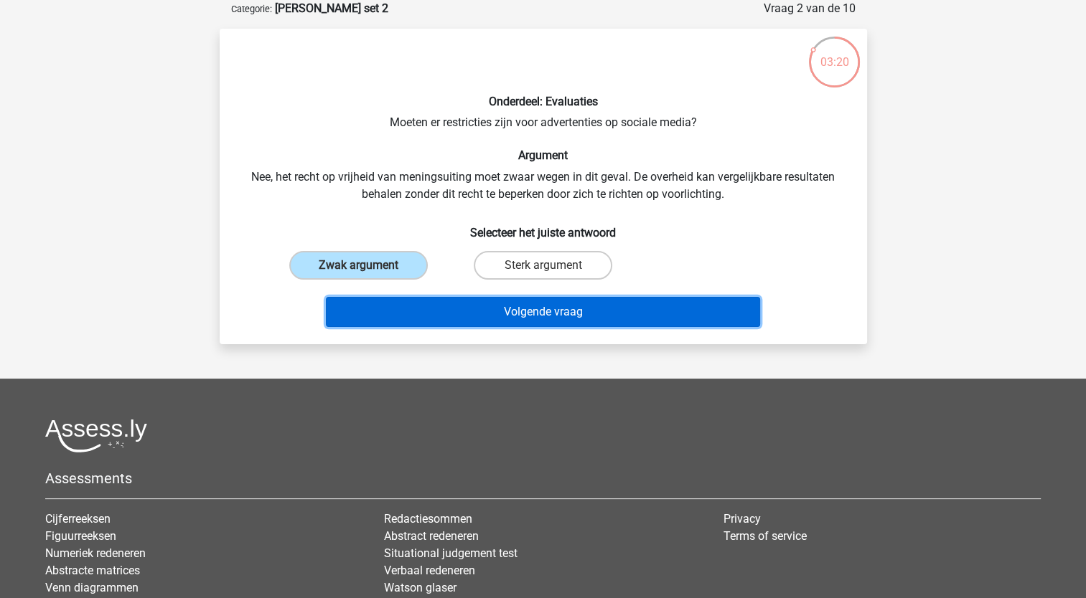
click at [410, 303] on button "Volgende vraag" at bounding box center [543, 312] width 434 height 30
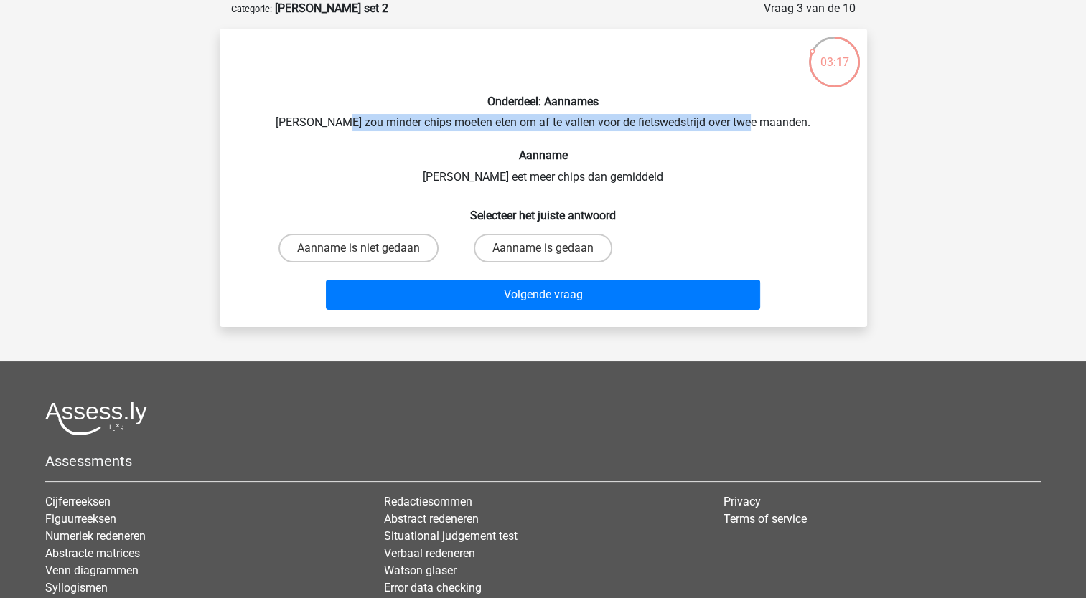
drag, startPoint x: 362, startPoint y: 116, endPoint x: 773, endPoint y: 117, distance: 411.2
click at [773, 117] on div "Onderdeel: Aannames [PERSON_NAME] zou minder chips moeten eten om af te vallen …" at bounding box center [543, 178] width 636 height 276
drag, startPoint x: 773, startPoint y: 117, endPoint x: 695, endPoint y: 139, distance: 81.3
click at [710, 136] on div "Onderdeel: Aannames [PERSON_NAME] zou minder chips moeten eten om af te vallen …" at bounding box center [543, 178] width 636 height 276
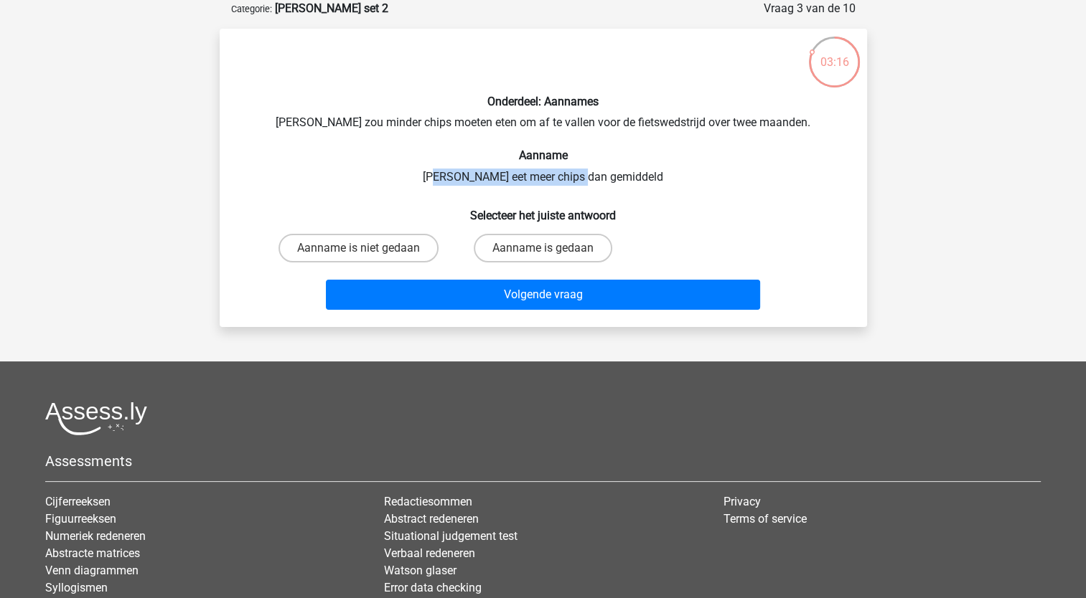
drag, startPoint x: 465, startPoint y: 177, endPoint x: 608, endPoint y: 177, distance: 142.8
click at [608, 177] on div "Onderdeel: Aannames [PERSON_NAME] zou minder chips moeten eten om af te vallen …" at bounding box center [543, 178] width 636 height 276
drag, startPoint x: 608, startPoint y: 177, endPoint x: 664, endPoint y: 134, distance: 70.2
click at [664, 134] on div "Onderdeel: Aannames [PERSON_NAME] zou minder chips moeten eten om af te vallen …" at bounding box center [543, 178] width 636 height 276
click at [422, 247] on label "Aanname is niet gedaan" at bounding box center [358, 248] width 160 height 29
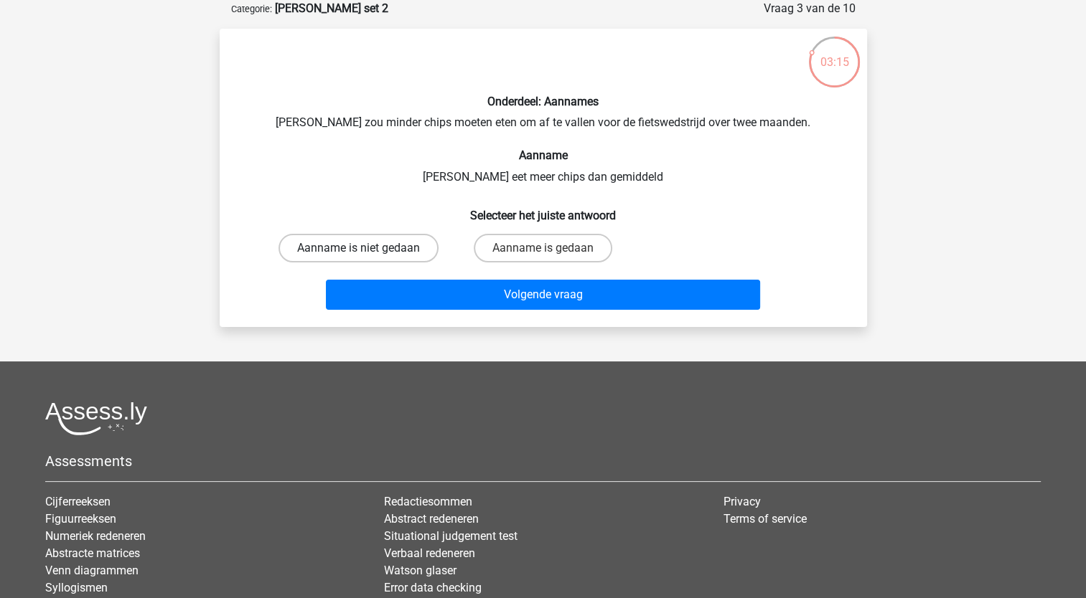
click at [367, 248] on input "Aanname is niet gedaan" at bounding box center [362, 252] width 9 height 9
radio input "true"
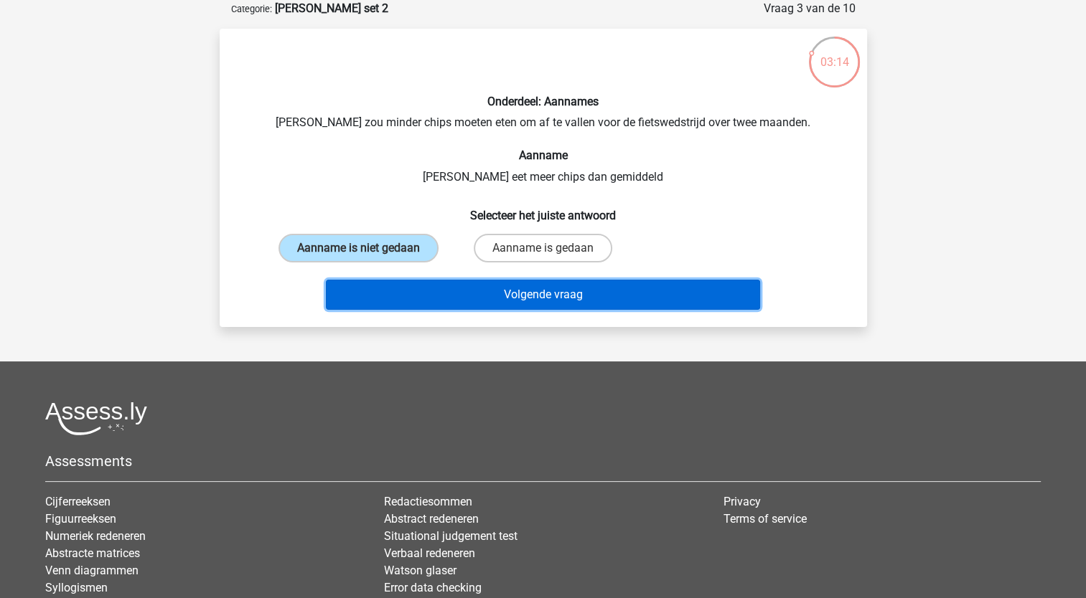
click at [428, 297] on button "Volgende vraag" at bounding box center [543, 295] width 434 height 30
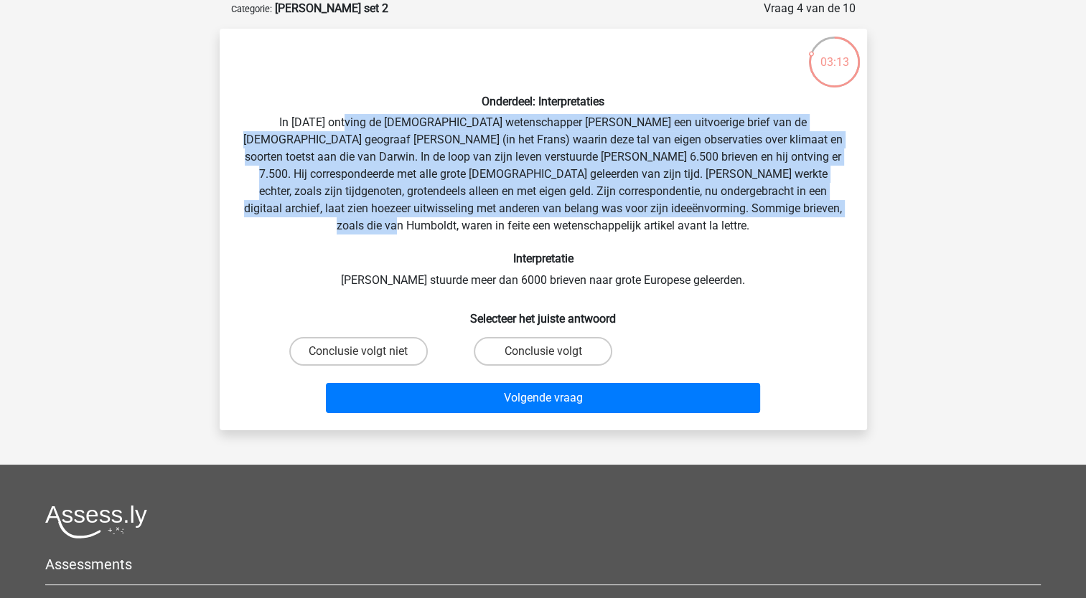
drag, startPoint x: 316, startPoint y: 118, endPoint x: 716, endPoint y: 214, distance: 411.1
click at [716, 214] on div "Onderdeel: Interpretaties In [DATE] ontving de [DEMOGRAPHIC_DATA] wetenschapper…" at bounding box center [543, 229] width 636 height 379
drag, startPoint x: 716, startPoint y: 214, endPoint x: 531, endPoint y: 166, distance: 191.1
click at [581, 166] on div "Onderdeel: Interpretaties In [DATE] ontving de [DEMOGRAPHIC_DATA] wetenschapper…" at bounding box center [543, 229] width 636 height 379
click at [296, 145] on div "Onderdeel: Interpretaties In [DATE] ontving de [DEMOGRAPHIC_DATA] wetenschapper…" at bounding box center [543, 229] width 636 height 379
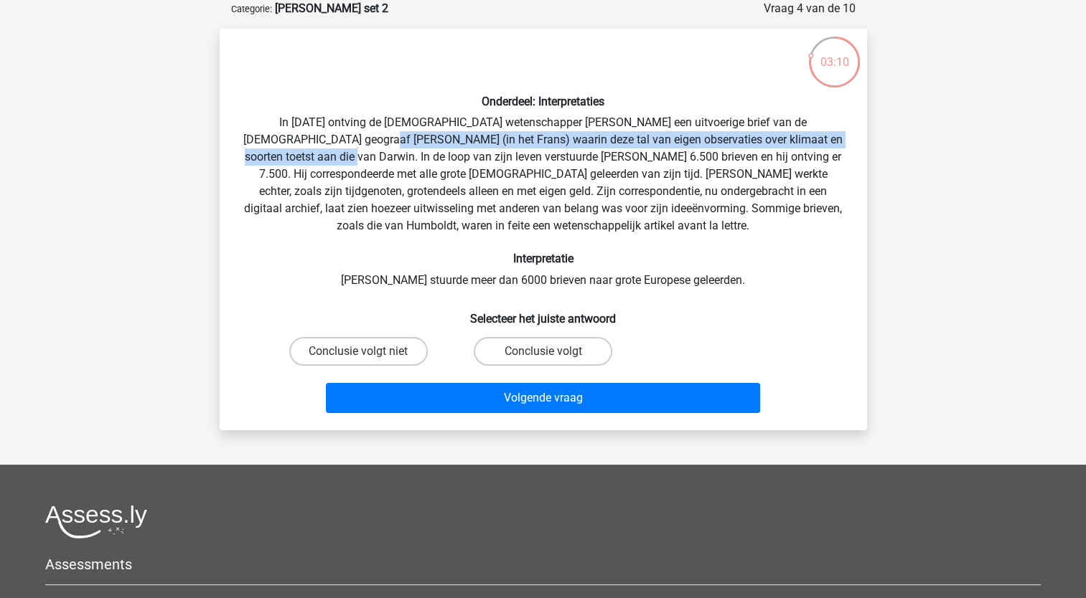
drag, startPoint x: 288, startPoint y: 139, endPoint x: 832, endPoint y: 138, distance: 544.6
click at [832, 138] on div "Onderdeel: Interpretaties In [DATE] ontving de [DEMOGRAPHIC_DATA] wetenschapper…" at bounding box center [543, 229] width 636 height 379
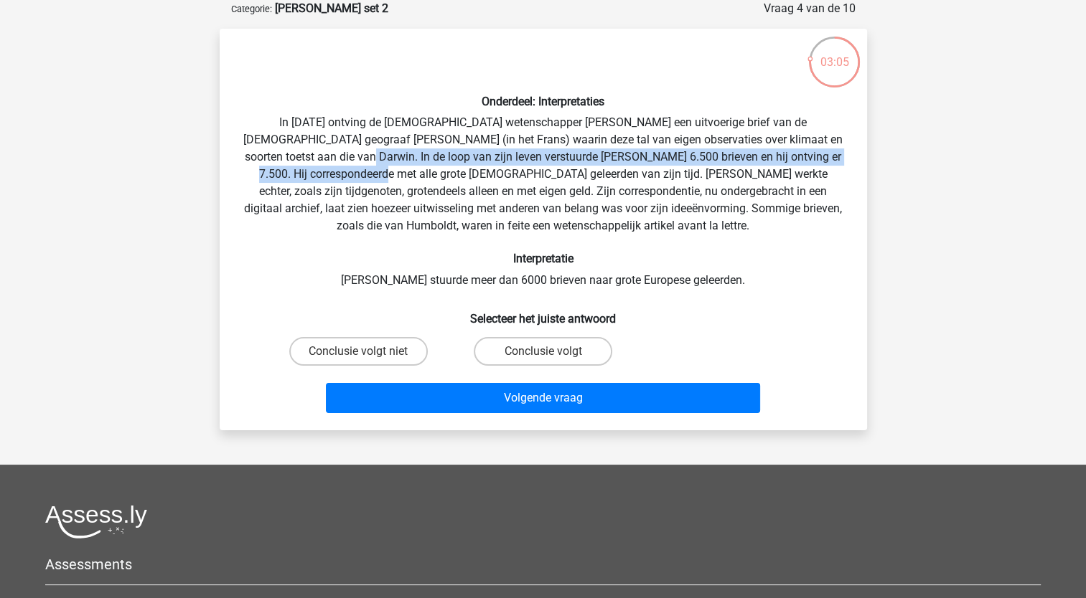
drag, startPoint x: 248, startPoint y: 156, endPoint x: 833, endPoint y: 156, distance: 585.5
click at [833, 156] on div "Onderdeel: Interpretaties In [DATE] ontving de [DEMOGRAPHIC_DATA] wetenschapper…" at bounding box center [543, 229] width 636 height 379
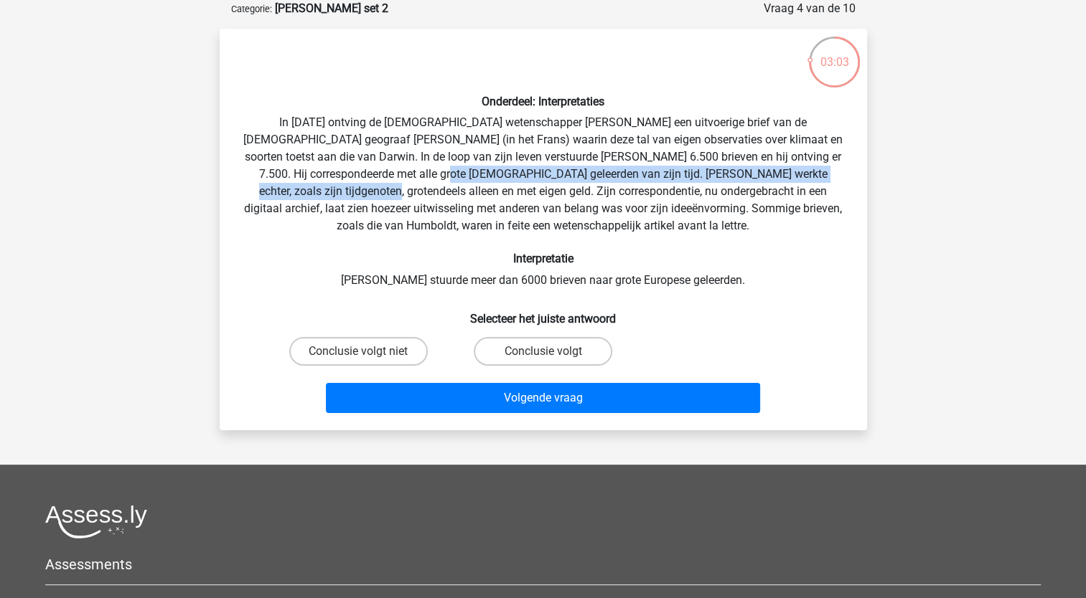
drag, startPoint x: 308, startPoint y: 174, endPoint x: 795, endPoint y: 171, distance: 487.2
click at [795, 171] on div "Onderdeel: Interpretaties In [DATE] ontving de [DEMOGRAPHIC_DATA] wetenschapper…" at bounding box center [543, 229] width 636 height 379
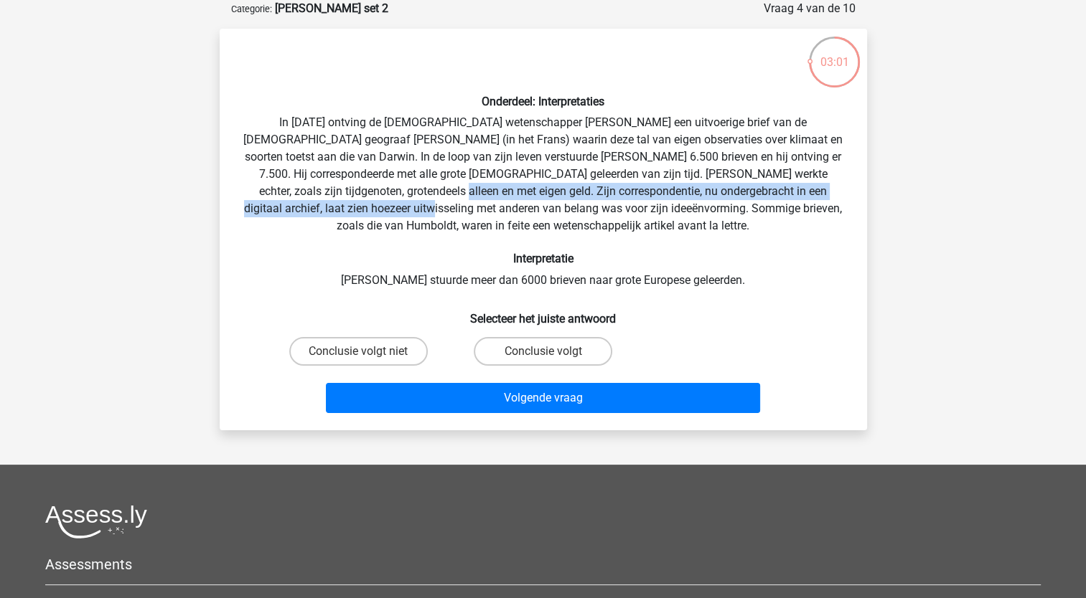
drag, startPoint x: 270, startPoint y: 194, endPoint x: 847, endPoint y: 185, distance: 577.7
click at [847, 185] on div "Onderdeel: Interpretaties In [DATE] ontving de [DEMOGRAPHIC_DATA] wetenschapper…" at bounding box center [543, 229] width 636 height 379
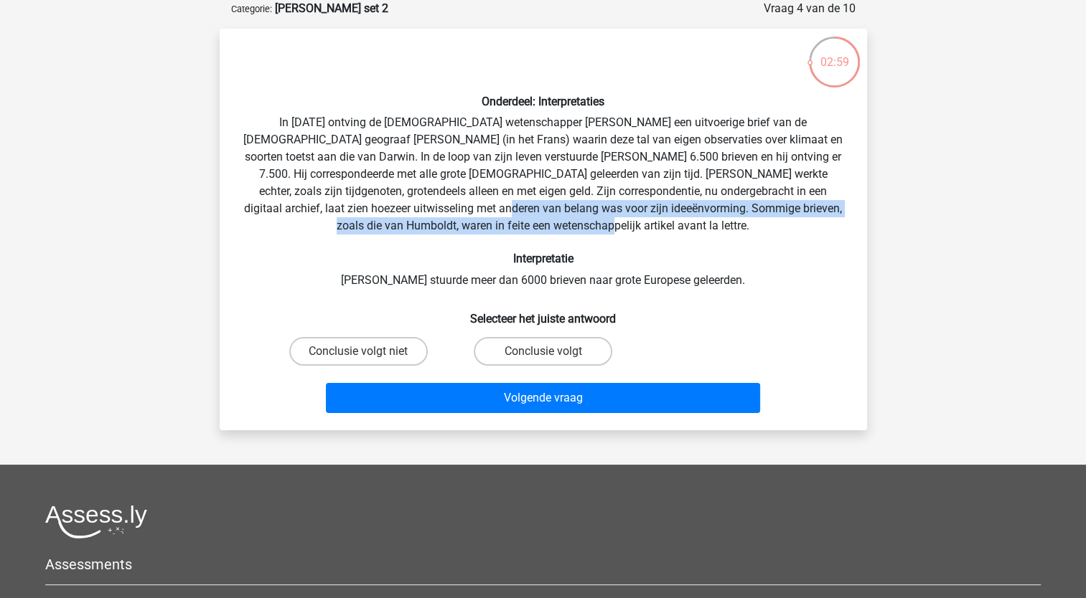
drag, startPoint x: 320, startPoint y: 212, endPoint x: 728, endPoint y: 223, distance: 407.7
click at [728, 223] on div "Onderdeel: Interpretaties In [DATE] ontving de [DEMOGRAPHIC_DATA] wetenschapper…" at bounding box center [543, 229] width 636 height 379
click at [728, 223] on div "Onderdeel: Interpretaties In 1839 ontving de Engelse wetenschapper Charles Darw…" at bounding box center [543, 229] width 636 height 379
click at [428, 234] on div "Onderdeel: Interpretaties In 1839 ontving de Engelse wetenschapper Charles Darw…" at bounding box center [543, 229] width 636 height 379
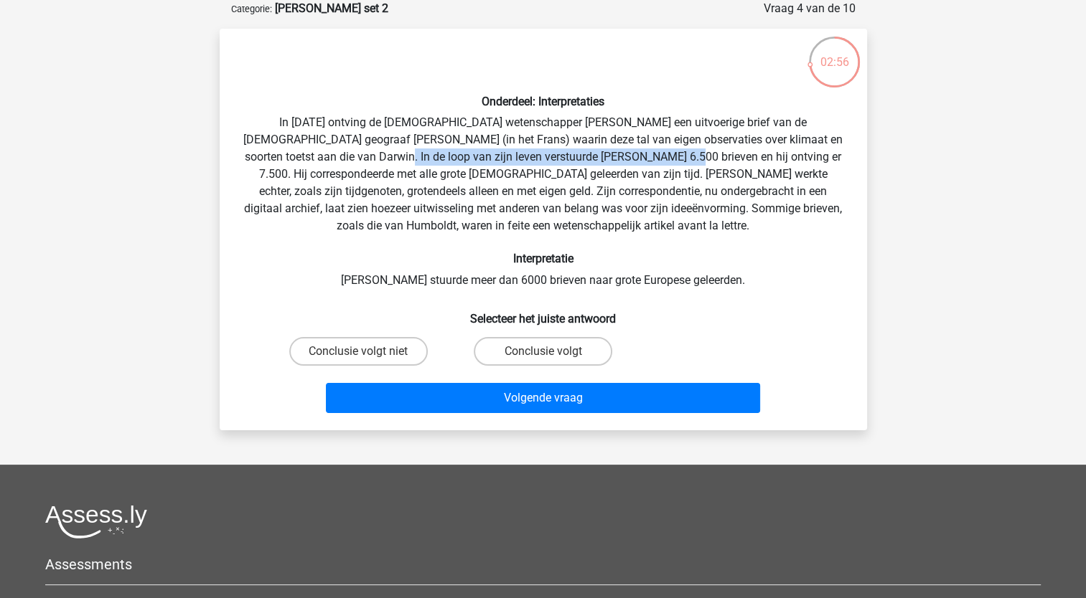
drag, startPoint x: 280, startPoint y: 159, endPoint x: 565, endPoint y: 156, distance: 285.6
click at [565, 156] on div "Onderdeel: Interpretaties In 1839 ontving de Engelse wetenschapper Charles Darw…" at bounding box center [543, 229] width 636 height 379
click at [565, 157] on div "Onderdeel: Interpretaties In 1839 ontving de Engelse wetenschapper Charles Darw…" at bounding box center [543, 229] width 636 height 379
click at [351, 360] on label "Conclusie volgt niet" at bounding box center [358, 351] width 138 height 29
click at [358, 360] on input "Conclusie volgt niet" at bounding box center [362, 356] width 9 height 9
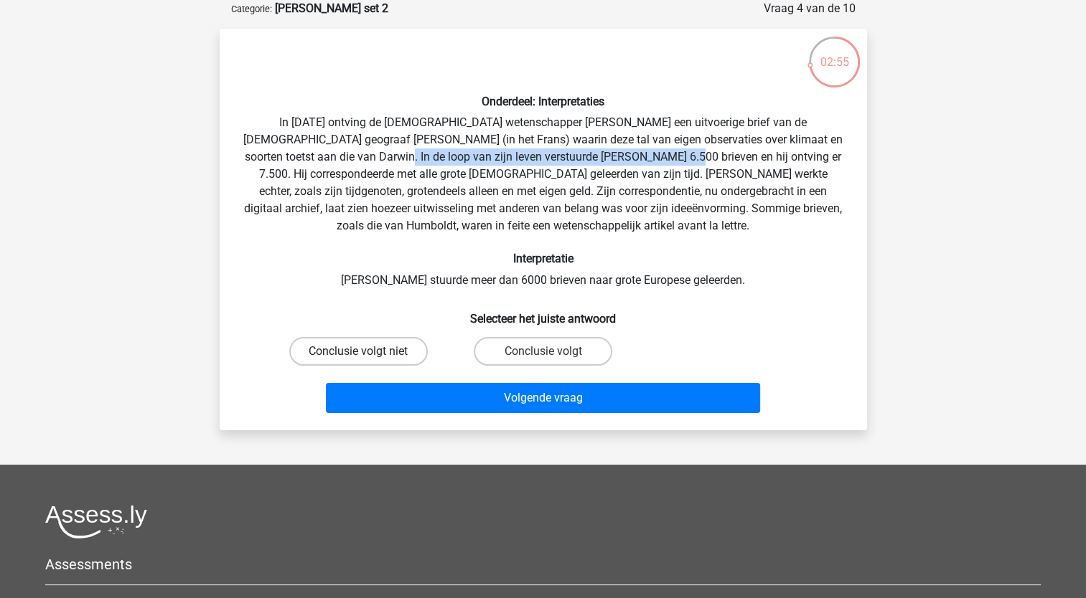
radio input "true"
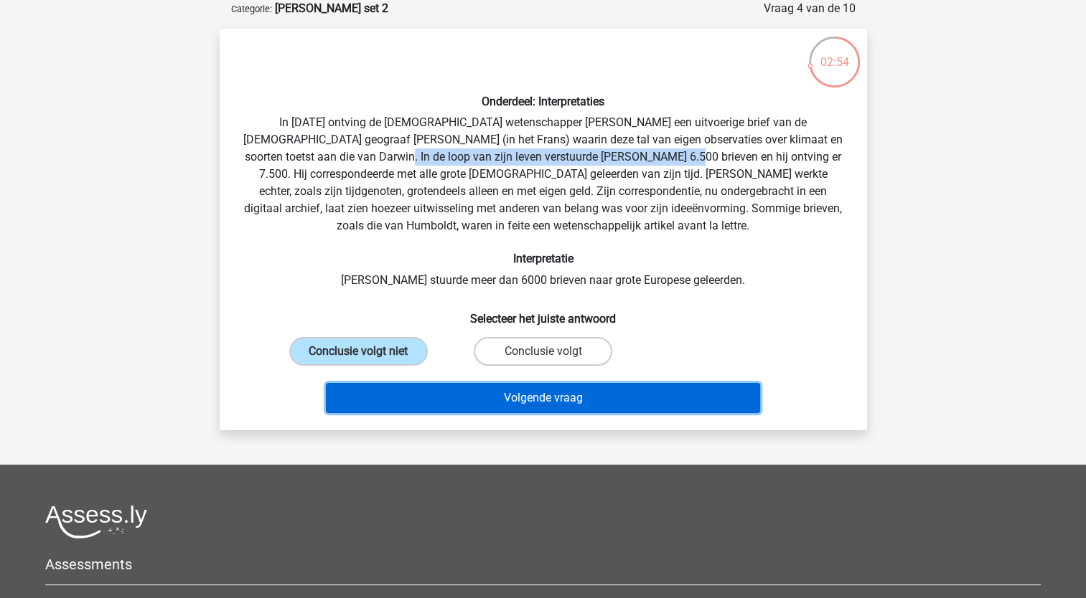
click at [374, 398] on button "Volgende vraag" at bounding box center [543, 398] width 434 height 30
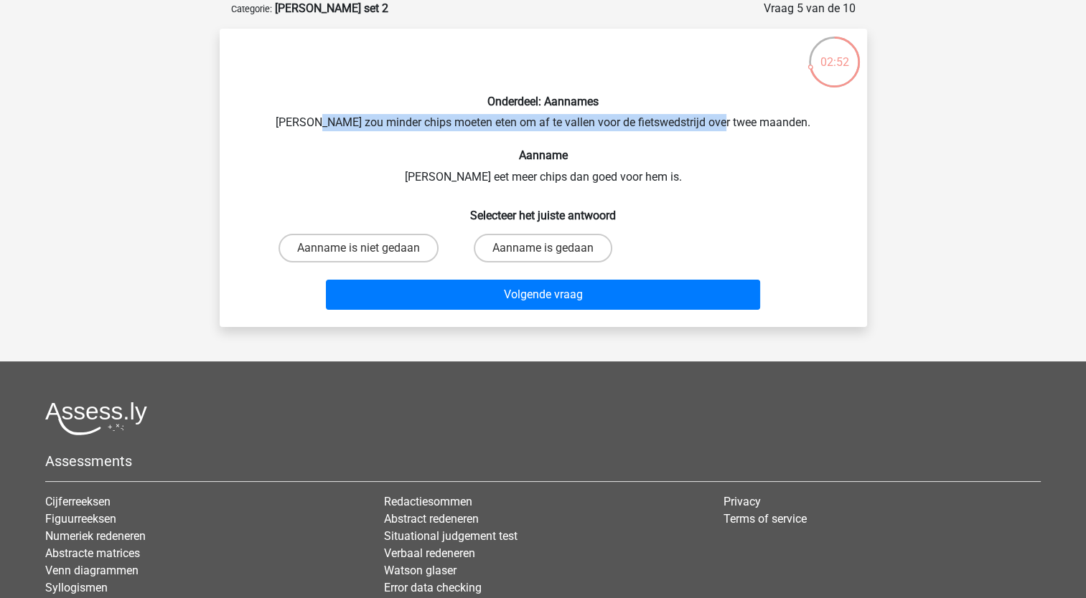
drag, startPoint x: 337, startPoint y: 126, endPoint x: 741, endPoint y: 118, distance: 404.1
click at [741, 118] on div "Onderdeel: Aannames Chris zou minder chips moeten eten om af te vallen voor de …" at bounding box center [543, 178] width 636 height 276
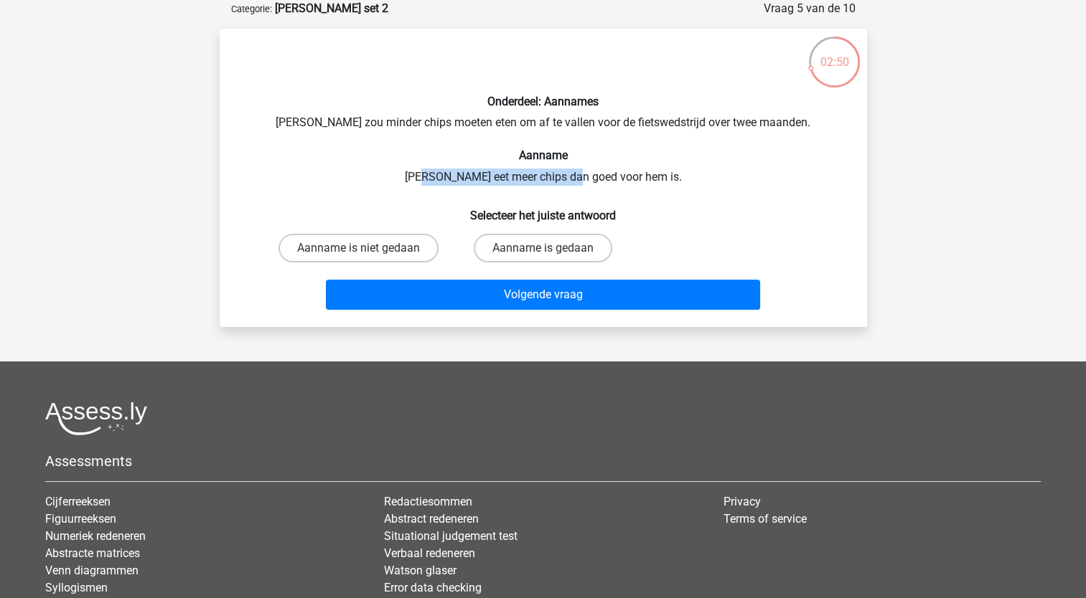
drag, startPoint x: 476, startPoint y: 180, endPoint x: 597, endPoint y: 174, distance: 120.7
click at [597, 174] on div "Onderdeel: Aannames Chris zou minder chips moeten eten om af te vallen voor de …" at bounding box center [543, 178] width 636 height 276
drag, startPoint x: 597, startPoint y: 174, endPoint x: 685, endPoint y: 135, distance: 95.7
click at [685, 135] on div "Onderdeel: Aannames Chris zou minder chips moeten eten om af te vallen voor de …" at bounding box center [543, 178] width 636 height 276
drag, startPoint x: 352, startPoint y: 253, endPoint x: 352, endPoint y: 276, distance: 22.3
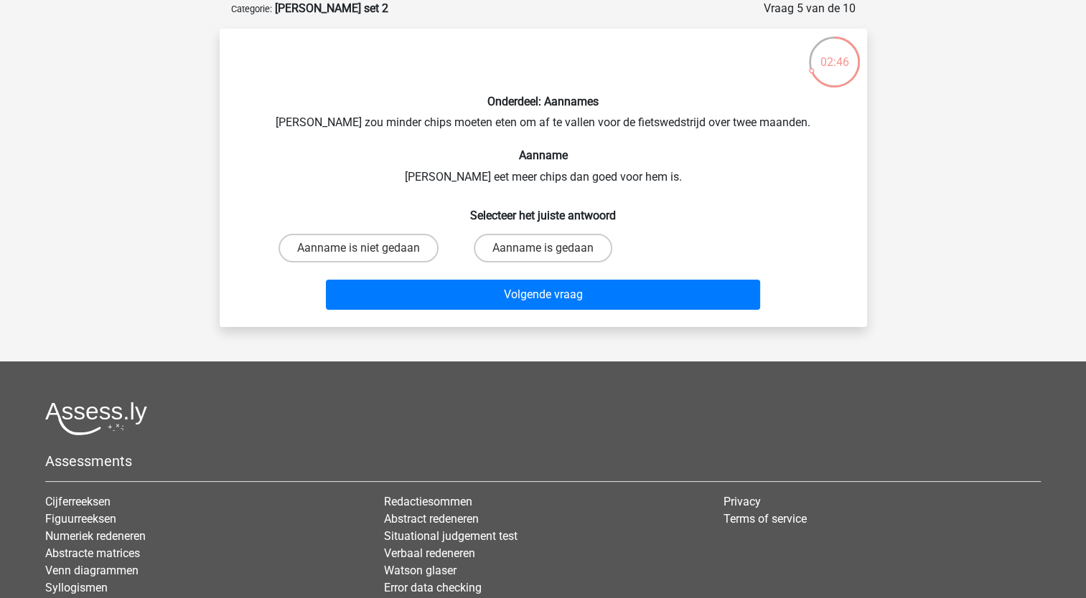
click at [350, 253] on label "Aanname is niet gedaan" at bounding box center [358, 248] width 160 height 29
click at [358, 253] on input "Aanname is niet gedaan" at bounding box center [362, 252] width 9 height 9
radio input "true"
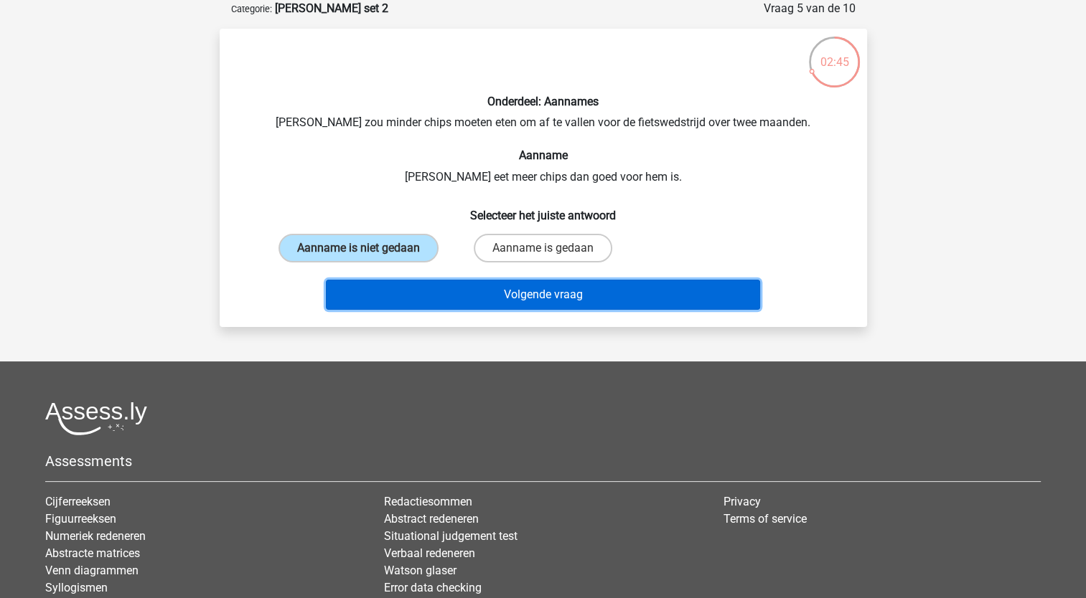
click at [352, 296] on button "Volgende vraag" at bounding box center [543, 295] width 434 height 30
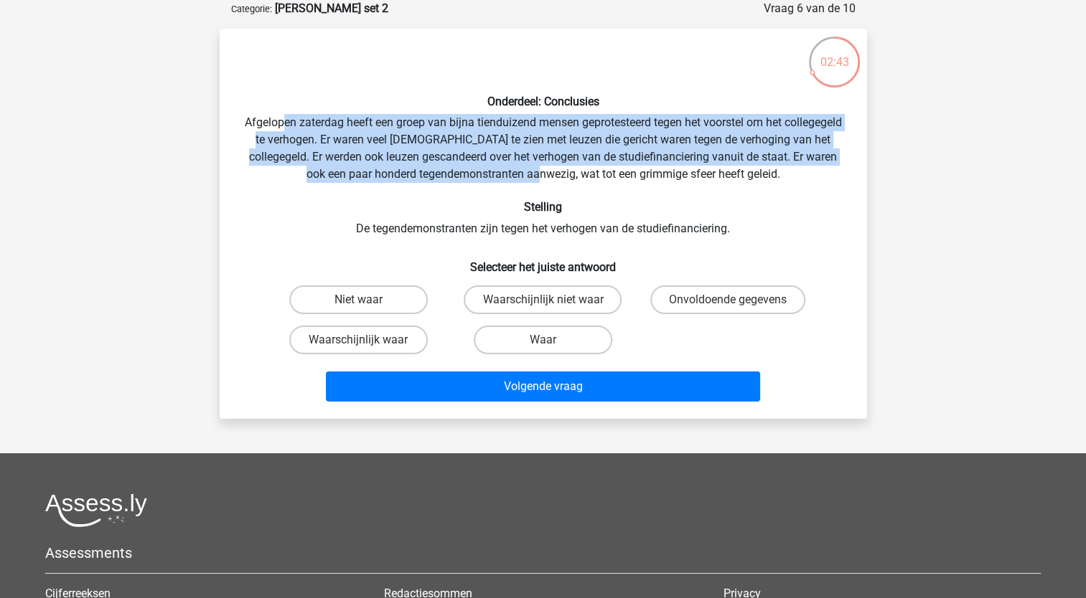
drag, startPoint x: 313, startPoint y: 116, endPoint x: 581, endPoint y: 167, distance: 273.3
click at [581, 167] on div "Onderdeel: Conclusies Afgelopen zaterdag heeft een groep van bijna tienduizend …" at bounding box center [543, 223] width 636 height 367
drag, startPoint x: 581, startPoint y: 167, endPoint x: 476, endPoint y: 160, distance: 105.7
click at [500, 168] on div "Onderdeel: Conclusies Afgelopen zaterdag heeft een groep van bijna tienduizend …" at bounding box center [543, 223] width 636 height 367
click at [448, 120] on div "Onderdeel: Conclusies Afgelopen zaterdag heeft een groep van bijna tienduizend …" at bounding box center [543, 223] width 636 height 367
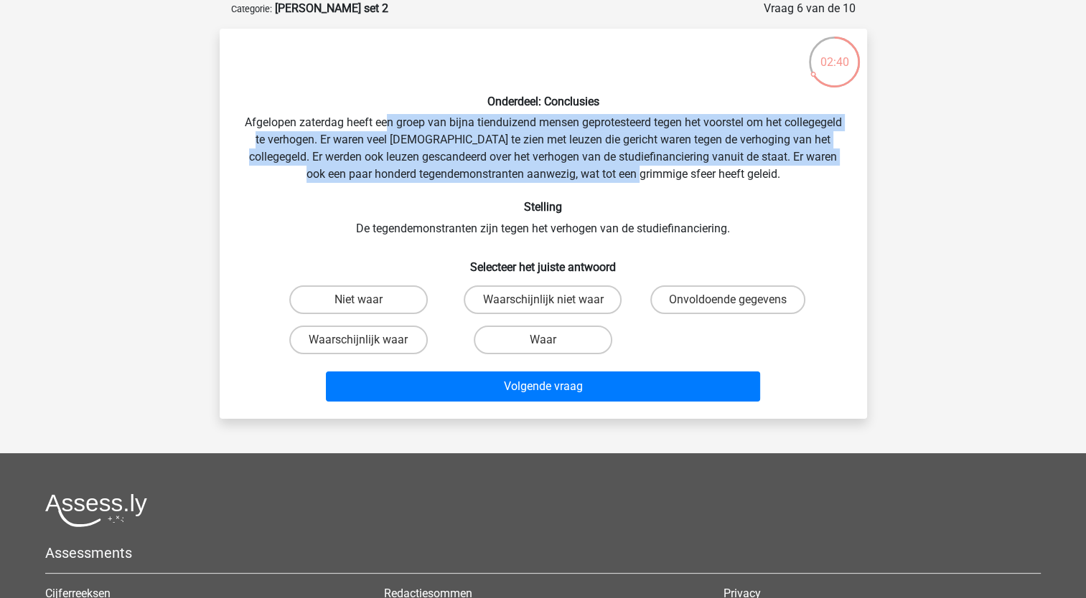
drag, startPoint x: 415, startPoint y: 122, endPoint x: 686, endPoint y: 169, distance: 275.2
click at [686, 169] on div "Onderdeel: Conclusies Afgelopen zaterdag heeft een groep van bijna tienduizend …" at bounding box center [543, 223] width 636 height 367
click at [685, 169] on div "Onderdeel: Conclusies Afgelopen zaterdag heeft een groep van bijna tienduizend …" at bounding box center [543, 223] width 636 height 367
click at [356, 138] on div "Onderdeel: Conclusies Afgelopen zaterdag heeft een groep van bijna tienduizend …" at bounding box center [543, 223] width 636 height 367
click at [589, 134] on div "Onderdeel: Conclusies Afgelopen zaterdag heeft een groep van bijna tienduizend …" at bounding box center [543, 223] width 636 height 367
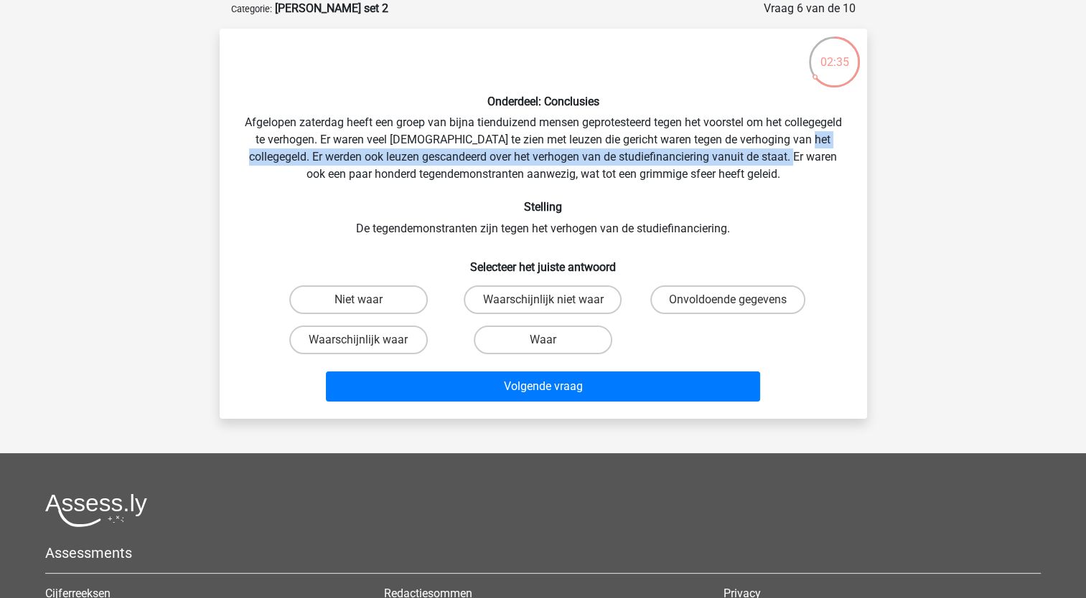
drag, startPoint x: 267, startPoint y: 159, endPoint x: 841, endPoint y: 164, distance: 574.1
click at [841, 164] on div "Onderdeel: Conclusies Afgelopen zaterdag heeft een groep van bijna tienduizend …" at bounding box center [543, 223] width 636 height 367
drag, startPoint x: 841, startPoint y: 164, endPoint x: 807, endPoint y: 165, distance: 34.5
click at [815, 165] on div "Onderdeel: Conclusies Afgelopen zaterdag heeft een groep van bijna tienduizend …" at bounding box center [543, 223] width 636 height 367
click at [359, 151] on div "Onderdeel: Conclusies Afgelopen zaterdag heeft een groep van bijna tienduizend …" at bounding box center [543, 223] width 636 height 367
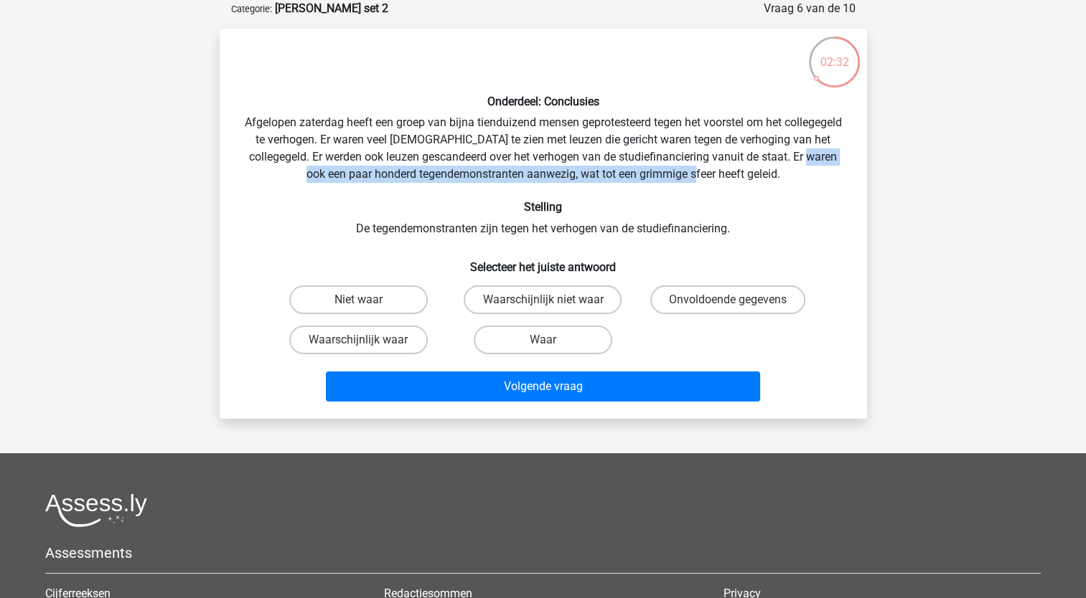
drag, startPoint x: 316, startPoint y: 174, endPoint x: 737, endPoint y: 181, distance: 420.5
click at [737, 181] on div "Onderdeel: Conclusies Afgelopen zaterdag heeft een groep van bijna tienduizend …" at bounding box center [543, 223] width 636 height 367
click at [738, 182] on div "Onderdeel: Conclusies Afgelopen zaterdag heeft een groep van bijna tienduizend …" at bounding box center [543, 223] width 636 height 367
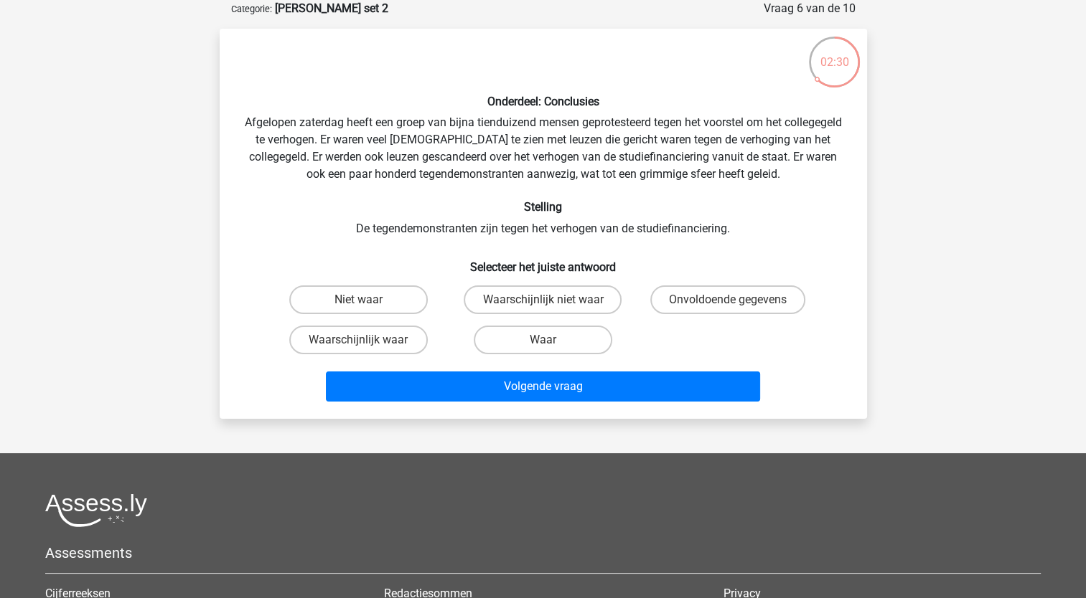
click at [731, 186] on div "Onderdeel: Conclusies Afgelopen zaterdag heeft een groep van bijna tienduizend …" at bounding box center [543, 223] width 636 height 367
drag, startPoint x: 324, startPoint y: 174, endPoint x: 585, endPoint y: 172, distance: 261.2
click at [585, 172] on div "Onderdeel: Conclusies Afgelopen zaterdag heeft een groep van bijna tienduizend …" at bounding box center [543, 223] width 636 height 367
drag, startPoint x: 585, startPoint y: 172, endPoint x: 573, endPoint y: 174, distance: 11.7
click at [585, 172] on div "Onderdeel: Conclusies Afgelopen zaterdag heeft een groep van bijna tienduizend …" at bounding box center [543, 223] width 636 height 367
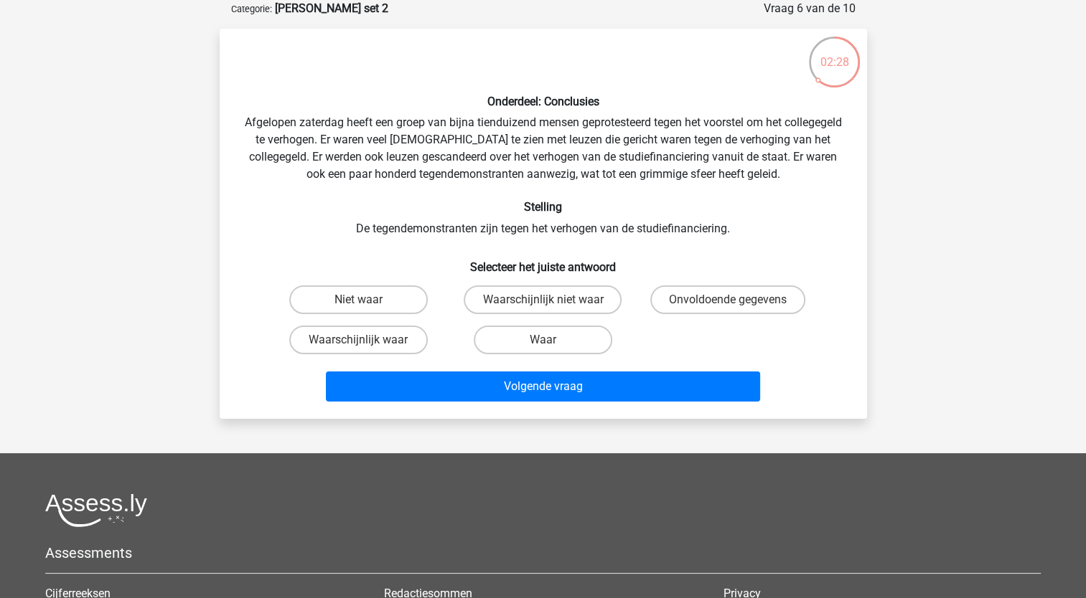
click at [390, 224] on div "Onderdeel: Conclusies Afgelopen zaterdag heeft een groep van bijna tienduizend …" at bounding box center [543, 223] width 636 height 367
drag, startPoint x: 367, startPoint y: 225, endPoint x: 647, endPoint y: 225, distance: 279.8
click at [647, 225] on div "Onderdeel: Conclusies Afgelopen zaterdag heeft een groep van bijna tienduizend …" at bounding box center [543, 223] width 636 height 367
click at [489, 152] on div "Onderdeel: Conclusies Afgelopen zaterdag heeft een groep van bijna tienduizend …" at bounding box center [543, 223] width 636 height 367
drag, startPoint x: 292, startPoint y: 154, endPoint x: 706, endPoint y: 152, distance: 414.0
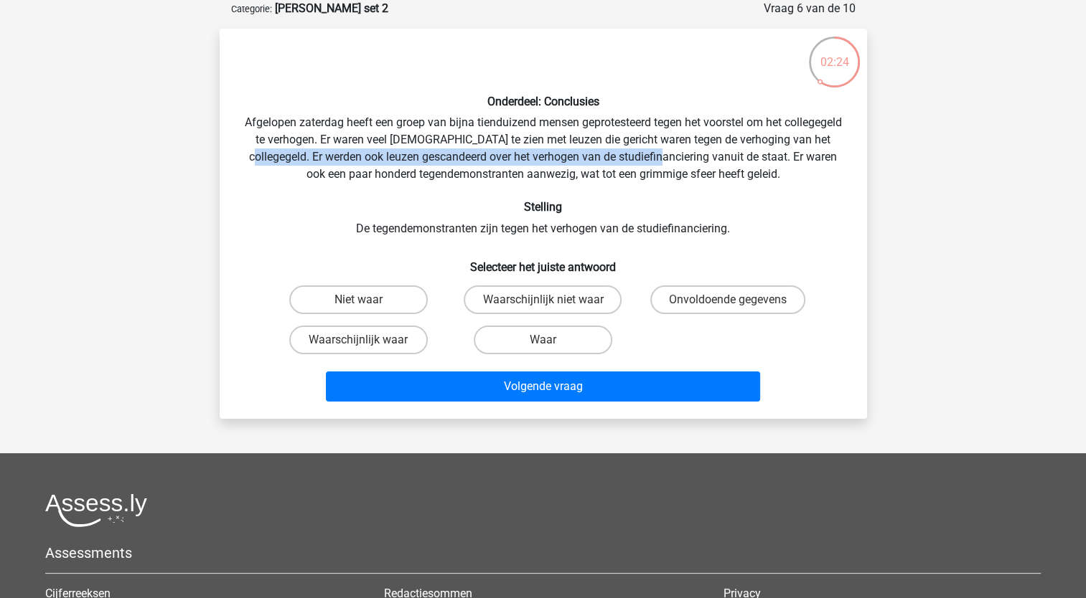
click at [706, 152] on div "Onderdeel: Conclusies Afgelopen zaterdag heeft een groep van bijna tienduizend …" at bounding box center [543, 223] width 636 height 367
drag, startPoint x: 706, startPoint y: 152, endPoint x: 571, endPoint y: 152, distance: 134.9
click at [571, 152] on div "Onderdeel: Conclusies Afgelopen zaterdag heeft een groep van bijna tienduizend …" at bounding box center [543, 223] width 636 height 367
click at [680, 301] on label "Onvoldoende gegevens" at bounding box center [727, 300] width 155 height 29
click at [728, 301] on input "Onvoldoende gegevens" at bounding box center [732, 304] width 9 height 9
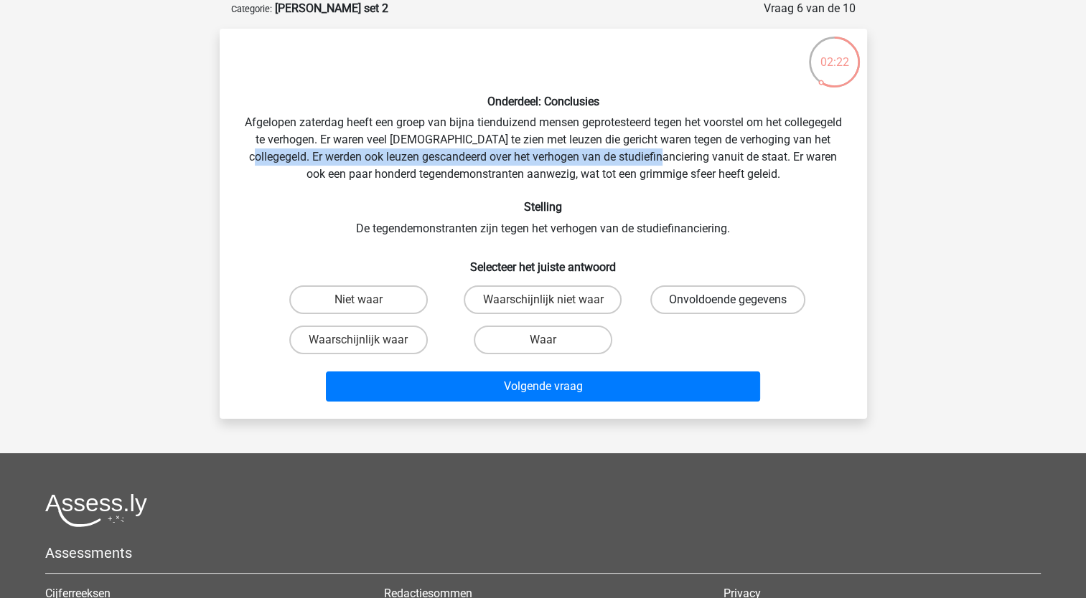
radio input "true"
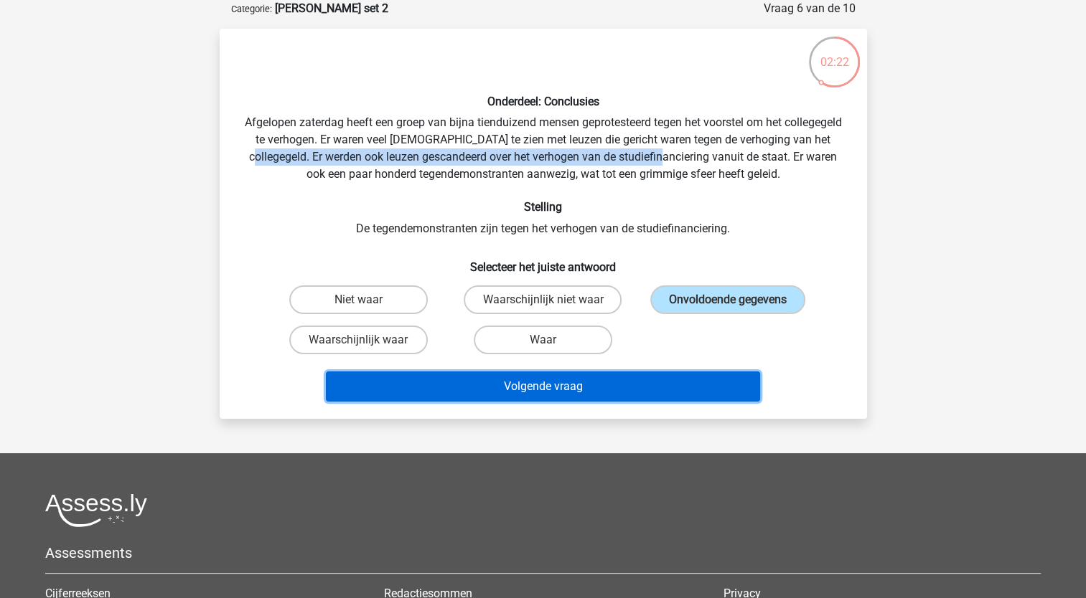
click at [610, 375] on button "Volgende vraag" at bounding box center [543, 387] width 434 height 30
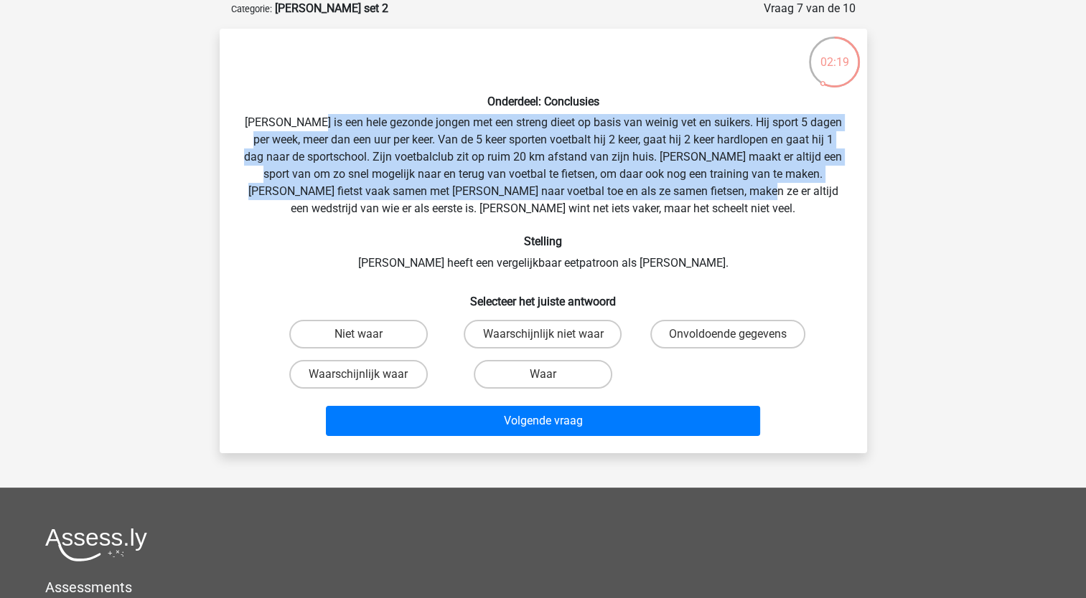
drag, startPoint x: 321, startPoint y: 116, endPoint x: 741, endPoint y: 197, distance: 426.8
click at [741, 197] on div "Onderdeel: Conclusies Rowan is een hele gezonde jongen met een streng dieet op …" at bounding box center [543, 241] width 636 height 402
drag, startPoint x: 741, startPoint y: 197, endPoint x: 382, endPoint y: 182, distance: 358.4
click at [422, 185] on div "Onderdeel: Conclusies Rowan is een hele gezonde jongen met een streng dieet op …" at bounding box center [543, 241] width 636 height 402
click at [295, 137] on div "Onderdeel: Conclusies Rowan is een hele gezonde jongen met een streng dieet op …" at bounding box center [543, 241] width 636 height 402
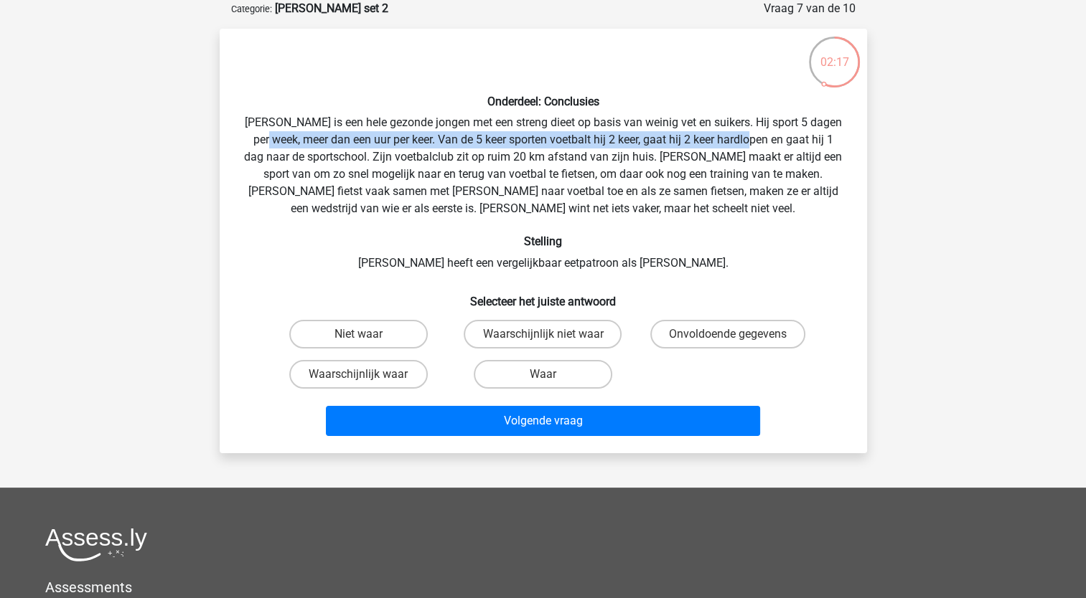
drag, startPoint x: 284, startPoint y: 139, endPoint x: 775, endPoint y: 144, distance: 490.8
click at [775, 144] on div "Onderdeel: Conclusies Rowan is een hele gezonde jongen met een streng dieet op …" at bounding box center [543, 241] width 636 height 402
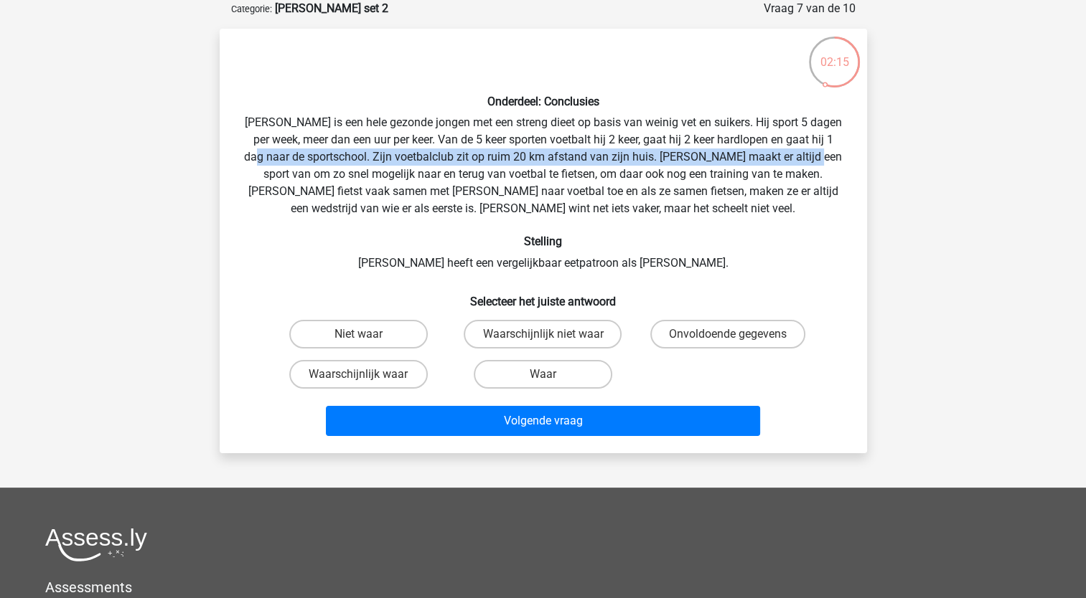
drag, startPoint x: 277, startPoint y: 162, endPoint x: 847, endPoint y: 154, distance: 569.8
click at [847, 154] on div "Onderdeel: Conclusies Rowan is een hele gezonde jongen met een streng dieet op …" at bounding box center [543, 241] width 636 height 402
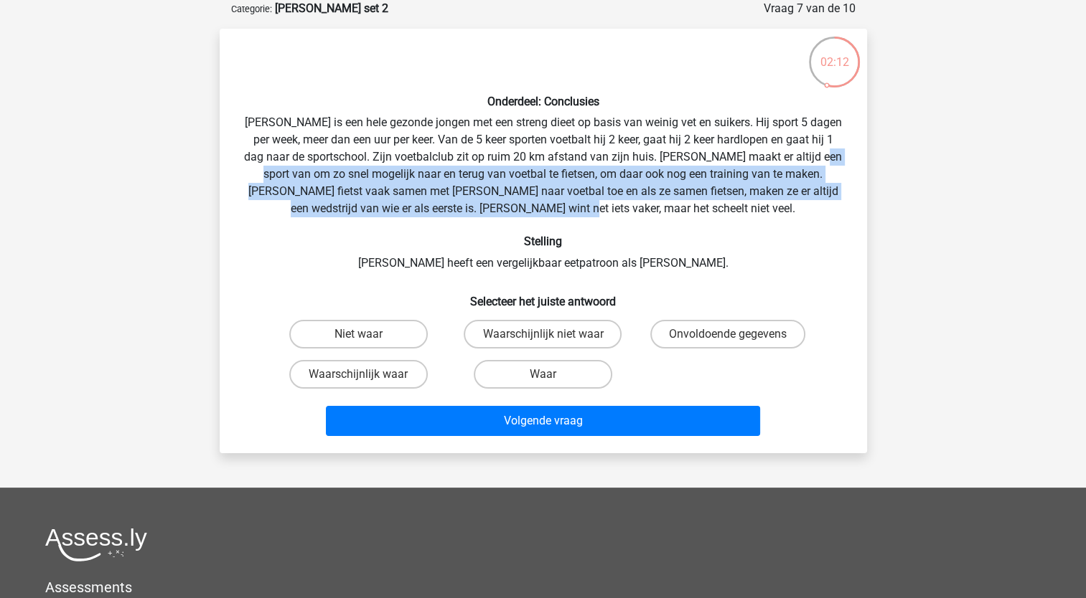
drag, startPoint x: 236, startPoint y: 178, endPoint x: 791, endPoint y: 213, distance: 556.5
click at [791, 213] on div "Onderdeel: Conclusies Rowan is een hele gezonde jongen met een streng dieet op …" at bounding box center [543, 241] width 636 height 402
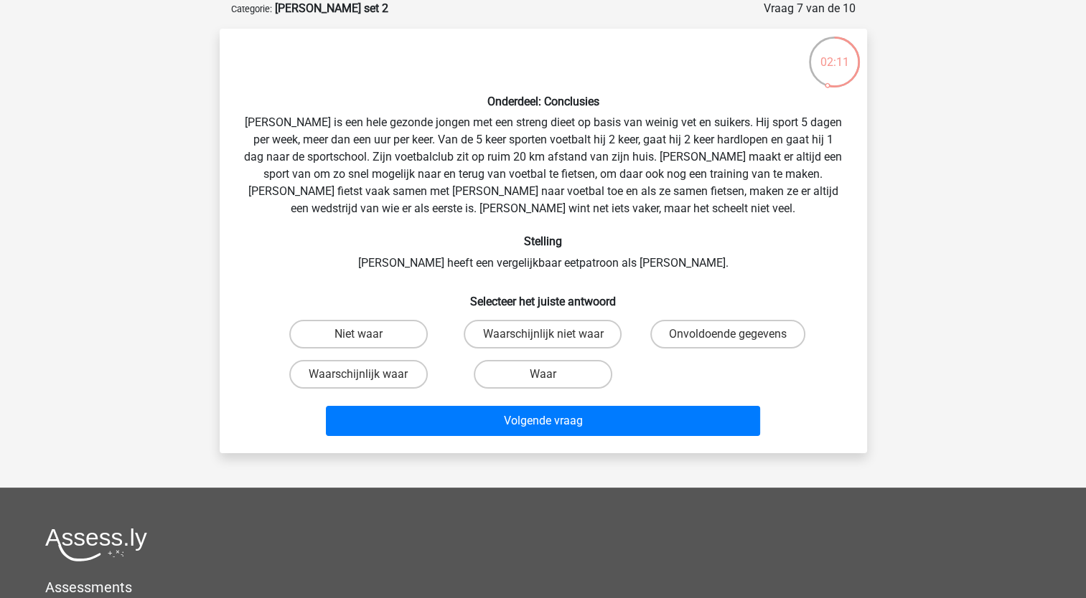
drag, startPoint x: 791, startPoint y: 213, endPoint x: 761, endPoint y: 225, distance: 32.5
click at [769, 226] on div "Onderdeel: Conclusies Rowan is een hele gezonde jongen met een streng dieet op …" at bounding box center [543, 241] width 636 height 402
drag, startPoint x: 431, startPoint y: 204, endPoint x: 618, endPoint y: 211, distance: 187.4
click at [618, 211] on div "Onderdeel: Conclusies Rowan is een hele gezonde jongen met een streng dieet op …" at bounding box center [543, 241] width 636 height 402
drag, startPoint x: 618, startPoint y: 211, endPoint x: 691, endPoint y: 334, distance: 143.5
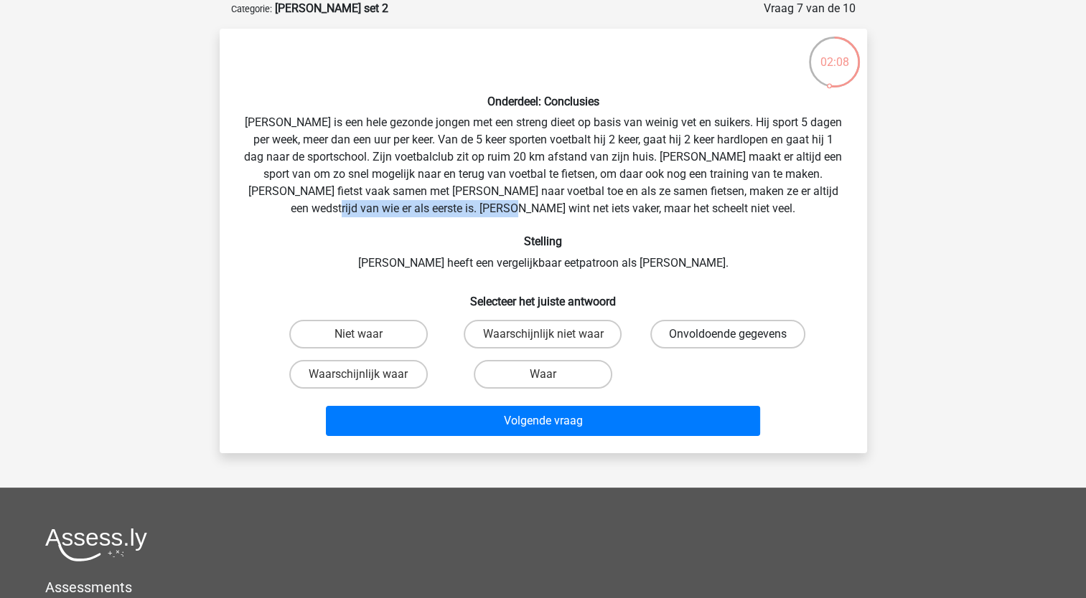
click at [691, 332] on label "Onvoldoende gegevens" at bounding box center [727, 334] width 155 height 29
click at [728, 334] on input "Onvoldoende gegevens" at bounding box center [732, 338] width 9 height 9
radio input "true"
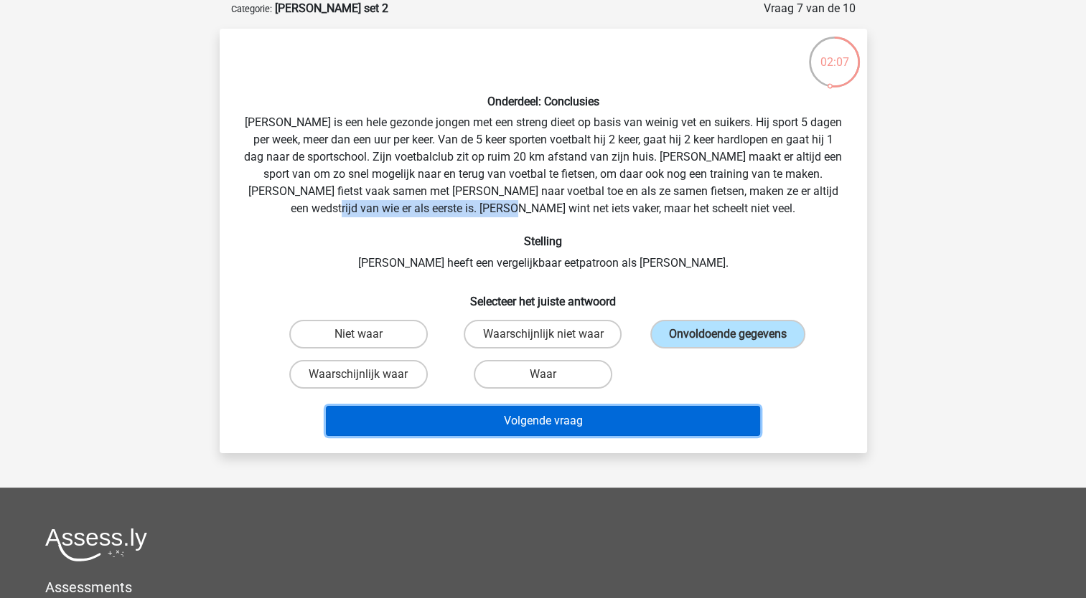
click at [649, 418] on button "Volgende vraag" at bounding box center [543, 421] width 434 height 30
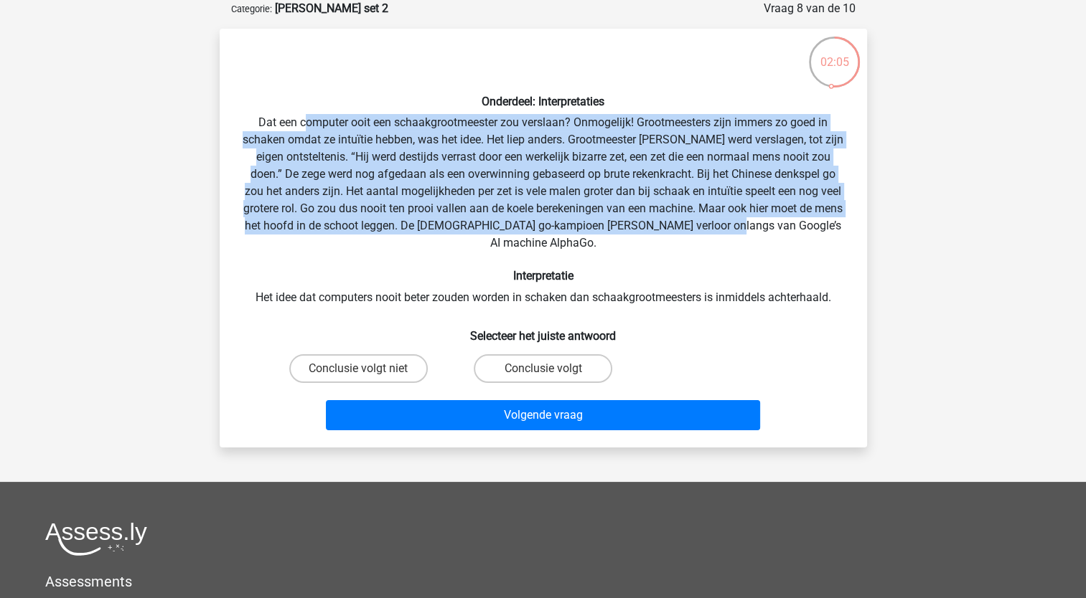
drag, startPoint x: 303, startPoint y: 119, endPoint x: 737, endPoint y: 232, distance: 448.7
click at [737, 232] on div "Onderdeel: Interpretaties Dat een computer ooit een schaakgrootmeester zou vers…" at bounding box center [543, 238] width 636 height 396
drag, startPoint x: 737, startPoint y: 232, endPoint x: 429, endPoint y: 207, distance: 308.9
click at [442, 211] on div "Onderdeel: Interpretaties Dat een computer ooit een schaakgrootmeester zou vers…" at bounding box center [543, 238] width 636 height 396
click at [309, 167] on div "Onderdeel: Interpretaties Dat een computer ooit een schaakgrootmeester zou vers…" at bounding box center [543, 238] width 636 height 396
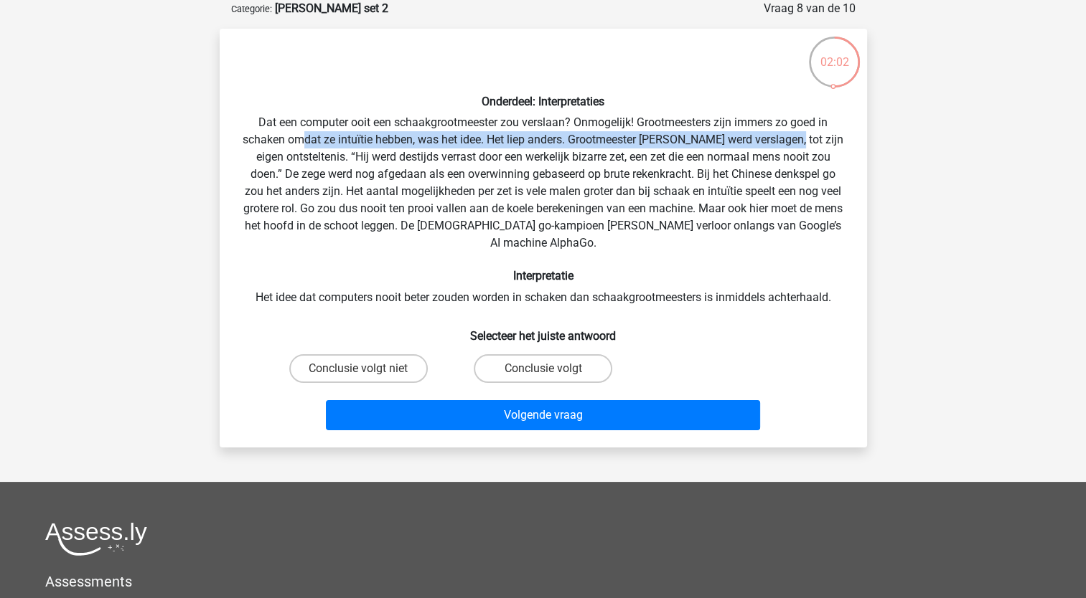
drag, startPoint x: 308, startPoint y: 136, endPoint x: 790, endPoint y: 148, distance: 482.3
click at [790, 148] on div "Onderdeel: Interpretaties Dat een computer ooit een schaakgrootmeester zou vers…" at bounding box center [543, 238] width 636 height 396
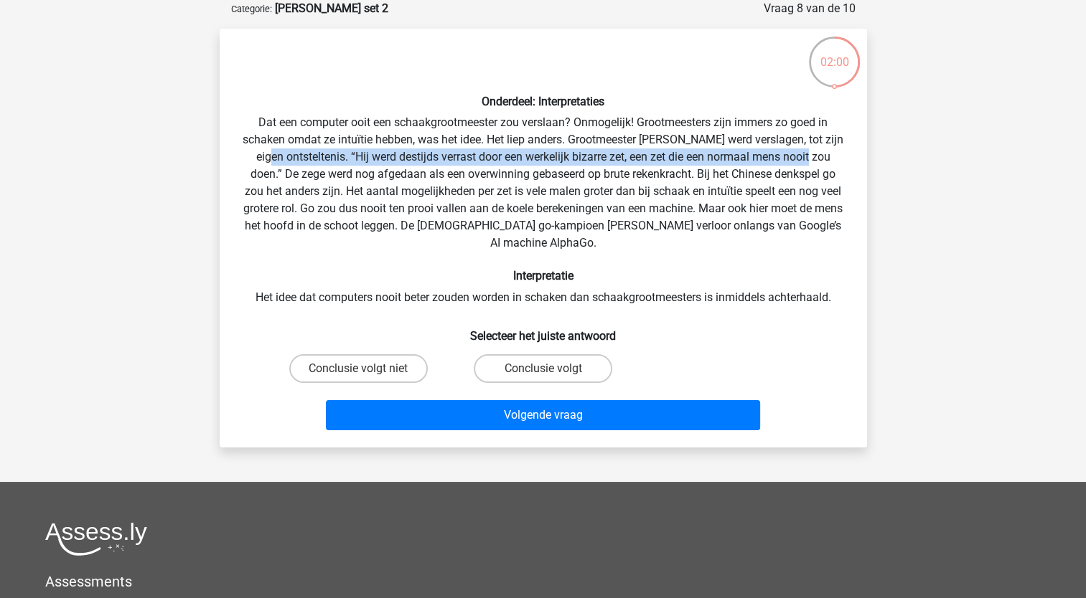
drag, startPoint x: 263, startPoint y: 159, endPoint x: 803, endPoint y: 163, distance: 539.6
click at [803, 163] on div "Onderdeel: Interpretaties Dat een computer ooit een schaakgrootmeester zou vers…" at bounding box center [543, 238] width 636 height 396
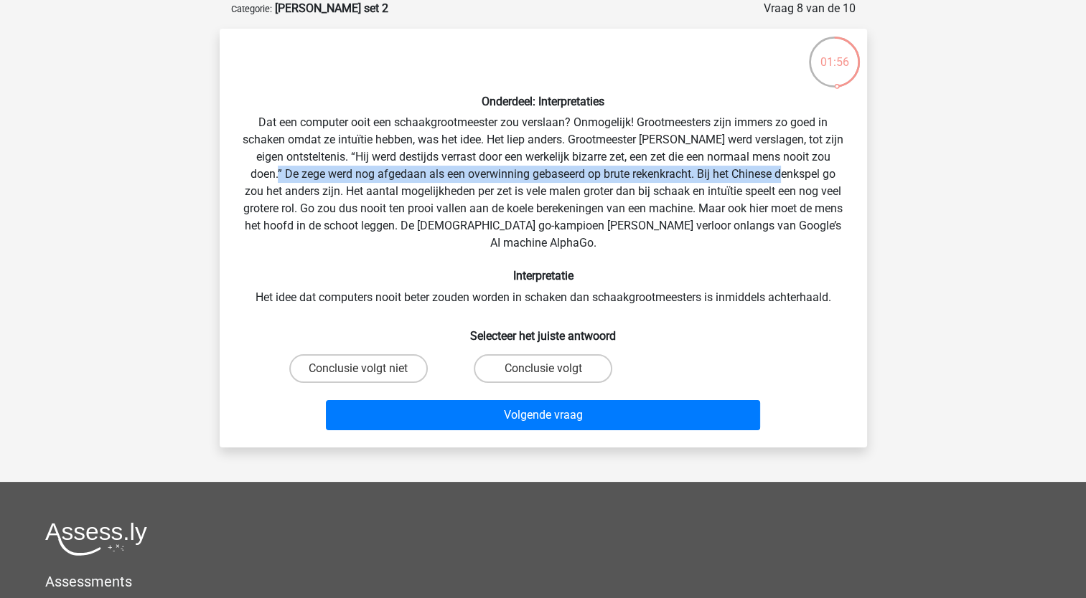
drag, startPoint x: 268, startPoint y: 176, endPoint x: 776, endPoint y: 171, distance: 508.0
click at [776, 171] on div "Onderdeel: Interpretaties Dat een computer ooit een schaakgrootmeester zou vers…" at bounding box center [543, 238] width 636 height 396
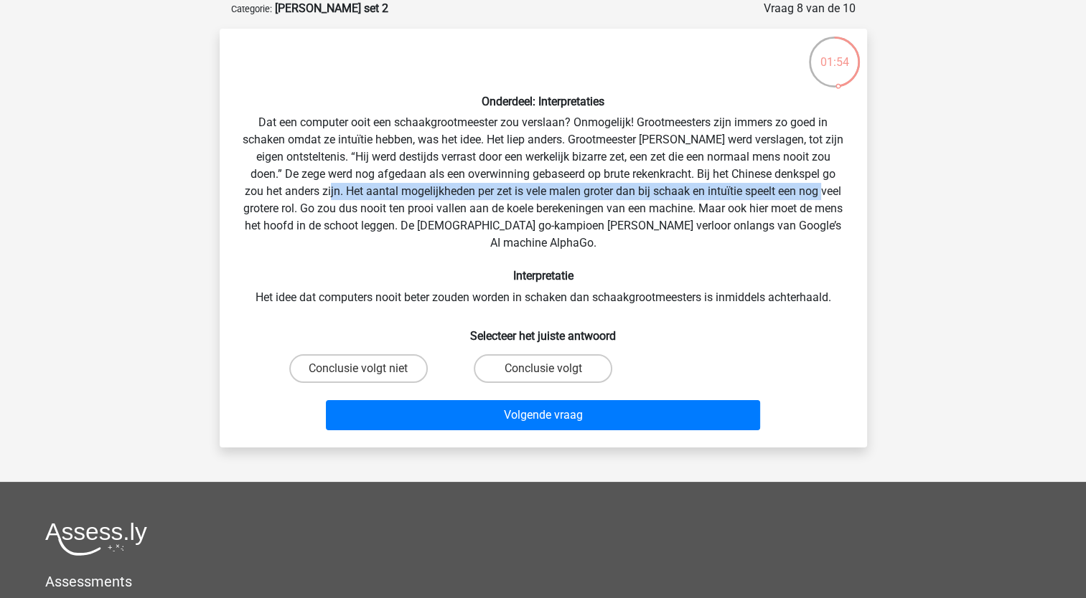
drag, startPoint x: 311, startPoint y: 192, endPoint x: 809, endPoint y: 188, distance: 498.0
click at [809, 188] on div "Onderdeel: Interpretaties Dat een computer ooit een schaakgrootmeester zou vers…" at bounding box center [543, 238] width 636 height 396
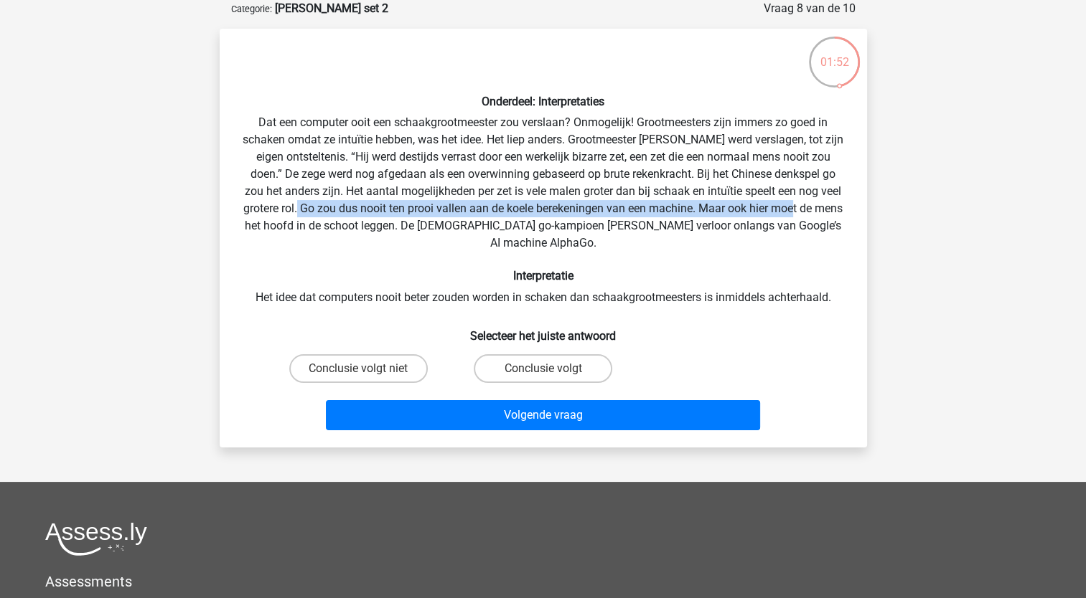
drag, startPoint x: 293, startPoint y: 212, endPoint x: 788, endPoint y: 208, distance: 495.1
click at [788, 208] on div "Onderdeel: Interpretaties Dat een computer ooit een schaakgrootmeester zou vers…" at bounding box center [543, 238] width 636 height 396
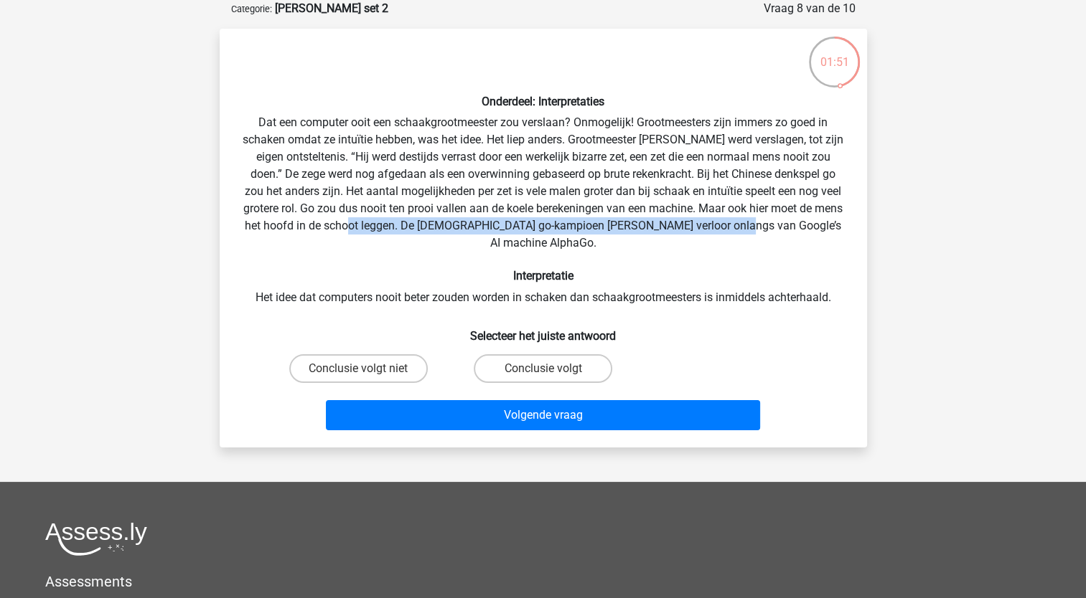
drag, startPoint x: 402, startPoint y: 222, endPoint x: 751, endPoint y: 222, distance: 348.7
click at [751, 222] on div "Onderdeel: Interpretaties Dat een computer ooit een schaakgrootmeester zou vers…" at bounding box center [543, 238] width 636 height 396
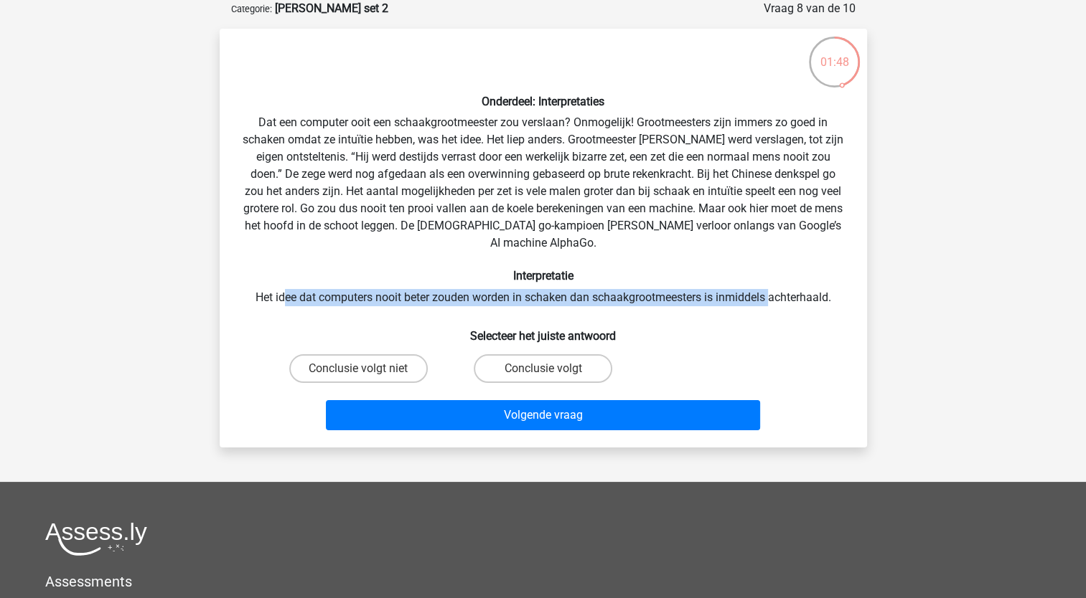
drag, startPoint x: 283, startPoint y: 282, endPoint x: 771, endPoint y: 283, distance: 487.2
click at [771, 283] on div "Onderdeel: Interpretaties Dat een computer ooit een schaakgrootmeester zou vers…" at bounding box center [543, 238] width 636 height 396
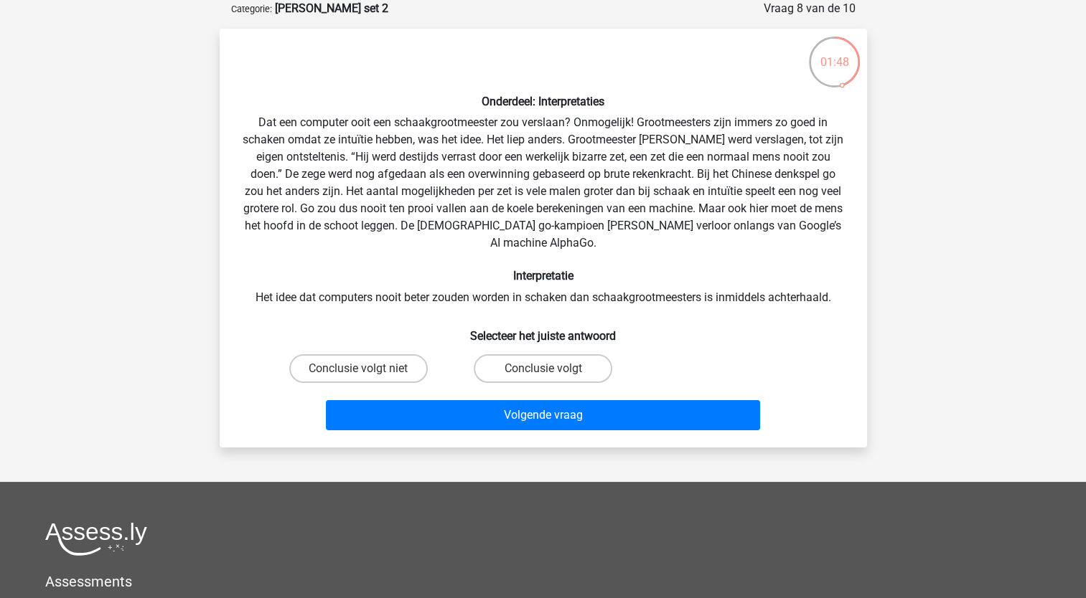
drag, startPoint x: 771, startPoint y: 283, endPoint x: 708, endPoint y: 248, distance: 71.9
click at [708, 248] on div "Onderdeel: Interpretaties Dat een computer ooit een schaakgrootmeester zou vers…" at bounding box center [543, 238] width 636 height 396
click at [531, 354] on label "Conclusie volgt" at bounding box center [543, 368] width 138 height 29
click at [542, 369] on input "Conclusie volgt" at bounding box center [546, 373] width 9 height 9
radio input "true"
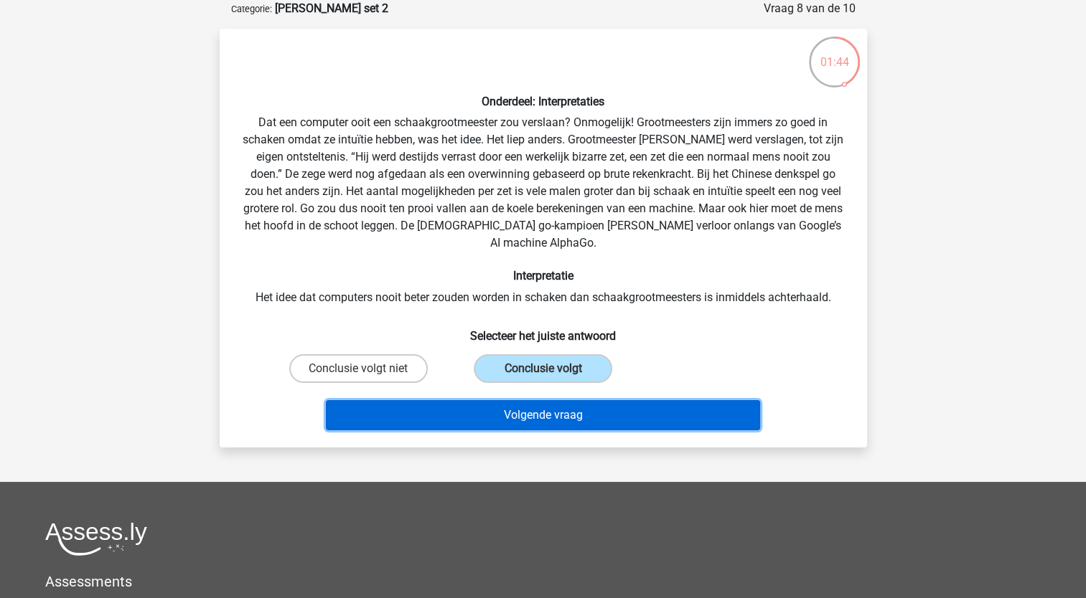
click at [525, 403] on button "Volgende vraag" at bounding box center [543, 415] width 434 height 30
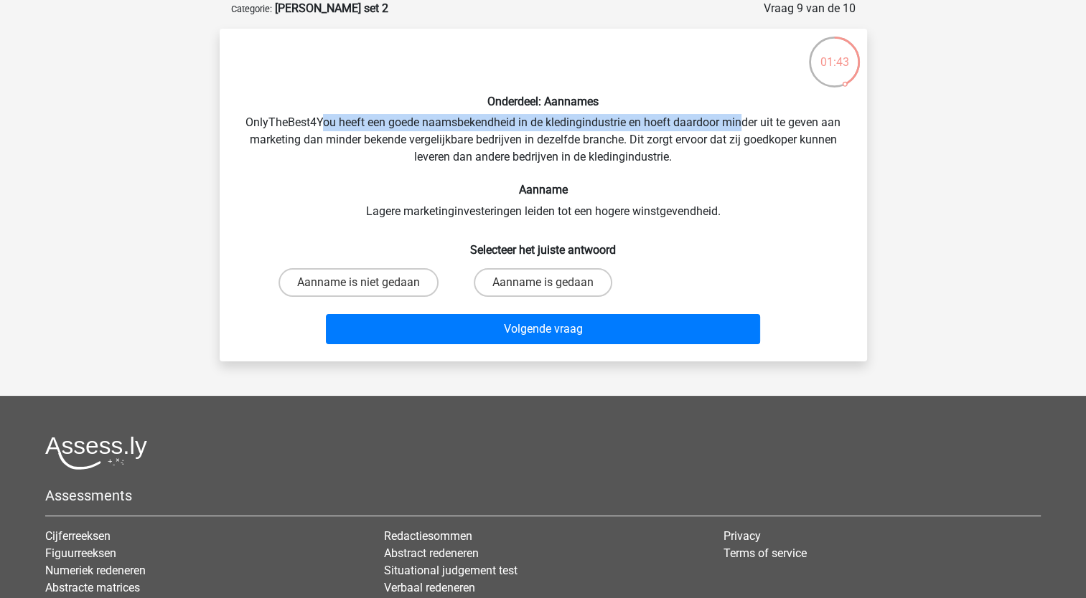
drag, startPoint x: 319, startPoint y: 119, endPoint x: 744, endPoint y: 121, distance: 425.5
click at [744, 121] on div "Onderdeel: Aannames OnlyTheBest4You heeft een goede naamsbekendheid in de kledi…" at bounding box center [543, 195] width 636 height 310
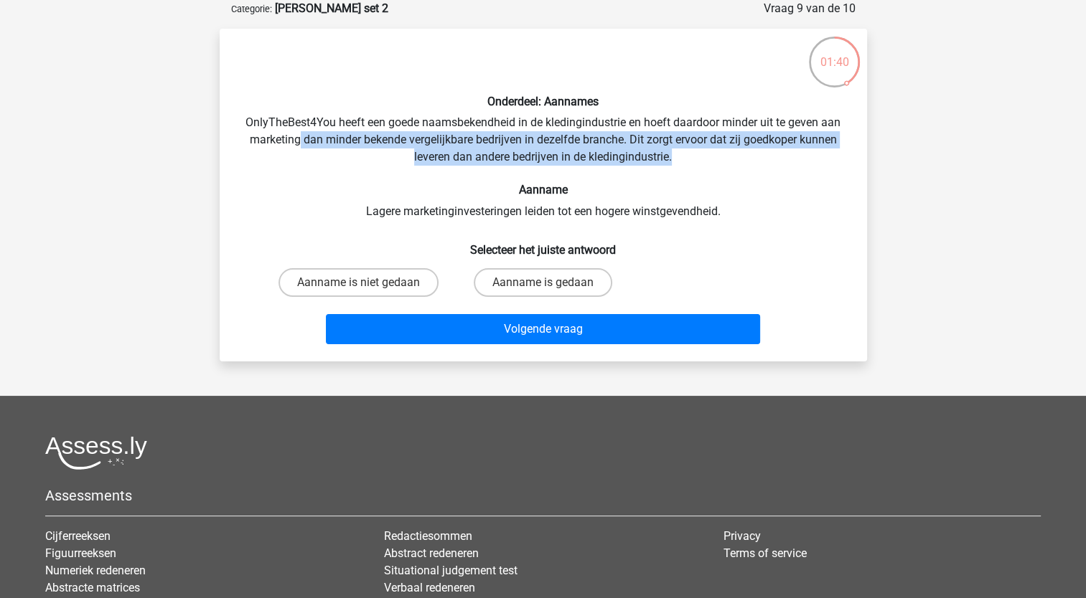
drag, startPoint x: 296, startPoint y: 137, endPoint x: 772, endPoint y: 154, distance: 476.7
click at [772, 154] on div "Onderdeel: Aannames OnlyTheBest4You heeft een goede naamsbekendheid in de kledi…" at bounding box center [543, 195] width 636 height 310
drag, startPoint x: 772, startPoint y: 154, endPoint x: 753, endPoint y: 161, distance: 20.9
click at [753, 161] on div "Onderdeel: Aannames OnlyTheBest4You heeft een goede naamsbekendheid in de kledi…" at bounding box center [543, 195] width 636 height 310
click at [718, 163] on div "Onderdeel: Aannames OnlyTheBest4You heeft een goede naamsbekendheid in de kledi…" at bounding box center [543, 195] width 636 height 310
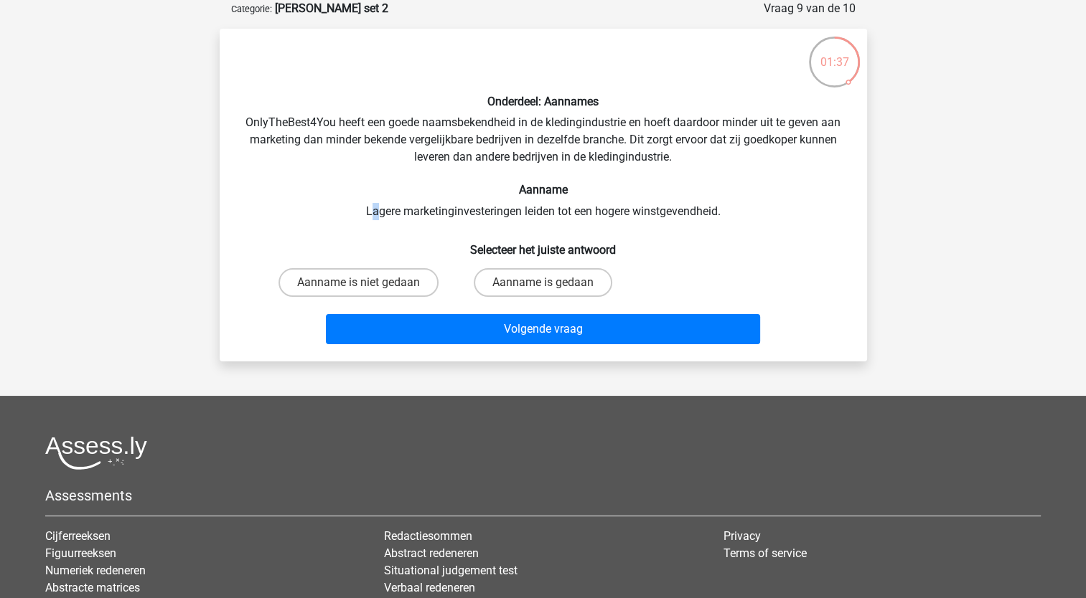
click at [373, 207] on div "Onderdeel: Aannames OnlyTheBest4You heeft een goede naamsbekendheid in de kledi…" at bounding box center [543, 195] width 636 height 310
drag, startPoint x: 373, startPoint y: 207, endPoint x: 355, endPoint y: 211, distance: 18.4
click at [355, 211] on div "Onderdeel: Aannames OnlyTheBest4You heeft een goede naamsbekendheid in de kledi…" at bounding box center [543, 195] width 636 height 310
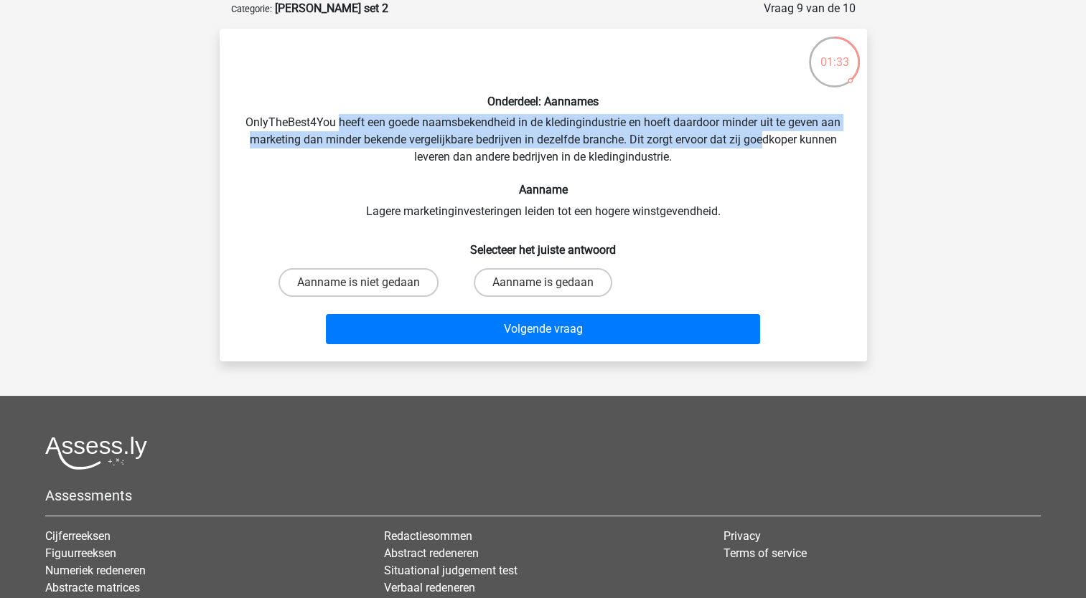
drag, startPoint x: 339, startPoint y: 125, endPoint x: 766, endPoint y: 139, distance: 427.9
click at [766, 139] on div "Onderdeel: Aannames OnlyTheBest4You heeft een goede naamsbekendheid in de kledi…" at bounding box center [543, 195] width 636 height 310
drag, startPoint x: 766, startPoint y: 139, endPoint x: 659, endPoint y: 146, distance: 107.9
click at [659, 146] on div "Onderdeel: Aannames OnlyTheBest4You heeft een goede naamsbekendheid in de kledi…" at bounding box center [543, 195] width 636 height 310
click at [456, 147] on div "Onderdeel: Aannames OnlyTheBest4You heeft een goede naamsbekendheid in de kledi…" at bounding box center [543, 195] width 636 height 310
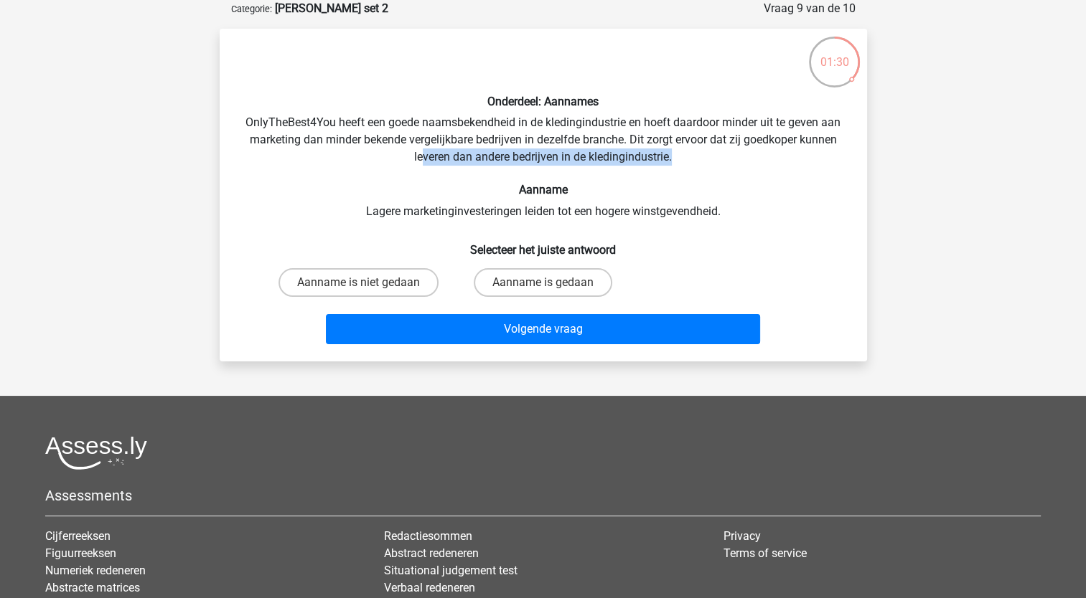
drag, startPoint x: 424, startPoint y: 156, endPoint x: 689, endPoint y: 156, distance: 264.8
click at [689, 156] on div "Onderdeel: Aannames OnlyTheBest4You heeft een goede naamsbekendheid in de kledi…" at bounding box center [543, 195] width 636 height 310
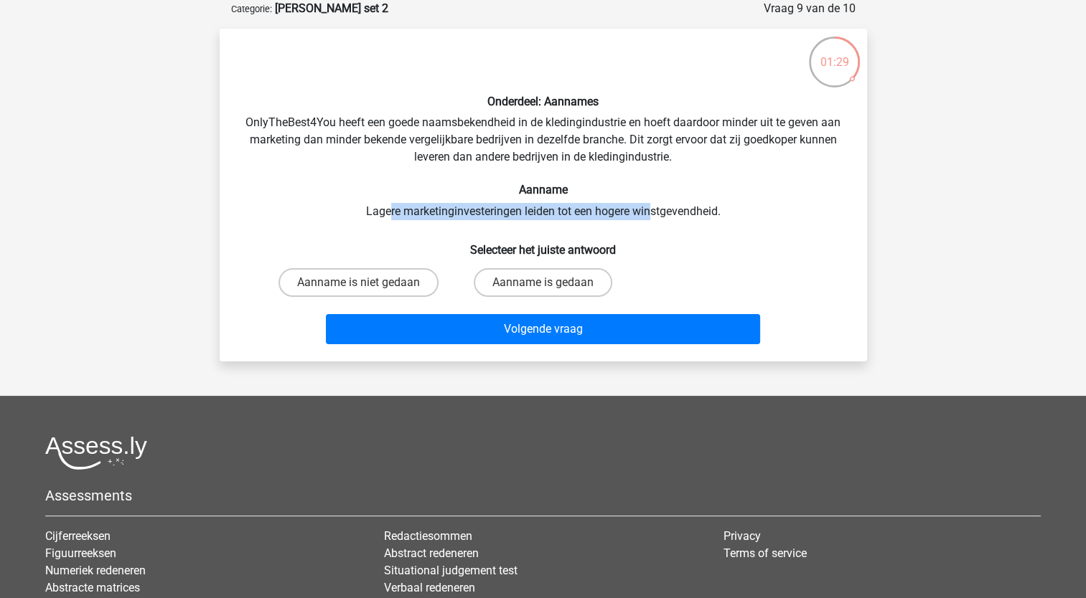
drag, startPoint x: 387, startPoint y: 214, endPoint x: 650, endPoint y: 210, distance: 263.4
click at [650, 210] on div "Onderdeel: Aannames OnlyTheBest4You heeft een goede naamsbekendheid in de kledi…" at bounding box center [543, 195] width 636 height 310
drag, startPoint x: 650, startPoint y: 210, endPoint x: 548, endPoint y: 191, distance: 103.6
click at [560, 151] on div "Onderdeel: Aannames OnlyTheBest4You heeft een goede naamsbekendheid in de kledi…" at bounding box center [543, 195] width 636 height 310
click at [400, 282] on label "Aanname is niet gedaan" at bounding box center [358, 282] width 160 height 29
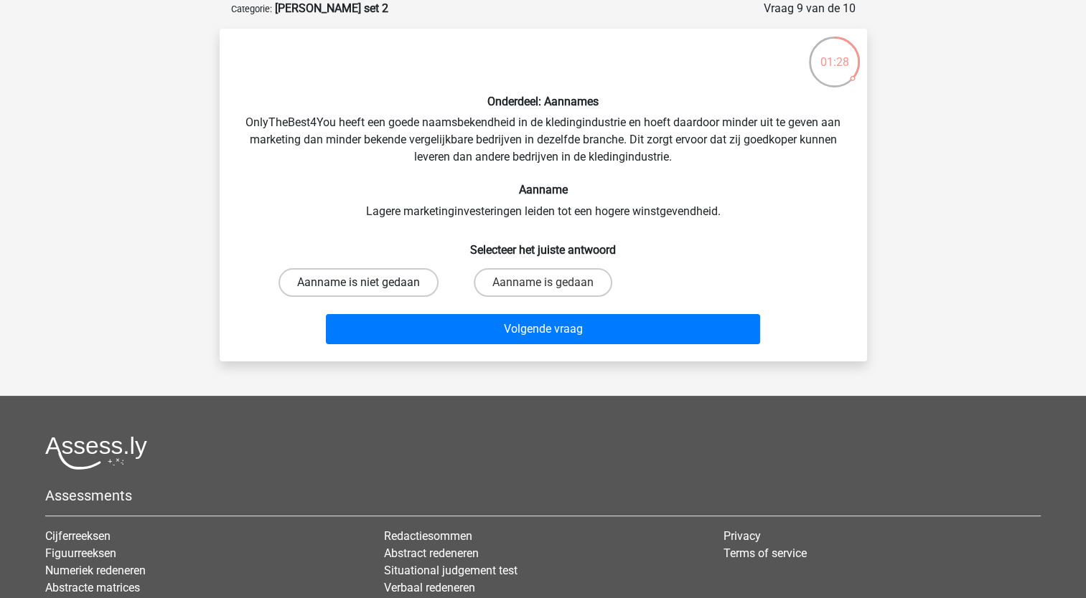
click at [367, 283] on input "Aanname is niet gedaan" at bounding box center [362, 287] width 9 height 9
radio input "true"
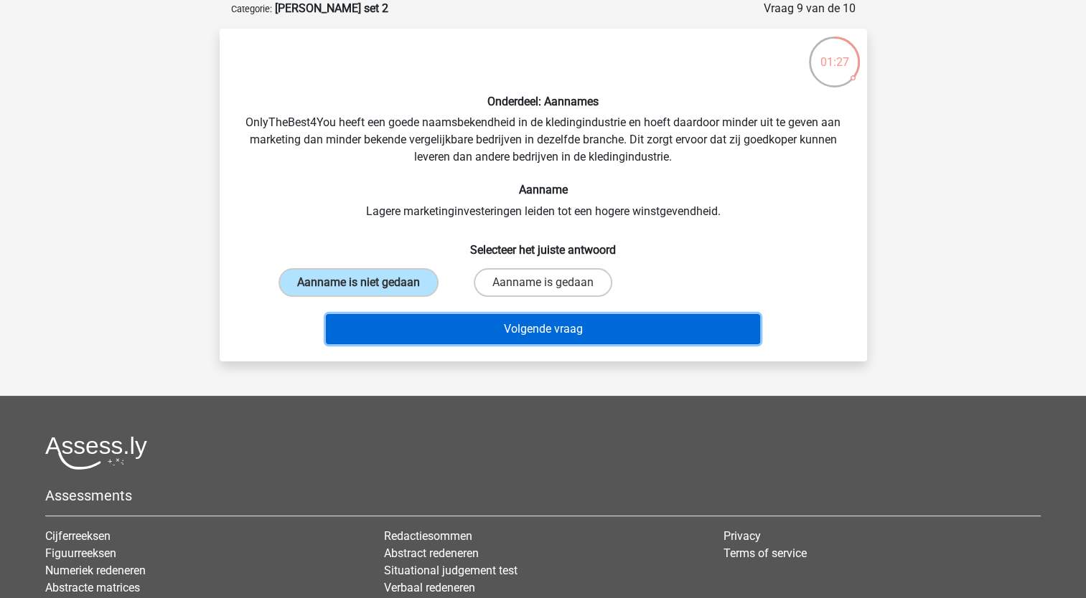
click at [409, 320] on button "Volgende vraag" at bounding box center [543, 329] width 434 height 30
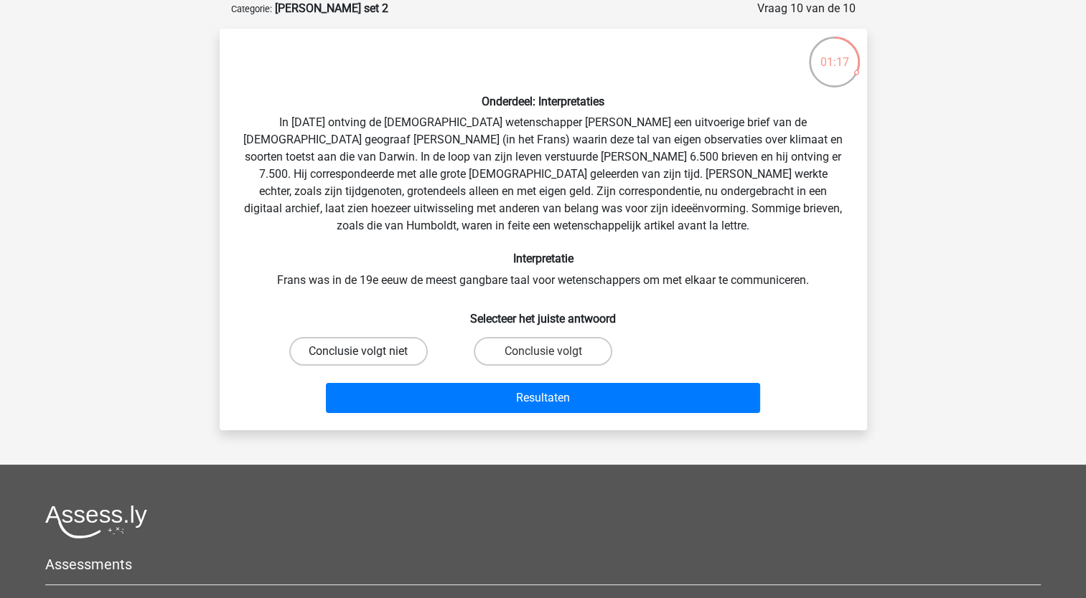
click at [414, 354] on label "Conclusie volgt niet" at bounding box center [358, 351] width 138 height 29
click at [367, 354] on input "Conclusie volgt niet" at bounding box center [362, 356] width 9 height 9
radio input "true"
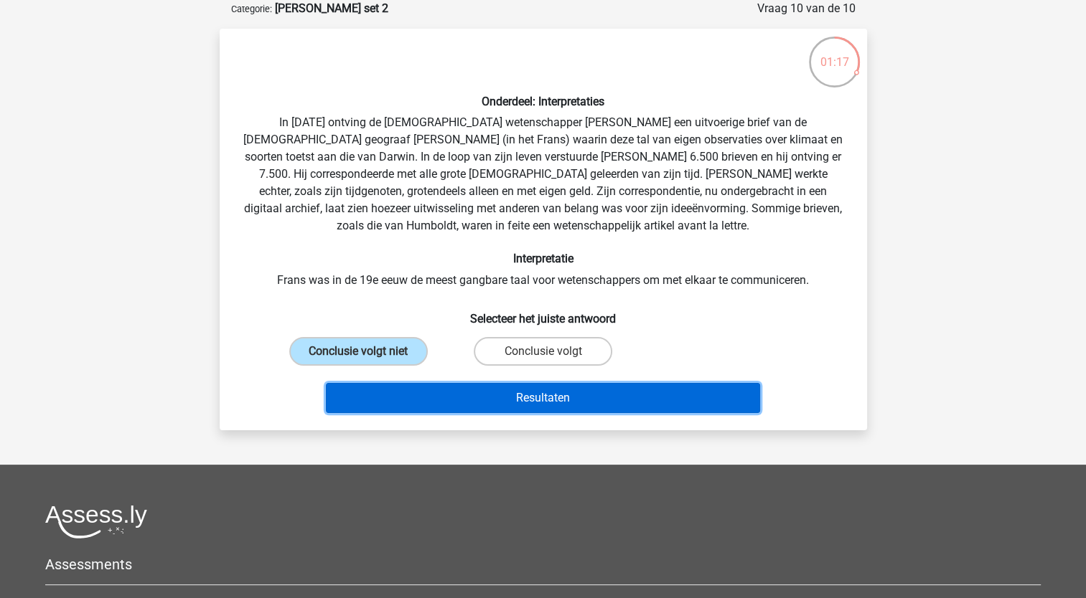
click at [423, 396] on button "Resultaten" at bounding box center [543, 398] width 434 height 30
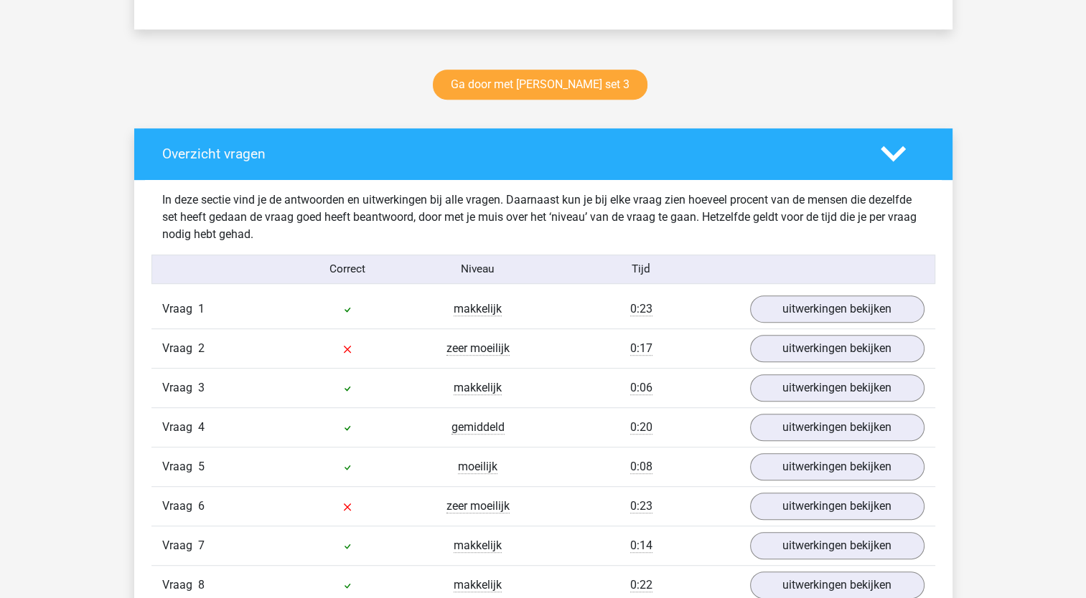
scroll to position [718, 0]
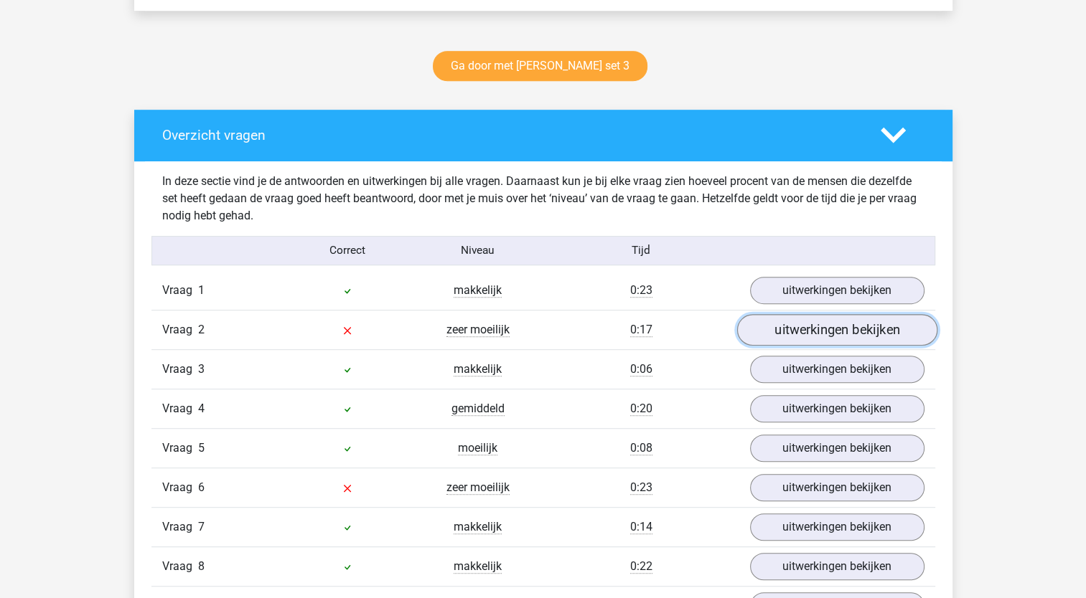
click at [769, 328] on link "uitwerkingen bekijken" at bounding box center [836, 330] width 200 height 32
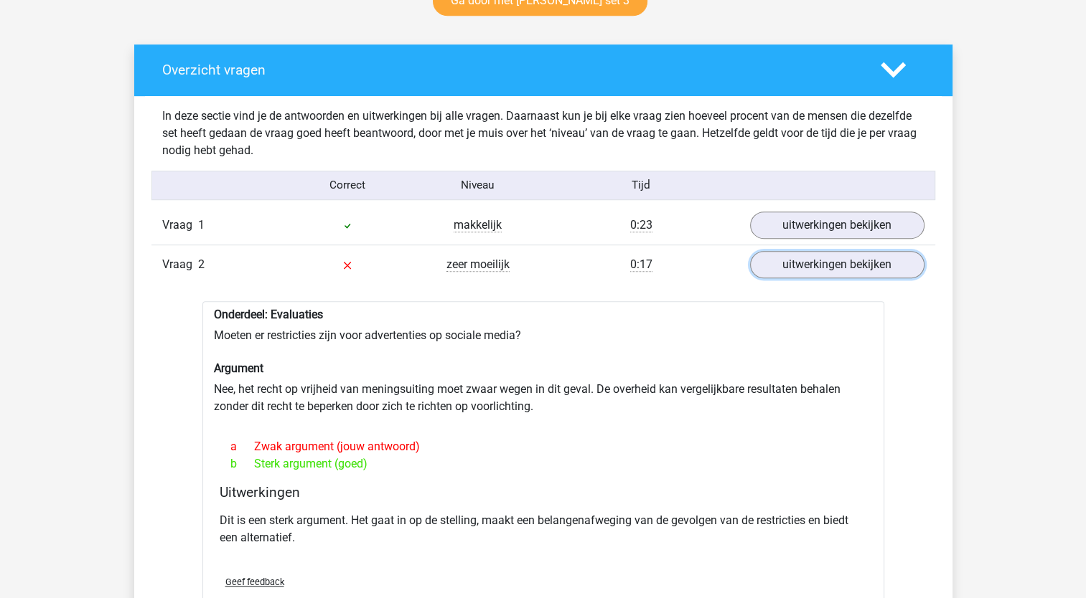
scroll to position [861, 0]
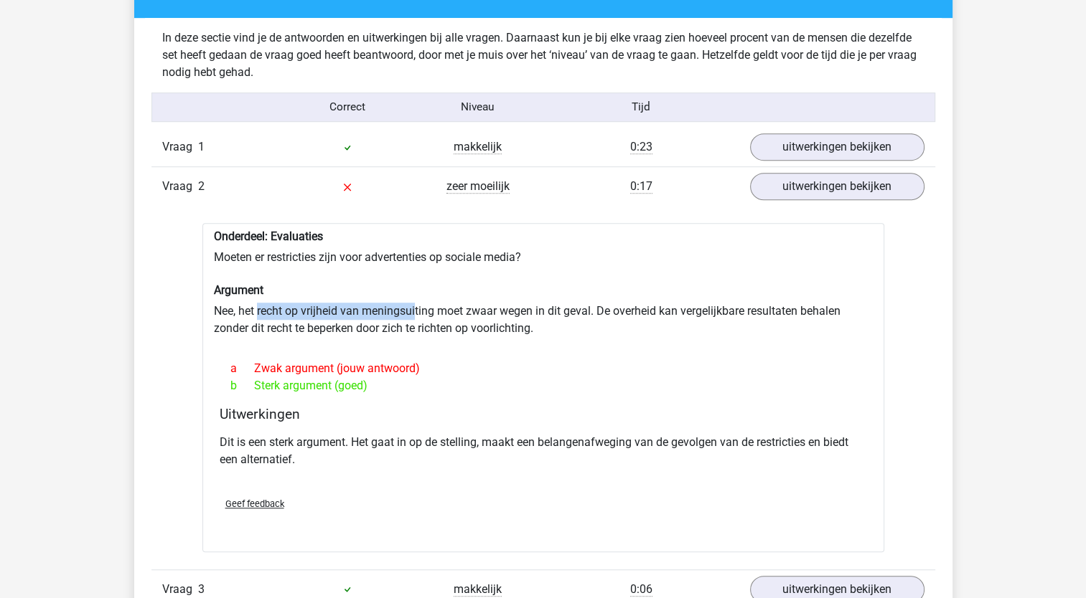
drag, startPoint x: 258, startPoint y: 313, endPoint x: 415, endPoint y: 318, distance: 157.2
click at [415, 318] on div "Onderdeel: Evaluaties Moeten er restricties zijn voor advertenties op sociale m…" at bounding box center [543, 387] width 682 height 329
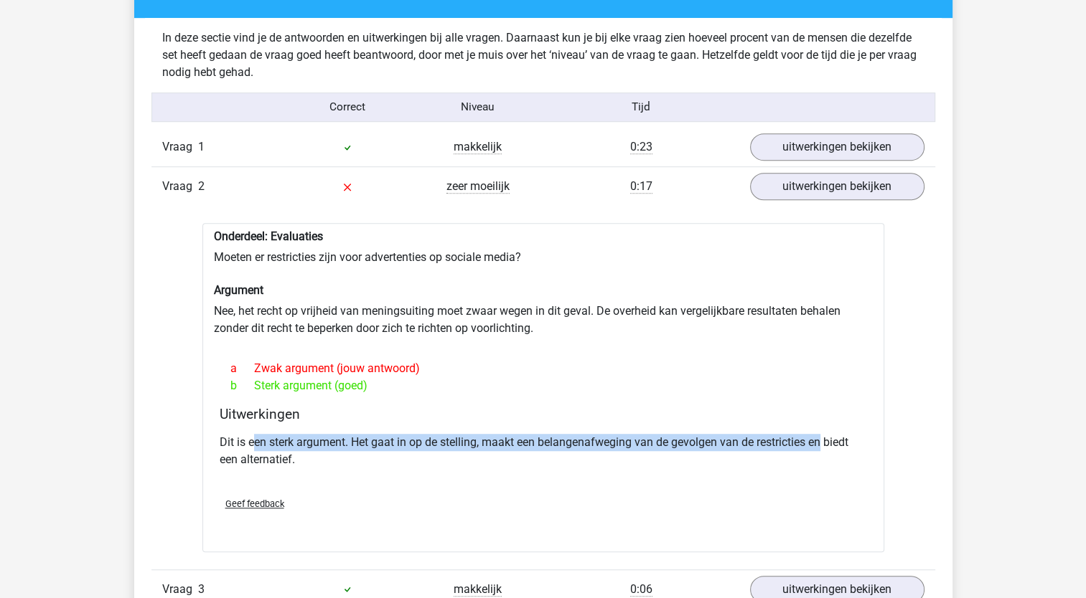
drag, startPoint x: 253, startPoint y: 446, endPoint x: 824, endPoint y: 444, distance: 571.2
click at [824, 444] on p "Dit is een sterk argument. Het gaat in op de stelling, maakt een belangenafwegi…" at bounding box center [543, 451] width 647 height 34
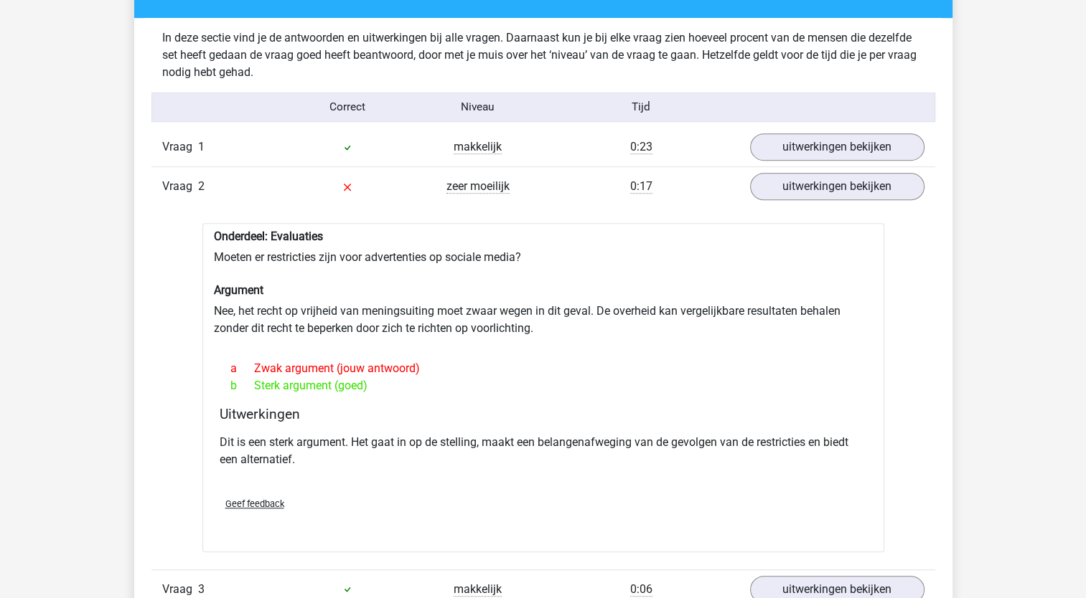
drag, startPoint x: 824, startPoint y: 444, endPoint x: 711, endPoint y: 448, distance: 112.7
click at [729, 457] on p "Dit is een sterk argument. Het gaat in op de stelling, maakt een belangenafwegi…" at bounding box center [543, 451] width 647 height 34
click at [792, 182] on link "uitwerkingen bekijken" at bounding box center [836, 187] width 200 height 32
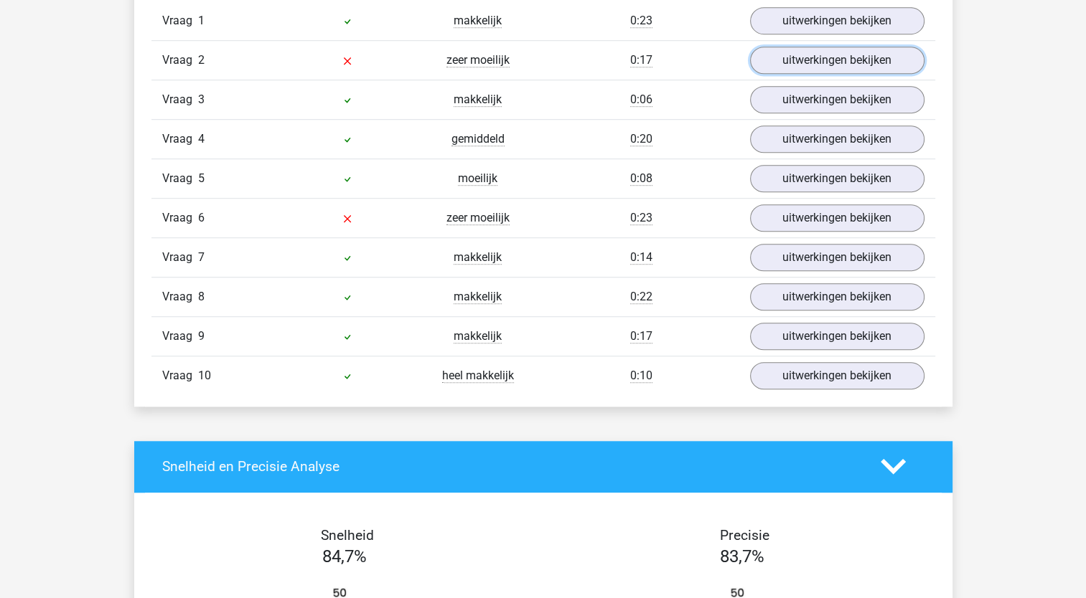
scroll to position [1005, 0]
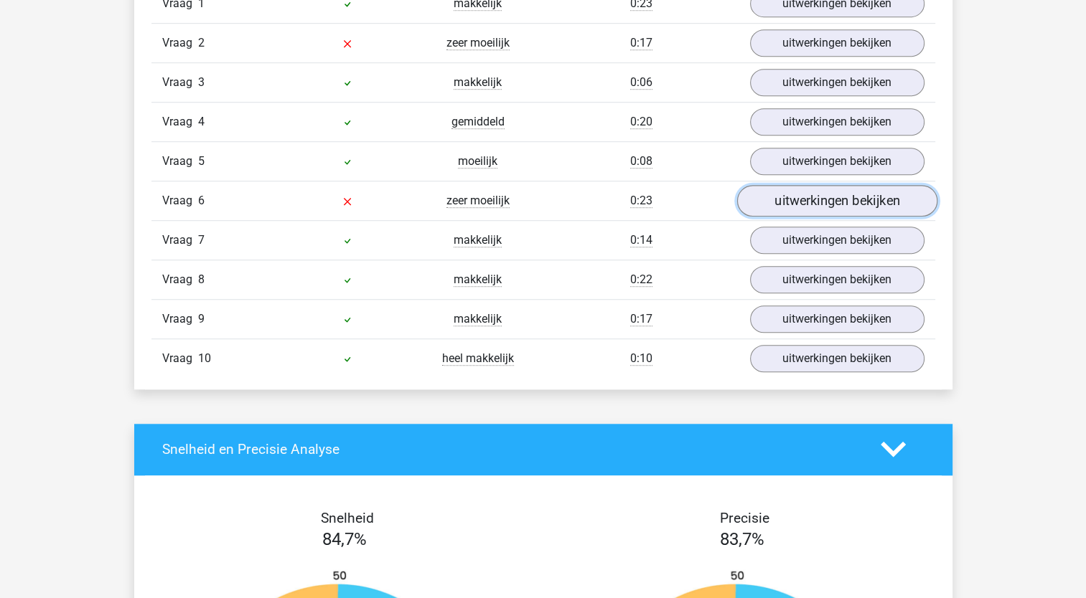
click at [799, 205] on link "uitwerkingen bekijken" at bounding box center [836, 201] width 200 height 32
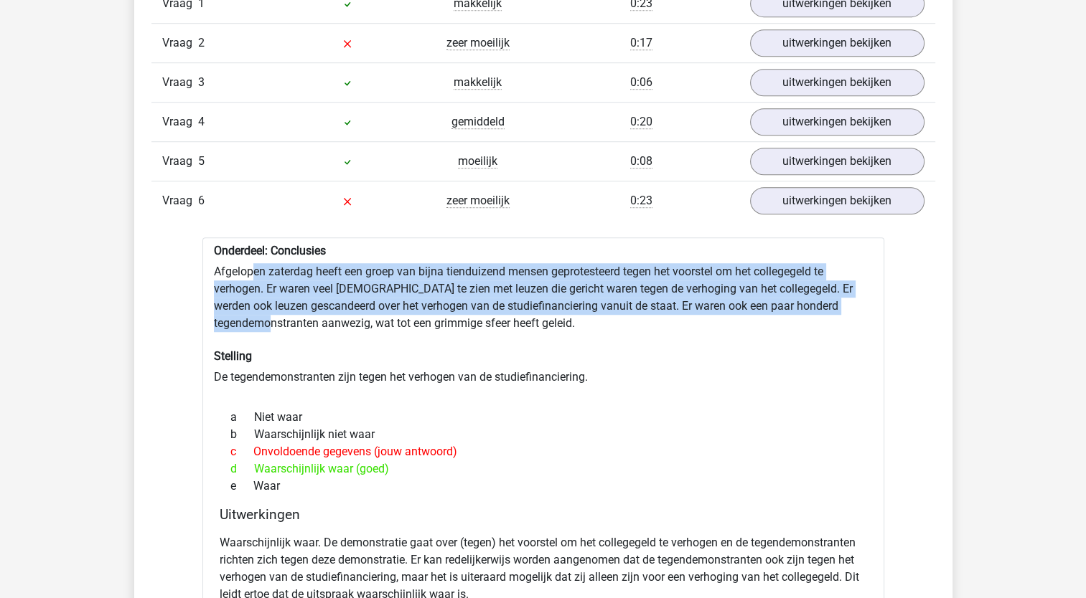
drag, startPoint x: 250, startPoint y: 265, endPoint x: 313, endPoint y: 326, distance: 86.8
click at [313, 326] on div "Onderdeel: Conclusies Afgelopen zaterdag heeft een groep van bijna tienduizend …" at bounding box center [543, 463] width 682 height 450
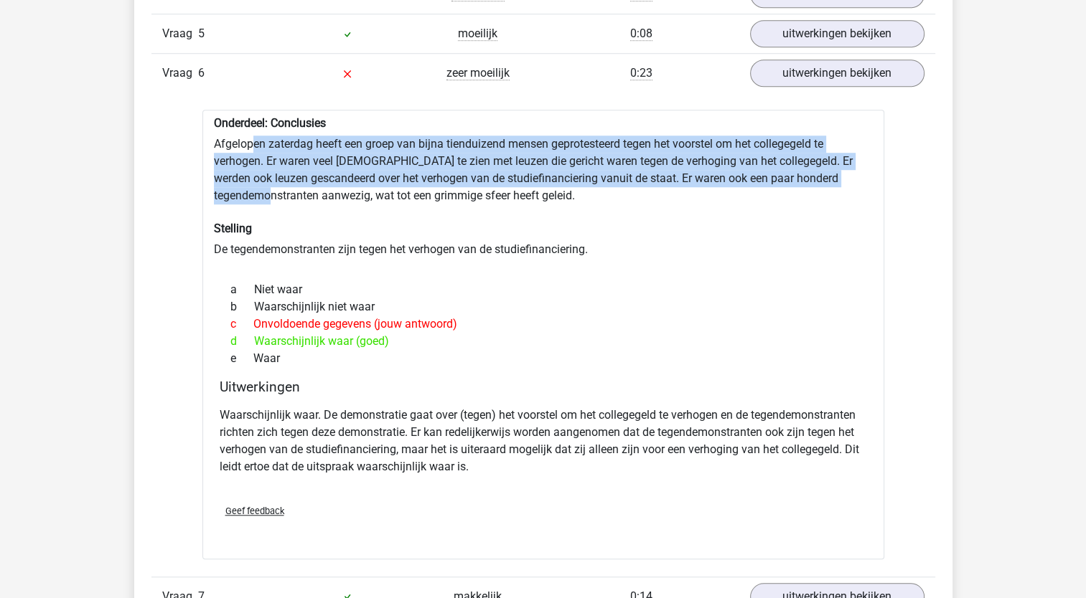
scroll to position [1148, 0]
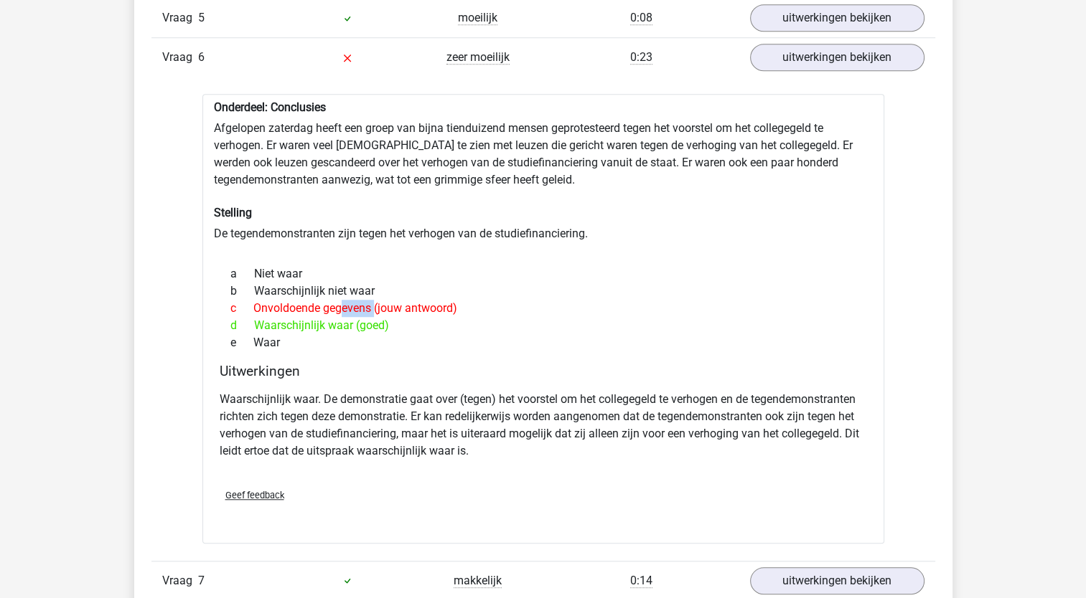
drag, startPoint x: 267, startPoint y: 304, endPoint x: 347, endPoint y: 304, distance: 80.4
click at [347, 304] on div "c Onvoldoende gegevens (jouw antwoord)" at bounding box center [543, 308] width 647 height 17
drag, startPoint x: 347, startPoint y: 304, endPoint x: 353, endPoint y: 344, distance: 40.6
click at [353, 344] on div "e Waar" at bounding box center [543, 342] width 647 height 17
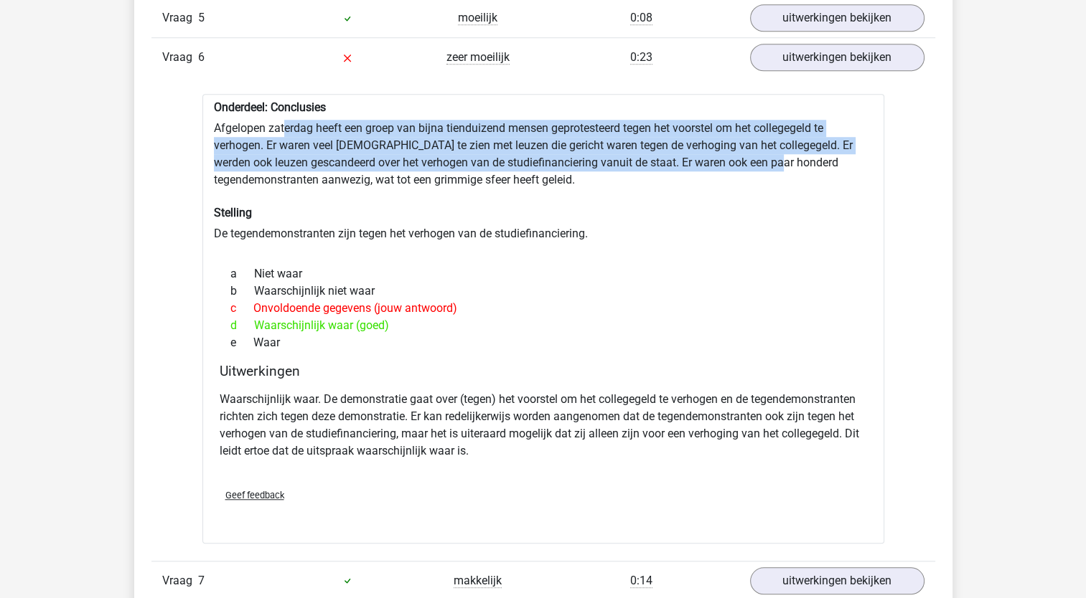
drag, startPoint x: 282, startPoint y: 124, endPoint x: 769, endPoint y: 165, distance: 488.9
click at [769, 165] on div "Onderdeel: Conclusies Afgelopen zaterdag heeft een groep van bijna tienduizend …" at bounding box center [543, 319] width 682 height 450
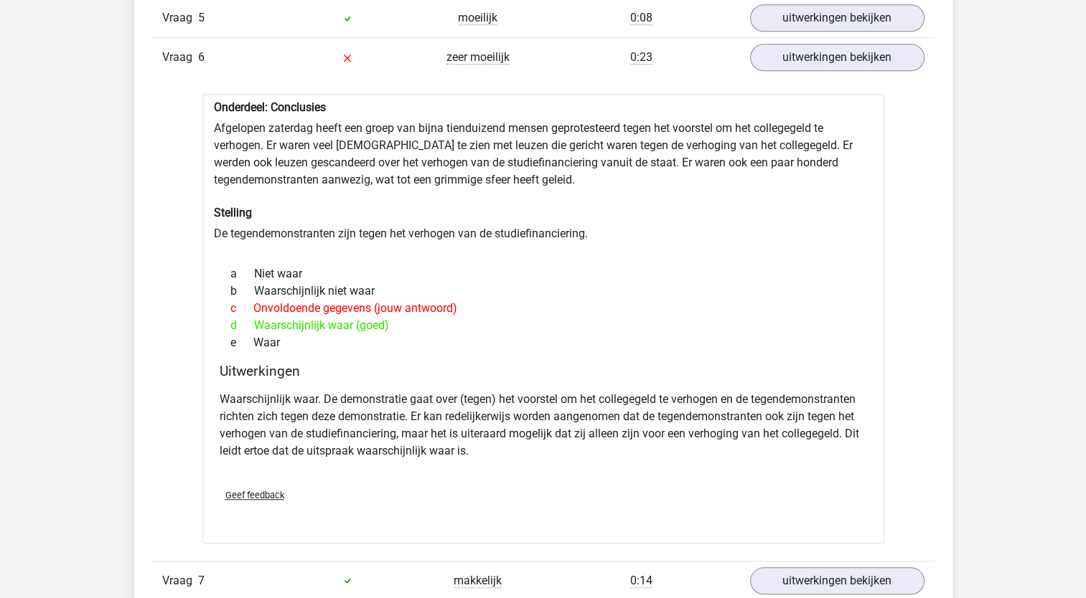
drag, startPoint x: 769, startPoint y: 165, endPoint x: 737, endPoint y: 194, distance: 43.7
click at [737, 194] on div "Onderdeel: Conclusies Afgelopen zaterdag heeft een groep van bijna tienduizend …" at bounding box center [543, 319] width 682 height 450
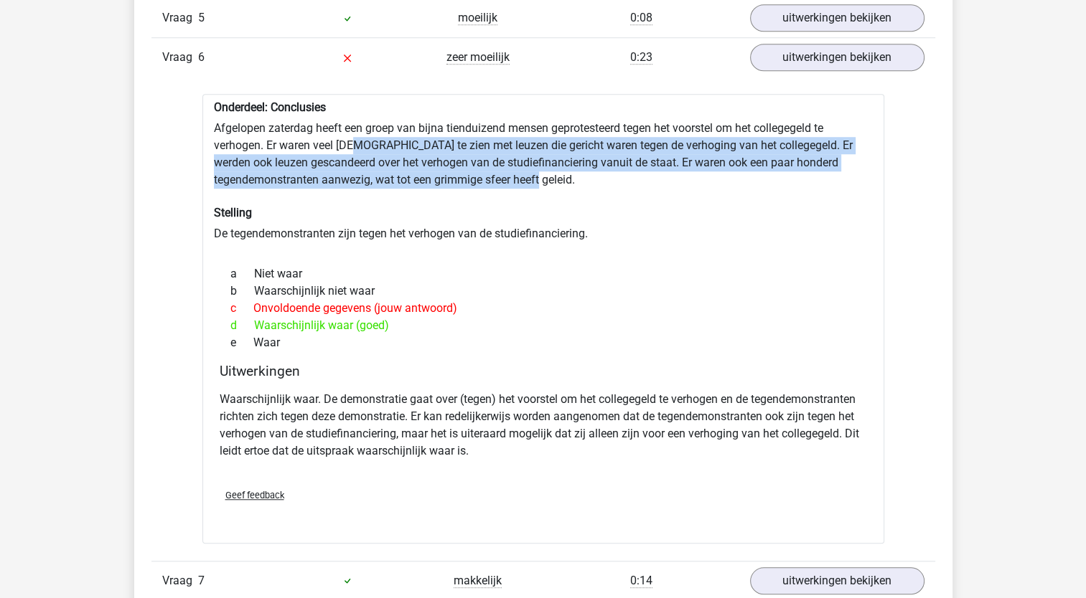
drag, startPoint x: 362, startPoint y: 144, endPoint x: 680, endPoint y: 178, distance: 320.4
click at [680, 178] on div "Onderdeel: Conclusies Afgelopen zaterdag heeft een groep van bijna tienduizend …" at bounding box center [543, 319] width 682 height 450
drag, startPoint x: 680, startPoint y: 178, endPoint x: 662, endPoint y: 178, distance: 17.9
click at [680, 178] on div "Onderdeel: Conclusies Afgelopen zaterdag heeft een groep van bijna tienduizend …" at bounding box center [543, 319] width 682 height 450
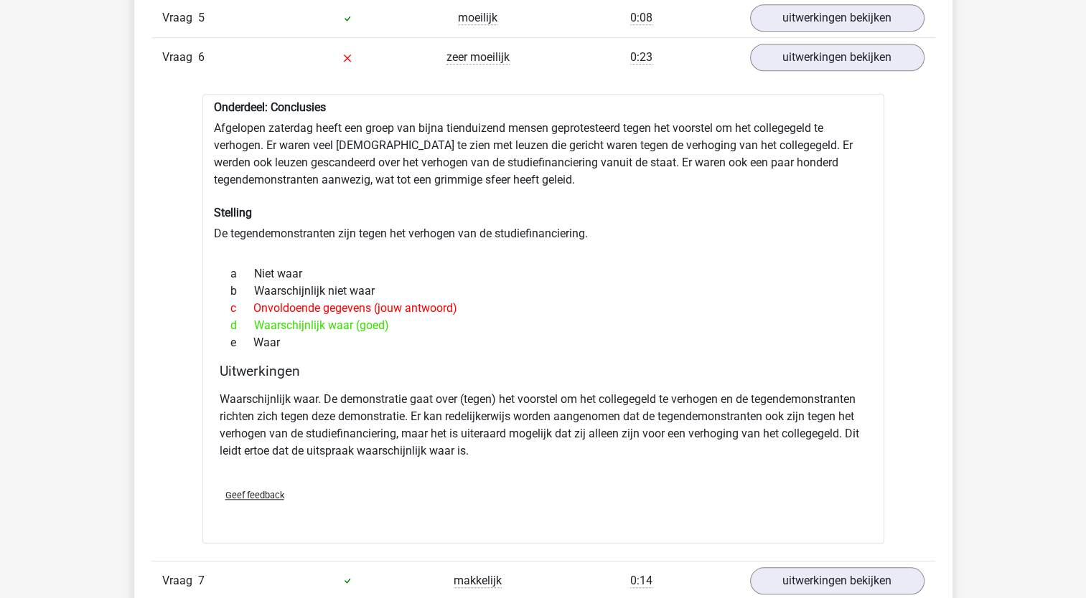
click at [310, 150] on div "Onderdeel: Conclusies Afgelopen zaterdag heeft een groep van bijna tienduizend …" at bounding box center [543, 319] width 682 height 450
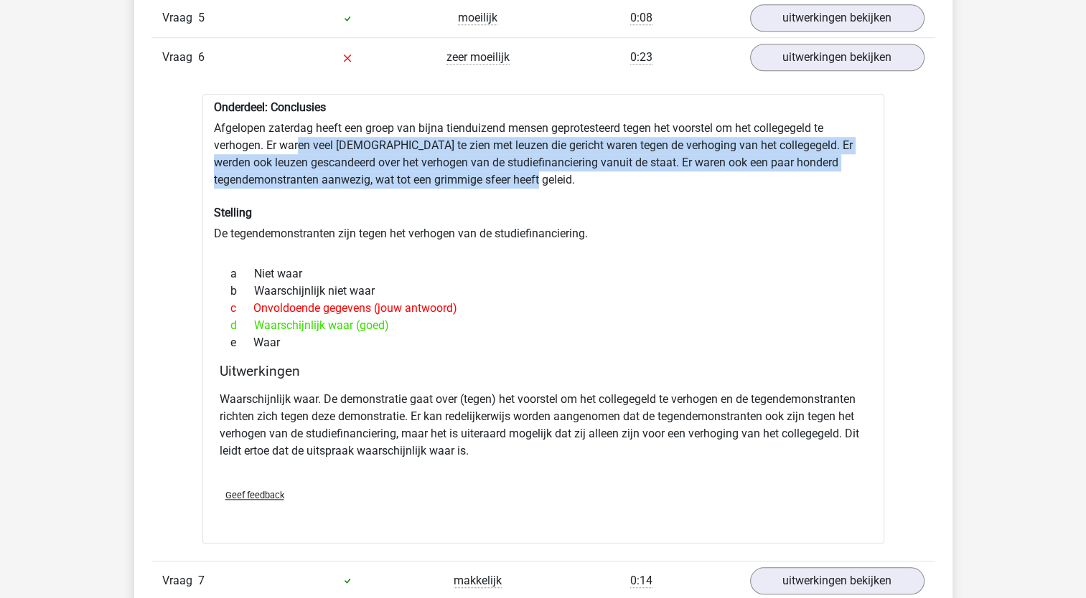
drag, startPoint x: 326, startPoint y: 139, endPoint x: 786, endPoint y: 171, distance: 461.1
click at [786, 171] on div "Onderdeel: Conclusies Afgelopen zaterdag heeft een groep van bijna tienduizend …" at bounding box center [543, 319] width 682 height 450
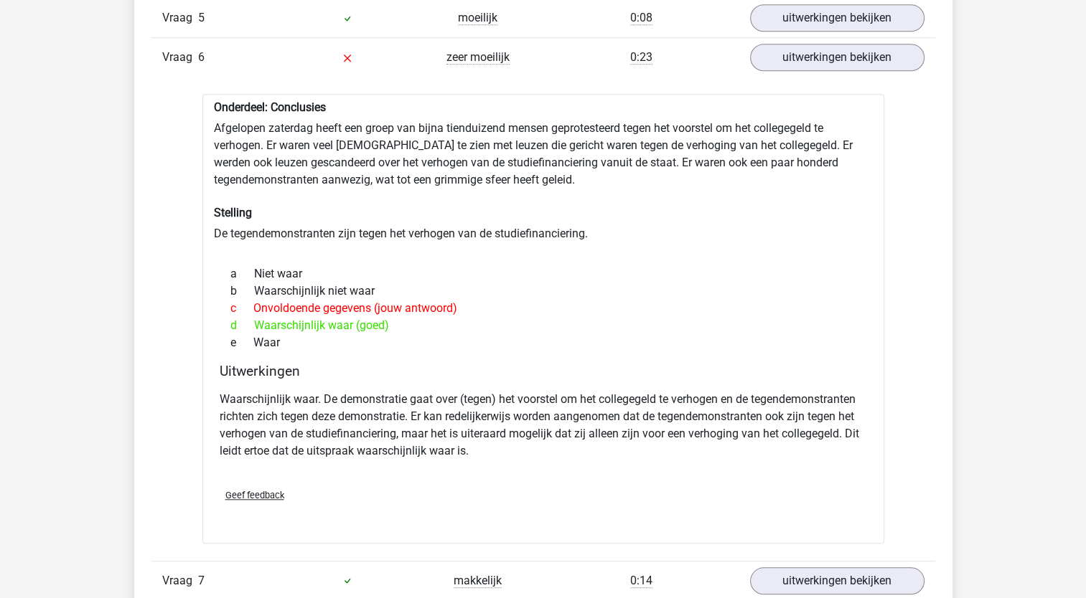
drag, startPoint x: 786, startPoint y: 171, endPoint x: 700, endPoint y: 187, distance: 86.7
click at [708, 187] on div "Onderdeel: Conclusies Afgelopen zaterdag heeft een groep van bijna tienduizend …" at bounding box center [543, 319] width 682 height 450
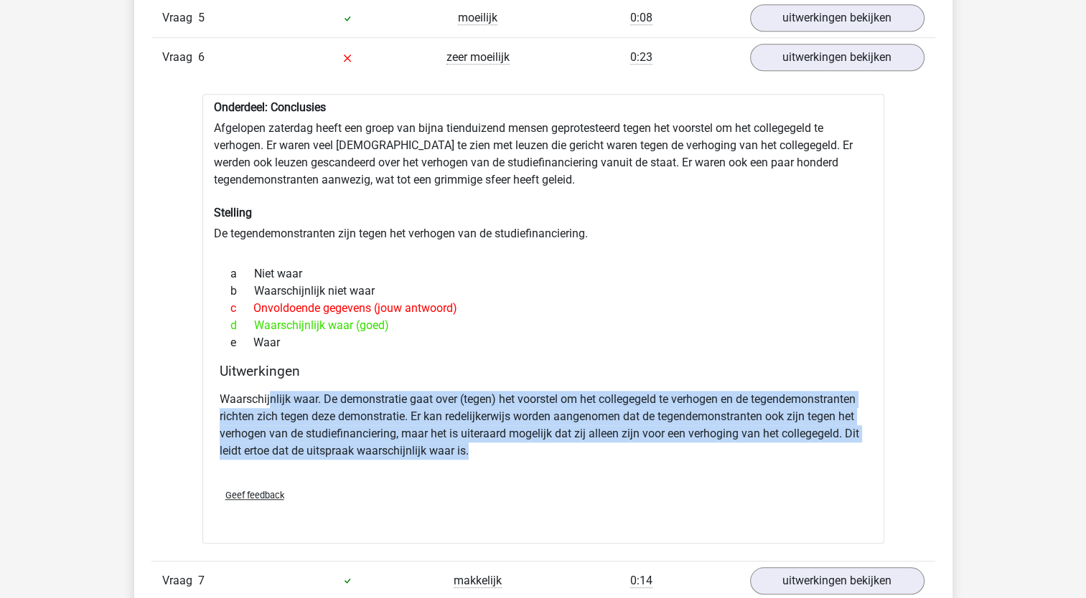
drag, startPoint x: 268, startPoint y: 393, endPoint x: 553, endPoint y: 449, distance: 290.3
click at [553, 449] on p "Waarschijnlijk waar. De demonstratie gaat over (tegen) het voorstel om het coll…" at bounding box center [543, 425] width 647 height 69
click at [414, 394] on p "Waarschijnlijk waar. De demonstratie gaat over (tegen) het voorstel om het coll…" at bounding box center [543, 425] width 647 height 69
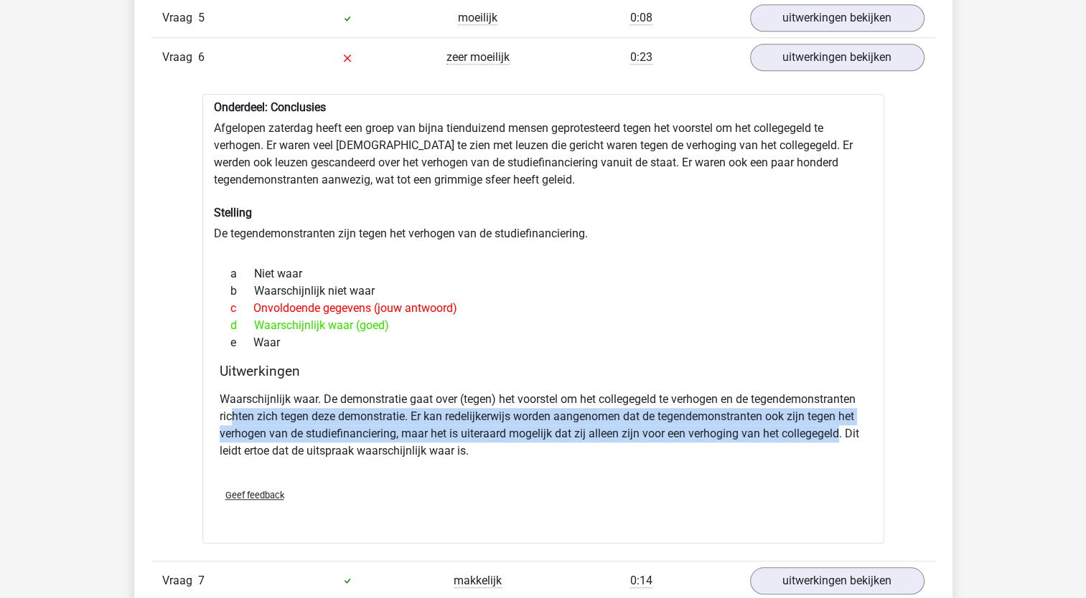
drag, startPoint x: 230, startPoint y: 416, endPoint x: 838, endPoint y: 430, distance: 608.6
click at [838, 430] on p "Waarschijnlijk waar. De demonstratie gaat over (tegen) het voorstel om het coll…" at bounding box center [543, 425] width 647 height 69
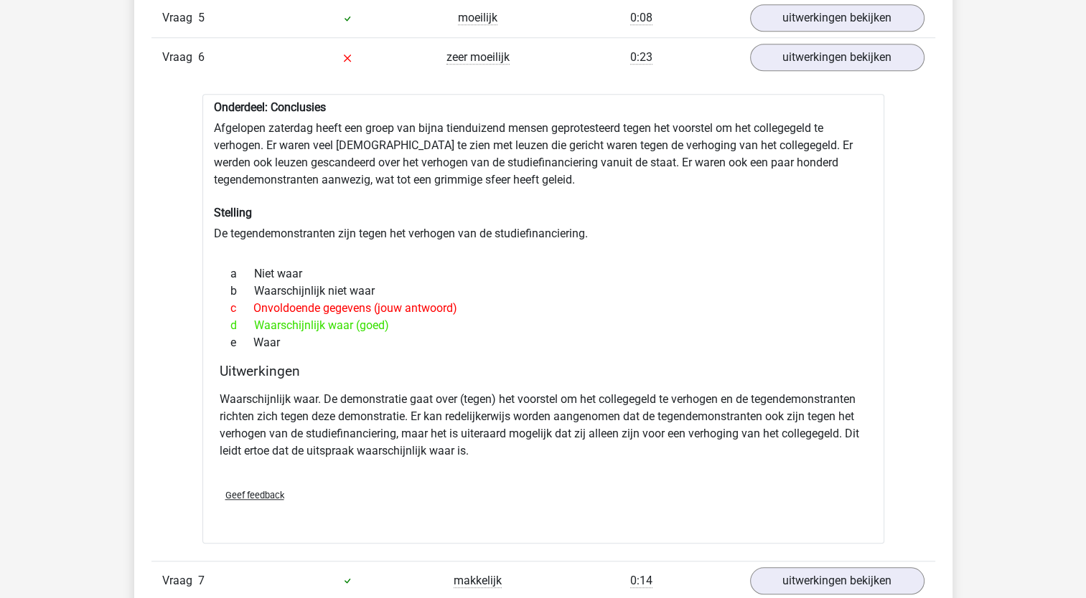
drag, startPoint x: 838, startPoint y: 430, endPoint x: 824, endPoint y: 445, distance: 20.8
click at [824, 445] on p "Waarschijnlijk waar. De demonstratie gaat over (tegen) het voorstel om het coll…" at bounding box center [543, 425] width 647 height 69
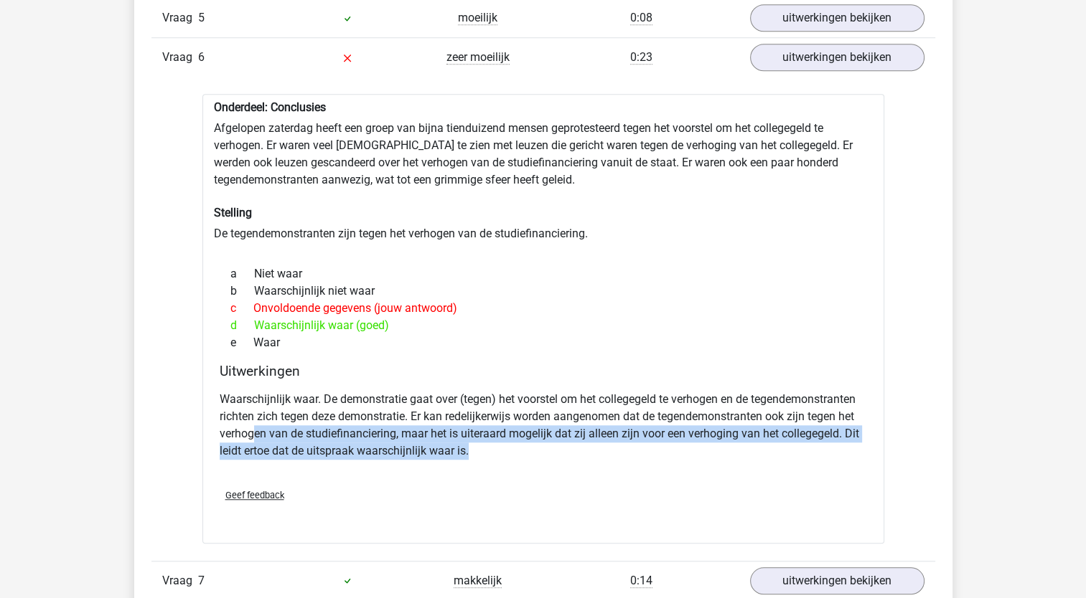
drag, startPoint x: 263, startPoint y: 426, endPoint x: 748, endPoint y: 449, distance: 485.6
click at [748, 449] on p "Waarschijnlijk waar. De demonstratie gaat over (tegen) het voorstel om het coll…" at bounding box center [543, 425] width 647 height 69
click at [432, 444] on p "Waarschijnlijk waar. De demonstratie gaat over (tegen) het voorstel om het coll…" at bounding box center [543, 425] width 647 height 69
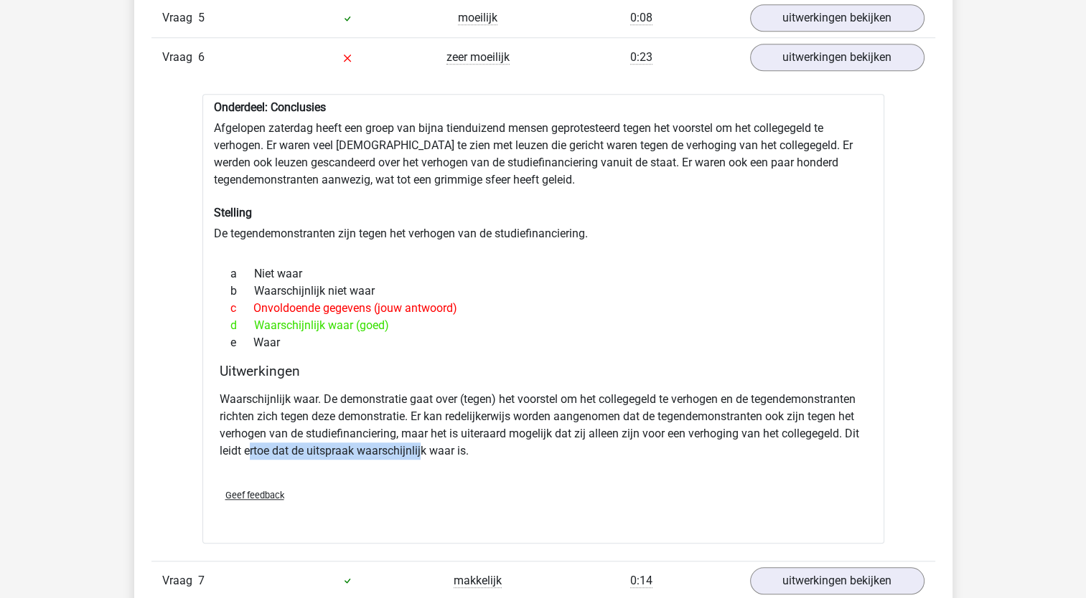
drag, startPoint x: 250, startPoint y: 448, endPoint x: 424, endPoint y: 448, distance: 173.6
click at [424, 448] on p "Waarschijnlijk waar. De demonstratie gaat over (tegen) het voorstel om het coll…" at bounding box center [543, 425] width 647 height 69
click at [427, 448] on p "Waarschijnlijk waar. De demonstratie gaat over (tegen) het voorstel om het coll…" at bounding box center [543, 425] width 647 height 69
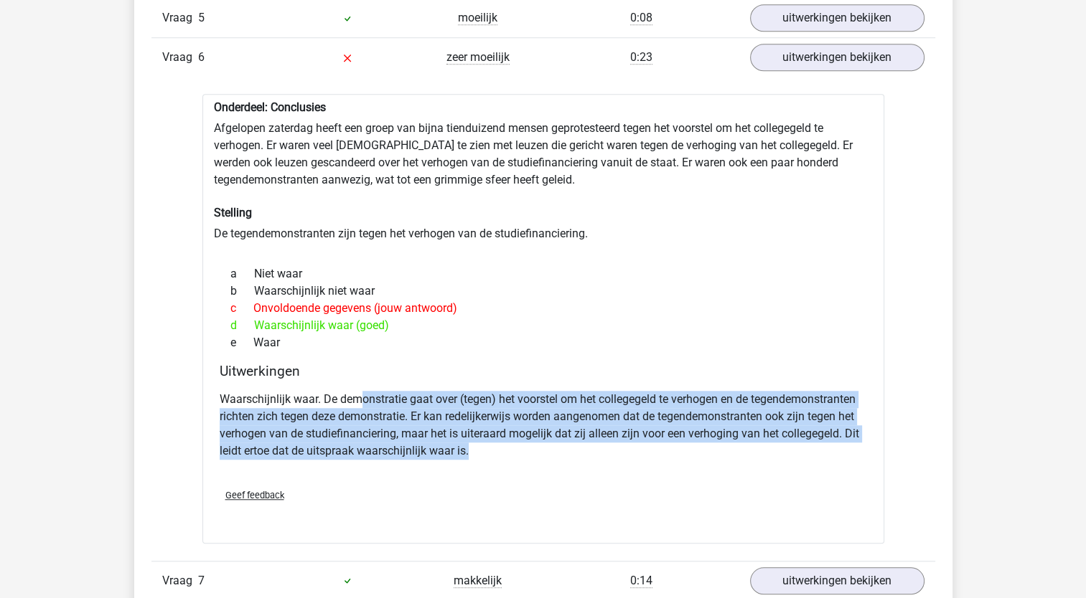
drag, startPoint x: 433, startPoint y: 390, endPoint x: 765, endPoint y: 457, distance: 338.2
click at [765, 457] on div "Waarschijnlijk waar. De demonstratie gaat over (tegen) het voorstel om het coll…" at bounding box center [543, 431] width 647 height 92
drag, startPoint x: 765, startPoint y: 457, endPoint x: 758, endPoint y: 452, distance: 8.8
click at [761, 458] on div "Waarschijnlijk waar. De demonstratie gaat over (tegen) het voorstel om het coll…" at bounding box center [543, 431] width 647 height 92
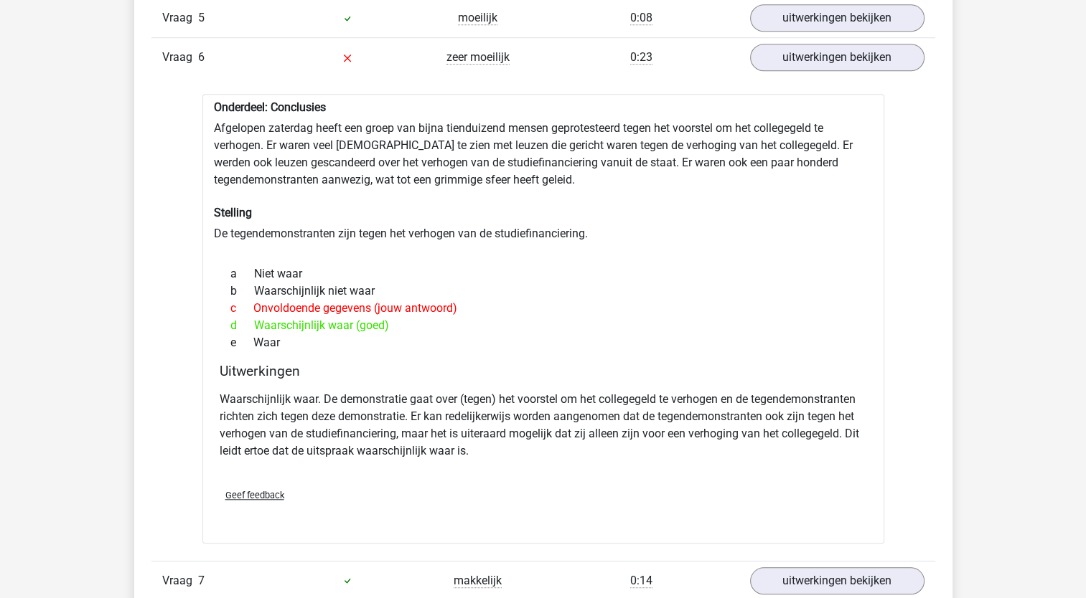
click at [688, 477] on div "Geef feedback" at bounding box center [543, 495] width 659 height 37
click at [819, 62] on link "uitwerkingen bekijken" at bounding box center [836, 58] width 200 height 32
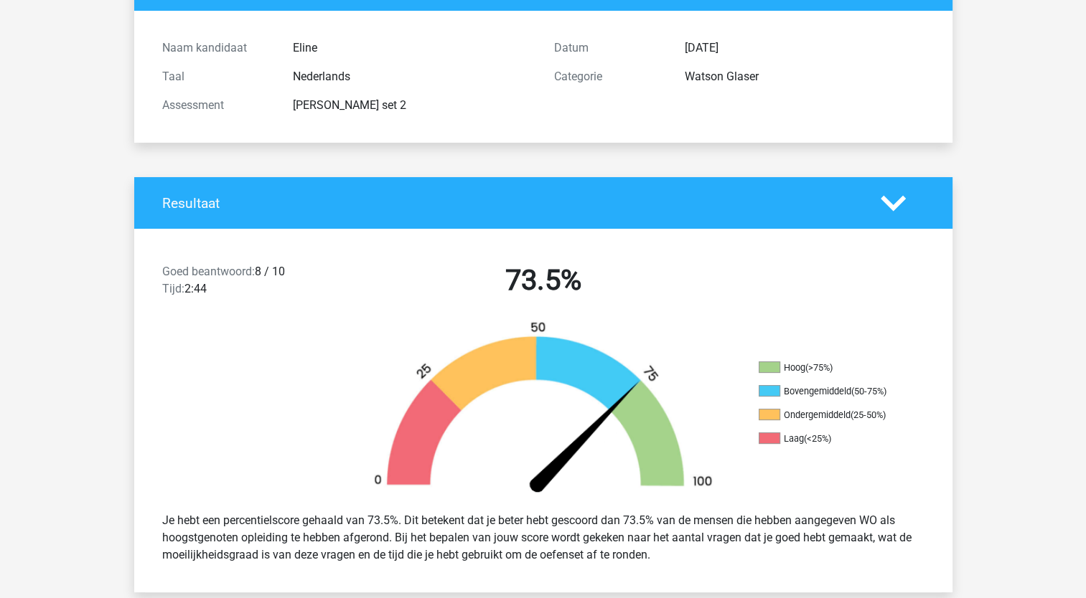
scroll to position [0, 0]
